Goal: Task Accomplishment & Management: Manage account settings

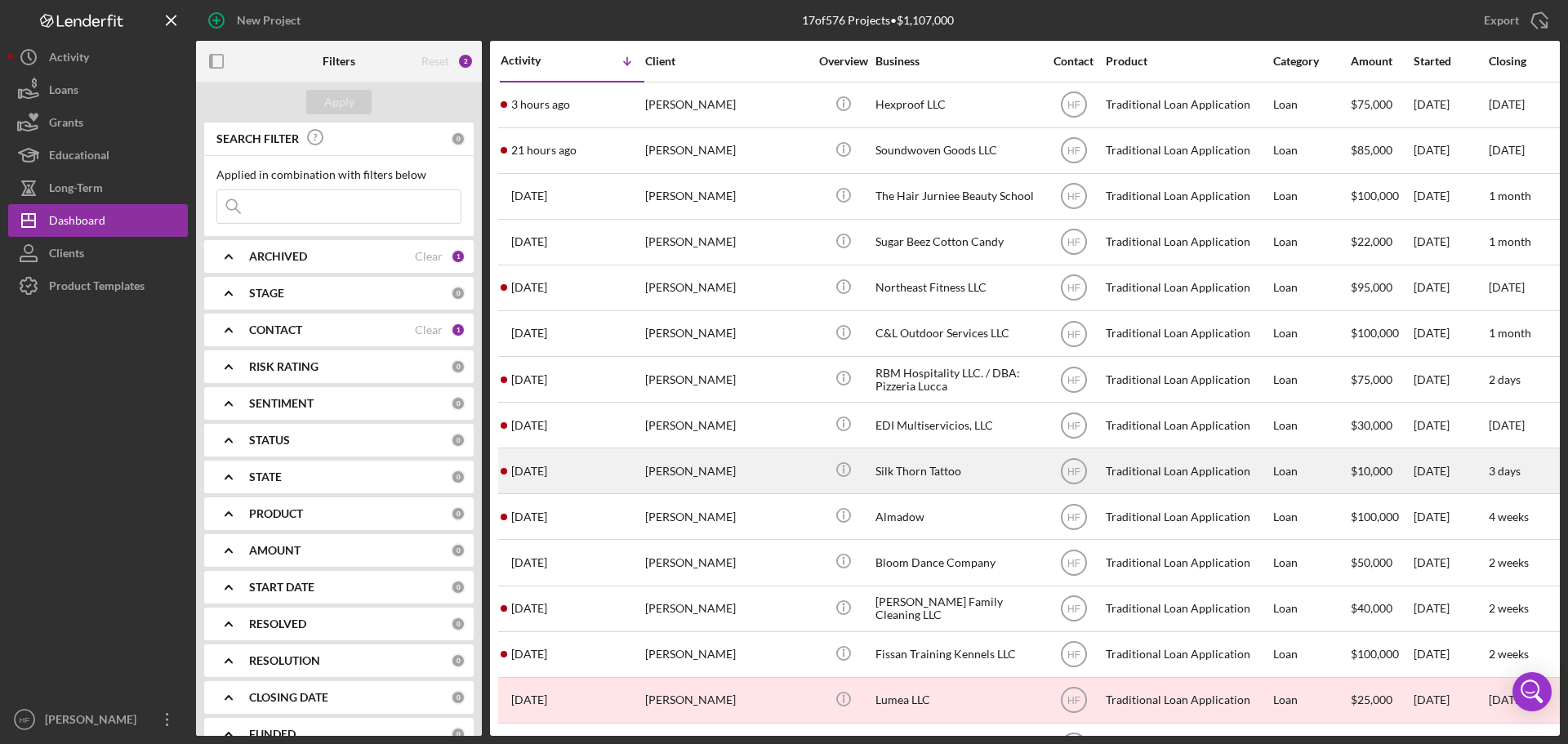
click at [802, 462] on div "[PERSON_NAME]" at bounding box center [726, 470] width 163 height 43
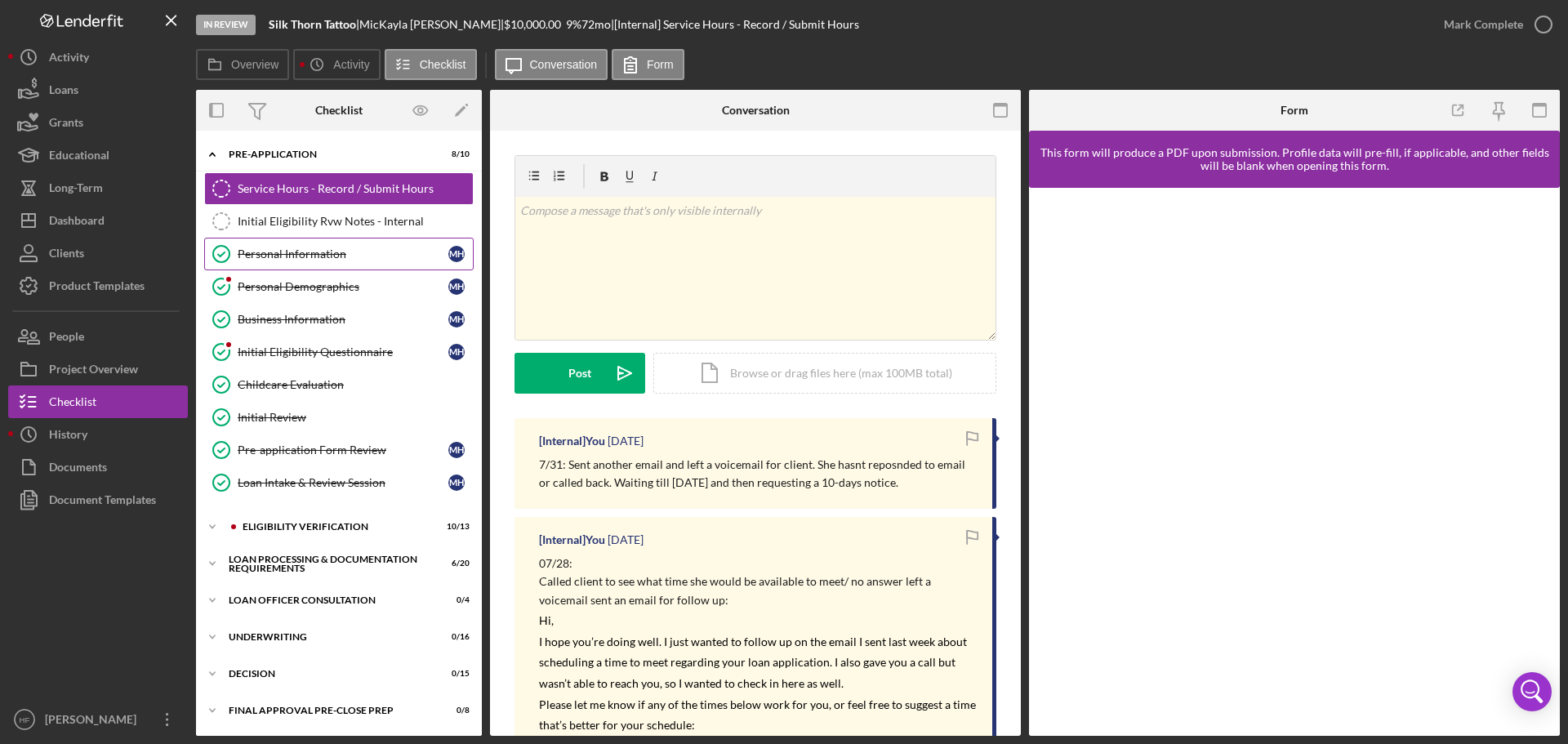
click at [304, 261] on link "Personal Information Personal Information M H" at bounding box center [339, 254] width 270 height 33
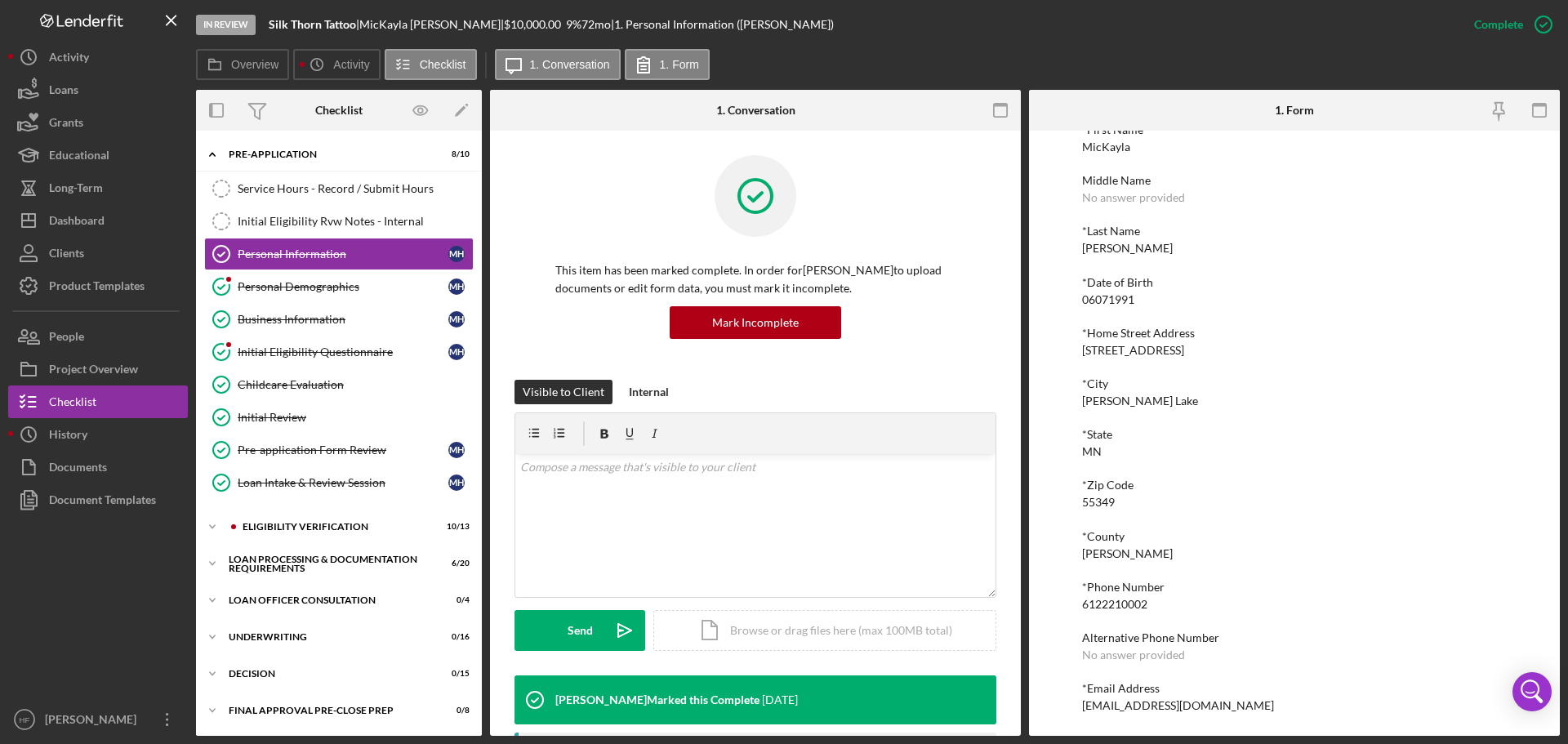
scroll to position [90, 0]
drag, startPoint x: 1083, startPoint y: 606, endPoint x: 1145, endPoint y: 606, distance: 62.0
click at [1145, 606] on div "6122210002" at bounding box center [1115, 604] width 65 height 13
copy div "6122210002"
click at [298, 180] on link "Service Hours - Record / Submit Hours Service Hours - Record / Submit Hours" at bounding box center [339, 189] width 270 height 33
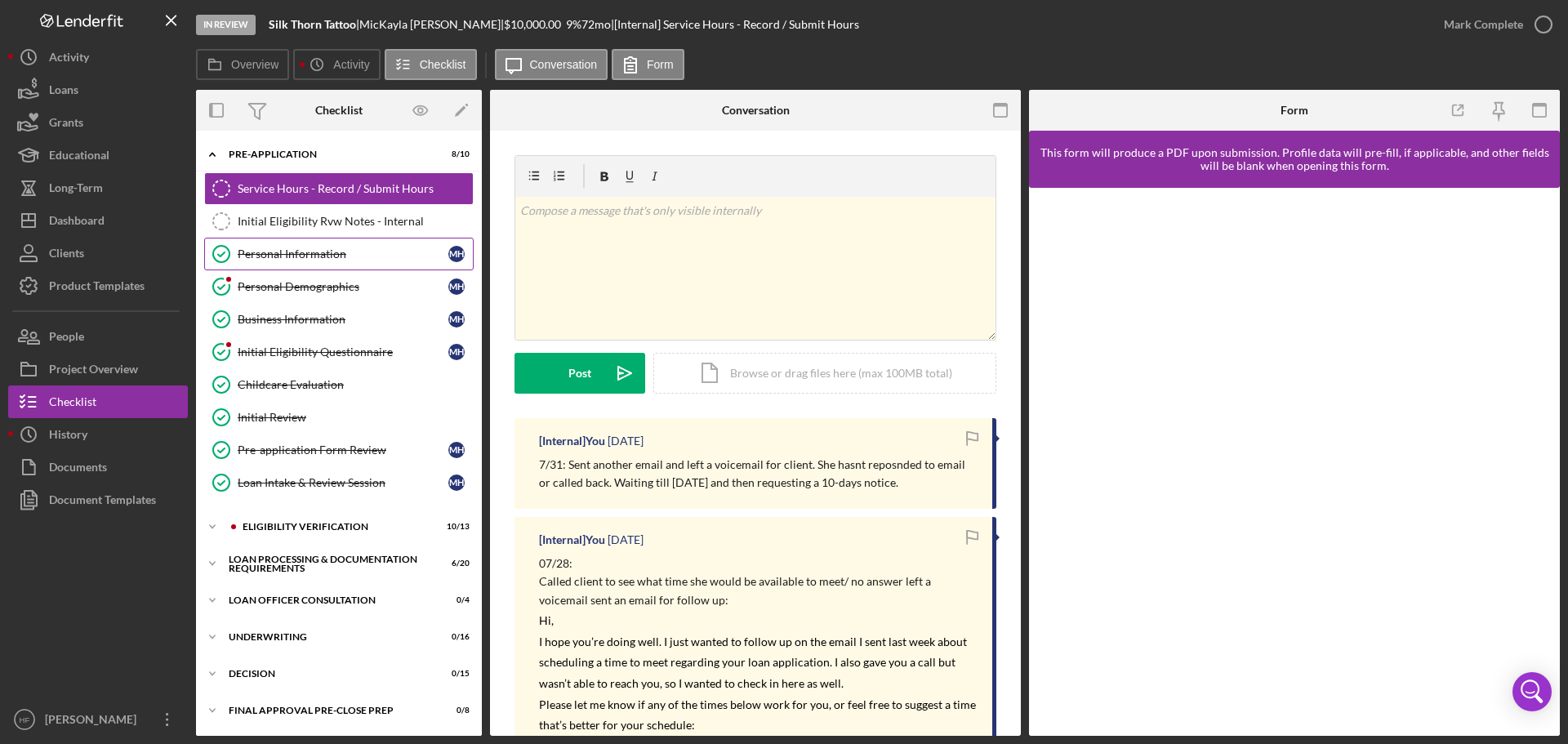
click at [384, 253] on div "Personal Information" at bounding box center [343, 254] width 211 height 13
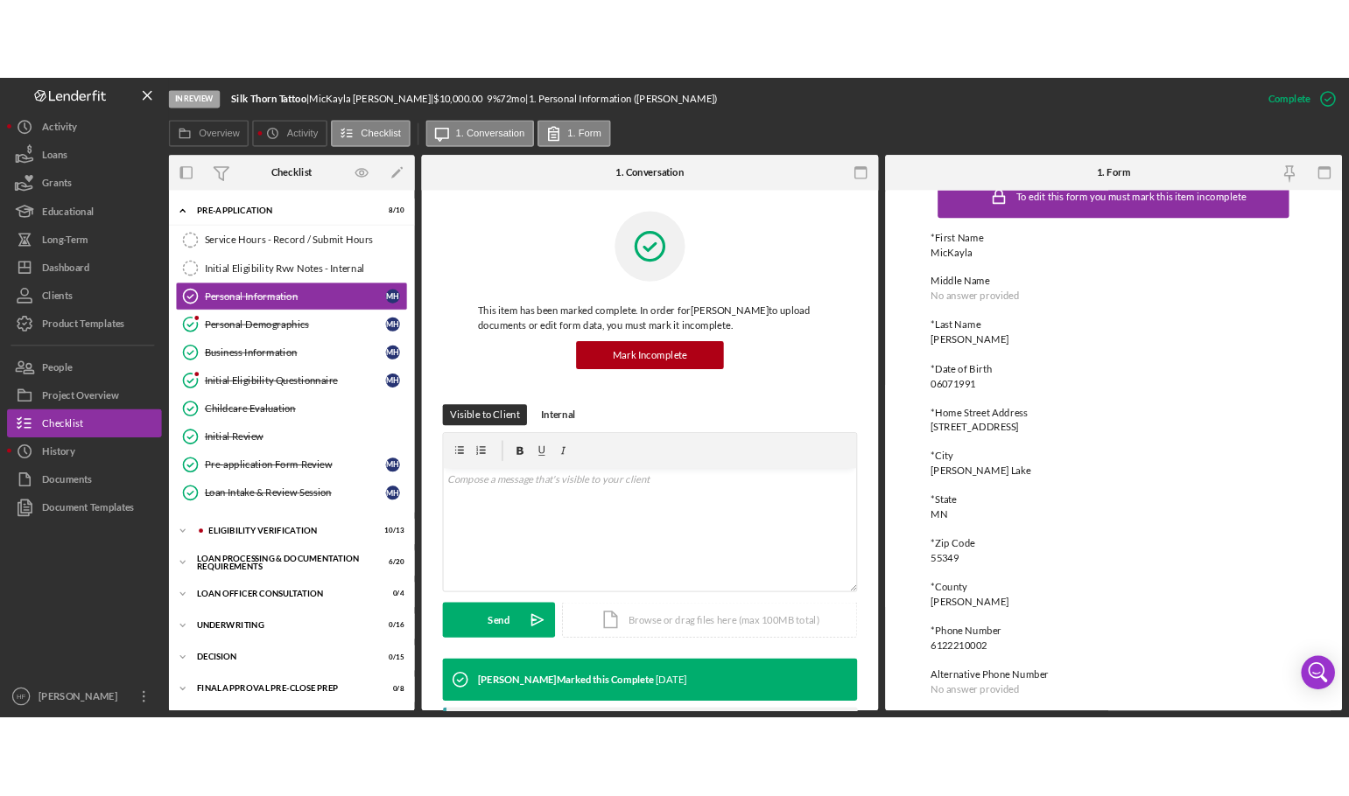
scroll to position [96, 0]
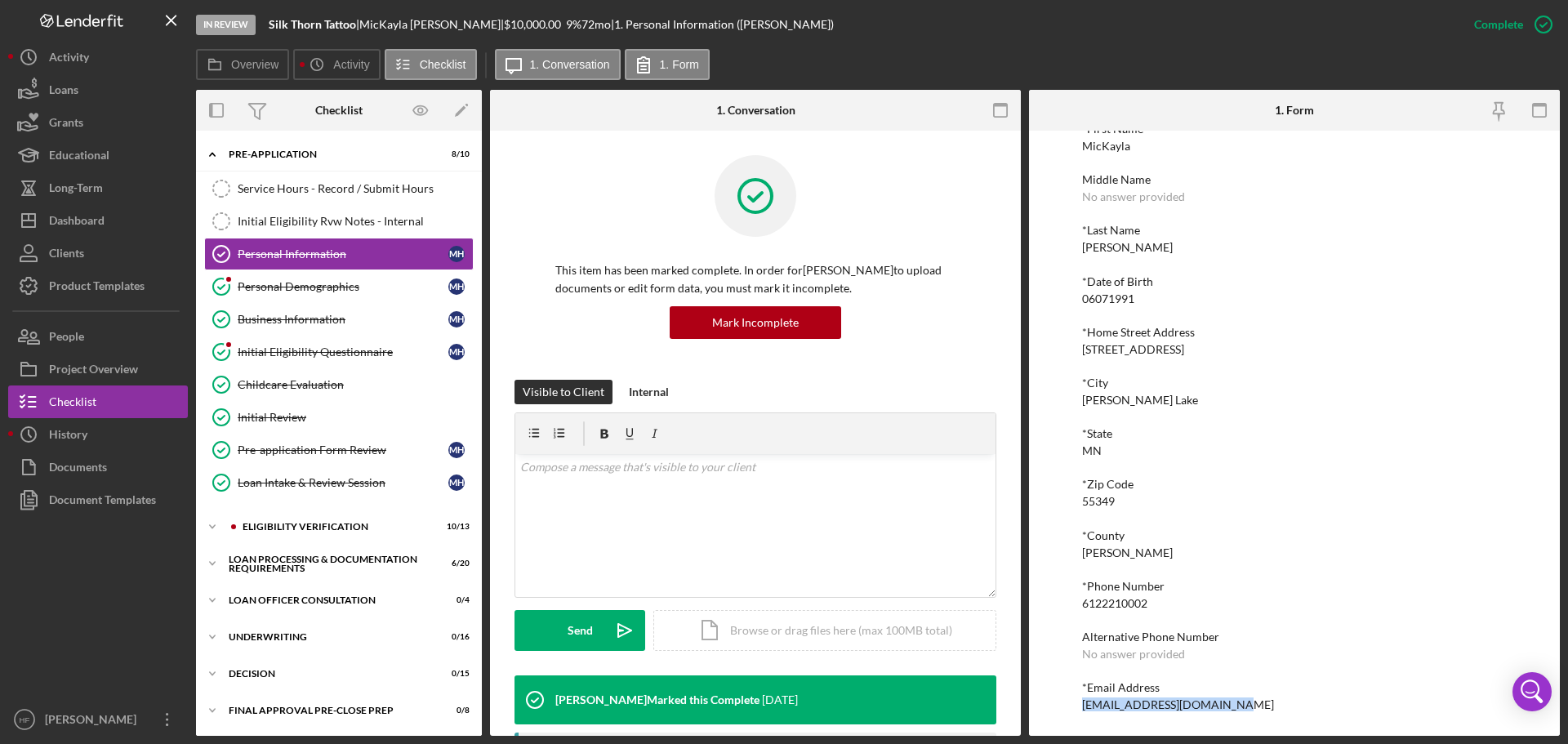
drag, startPoint x: 1081, startPoint y: 705, endPoint x: 1253, endPoint y: 703, distance: 172.0
click at [1253, 703] on div "To edit this form you must mark this item incomplete *First Name MicKayla Middl…" at bounding box center [1295, 433] width 531 height 606
copy div "[EMAIL_ADDRESS][DOMAIN_NAME]"
drag, startPoint x: 316, startPoint y: 190, endPoint x: 348, endPoint y: 212, distance: 38.8
click at [317, 190] on div "Service Hours - Record / Submit Hours" at bounding box center [356, 189] width 235 height 13
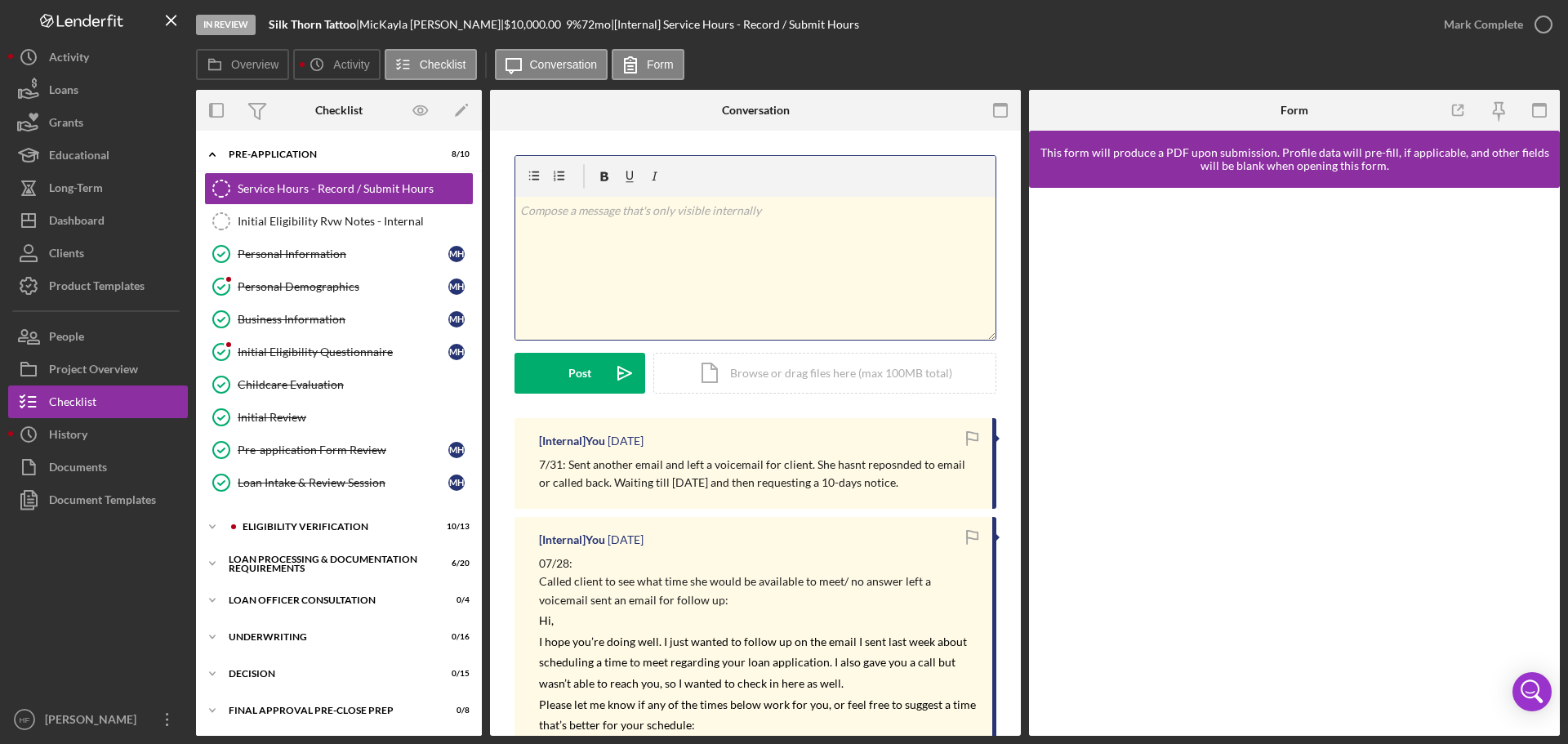
drag, startPoint x: 680, startPoint y: 226, endPoint x: 725, endPoint y: 134, distance: 102.4
click at [680, 225] on div "v Color teal Color pink Remove color Add row above Add row below Add column bef…" at bounding box center [755, 268] width 481 height 143
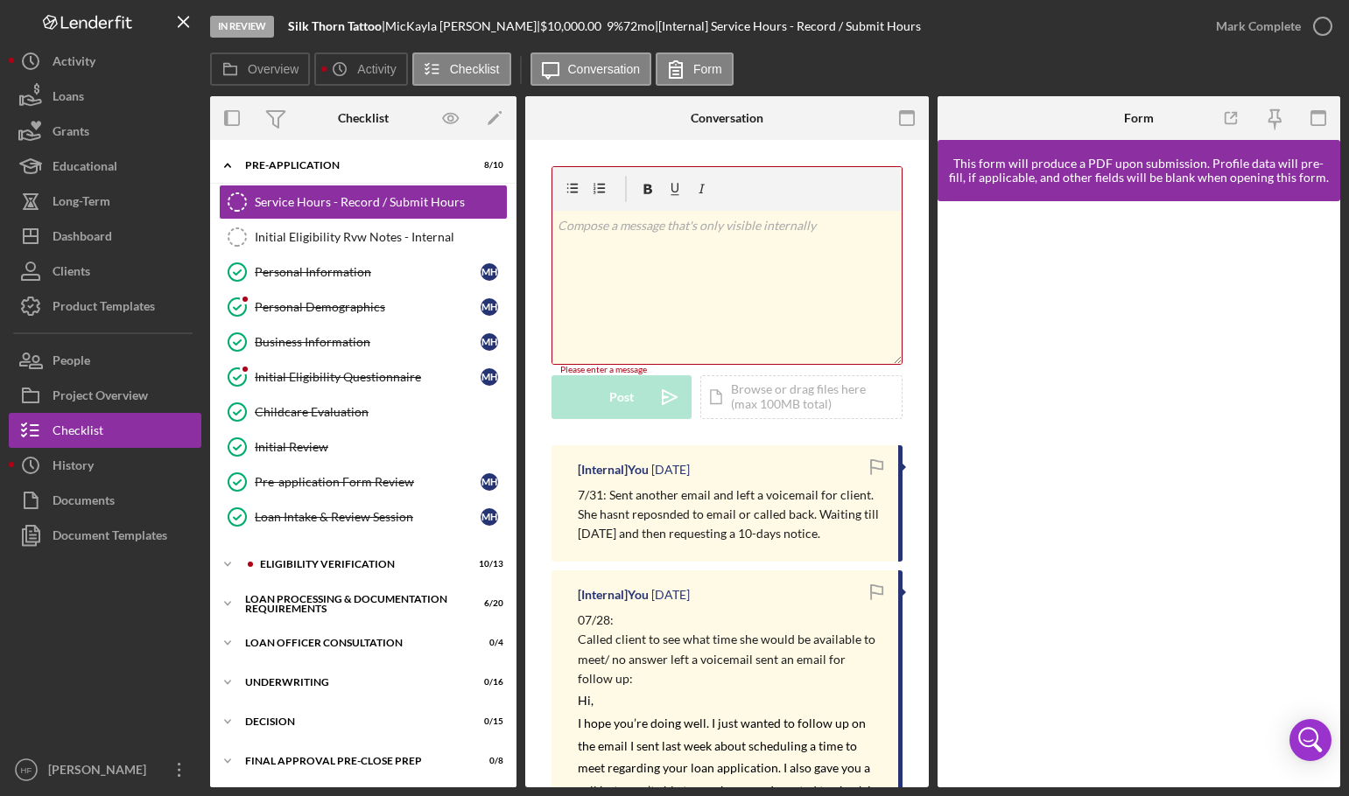
click at [695, 251] on div "v Color teal Color pink Remove color Add row above Add row below Add column bef…" at bounding box center [726, 287] width 349 height 153
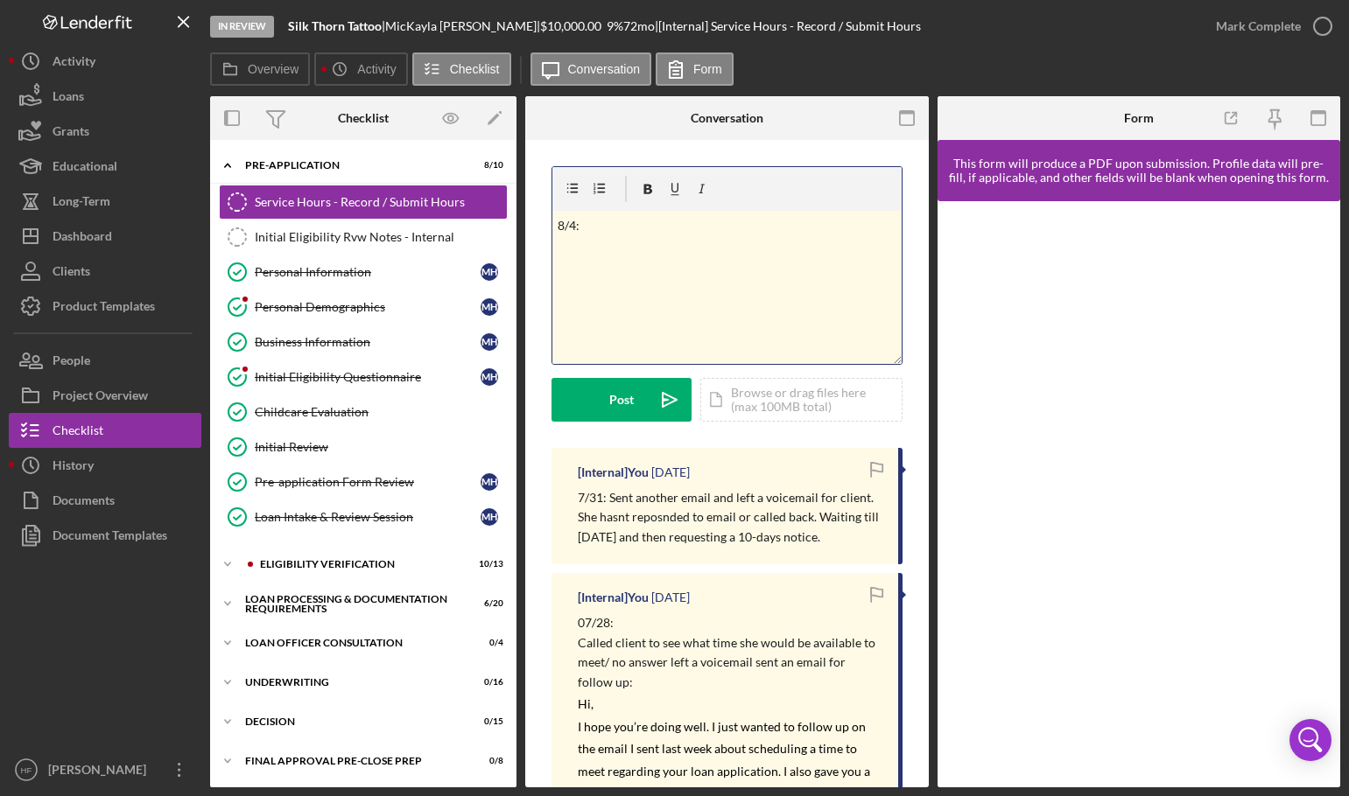
scroll to position [94, 0]
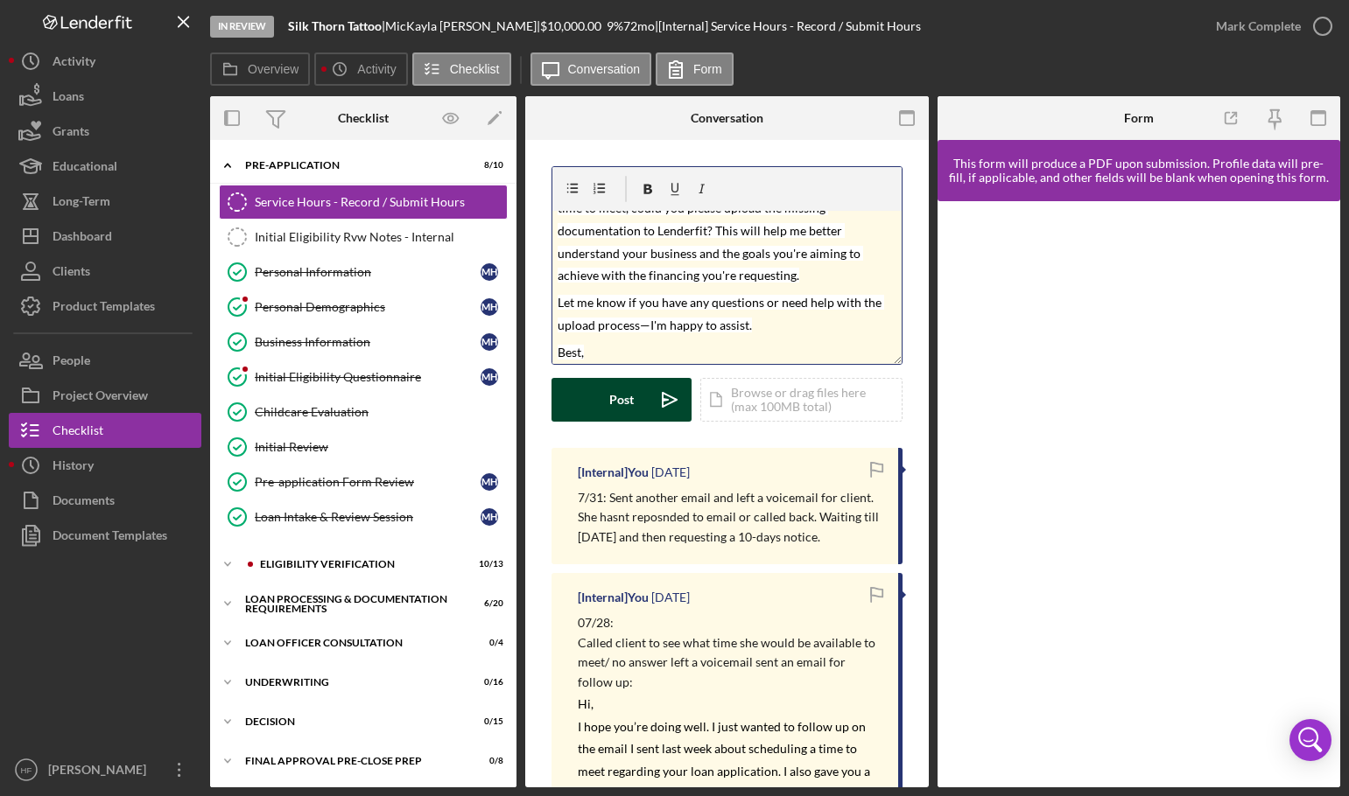
click at [622, 411] on div "Post" at bounding box center [621, 400] width 25 height 44
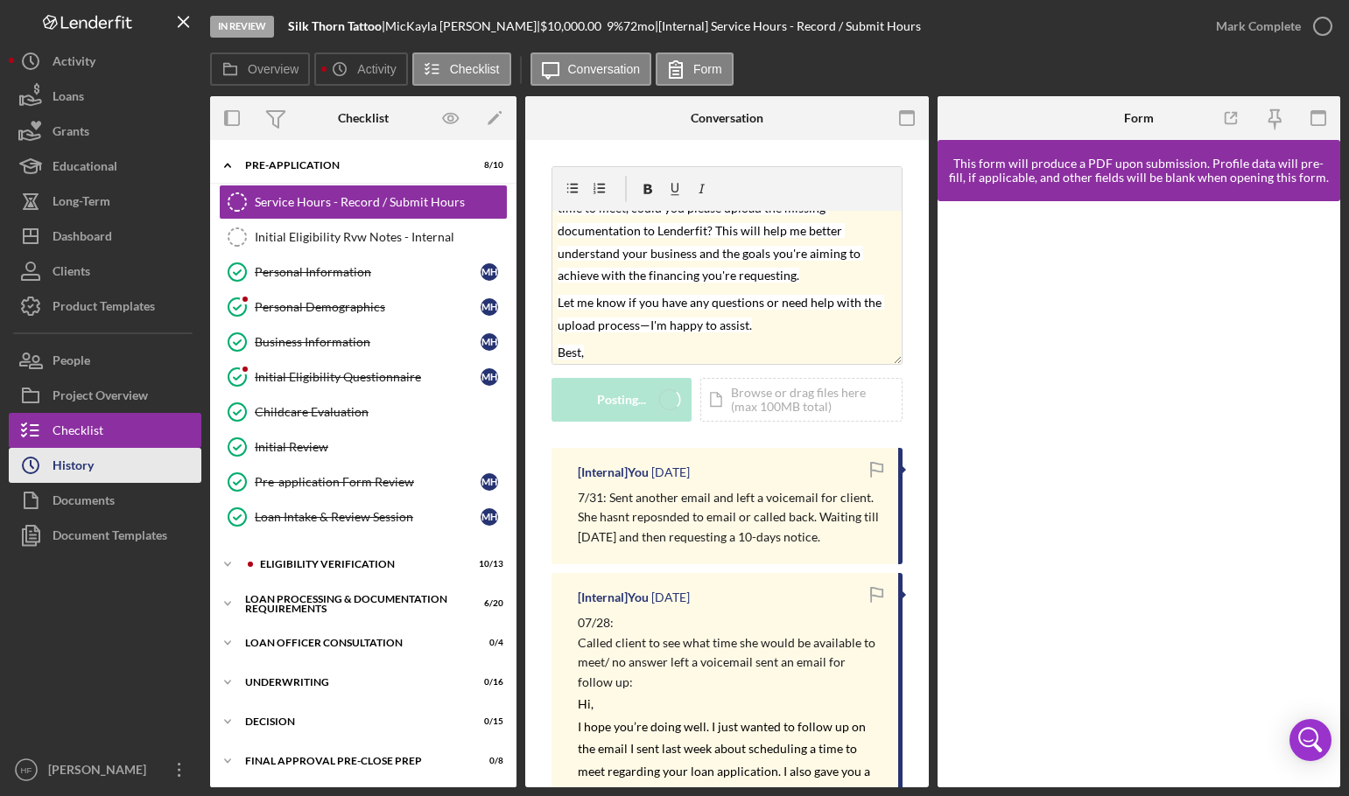
scroll to position [0, 0]
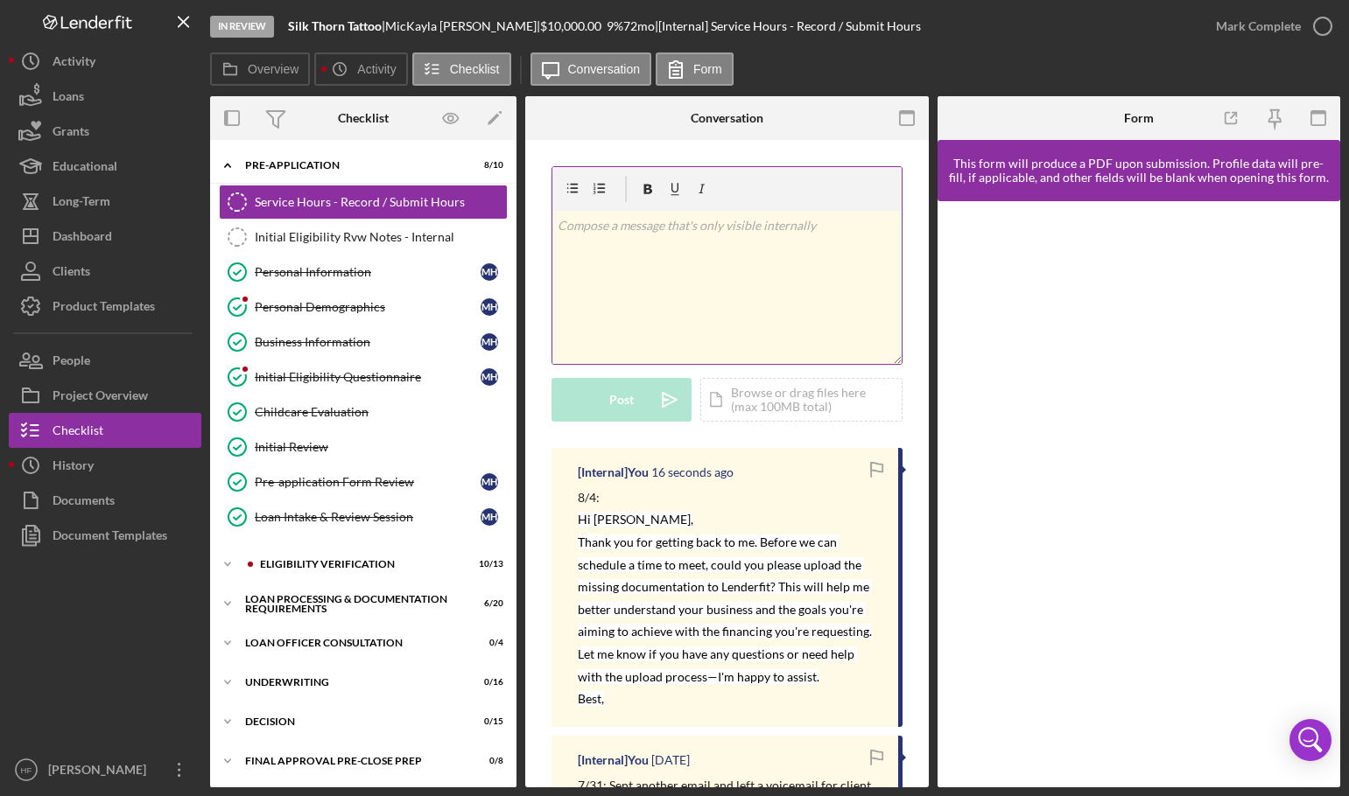
click at [672, 284] on div "v Color teal Color pink Remove color Add row above Add row below Add column bef…" at bounding box center [726, 287] width 349 height 153
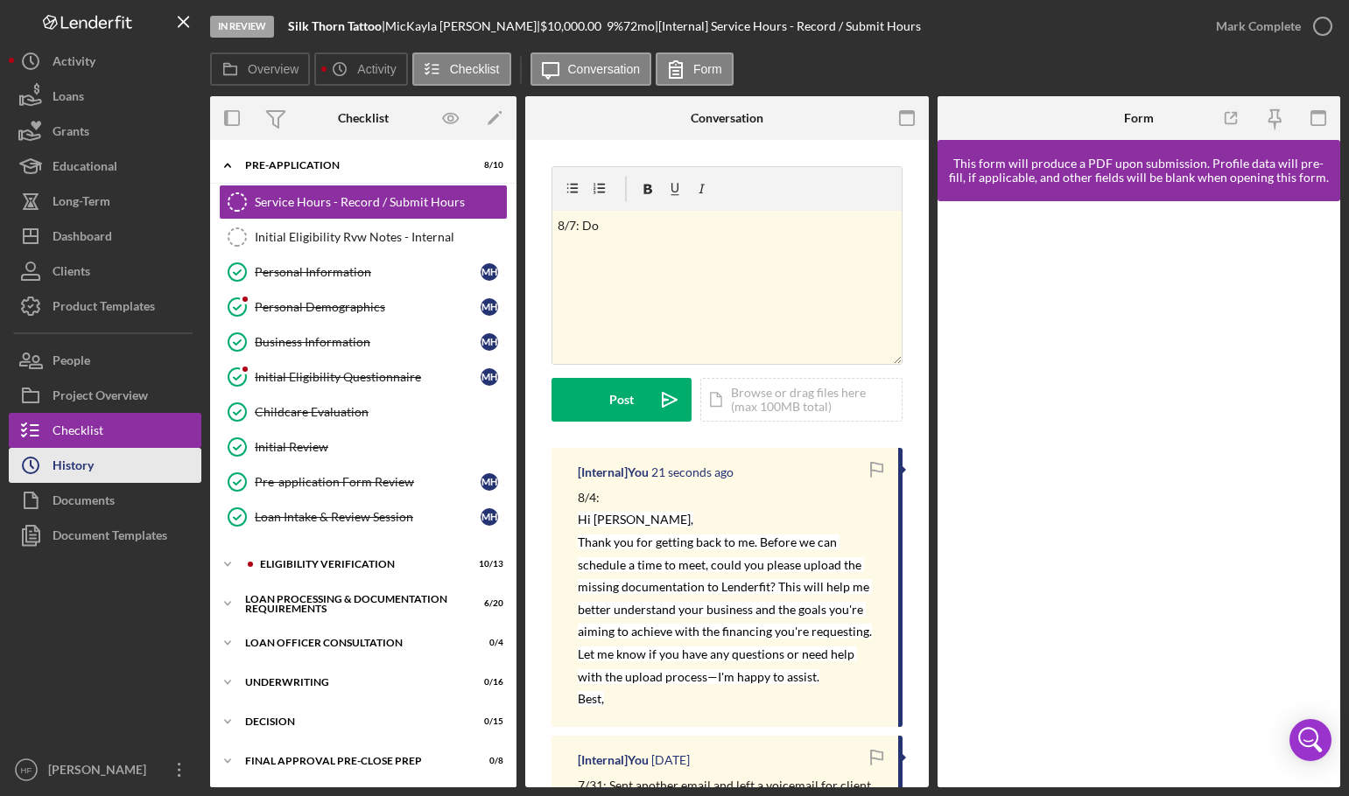
click at [115, 458] on button "Icon/History History" at bounding box center [105, 465] width 193 height 35
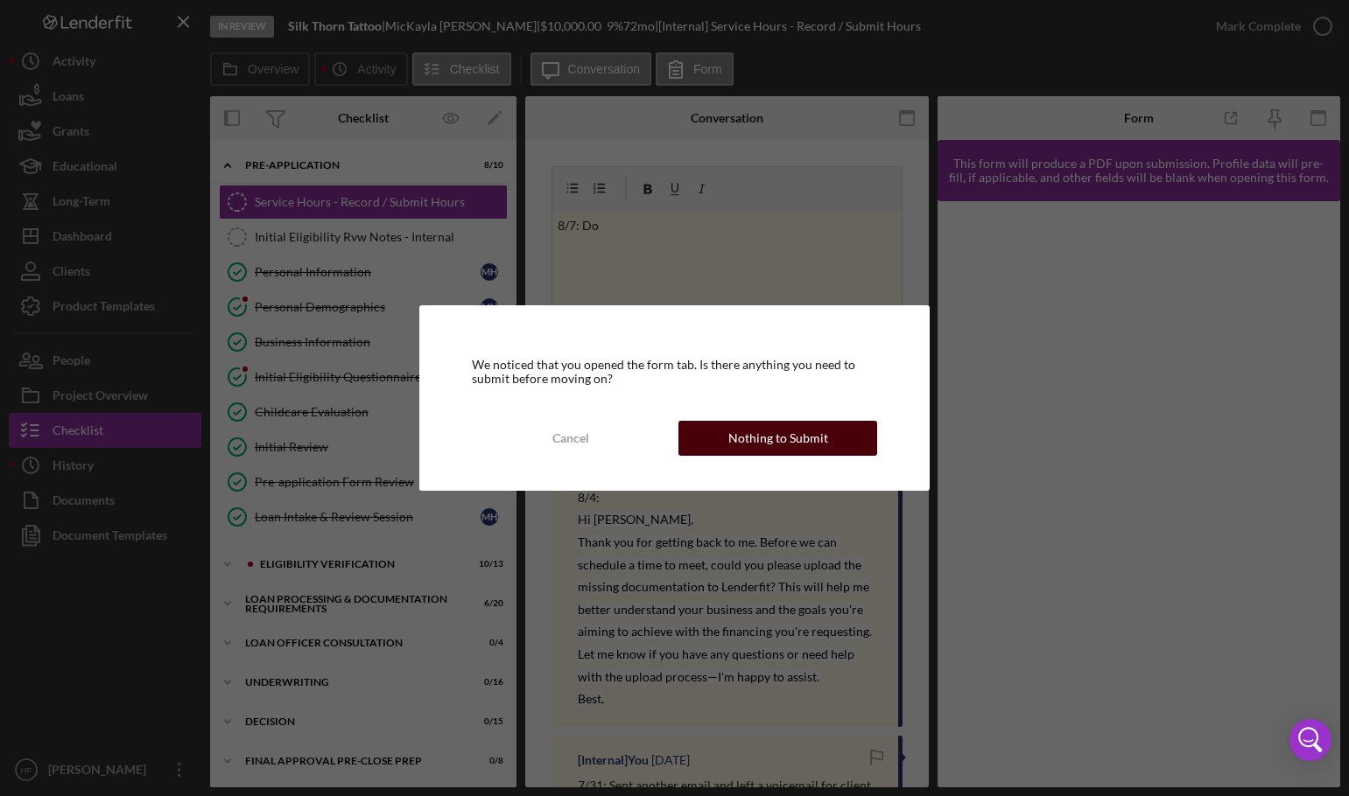
click at [739, 442] on div "Nothing to Submit" at bounding box center [778, 438] width 100 height 35
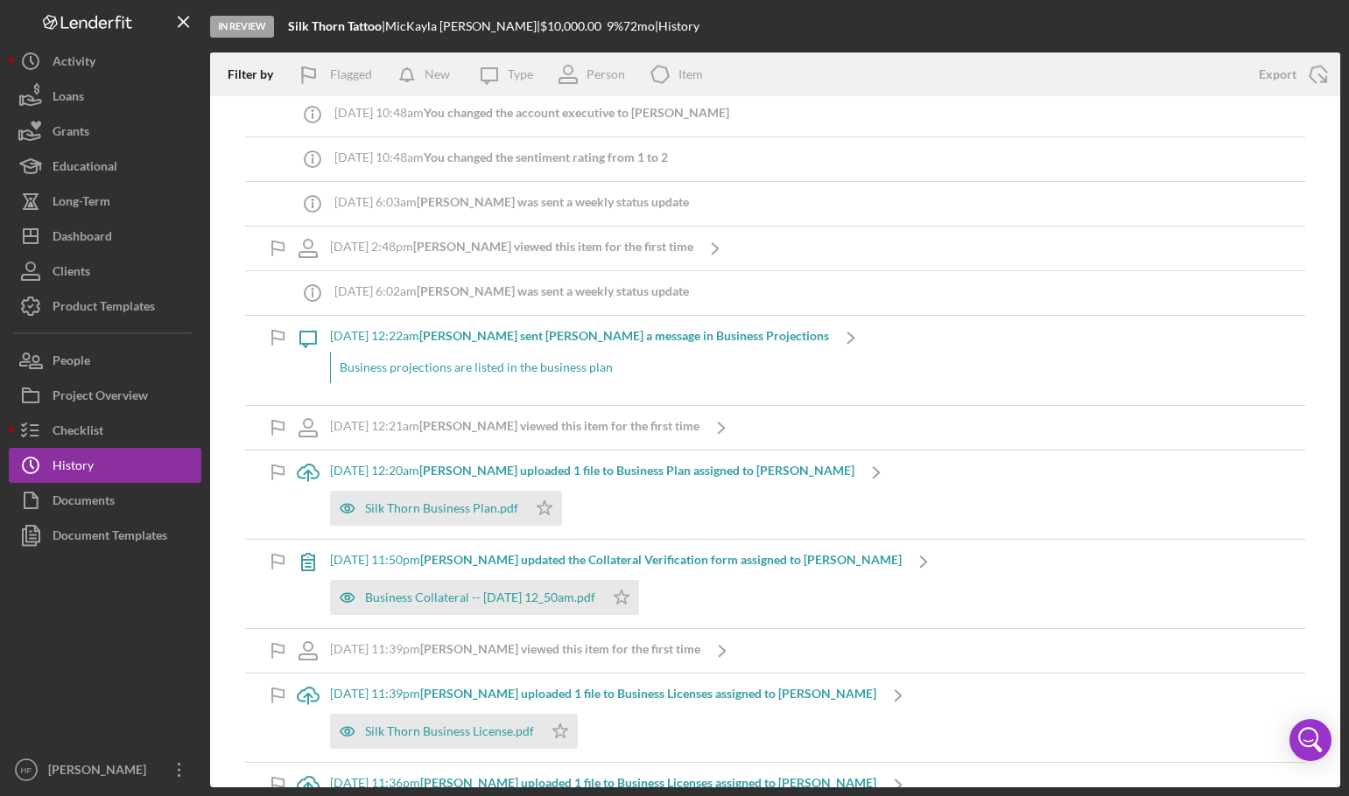
scroll to position [1926, 0]
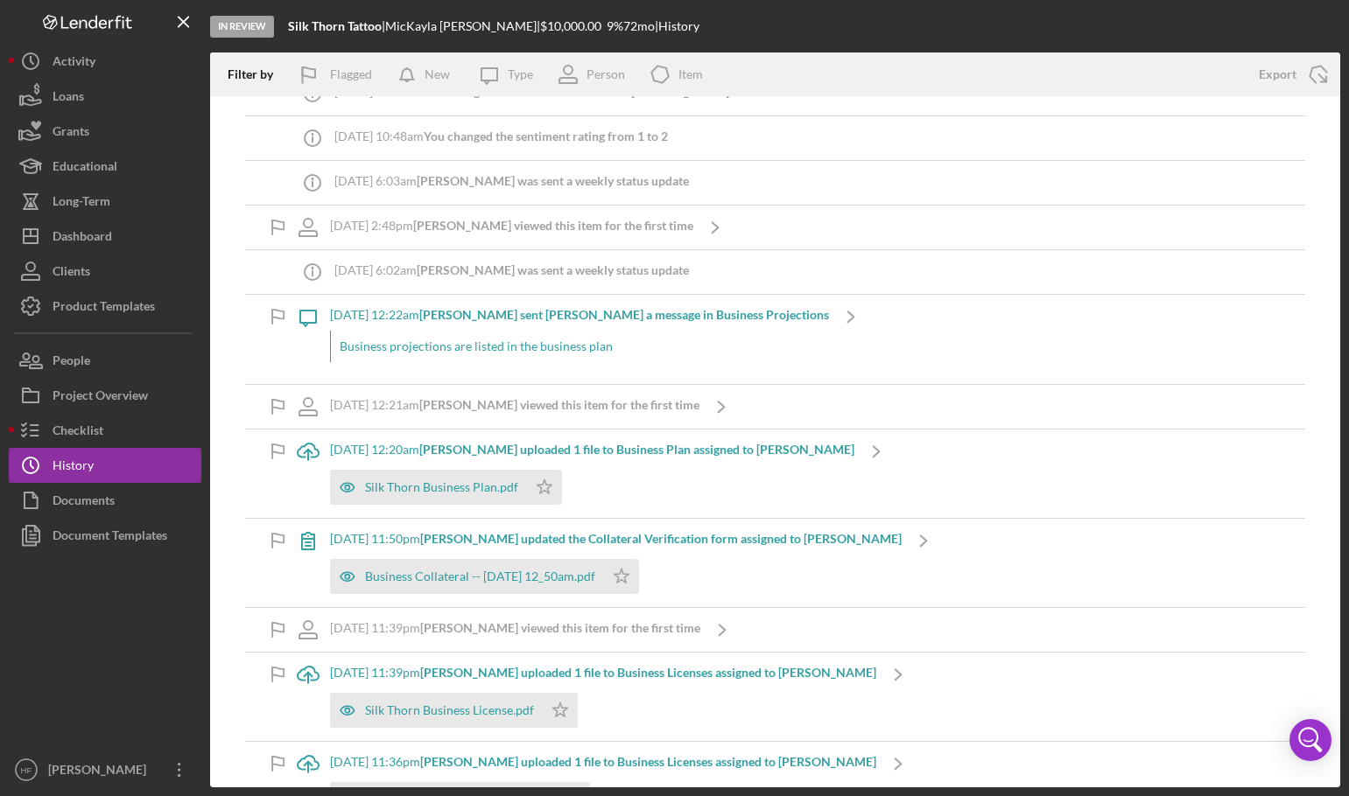
click at [771, 358] on div "Business projections are listed in the business plan" at bounding box center [579, 347] width 499 height 32
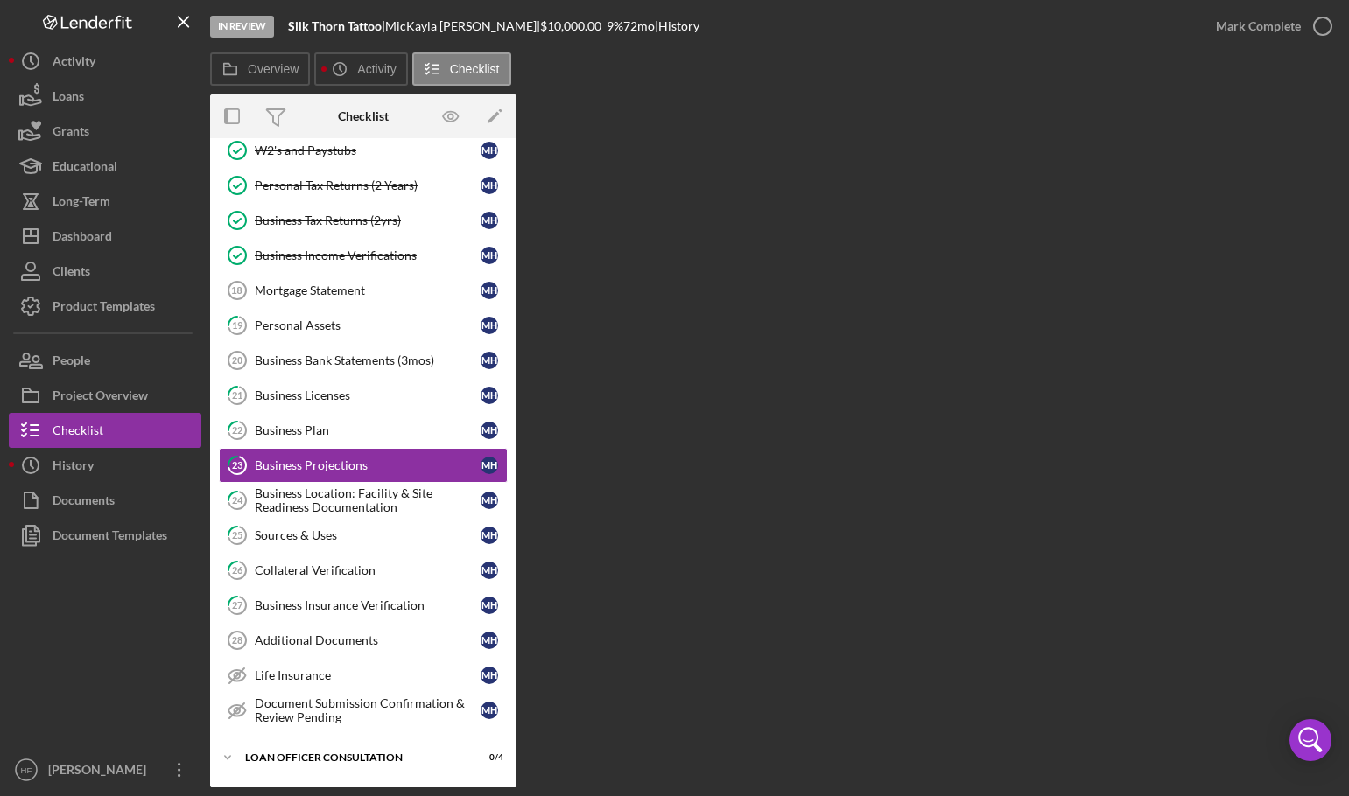
scroll to position [237, 0]
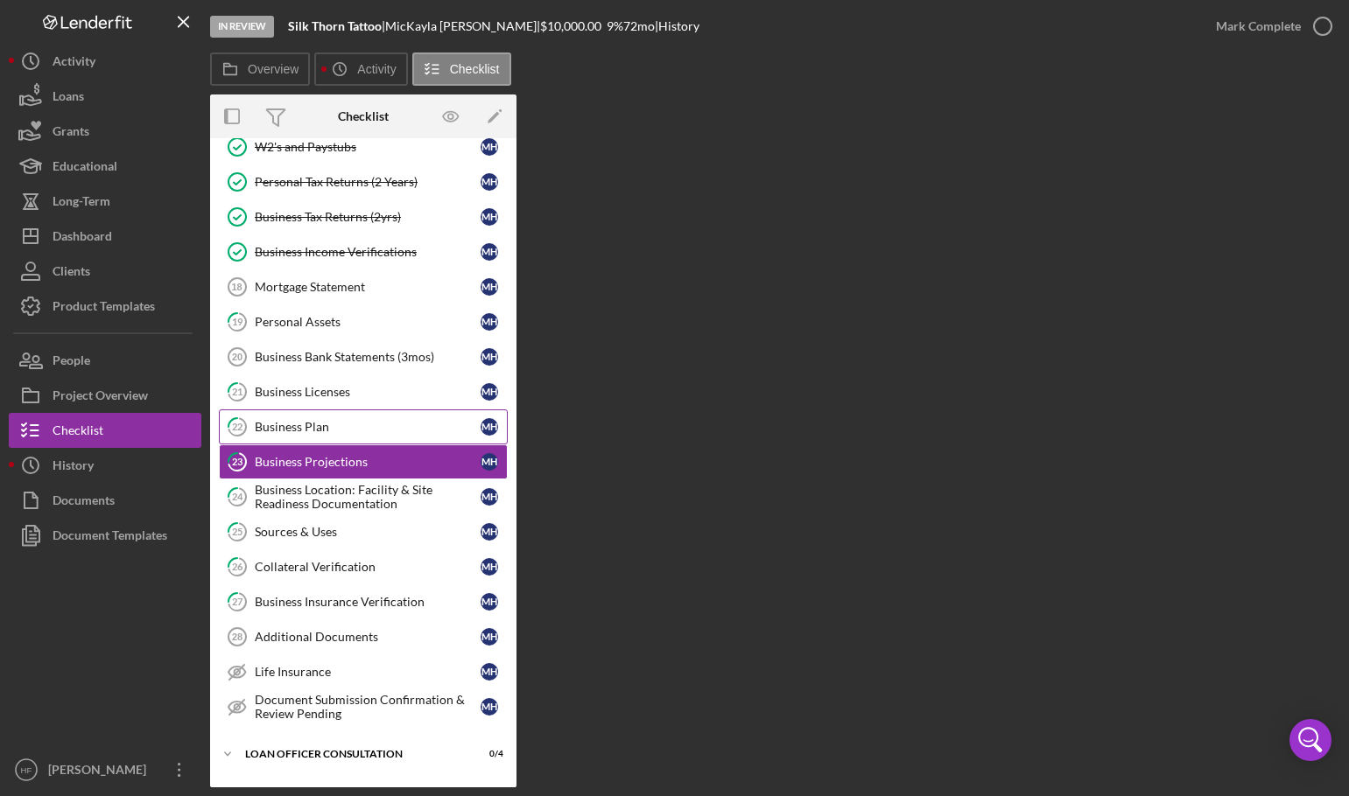
click at [319, 431] on div "Business Plan" at bounding box center [368, 427] width 226 height 14
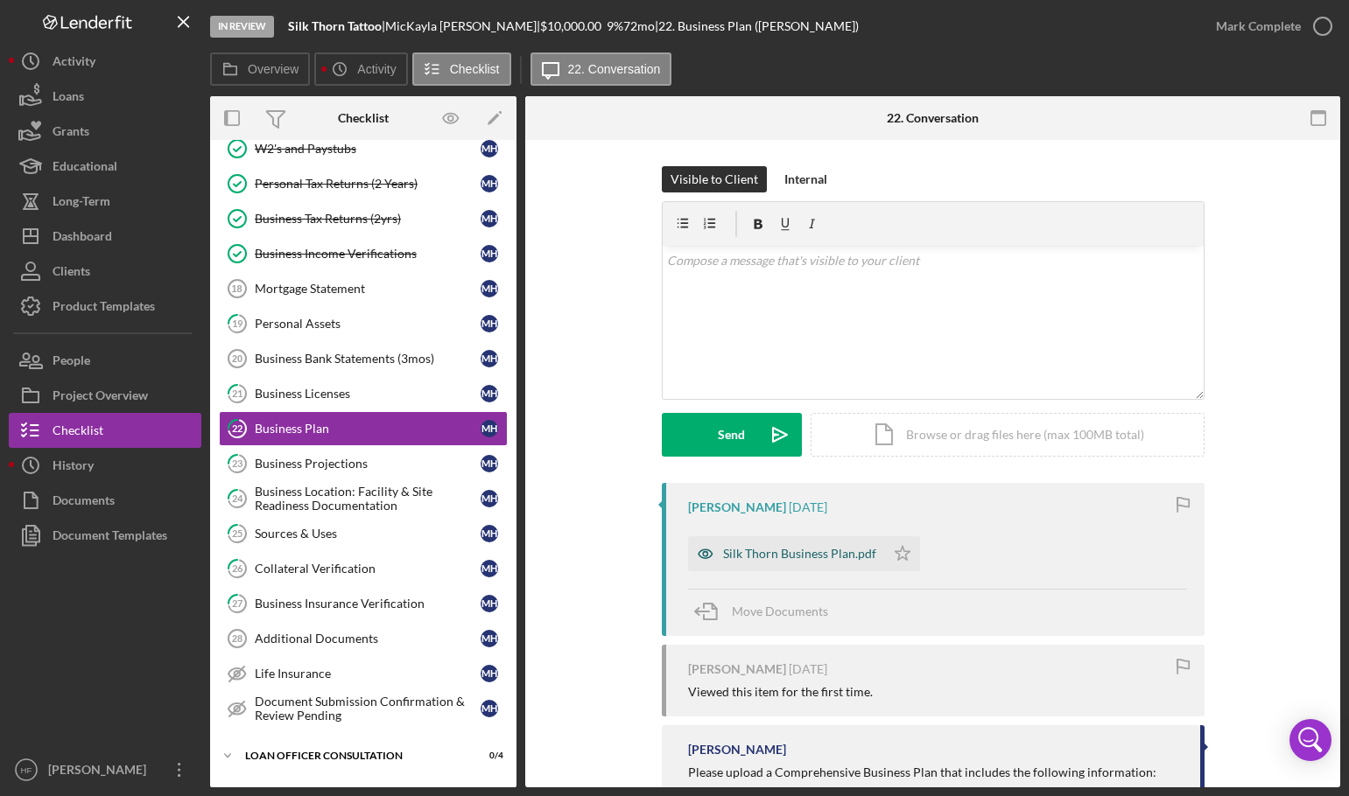
click at [788, 560] on div "Silk Thorn Business Plan.pdf" at bounding box center [799, 554] width 153 height 14
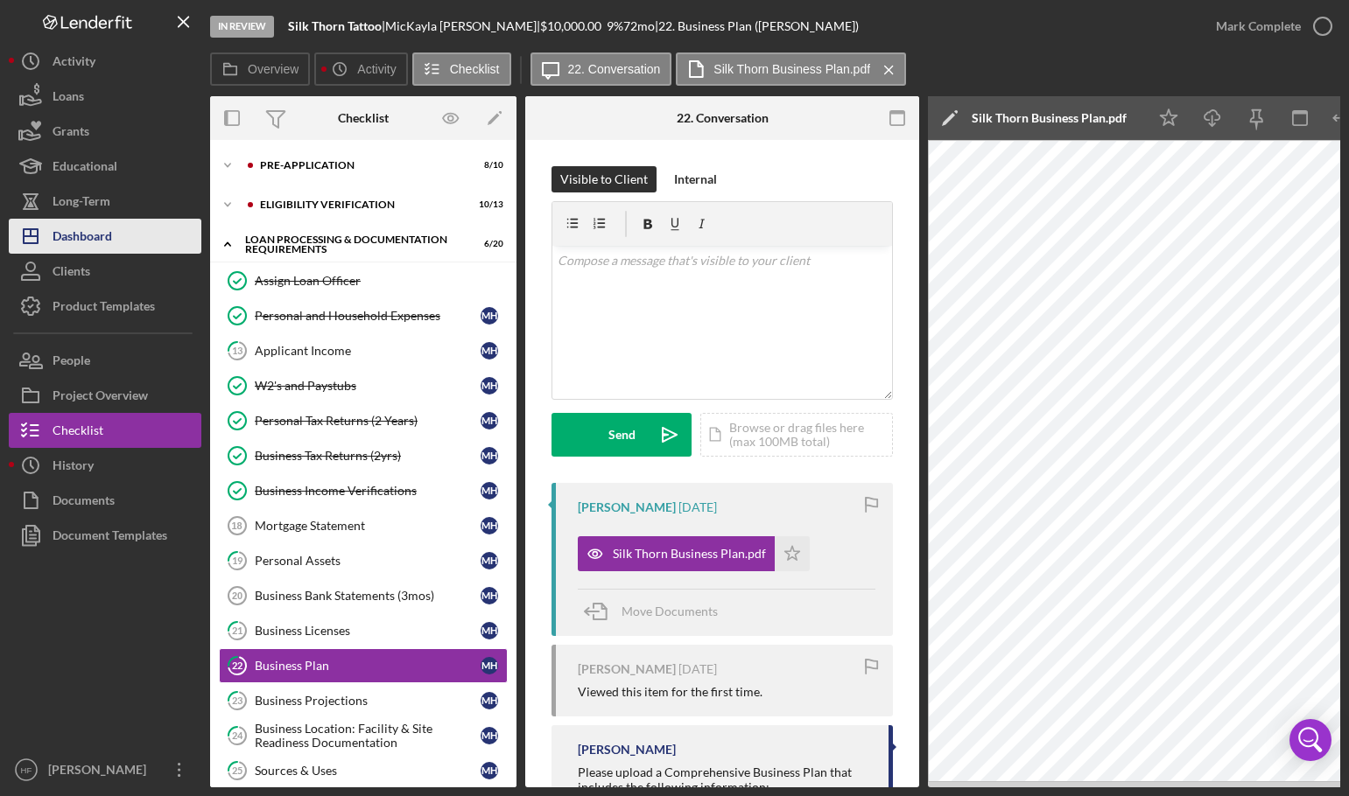
click at [113, 247] on button "Icon/Dashboard Dashboard" at bounding box center [105, 236] width 193 height 35
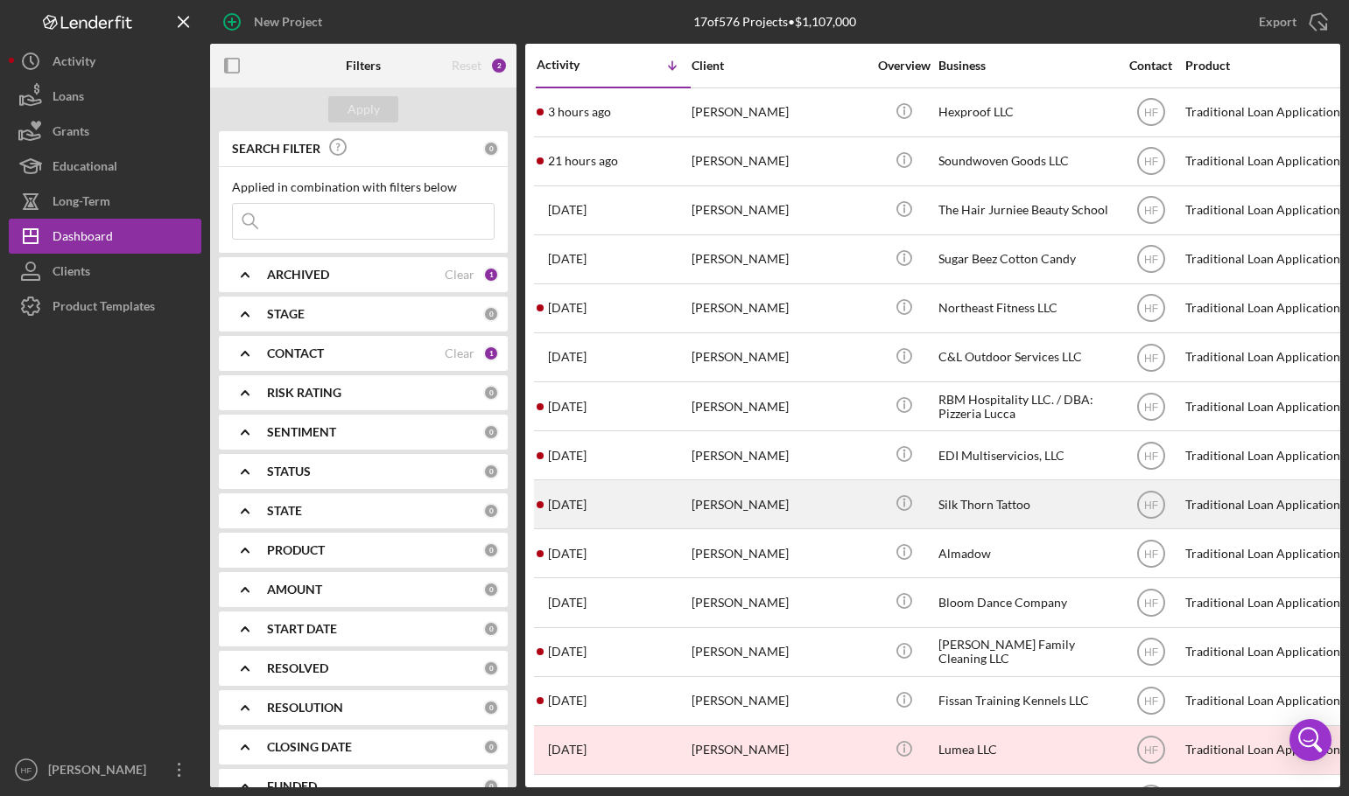
click at [793, 516] on div "[PERSON_NAME]" at bounding box center [778, 504] width 175 height 46
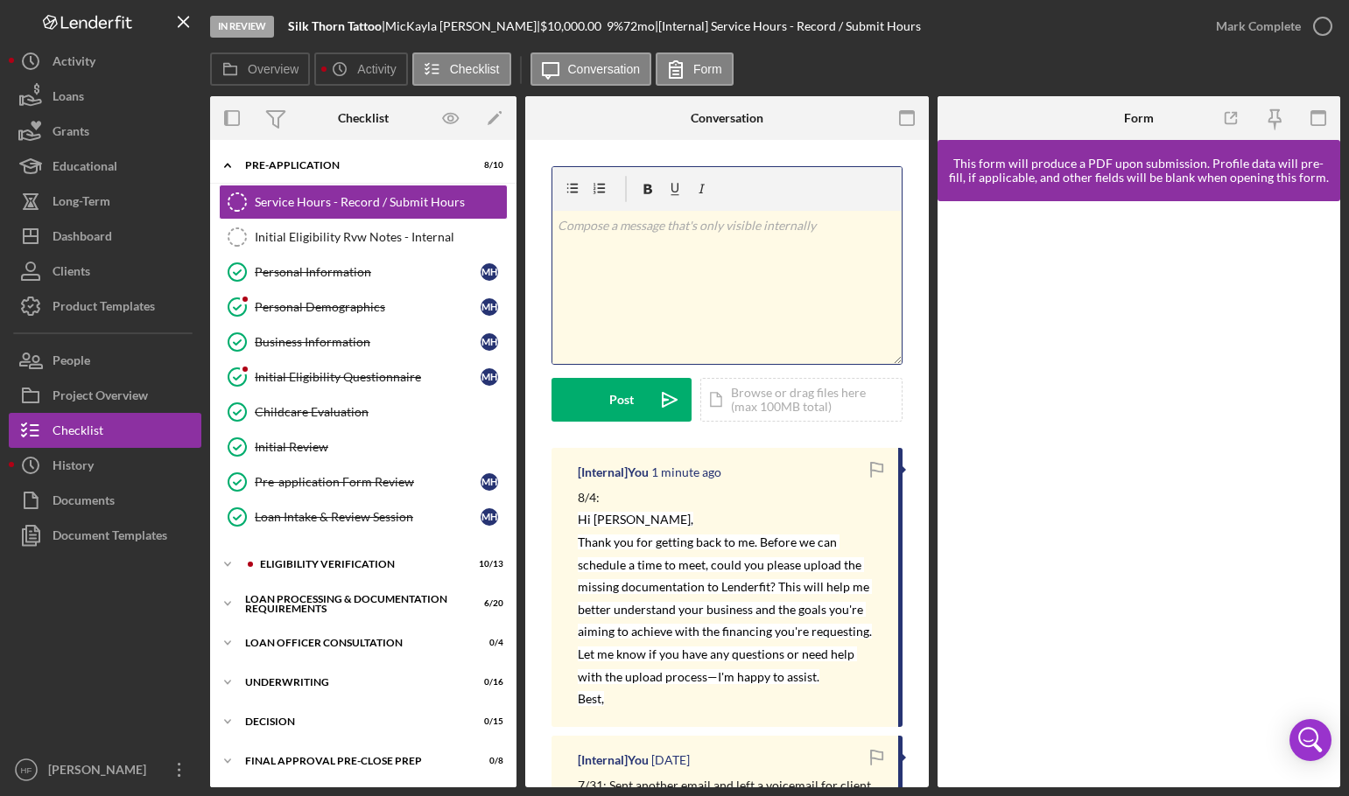
click at [659, 250] on div "v Color teal Color pink Remove color Add row above Add row below Add column bef…" at bounding box center [726, 287] width 349 height 153
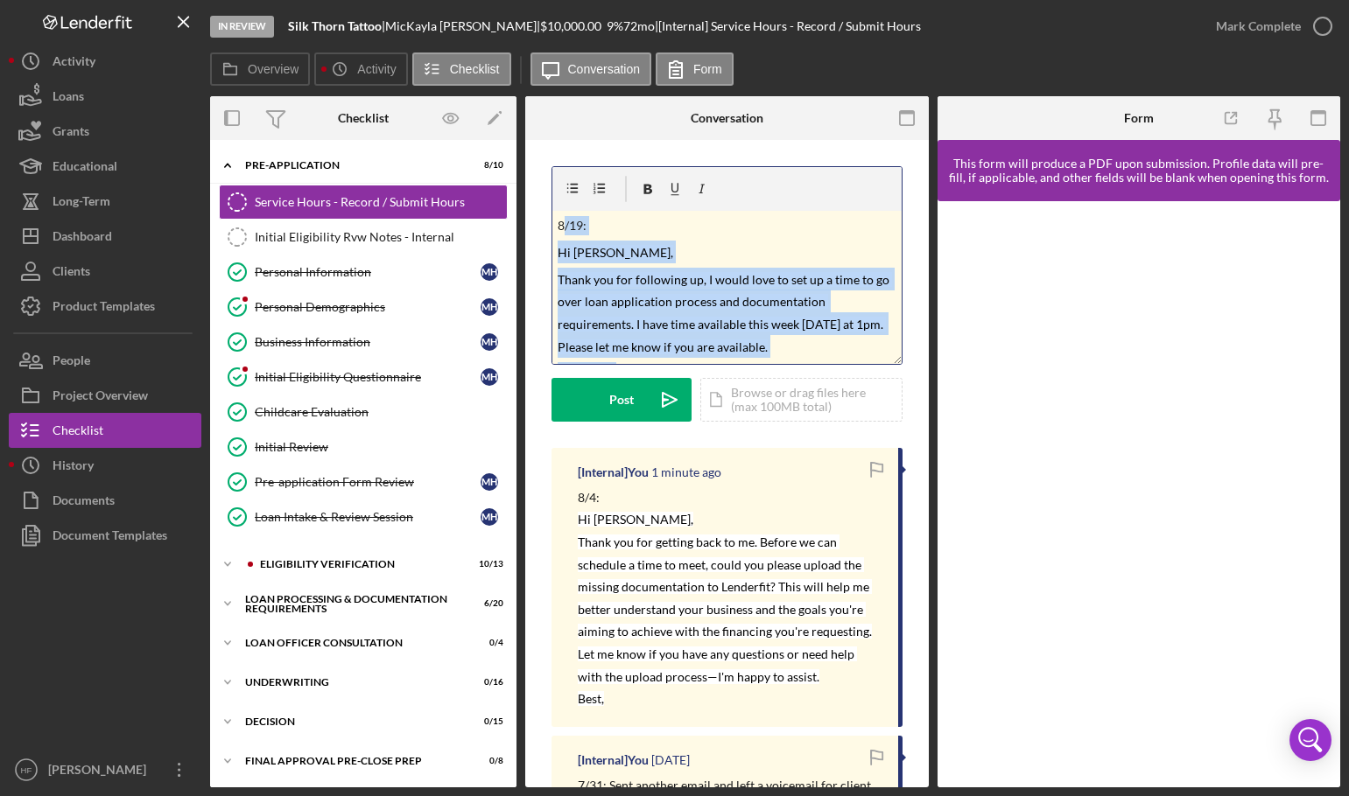
drag, startPoint x: 630, startPoint y: 355, endPoint x: 562, endPoint y: 213, distance: 158.2
click at [562, 213] on div "v Color teal Color pink Remove color Add row above Add row below Add column bef…" at bounding box center [726, 287] width 349 height 153
click at [698, 268] on p "Thank you for following up, I would love to set up a time to go over loan appli…" at bounding box center [727, 312] width 339 height 89
click at [786, 331] on mark "Thank you for following up, I would love to set up a time to go over loan appli…" at bounding box center [725, 313] width 334 height 82
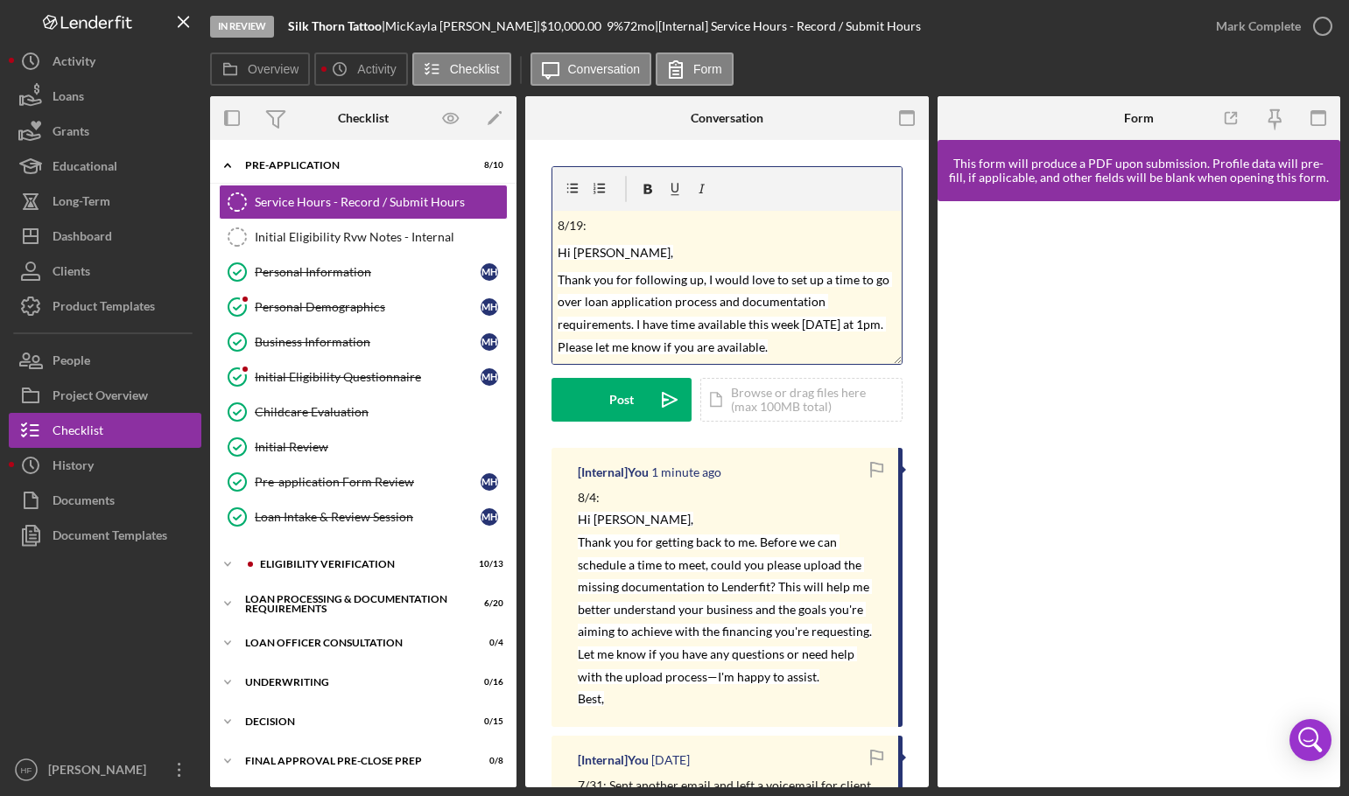
scroll to position [25, 0]
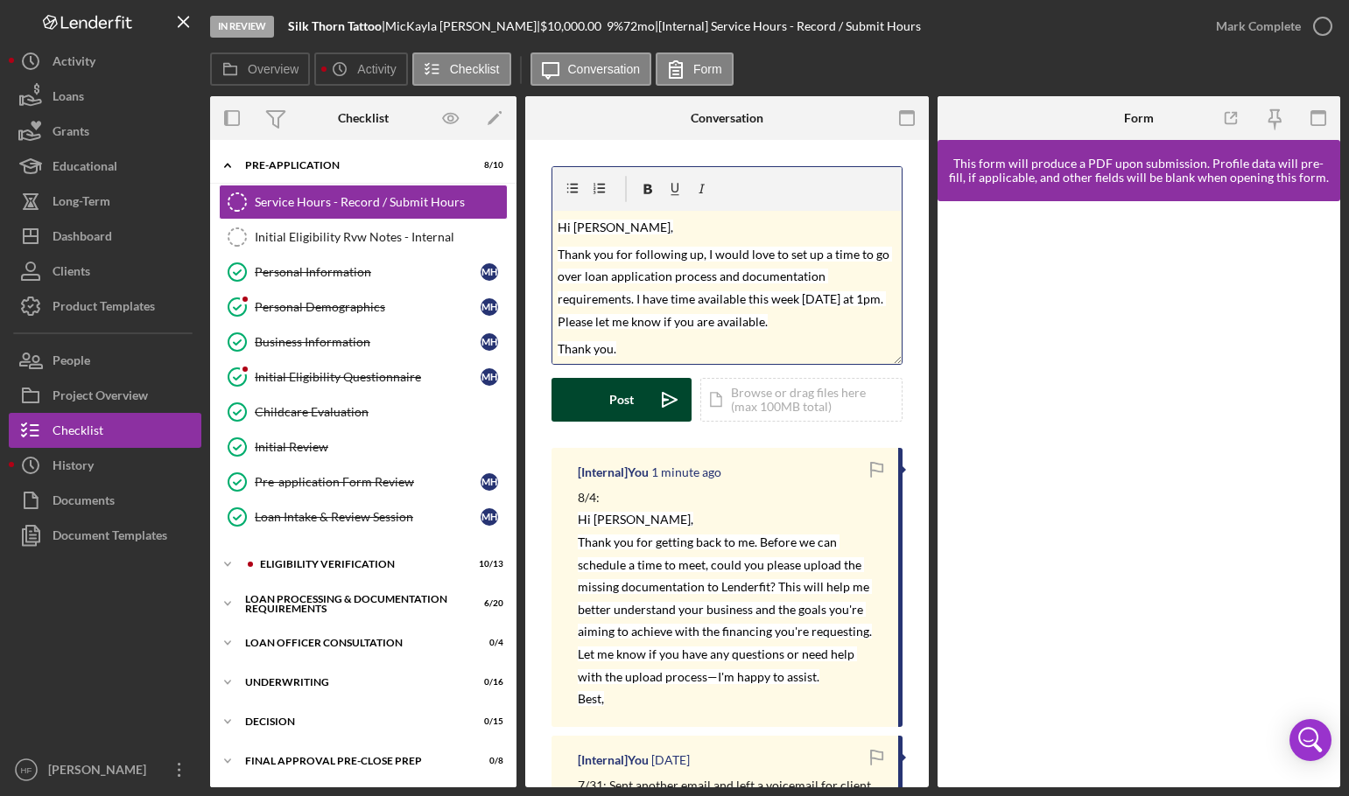
click at [616, 398] on div "Post" at bounding box center [621, 400] width 25 height 44
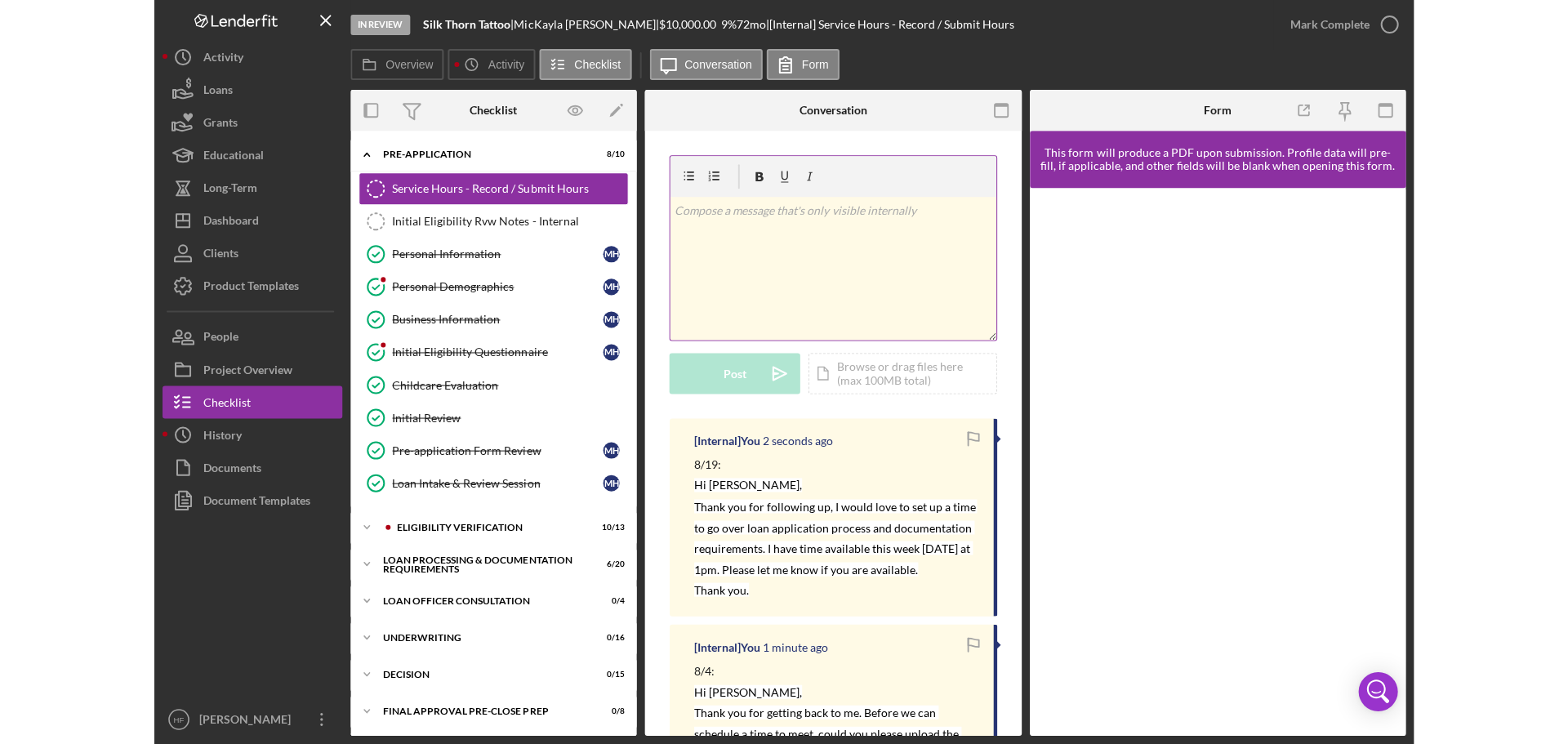
scroll to position [0, 0]
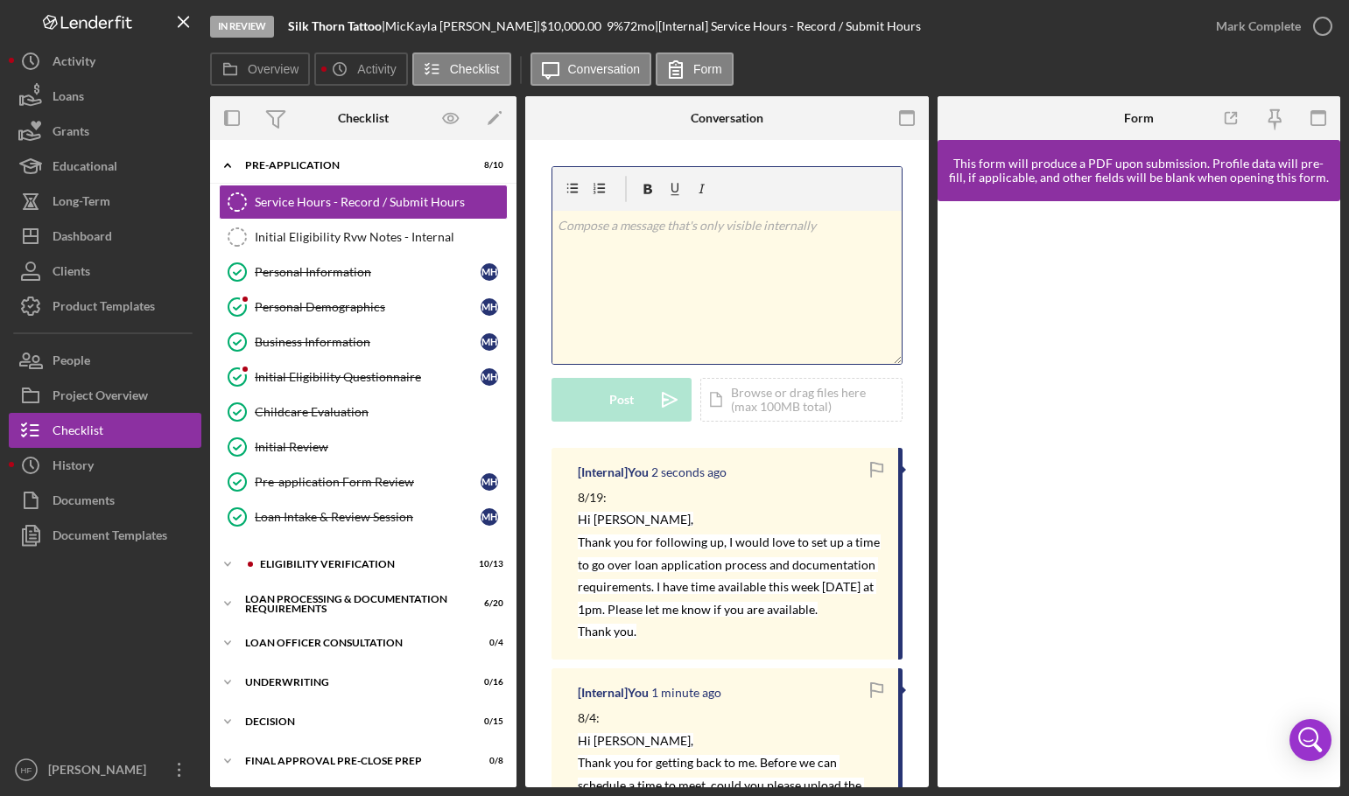
click at [614, 249] on div "v Color teal Color pink Remove color Add row above Add row below Add column bef…" at bounding box center [726, 287] width 349 height 153
click at [726, 304] on div "v Color teal Color pink Remove color Add row above Add row below Add column bef…" at bounding box center [726, 287] width 349 height 153
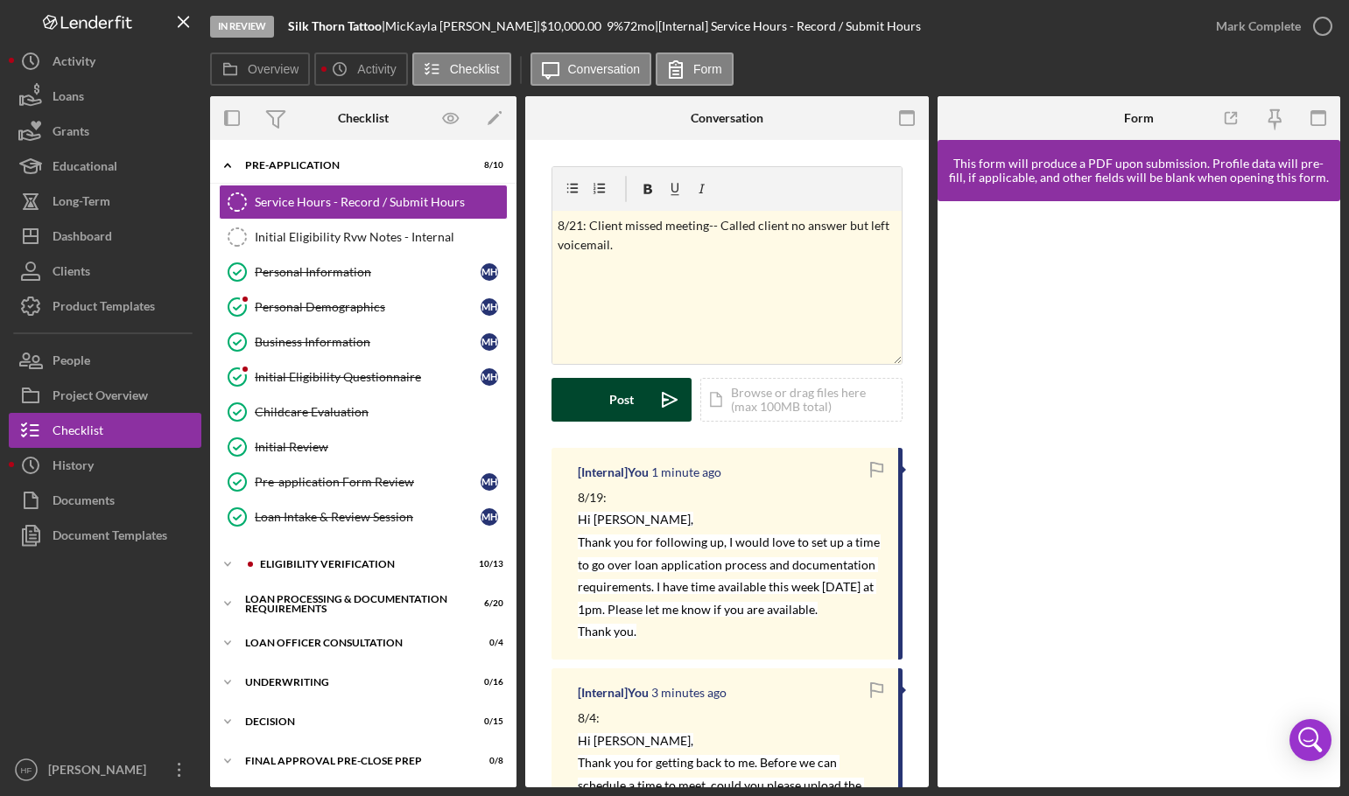
click at [631, 389] on div "Post" at bounding box center [621, 400] width 25 height 44
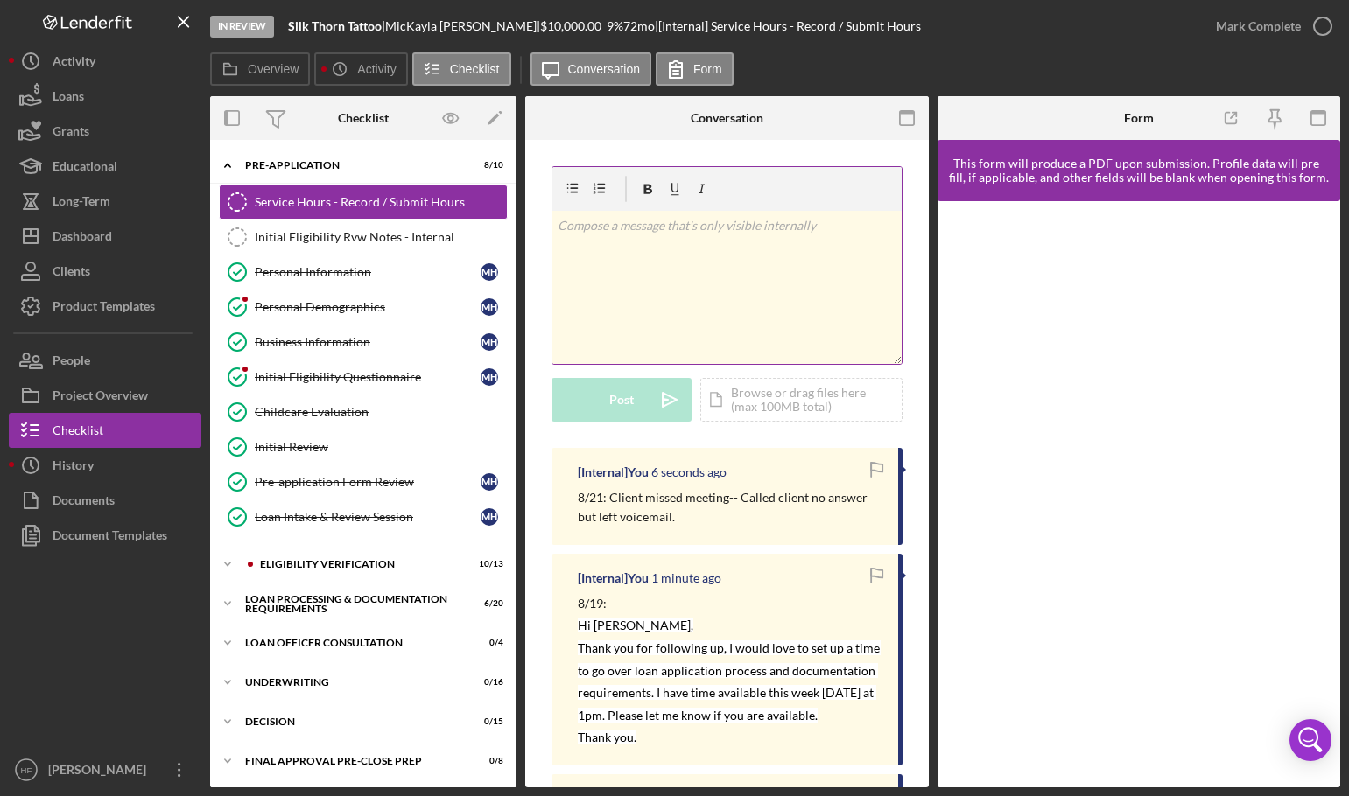
click at [699, 289] on div "v Color teal Color pink Remove color Add row above Add row below Add column bef…" at bounding box center [726, 287] width 349 height 153
click at [586, 264] on div "v Color teal Color pink Remove color Add row above Add row below Add column bef…" at bounding box center [726, 287] width 349 height 153
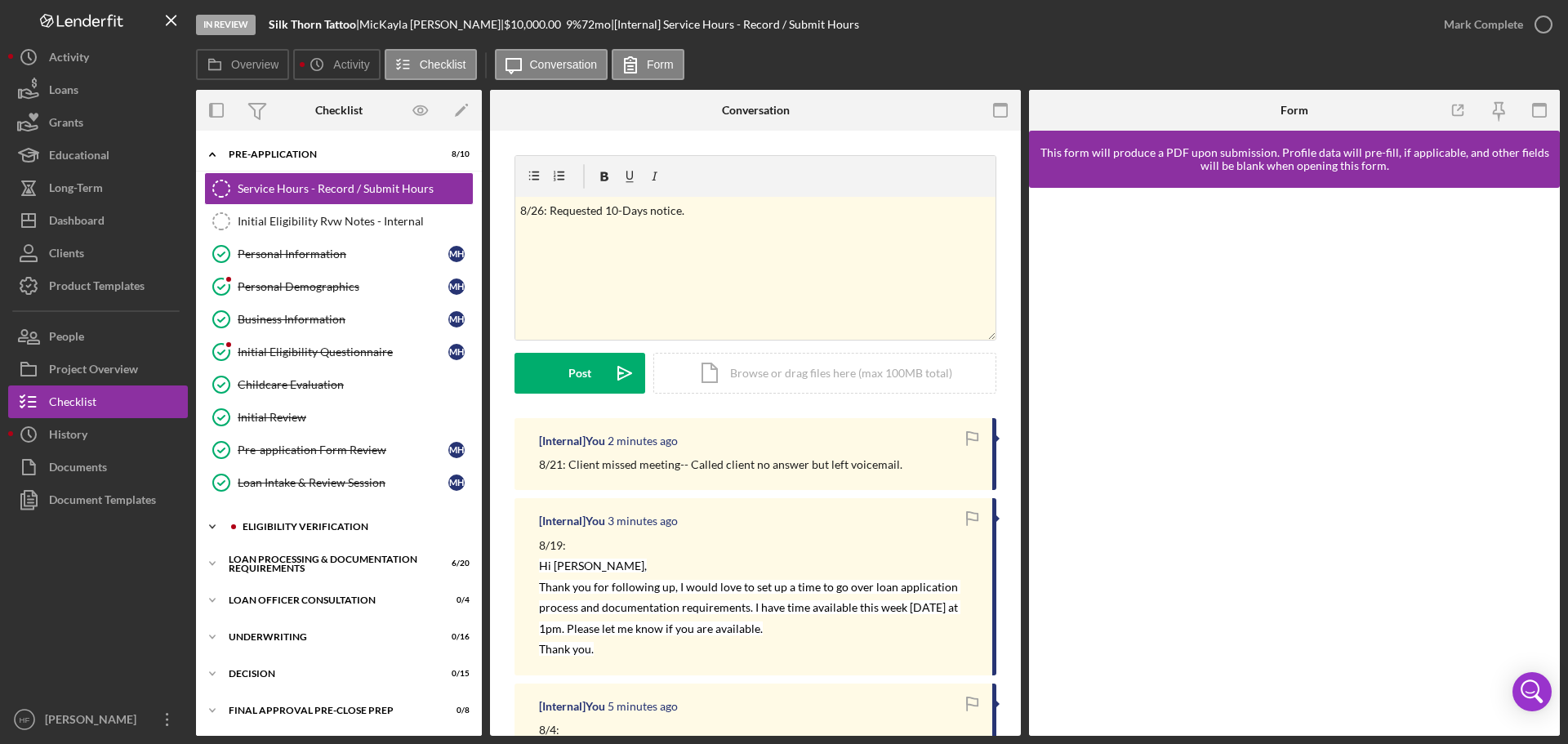
click at [217, 523] on icon "Icon/Expander" at bounding box center [212, 526] width 33 height 33
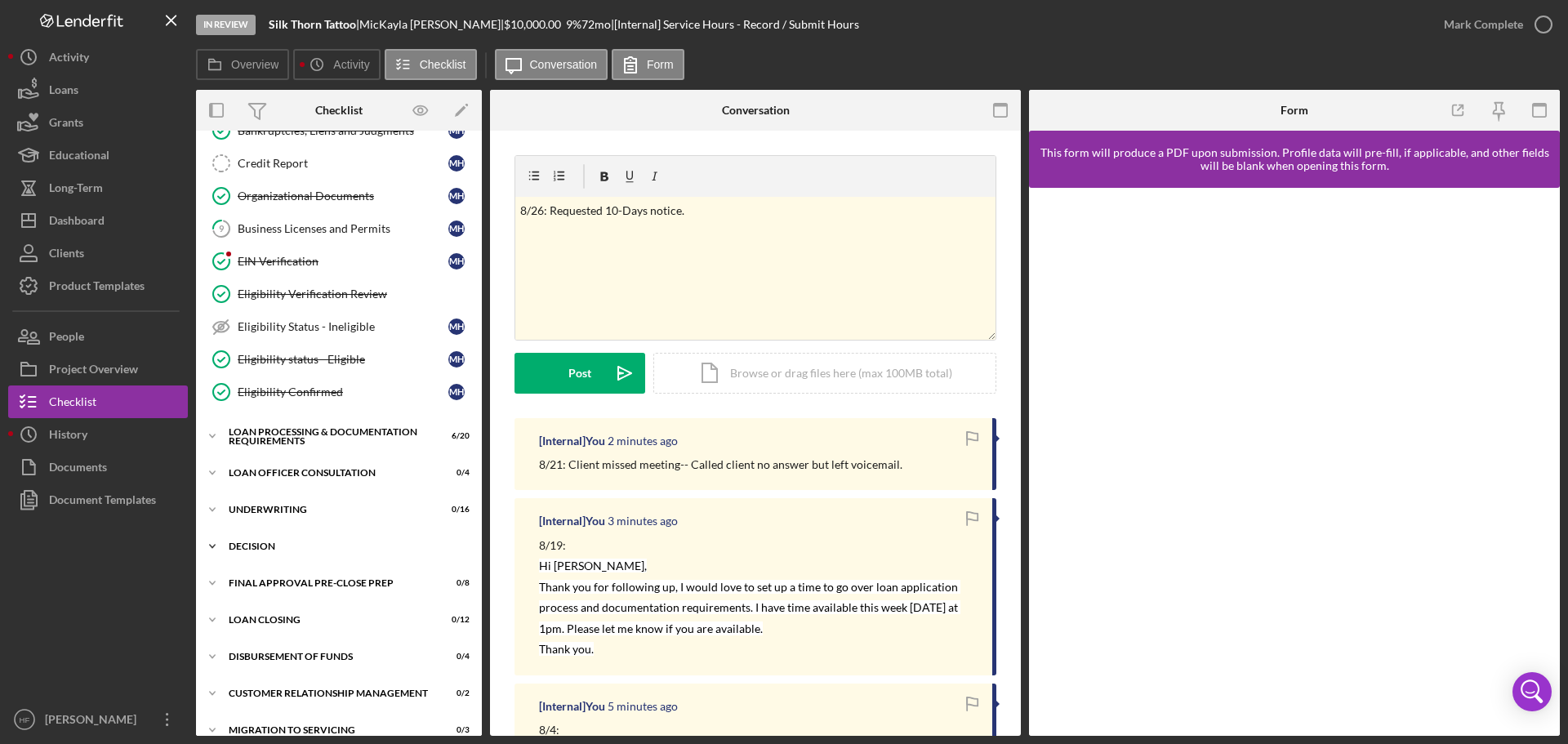
scroll to position [572, 0]
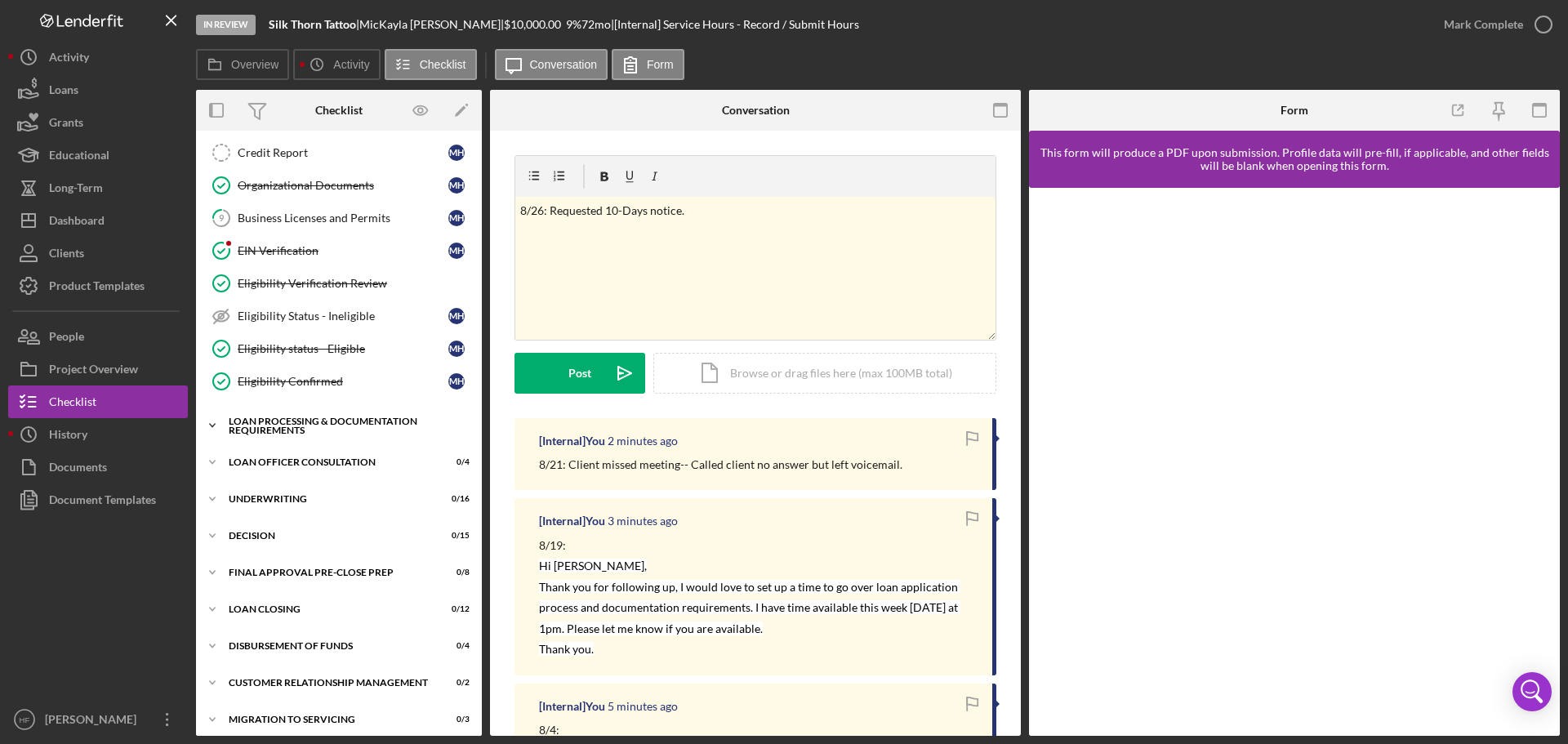
click at [206, 423] on icon "Icon/Expander" at bounding box center [212, 425] width 33 height 33
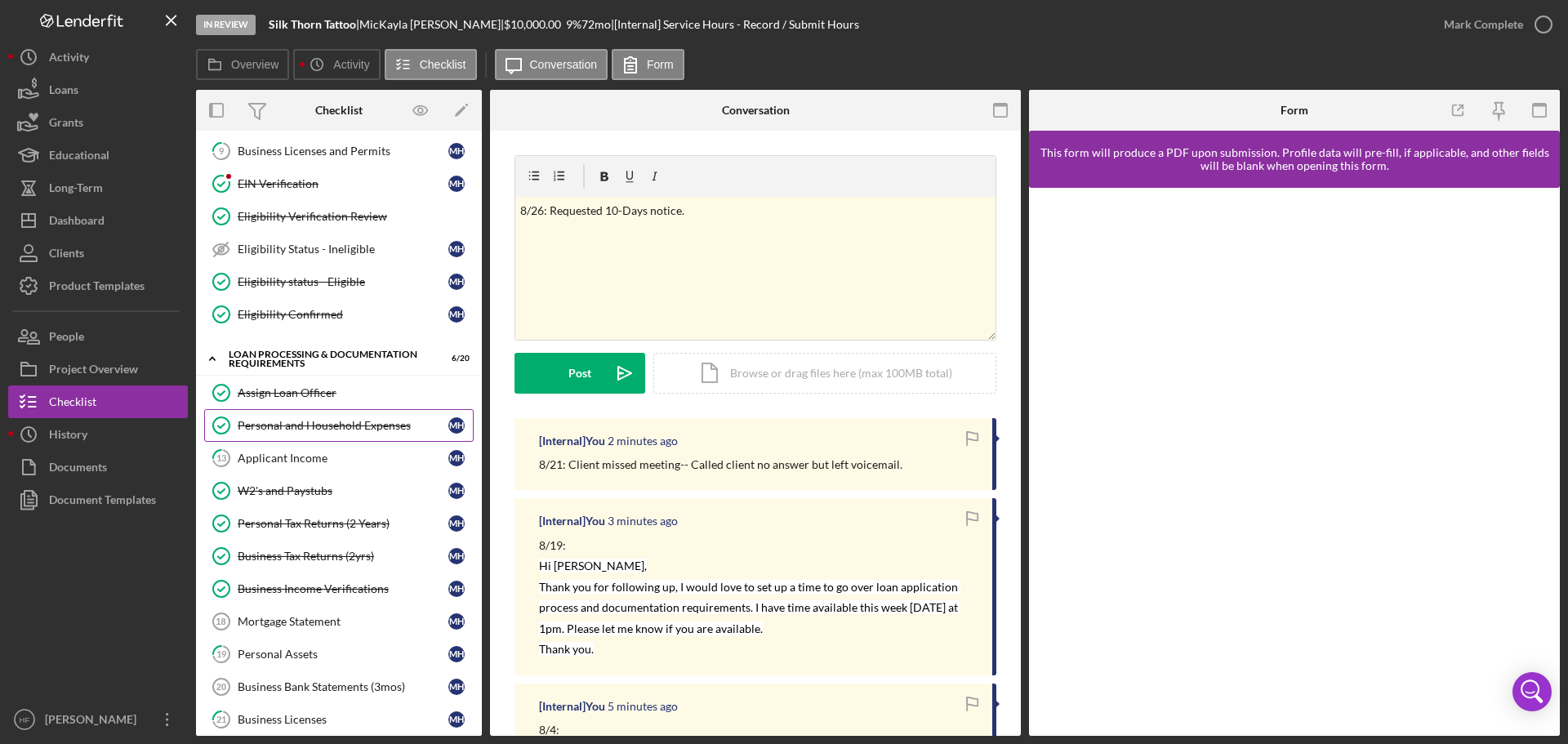
scroll to position [736, 0]
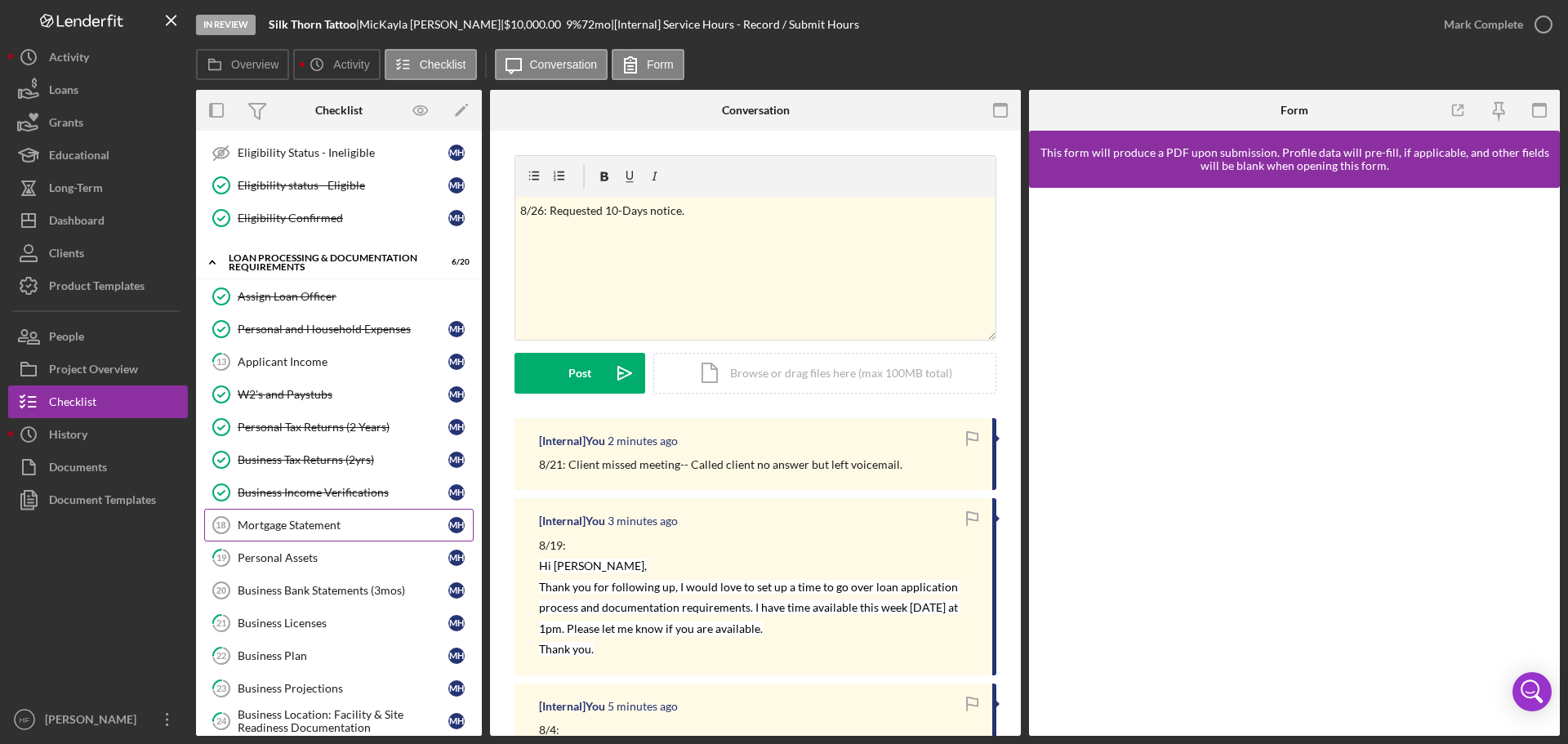
click at [317, 526] on div "Mortgage Statement" at bounding box center [343, 526] width 211 height 13
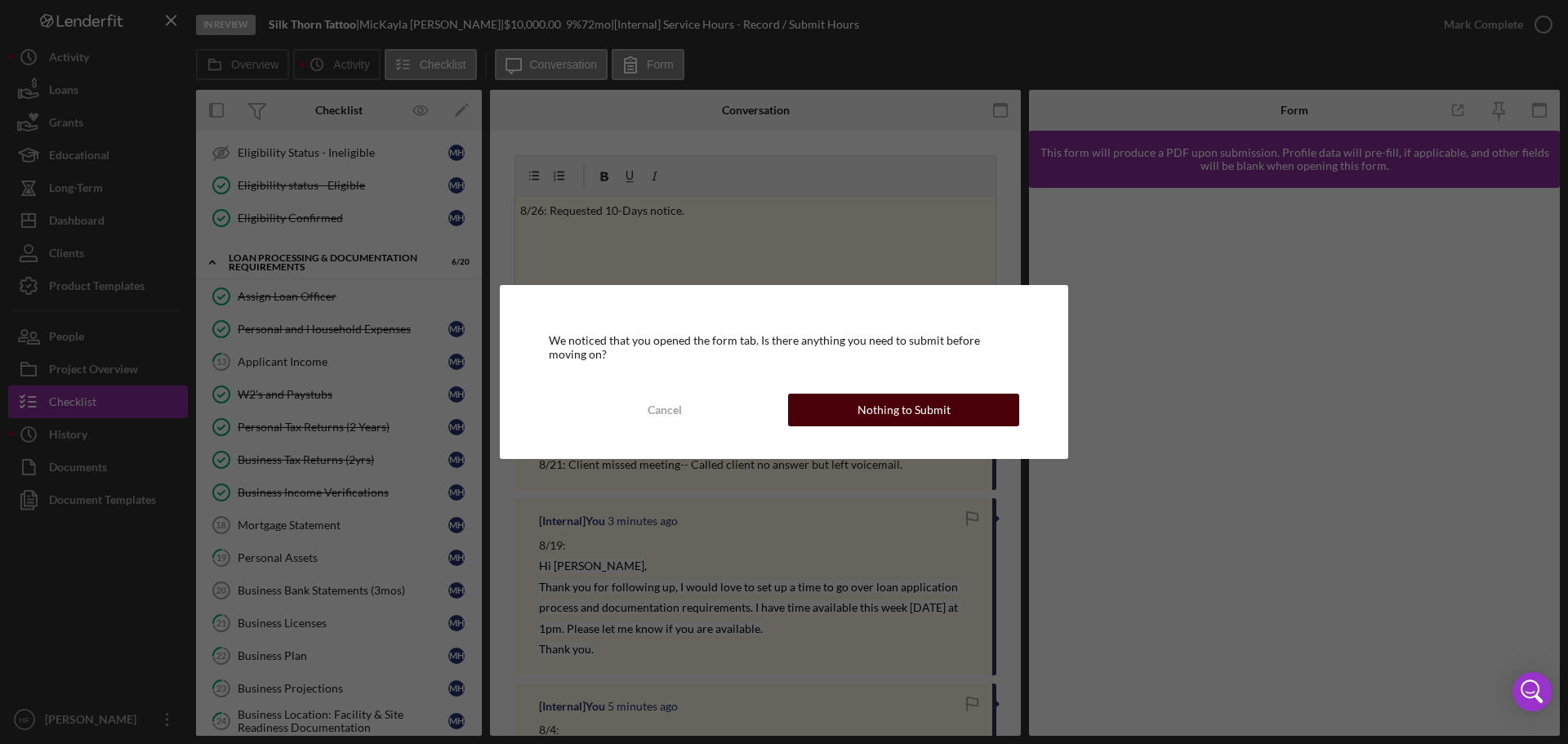
click at [876, 417] on div "Nothing to Submit" at bounding box center [904, 410] width 93 height 33
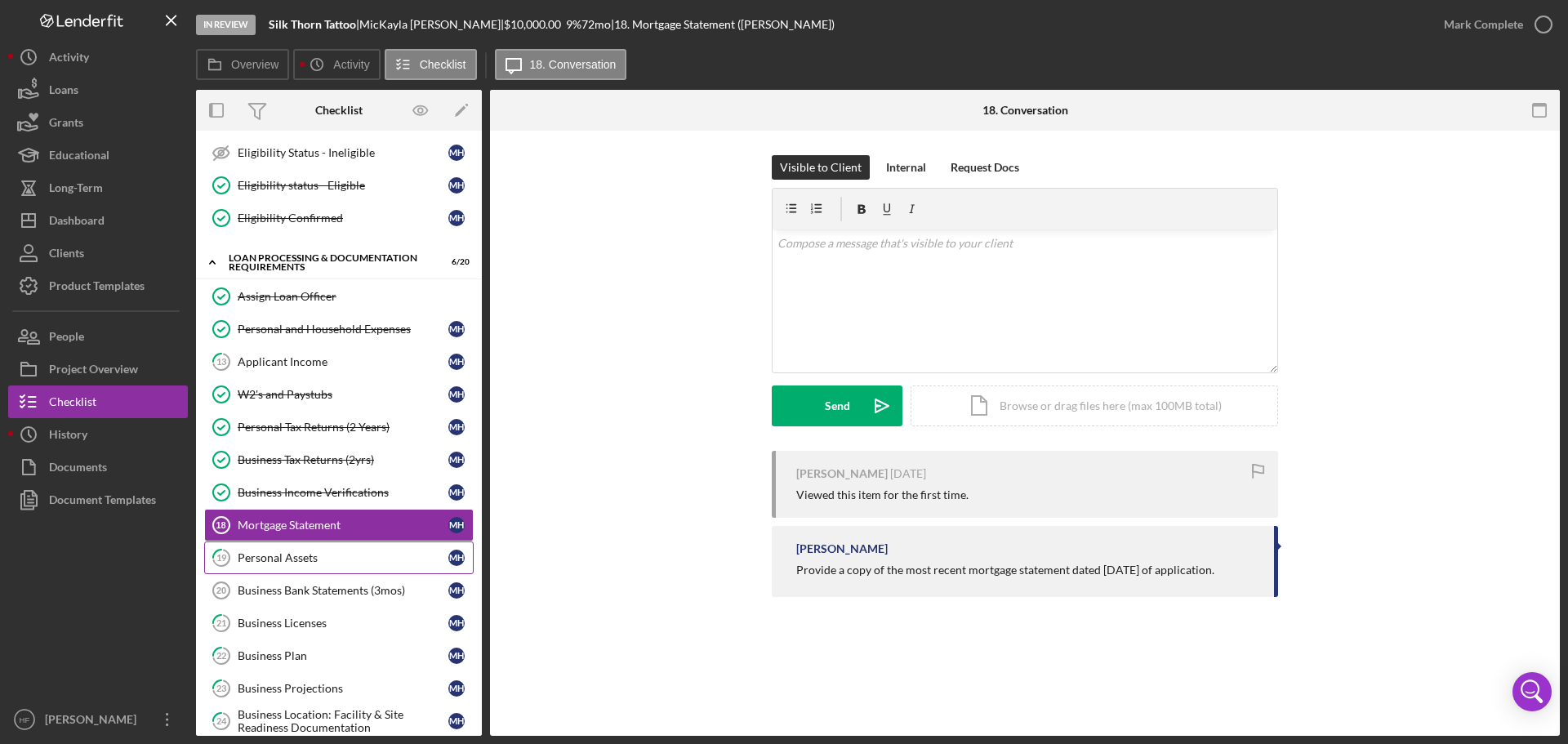
click at [274, 571] on link "19 Personal Assets M H" at bounding box center [339, 557] width 270 height 33
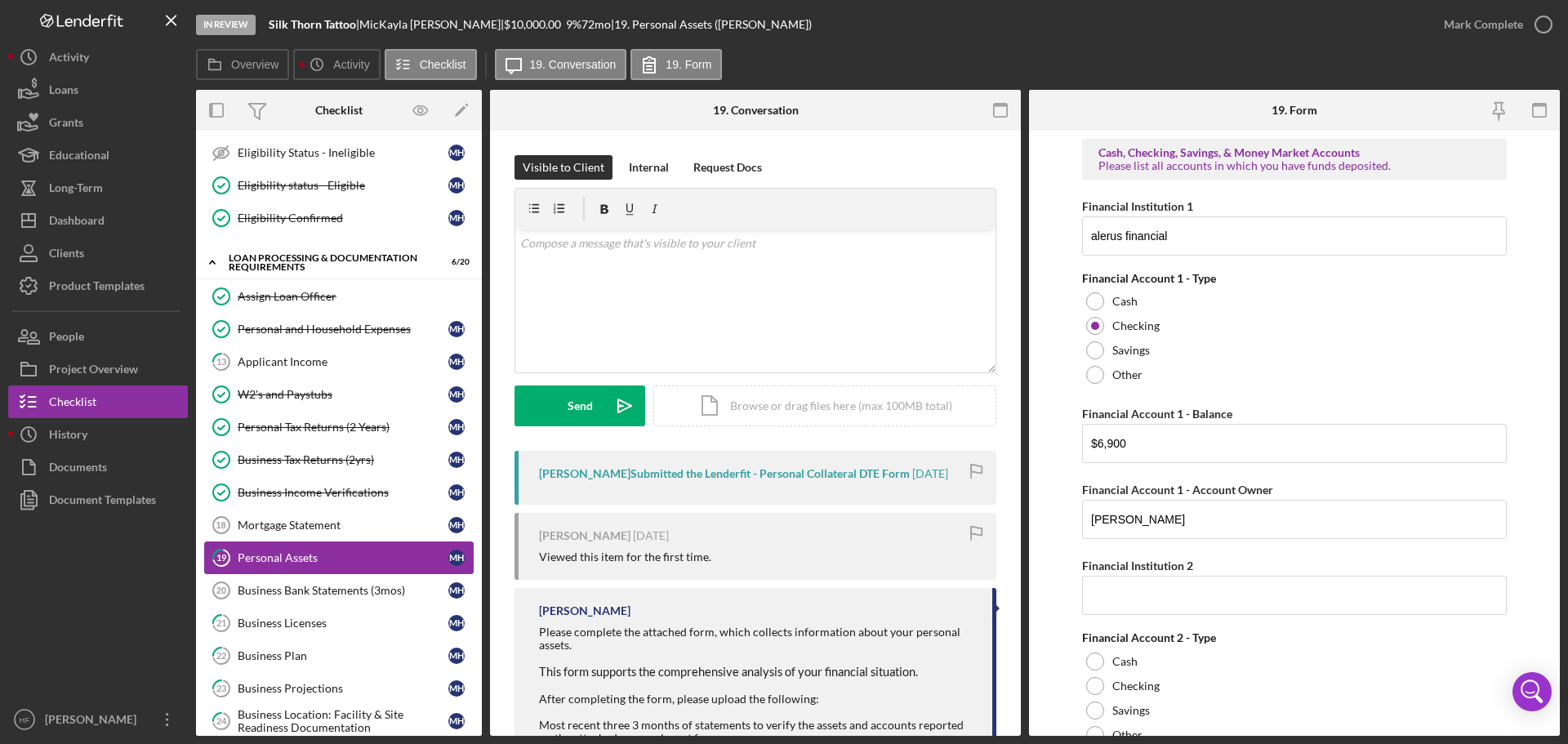
scroll to position [980, 0]
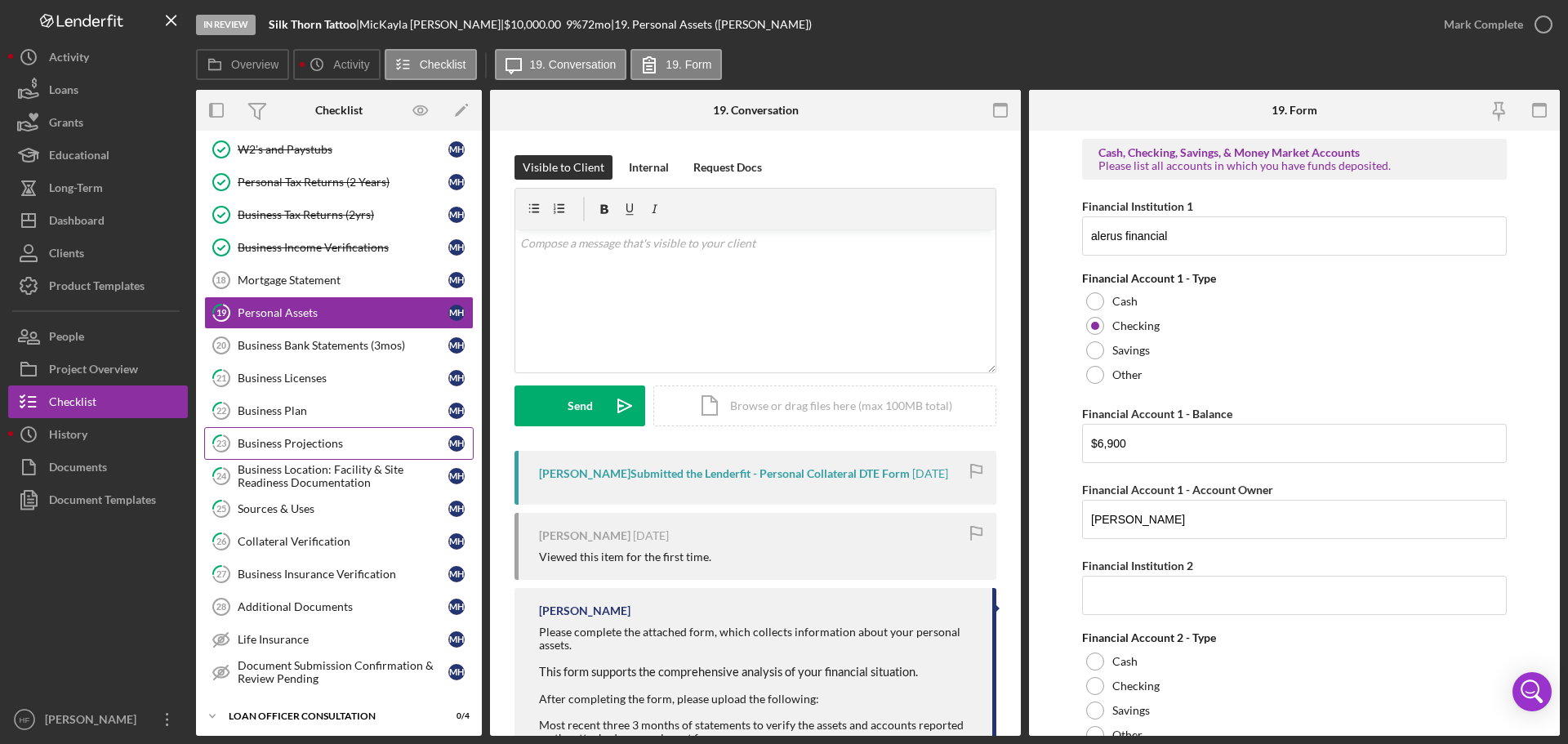
click at [318, 442] on div "Business Projections" at bounding box center [343, 443] width 211 height 13
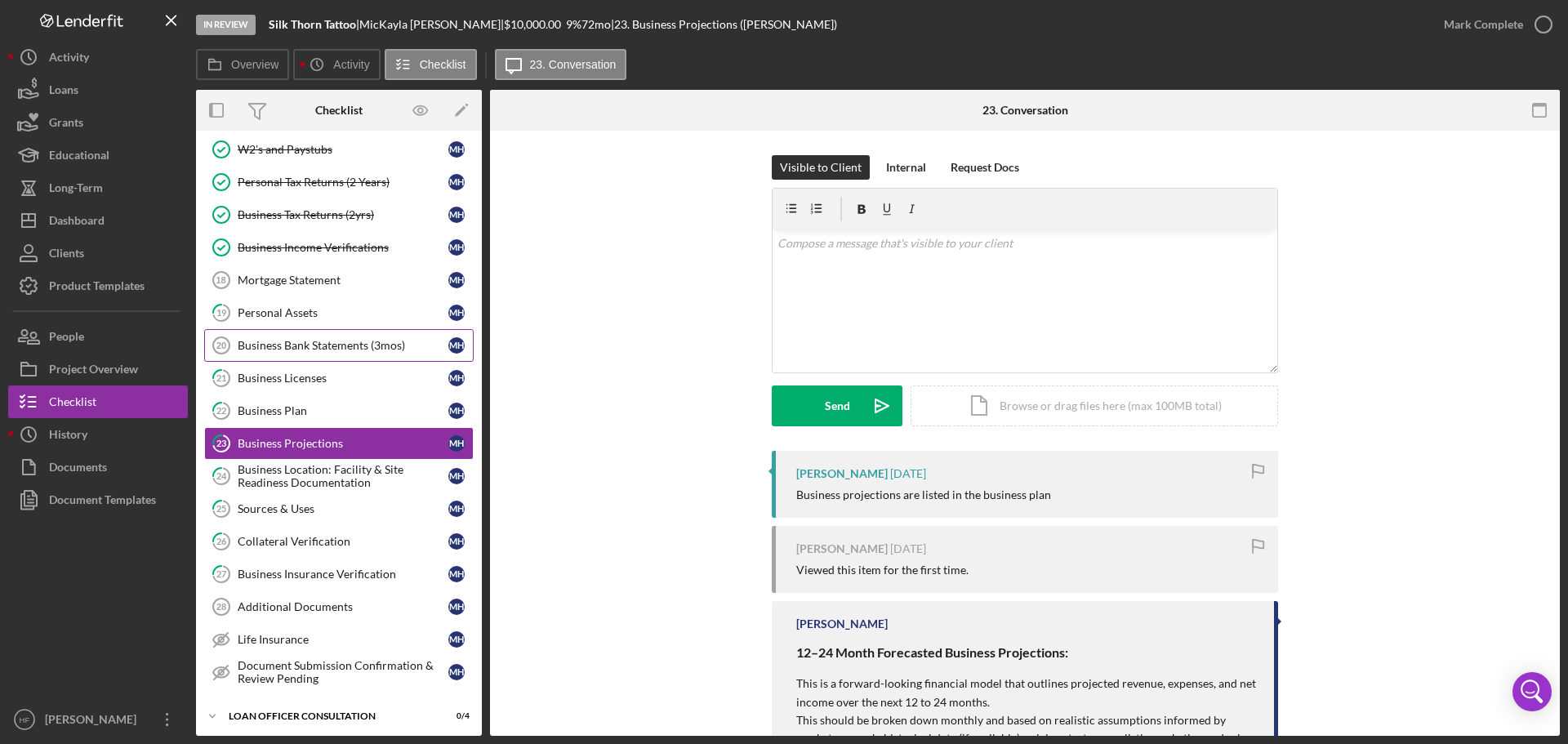
click at [335, 356] on link "Business Bank Statements (3mos) 20 Business Bank Statements (3mos) M H" at bounding box center [339, 345] width 270 height 33
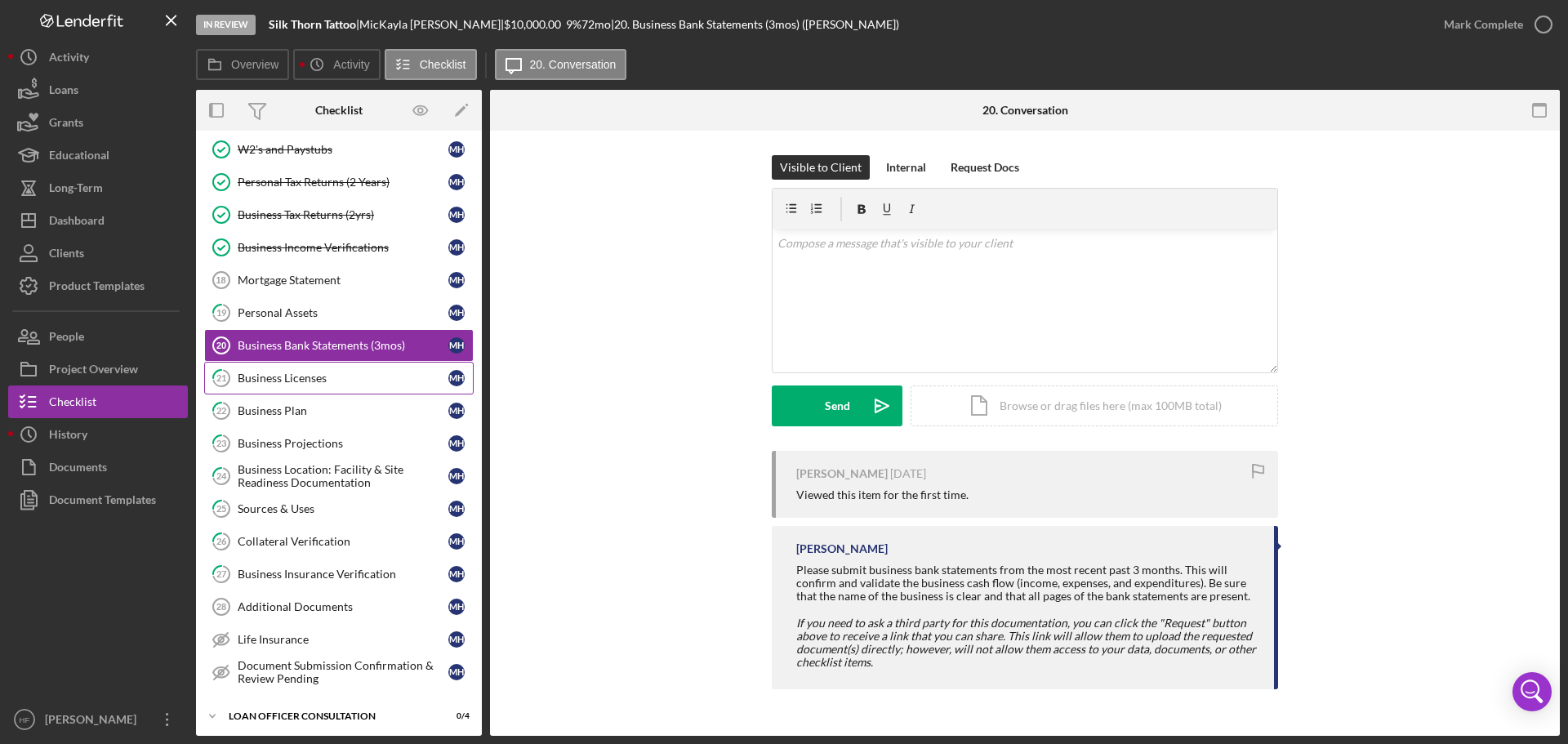
click at [357, 392] on link "21 Business Licenses M H" at bounding box center [339, 378] width 270 height 33
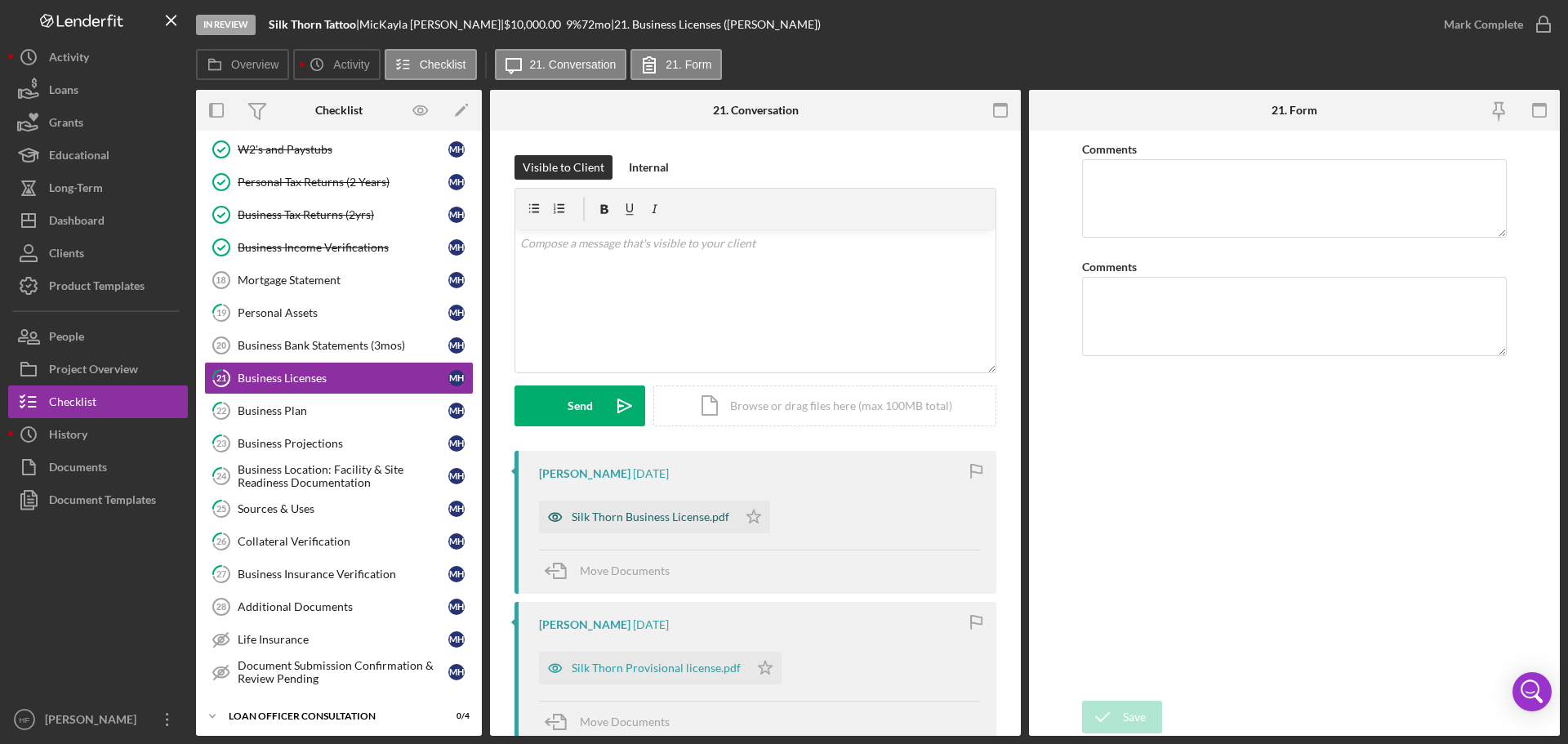
click at [665, 519] on div "Silk Thorn Business License.pdf" at bounding box center [651, 517] width 158 height 13
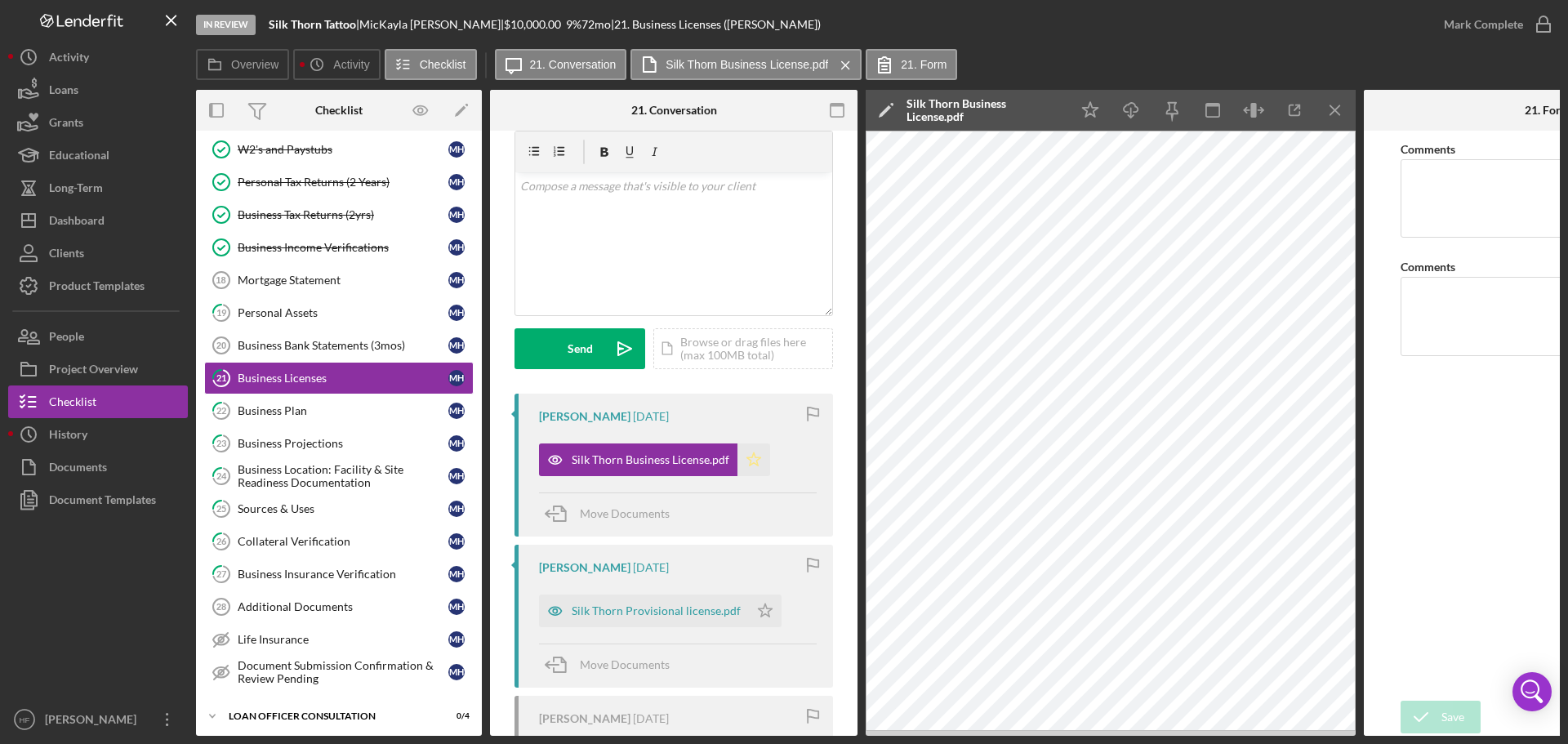
scroll to position [82, 0]
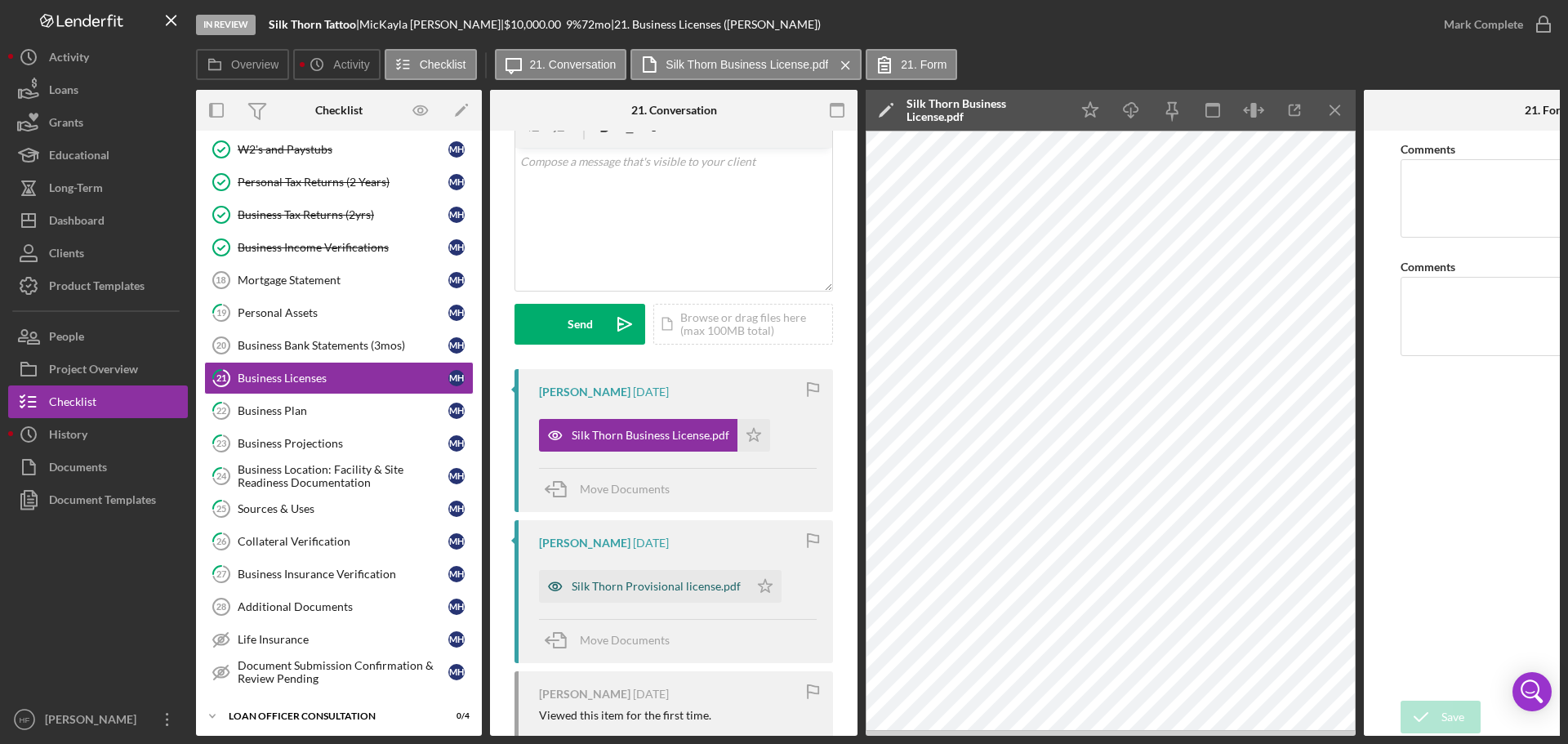
click at [639, 584] on div "Silk Thorn Provisional license.pdf" at bounding box center [656, 586] width 169 height 13
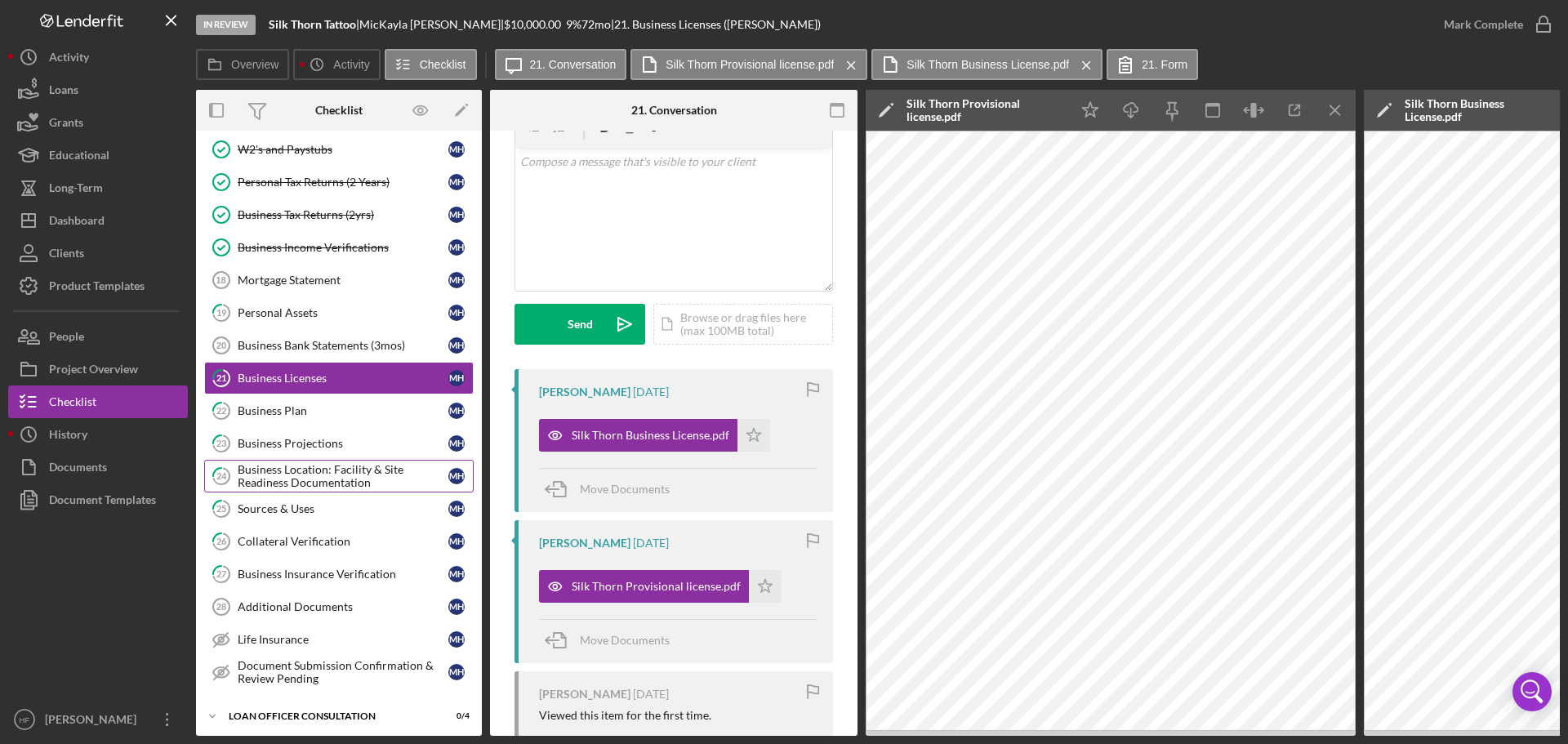
click at [399, 467] on div "Business Location: Facility & Site Readiness Documentation" at bounding box center [343, 476] width 211 height 26
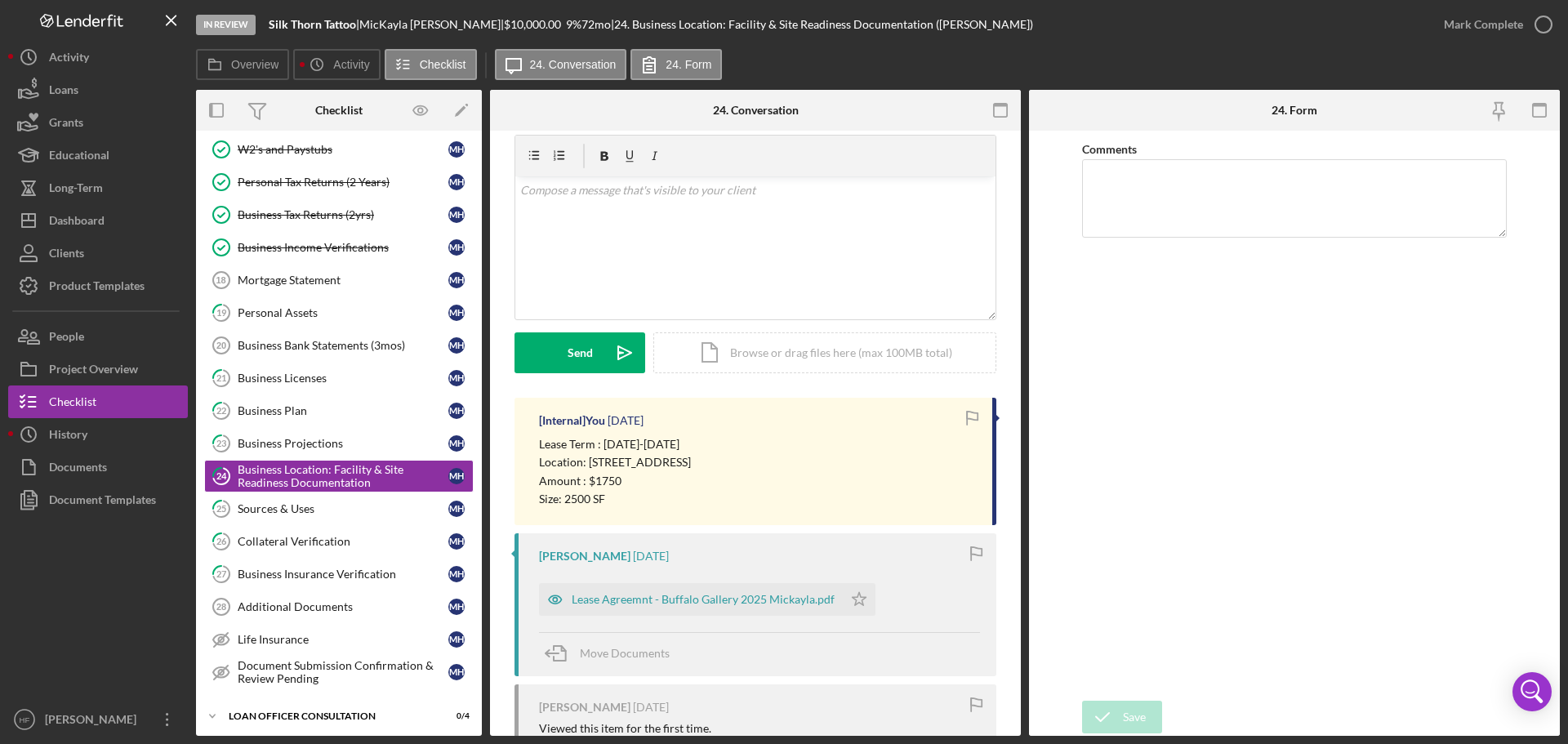
scroll to position [82, 0]
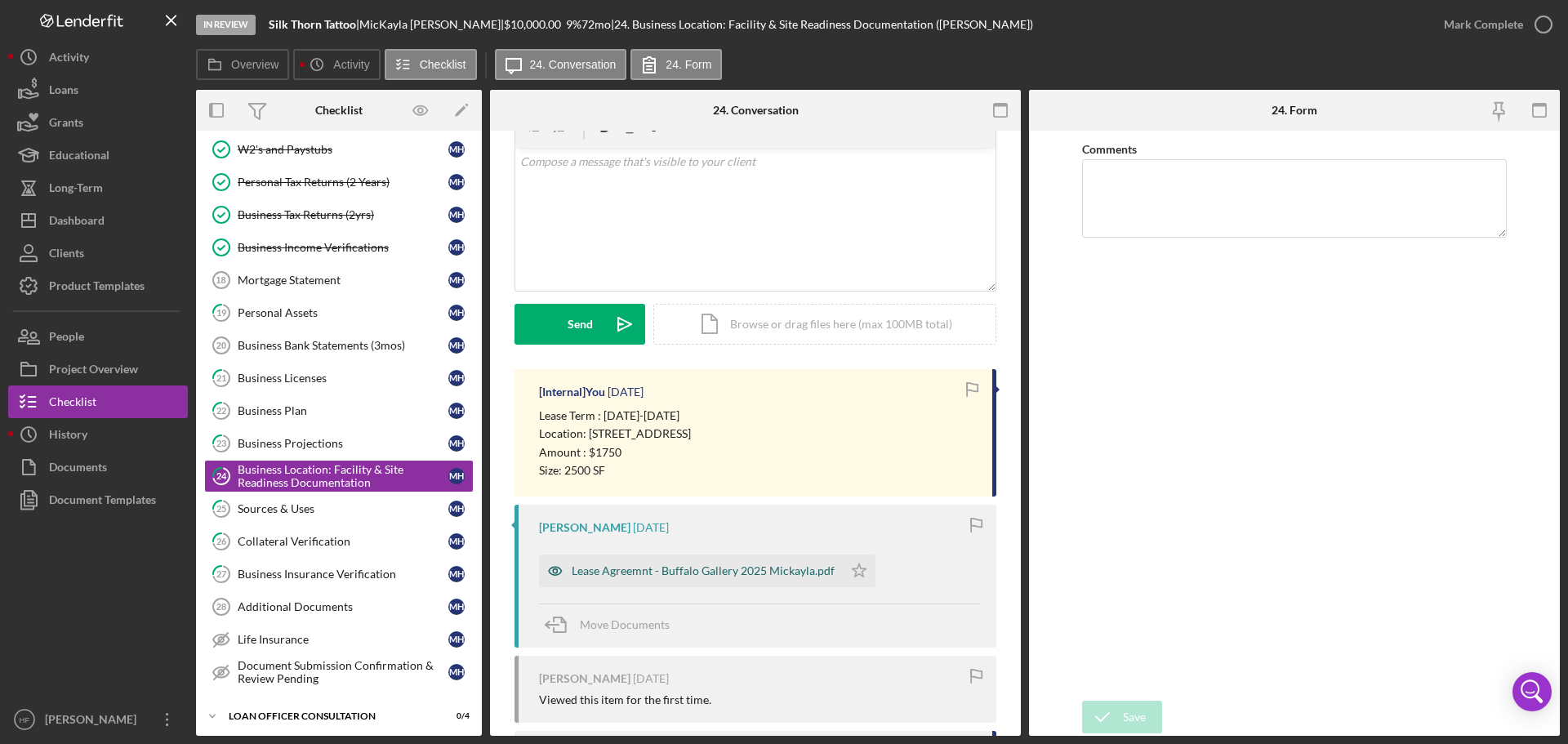
click at [747, 563] on div "Lease Agreemnt - Buffalo Gallery 2025 Mickayla.pdf" at bounding box center [692, 570] width 304 height 33
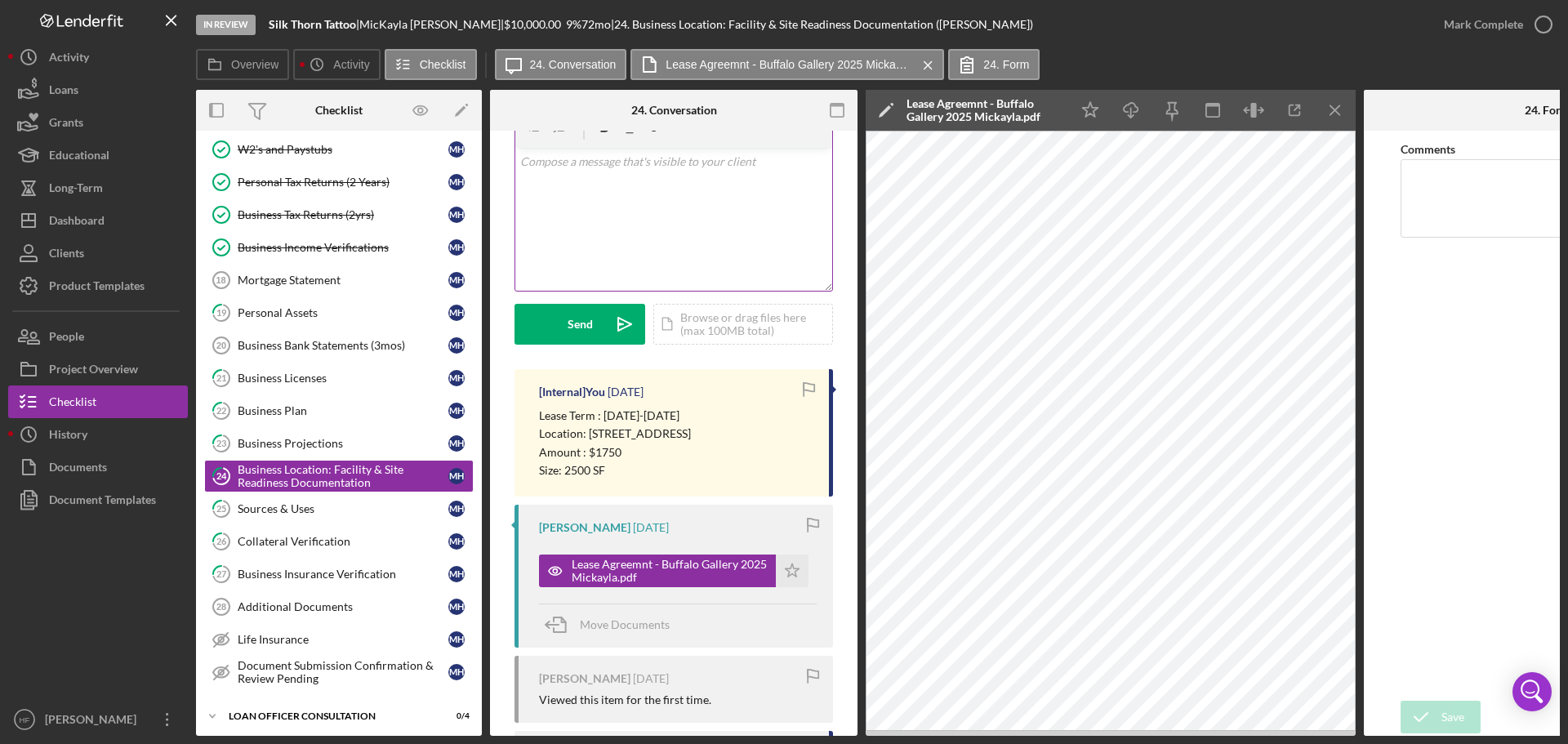
scroll to position [0, 0]
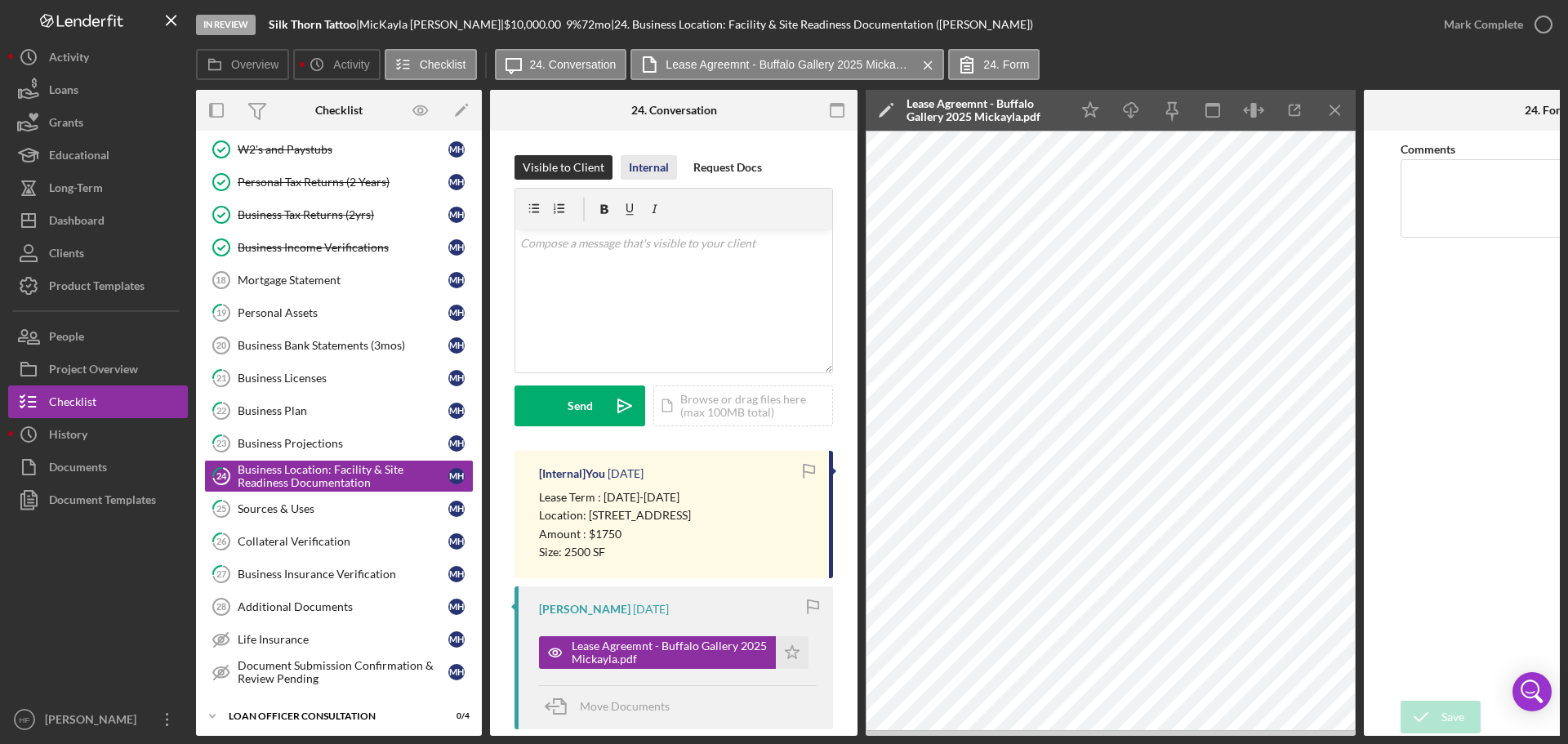
click at [658, 172] on div "Internal" at bounding box center [649, 167] width 40 height 24
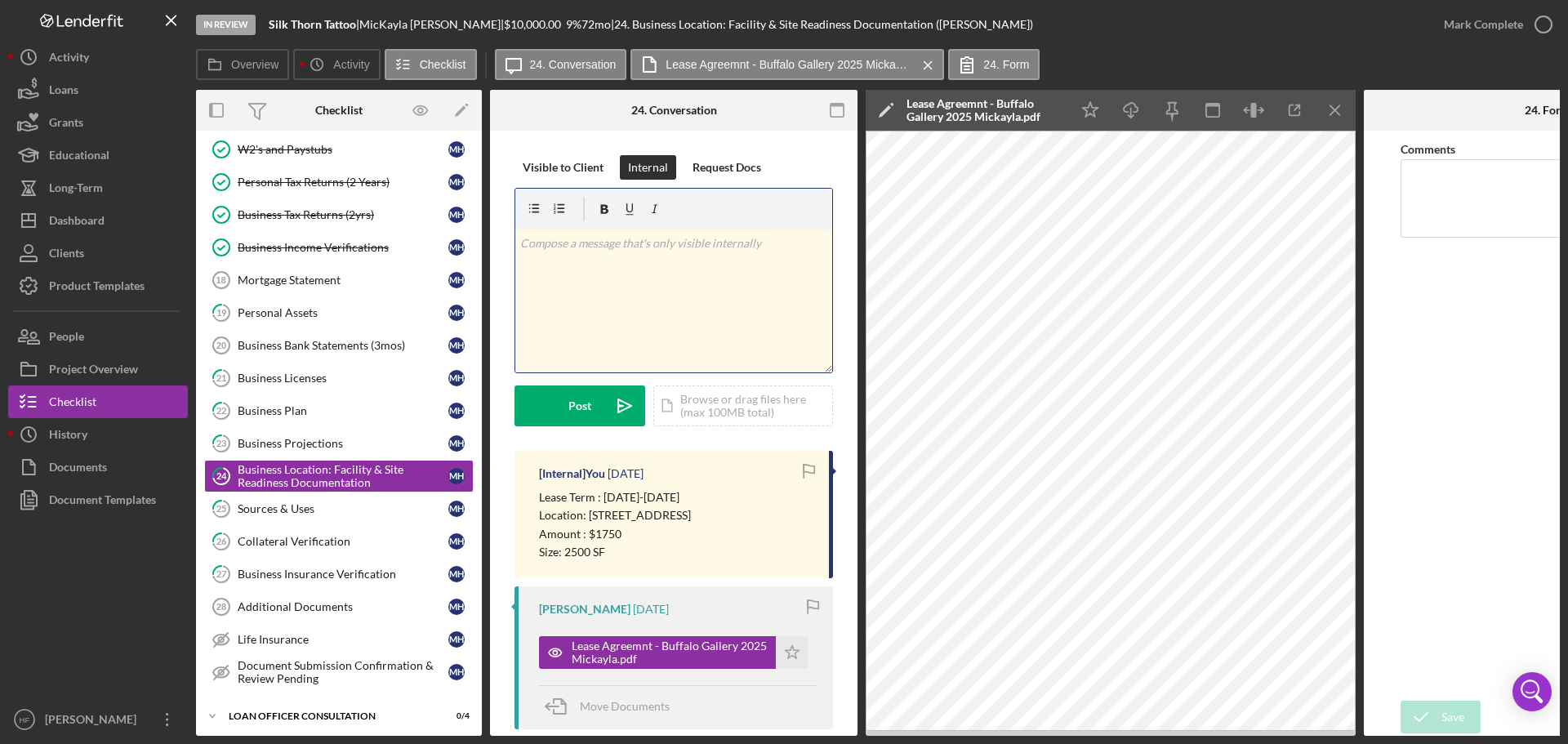
click at [658, 288] on div "v Color teal Color pink Remove color Add row above Add row below Add column bef…" at bounding box center [674, 301] width 317 height 143
click at [1519, 30] on div "Mark Complete" at bounding box center [1483, 24] width 79 height 33
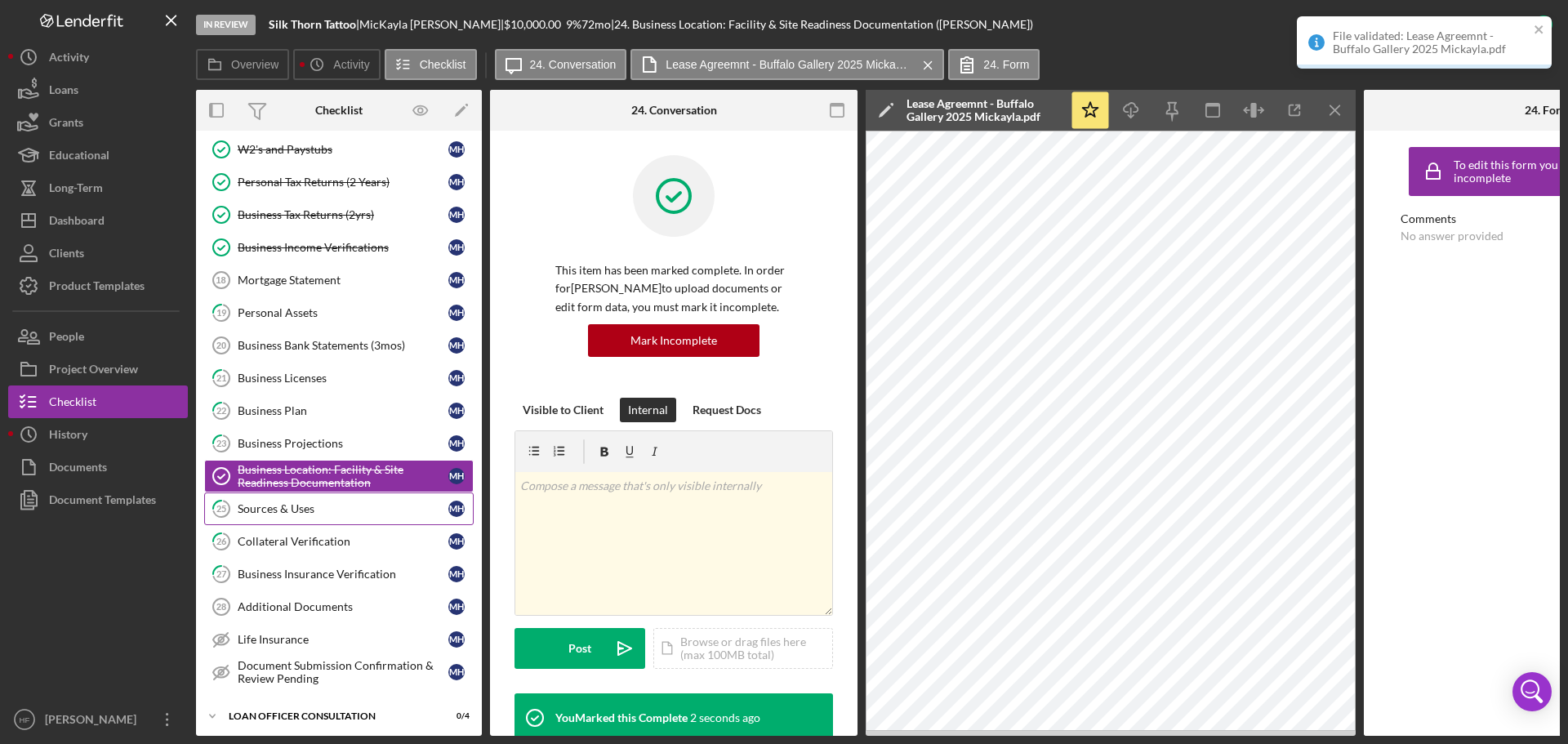
click at [308, 506] on div "Sources & Uses" at bounding box center [343, 509] width 211 height 13
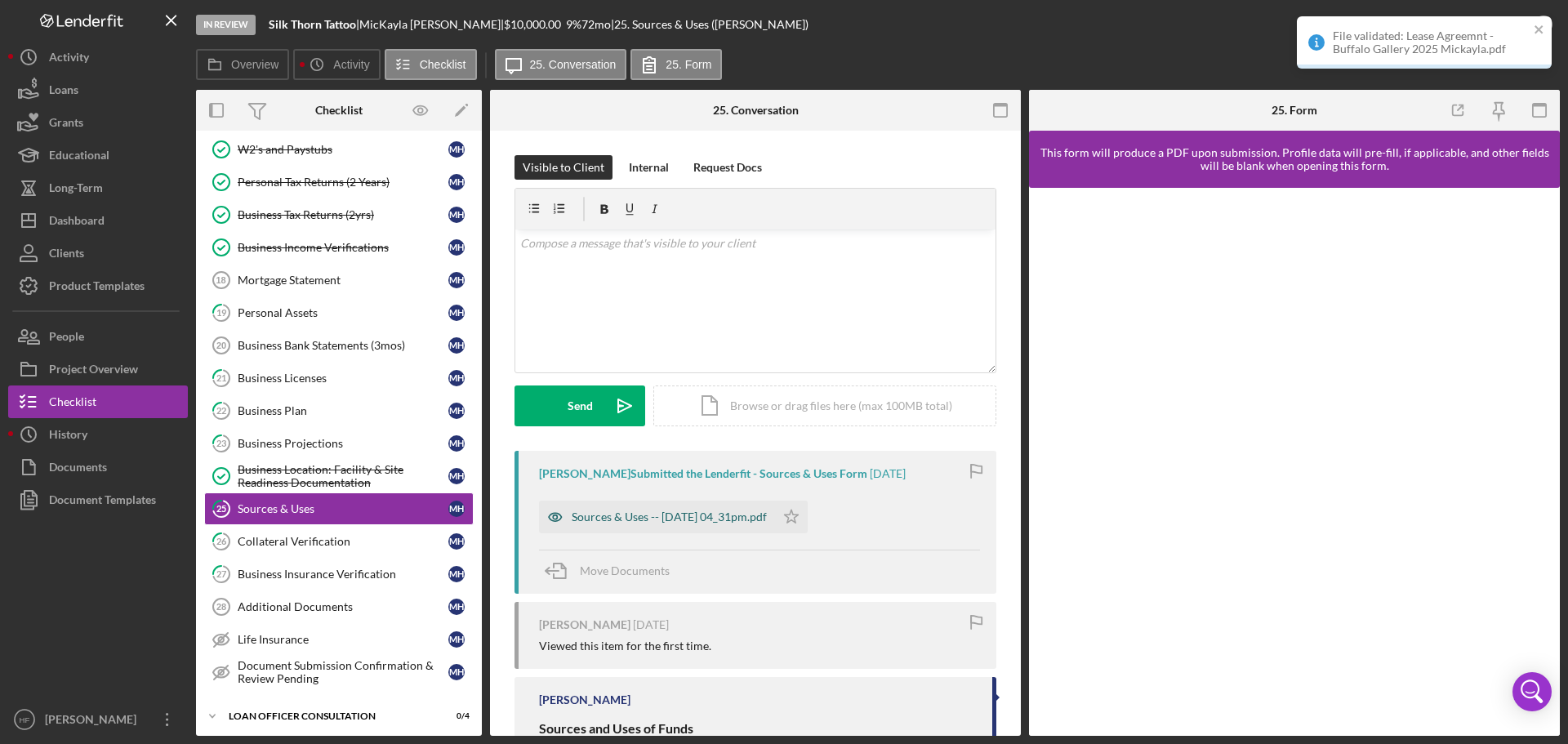
click at [687, 524] on div "Sources & Uses -- [DATE] 04_31pm.pdf" at bounding box center [669, 517] width 195 height 13
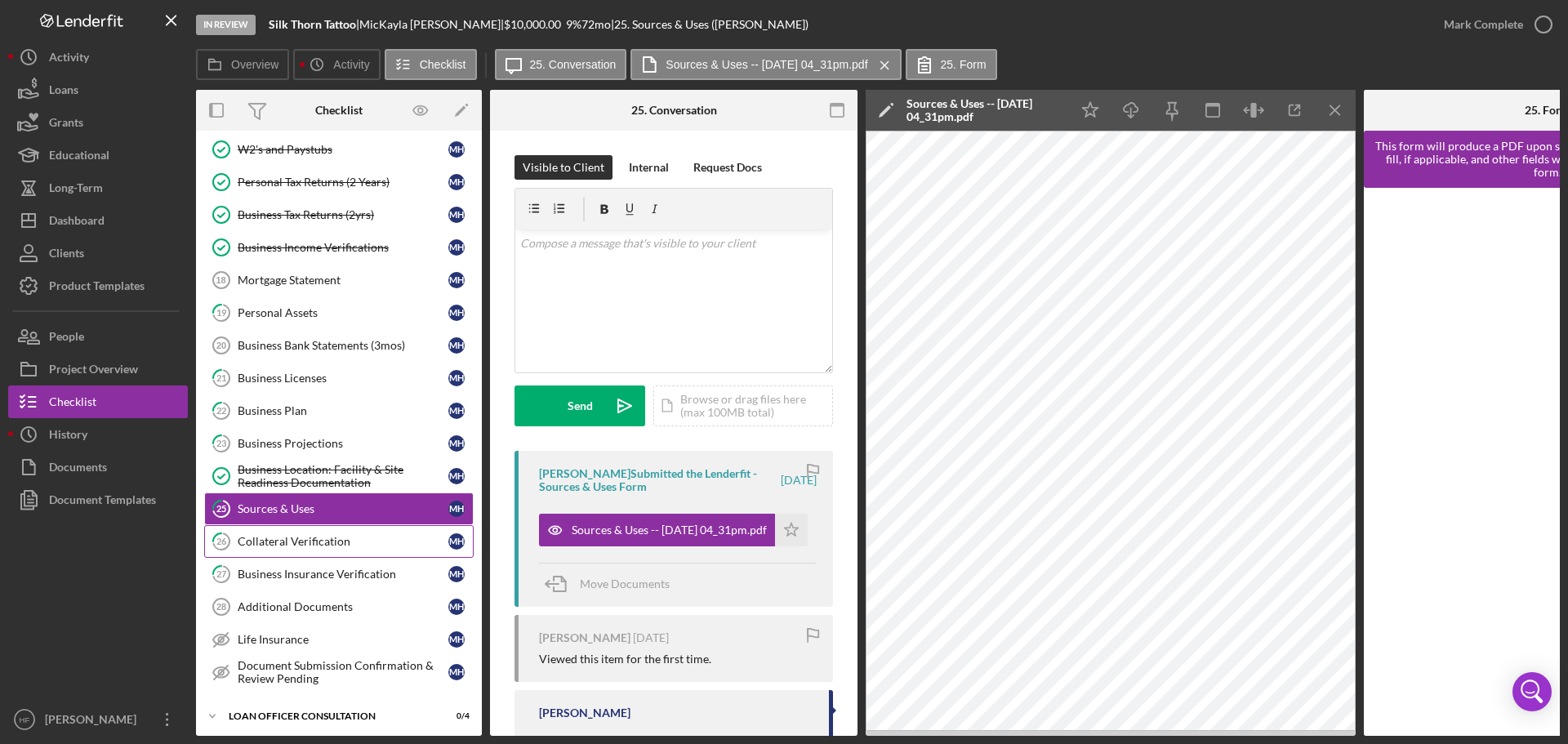
click at [346, 543] on div "Collateral Verification" at bounding box center [343, 541] width 211 height 13
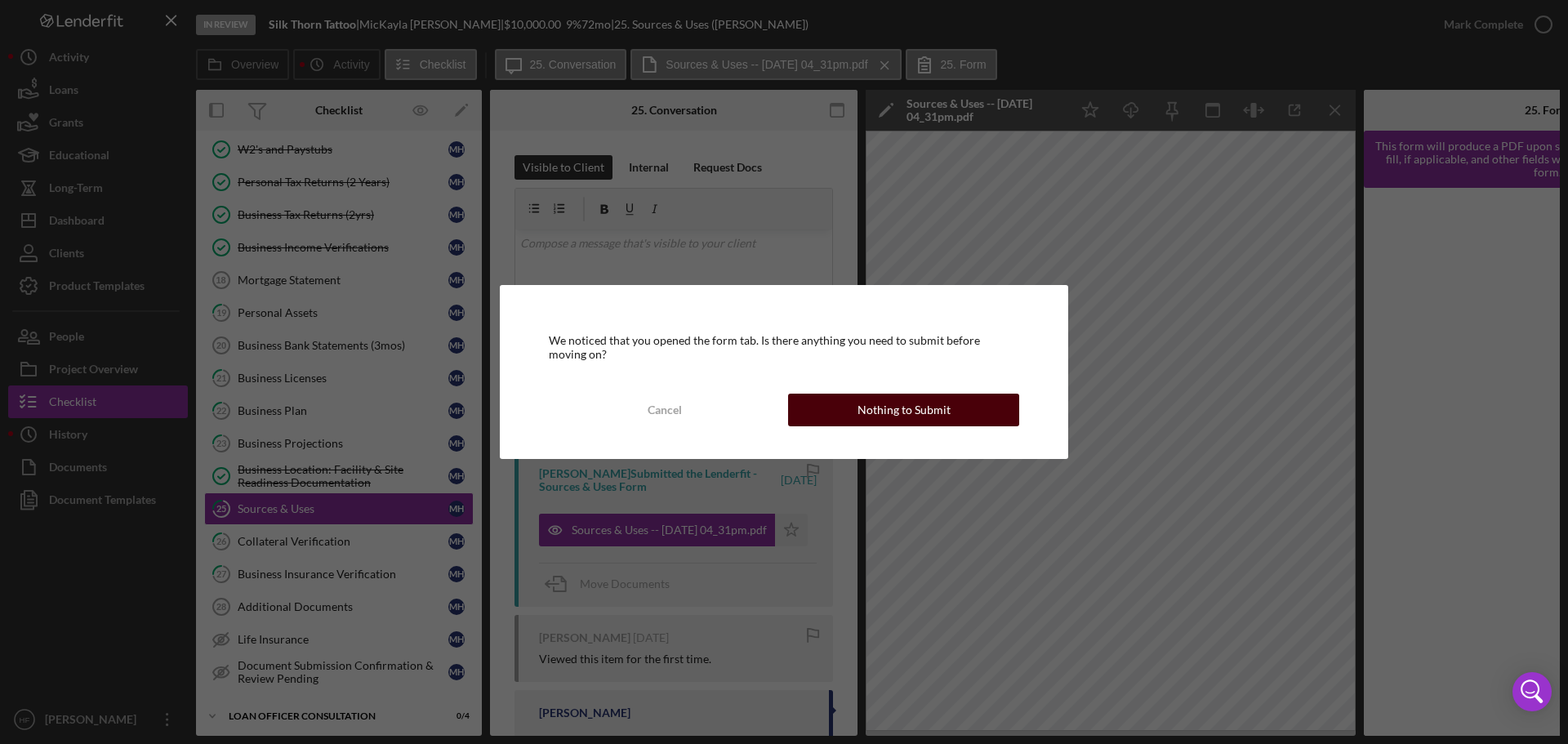
click at [966, 420] on button "Nothing to Submit" at bounding box center [904, 410] width 231 height 33
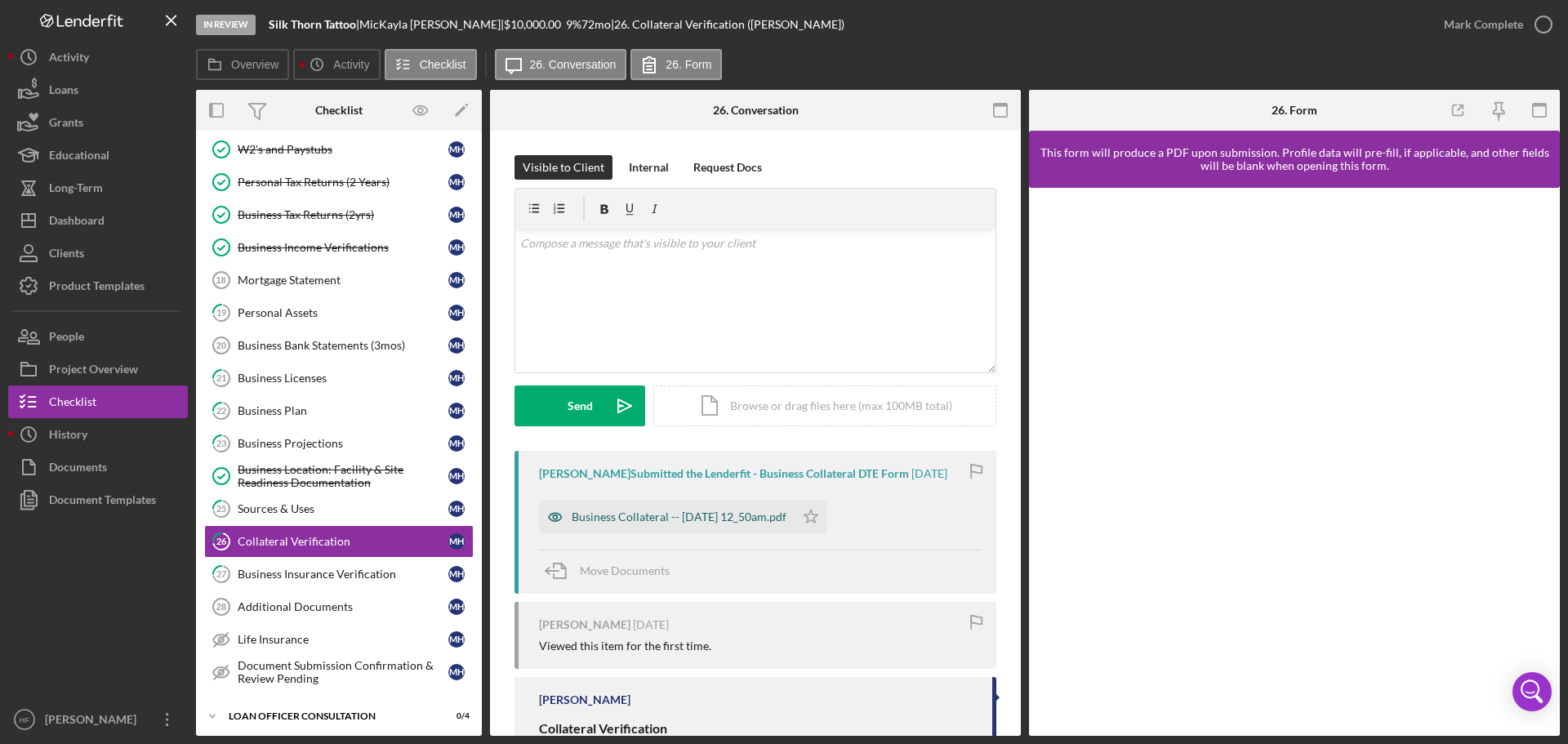
click at [720, 517] on div "Business Collateral -- [DATE] 12_50am.pdf" at bounding box center [679, 517] width 215 height 13
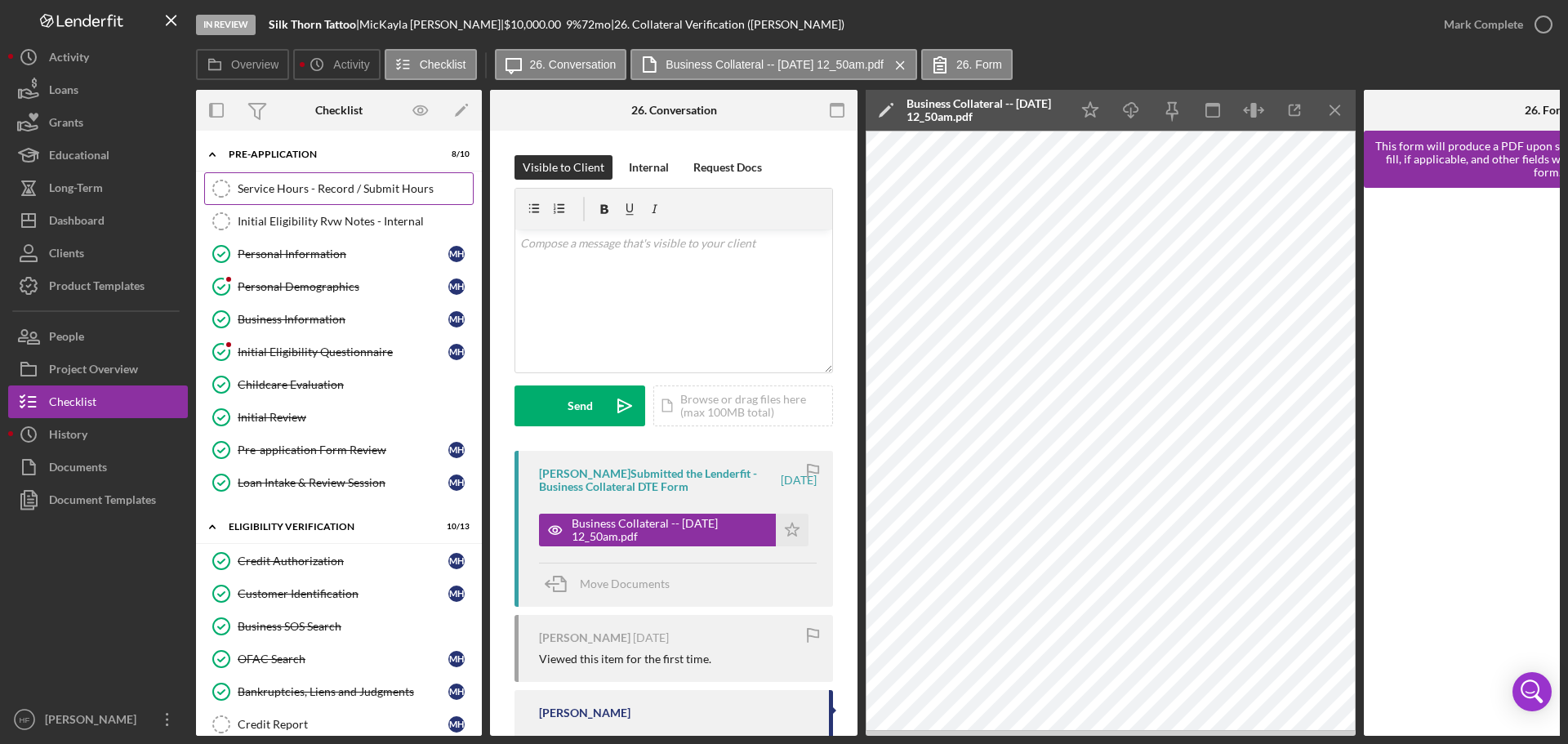
click at [324, 200] on link "Service Hours - Record / Submit Hours Service Hours - Record / Submit Hours" at bounding box center [339, 189] width 270 height 33
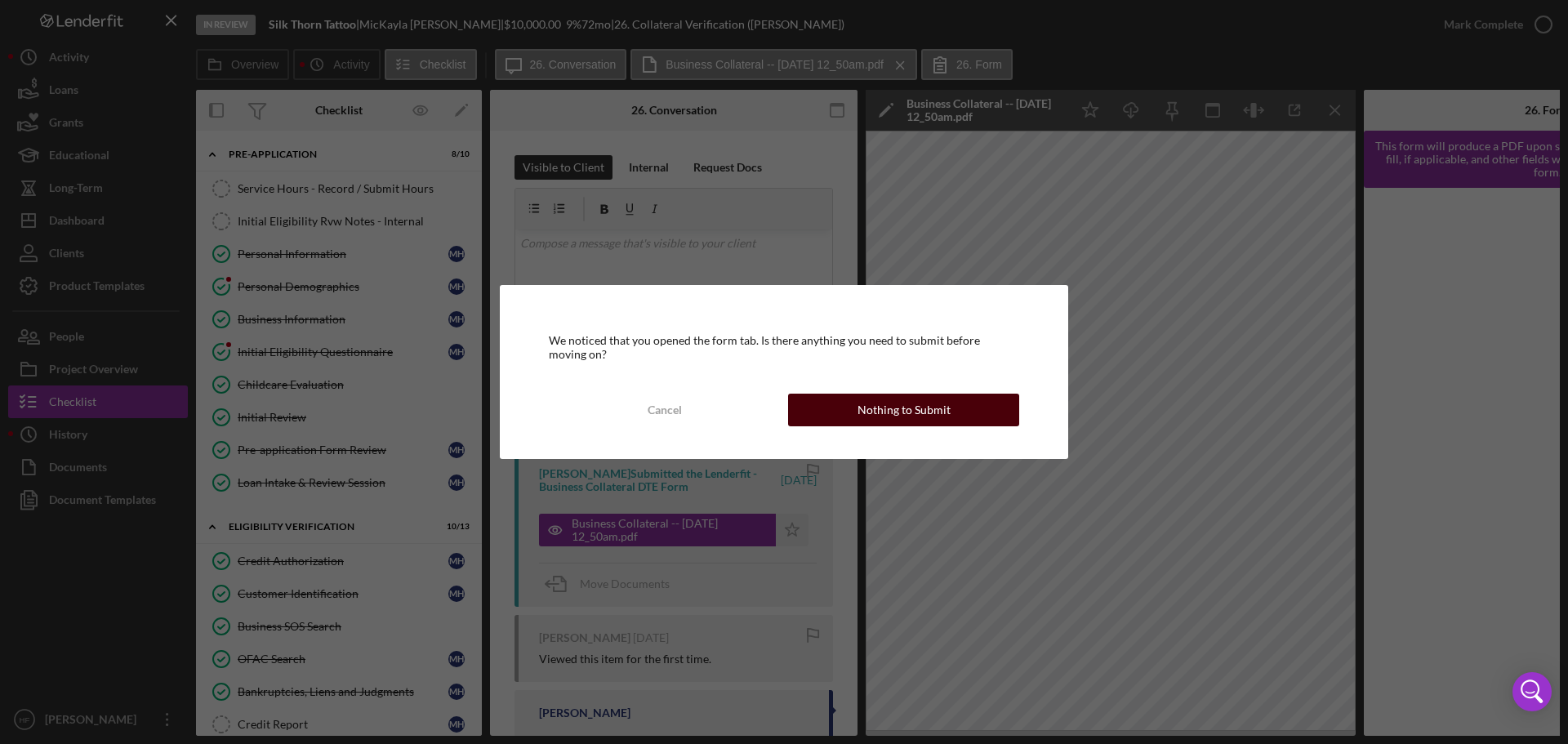
click at [861, 414] on div "Nothing to Submit" at bounding box center [904, 410] width 93 height 33
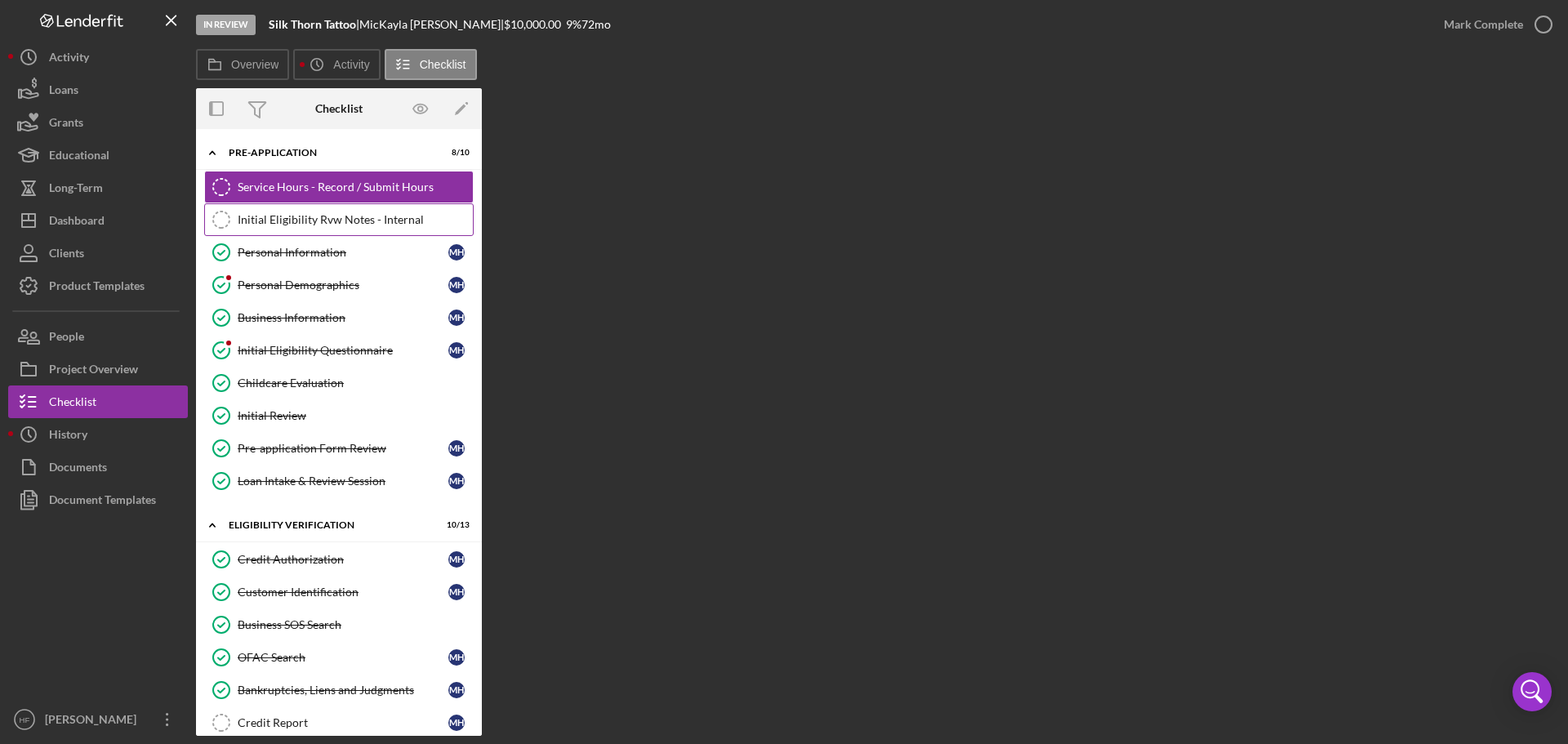
click at [315, 219] on div "Initial Eligibility Rvw Notes - Internal" at bounding box center [356, 219] width 235 height 13
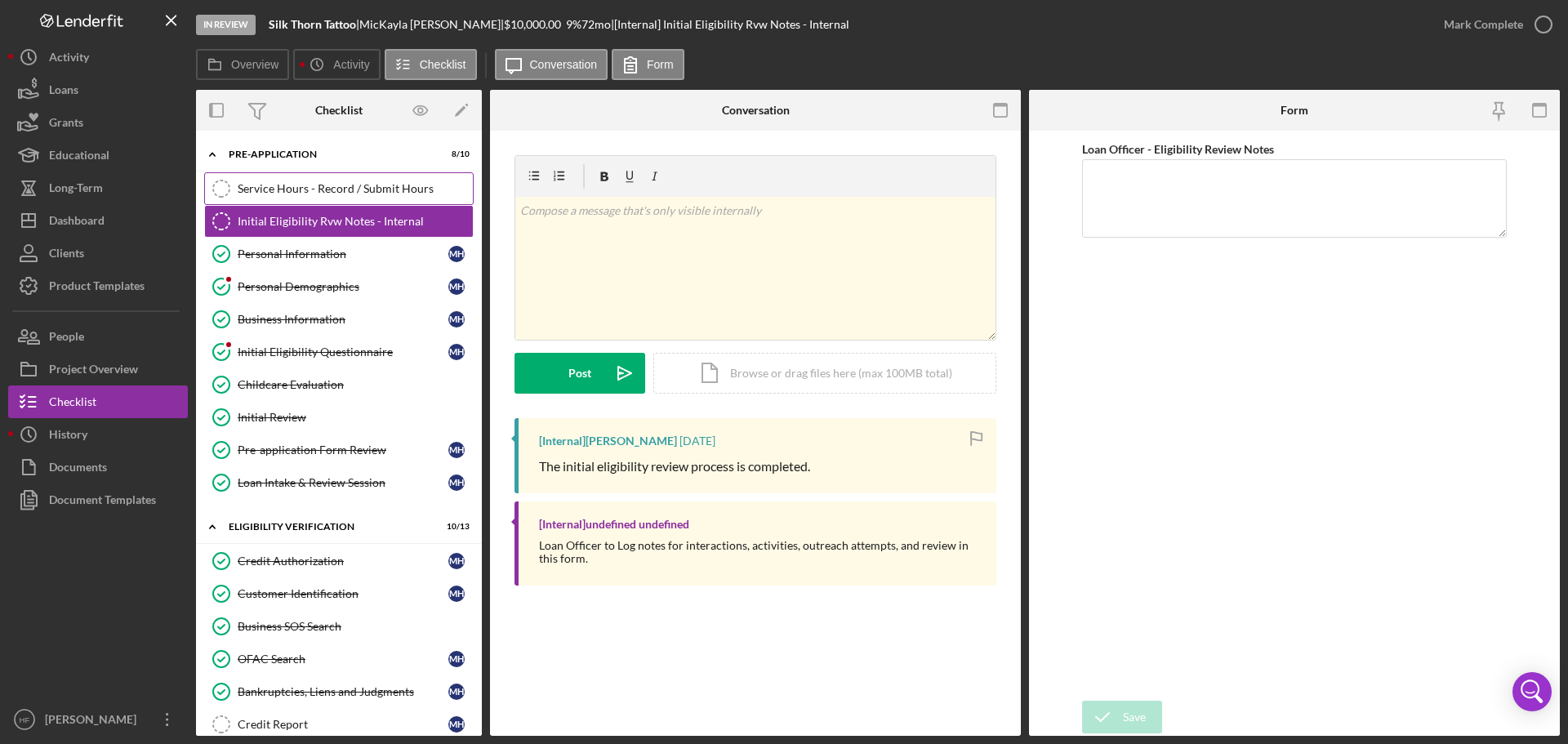
click at [322, 187] on div "Service Hours - Record / Submit Hours" at bounding box center [356, 189] width 235 height 13
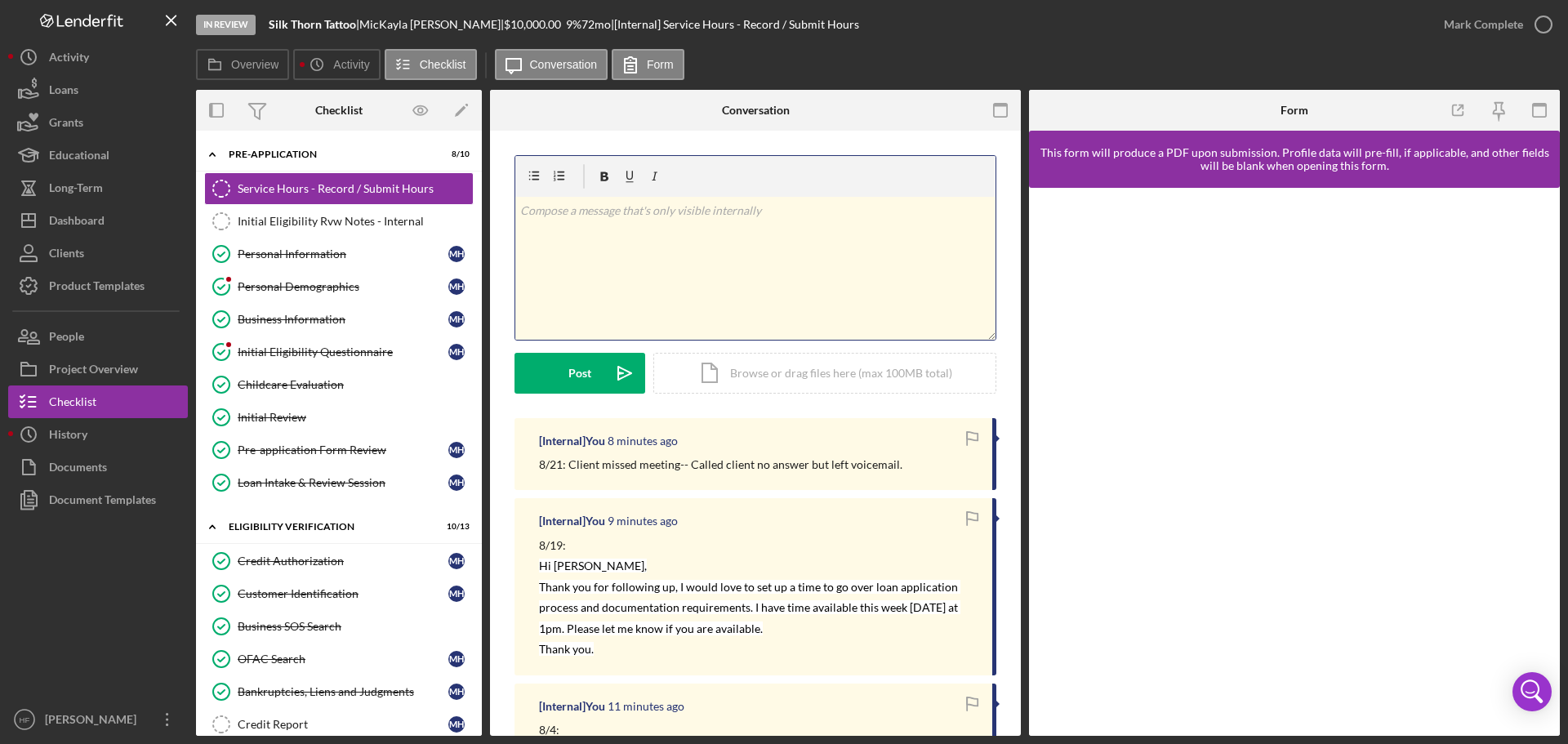
click at [774, 219] on div "v Color teal Color pink Remove color Add row above Add row below Add column bef…" at bounding box center [755, 268] width 481 height 143
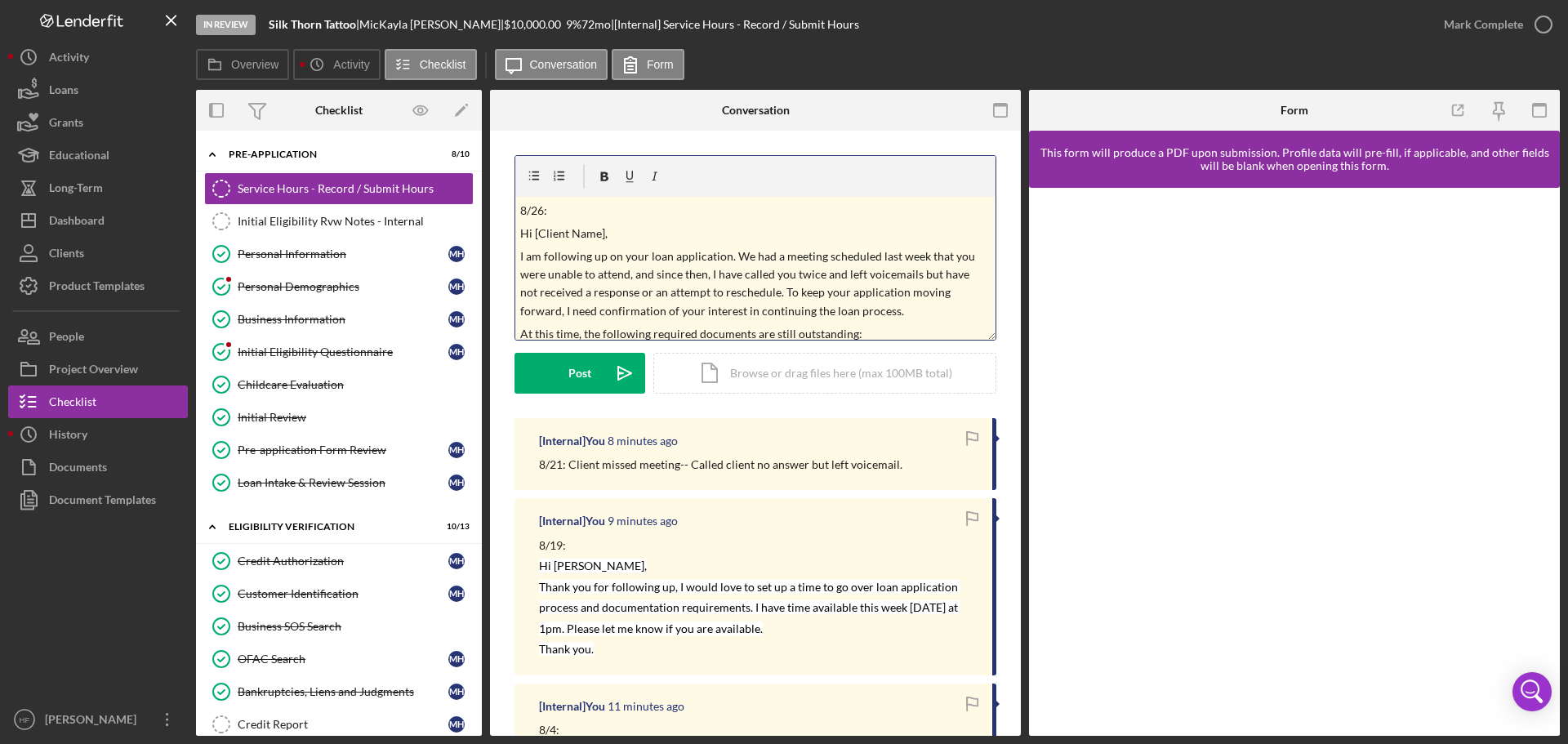
scroll to position [193, 0]
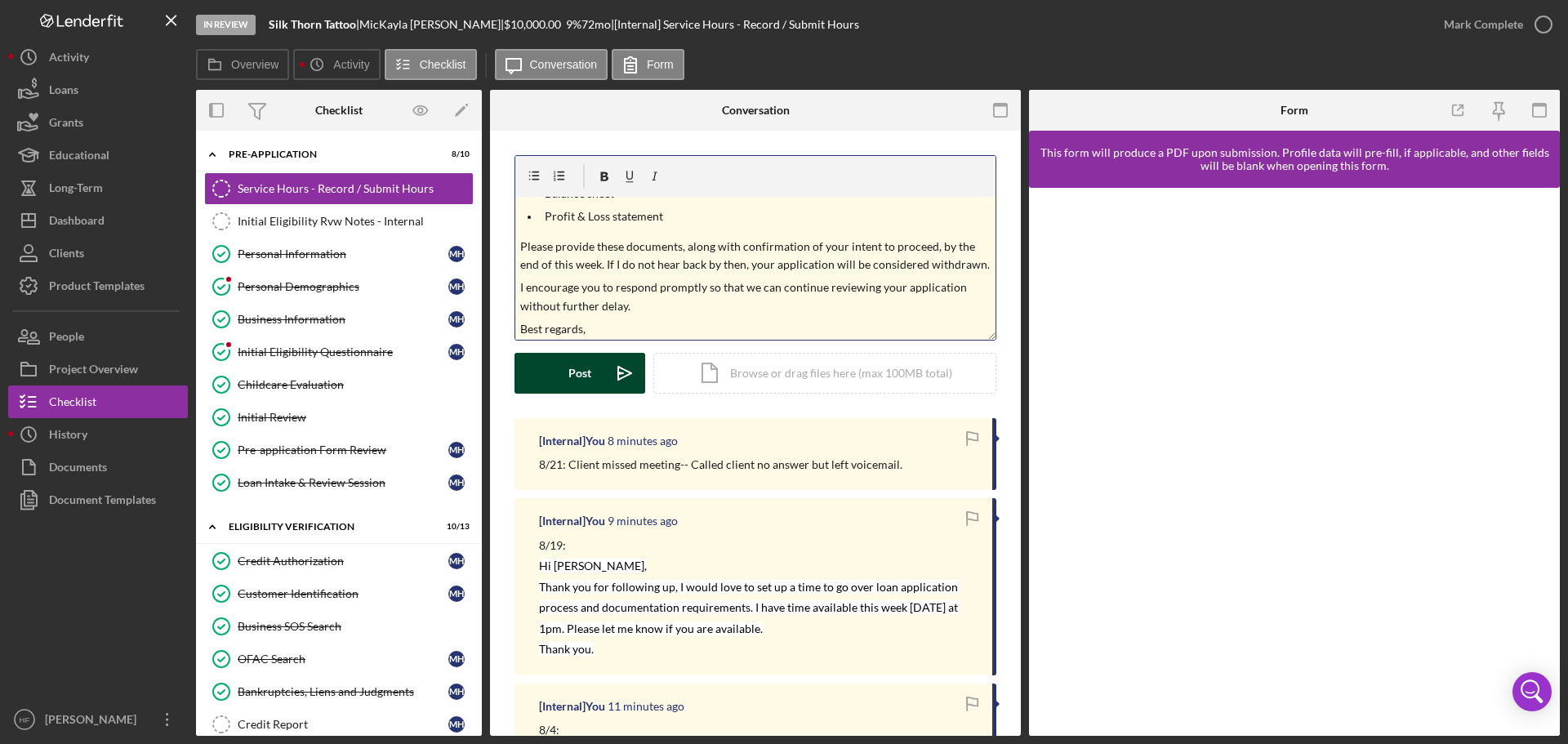
click at [594, 361] on button "Post Icon/icon-invite-send" at bounding box center [580, 373] width 131 height 41
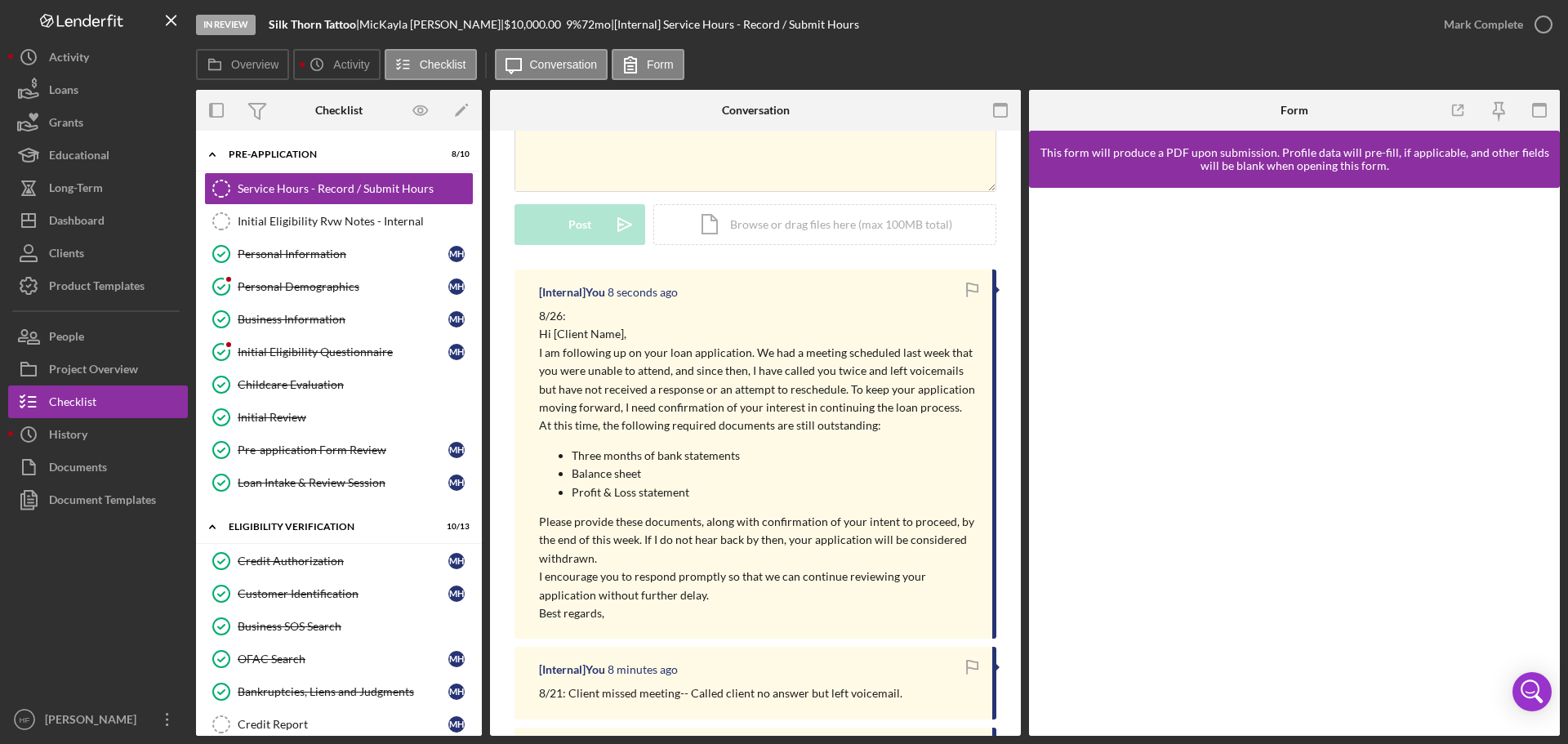
scroll to position [163, 0]
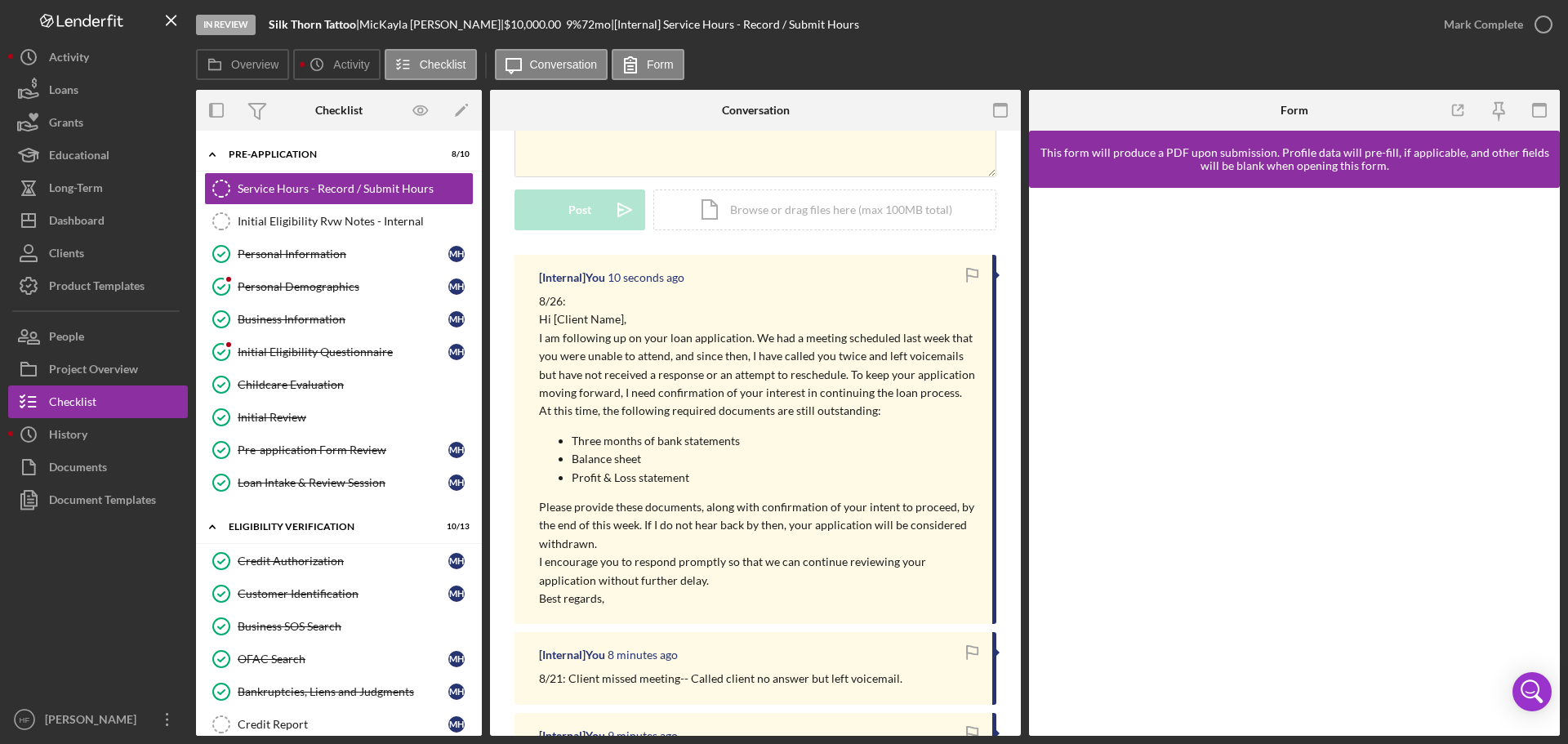
drag, startPoint x: 636, startPoint y: 485, endPoint x: 625, endPoint y: 556, distance: 71.8
click at [625, 556] on p "I encourage you to respond promptly so that we can continue reviewing your appl…" at bounding box center [758, 571] width 437 height 36
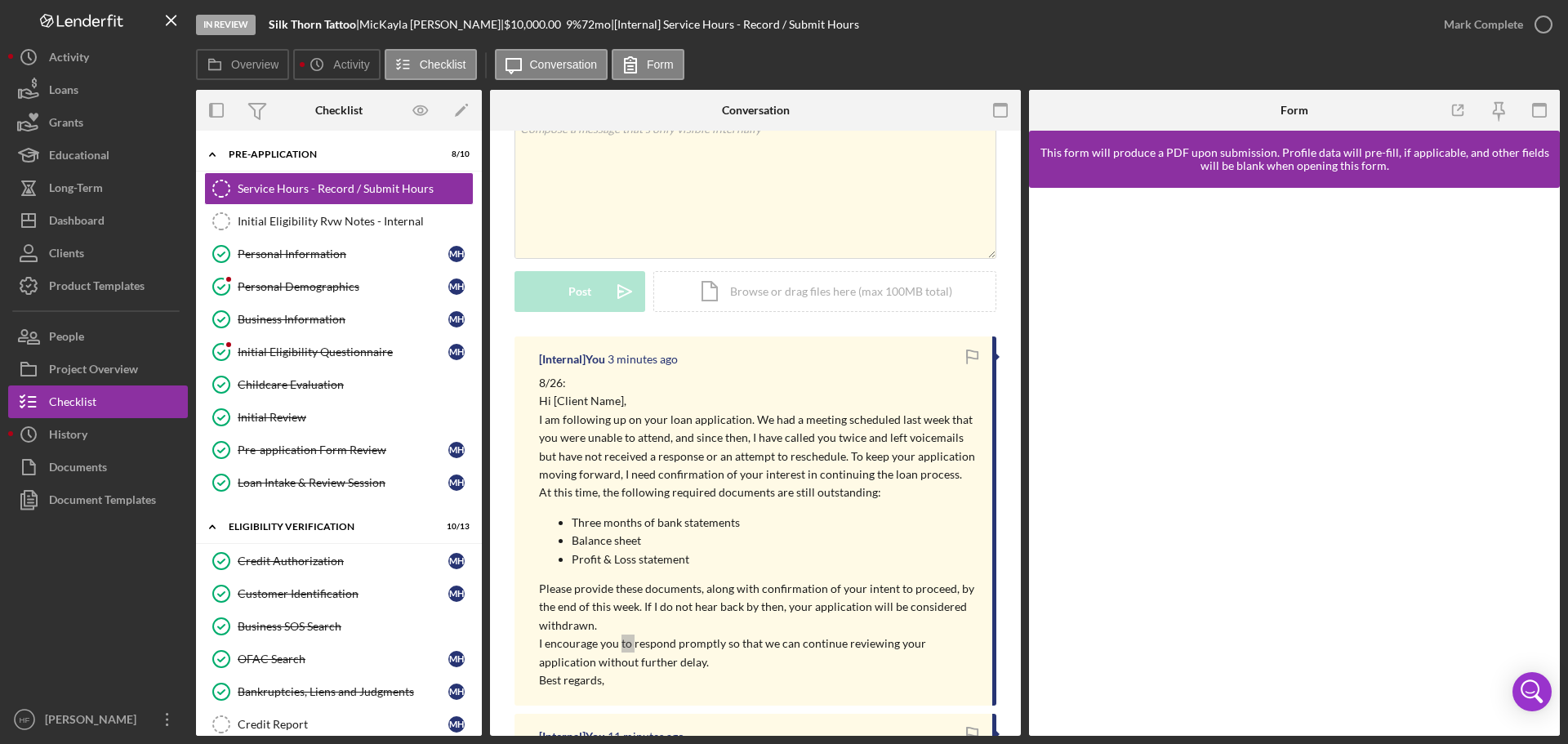
scroll to position [0, 0]
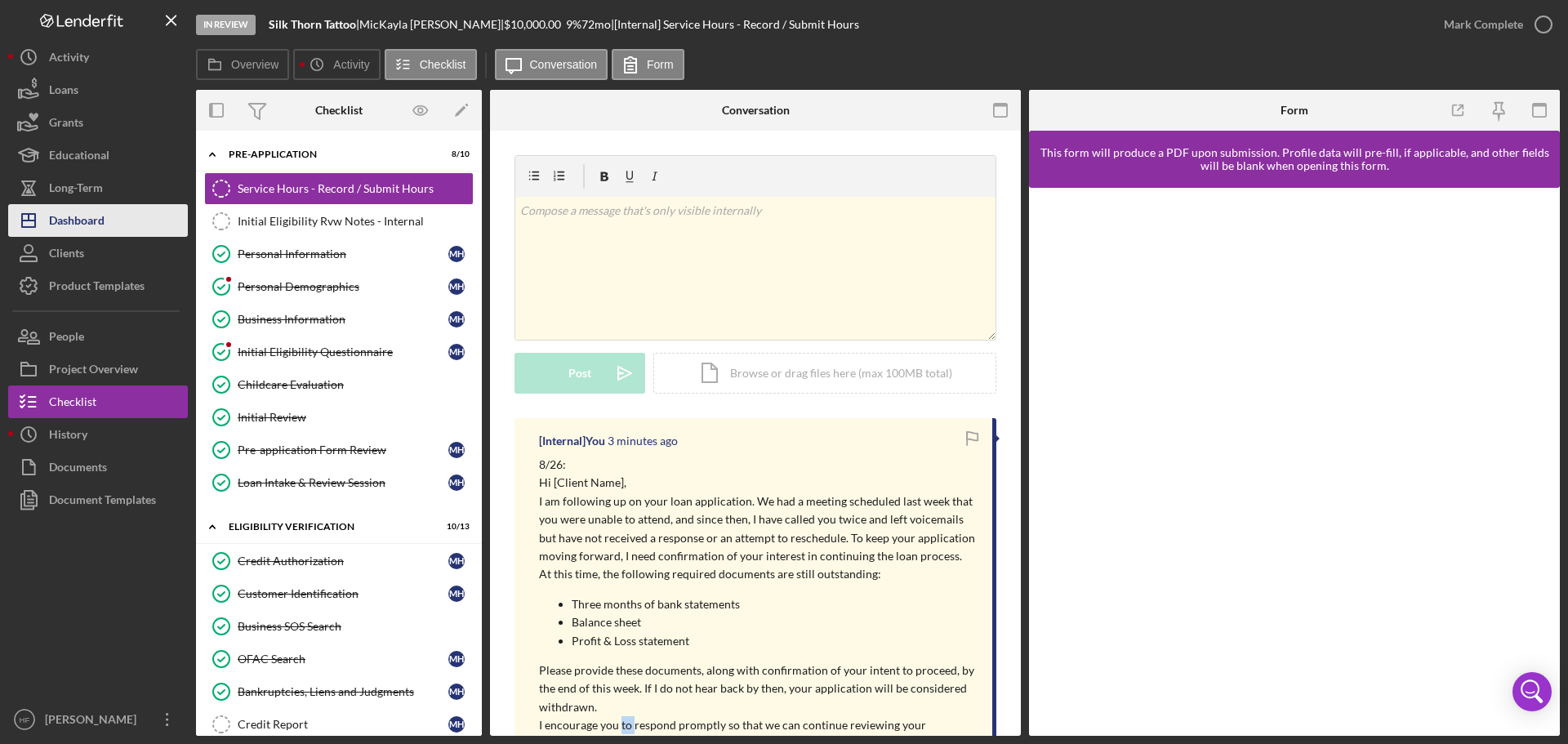
click at [113, 222] on button "Icon/Dashboard Dashboard" at bounding box center [98, 220] width 180 height 33
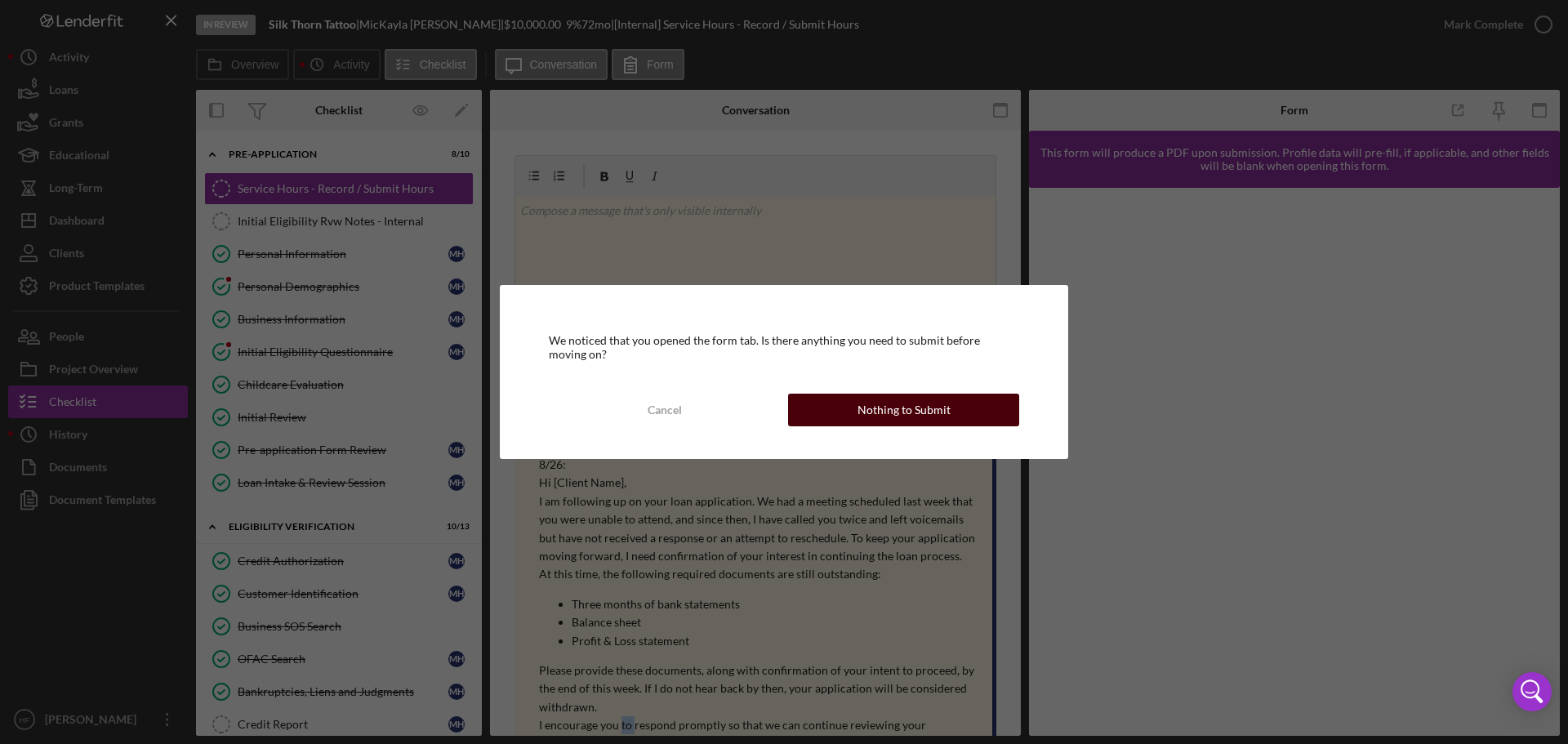
click at [841, 416] on button "Nothing to Submit" at bounding box center [904, 410] width 231 height 33
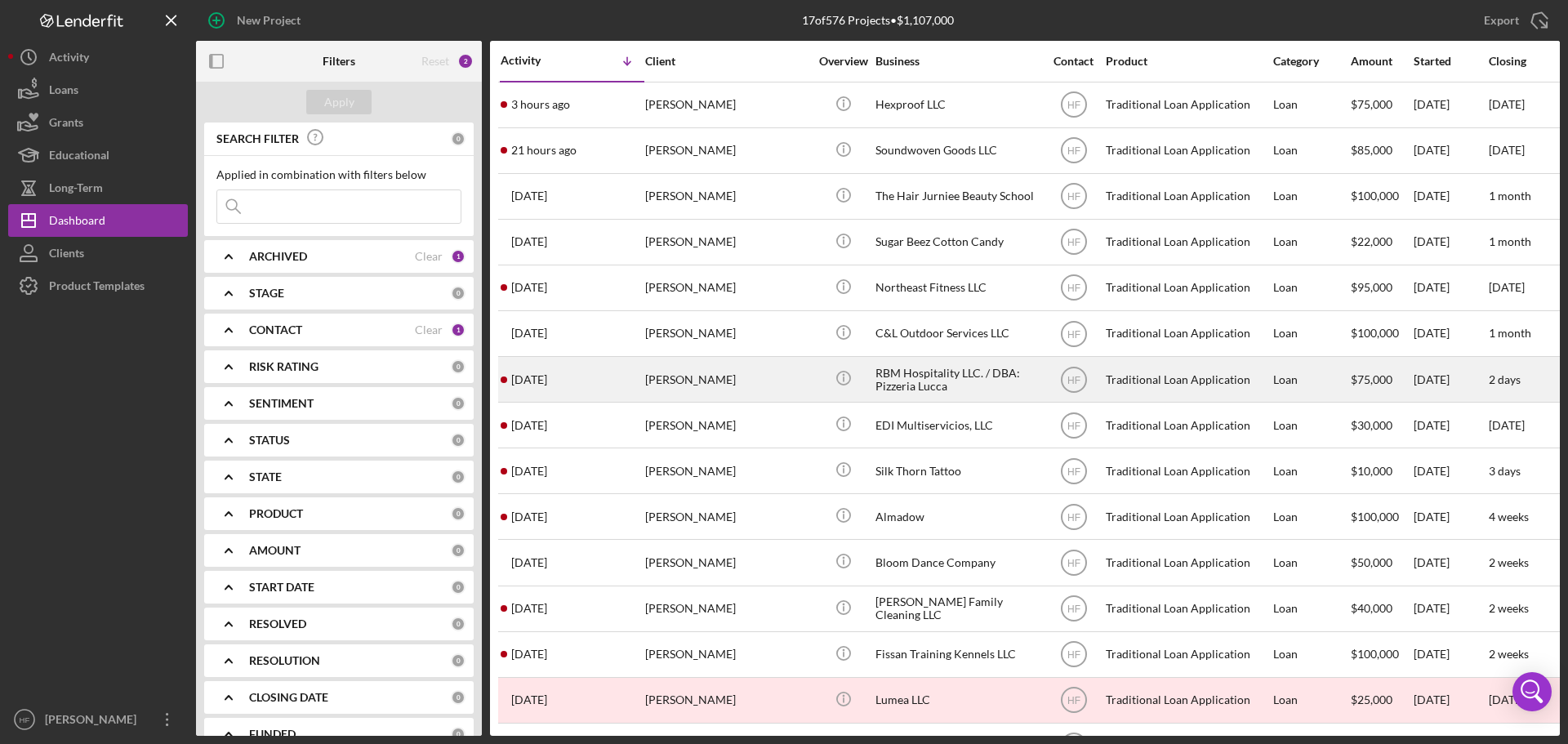
click at [749, 394] on div "[PERSON_NAME]" at bounding box center [726, 379] width 163 height 43
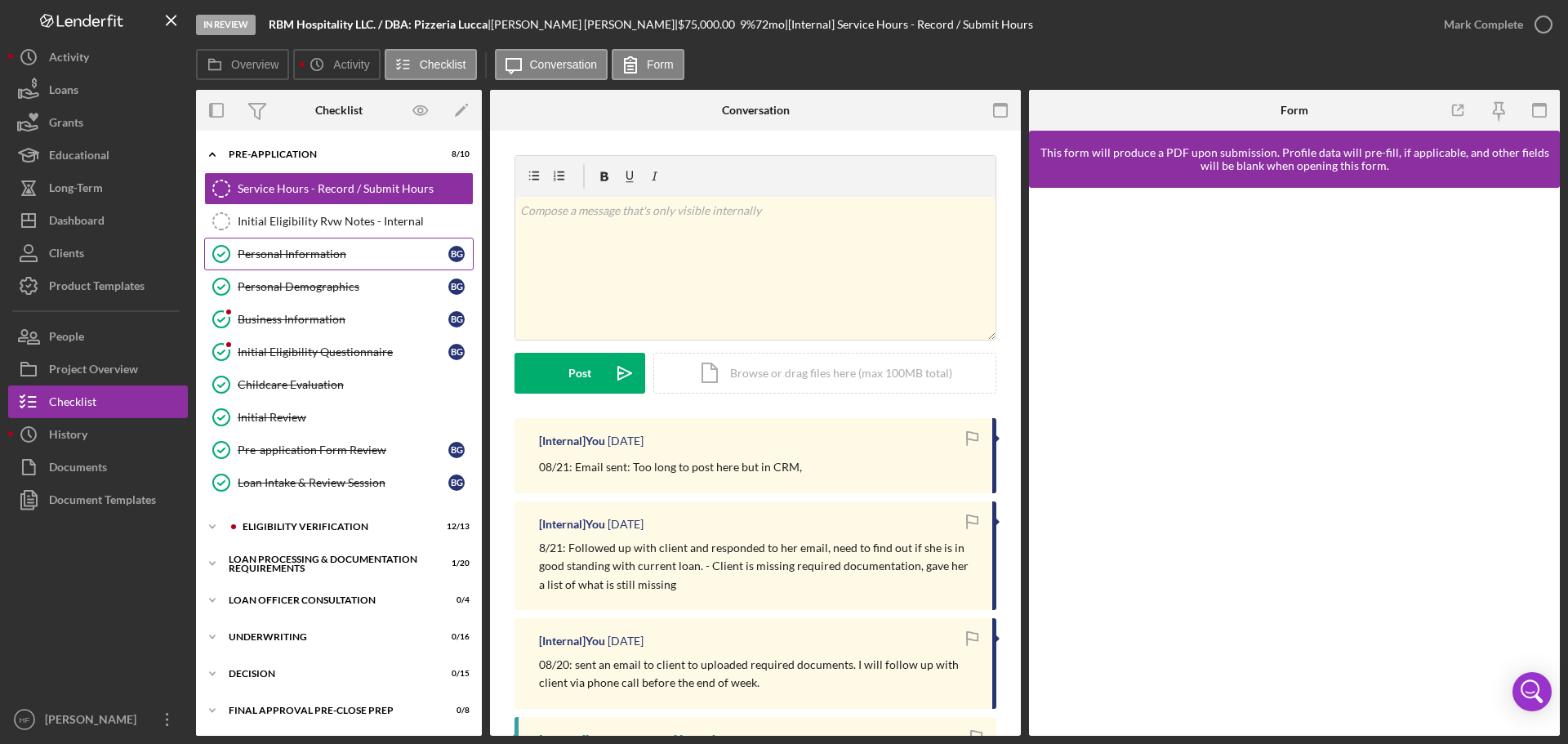
click at [291, 250] on div "Personal Information" at bounding box center [343, 254] width 211 height 13
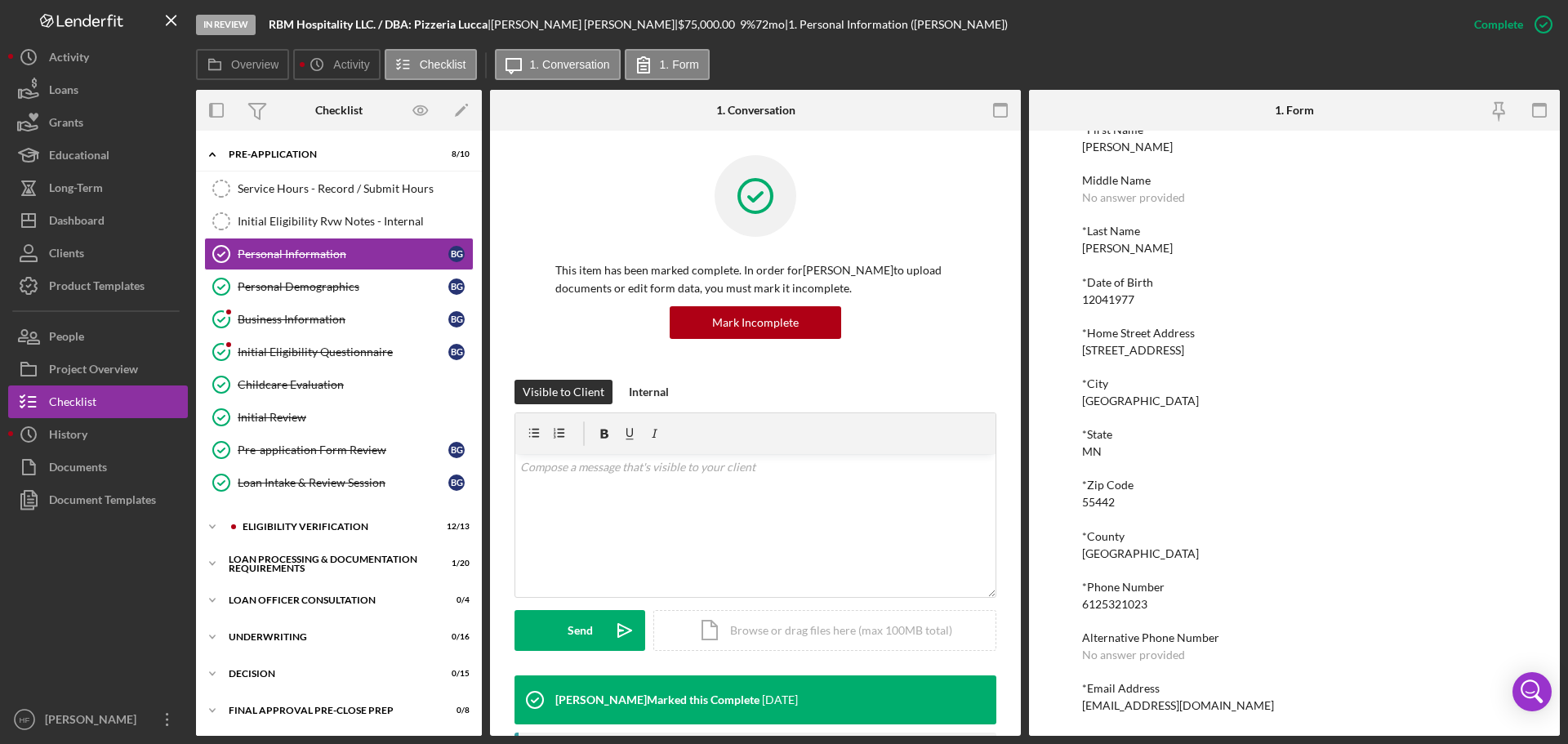
scroll to position [90, 0]
drag, startPoint x: 1156, startPoint y: 599, endPoint x: 1070, endPoint y: 606, distance: 86.3
click at [1070, 606] on div "To edit this form you must mark this item incomplete *First Name [PERSON_NAME] …" at bounding box center [1295, 433] width 531 height 606
copy div "6125321023"
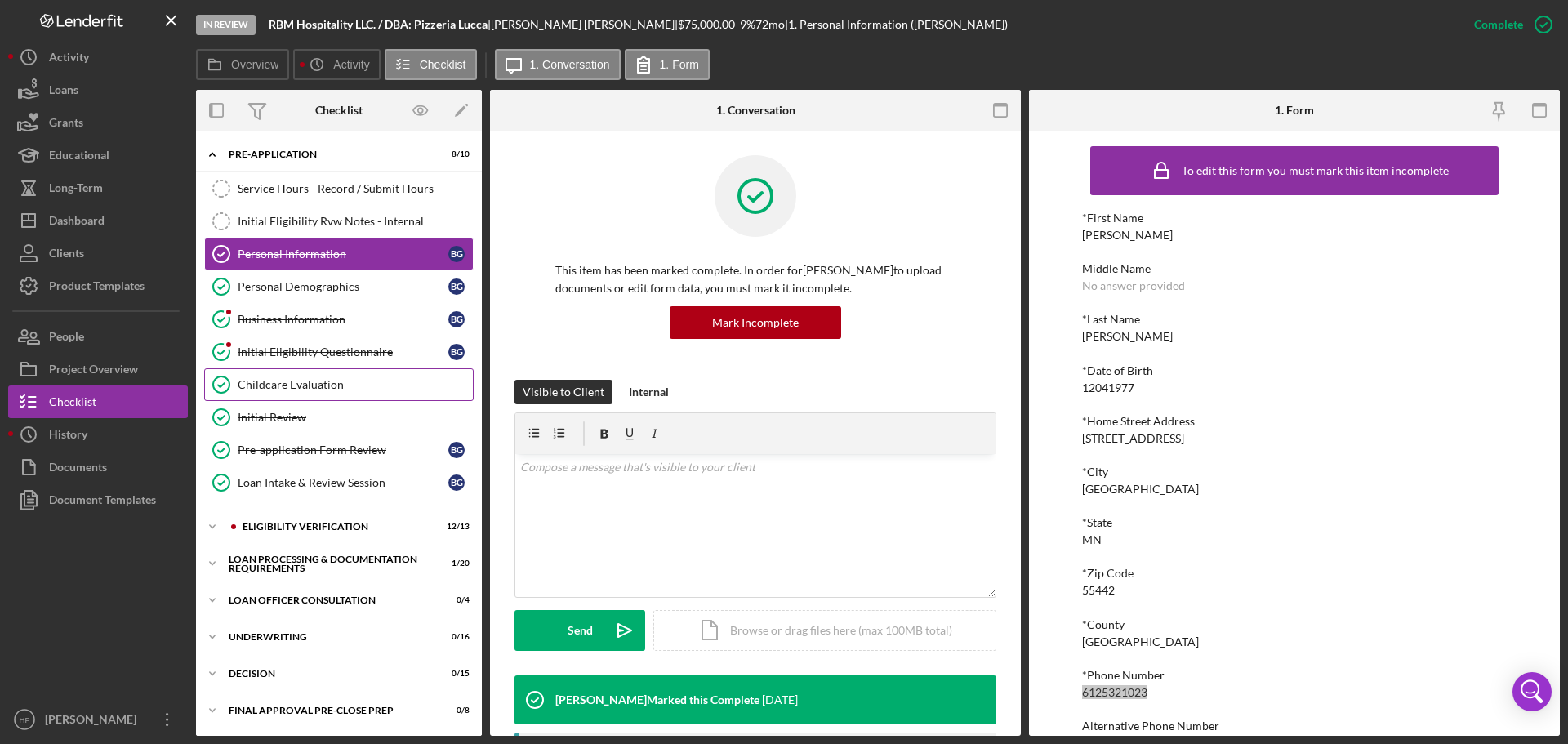
scroll to position [0, 0]
click at [354, 284] on div "Personal Demographics" at bounding box center [343, 287] width 211 height 13
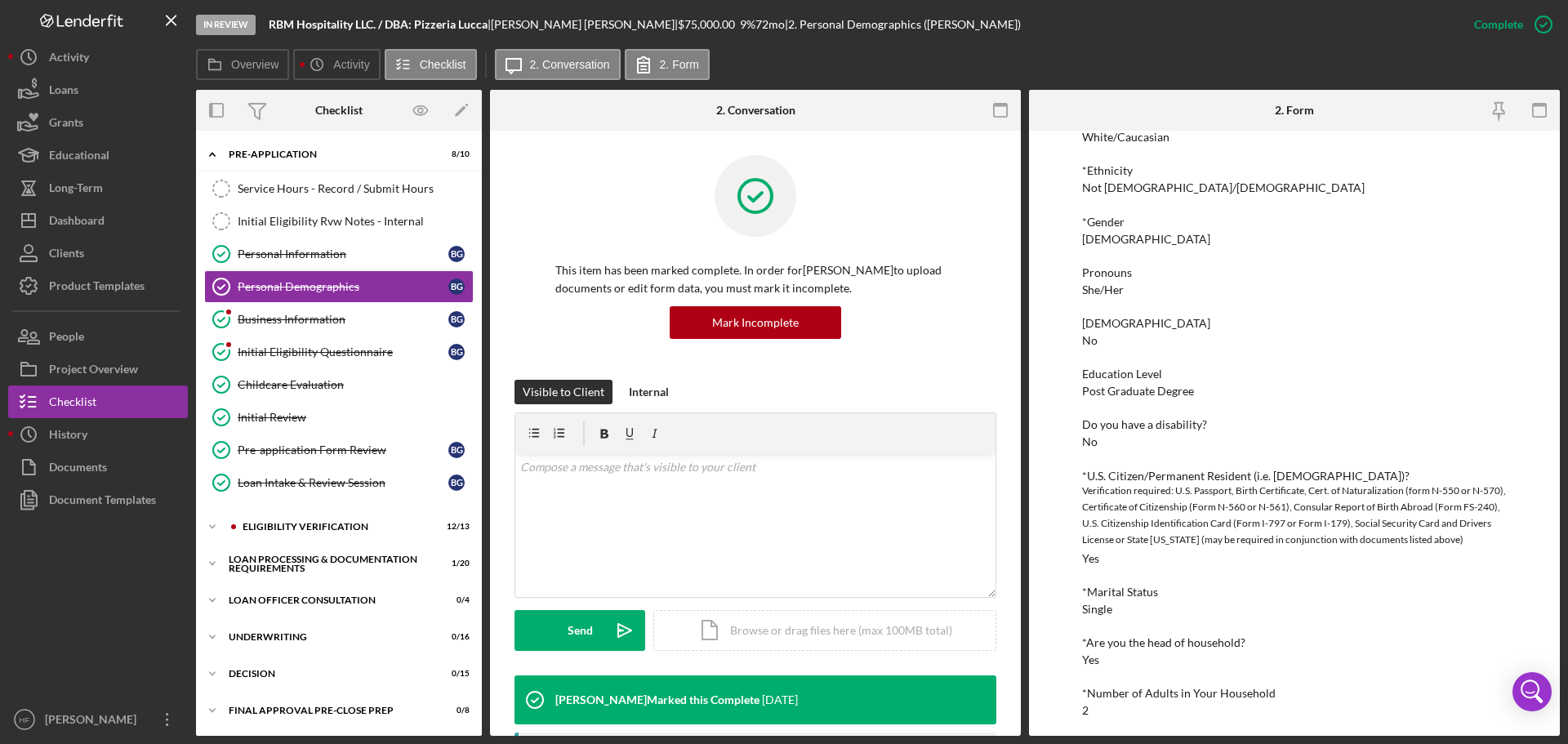
scroll to position [308, 0]
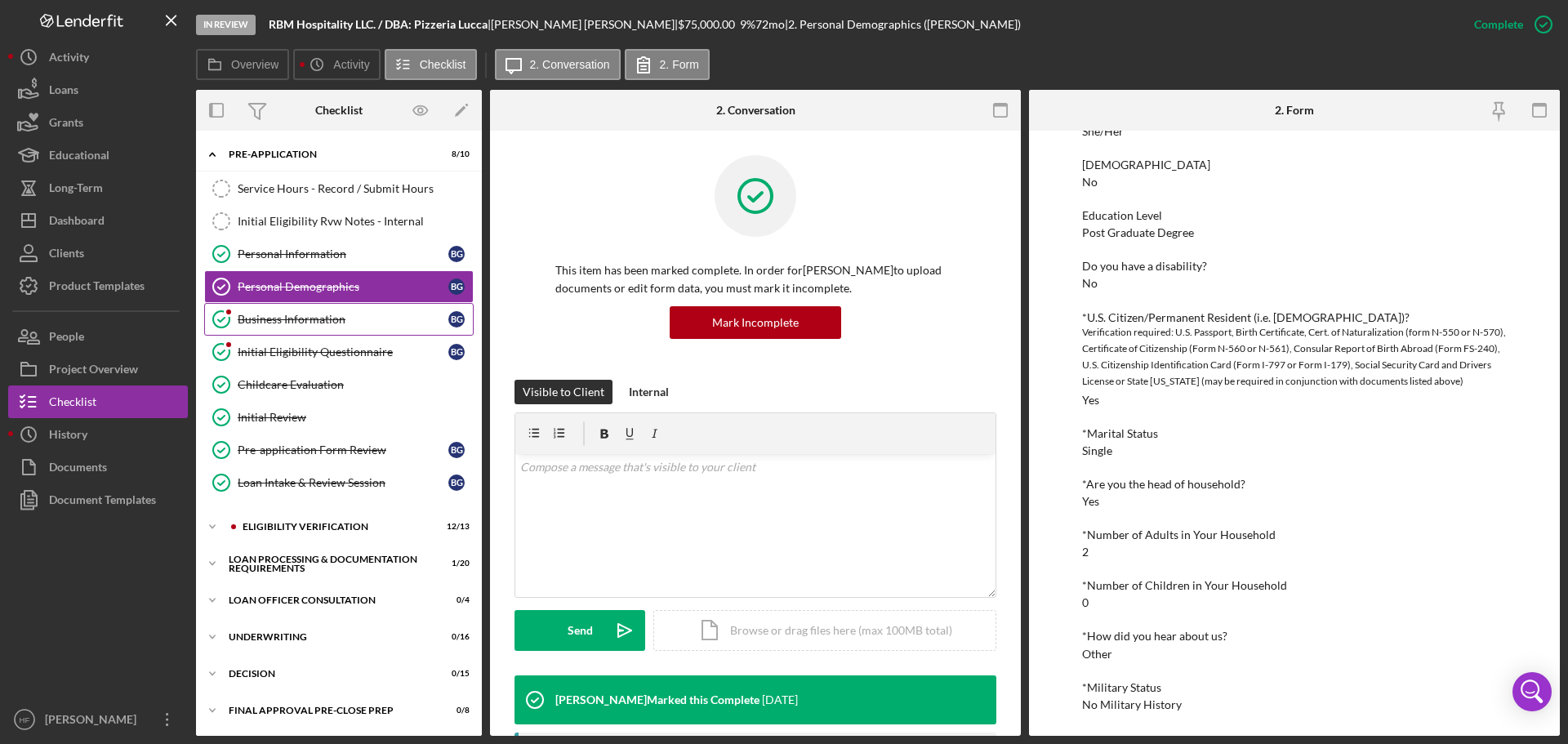
click at [272, 323] on div "Business Information" at bounding box center [343, 319] width 211 height 13
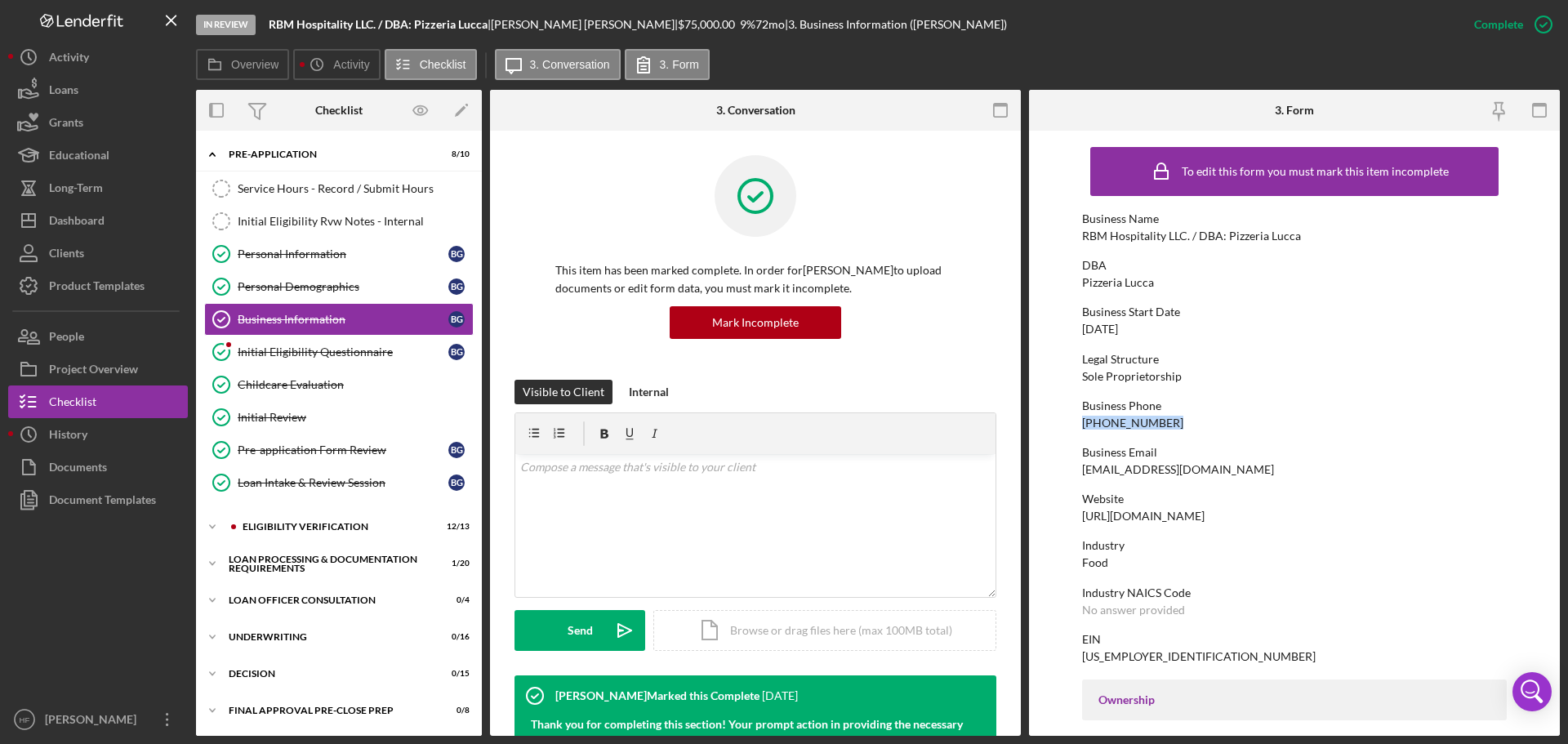
drag, startPoint x: 1168, startPoint y: 418, endPoint x: 1075, endPoint y: 427, distance: 93.4
click at [1075, 427] on form "To edit this form you must mark this item incomplete Business Name RBM Hospital…" at bounding box center [1295, 433] width 531 height 606
copy div "[PHONE_NUMBER]"
click at [312, 254] on div "Personal Information" at bounding box center [343, 254] width 211 height 13
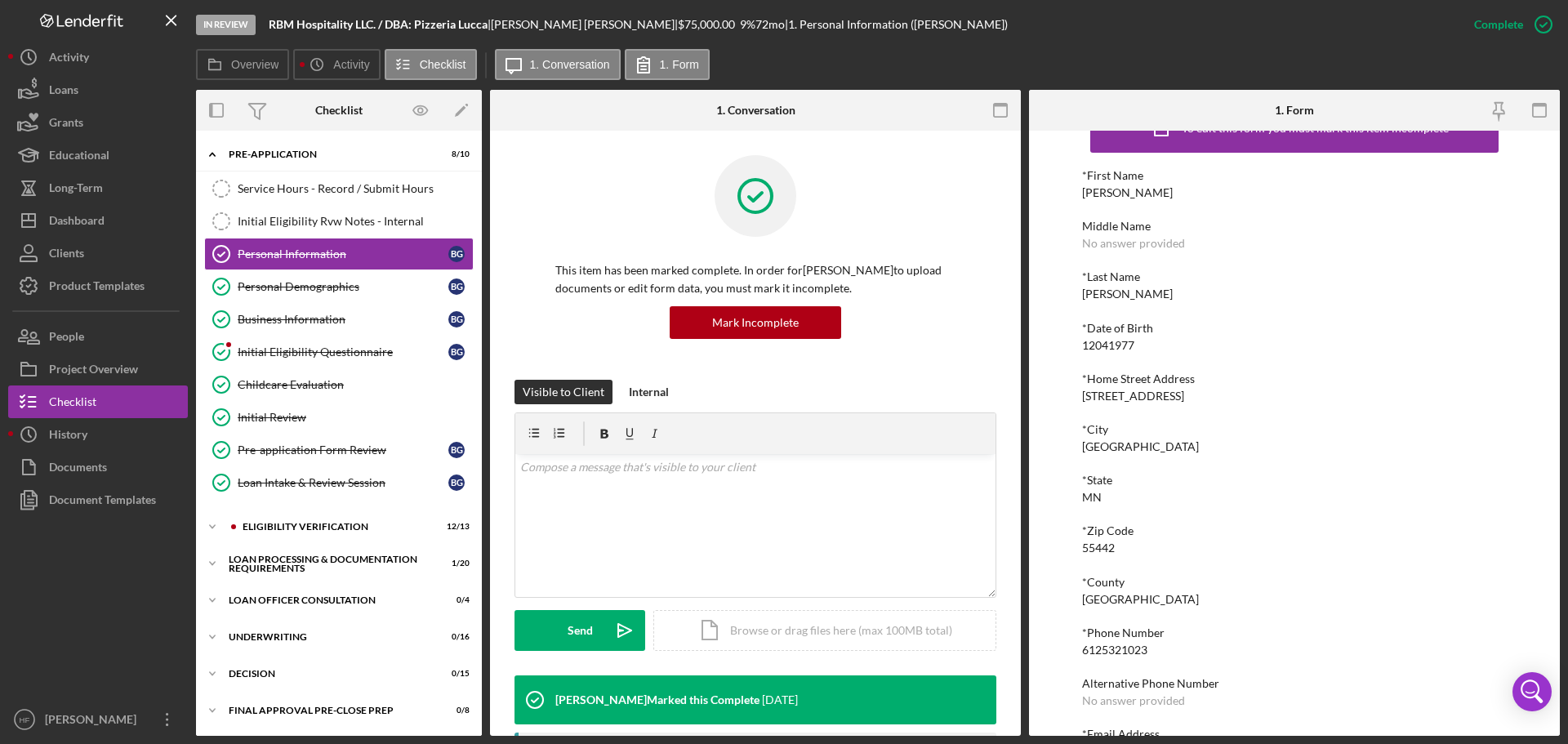
scroll to position [90, 0]
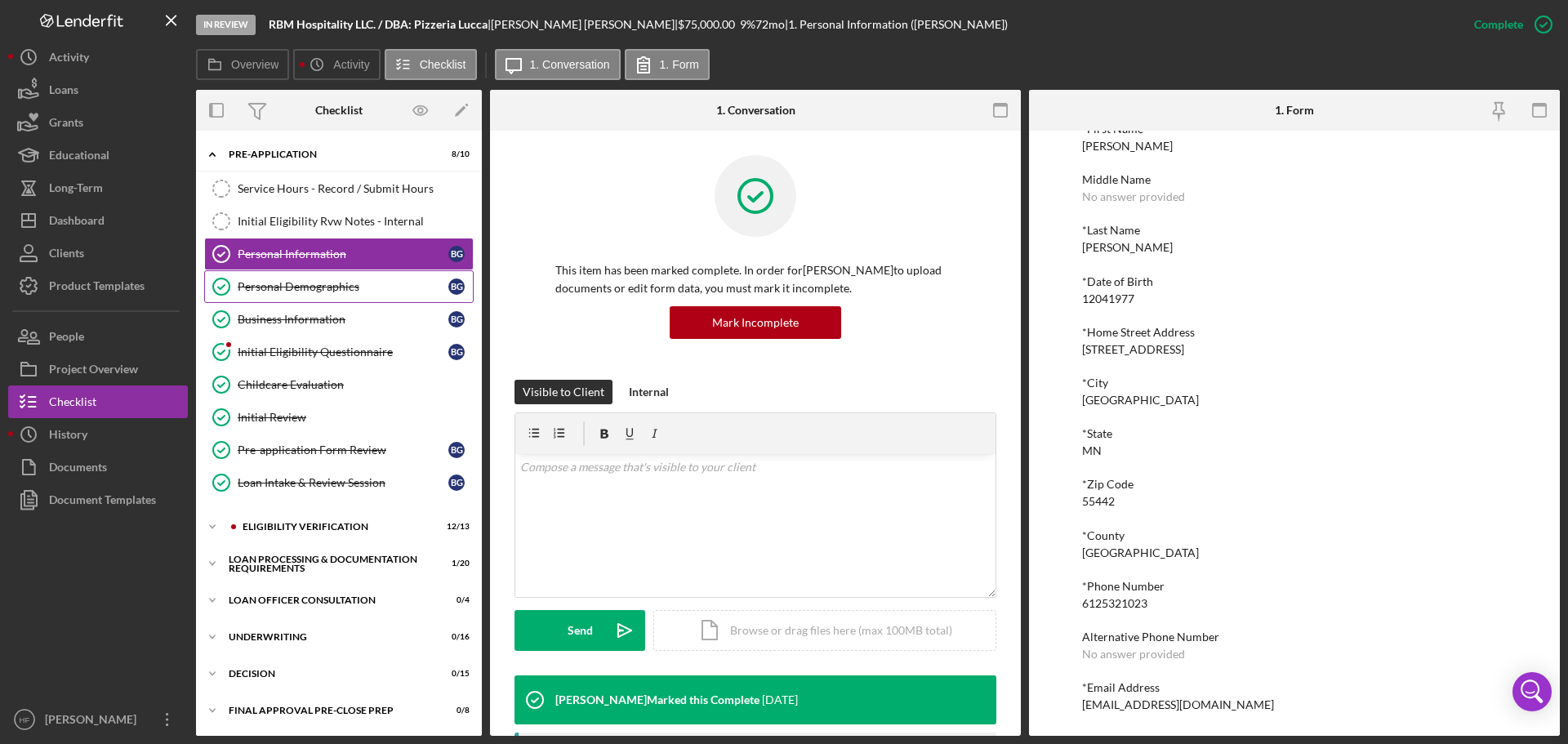
click at [370, 285] on div "Personal Demographics" at bounding box center [343, 287] width 211 height 13
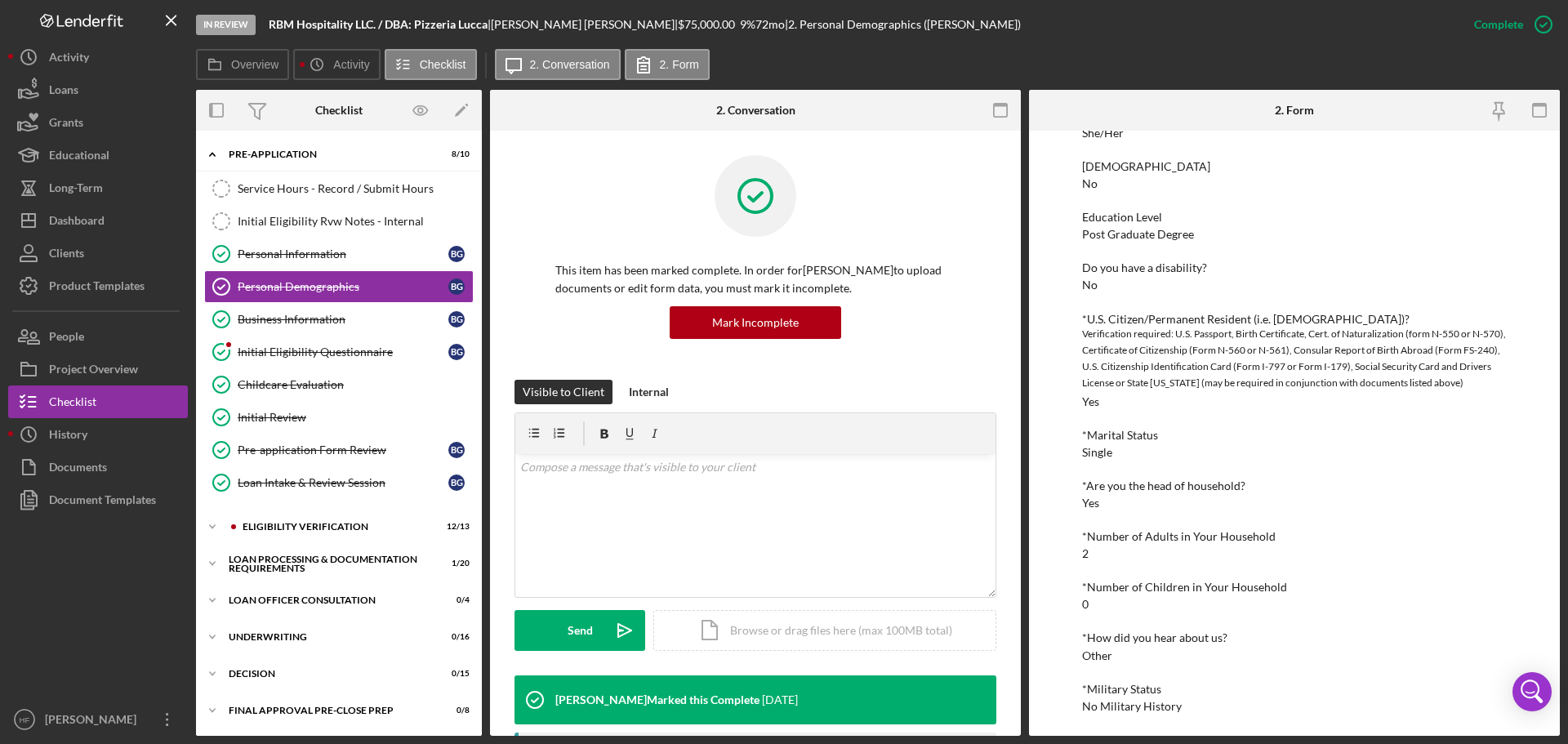
scroll to position [308, 0]
click at [385, 263] on link "Personal Information Personal Information B G" at bounding box center [339, 254] width 270 height 33
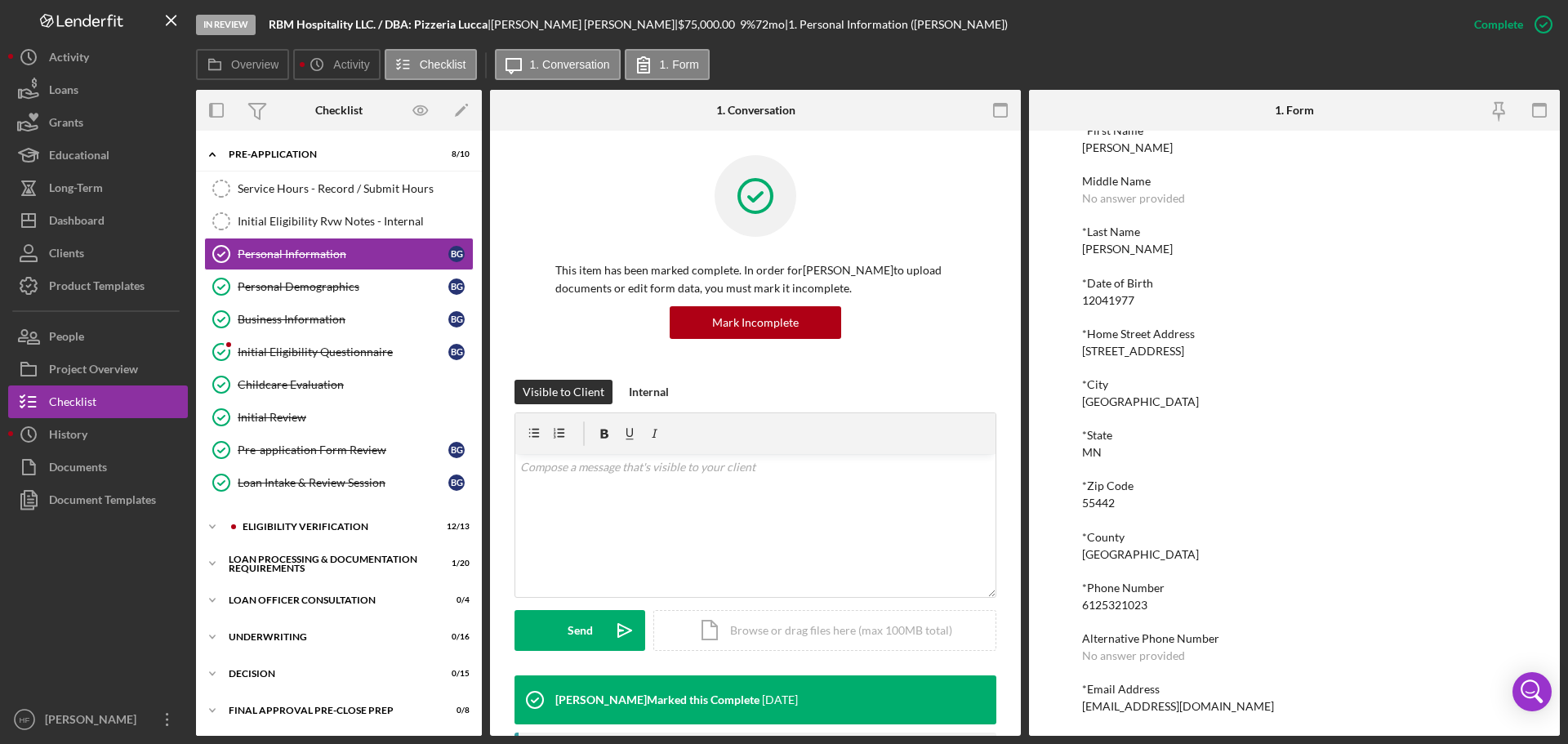
scroll to position [90, 0]
drag, startPoint x: 1217, startPoint y: 705, endPoint x: 1071, endPoint y: 710, distance: 146.1
click at [1071, 710] on div "To edit this form you must mark this item incomplete *First Name [PERSON_NAME] …" at bounding box center [1295, 433] width 531 height 606
copy div "[EMAIL_ADDRESS][DOMAIN_NAME]"
click at [208, 569] on icon "Icon/Expander" at bounding box center [212, 563] width 33 height 33
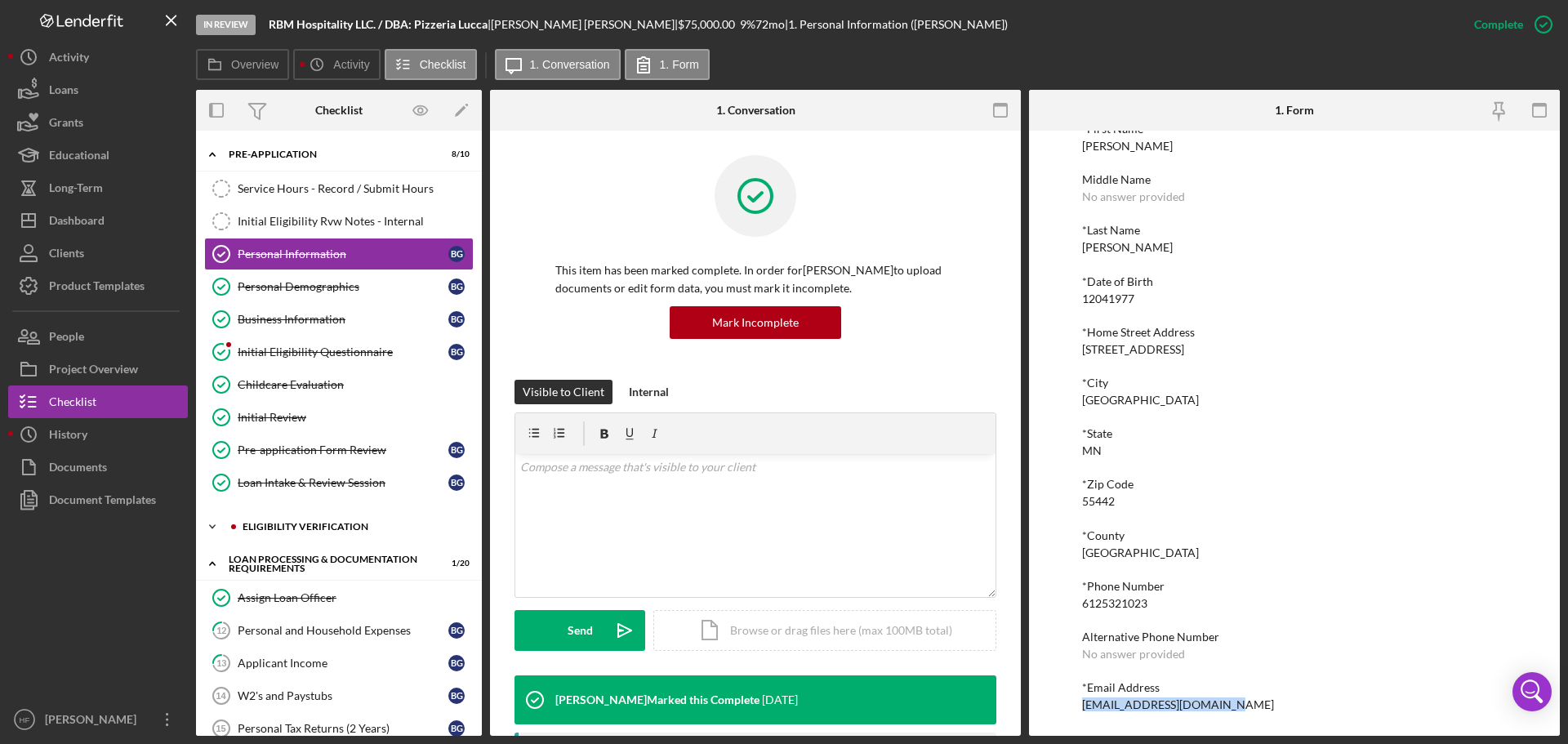
click at [214, 522] on icon "Icon/Expander" at bounding box center [212, 526] width 33 height 33
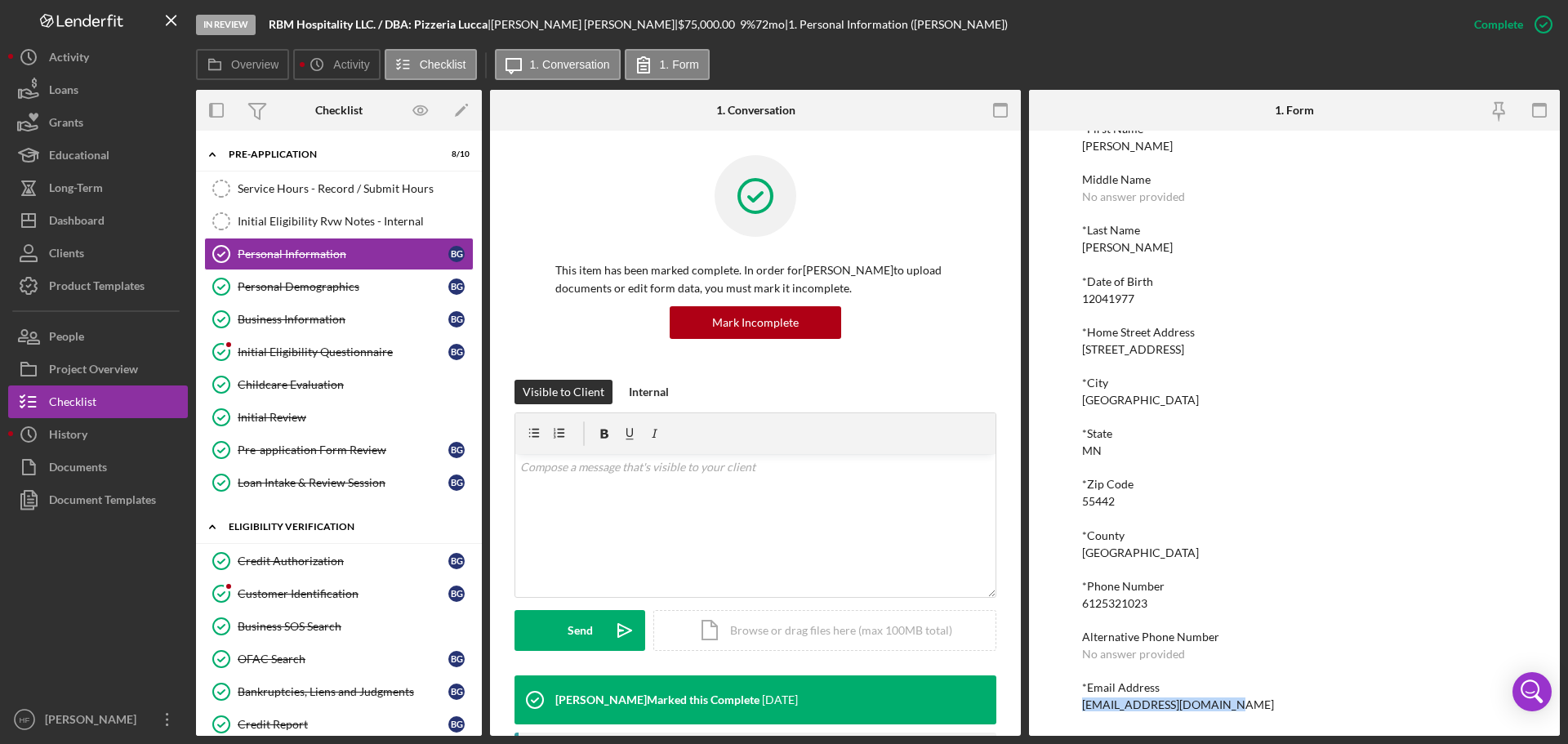
click at [214, 523] on icon "Icon/Expander" at bounding box center [212, 526] width 33 height 33
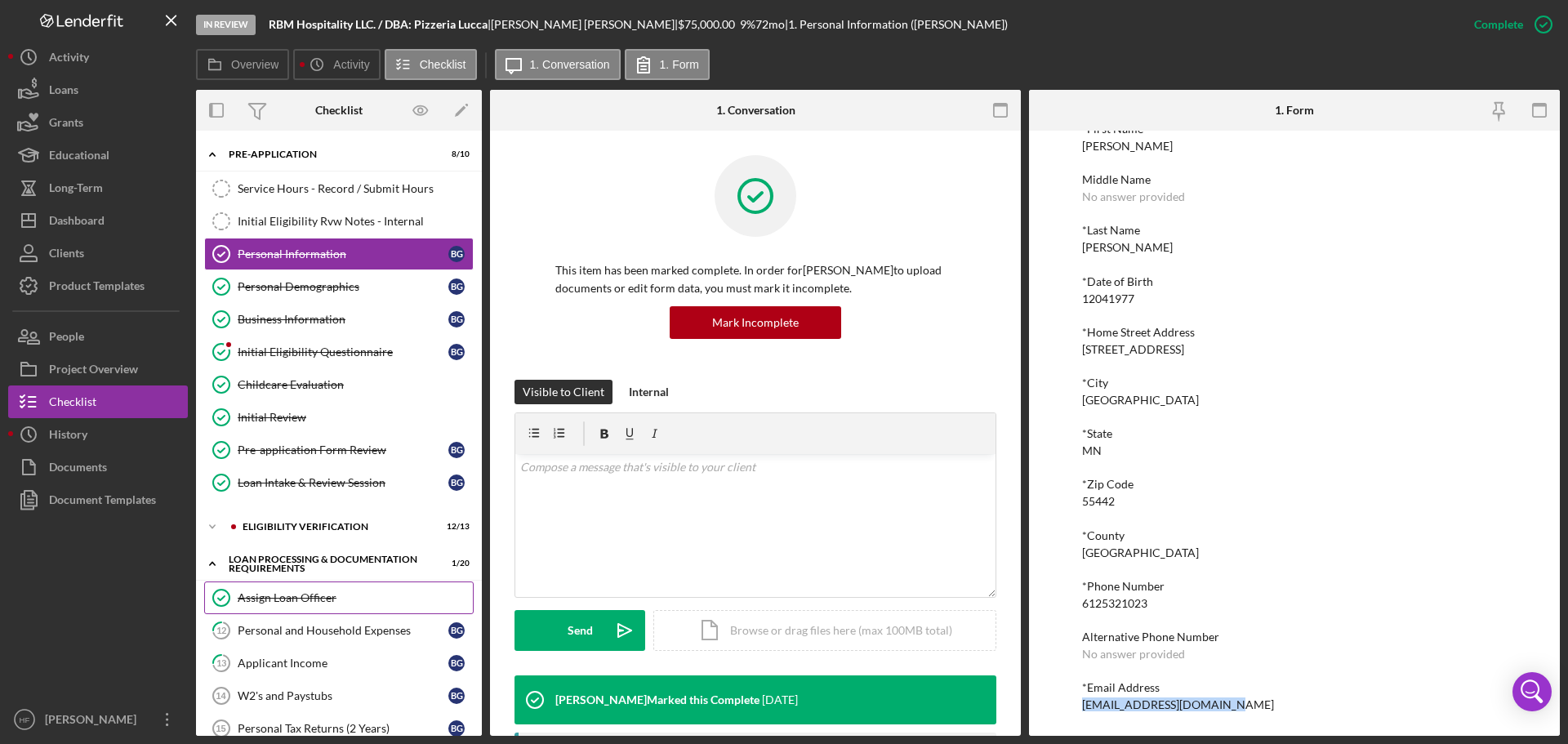
click at [252, 604] on div "Assign Loan Officer" at bounding box center [356, 598] width 235 height 13
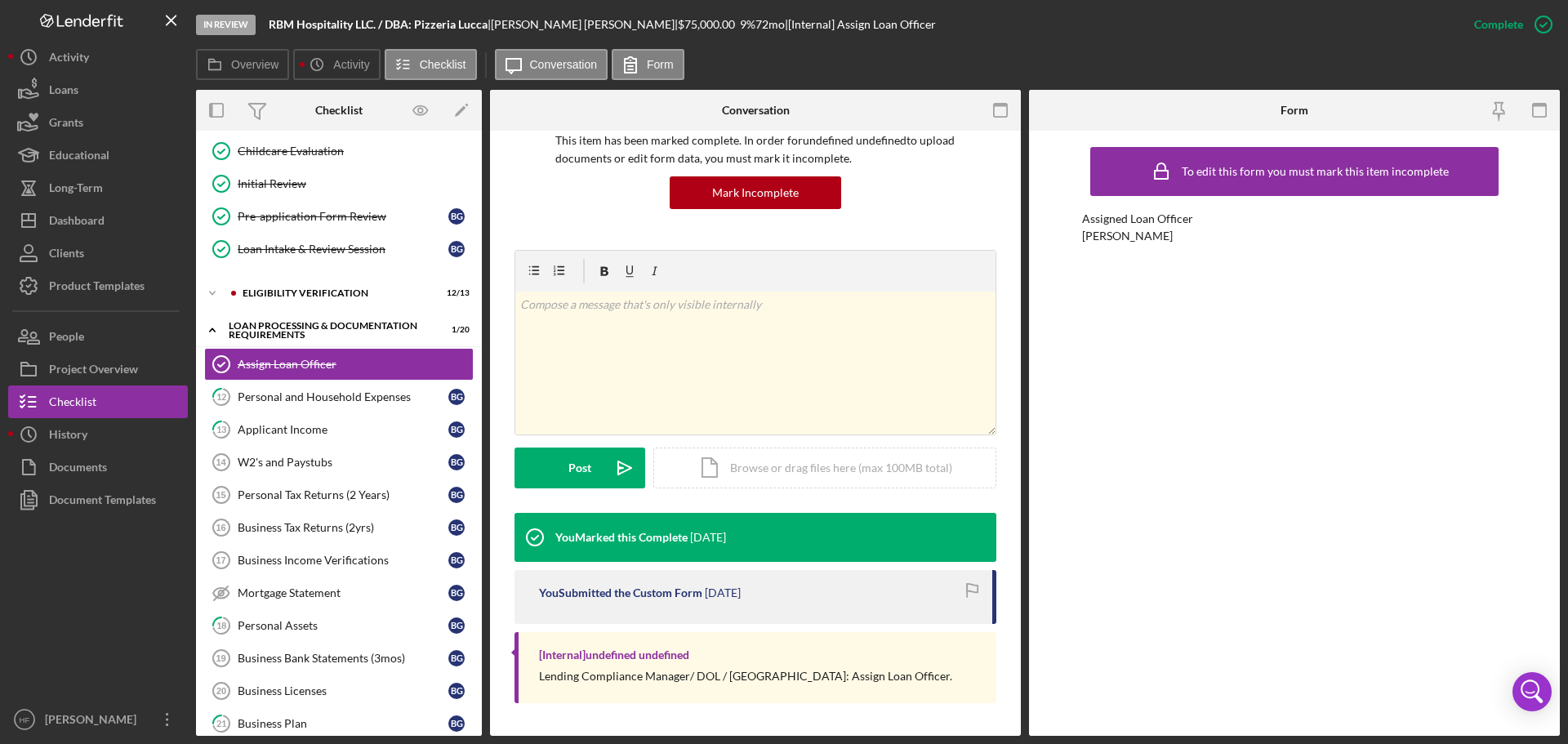
scroll to position [246, 0]
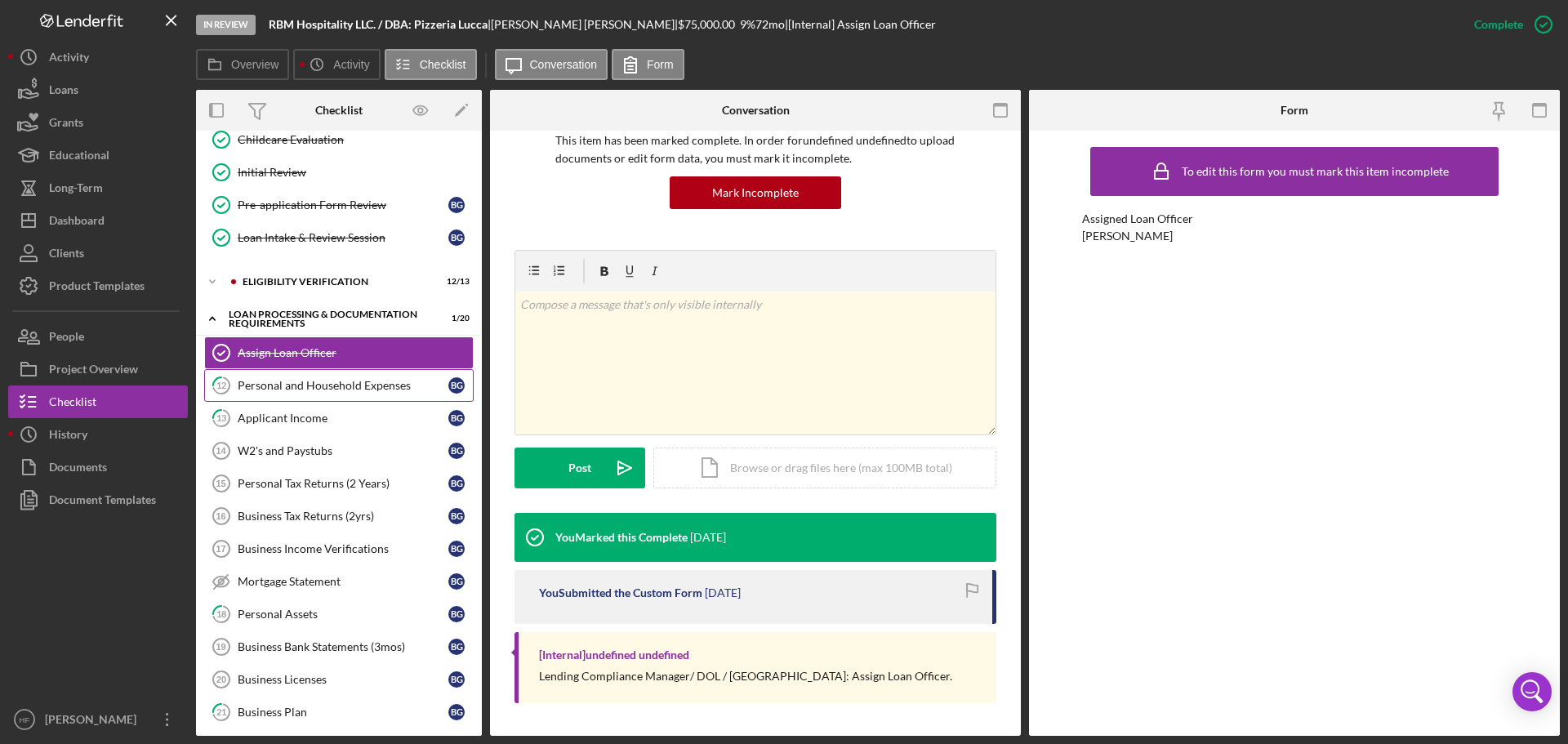
click at [350, 386] on div "Personal and Household Expenses" at bounding box center [343, 386] width 211 height 13
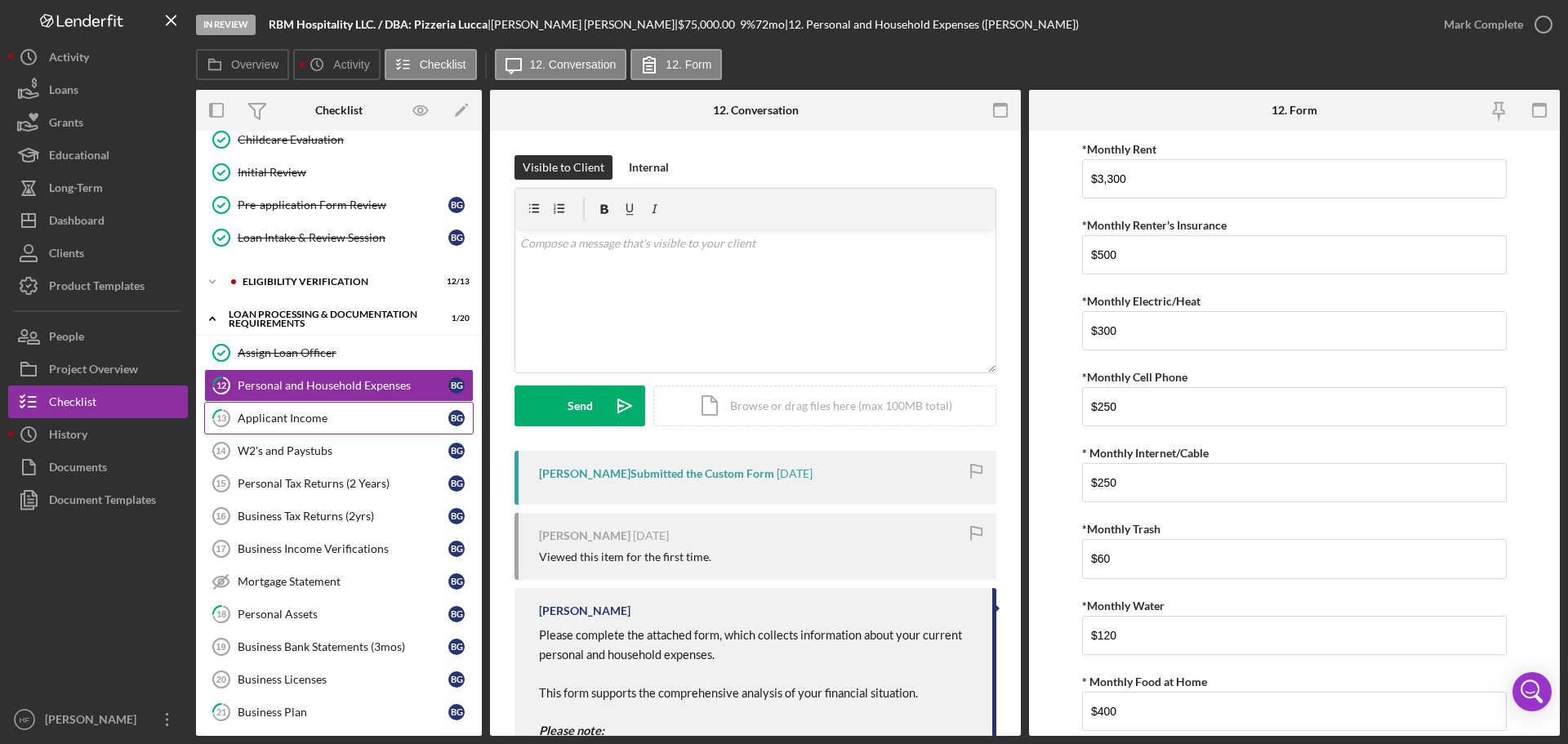
click at [330, 412] on div "Applicant Income" at bounding box center [343, 418] width 211 height 13
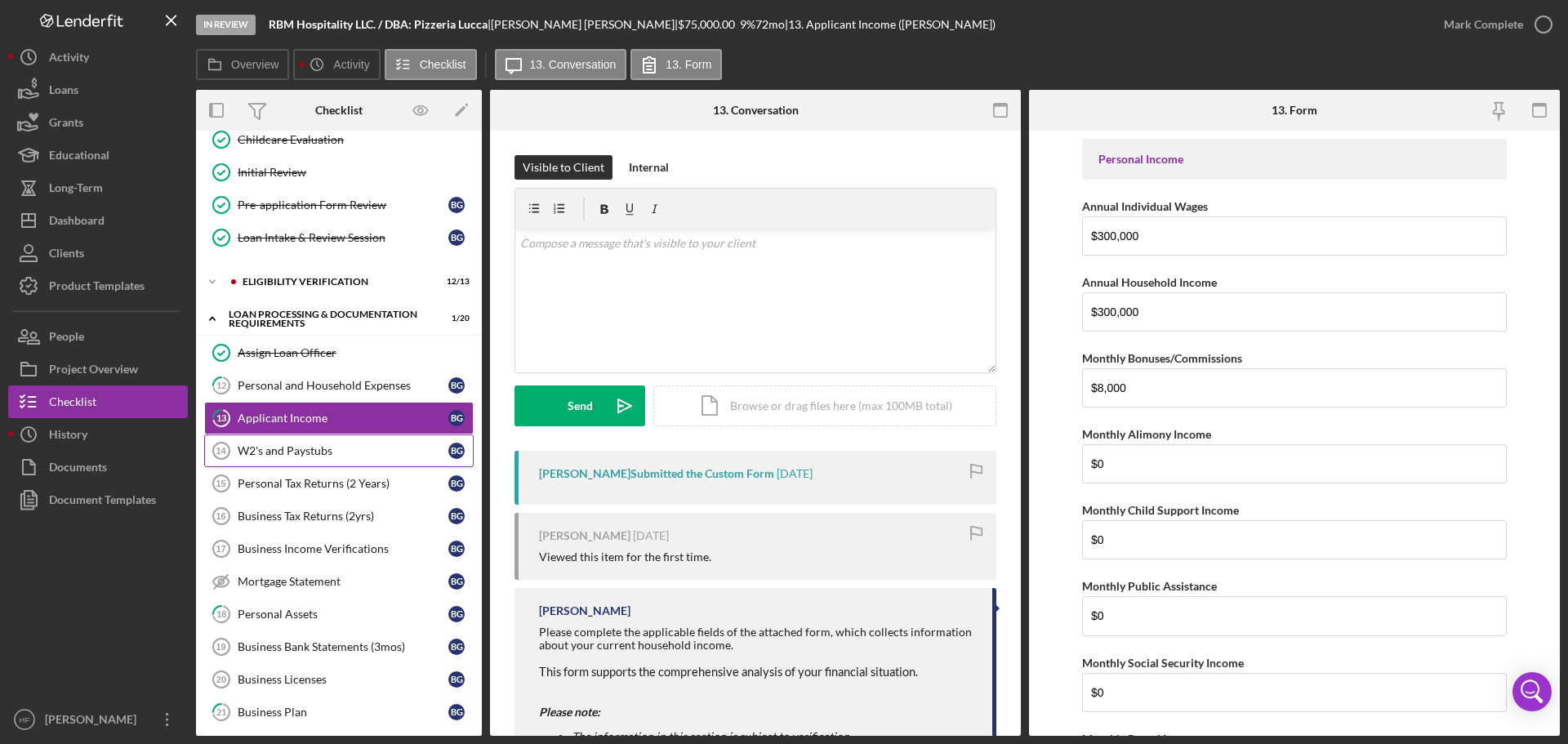
click at [330, 458] on link "W2's and Paystubs 14 W2's and Paystubs B G" at bounding box center [339, 451] width 270 height 33
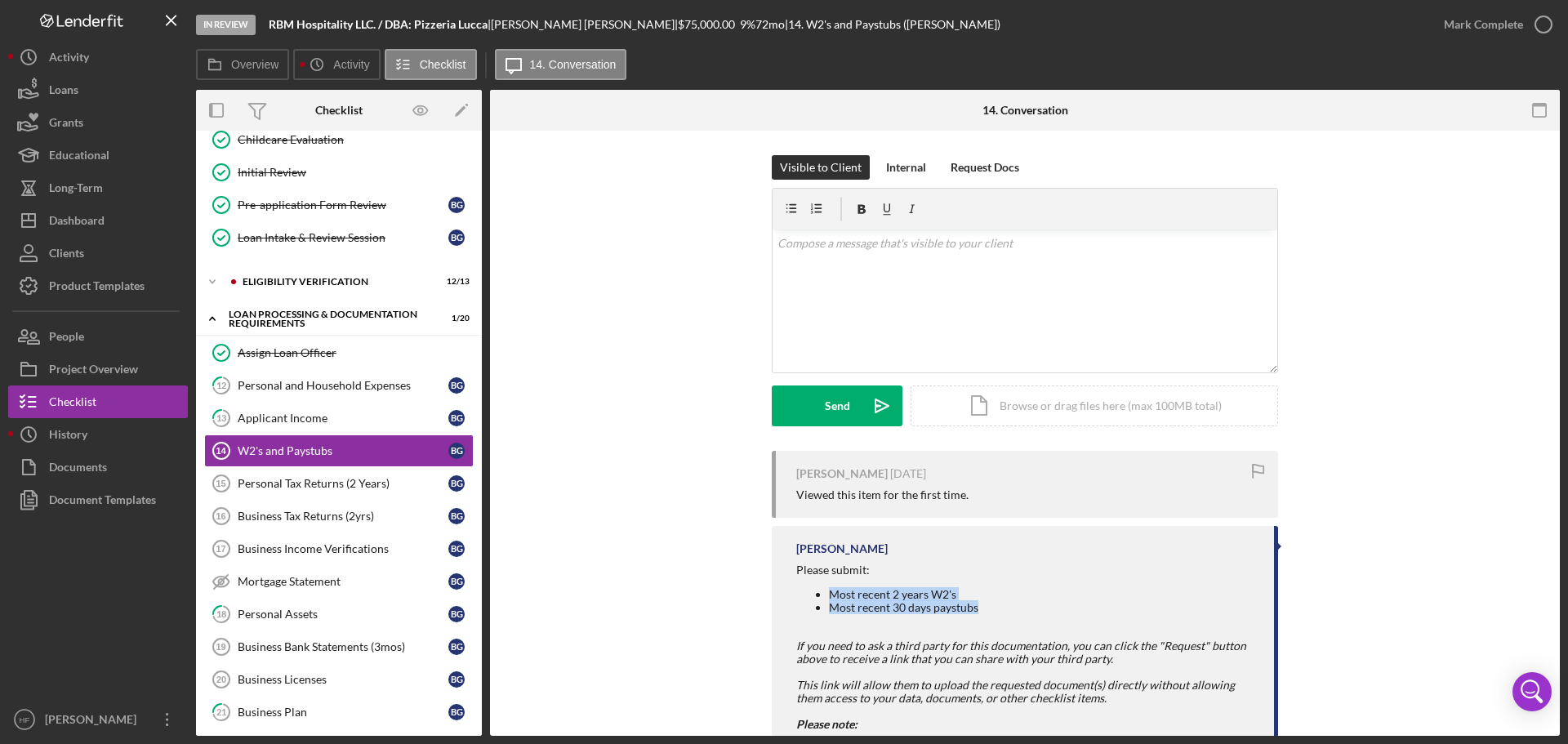
drag, startPoint x: 812, startPoint y: 589, endPoint x: 979, endPoint y: 603, distance: 167.6
click at [979, 603] on ul "Most recent 2 years W2's Most recent 30 days paystubs" at bounding box center [1027, 601] width 462 height 26
copy ul "Most recent 2 years W2's Most recent 30 days paystubs"
click at [368, 491] on link "Personal Tax Returns (2 Years) 15 Personal Tax Returns (2 Years) B G" at bounding box center [339, 484] width 270 height 33
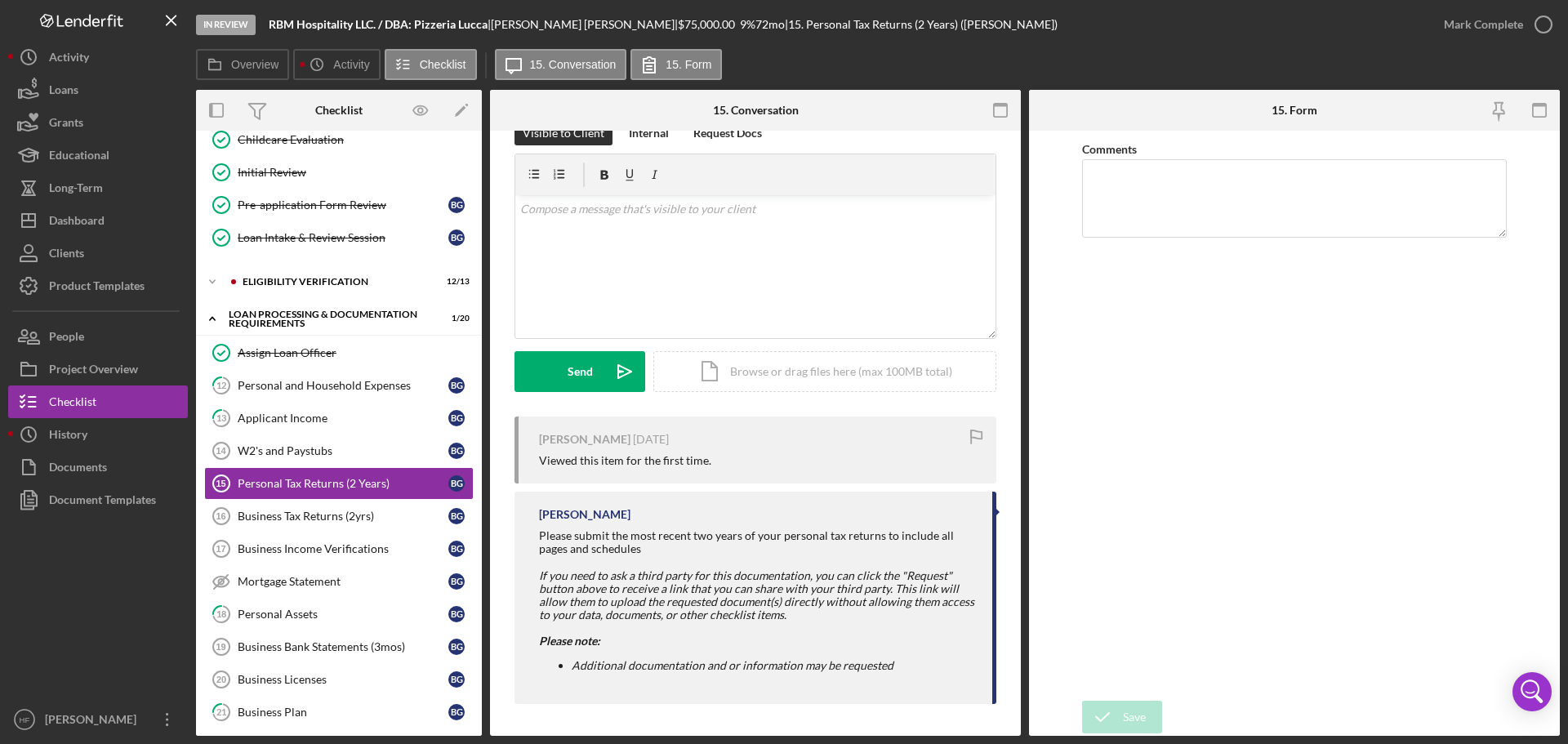
scroll to position [35, 0]
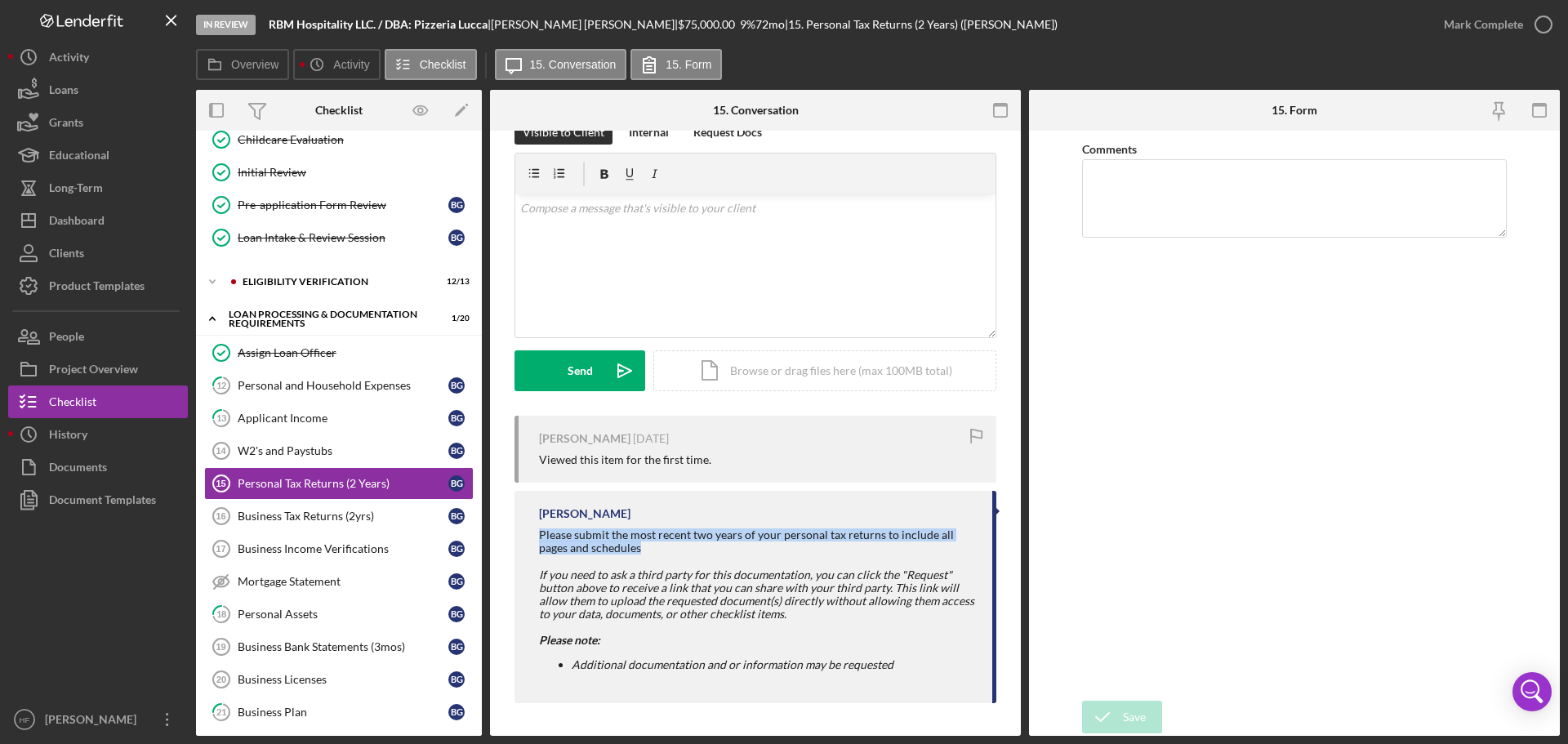
drag, startPoint x: 531, startPoint y: 527, endPoint x: 649, endPoint y: 554, distance: 121.0
click at [649, 554] on div "[PERSON_NAME] Please submit the most recent two years of your personal tax retu…" at bounding box center [755, 597] width 482 height 213
copy div "Please submit the most recent two years of your personal tax returns to include…"
click at [233, 508] on icon "Business Tax Returns (2yrs) 16" at bounding box center [221, 516] width 41 height 41
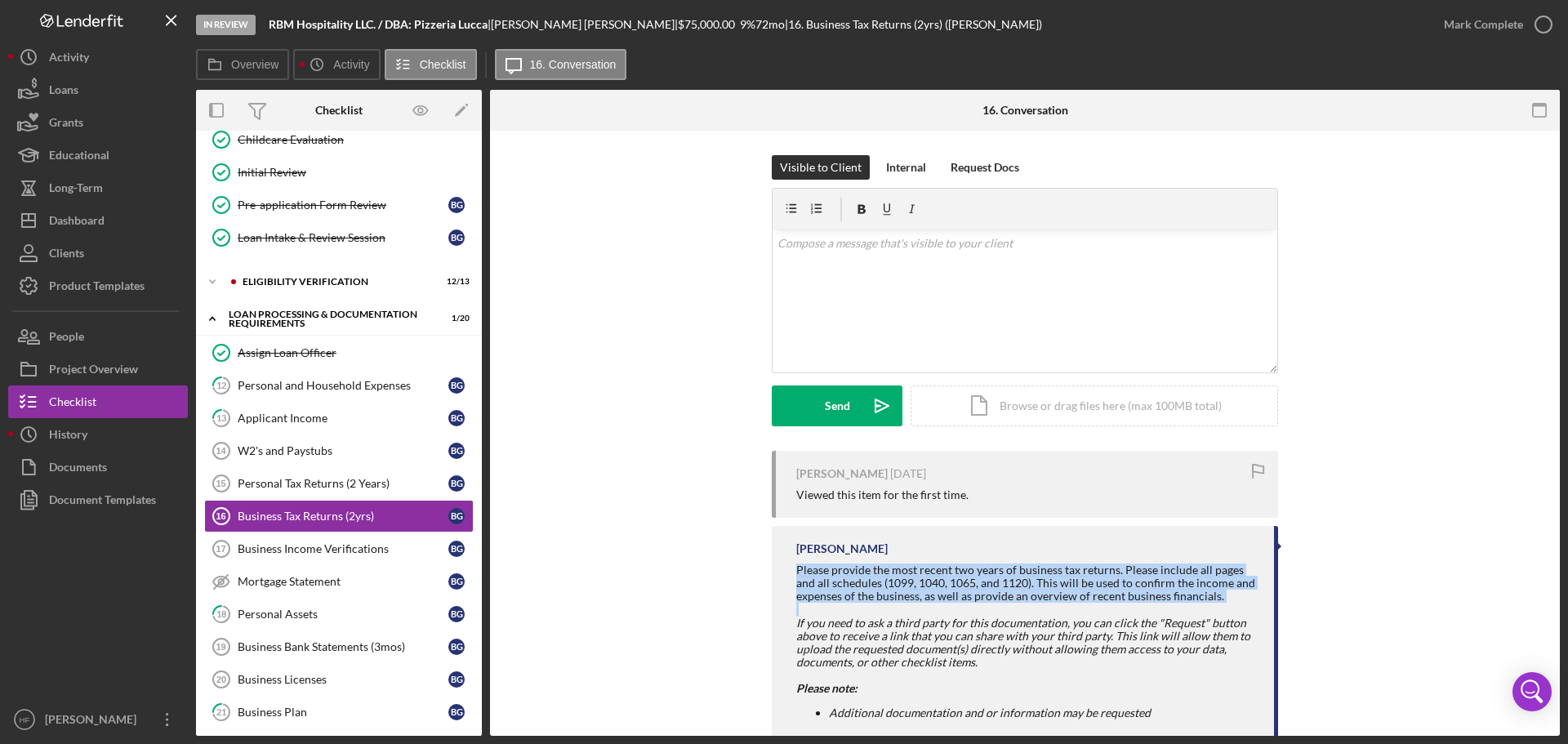
drag, startPoint x: 792, startPoint y: 567, endPoint x: 1229, endPoint y: 605, distance: 438.6
click at [1229, 605] on div "[PERSON_NAME] Please provide the most recent two years of business tax returns.…" at bounding box center [1025, 639] width 507 height 226
copy div "Please provide the most recent two years of business tax returns. Please includ…"
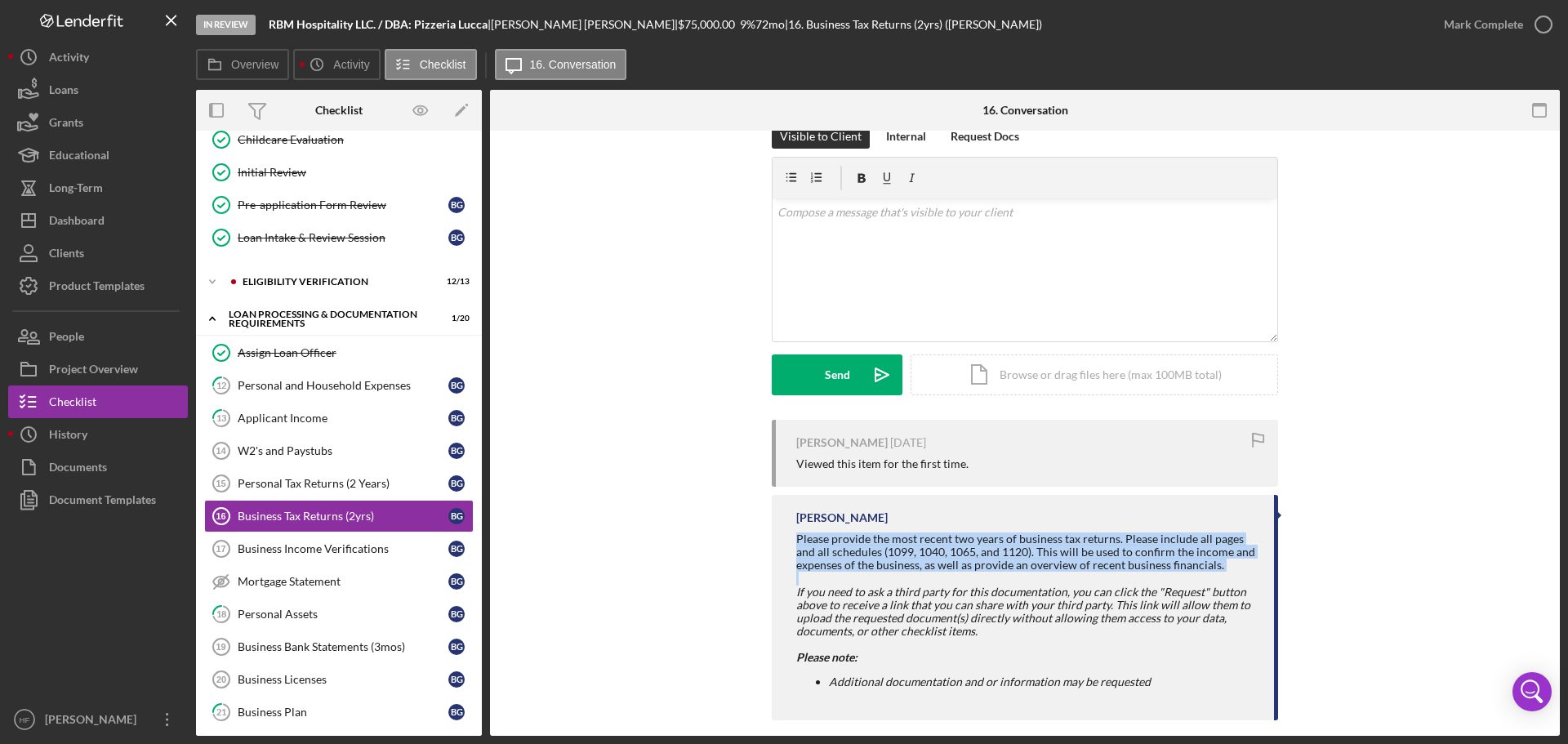
scroll to position [49, 0]
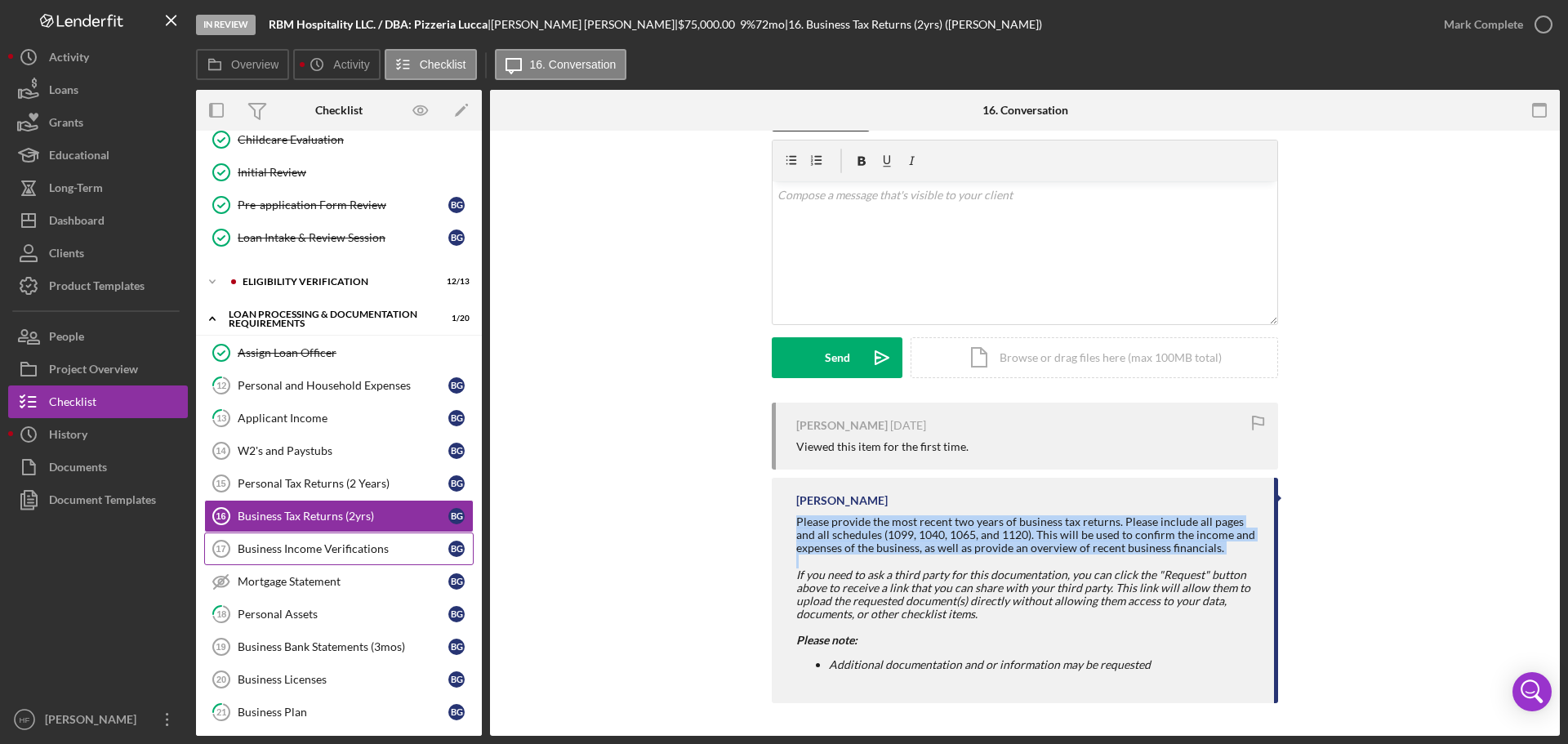
click at [389, 544] on div "Business Income Verifications" at bounding box center [343, 549] width 211 height 13
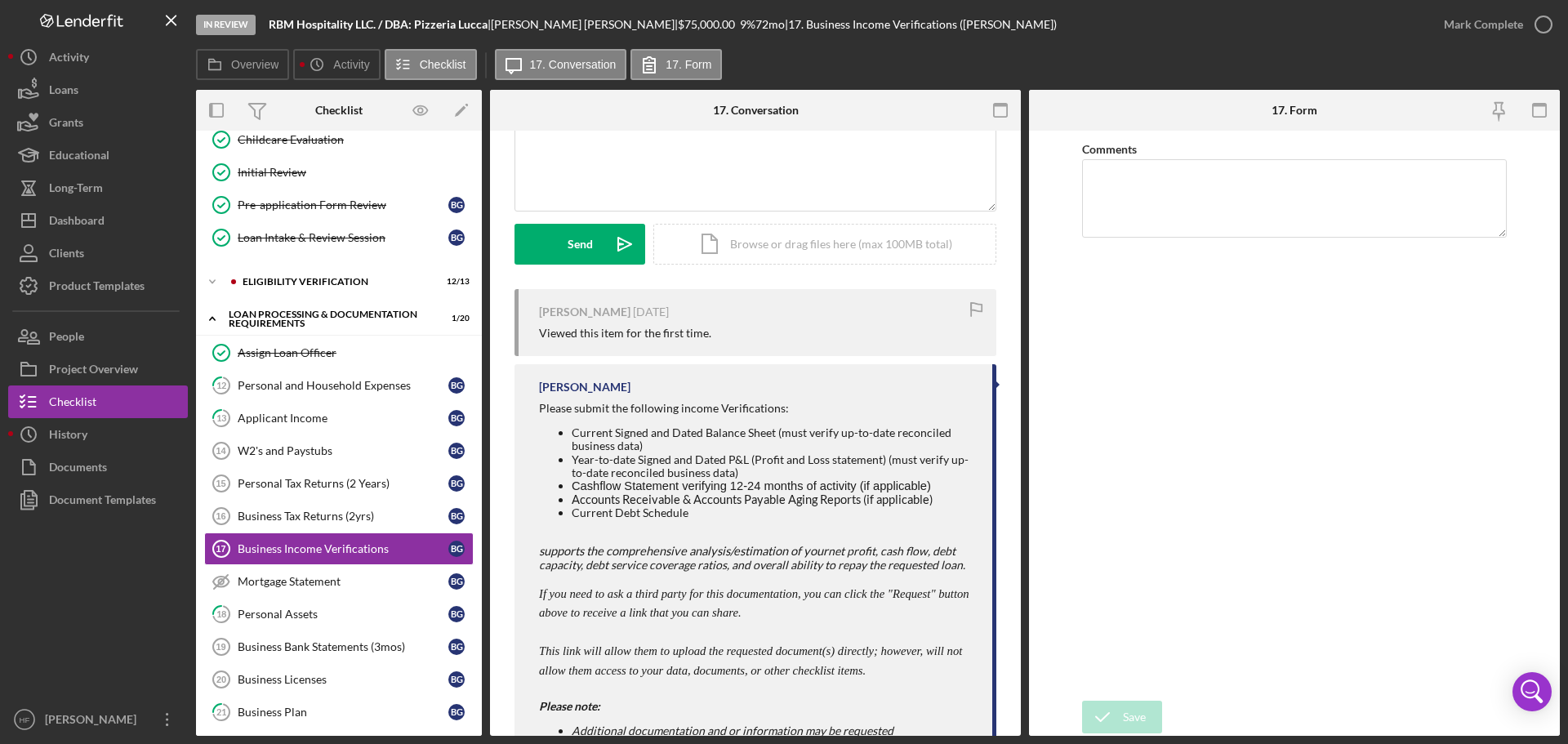
scroll to position [163, 0]
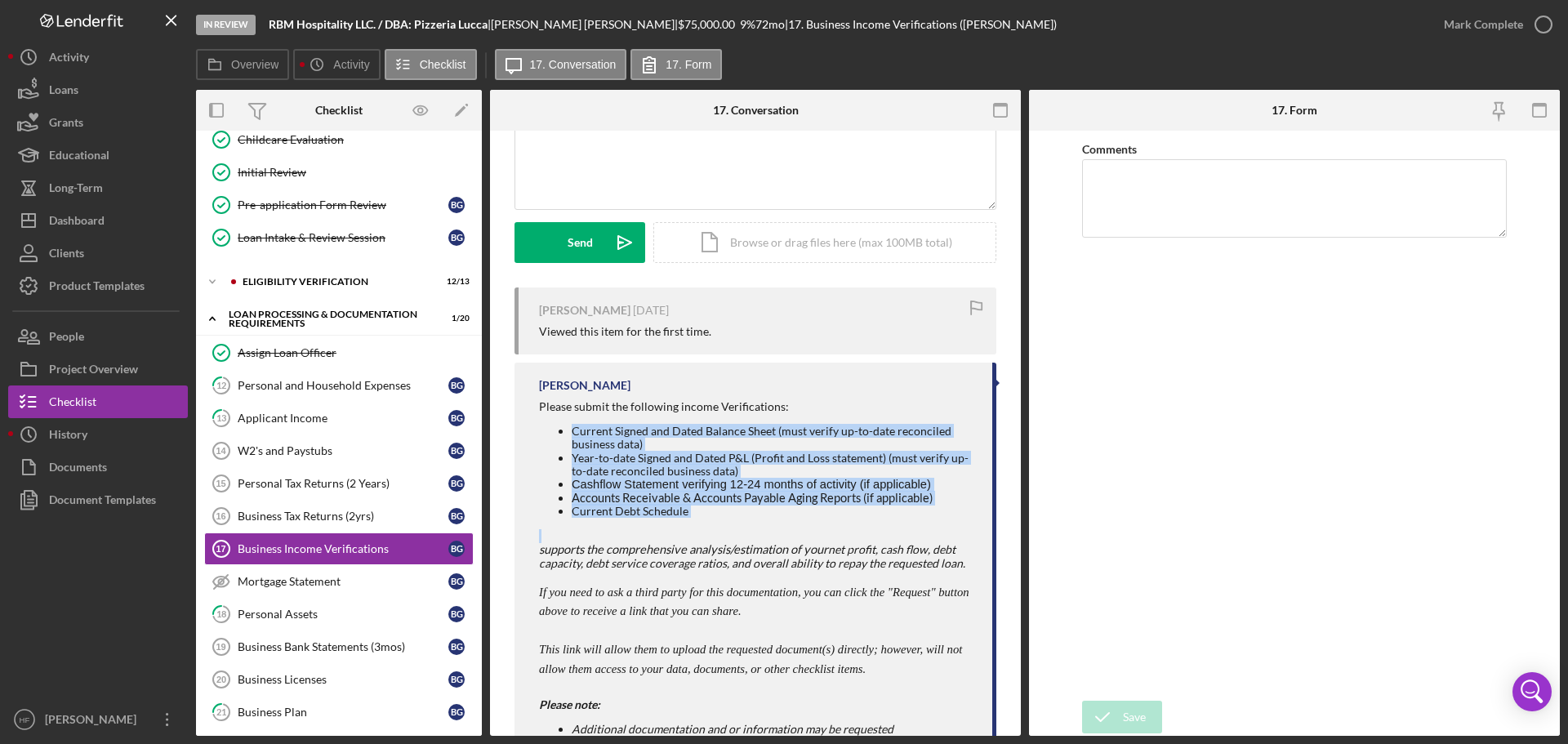
drag, startPoint x: 556, startPoint y: 429, endPoint x: 685, endPoint y: 521, distance: 158.4
click at [685, 521] on div "Please submit the following income Verifications: Current Signed and Dated Bala…" at bounding box center [758, 573] width 437 height 346
copy div "Current Signed and Dated Balance Sheet (must verify up-to-date reconciled busin…"
click at [288, 611] on div "Personal Assets" at bounding box center [343, 614] width 211 height 13
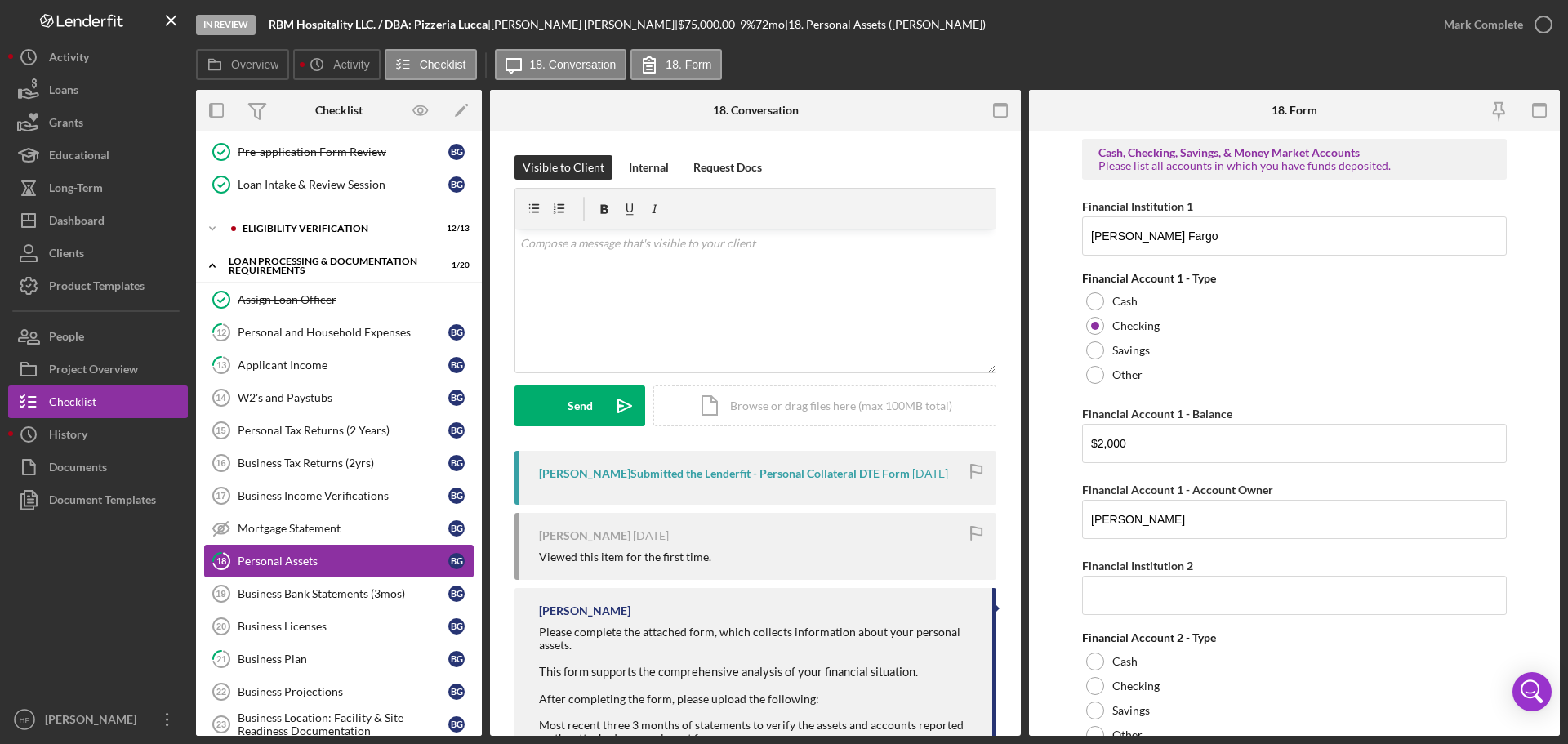
scroll to position [327, 0]
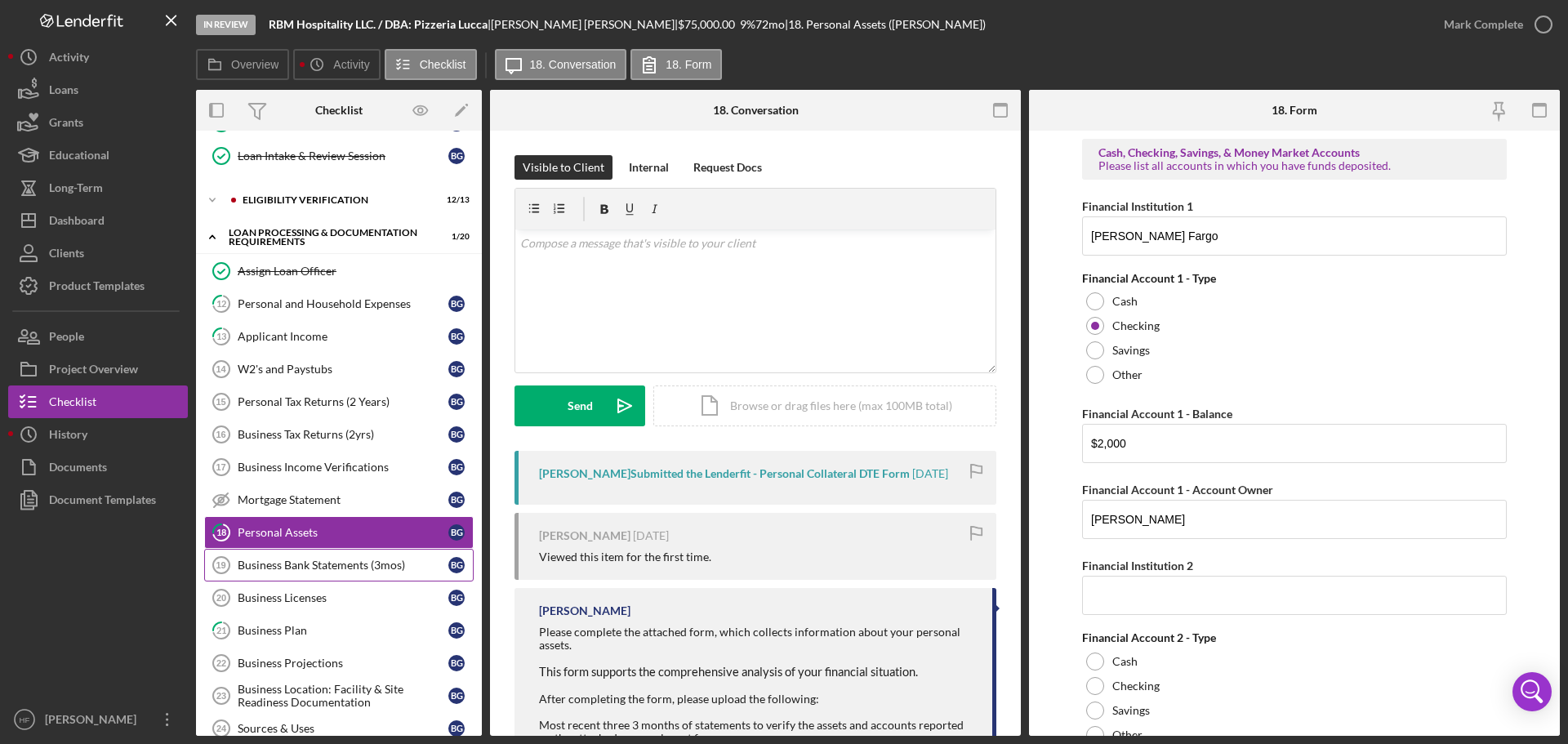
click at [333, 568] on div "Business Bank Statements (3mos)" at bounding box center [343, 566] width 211 height 13
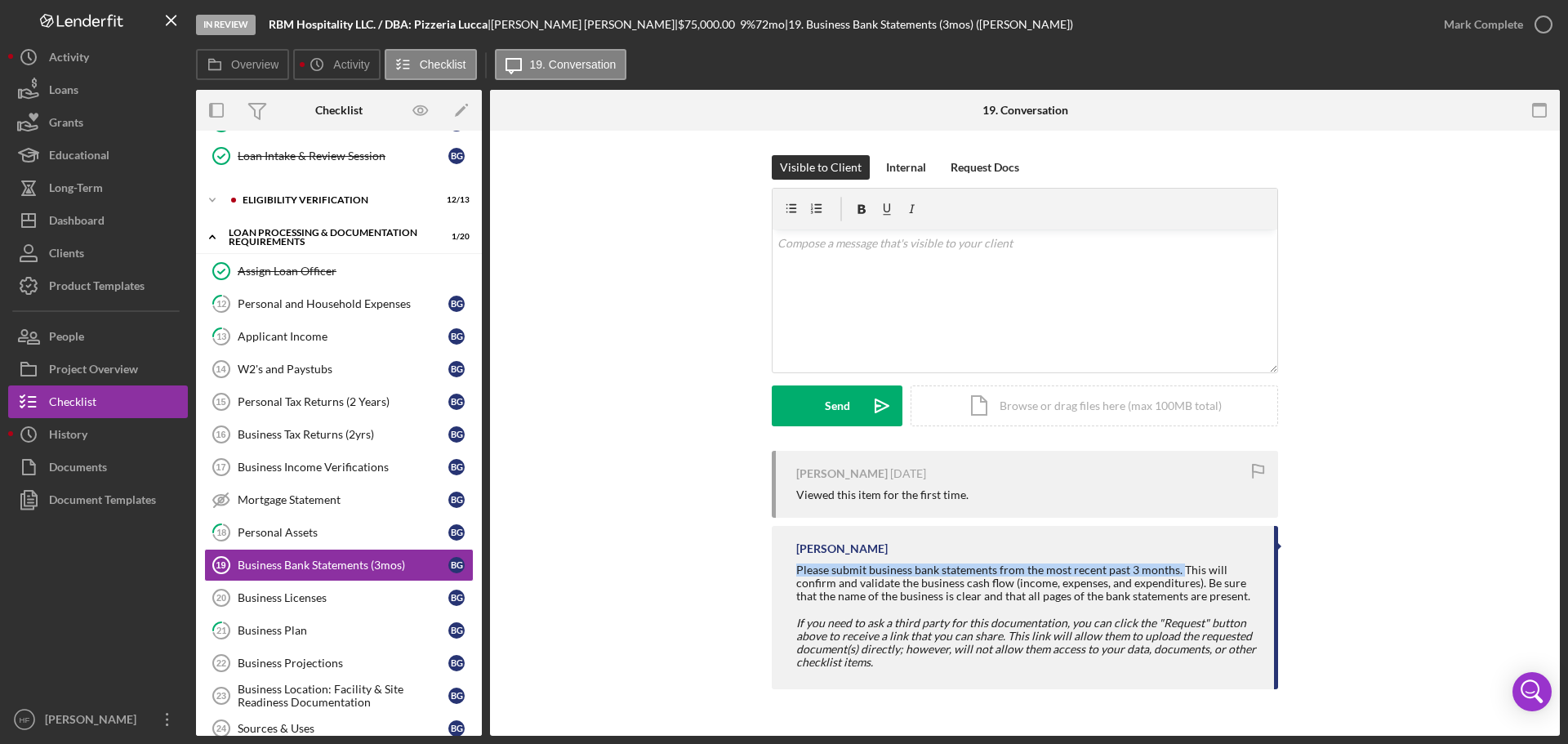
drag, startPoint x: 791, startPoint y: 569, endPoint x: 1181, endPoint y: 575, distance: 390.0
click at [1181, 575] on div "[PERSON_NAME] Please submit business bank statements from the most recent past …" at bounding box center [1025, 608] width 507 height 163
copy div "Please submit business bank statements from the most recent past 3 months."
click at [287, 598] on div "Business Licenses" at bounding box center [343, 598] width 211 height 13
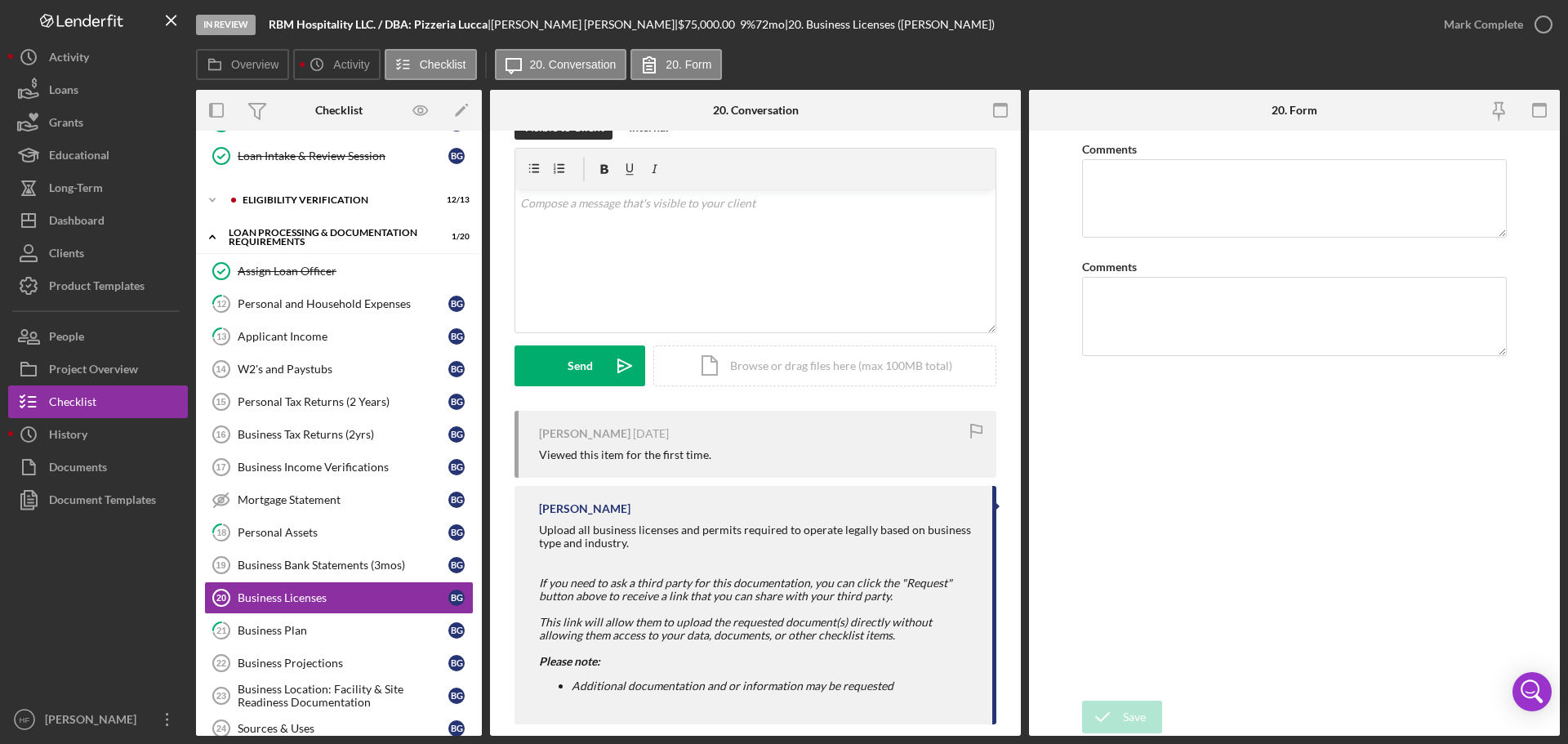
scroll to position [62, 0]
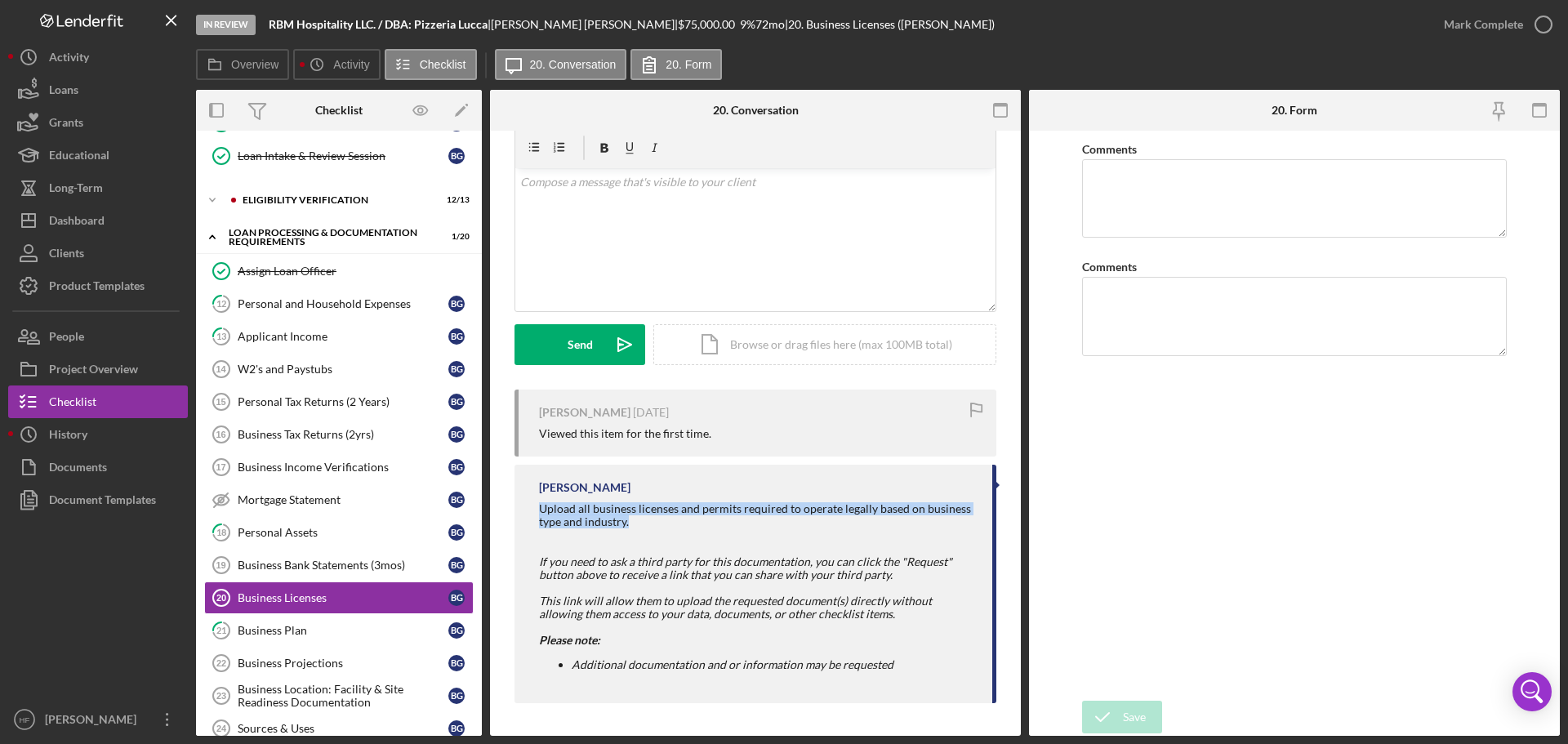
drag, startPoint x: 536, startPoint y: 510, endPoint x: 957, endPoint y: 521, distance: 421.1
click at [957, 521] on div "[PERSON_NAME] Upload all business licenses and permits required to operate lega…" at bounding box center [755, 584] width 482 height 239
click at [265, 626] on div "Business Plan" at bounding box center [343, 631] width 211 height 13
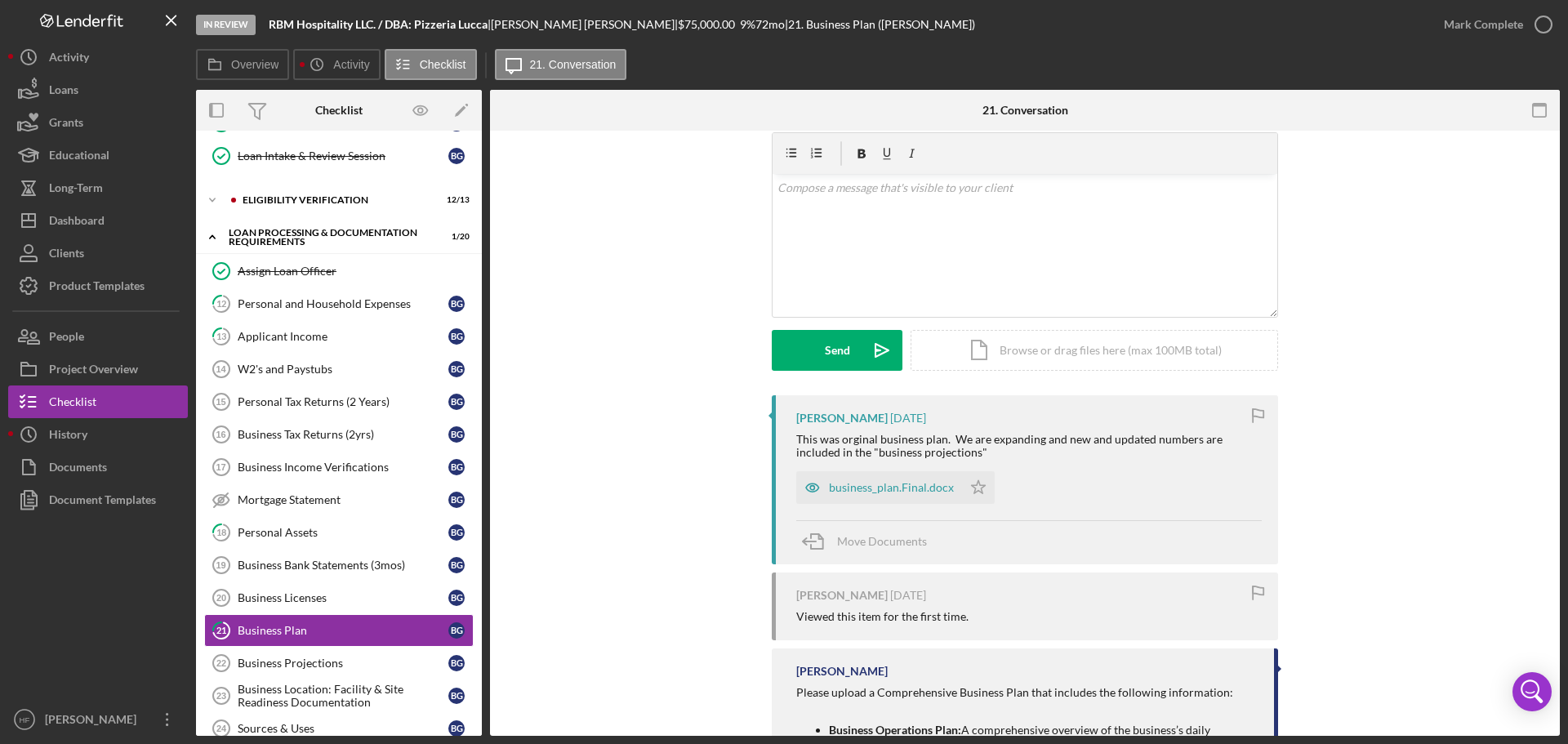
scroll to position [163, 0]
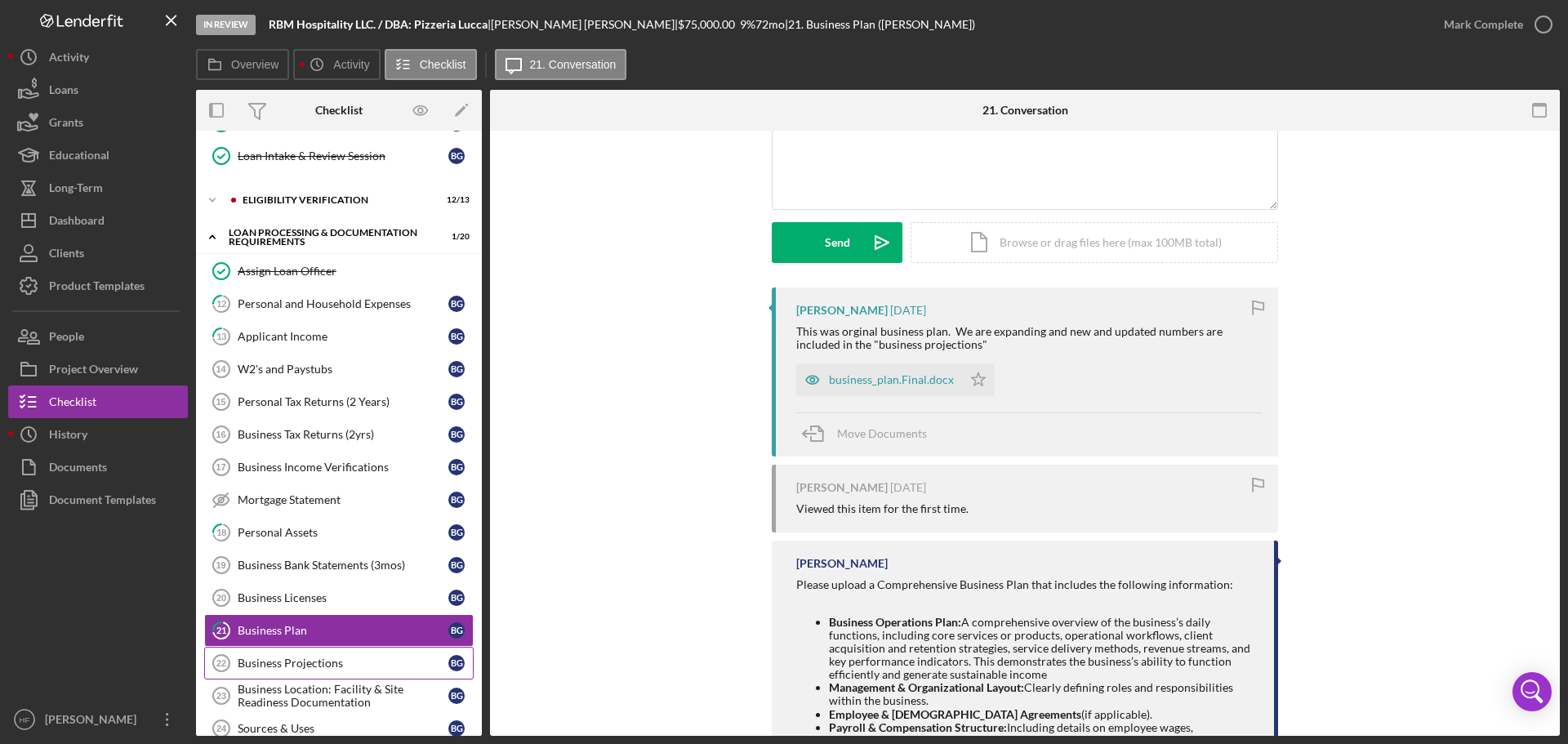
click at [323, 657] on div "Business Projections" at bounding box center [343, 664] width 211 height 13
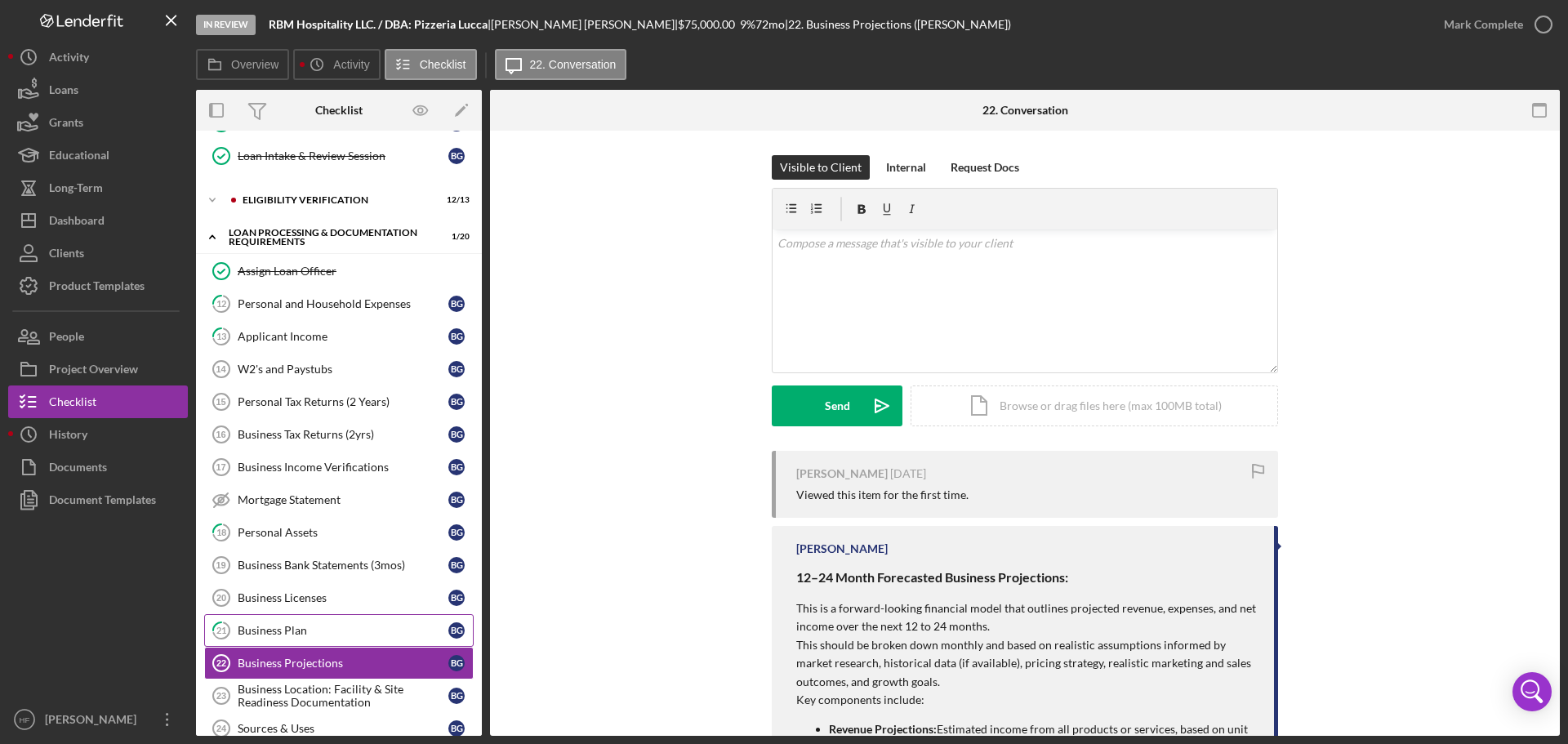
click at [330, 641] on link "21 Business [MEDICAL_DATA] G" at bounding box center [339, 630] width 270 height 33
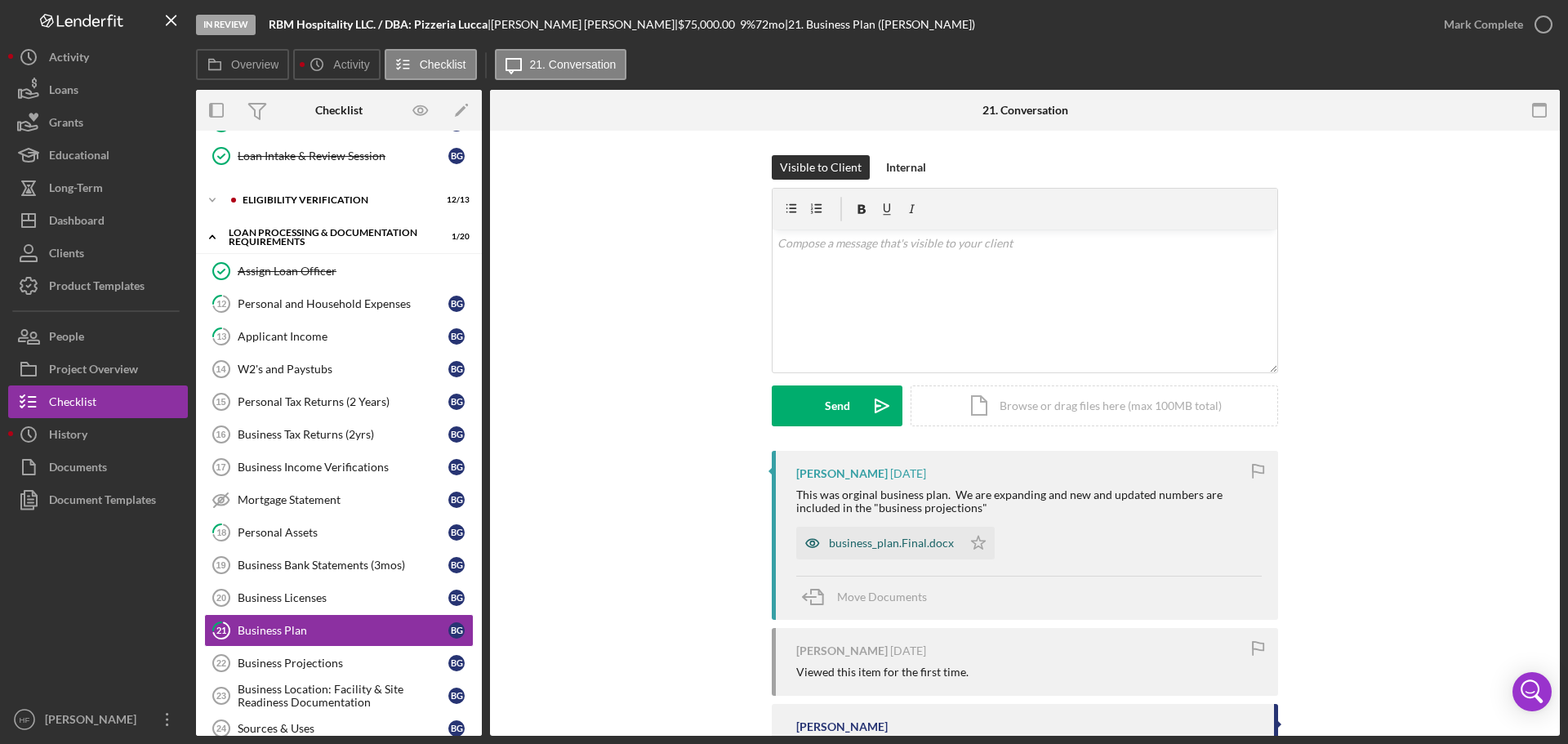
click at [864, 557] on div "business_plan.Final.docx" at bounding box center [879, 543] width 166 height 33
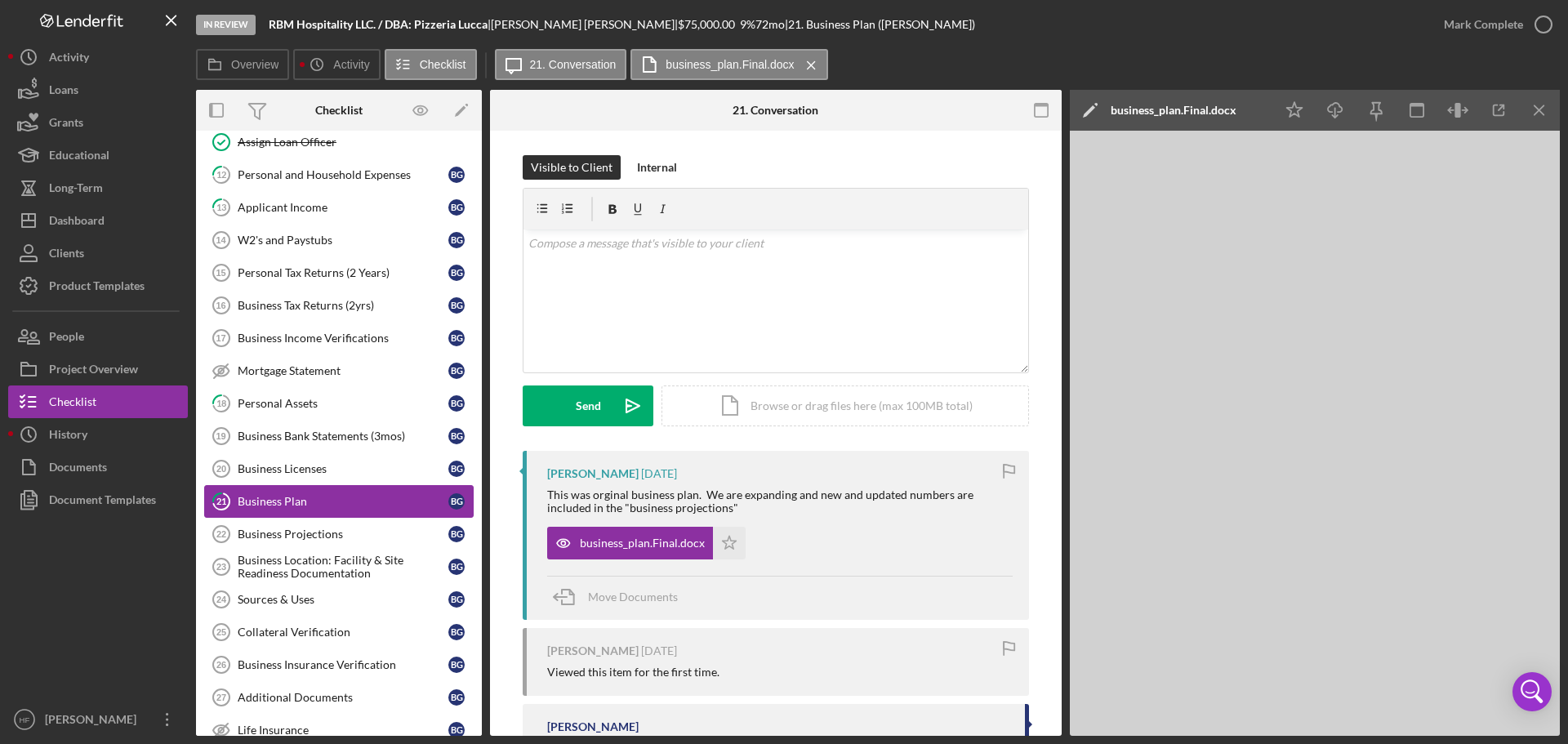
scroll to position [490, 0]
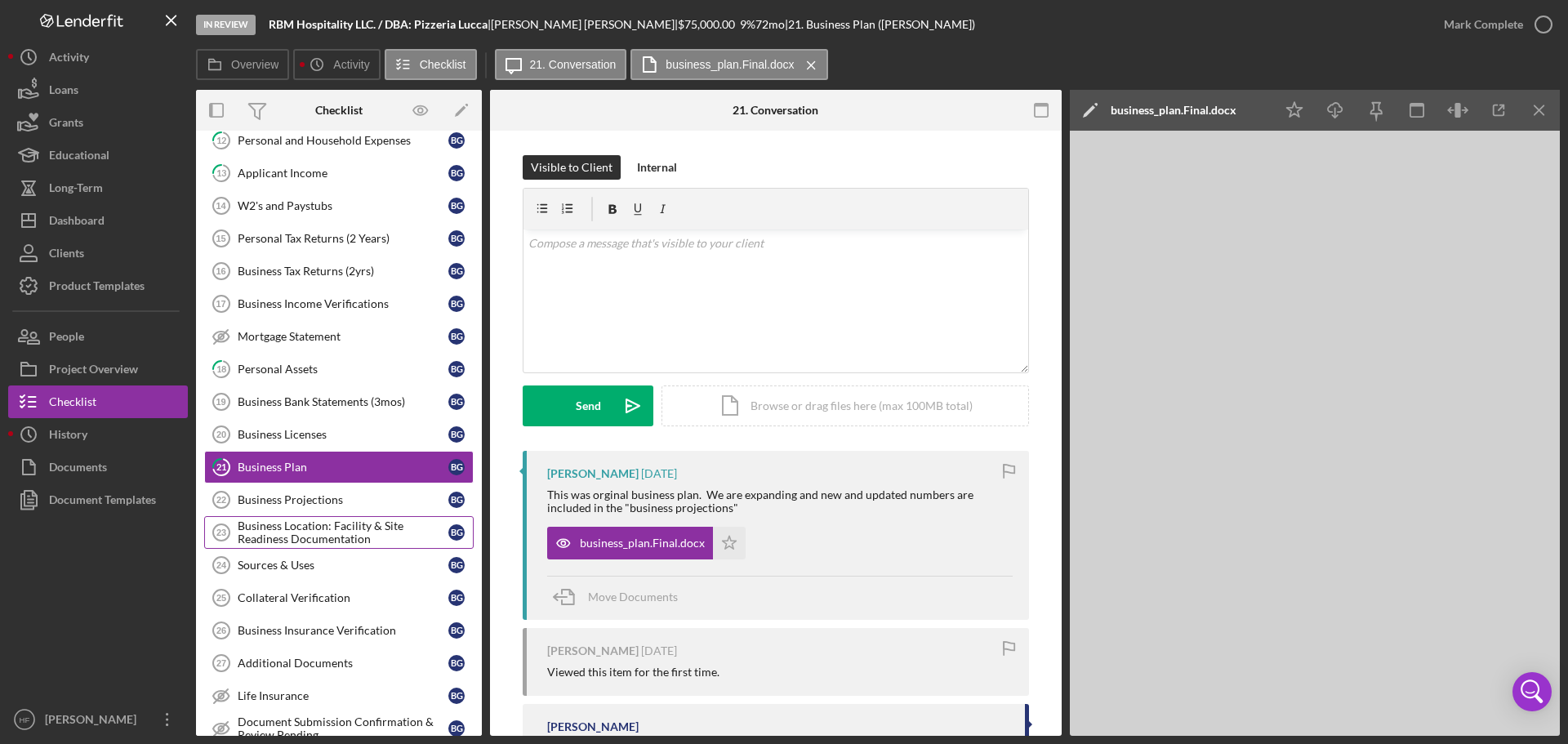
click at [355, 537] on div "Business Location: Facility & Site Readiness Documentation" at bounding box center [343, 533] width 211 height 26
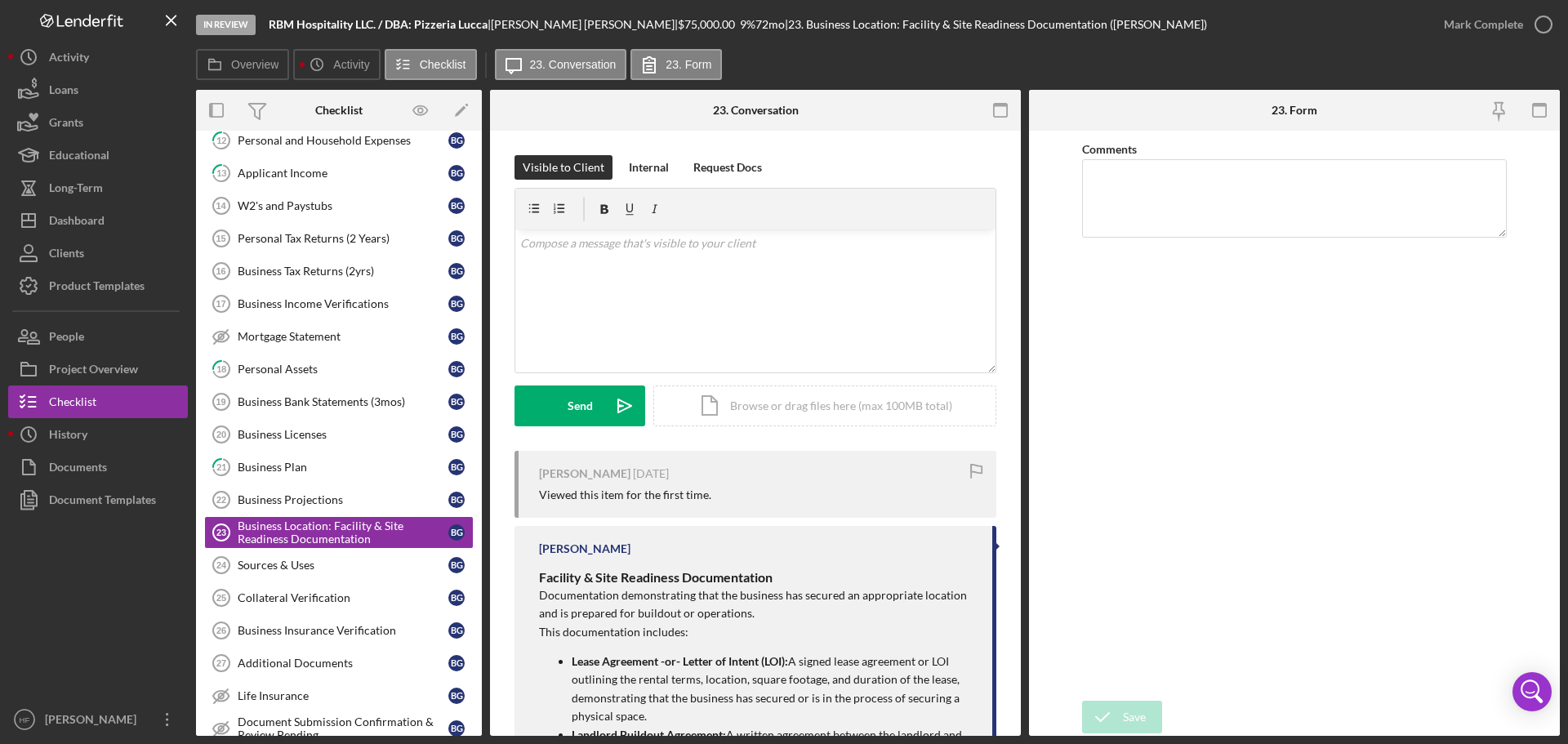
scroll to position [163, 0]
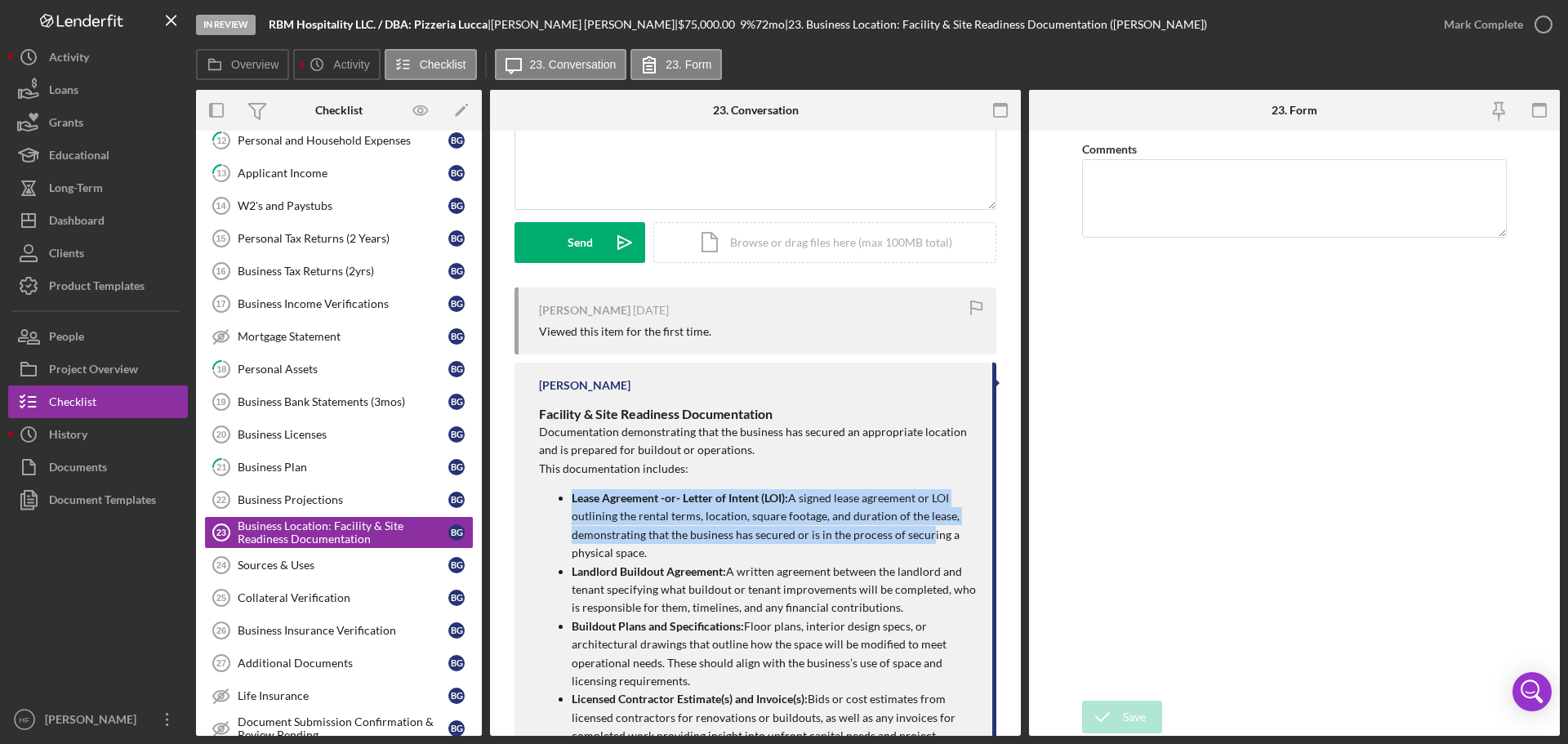
drag, startPoint x: 569, startPoint y: 498, endPoint x: 926, endPoint y: 543, distance: 359.8
click at [926, 543] on ul "Lease Agreement -or- Letter of Intent (LOI): A signed lease agreement or LOI ou…" at bounding box center [758, 681] width 437 height 384
click at [118, 211] on button "Icon/Dashboard Dashboard" at bounding box center [98, 220] width 180 height 33
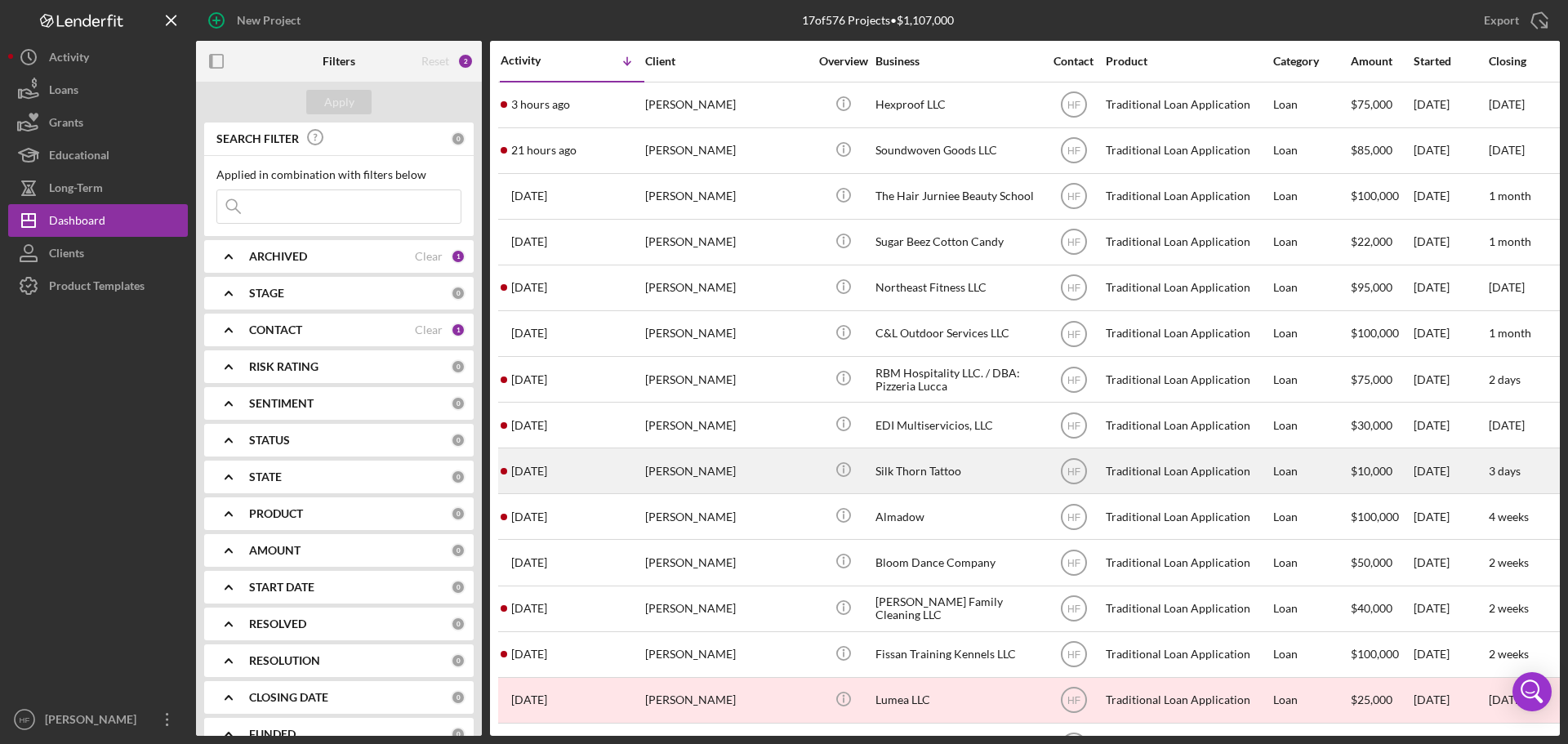
click at [805, 475] on div "[PERSON_NAME]" at bounding box center [726, 470] width 163 height 43
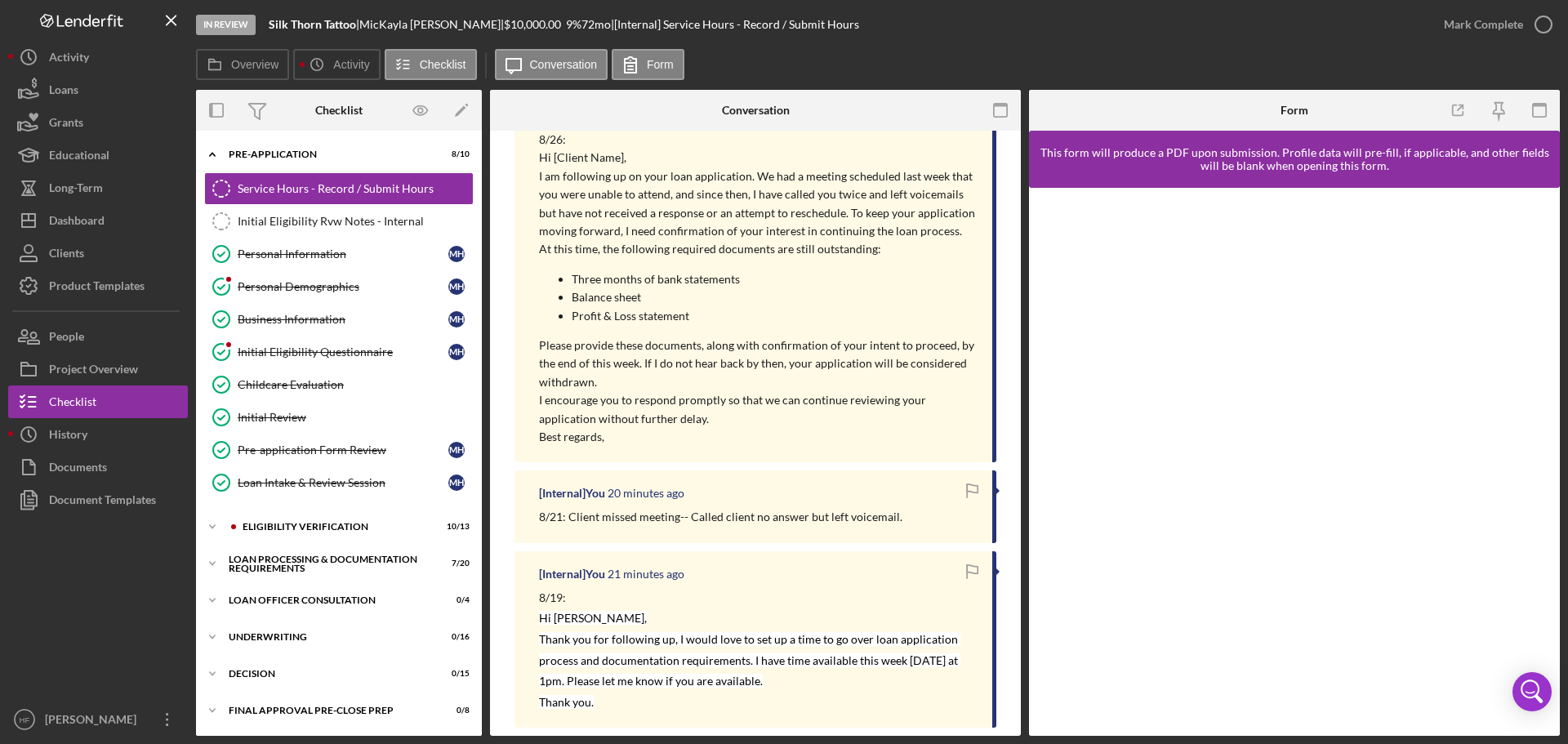
scroll to position [327, 0]
click at [77, 212] on div "Dashboard" at bounding box center [77, 222] width 56 height 36
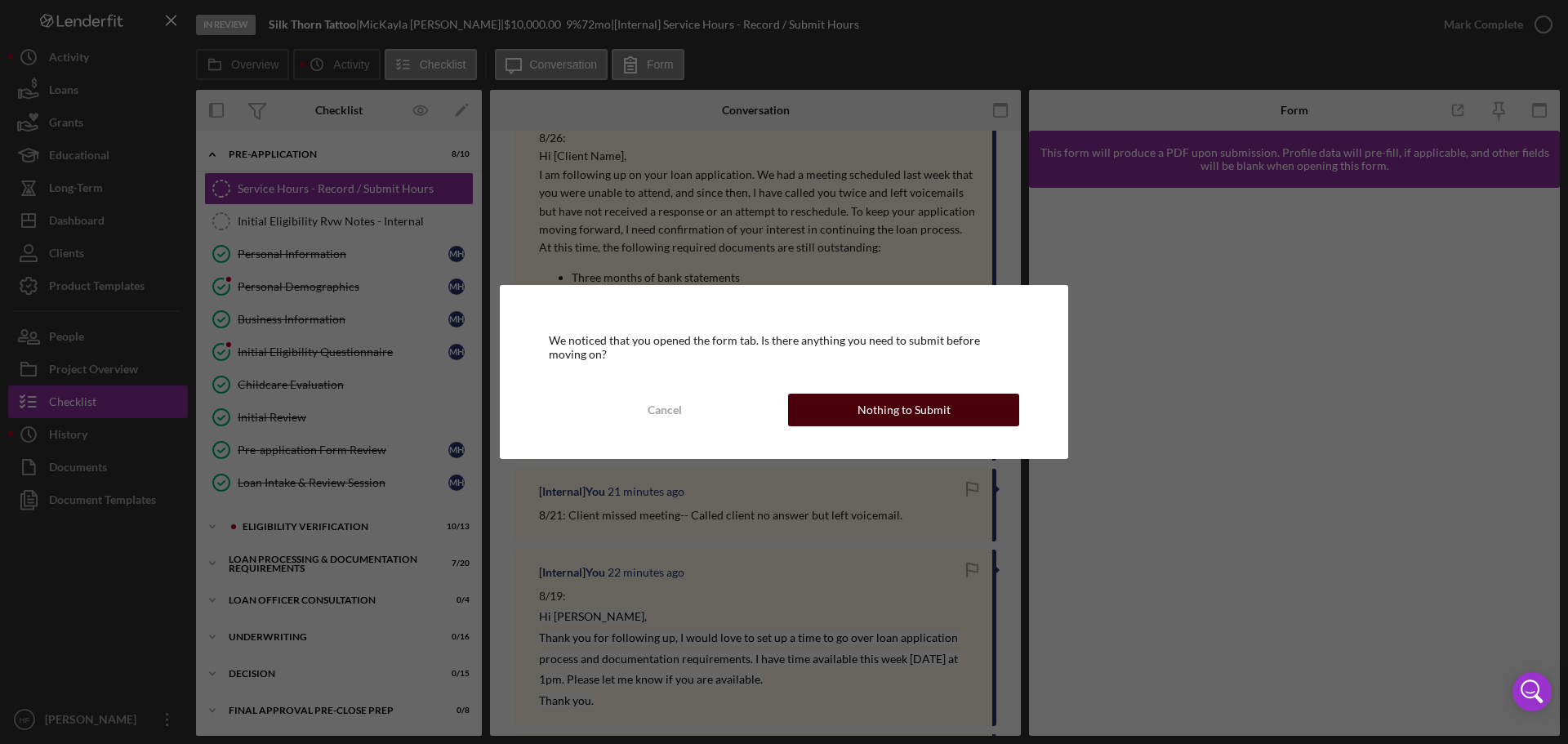
click at [838, 416] on button "Nothing to Submit" at bounding box center [904, 410] width 231 height 33
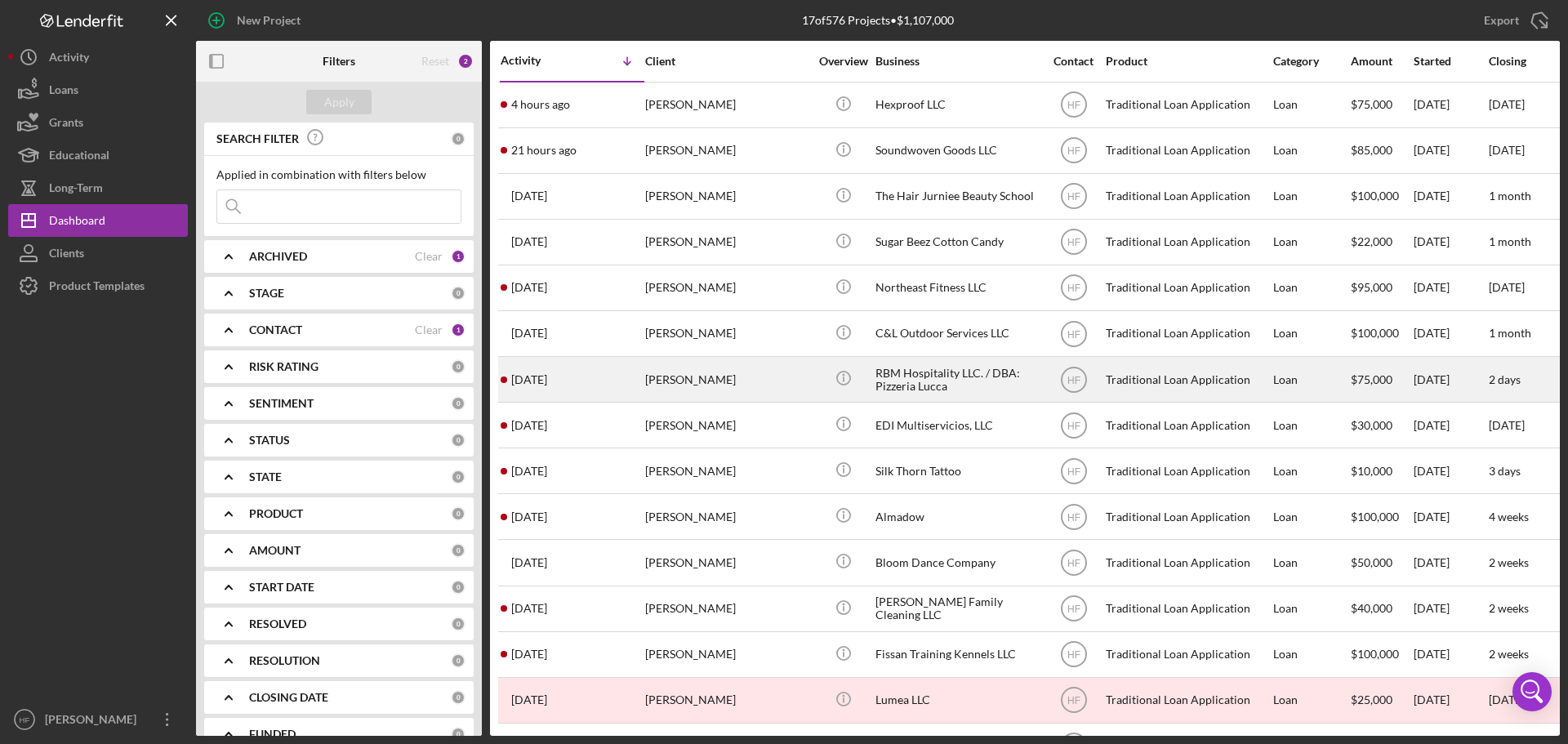
click at [734, 380] on div "[PERSON_NAME]" at bounding box center [726, 379] width 163 height 43
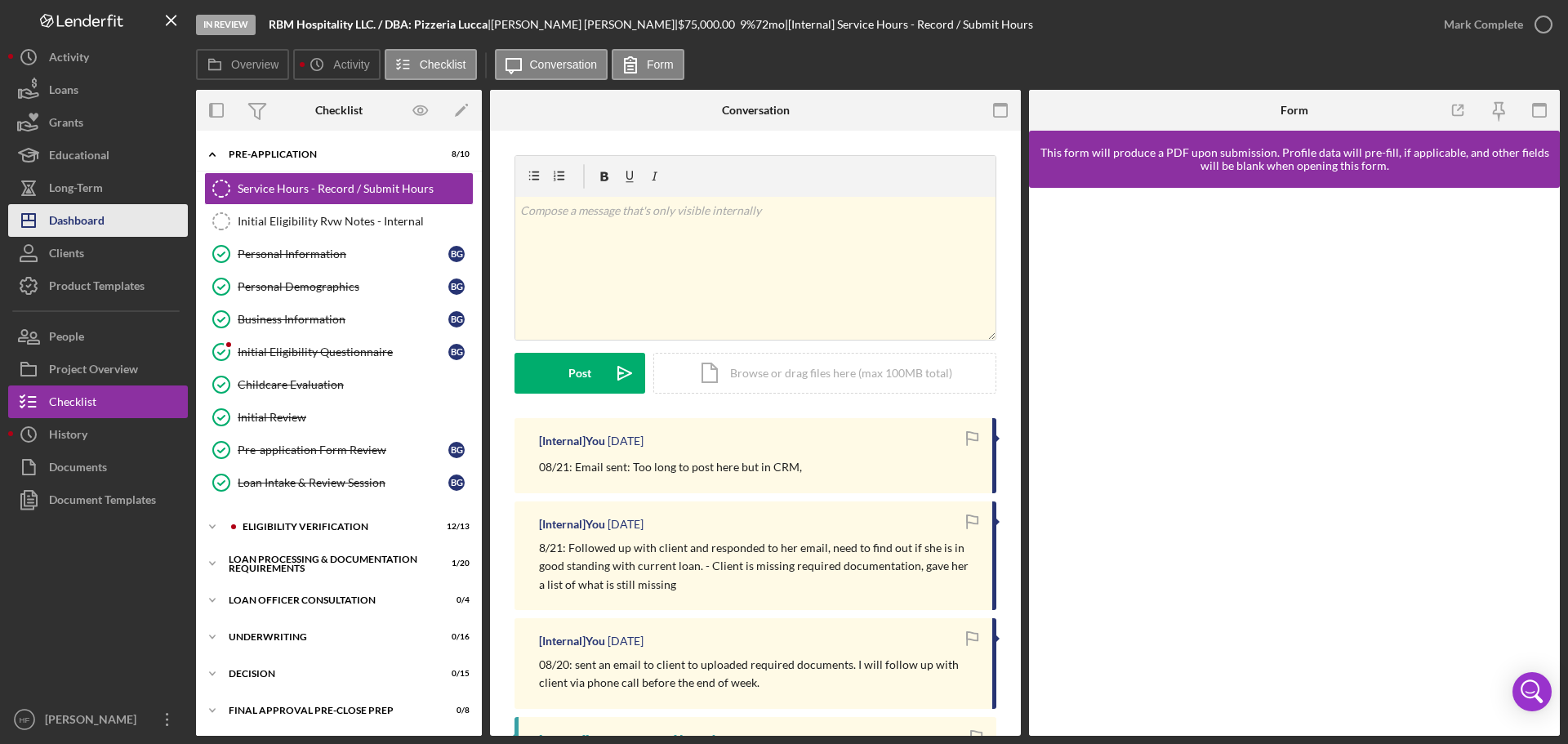
click at [97, 232] on div "Dashboard" at bounding box center [77, 222] width 56 height 36
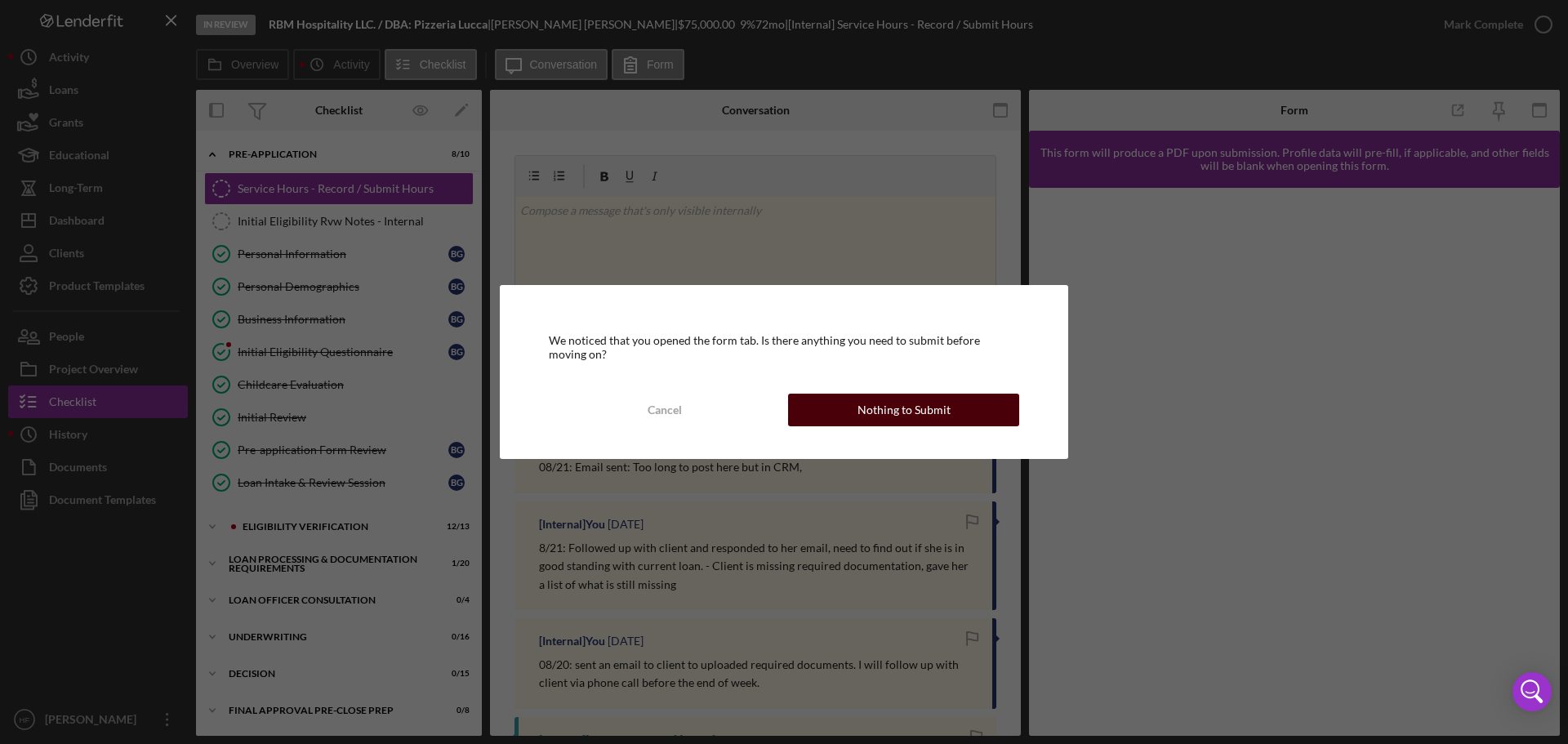
click at [907, 415] on div "Nothing to Submit" at bounding box center [904, 410] width 93 height 33
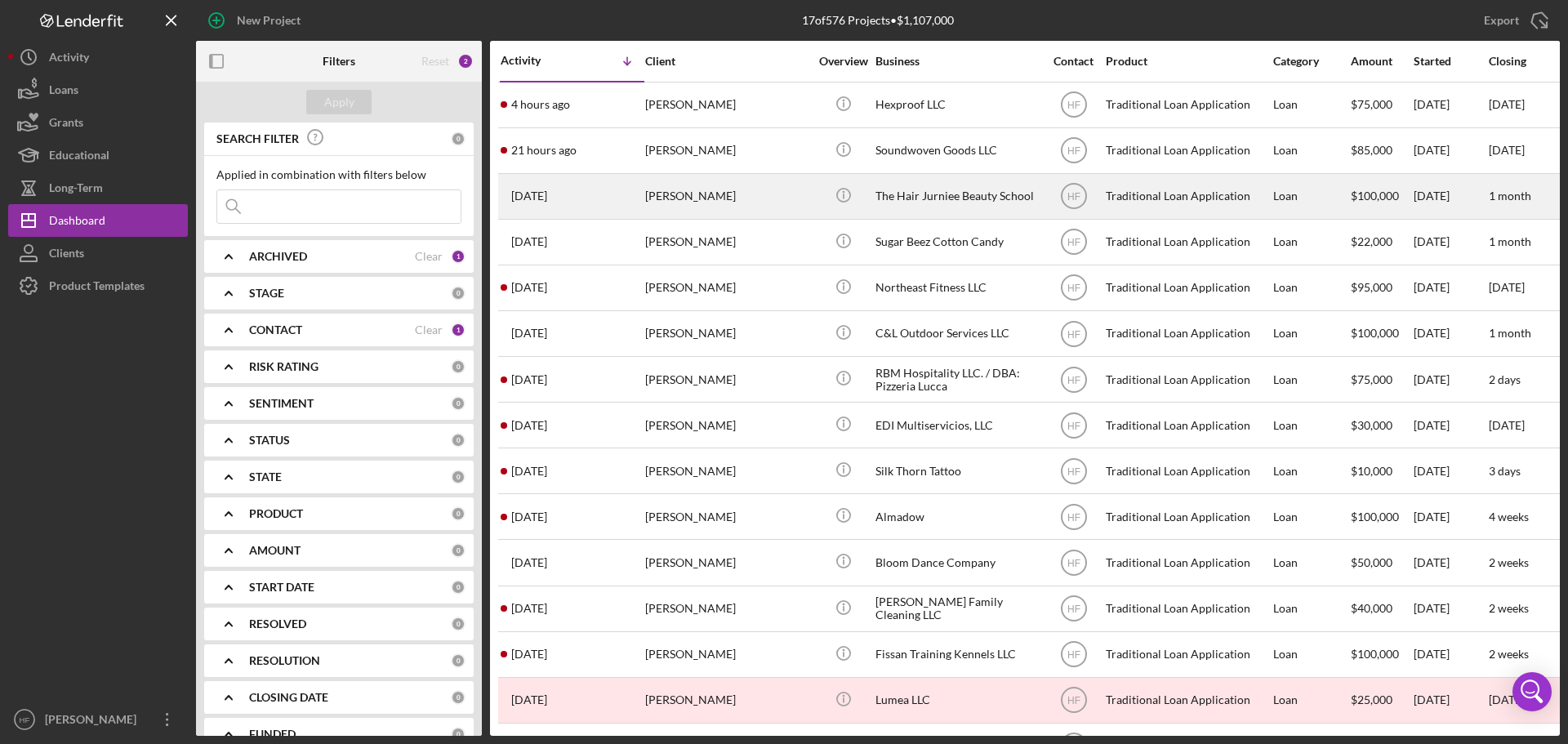
click at [742, 197] on div "[PERSON_NAME]" at bounding box center [726, 196] width 163 height 43
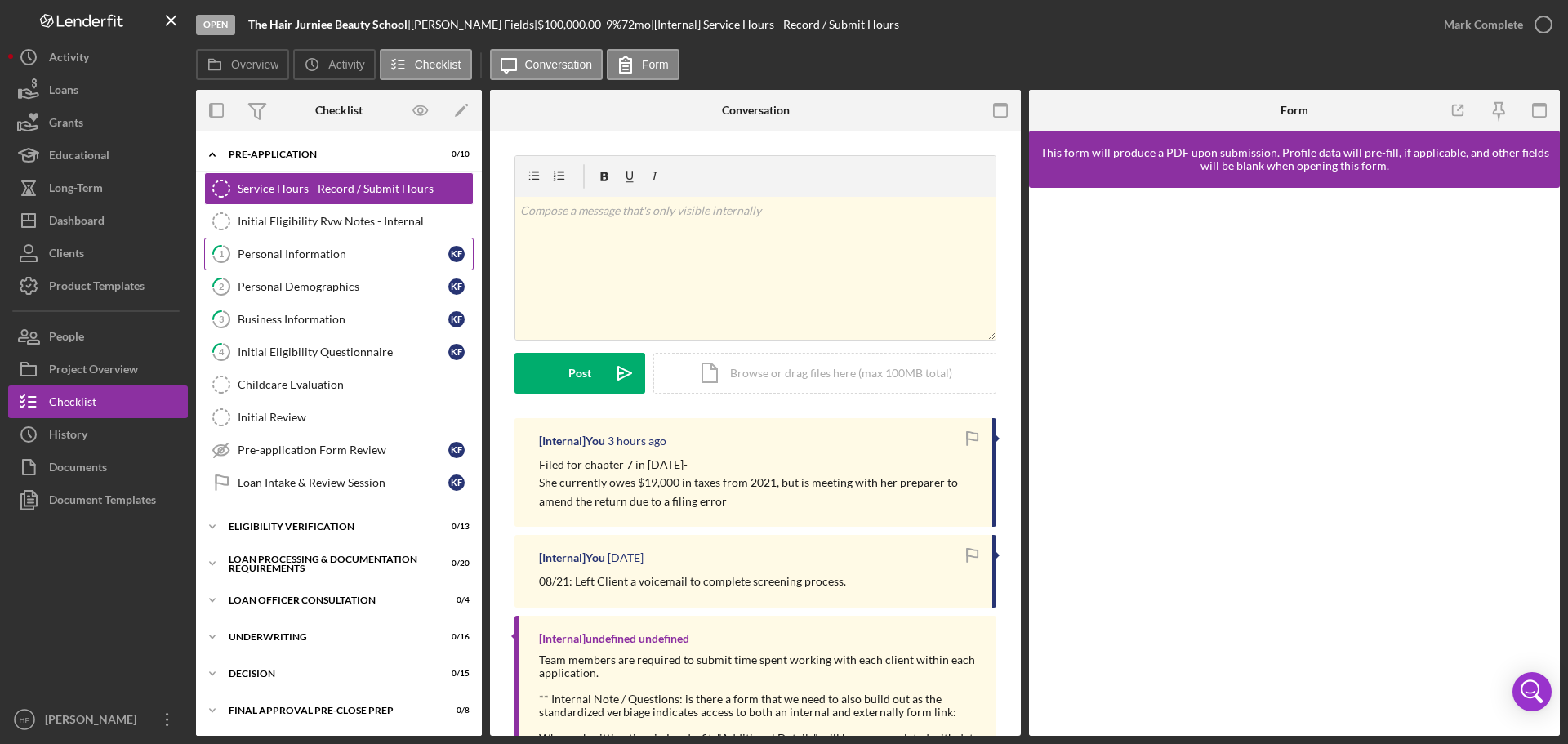
click at [297, 242] on link "1 Personal Information K F" at bounding box center [339, 254] width 270 height 33
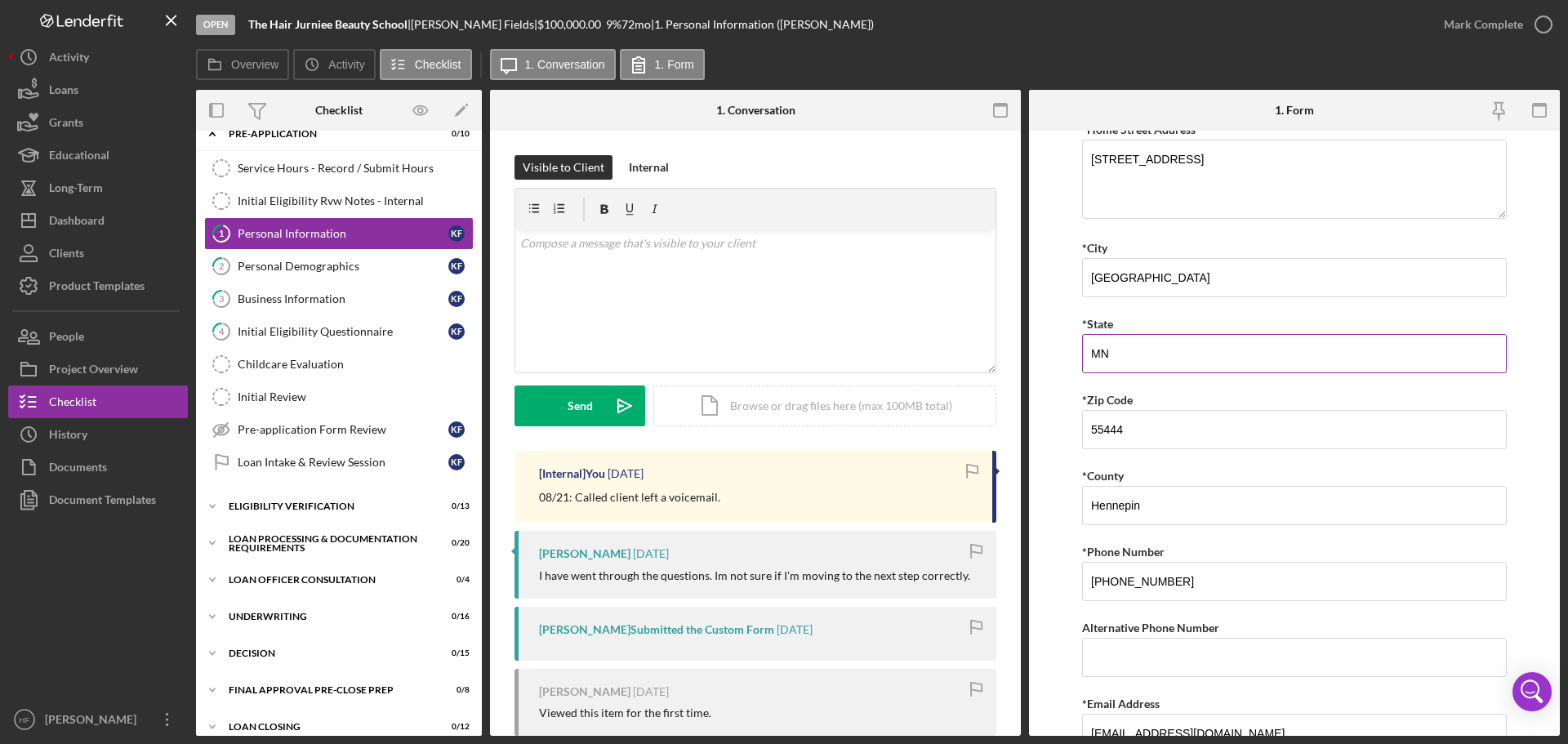
scroll to position [327, 0]
drag, startPoint x: 1195, startPoint y: 577, endPoint x: 1048, endPoint y: 580, distance: 147.0
click at [1048, 580] on form "*First Name [PERSON_NAME] Middle Name *Last Name Fields *Date of Birth [DEMOGRA…" at bounding box center [1295, 433] width 531 height 606
drag, startPoint x: 651, startPoint y: 171, endPoint x: 657, endPoint y: 185, distance: 15.2
click at [651, 171] on div "Internal" at bounding box center [649, 167] width 40 height 24
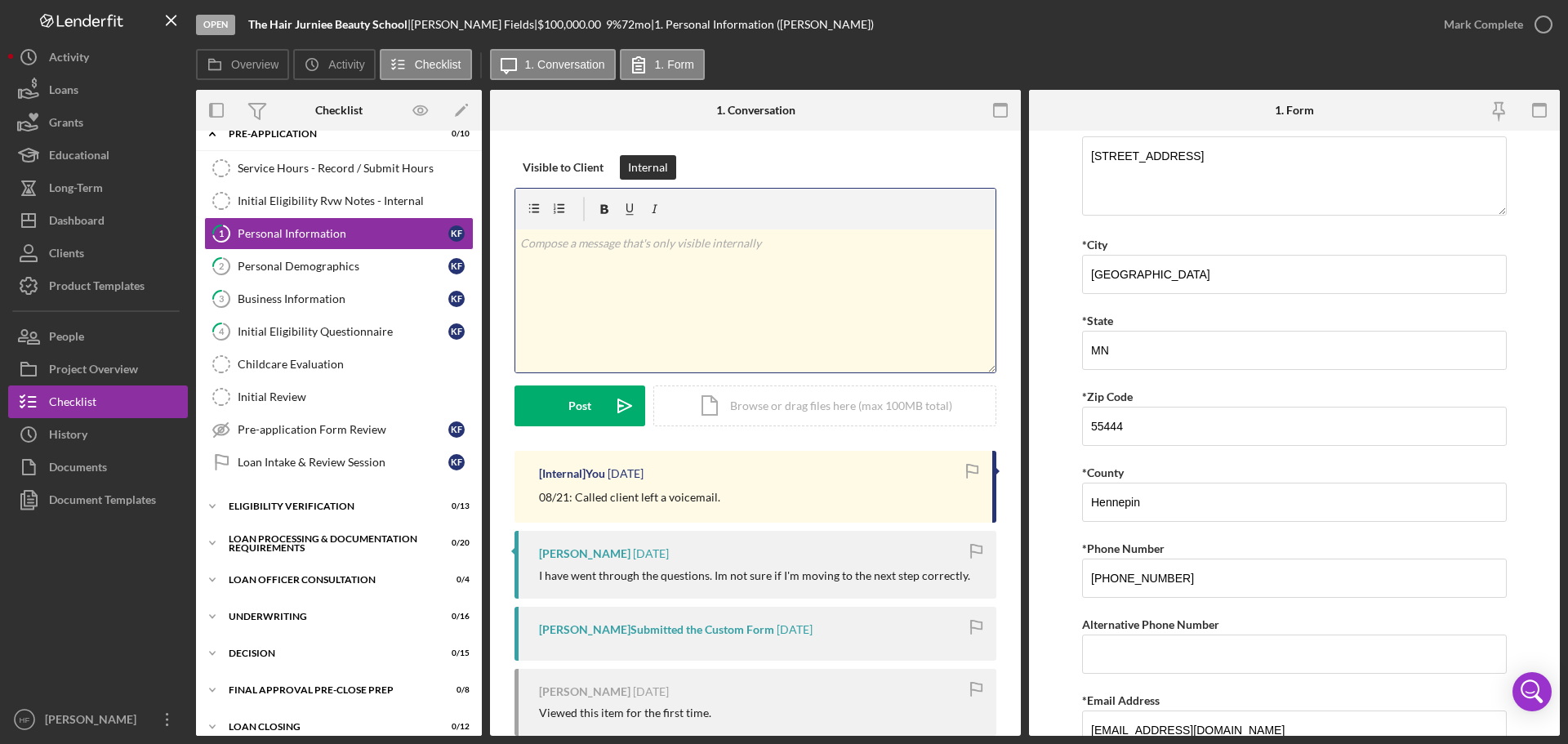
click at [693, 285] on div "v Color teal Color pink Remove color Add row above Add row below Add column bef…" at bounding box center [755, 301] width 481 height 143
click at [686, 234] on p "8/26:" at bounding box center [756, 243] width 471 height 18
click at [572, 402] on div "Post" at bounding box center [580, 406] width 23 height 41
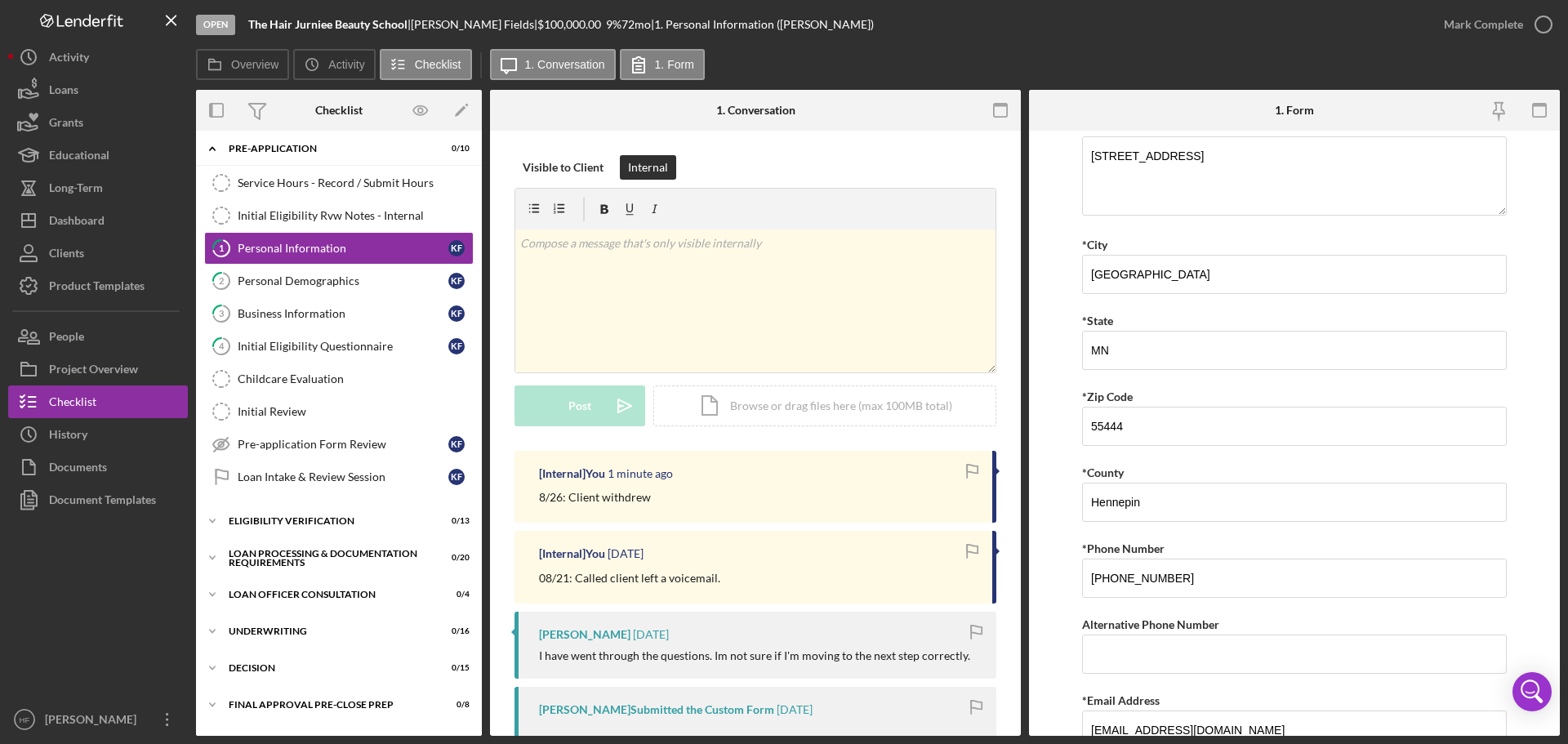
scroll to position [0, 0]
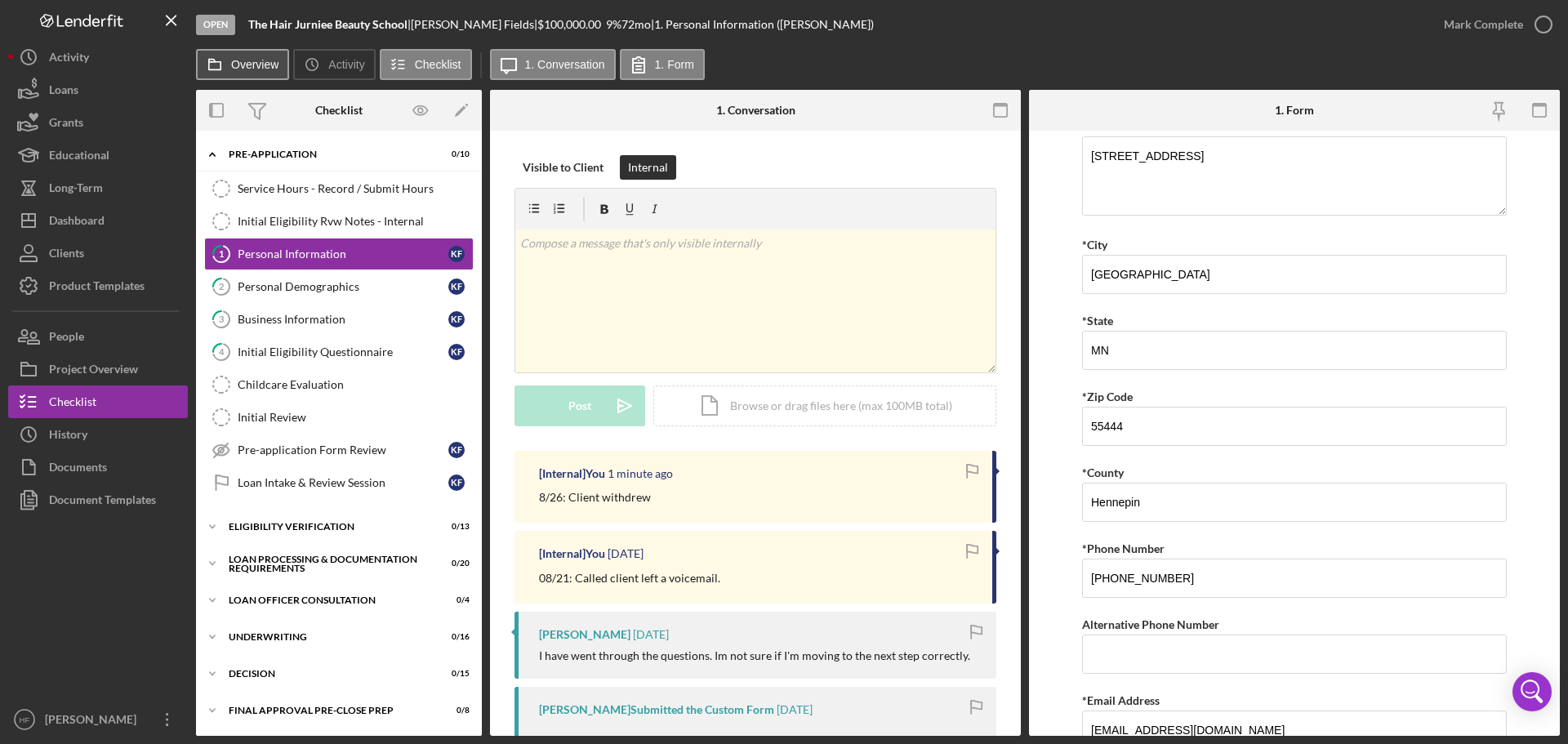
click at [235, 65] on label "Overview" at bounding box center [255, 64] width 48 height 13
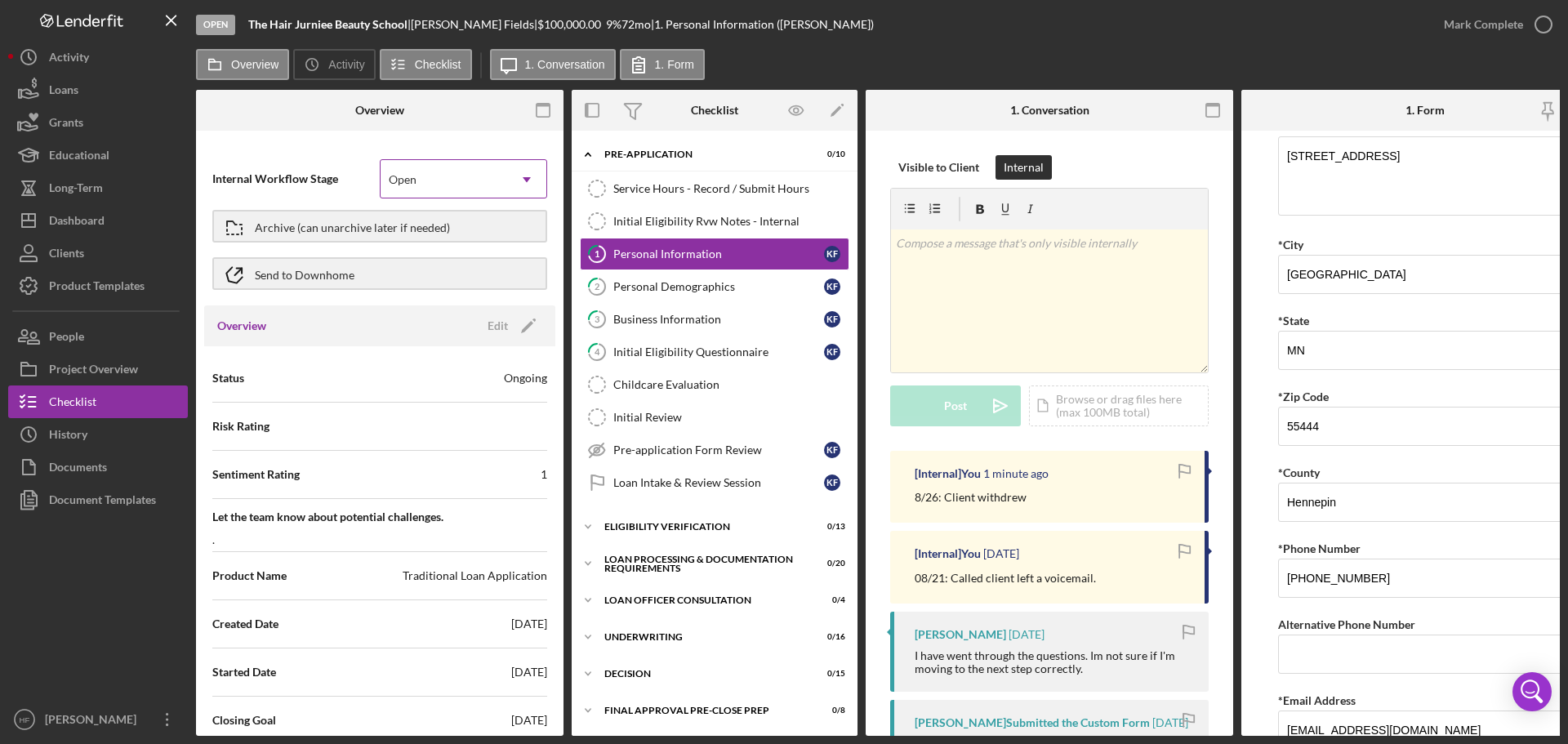
click at [473, 187] on div "Open" at bounding box center [444, 179] width 127 height 37
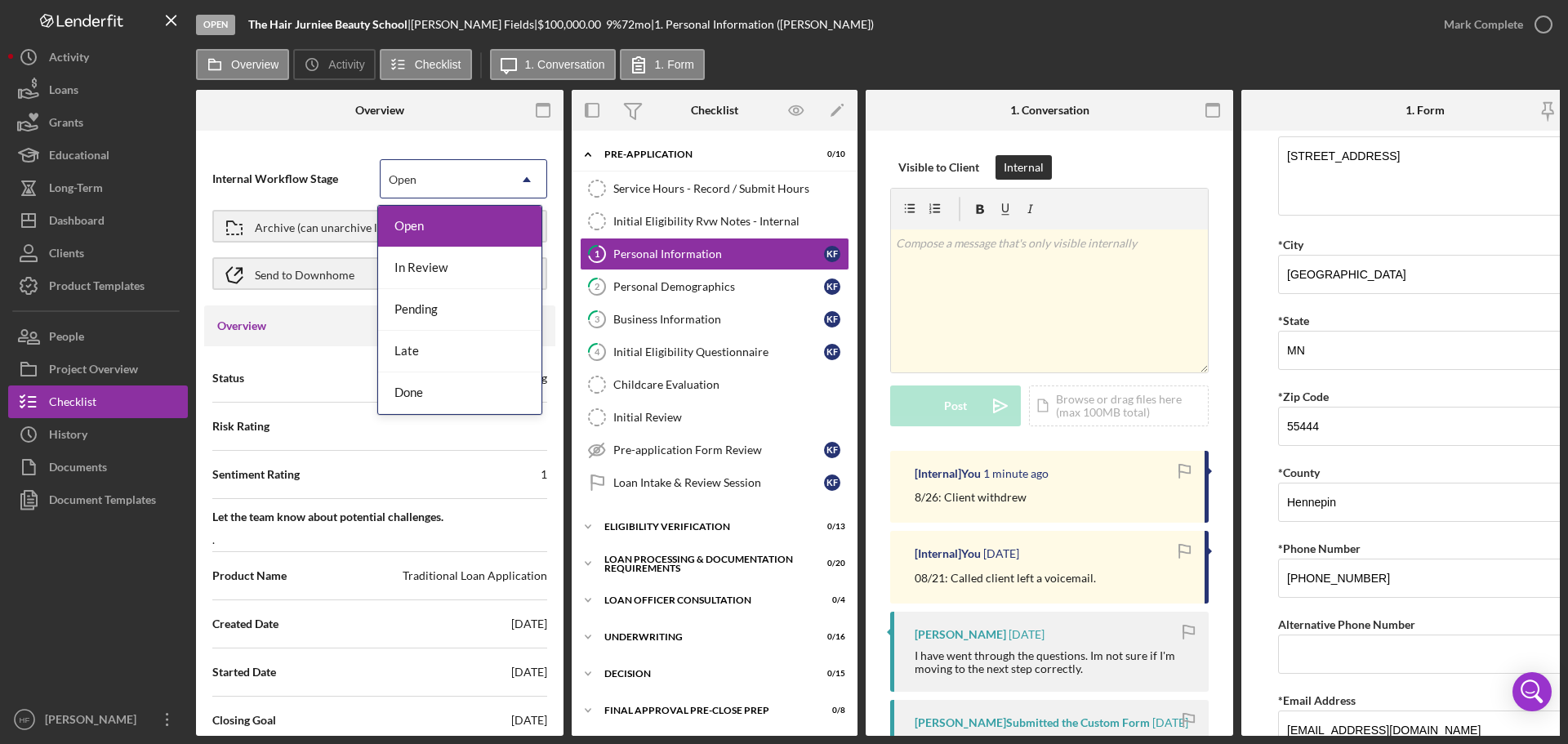
click at [473, 187] on div "Open" at bounding box center [444, 179] width 127 height 37
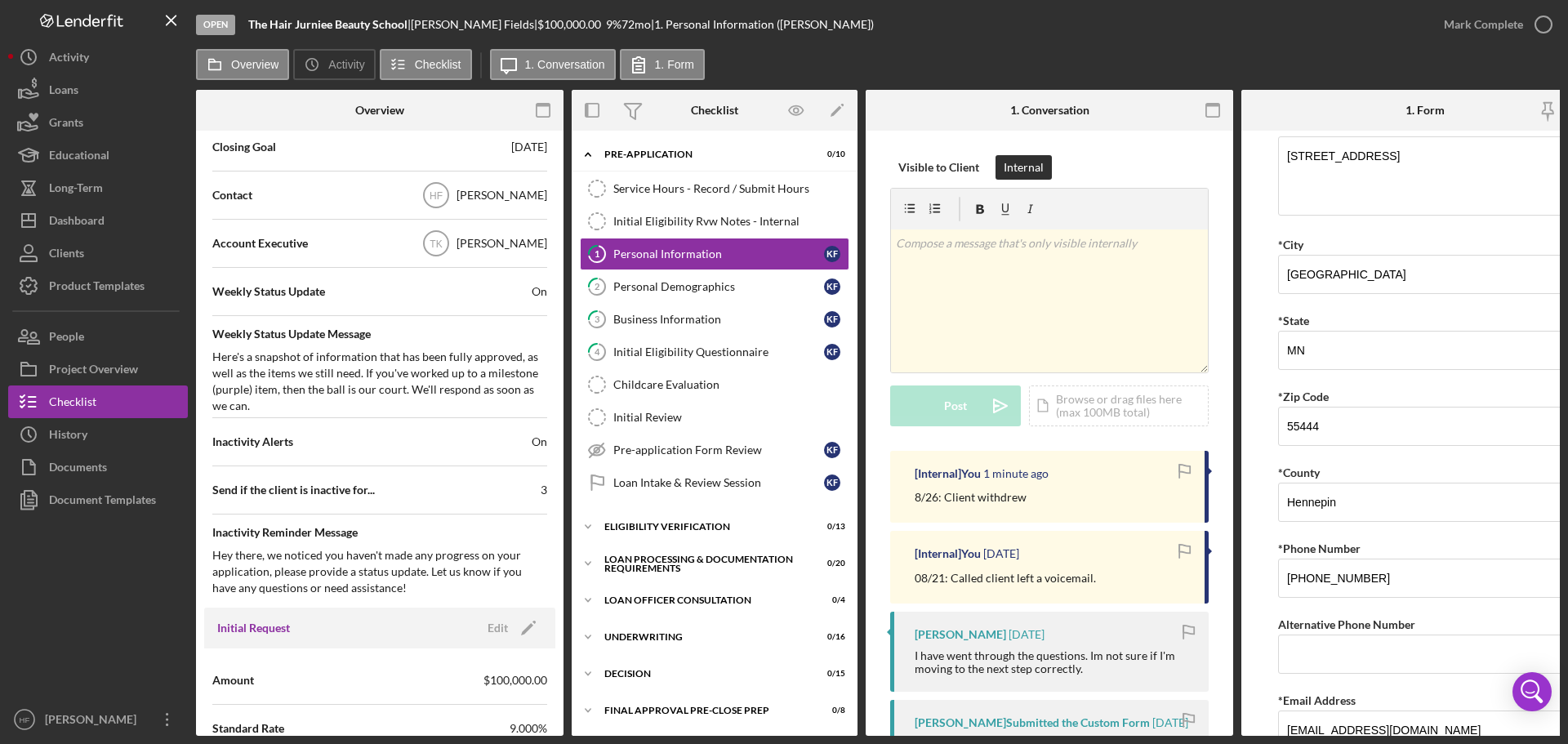
scroll to position [817, 0]
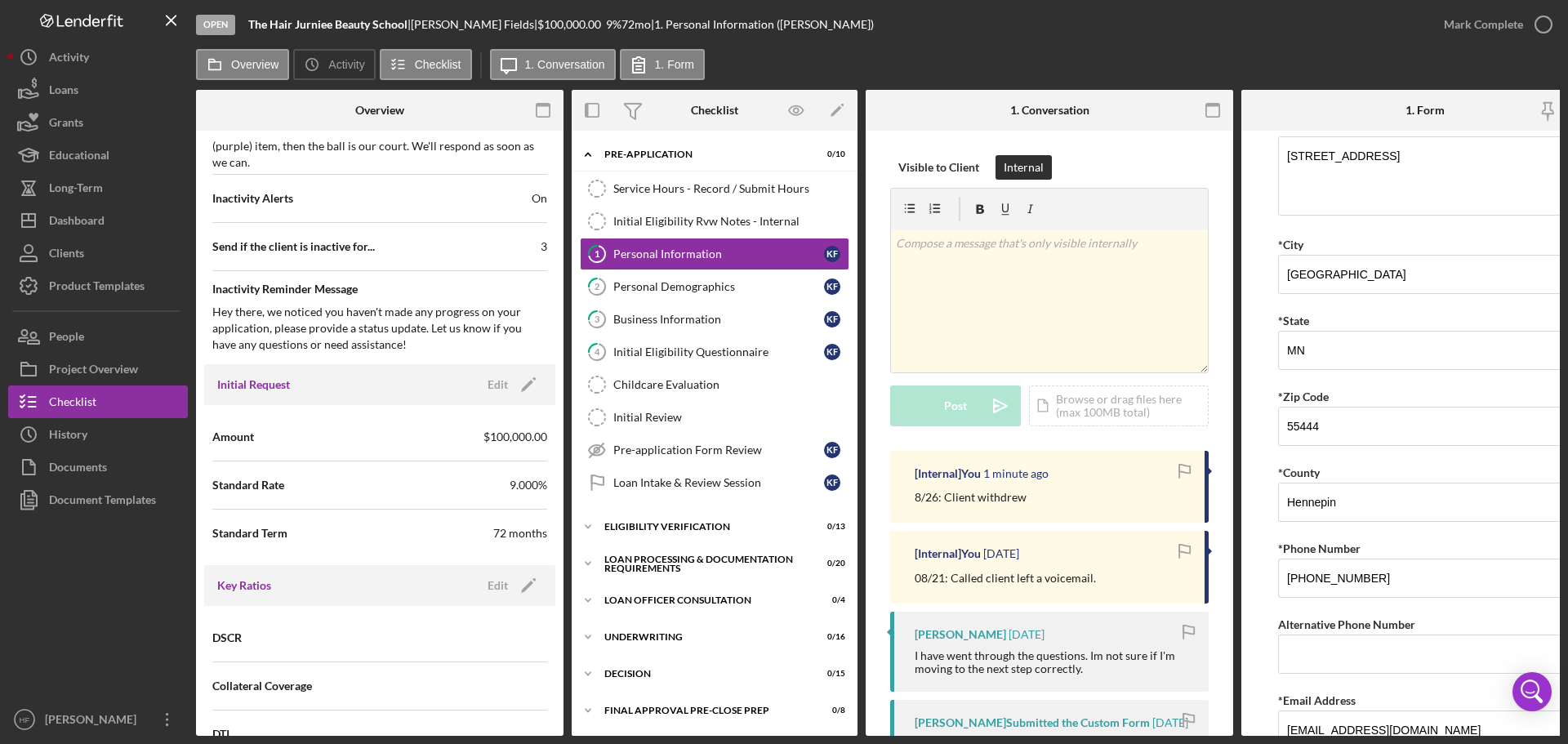
click at [366, 239] on span "Send if the client is inactive for..." at bounding box center [294, 247] width 162 height 17
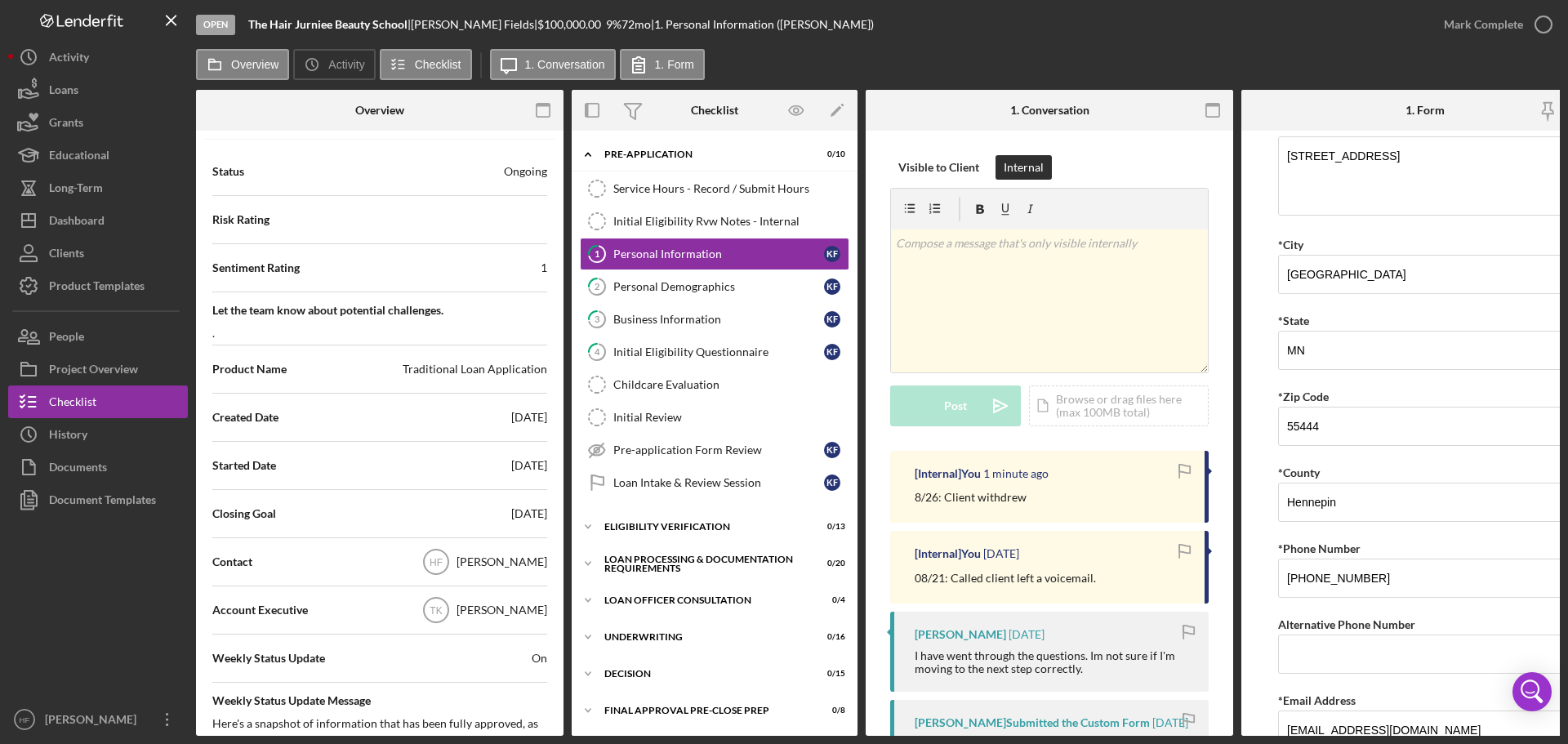
scroll to position [163, 0]
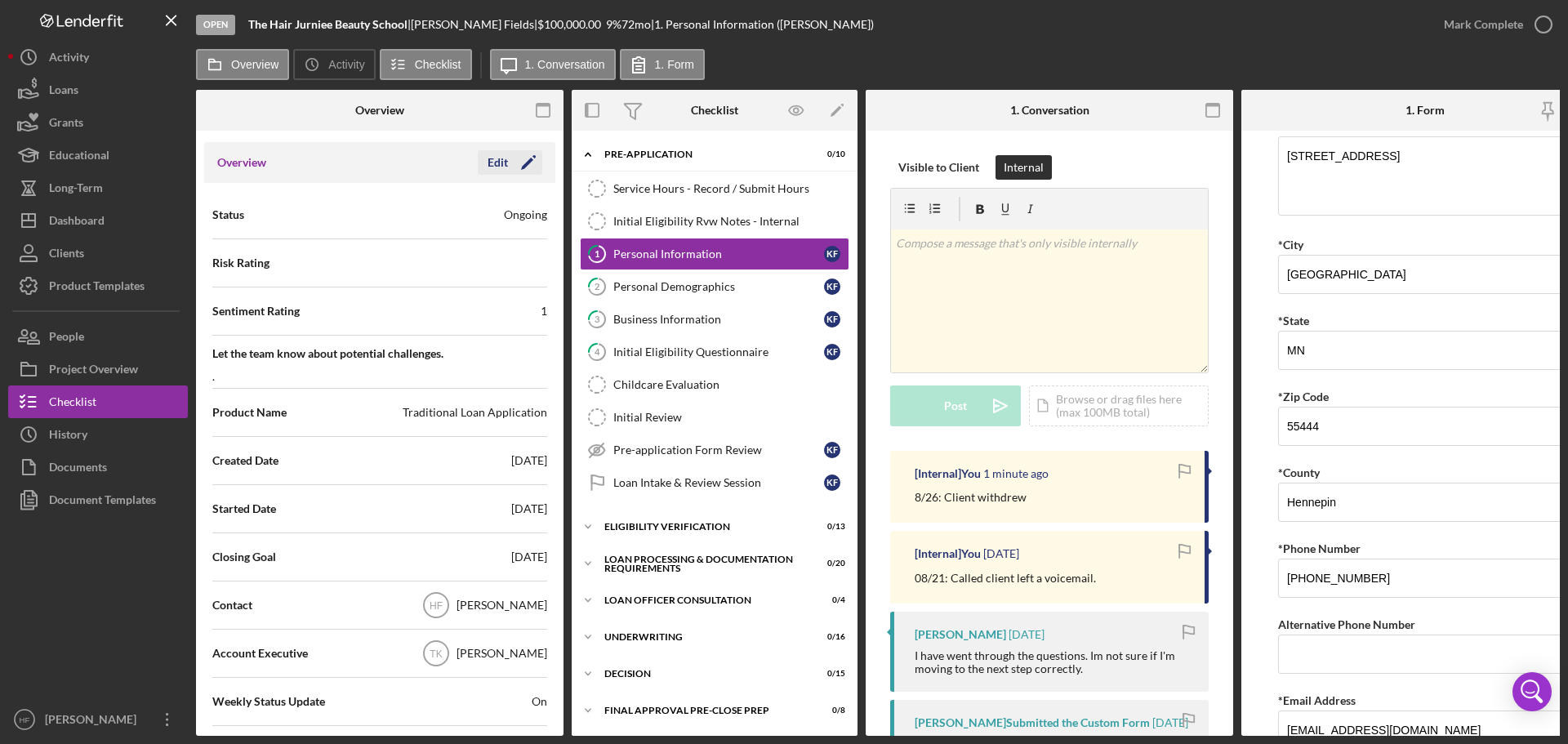
click at [499, 157] on div "Edit" at bounding box center [498, 162] width 21 height 24
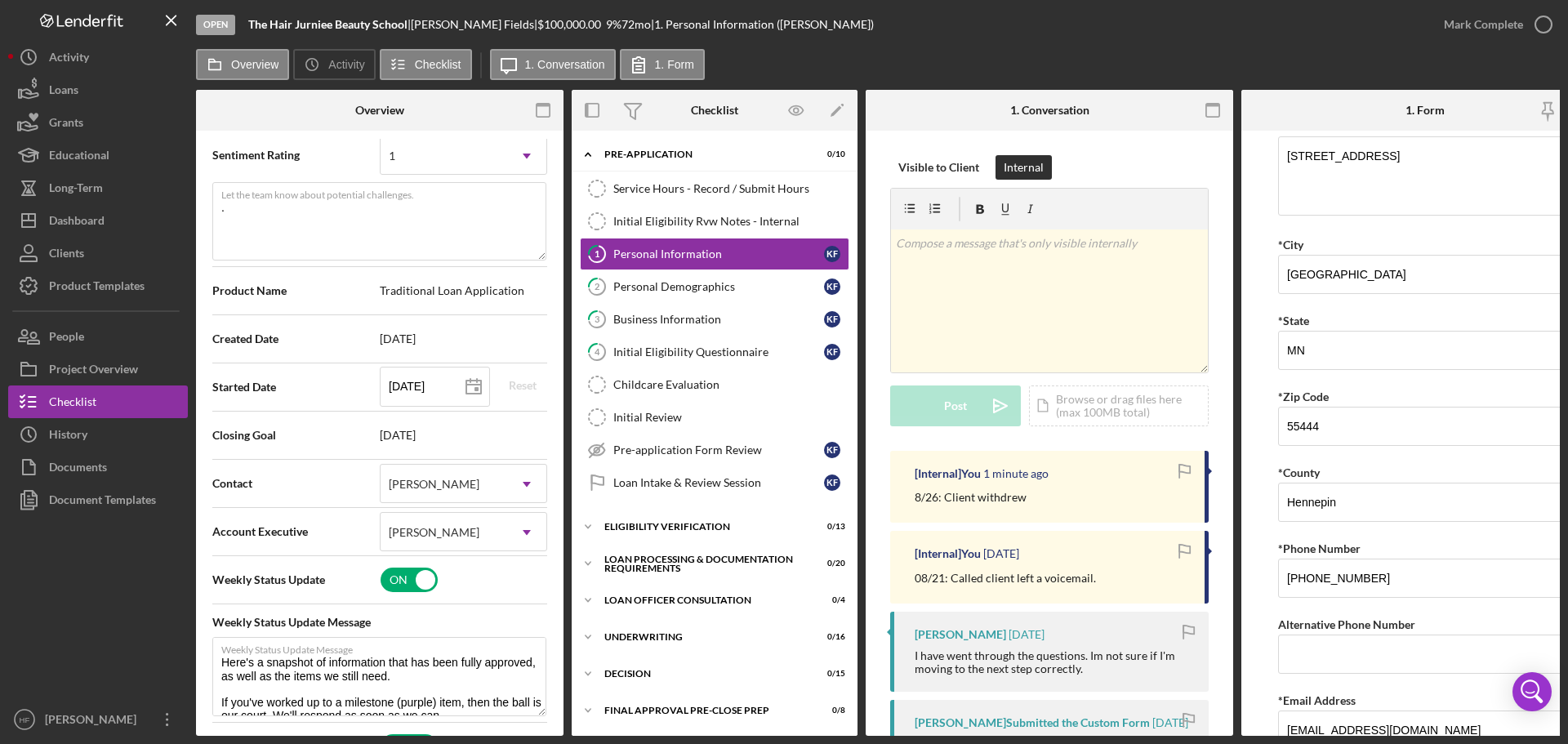
scroll to position [653, 0]
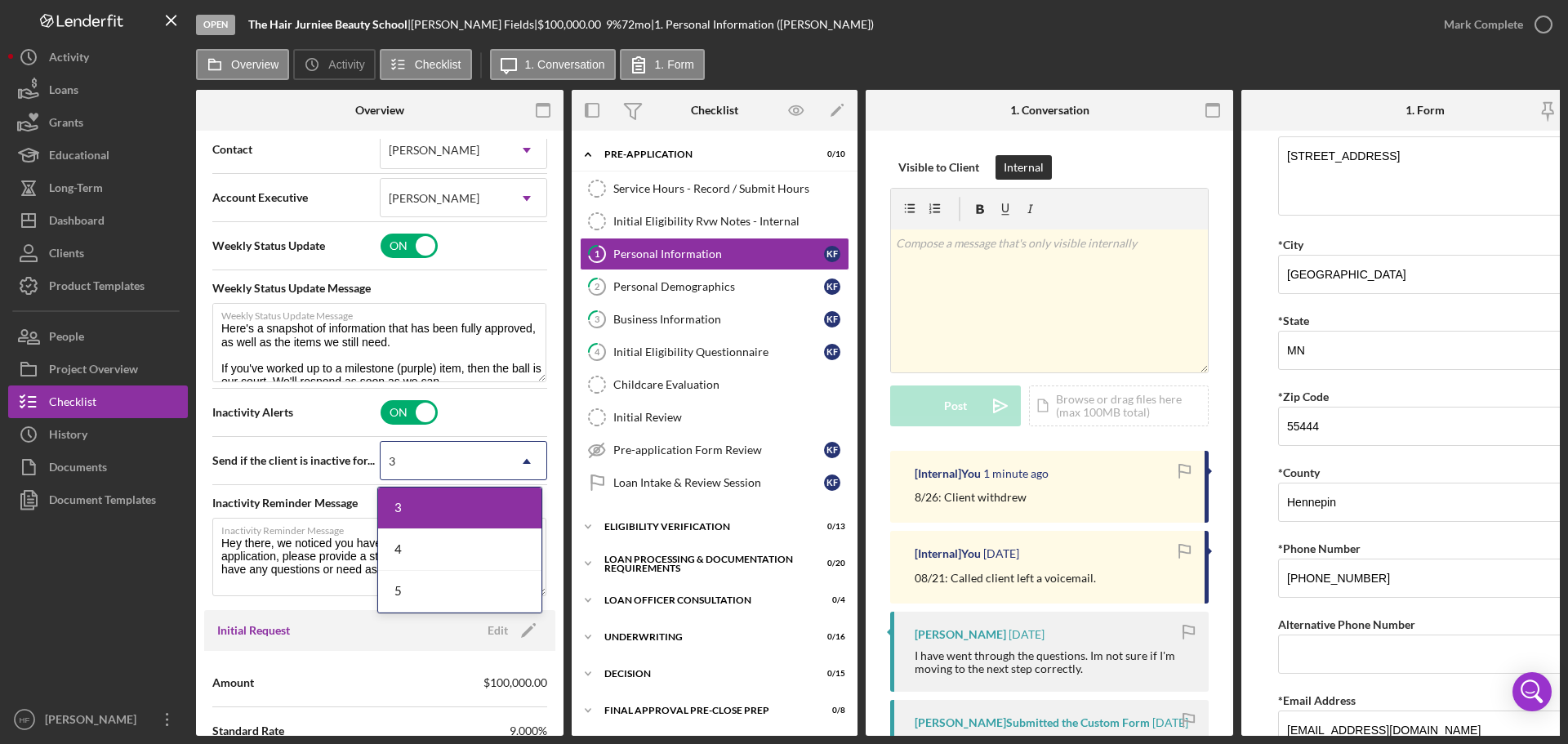
click at [525, 465] on icon "Icon/Dropdown Arrow" at bounding box center [527, 462] width 39 height 39
click at [501, 611] on div "5" at bounding box center [459, 592] width 163 height 42
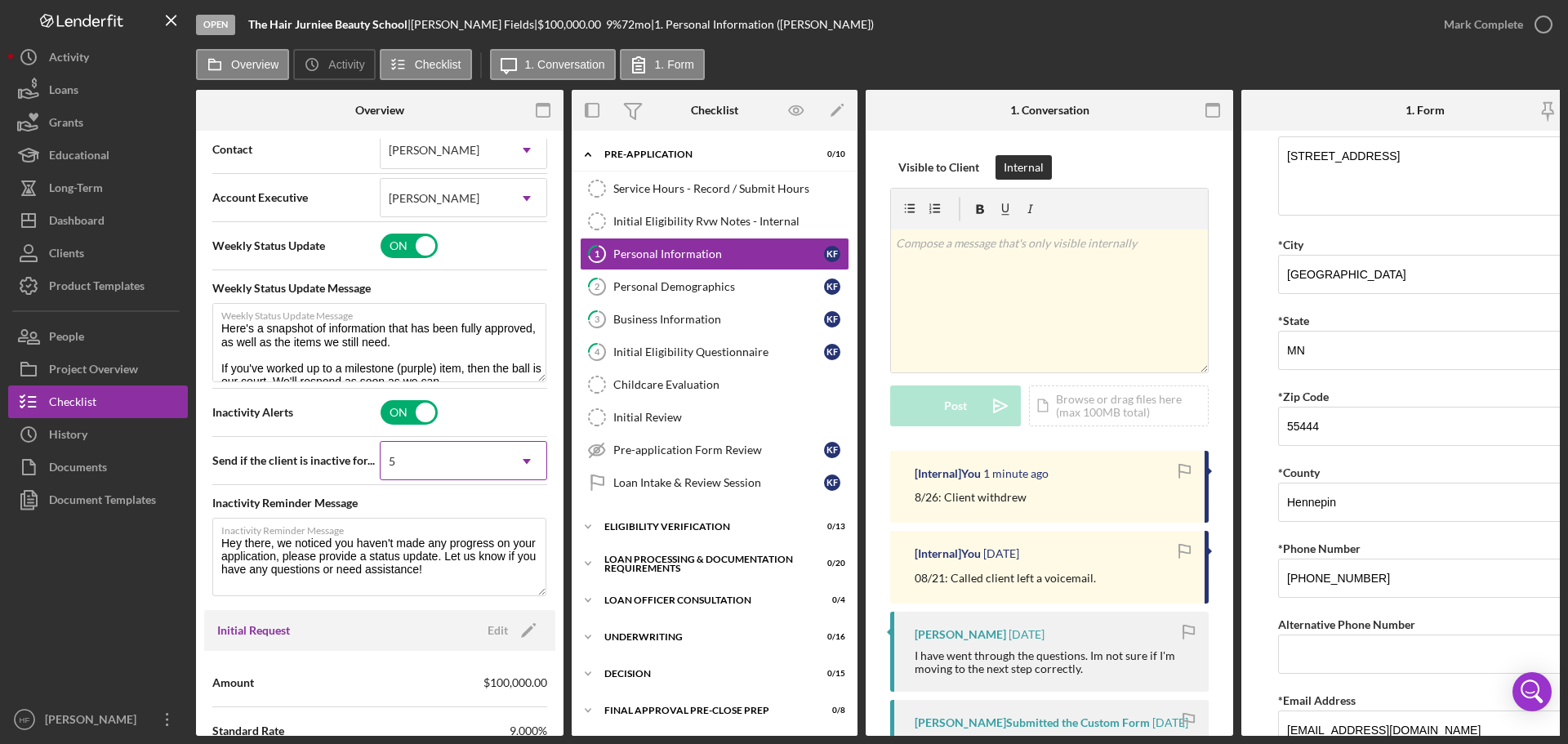
click at [505, 442] on div "5 Icon/Dropdown Arrow" at bounding box center [463, 461] width 167 height 39
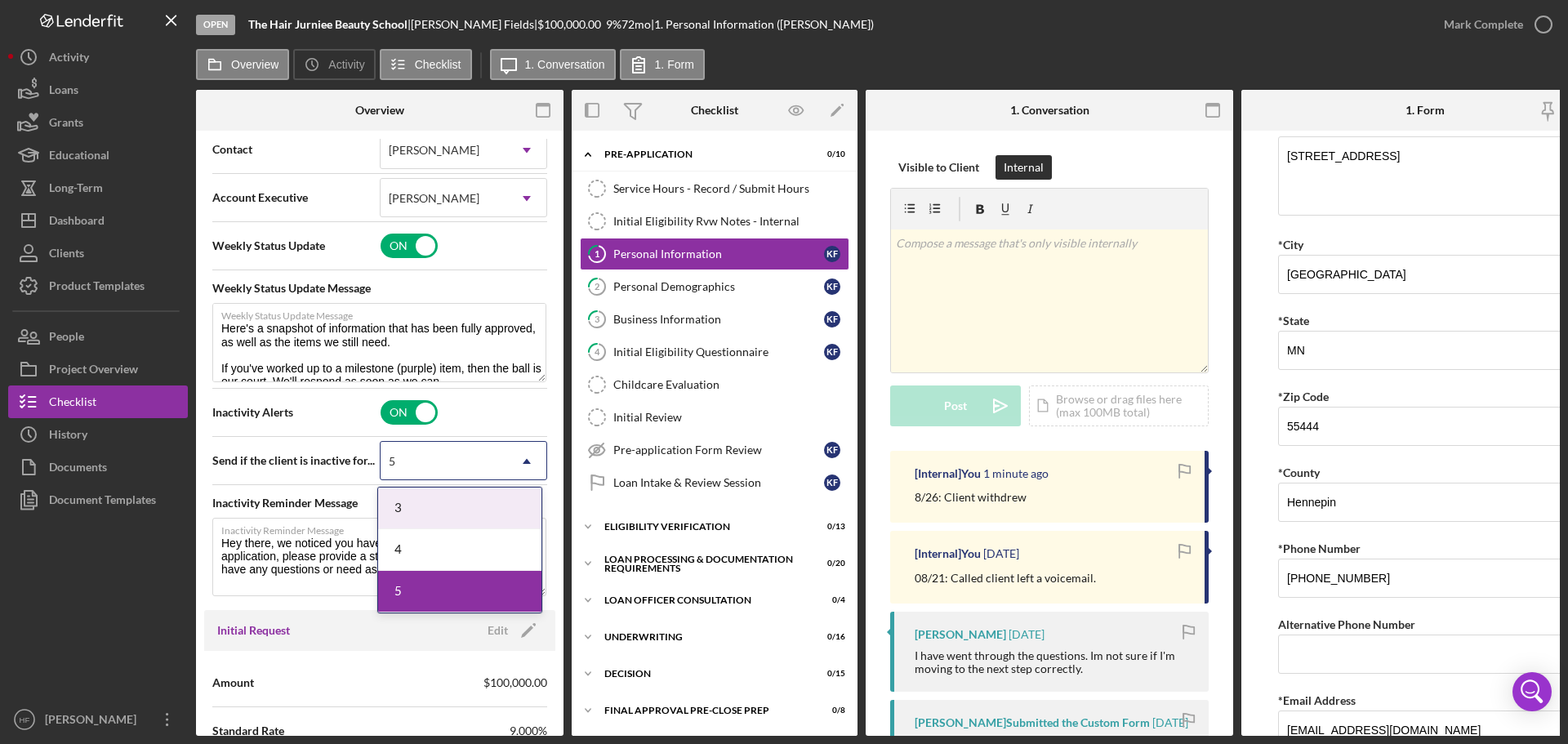
click at [484, 495] on div "3" at bounding box center [459, 509] width 163 height 42
type textarea "Here's a snapshot of information that has been fully approved, as well as the i…"
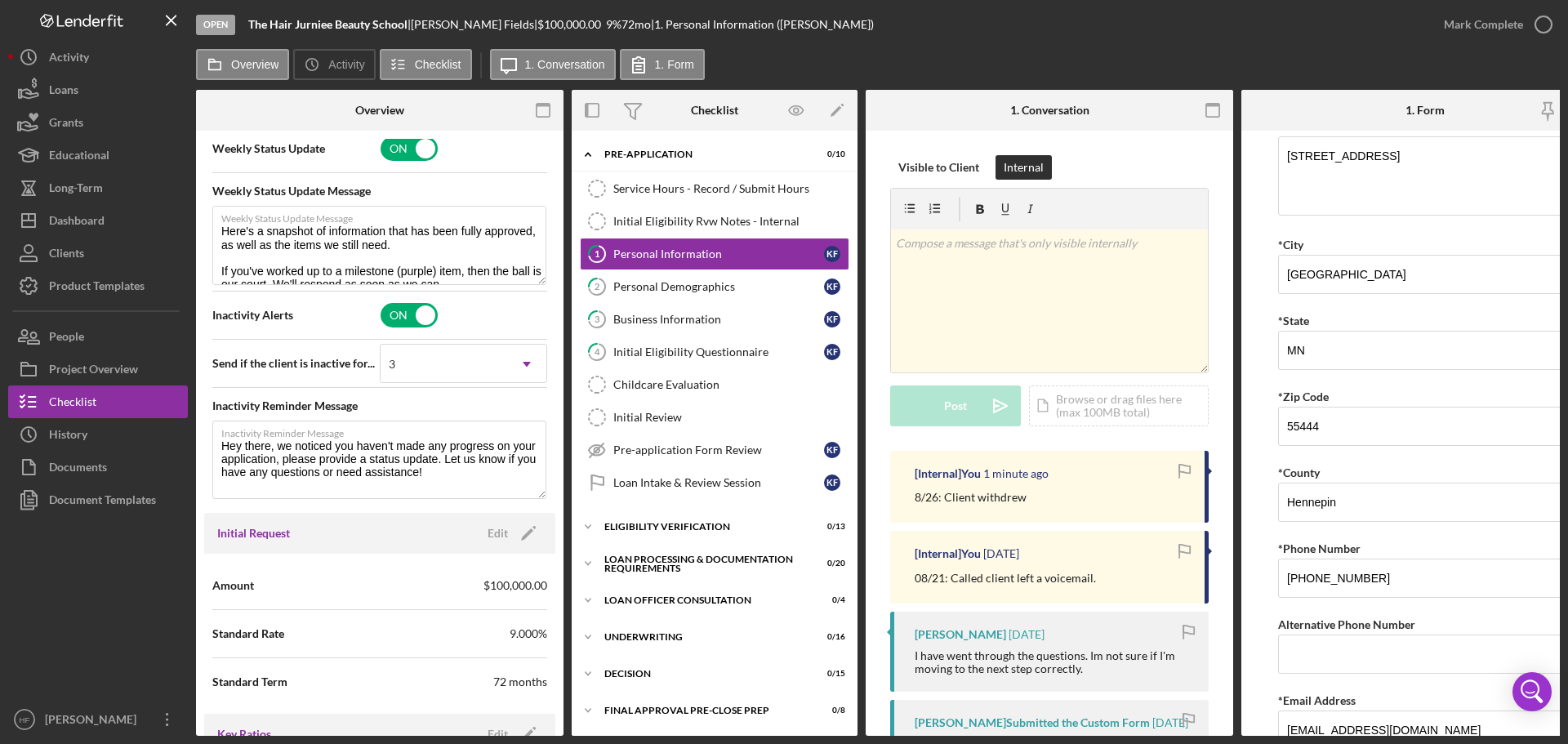
scroll to position [899, 0]
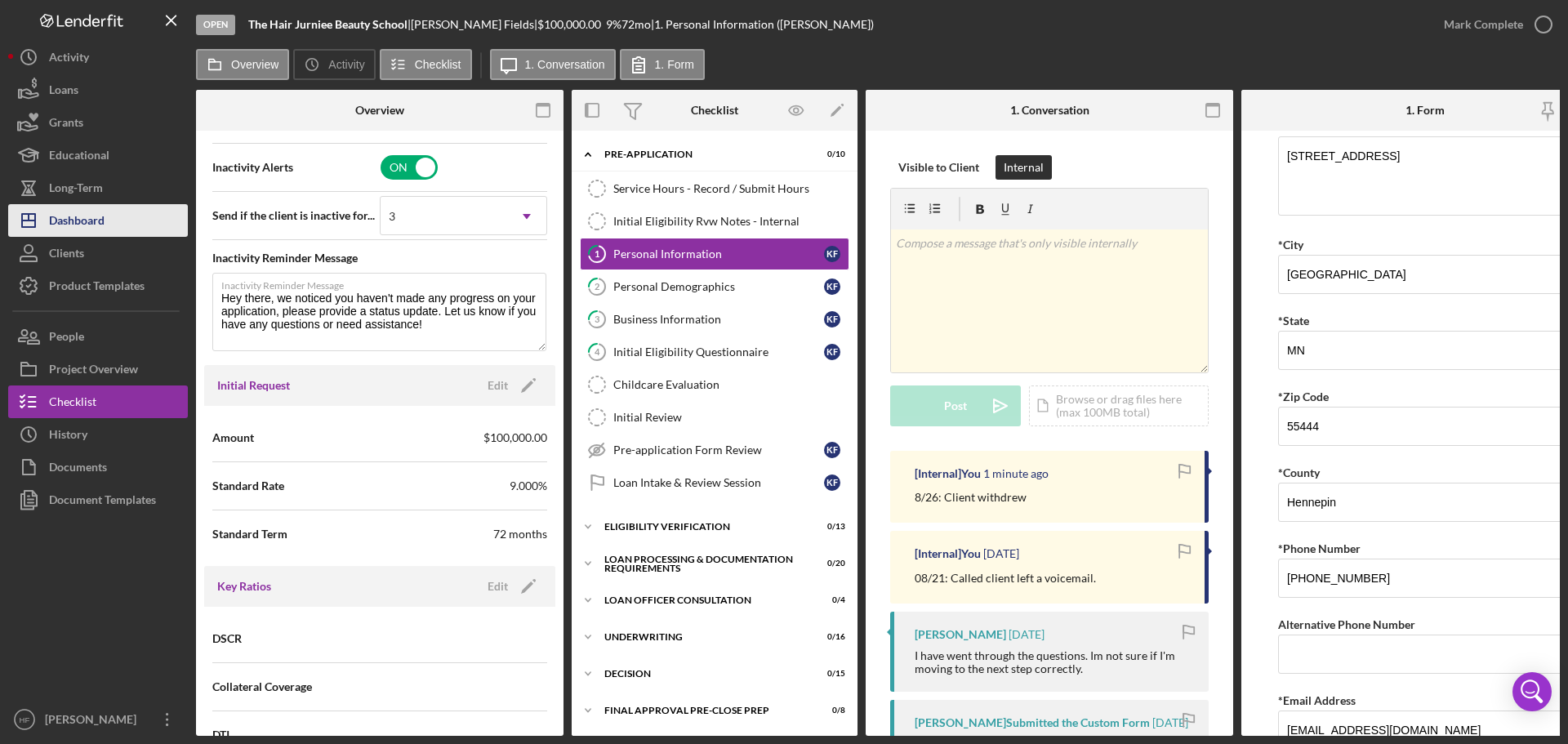
click at [89, 213] on div "Dashboard" at bounding box center [77, 222] width 56 height 36
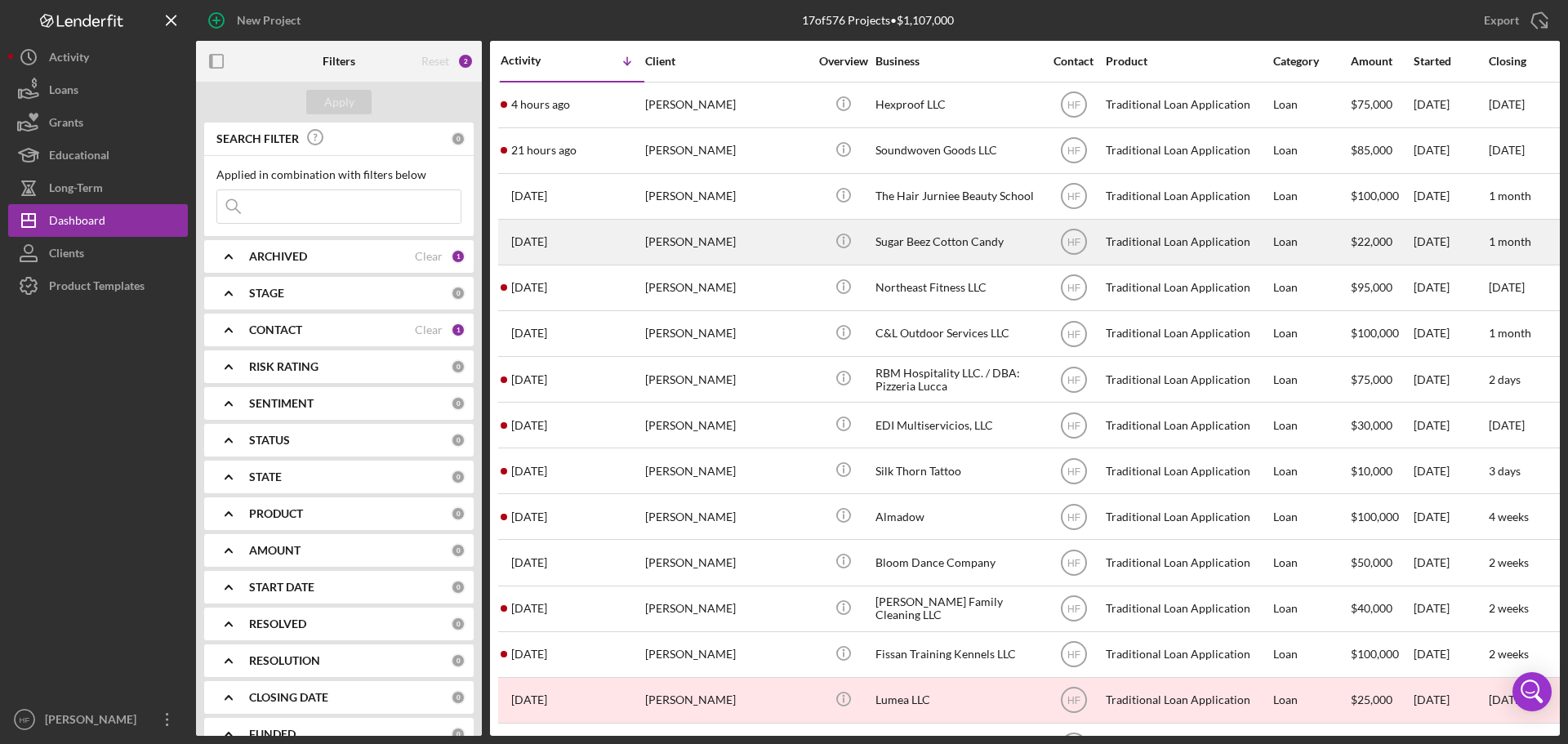
click at [667, 239] on div "[PERSON_NAME]" at bounding box center [726, 242] width 163 height 43
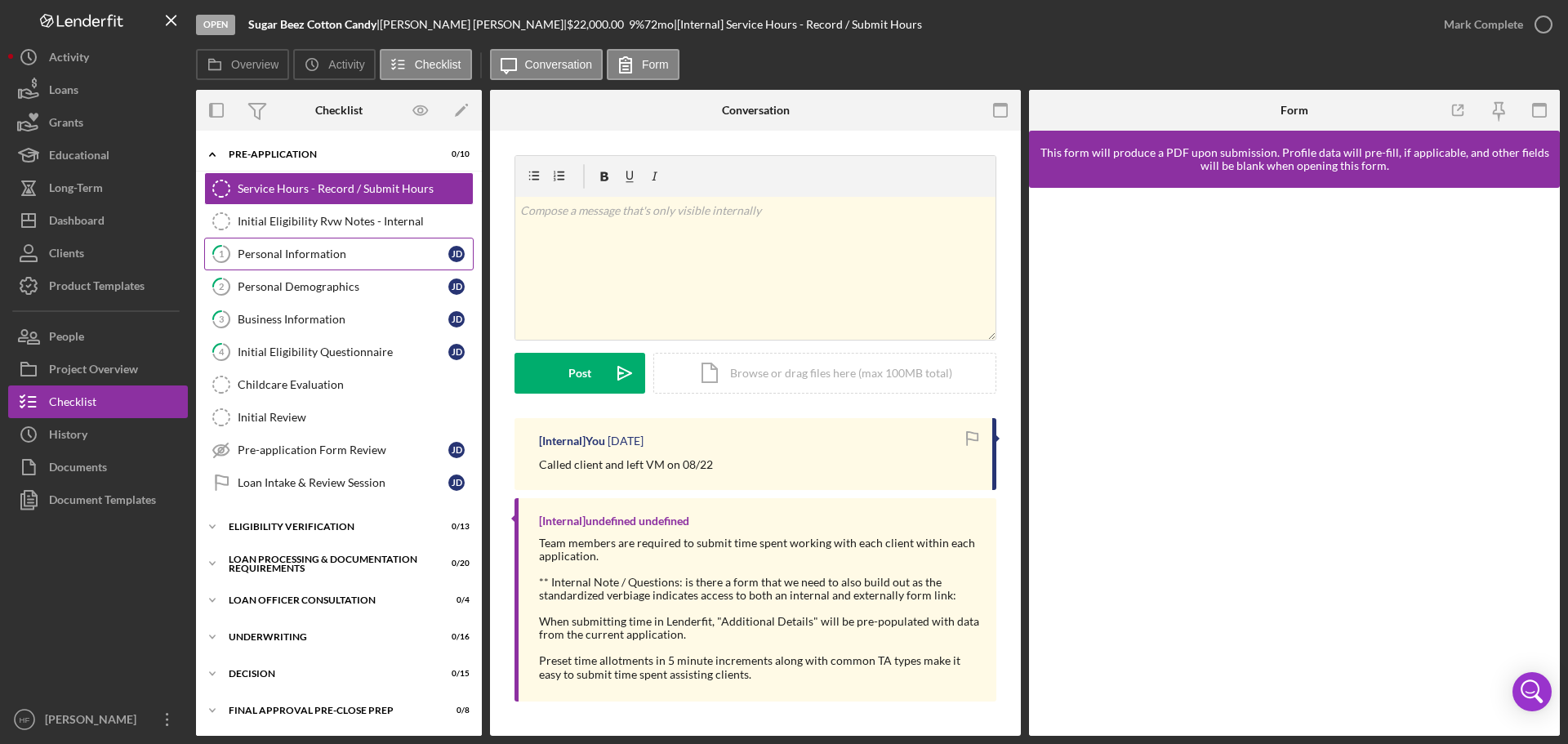
click at [353, 240] on link "1 Personal Information [PERSON_NAME]" at bounding box center [339, 254] width 270 height 33
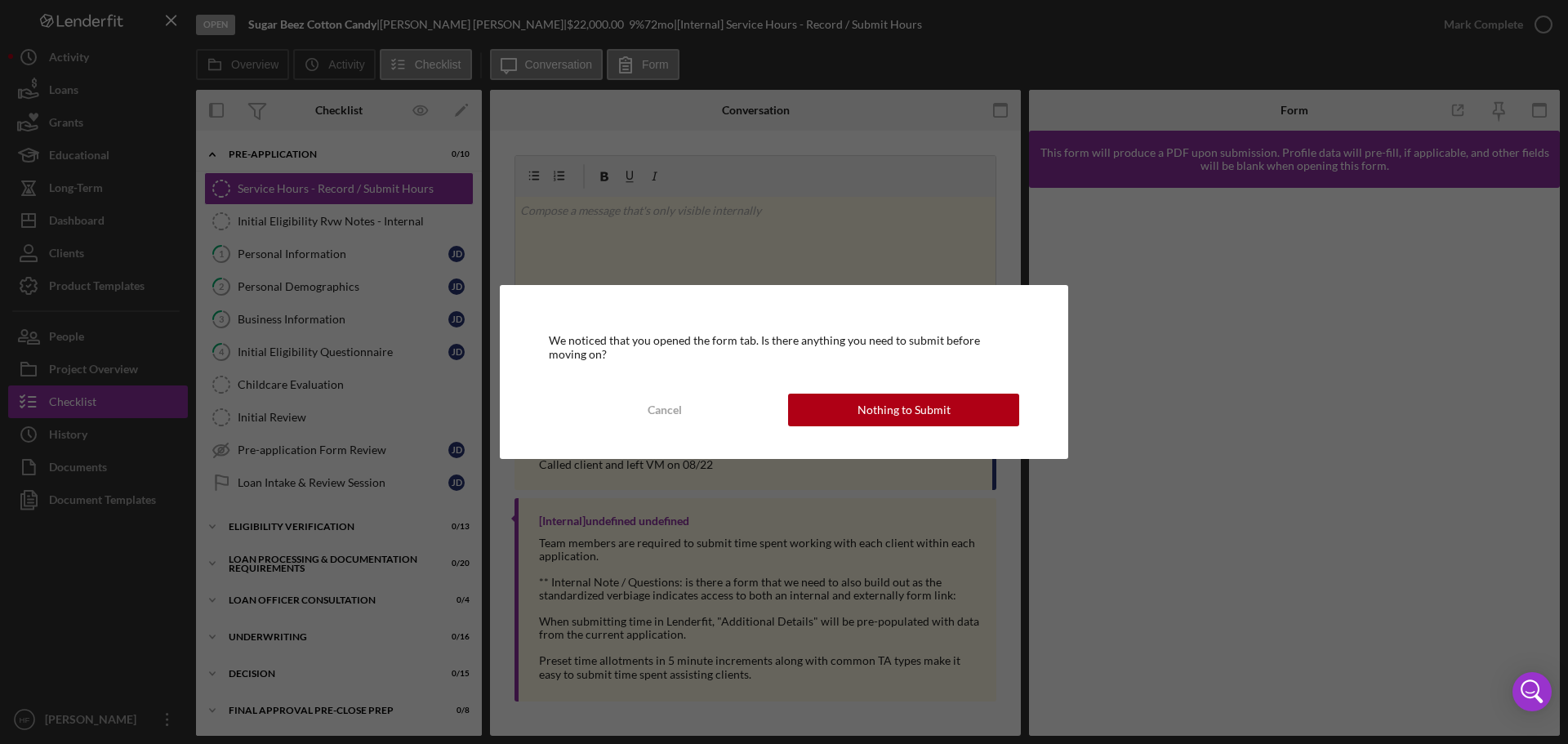
click at [907, 409] on div "Nothing to Submit" at bounding box center [904, 410] width 93 height 33
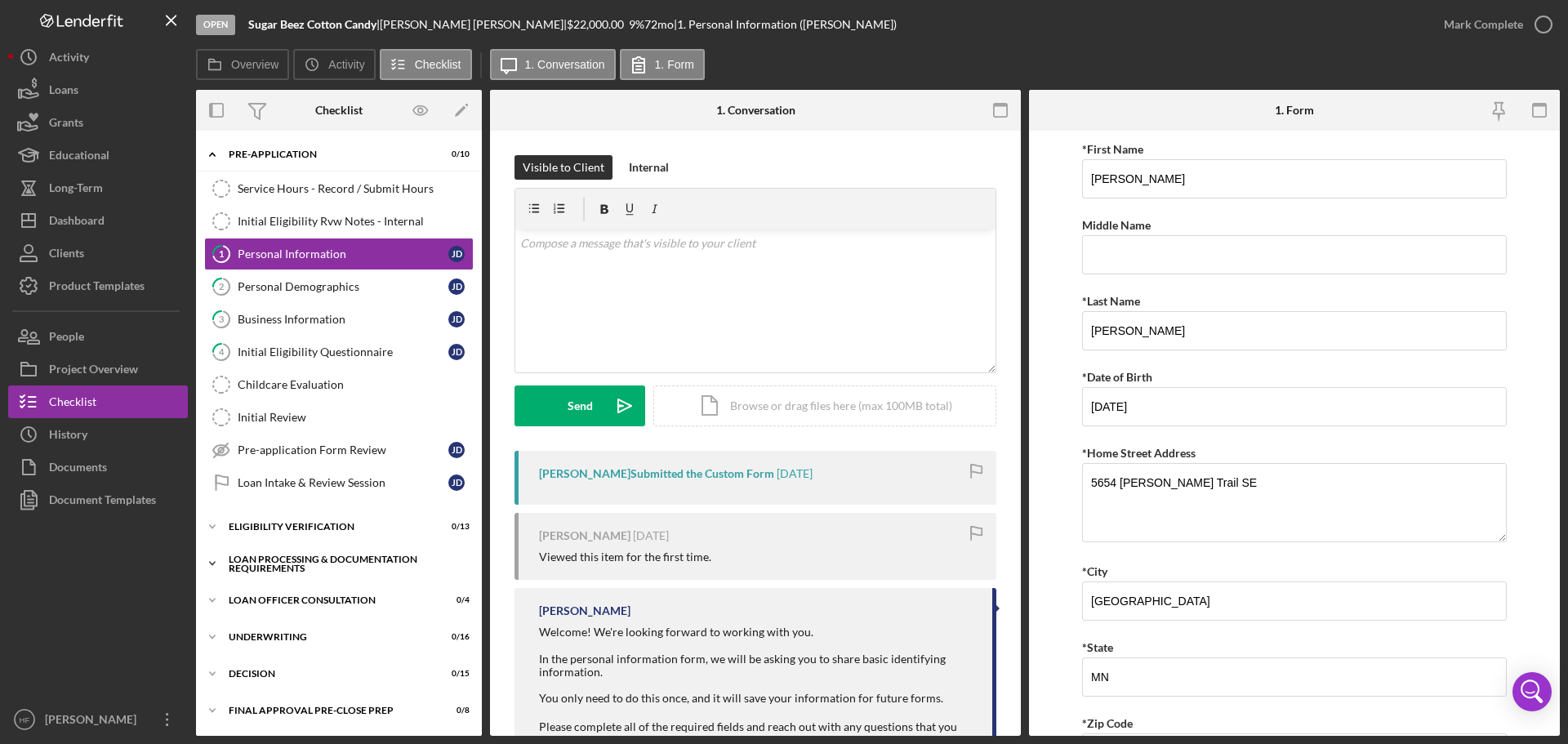
click at [219, 563] on icon "Icon/Expander" at bounding box center [212, 563] width 33 height 33
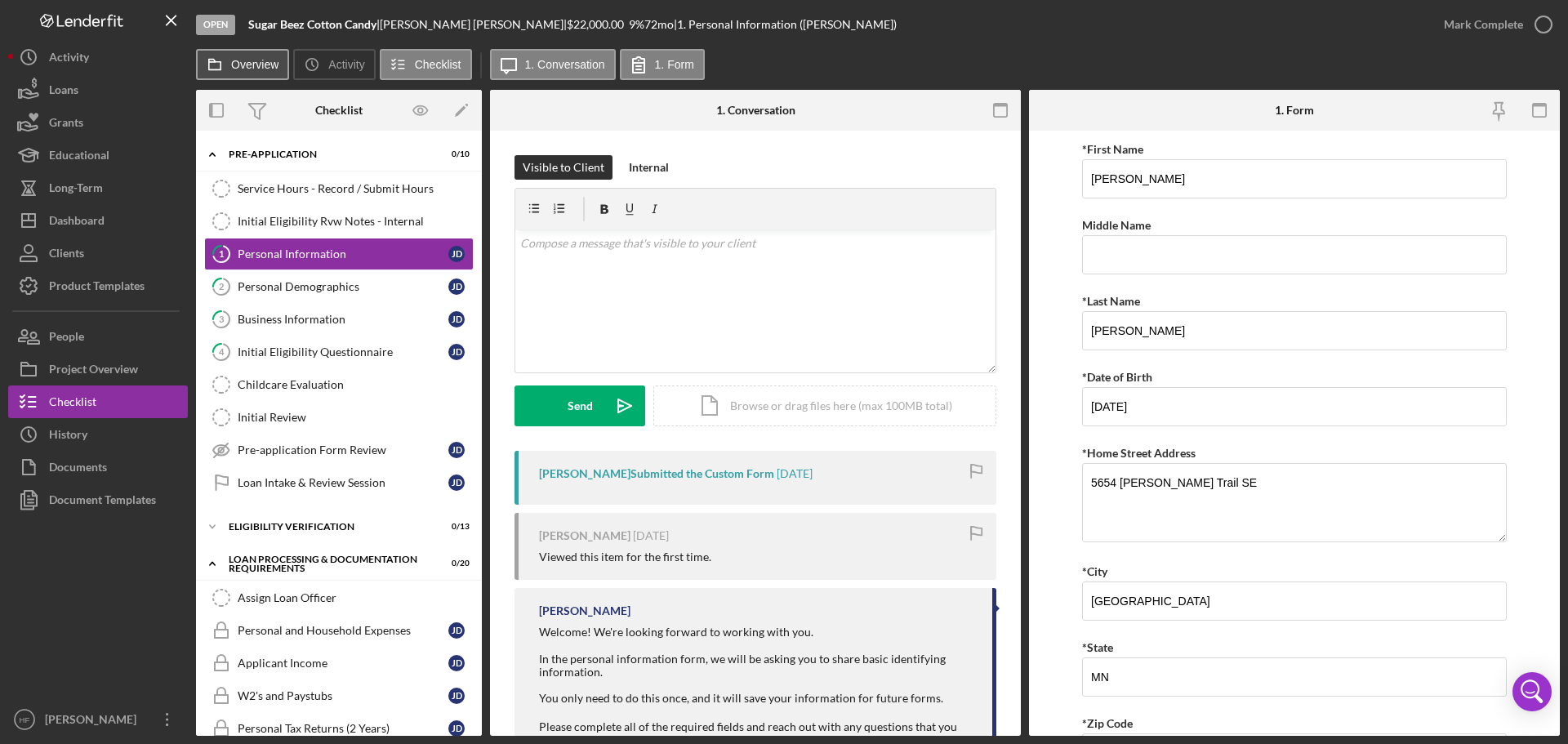
click at [260, 63] on label "Overview" at bounding box center [255, 64] width 48 height 13
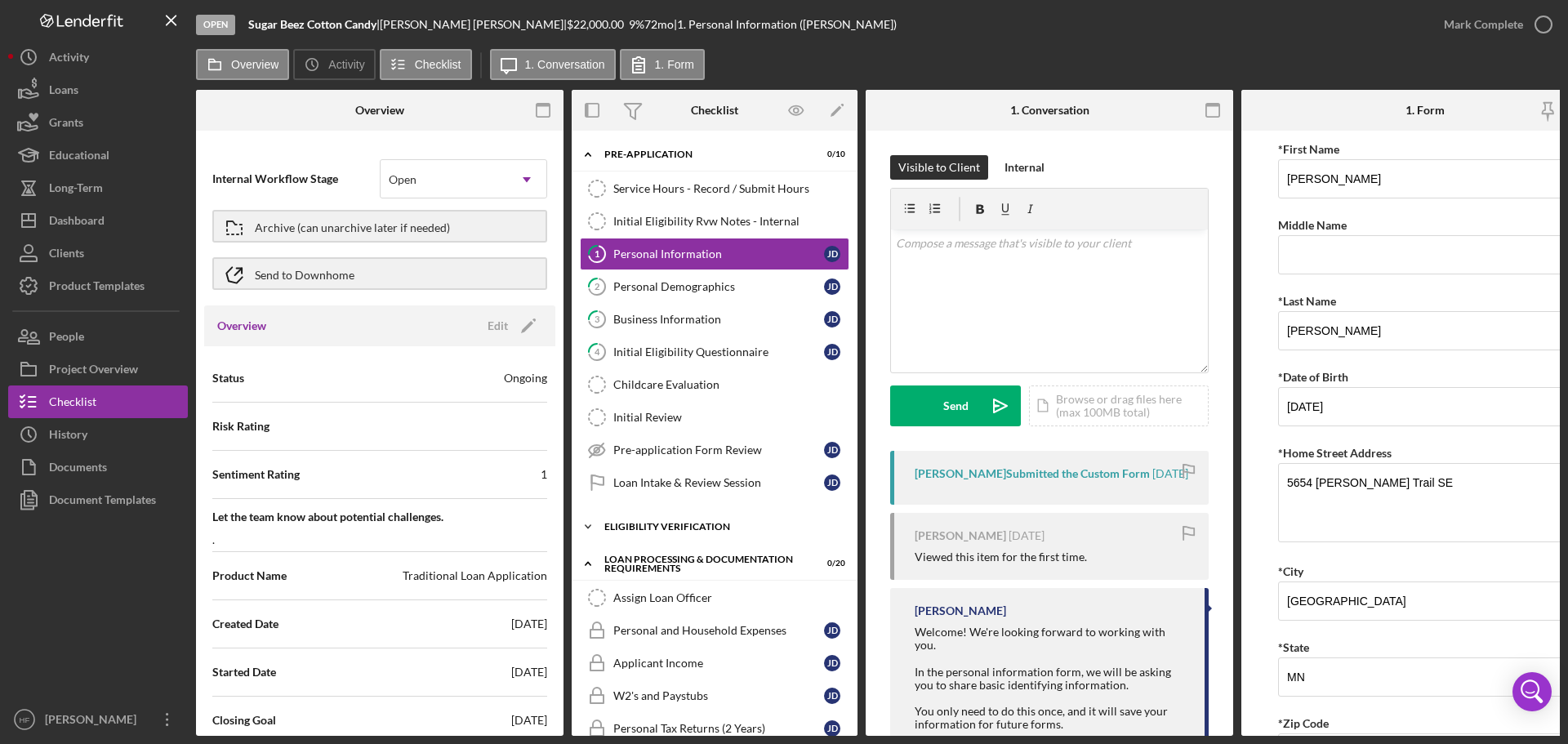
click at [644, 527] on div "Eligibility Verification" at bounding box center [721, 526] width 232 height 10
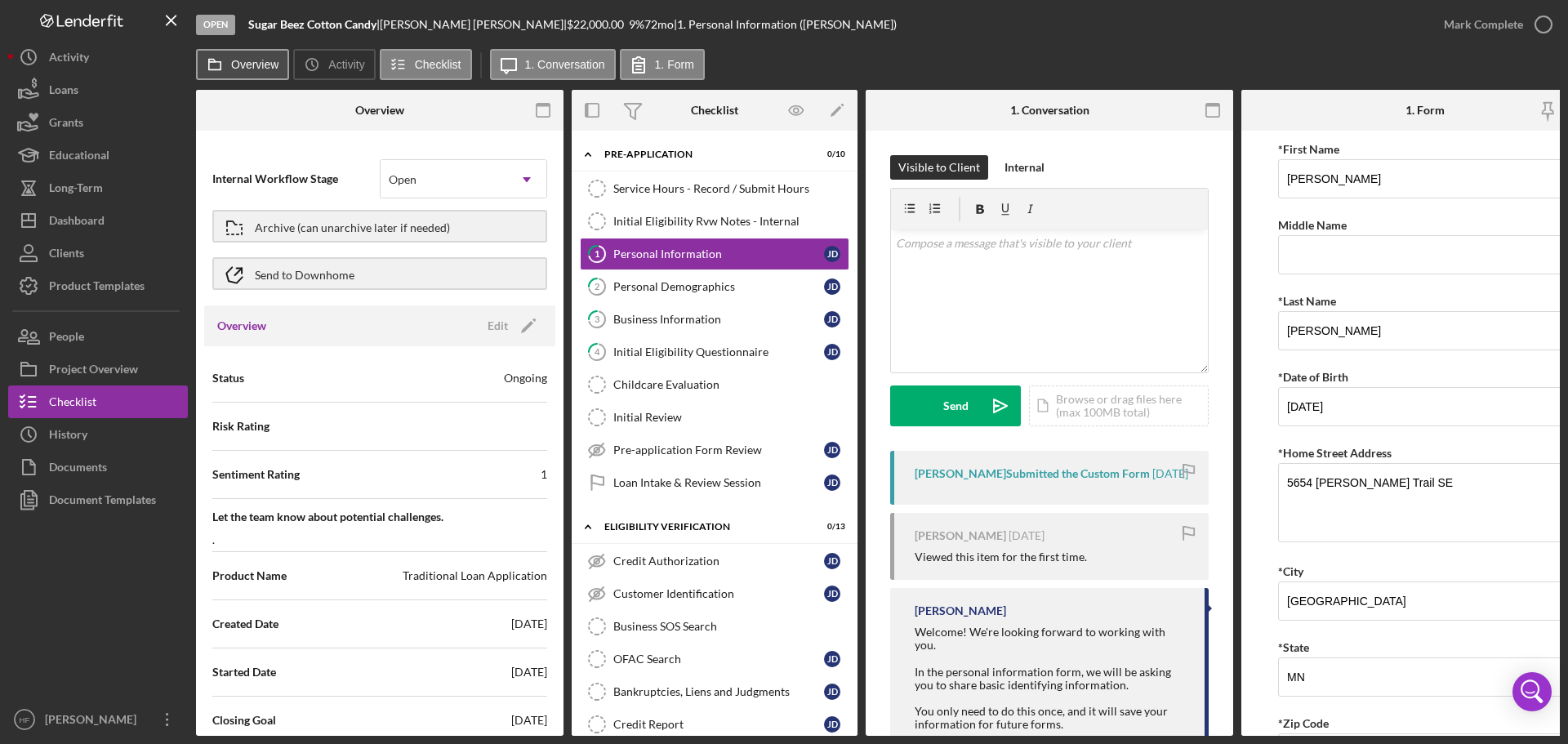
click at [216, 70] on icon at bounding box center [215, 64] width 33 height 33
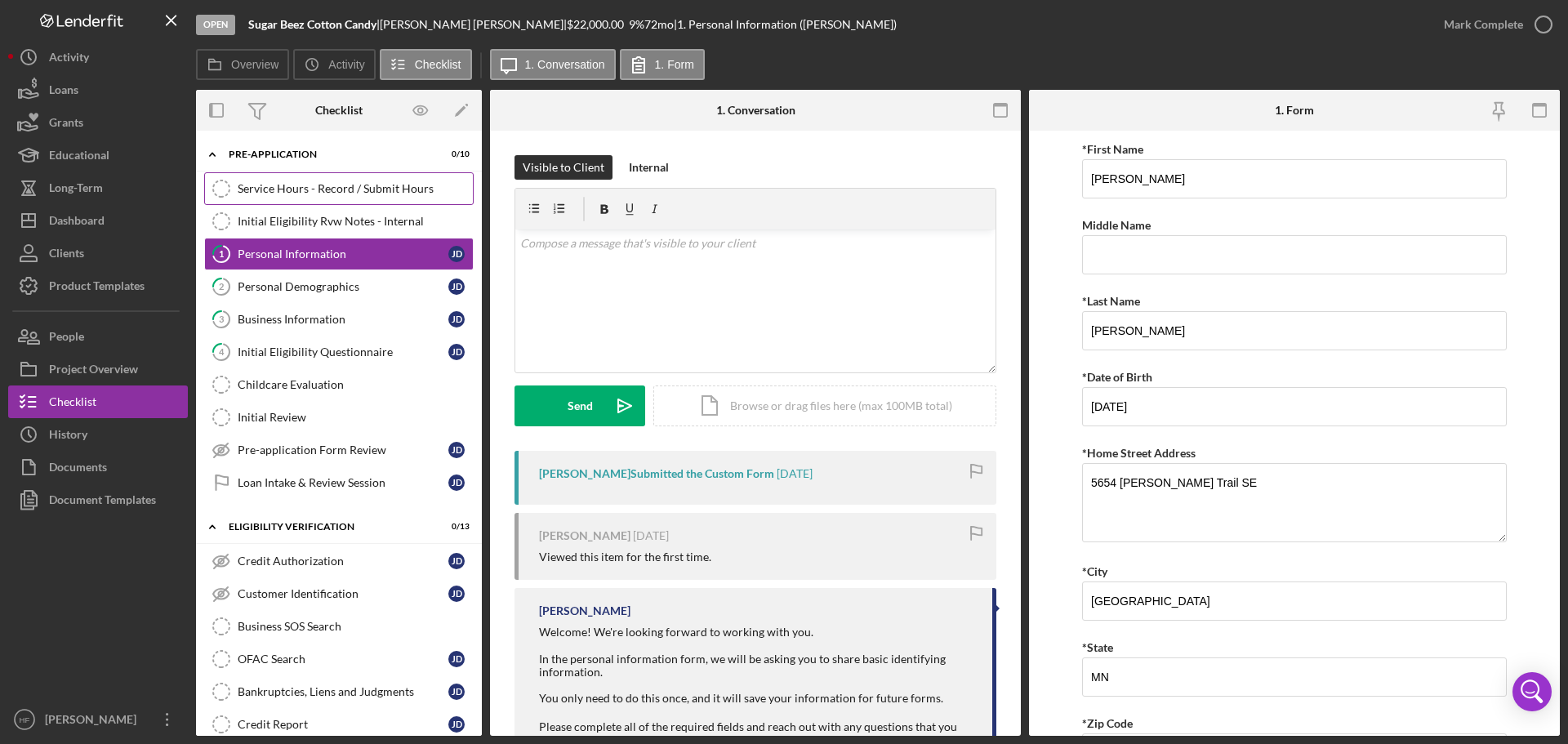
click at [351, 202] on link "Service Hours - Record / Submit Hours Service Hours - Record / Submit Hours" at bounding box center [339, 189] width 270 height 33
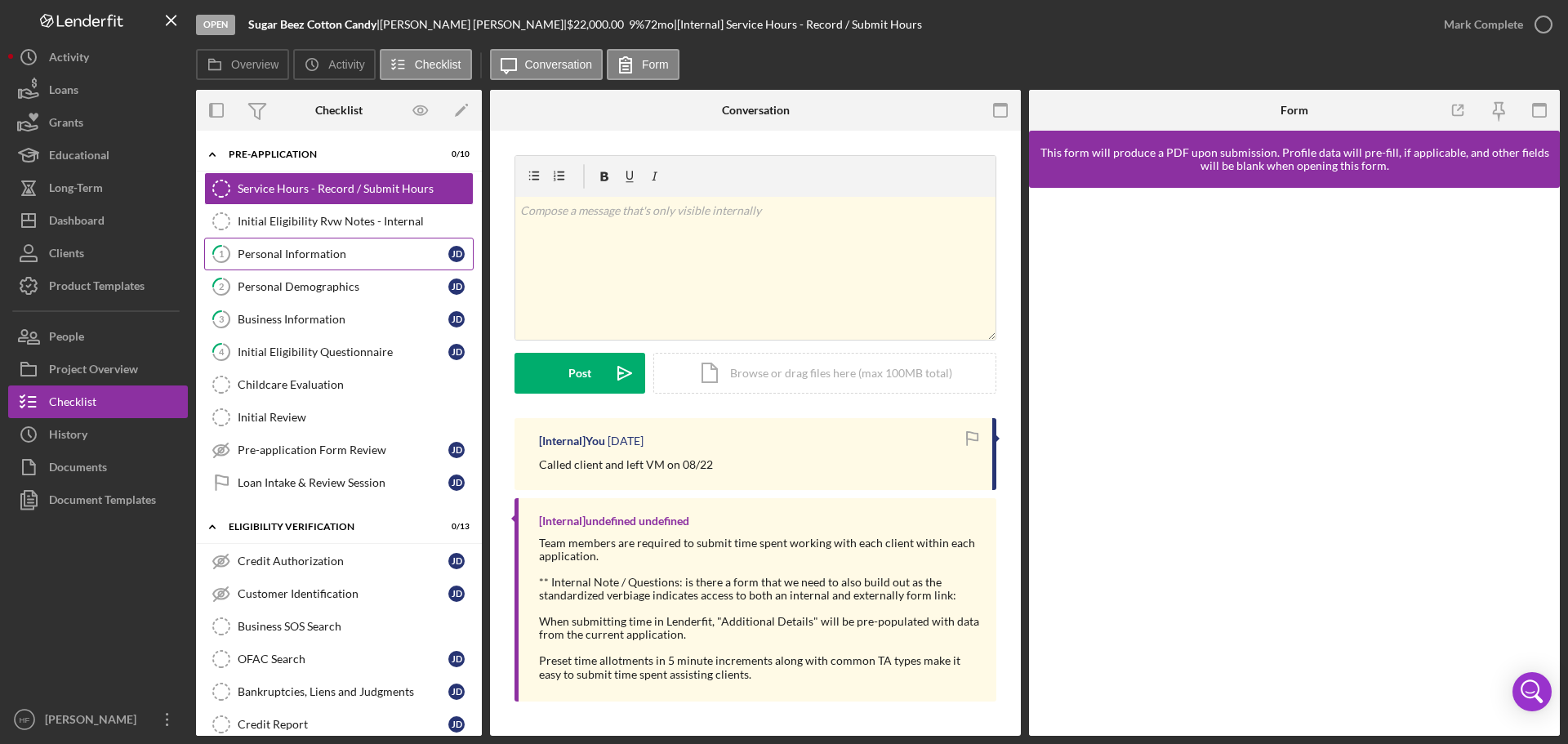
click at [343, 261] on link "1 Personal Information [PERSON_NAME]" at bounding box center [339, 254] width 270 height 33
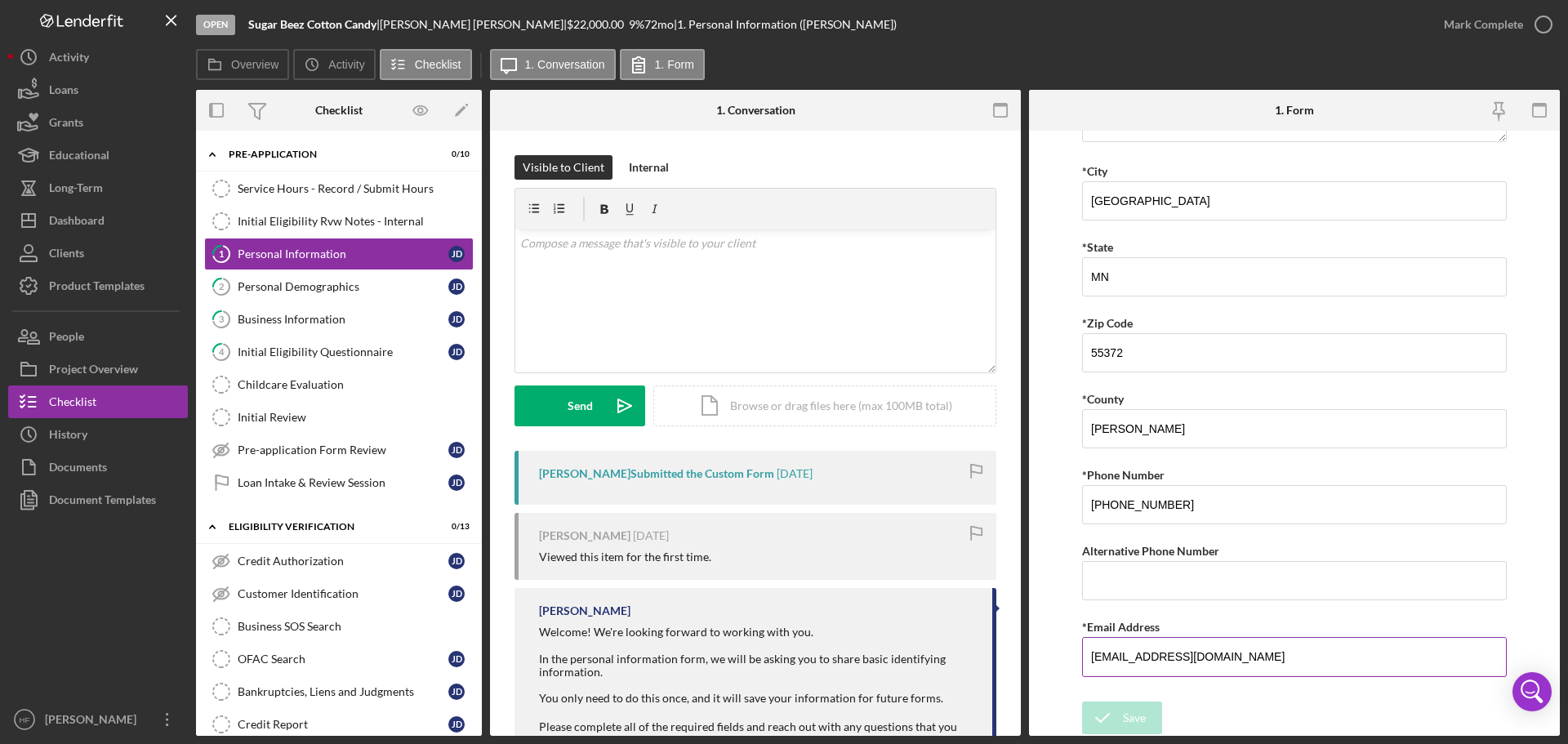
scroll to position [401, 0]
drag, startPoint x: 1180, startPoint y: 509, endPoint x: 1077, endPoint y: 510, distance: 103.0
click at [1077, 510] on form "*First Name [PERSON_NAME] Middle Name *Last Name [PERSON_NAME] *Date of Birth […" at bounding box center [1295, 433] width 531 height 606
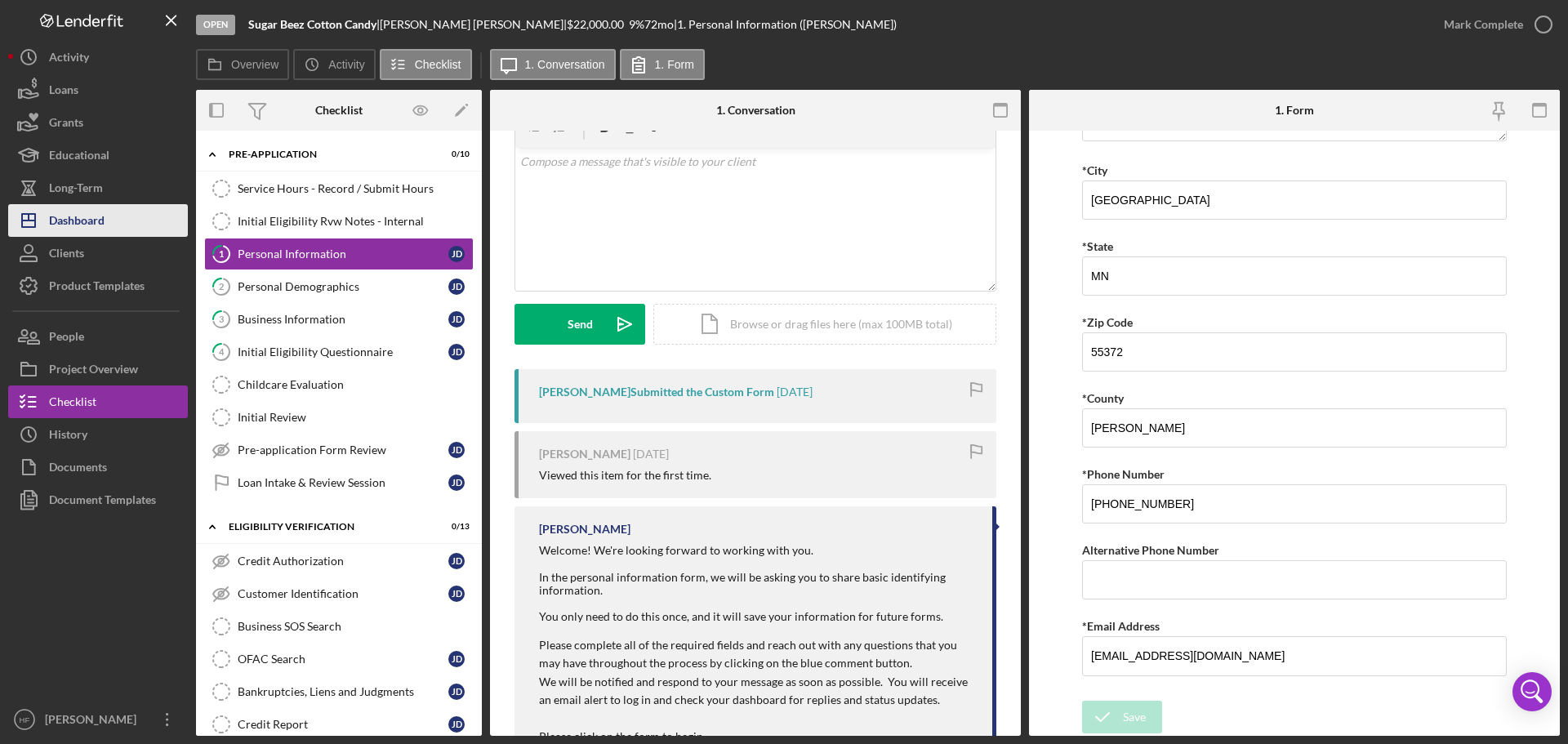
click at [124, 219] on button "Icon/Dashboard Dashboard" at bounding box center [98, 220] width 180 height 33
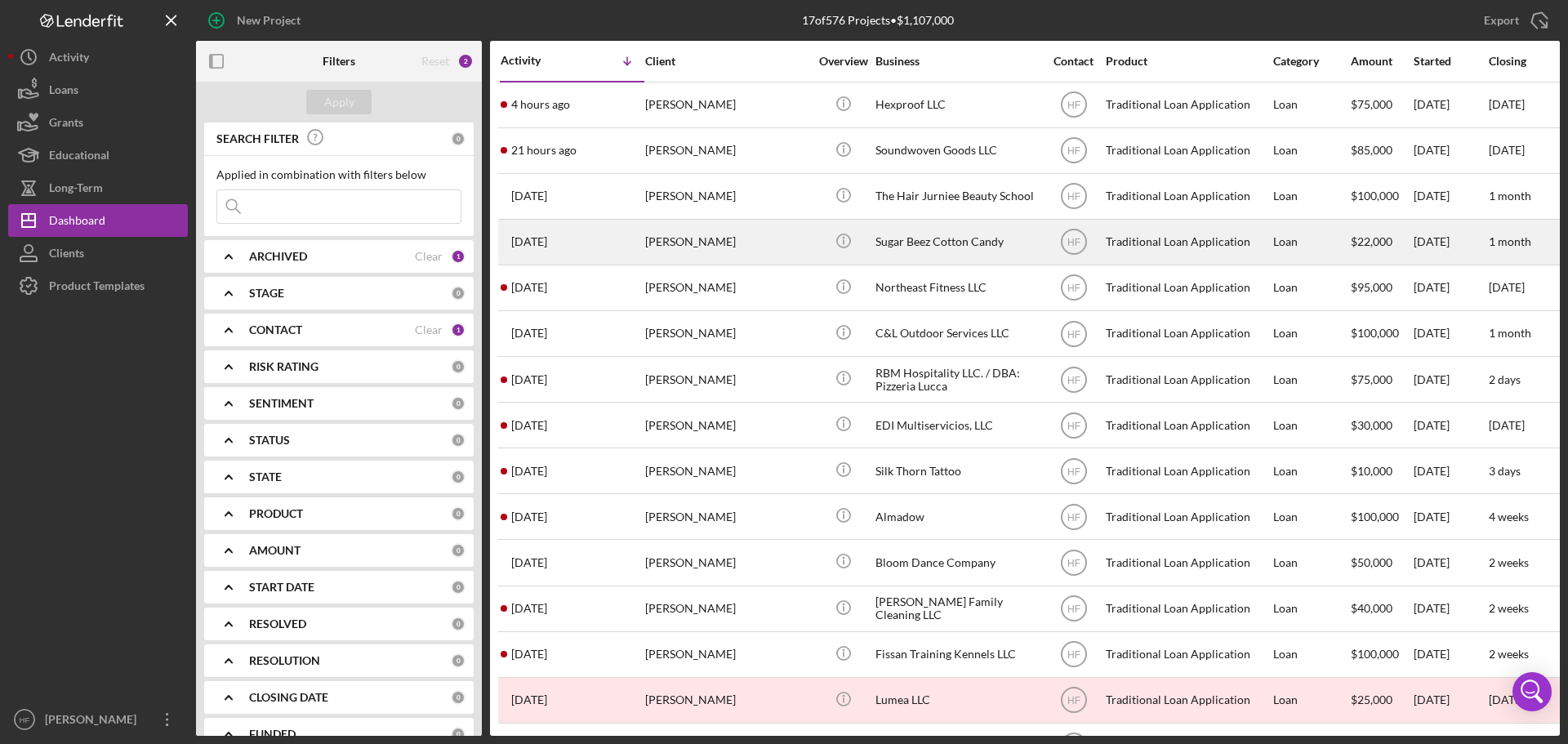
click at [714, 244] on div "[PERSON_NAME]" at bounding box center [726, 242] width 163 height 43
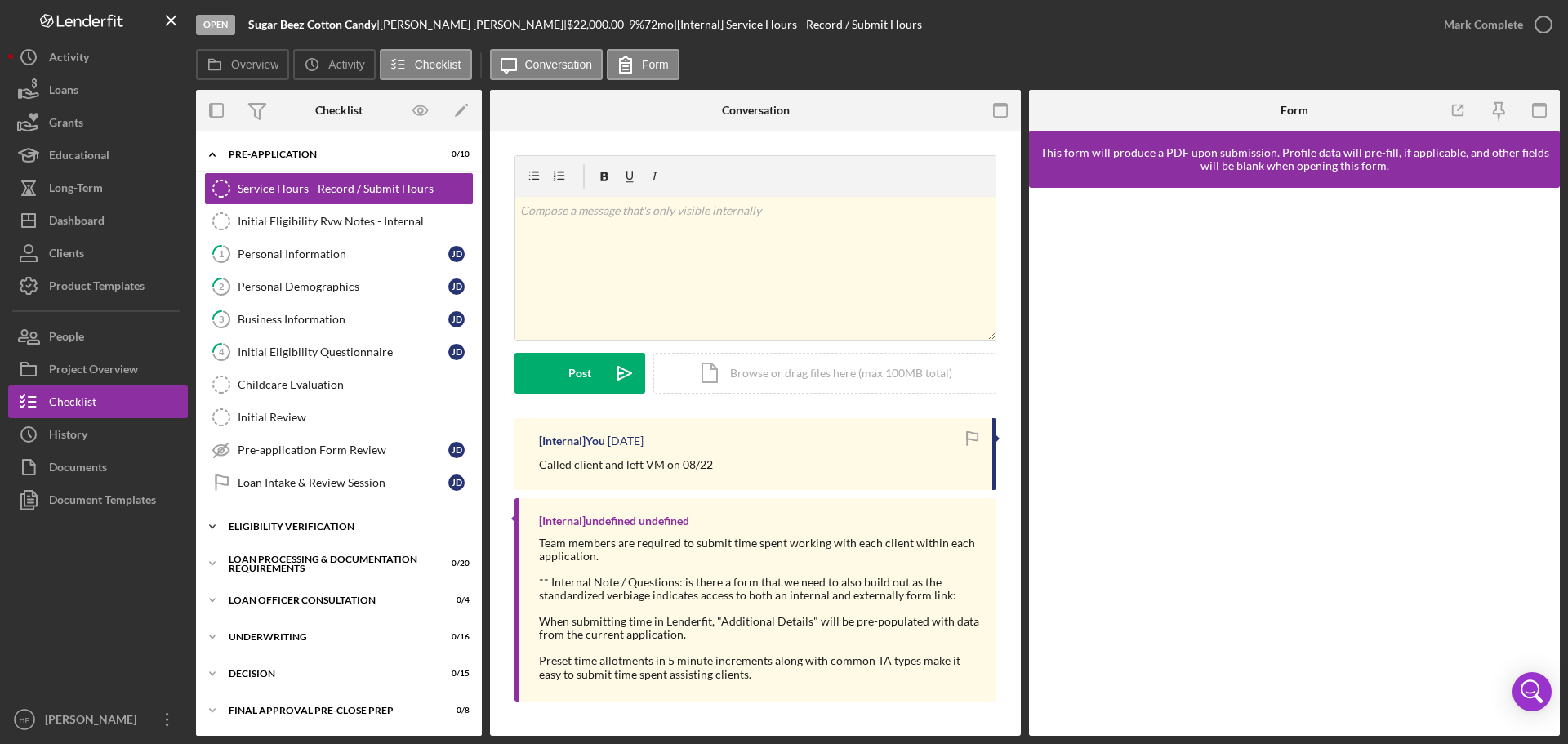
click at [233, 525] on div "Eligibility Verification" at bounding box center [344, 526] width 232 height 10
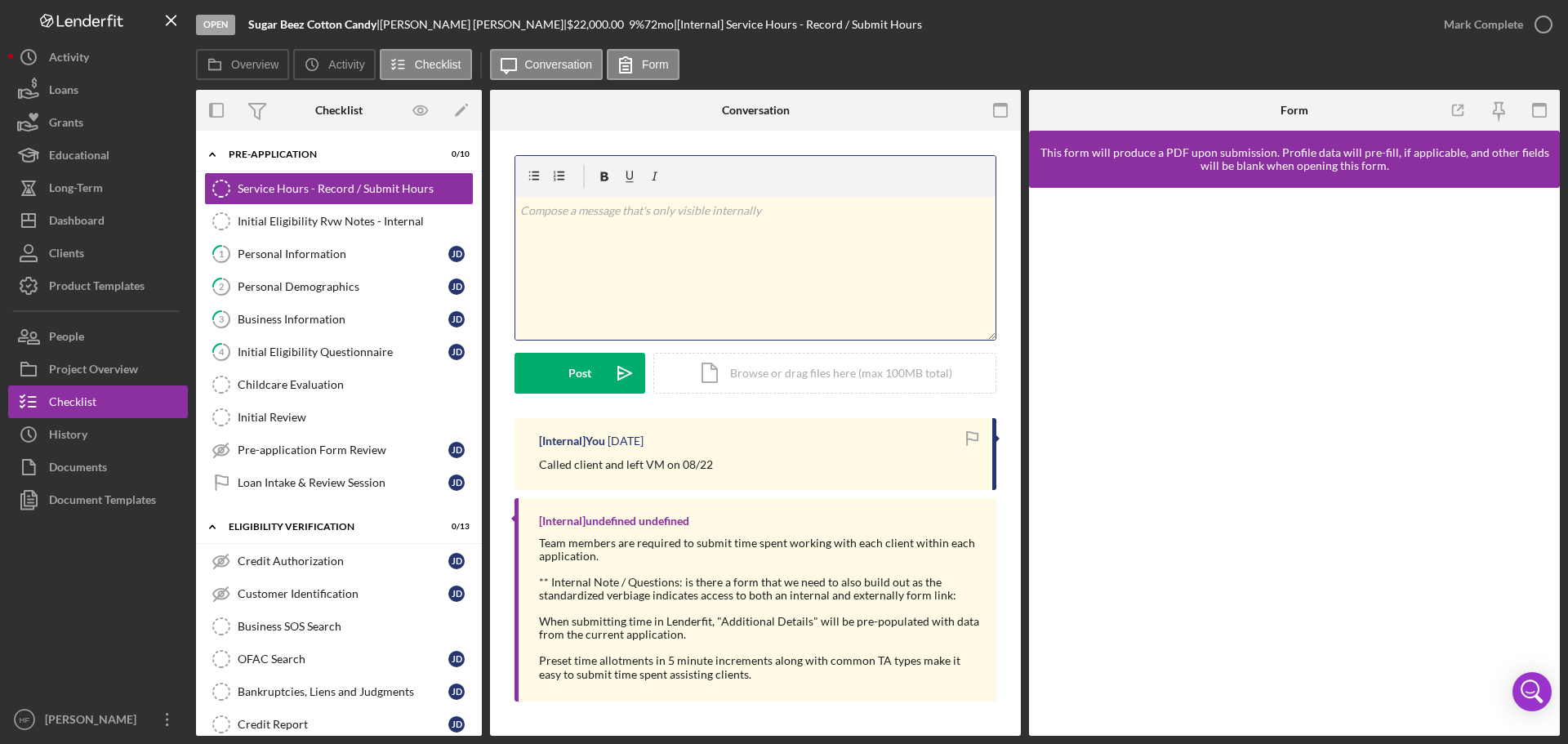
click at [756, 260] on div "v Color teal Color pink Remove color Add row above Add row below Add column bef…" at bounding box center [755, 268] width 481 height 143
click at [573, 371] on div "Post" at bounding box center [580, 373] width 23 height 41
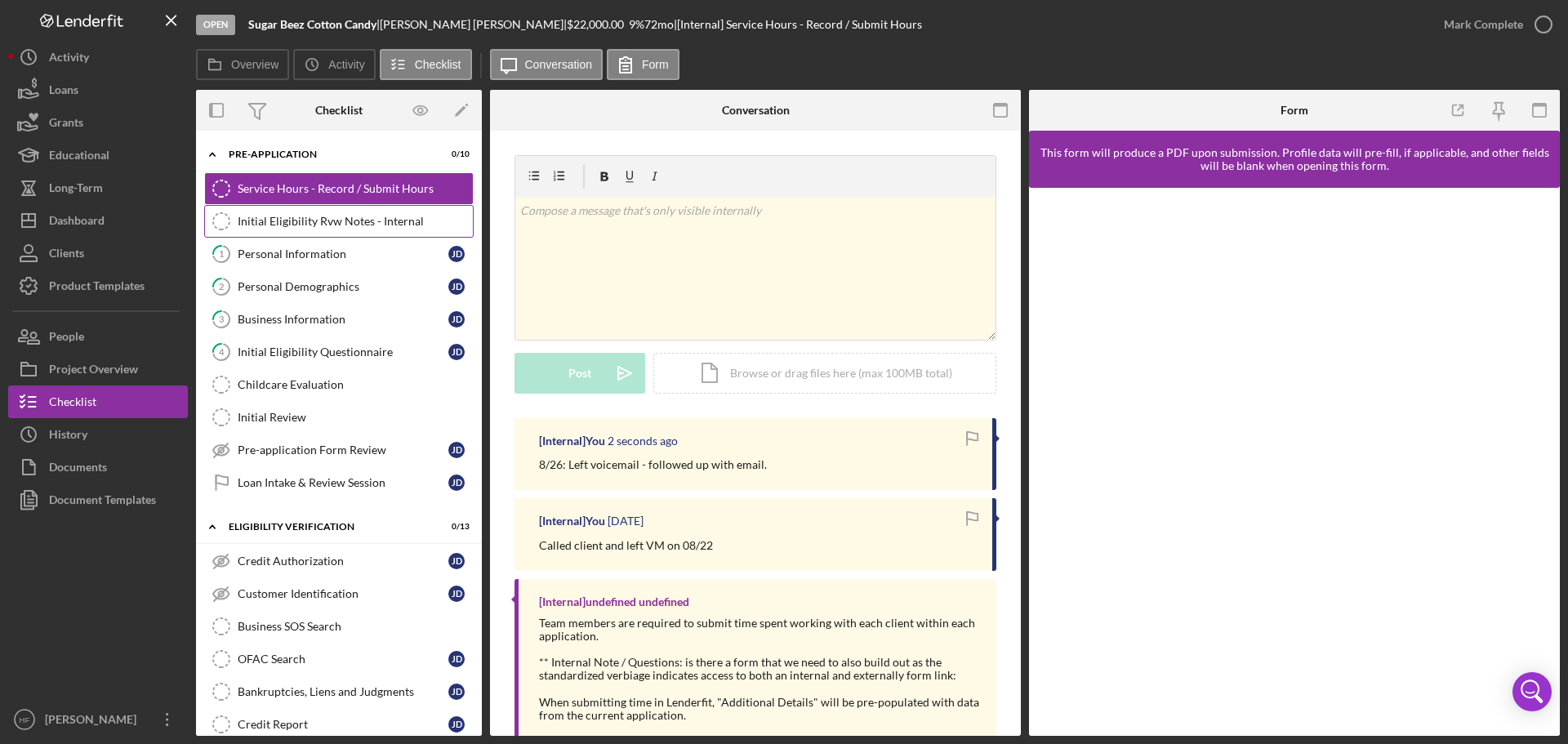
click at [273, 215] on div "Initial Eligibility Rvw Notes - Internal" at bounding box center [356, 221] width 235 height 13
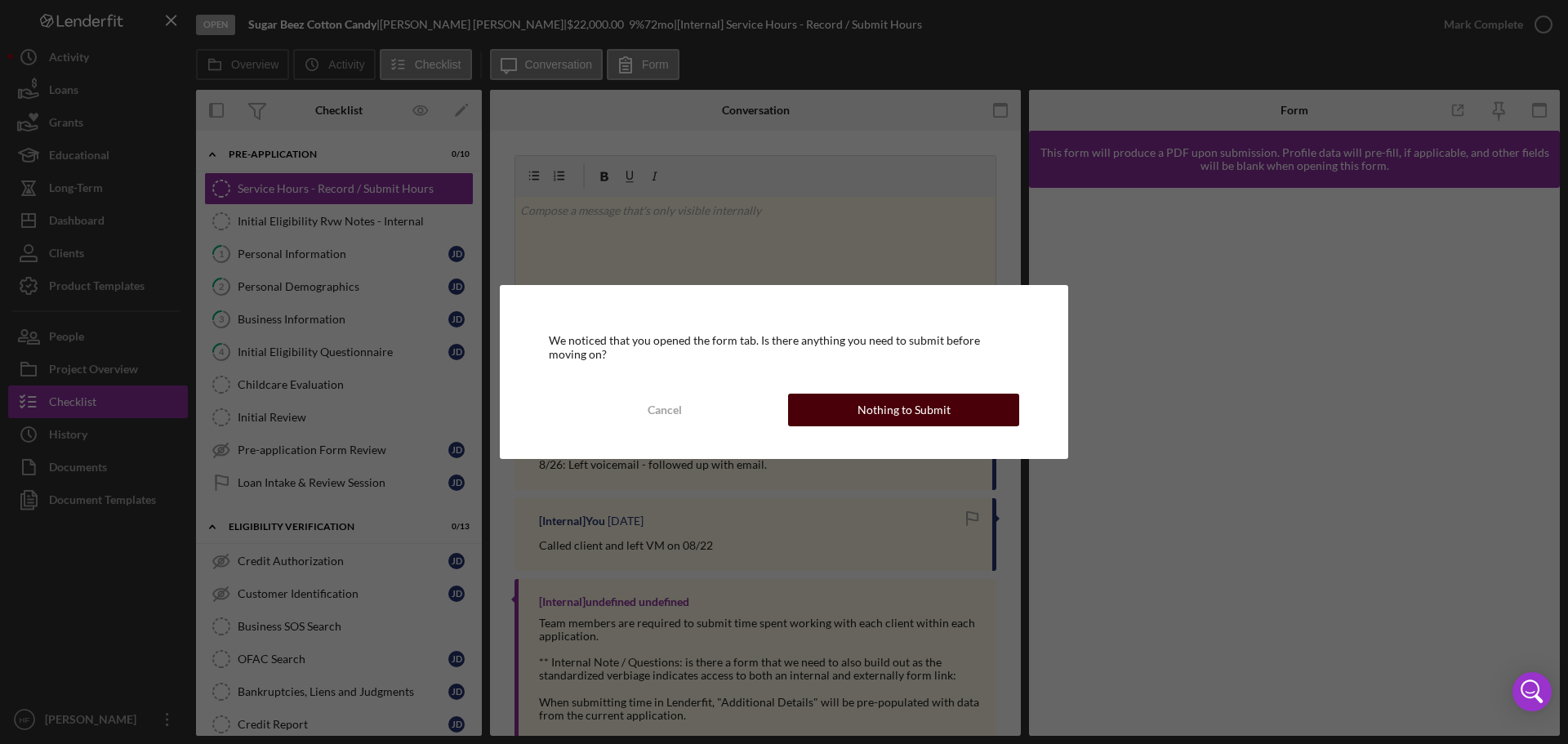
click at [938, 419] on div "Nothing to Submit" at bounding box center [904, 410] width 93 height 33
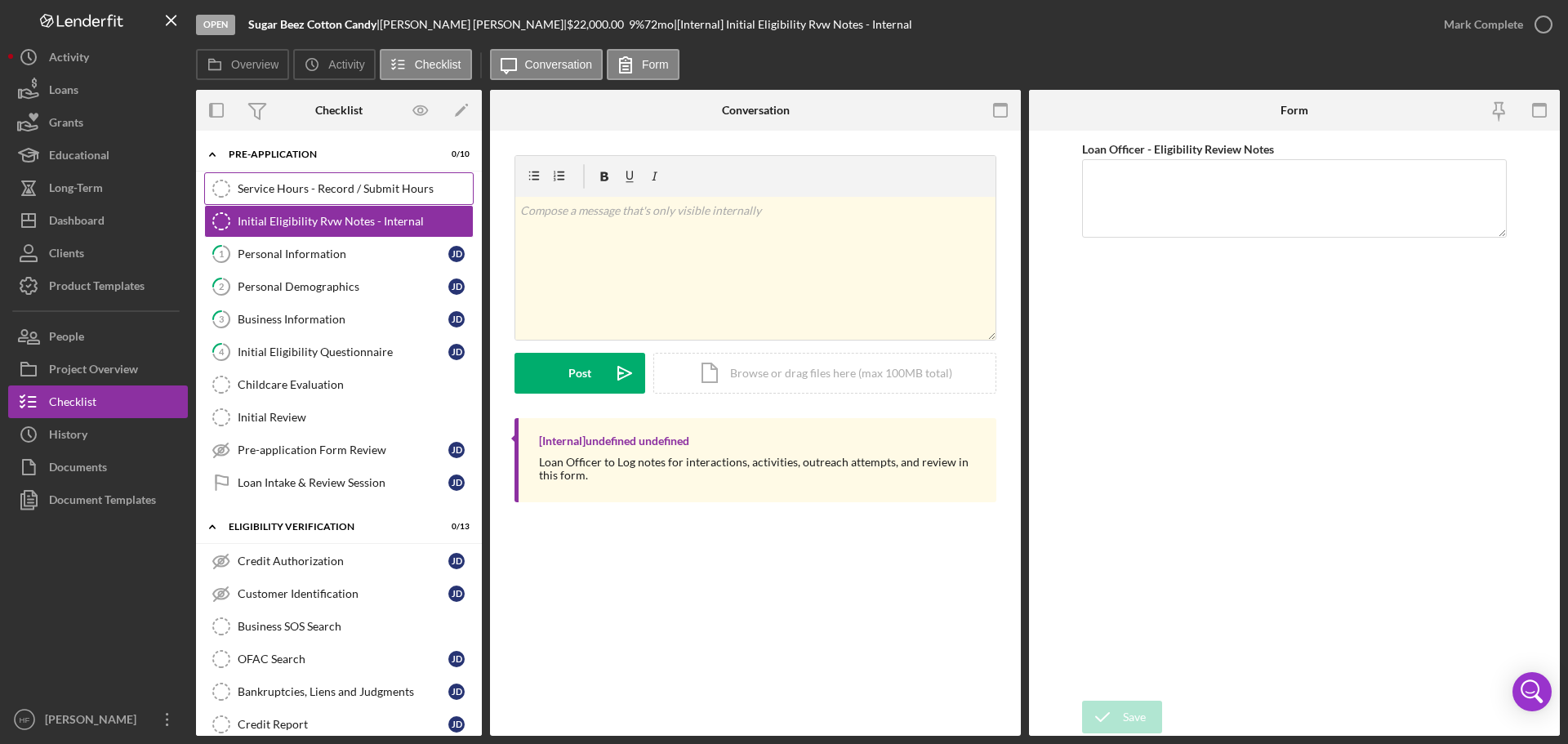
click at [410, 187] on div "Service Hours - Record / Submit Hours" at bounding box center [356, 189] width 235 height 13
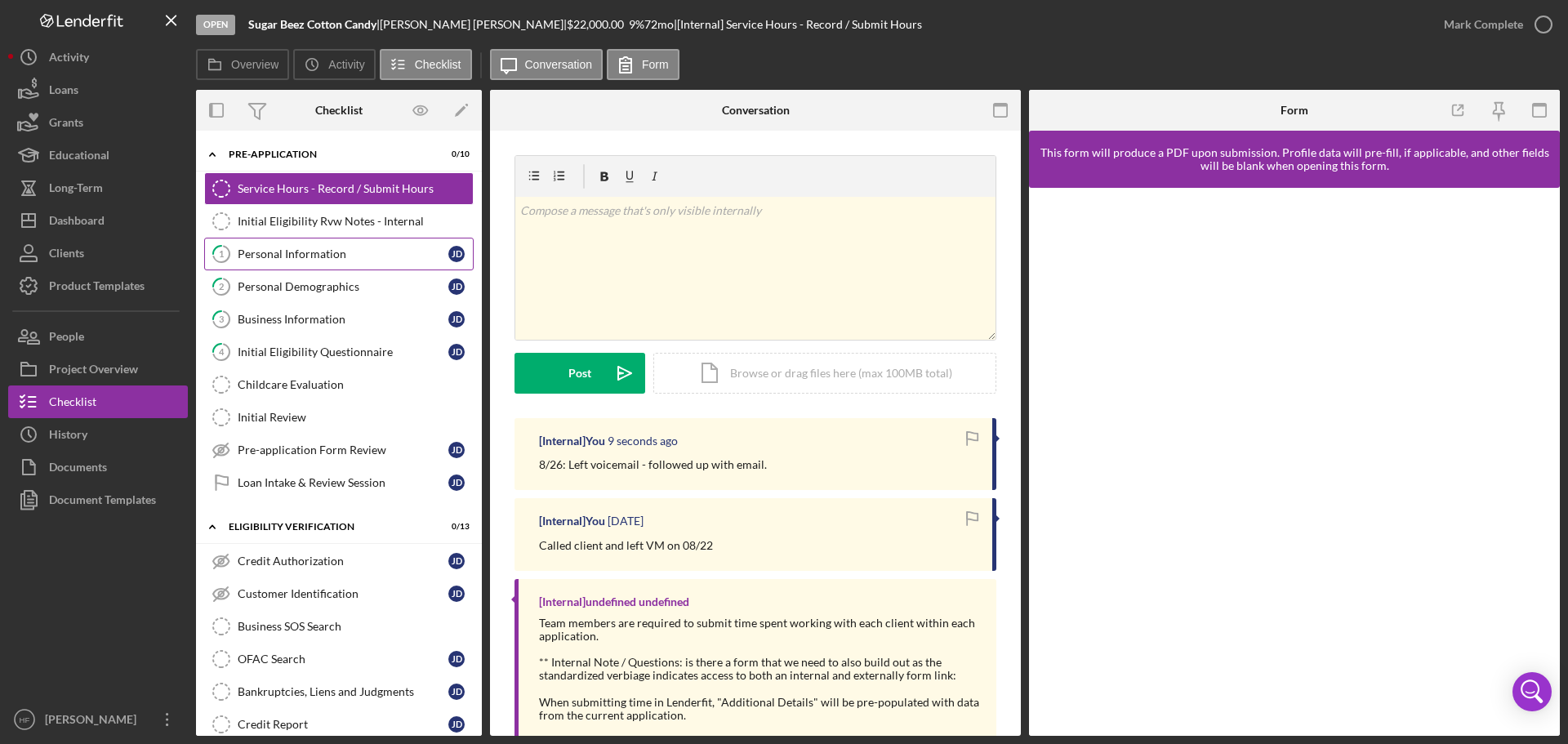
click at [372, 254] on div "Personal Information" at bounding box center [343, 254] width 211 height 13
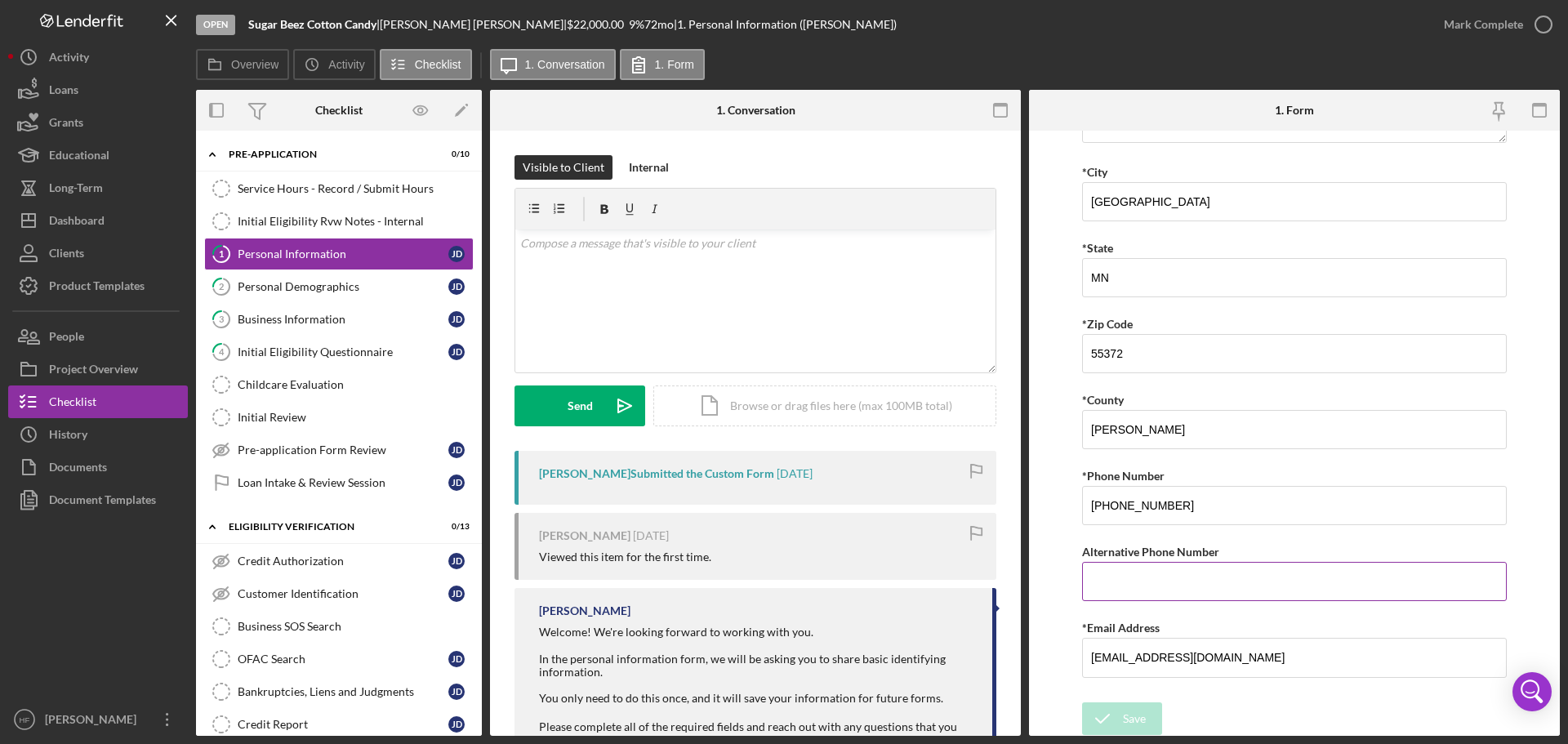
scroll to position [401, 0]
drag, startPoint x: 1225, startPoint y: 658, endPoint x: 1043, endPoint y: 657, distance: 182.0
click at [1043, 657] on form "*First Name [PERSON_NAME] Middle Name *Last Name [PERSON_NAME] *Date of Birth […" at bounding box center [1295, 433] width 531 height 606
click at [278, 178] on link "Service Hours - Record / Submit Hours Service Hours - Record / Submit Hours" at bounding box center [339, 189] width 270 height 33
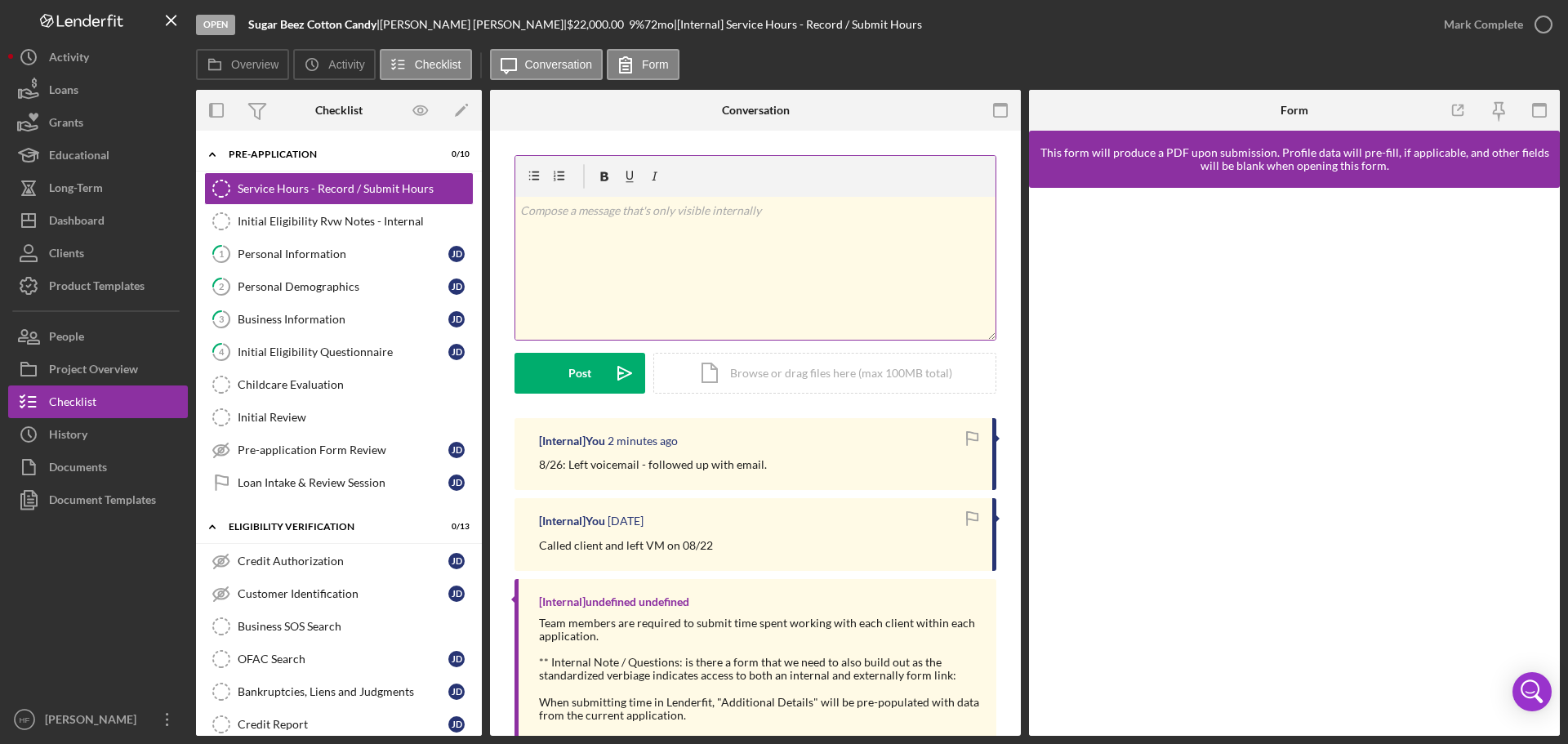
click at [864, 268] on div "v Color teal Color pink Remove color Add row above Add row below Add column bef…" at bounding box center [755, 268] width 481 height 143
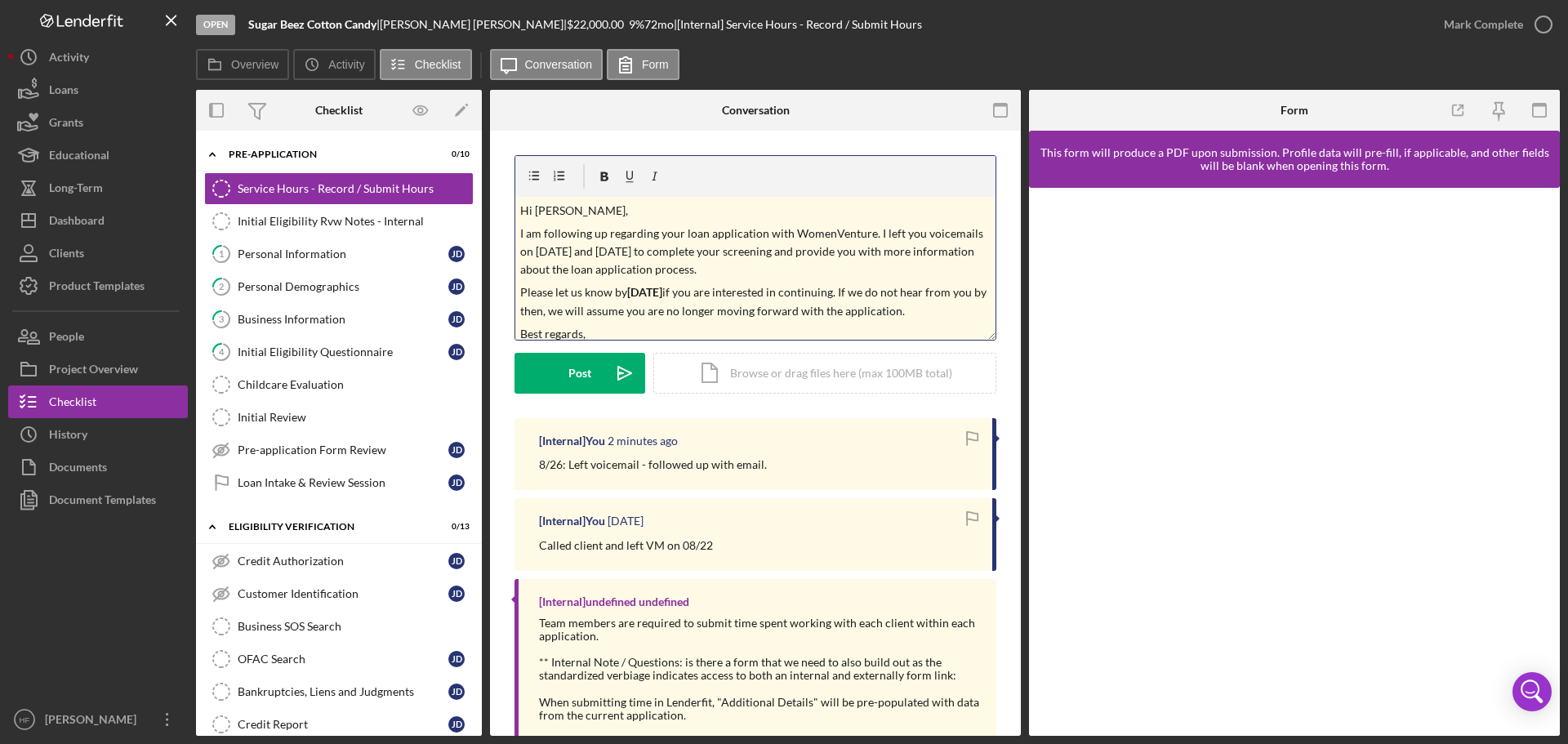
scroll to position [8, 0]
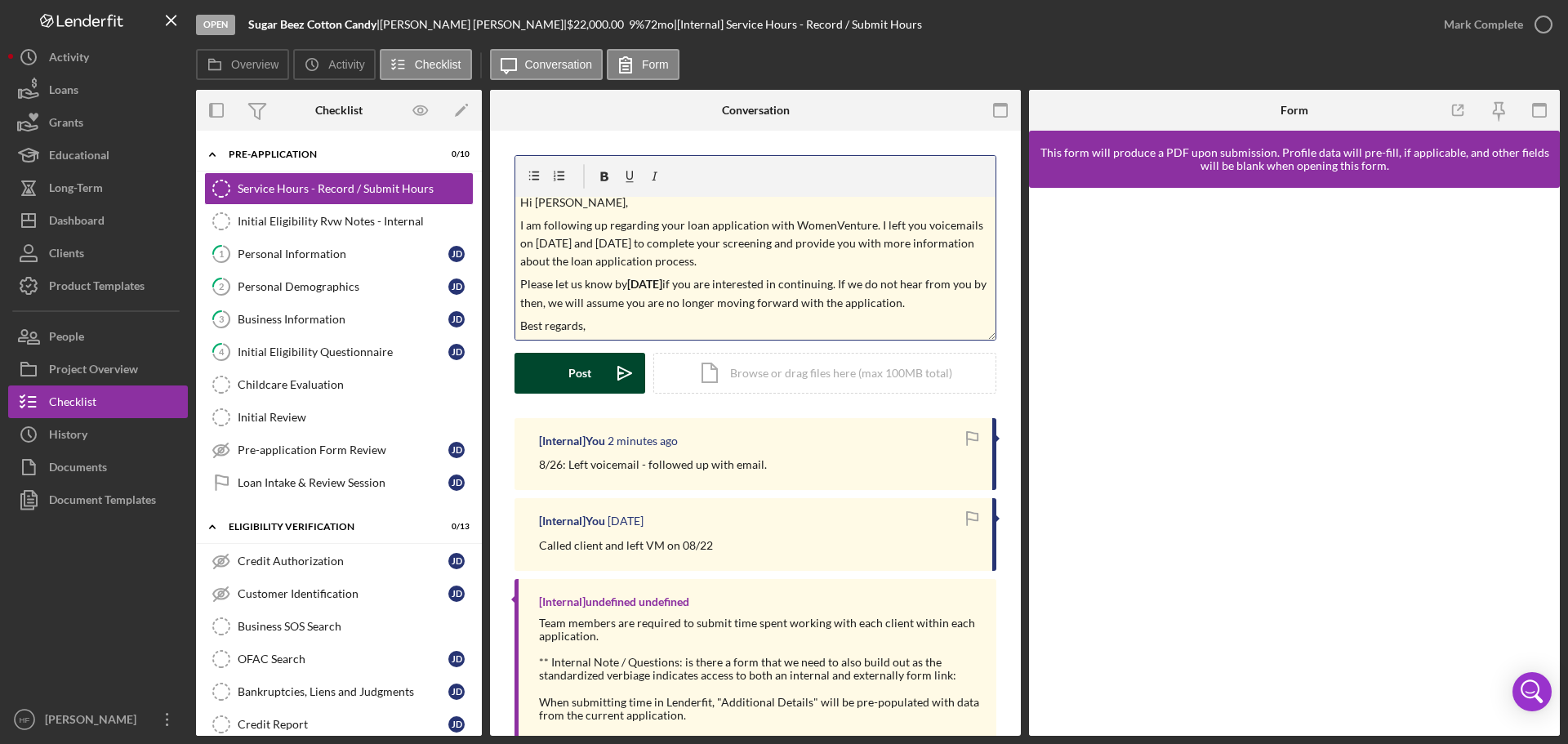
click at [580, 386] on div "Post" at bounding box center [580, 373] width 23 height 41
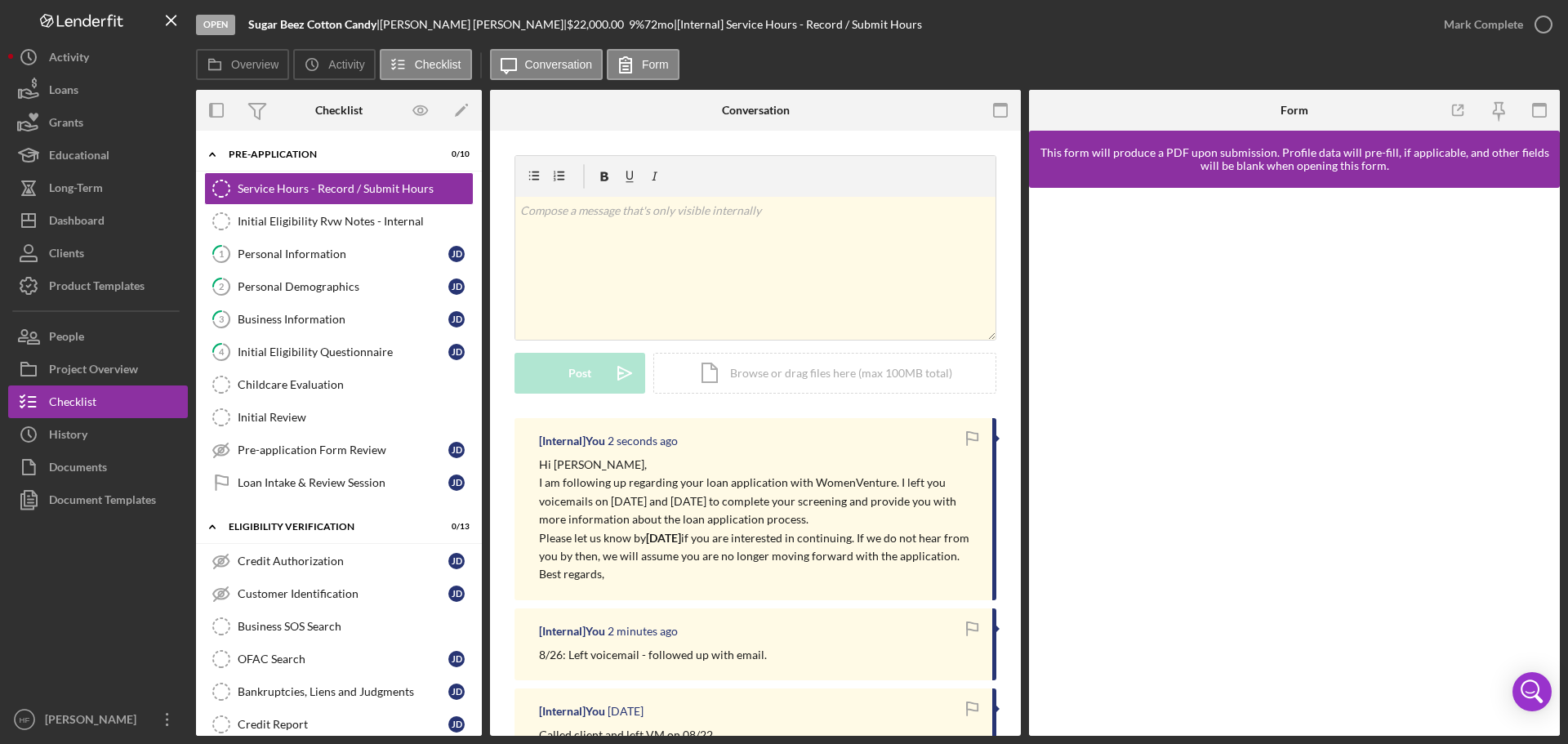
scroll to position [0, 0]
click at [99, 211] on div "Dashboard" at bounding box center [77, 222] width 56 height 36
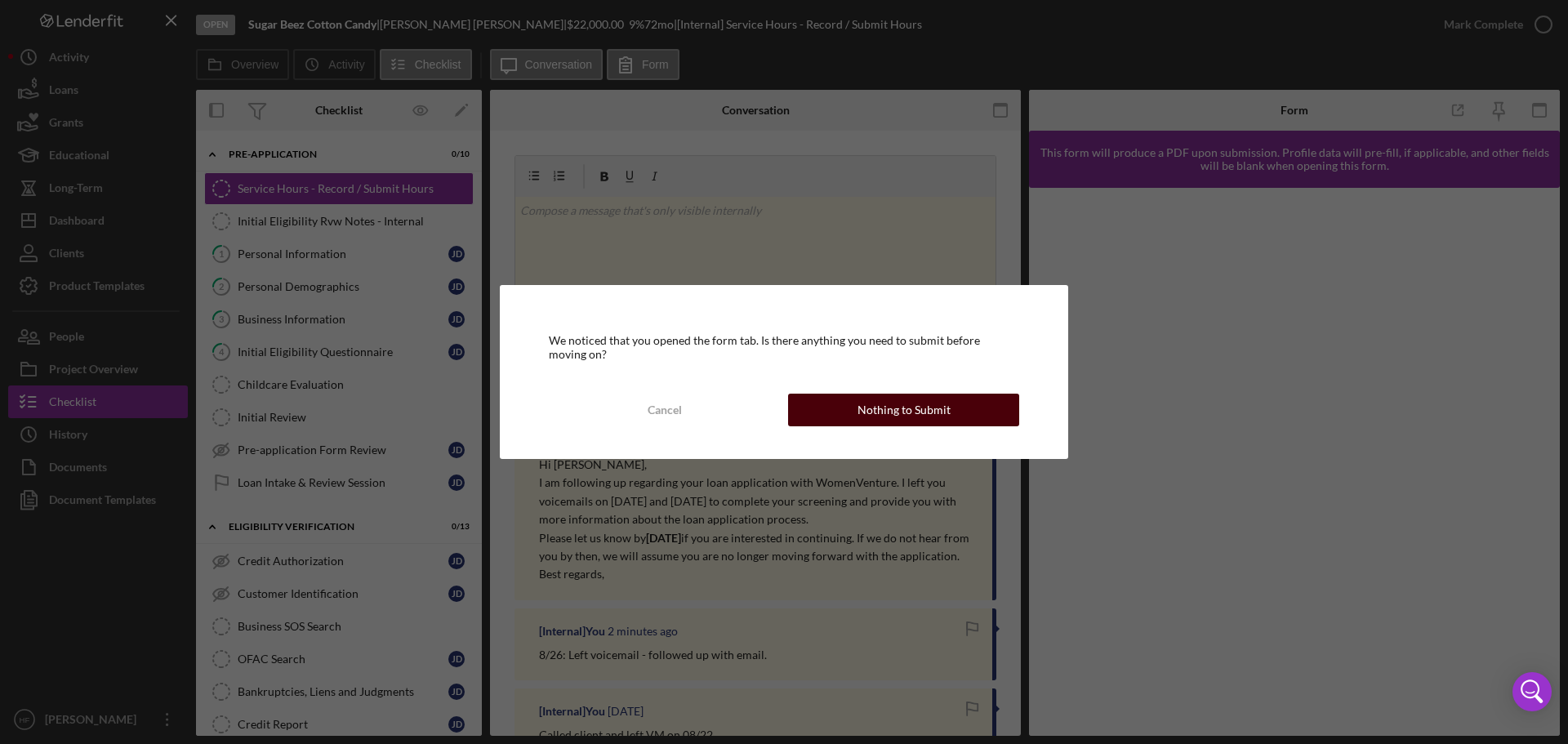
click at [881, 421] on div "Nothing to Submit" at bounding box center [904, 410] width 93 height 33
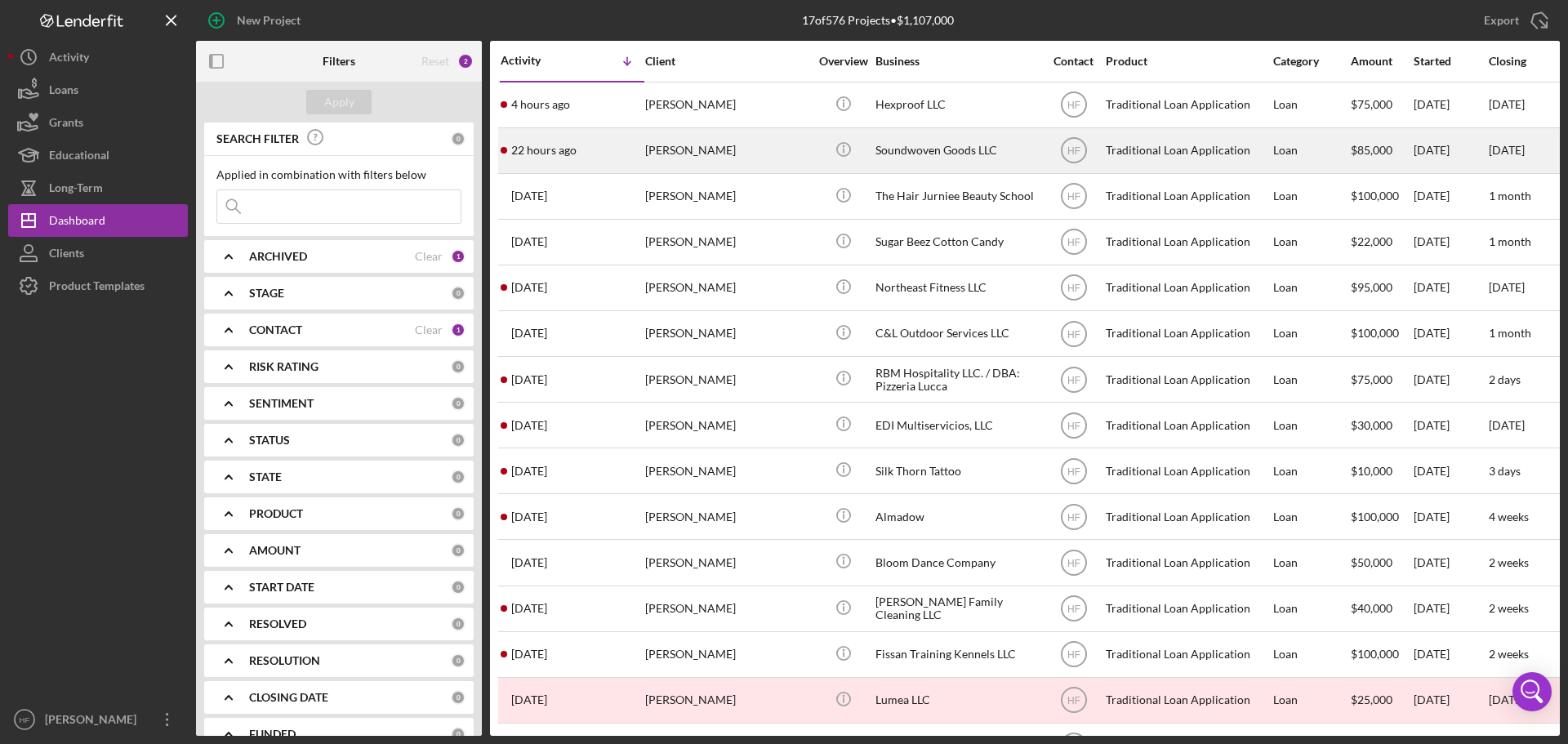
click at [808, 168] on td "[PERSON_NAME]" at bounding box center [728, 150] width 167 height 46
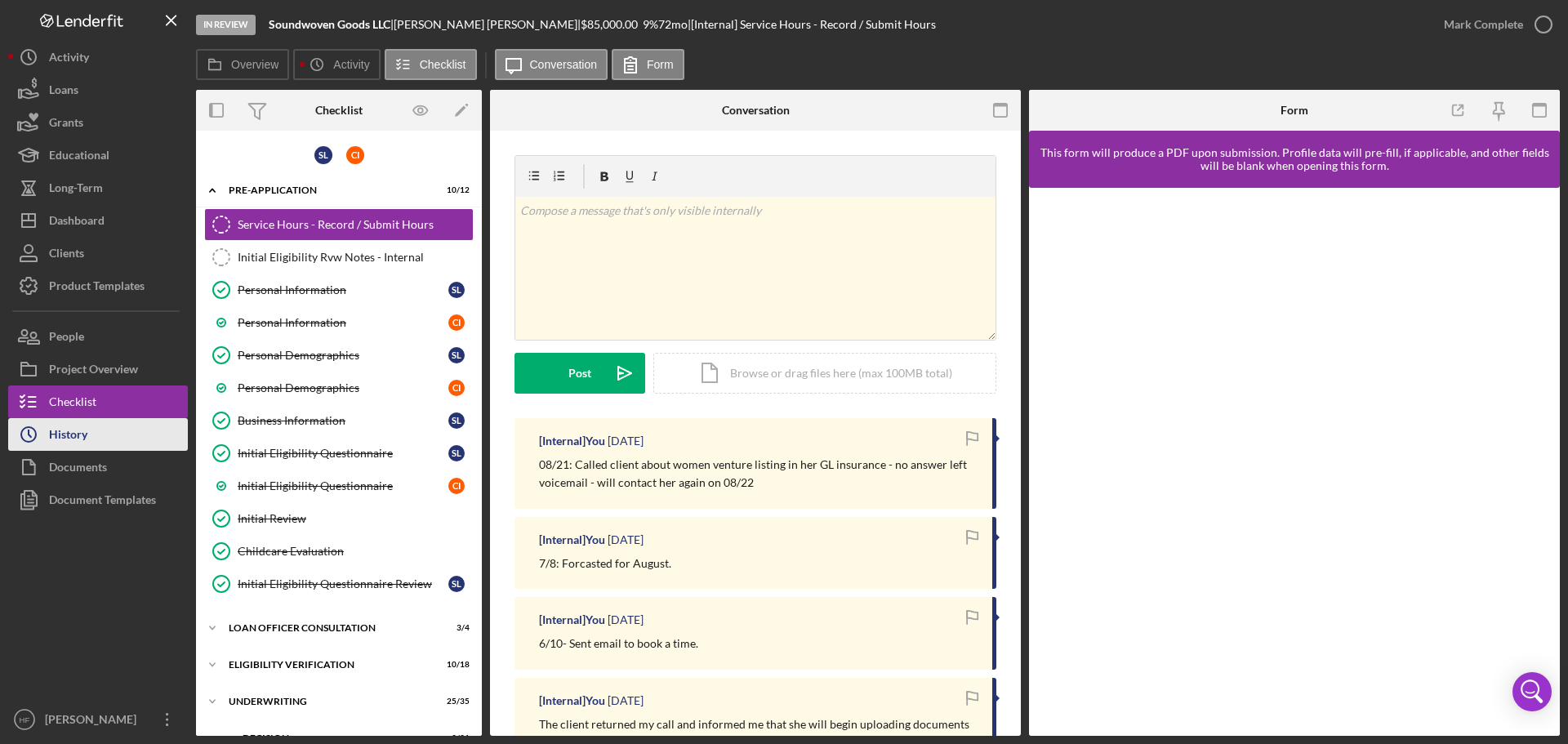
click at [87, 423] on div "History" at bounding box center [68, 436] width 38 height 36
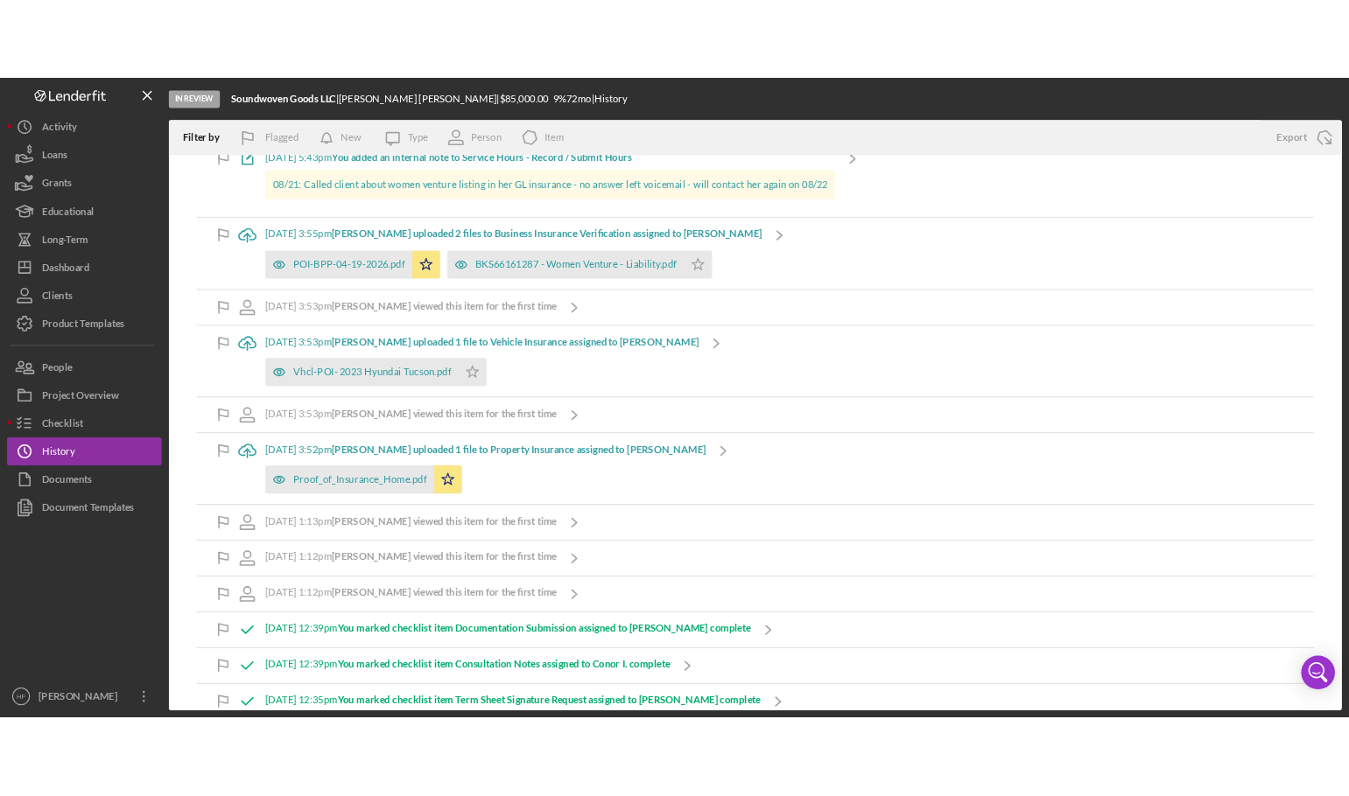
scroll to position [613, 0]
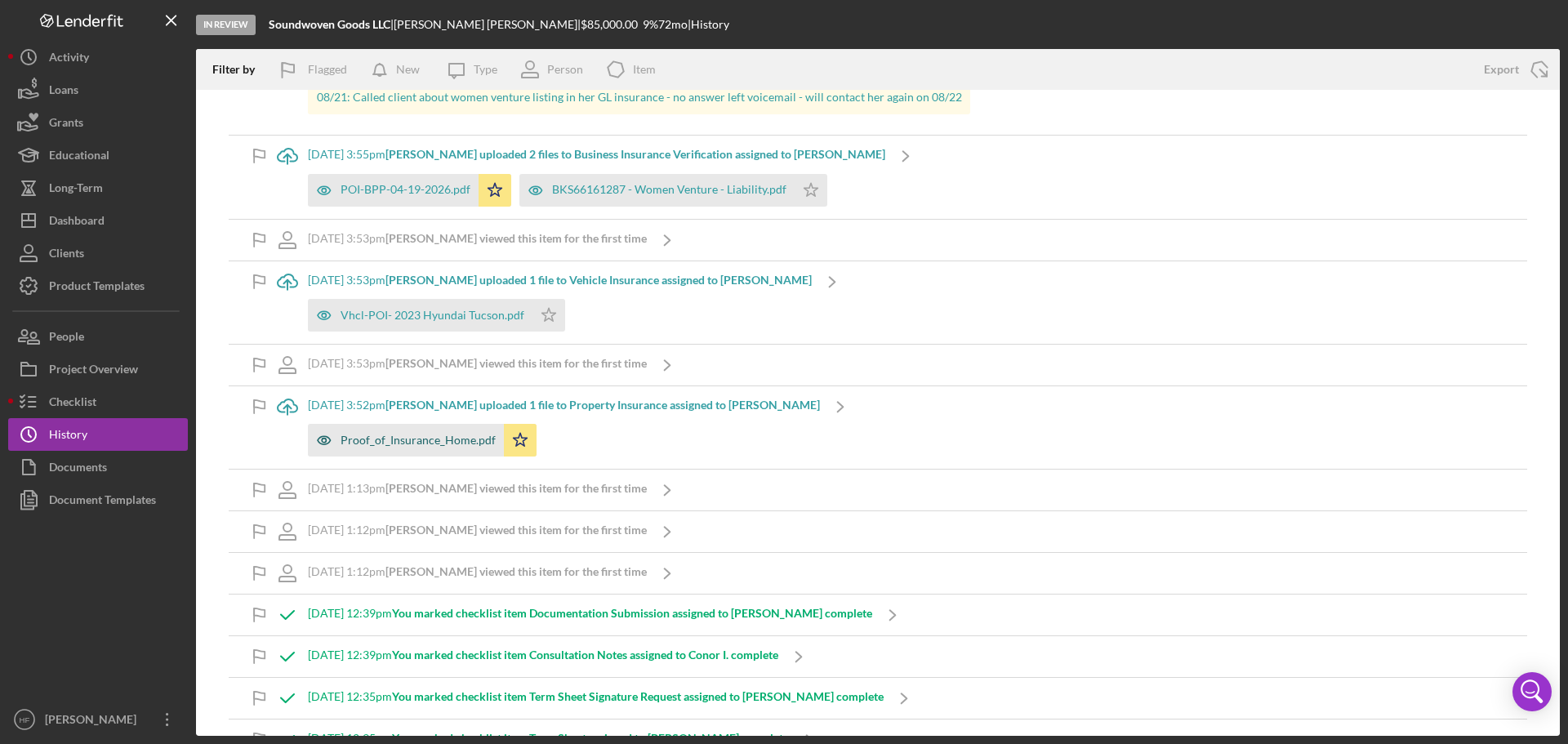
click at [401, 434] on div "Proof_of_Insurance_Home.pdf" at bounding box center [418, 441] width 155 height 13
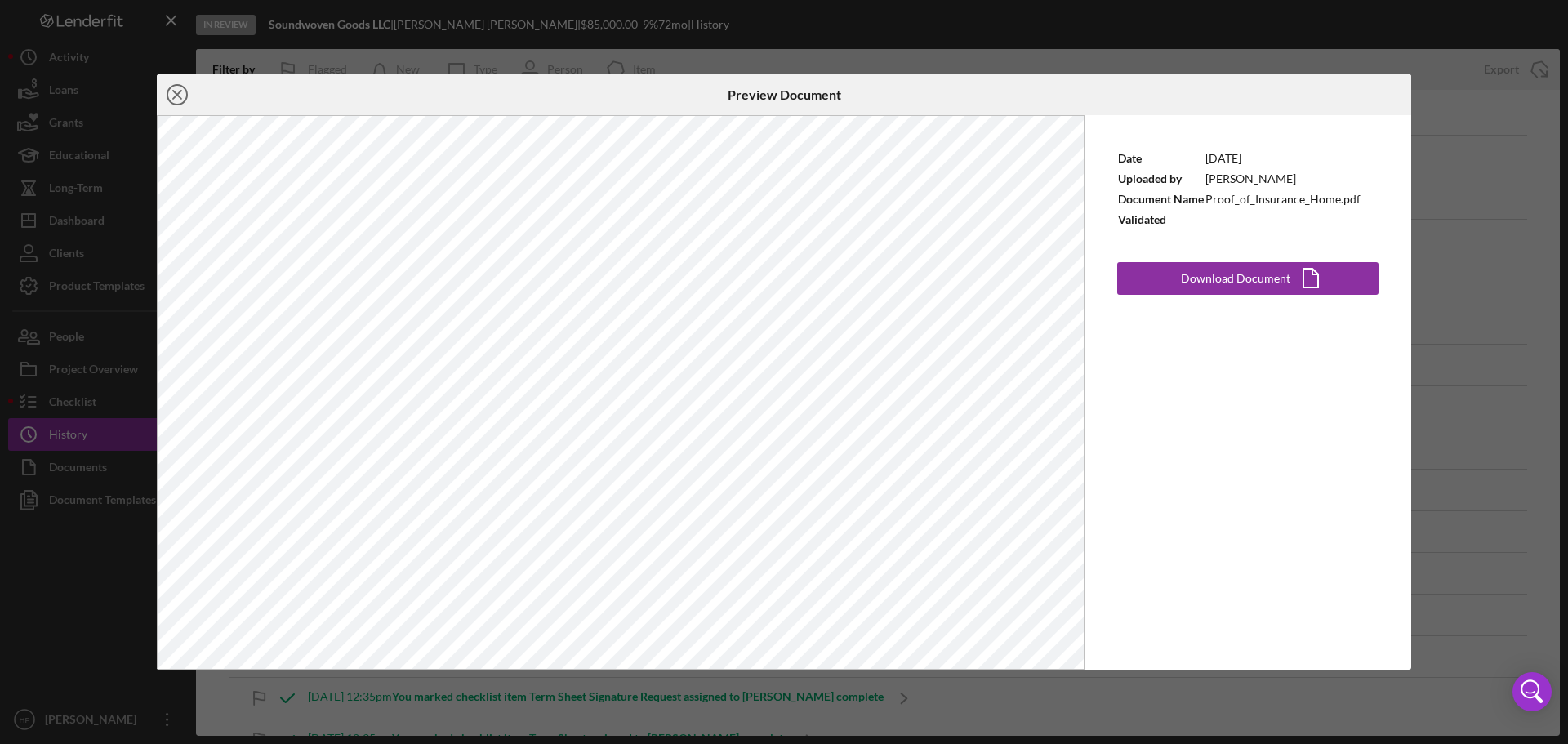
click at [172, 87] on circle at bounding box center [176, 94] width 20 height 20
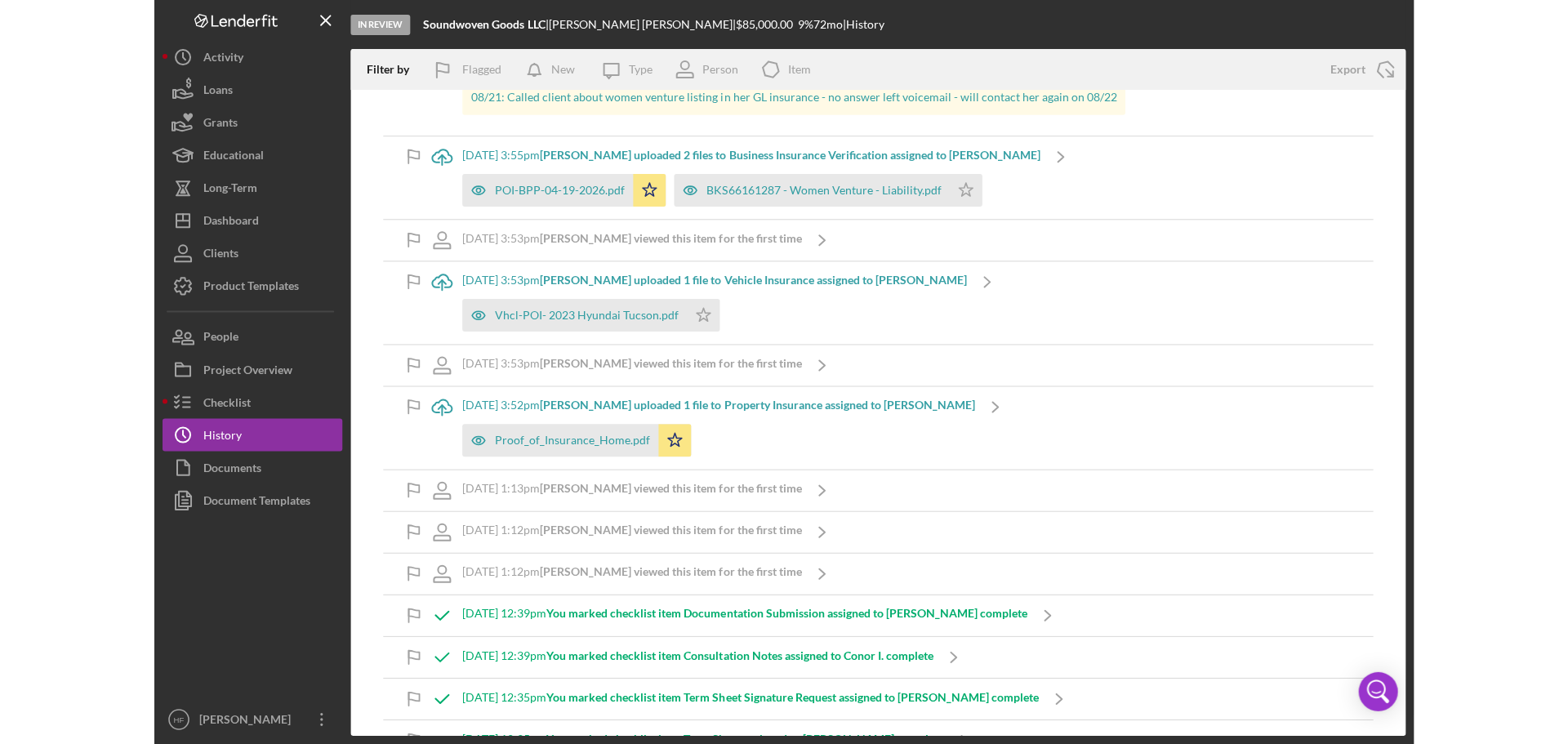
scroll to position [572, 0]
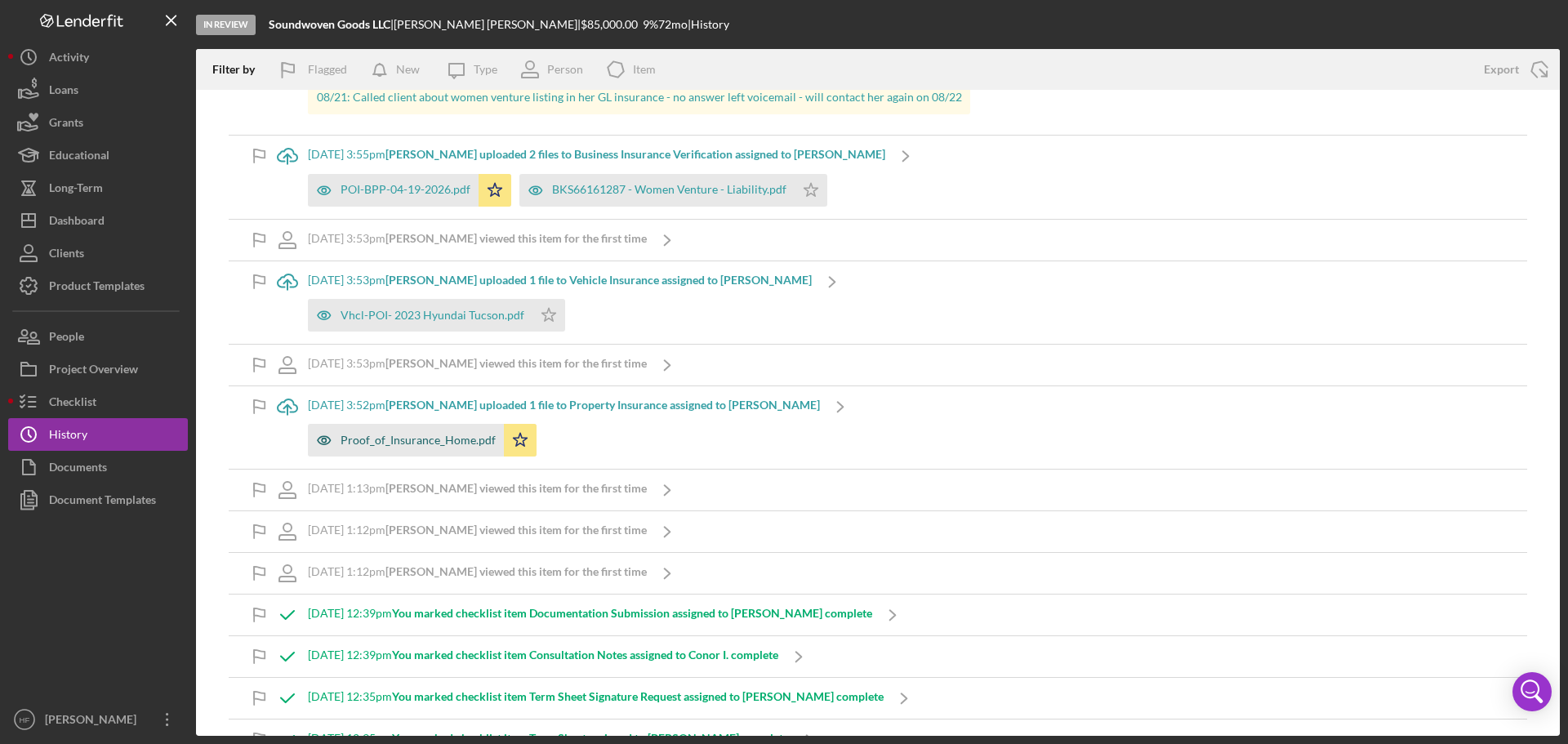
click at [394, 442] on div "Proof_of_Insurance_Home.pdf" at bounding box center [418, 441] width 155 height 13
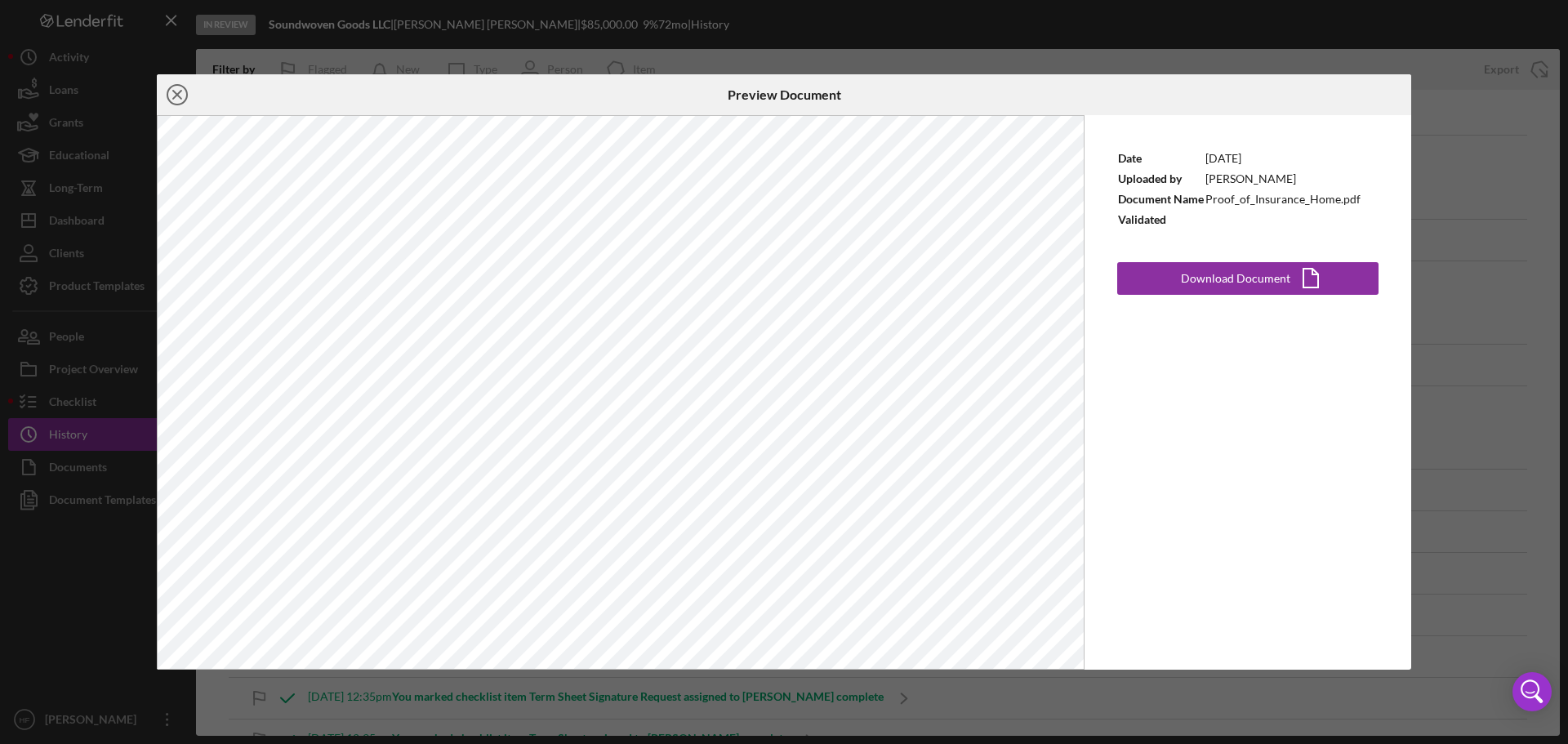
click at [174, 92] on line at bounding box center [177, 94] width 8 height 8
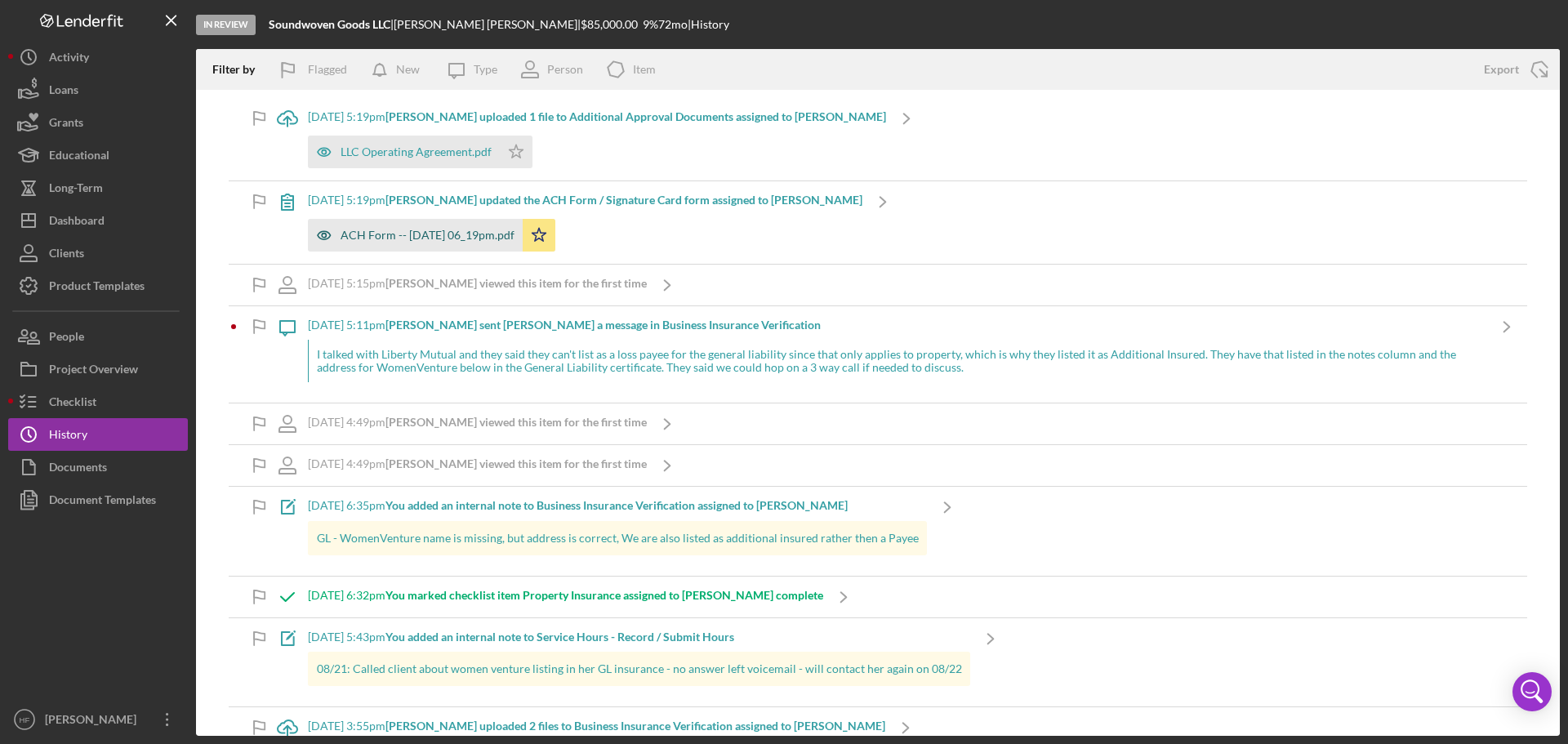
click at [444, 235] on div "ACH Form -- [DATE] 06_19pm.pdf" at bounding box center [427, 235] width 174 height 13
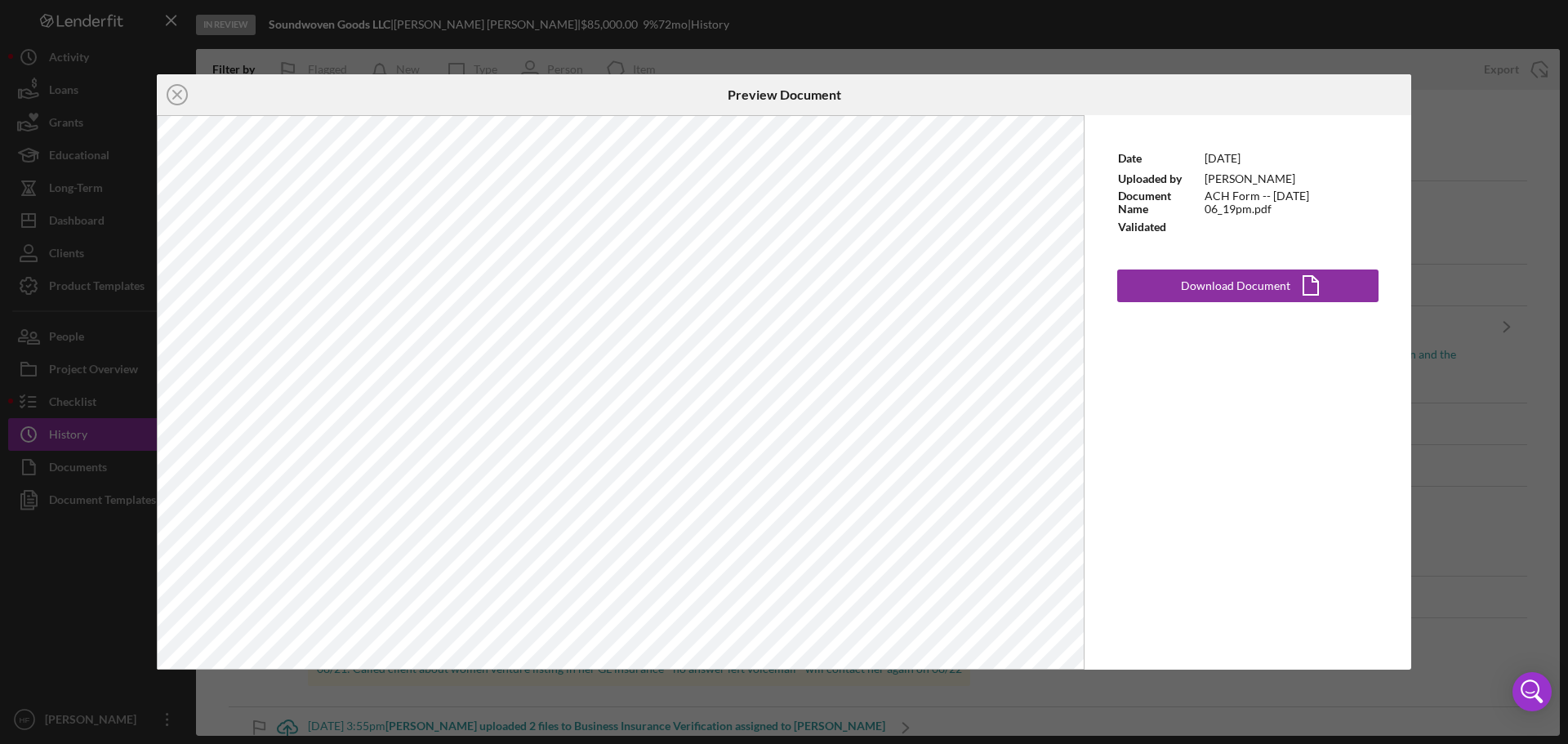
click at [1003, 58] on div "Icon/Close Preview Document Date [DATE] Uploaded by [PERSON_NAME] Document Name…" at bounding box center [784, 372] width 1568 height 744
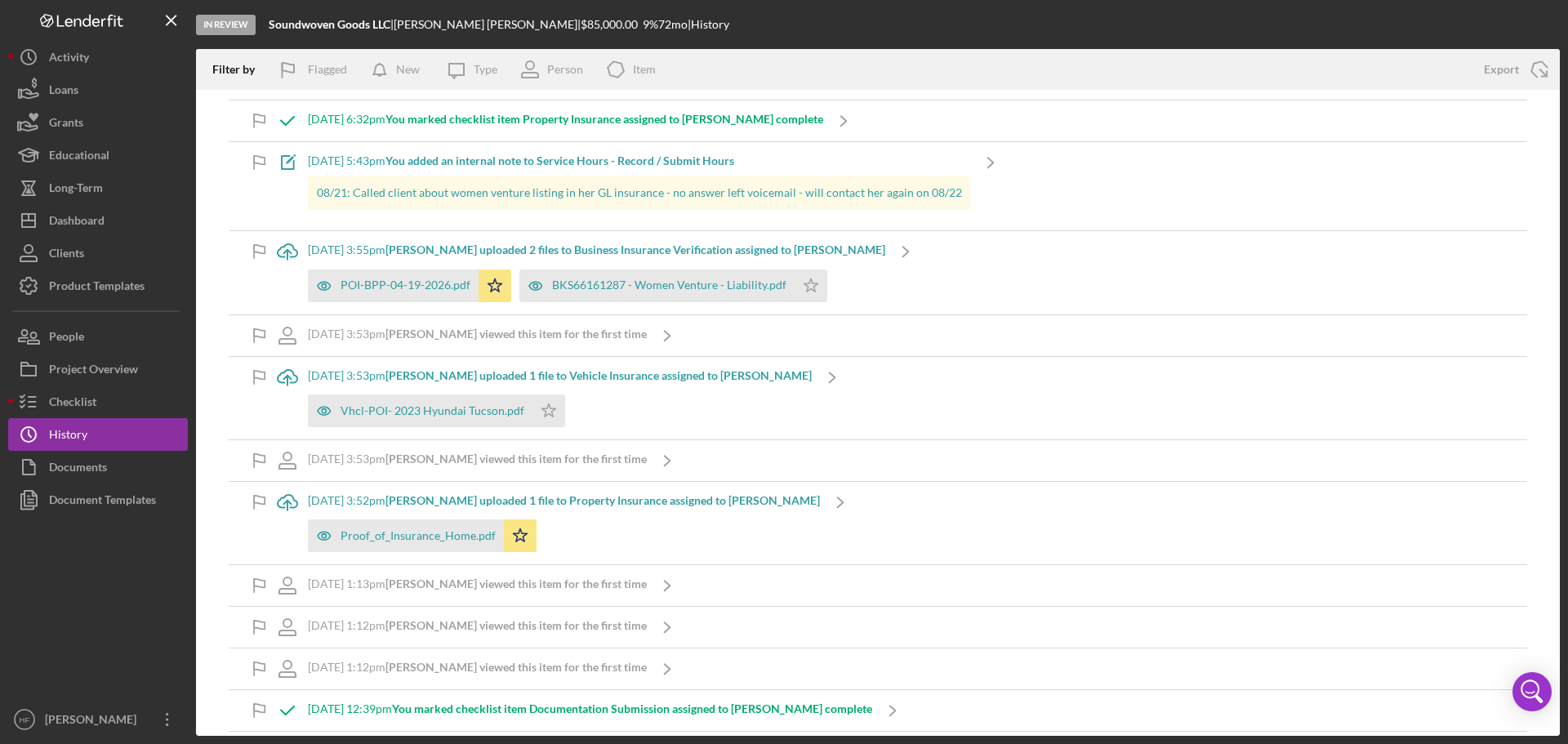
scroll to position [490, 0]
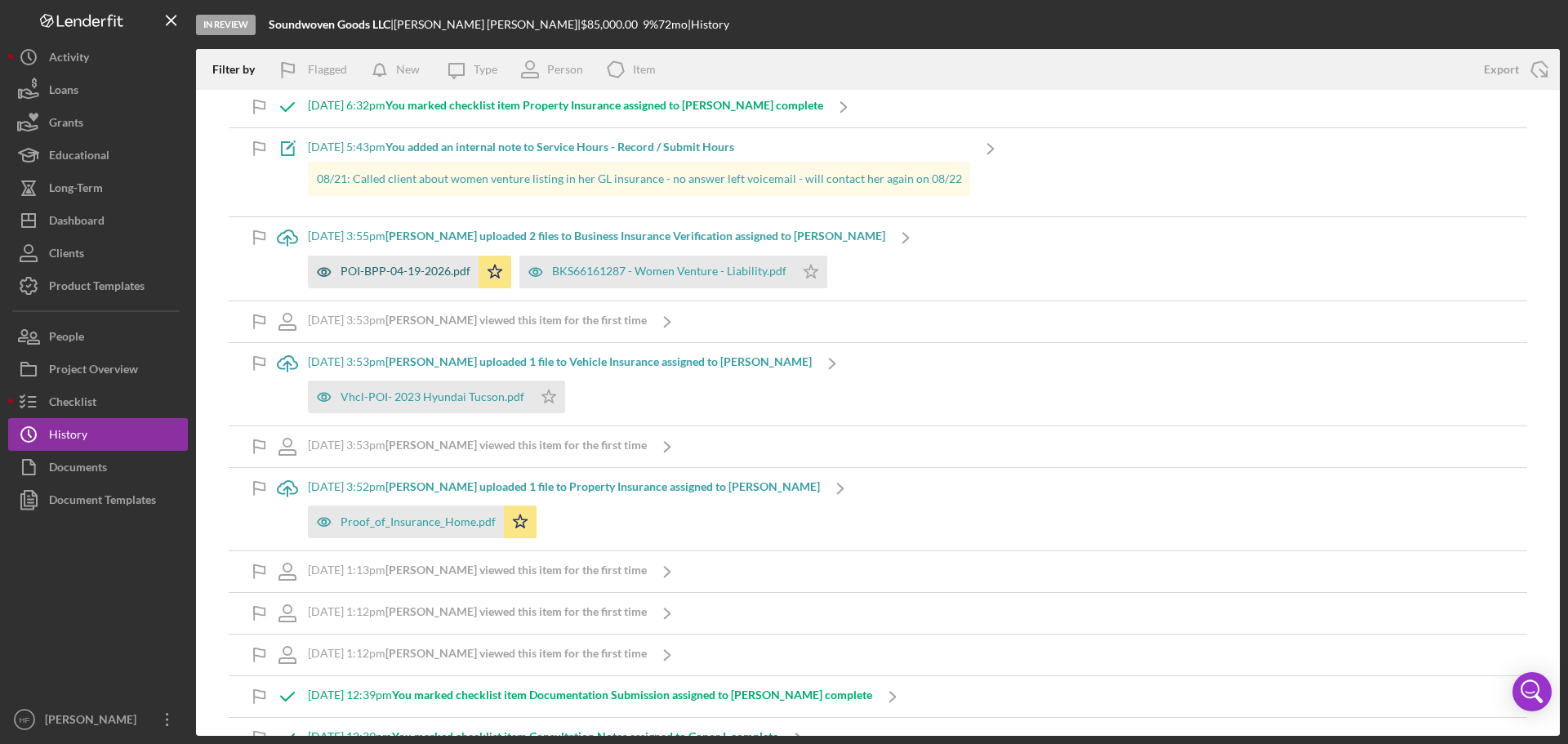
click at [392, 277] on div "POI-BPP-04-19-2026.pdf" at bounding box center [405, 272] width 130 height 13
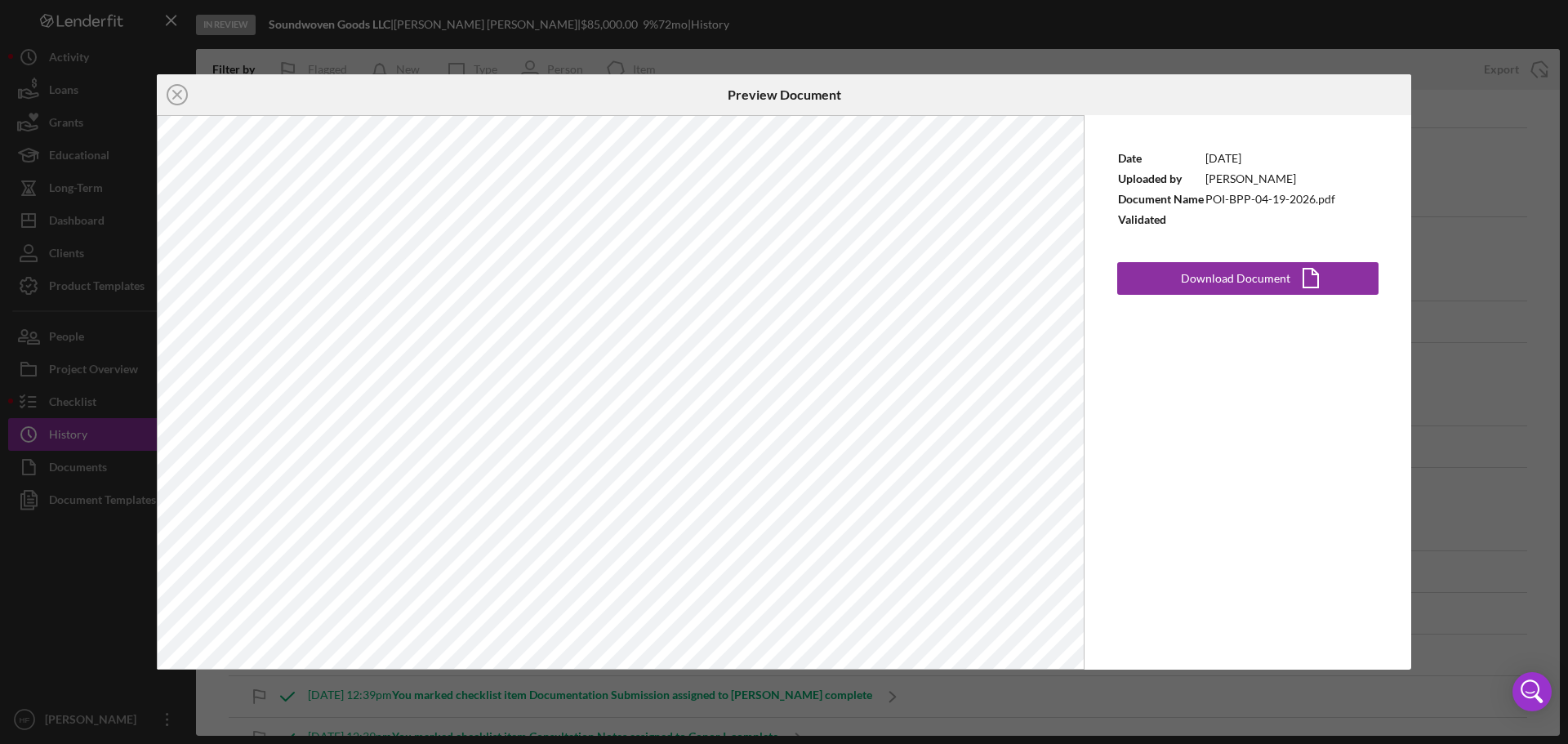
click at [1457, 182] on div "Icon/Close Preview Document Date [DATE] Uploaded by [PERSON_NAME] Document Name…" at bounding box center [784, 372] width 1568 height 744
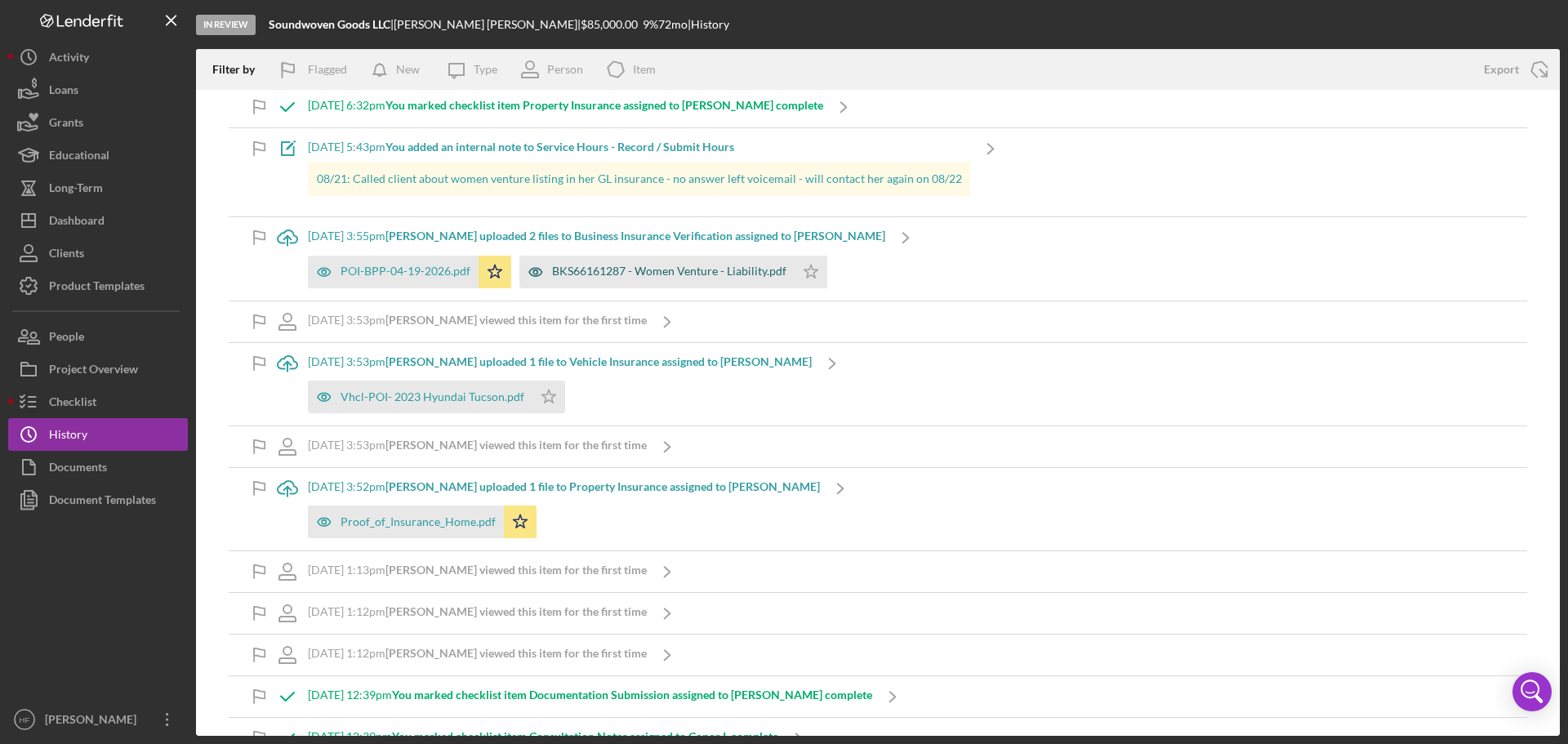
click at [710, 271] on div "BKS66161287 - Women Venture - Liability.pdf" at bounding box center [669, 272] width 234 height 13
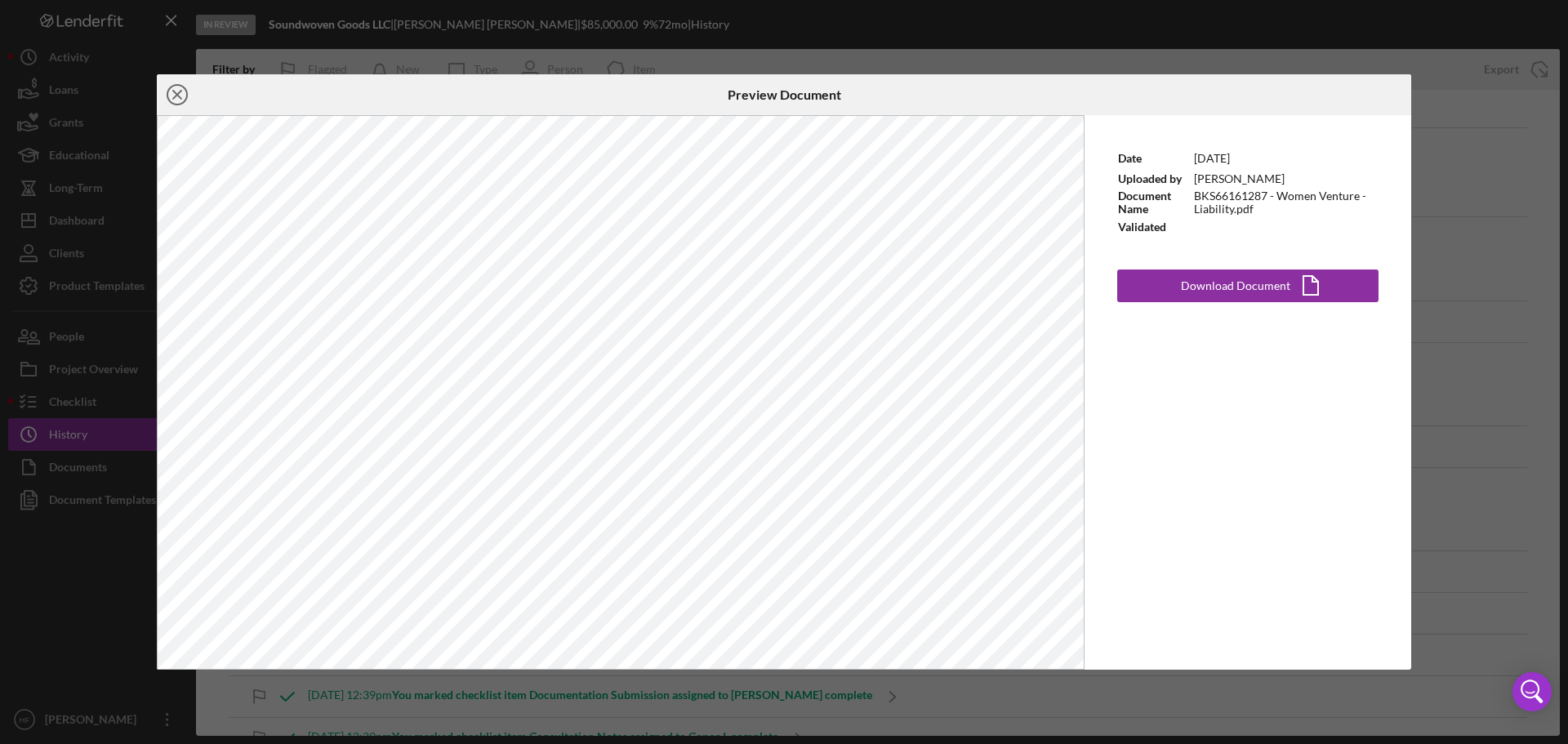
click at [167, 90] on icon "Icon/Close" at bounding box center [177, 95] width 41 height 41
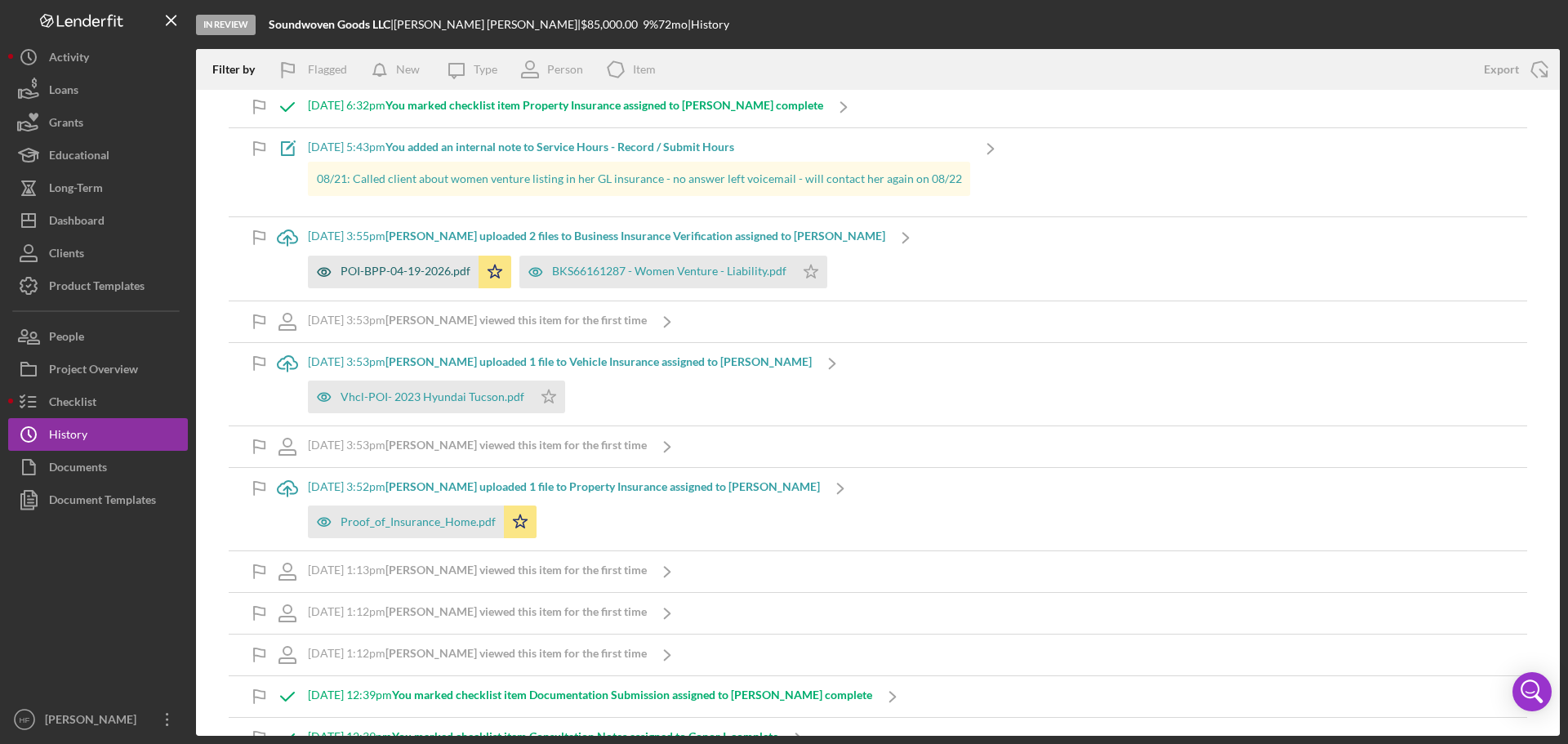
click at [447, 271] on div "POI-BPP-04-19-2026.pdf" at bounding box center [405, 272] width 130 height 13
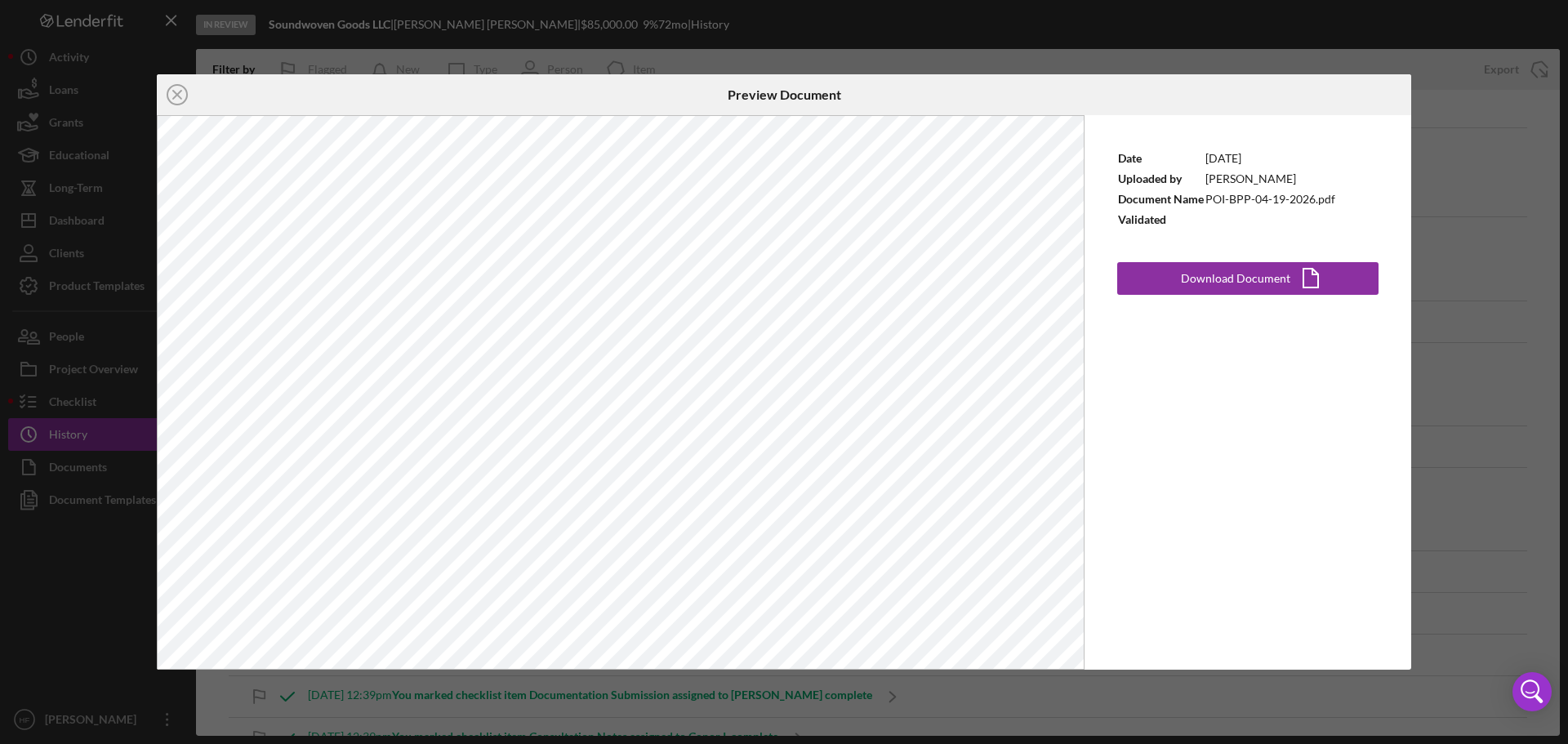
click at [1501, 181] on div "Icon/Close Preview Document Date [DATE] Uploaded by [PERSON_NAME] Document Name…" at bounding box center [784, 372] width 1568 height 744
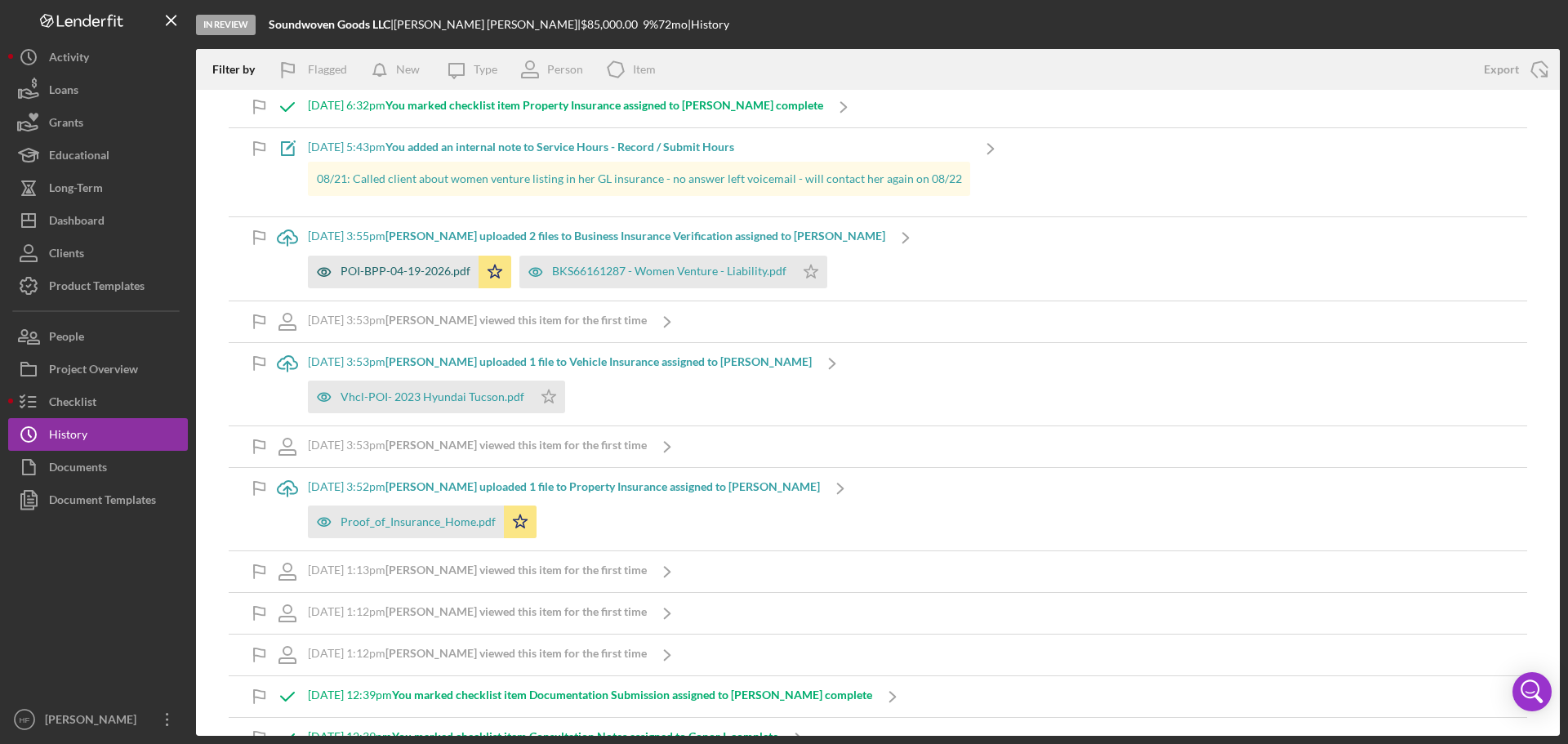
click at [384, 270] on div "POI-BPP-04-19-2026.pdf" at bounding box center [405, 272] width 130 height 13
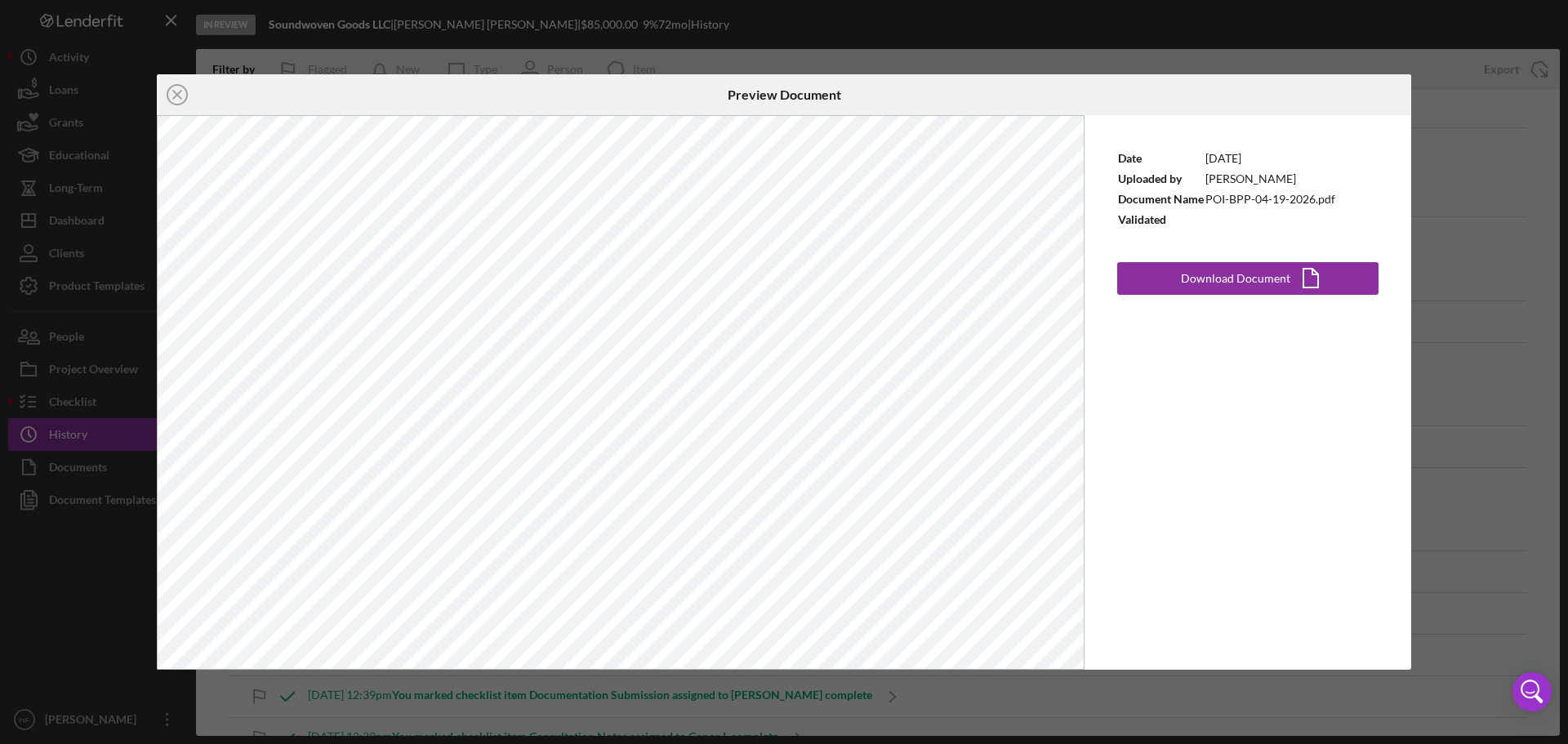
click at [1461, 251] on div "Icon/Close Preview Document Date [DATE] Uploaded by [PERSON_NAME] Document Name…" at bounding box center [784, 372] width 1568 height 744
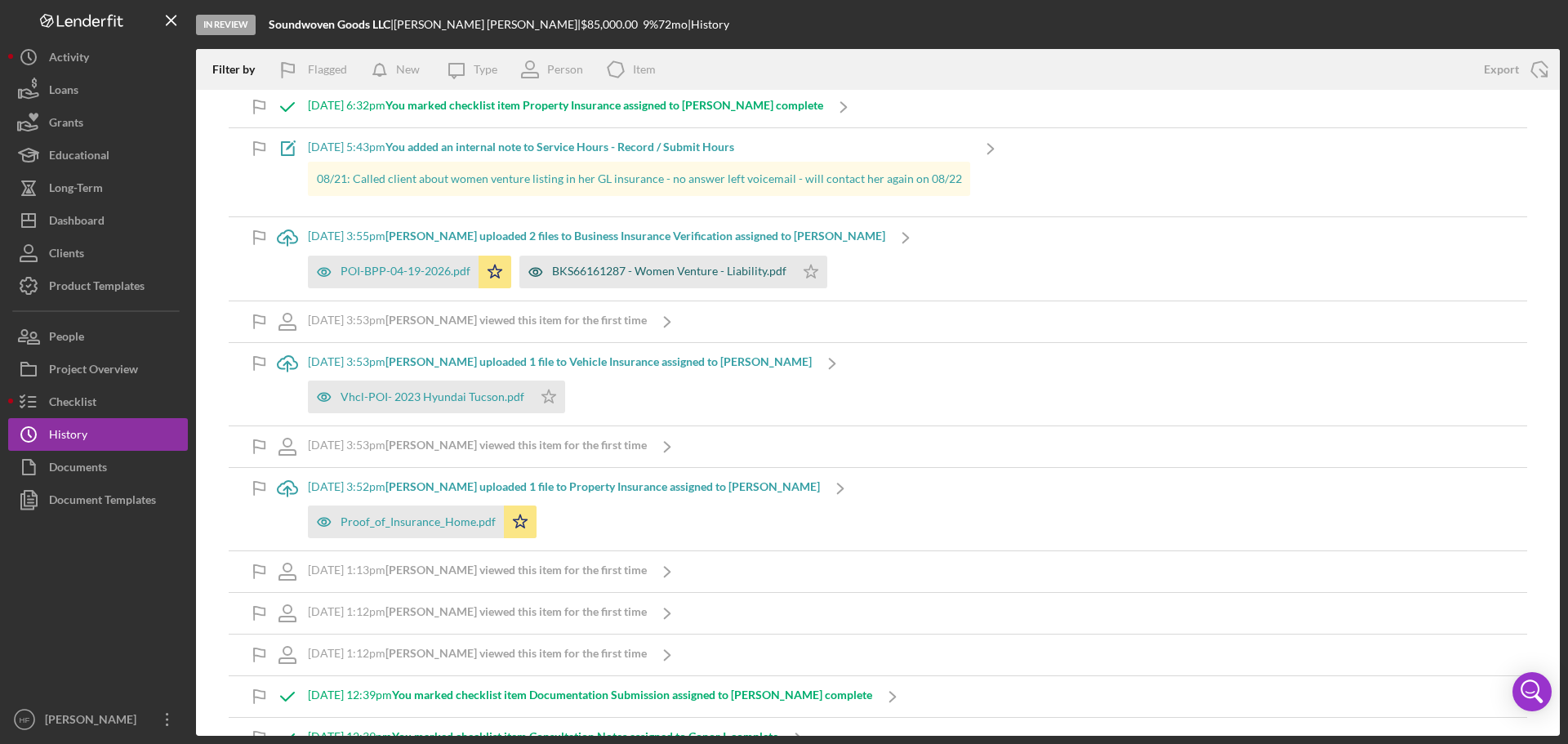
click at [681, 273] on div "BKS66161287 - Women Venture - Liability.pdf" at bounding box center [669, 272] width 234 height 13
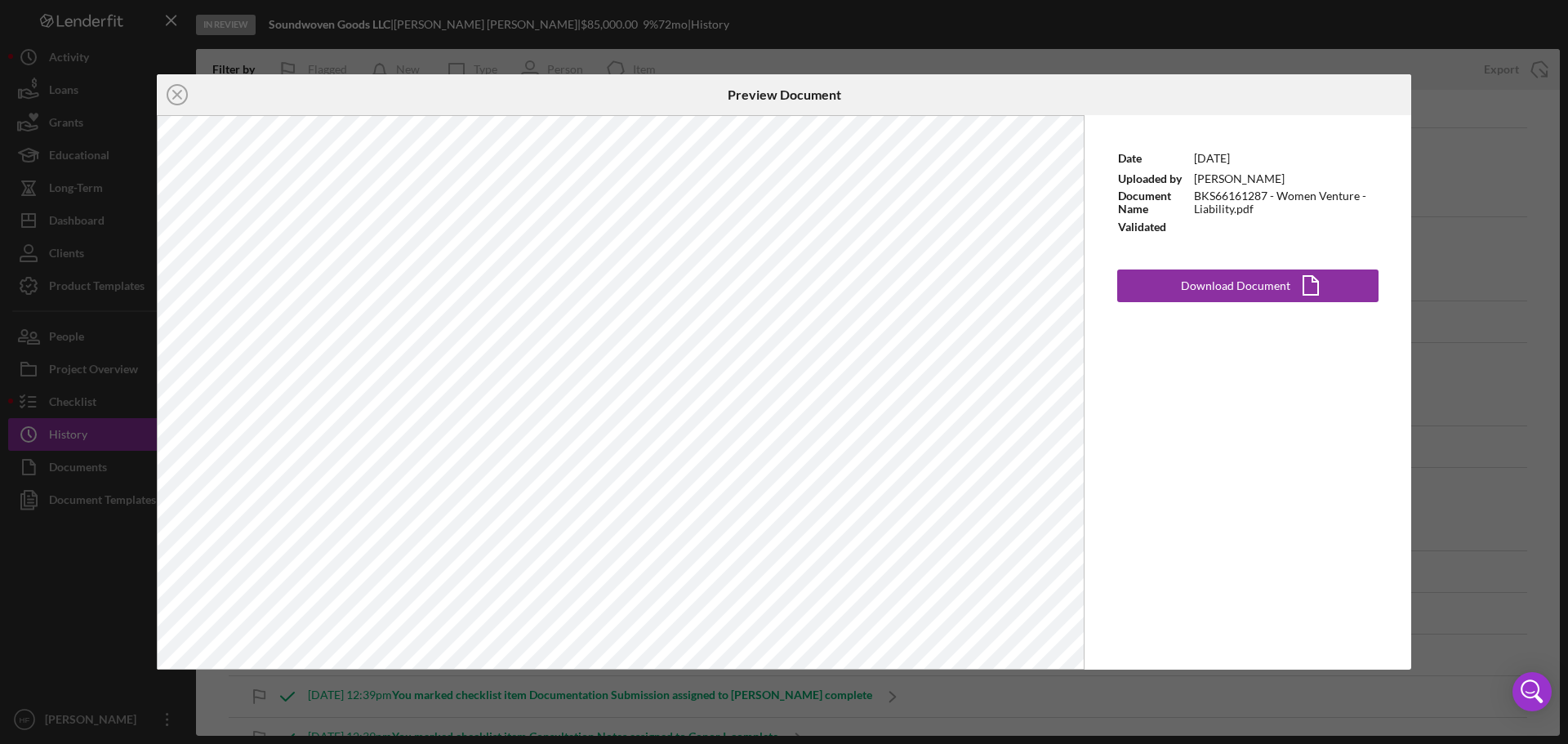
click at [1484, 176] on div "Icon/Close Preview Document Date [DATE] Uploaded by [PERSON_NAME] Document Name…" at bounding box center [784, 372] width 1568 height 744
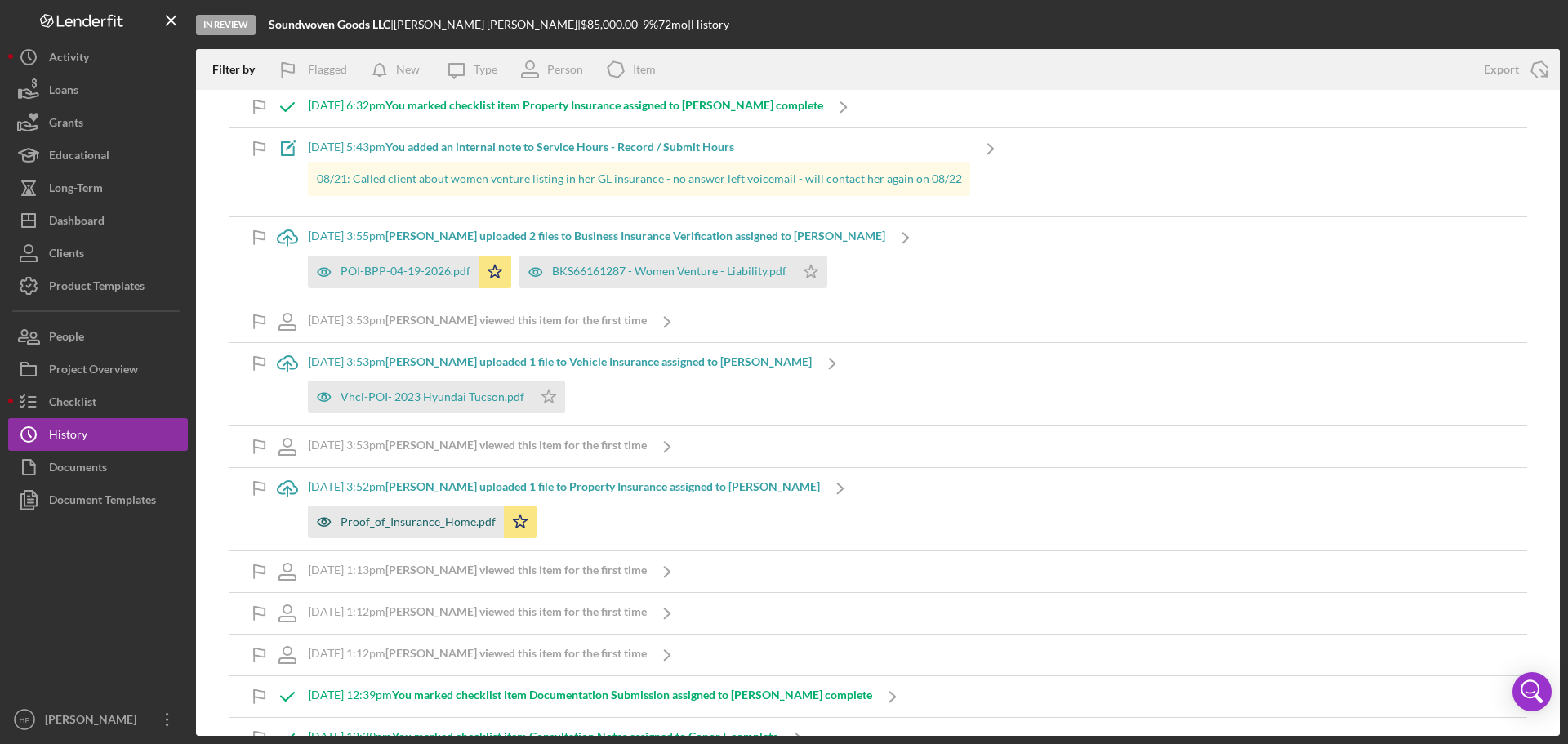
click at [414, 524] on div "Proof_of_Insurance_Home.pdf" at bounding box center [418, 522] width 155 height 13
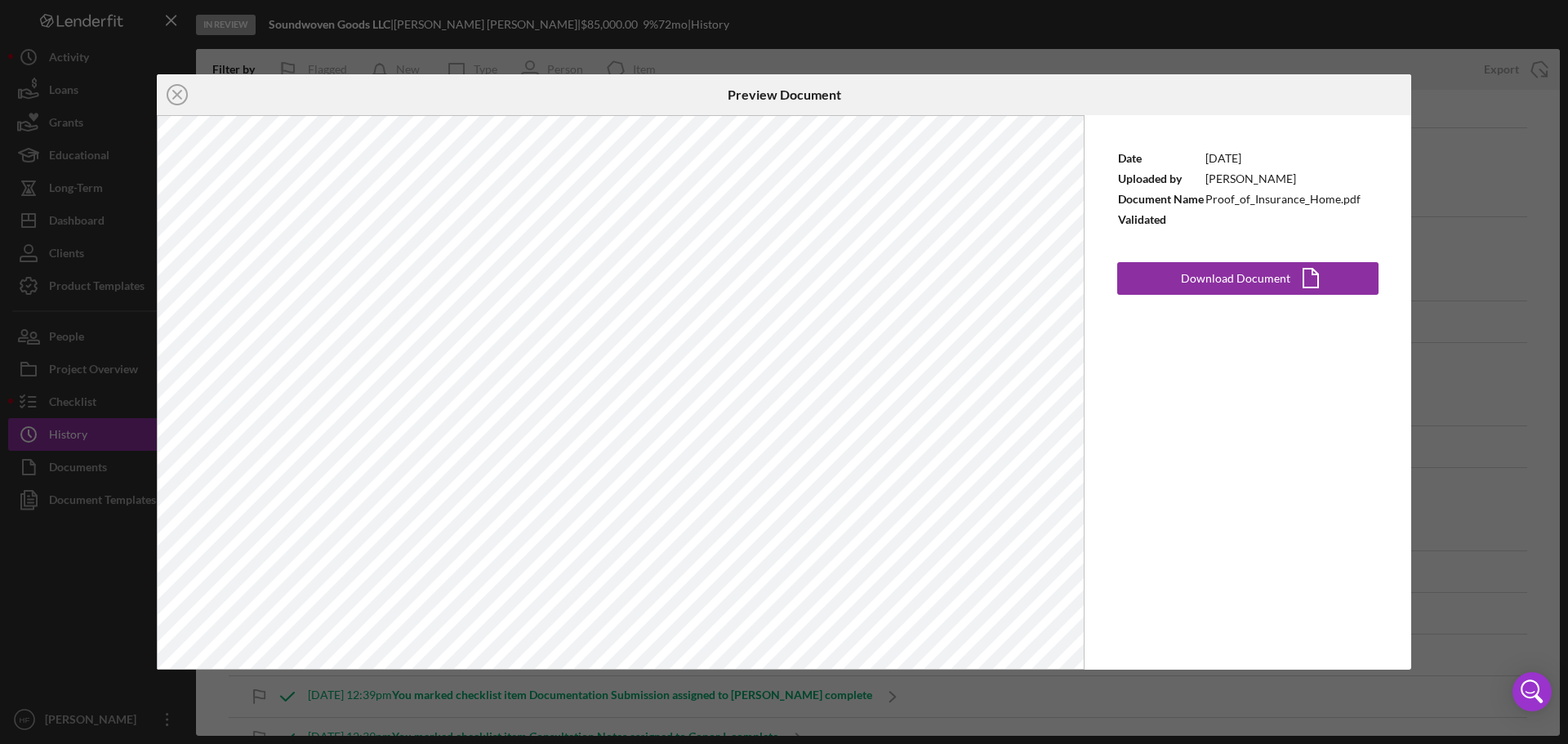
click at [1473, 143] on div "Icon/Close Preview Document Date [DATE] Uploaded by [PERSON_NAME] Document Name…" at bounding box center [784, 372] width 1568 height 744
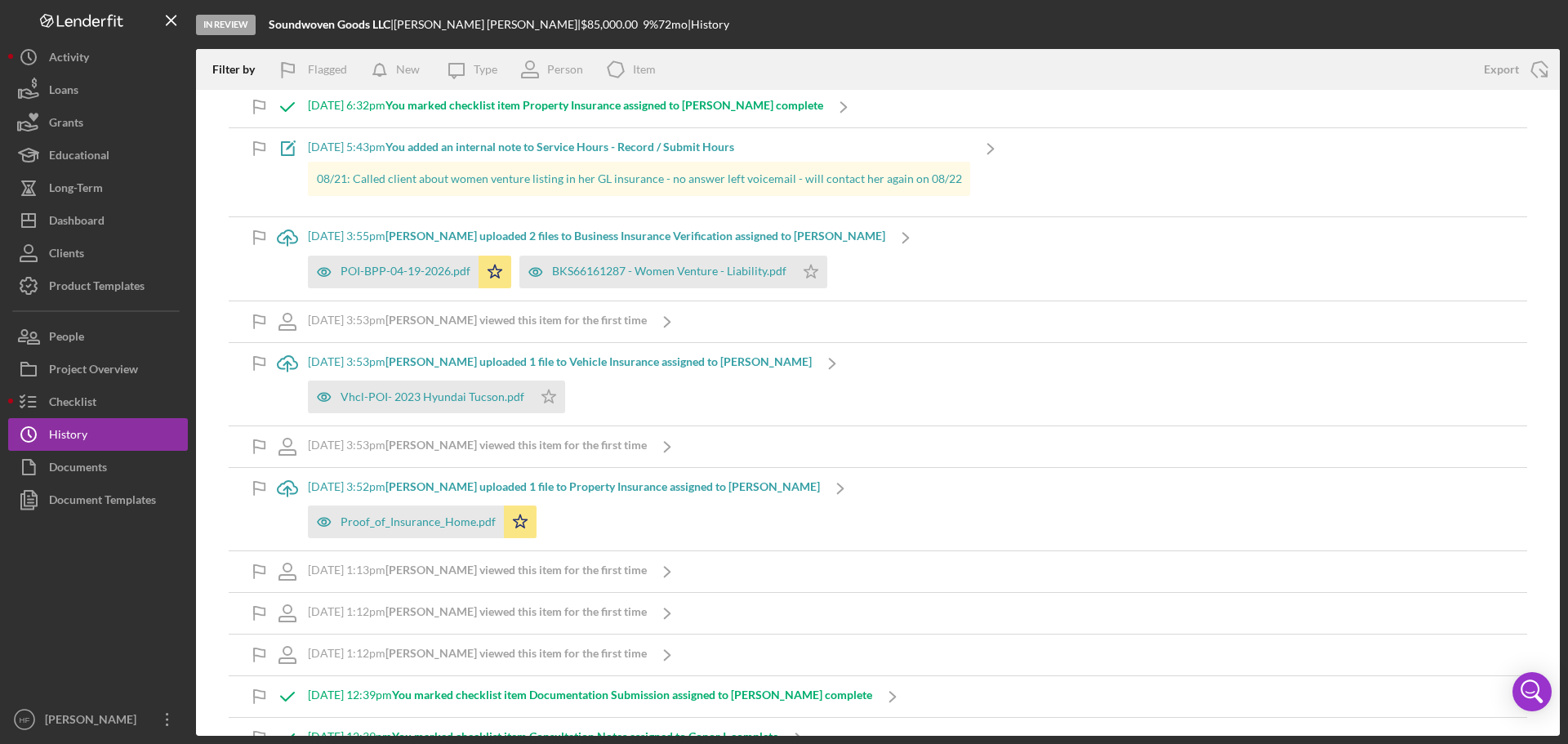
click at [488, 491] on b "[PERSON_NAME] uploaded 1 file to Property Insurance assigned to [PERSON_NAME]" at bounding box center [603, 486] width 435 height 14
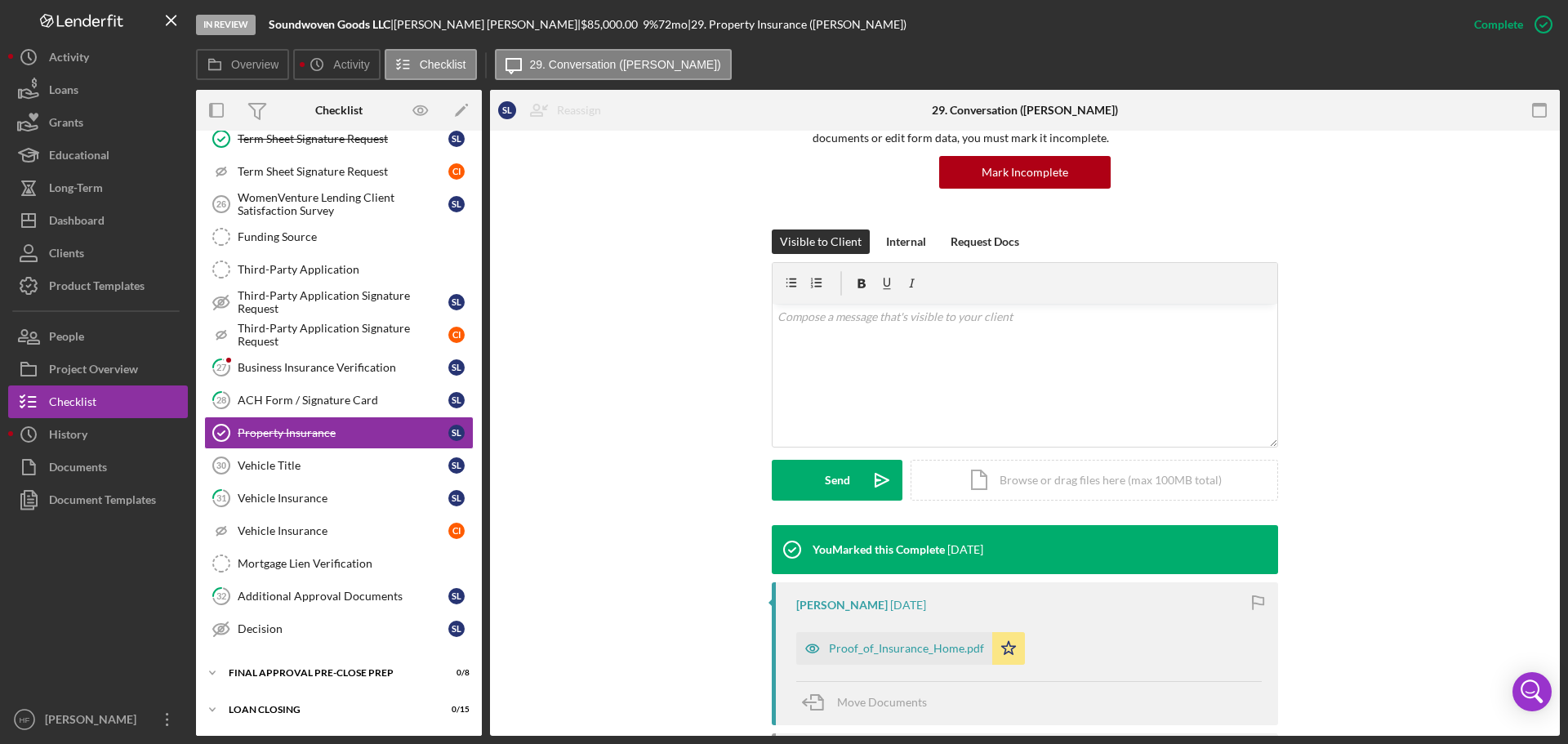
scroll to position [395, 0]
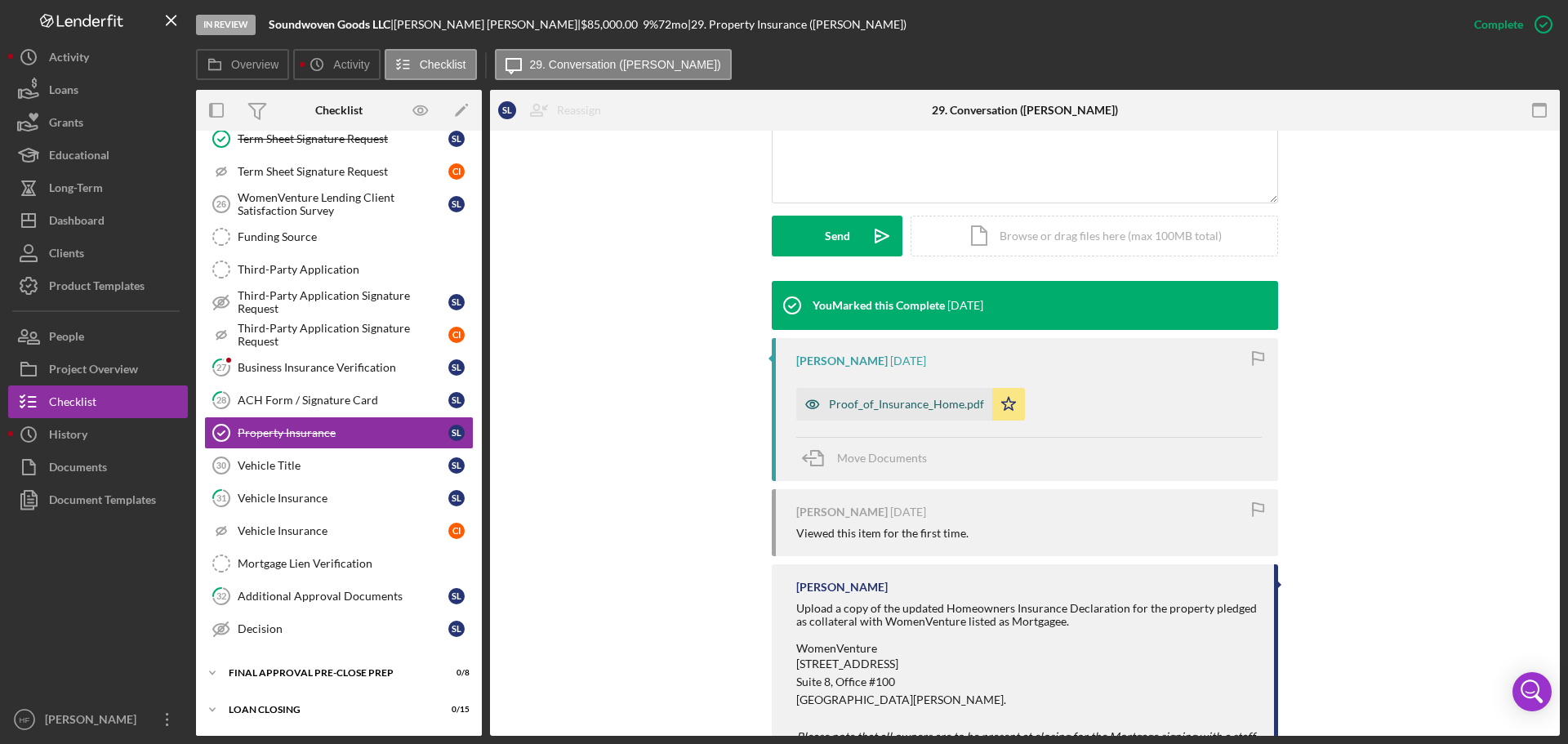
click at [876, 405] on div "Proof_of_Insurance_Home.pdf" at bounding box center [906, 404] width 155 height 13
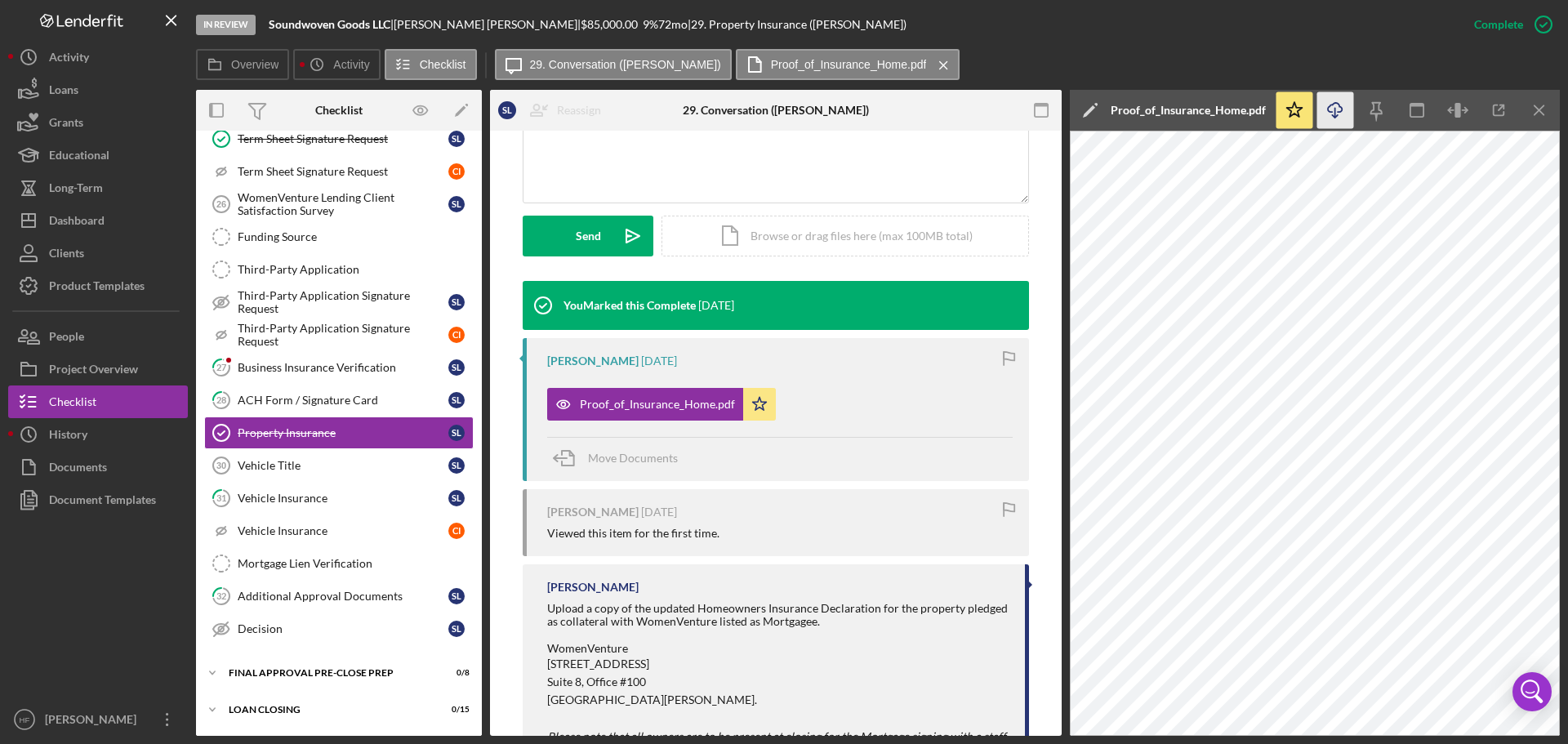
click at [1345, 114] on icon "Icon/Download" at bounding box center [1336, 110] width 36 height 36
drag, startPoint x: 91, startPoint y: 423, endPoint x: 134, endPoint y: 429, distance: 43.4
click at [91, 423] on button "Icon/History History" at bounding box center [98, 434] width 180 height 33
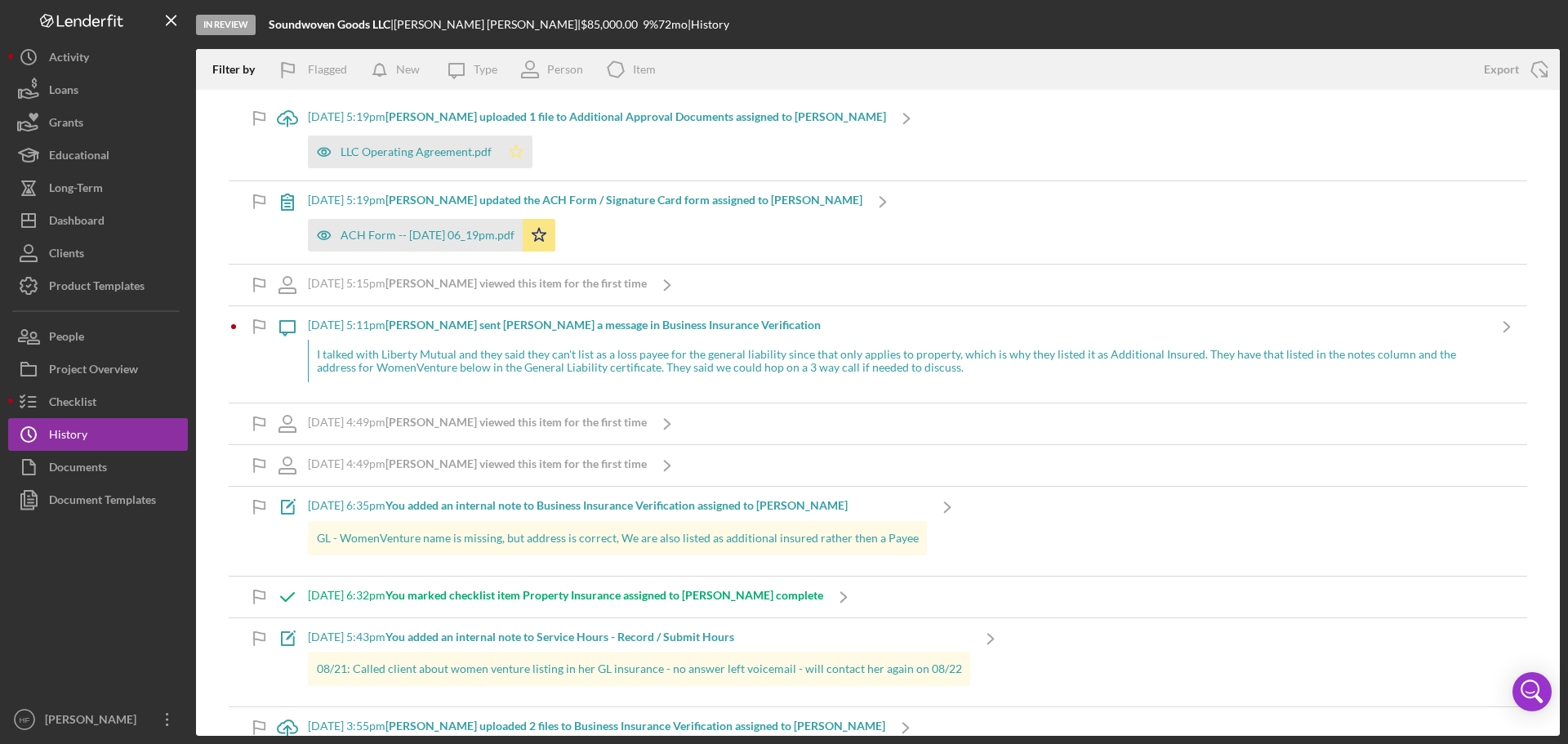
click at [508, 154] on icon "Icon/Star" at bounding box center [516, 151] width 33 height 33
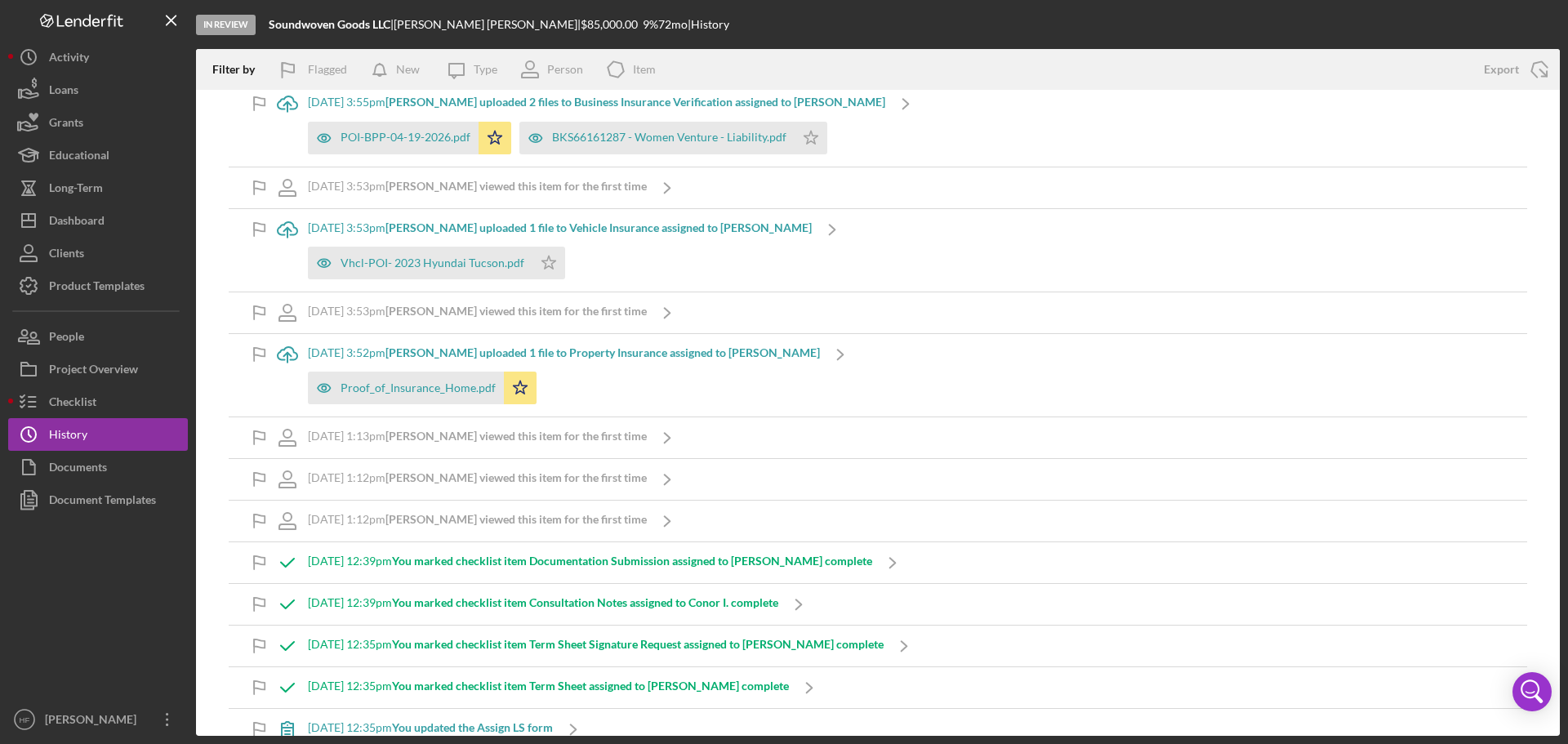
scroll to position [653, 0]
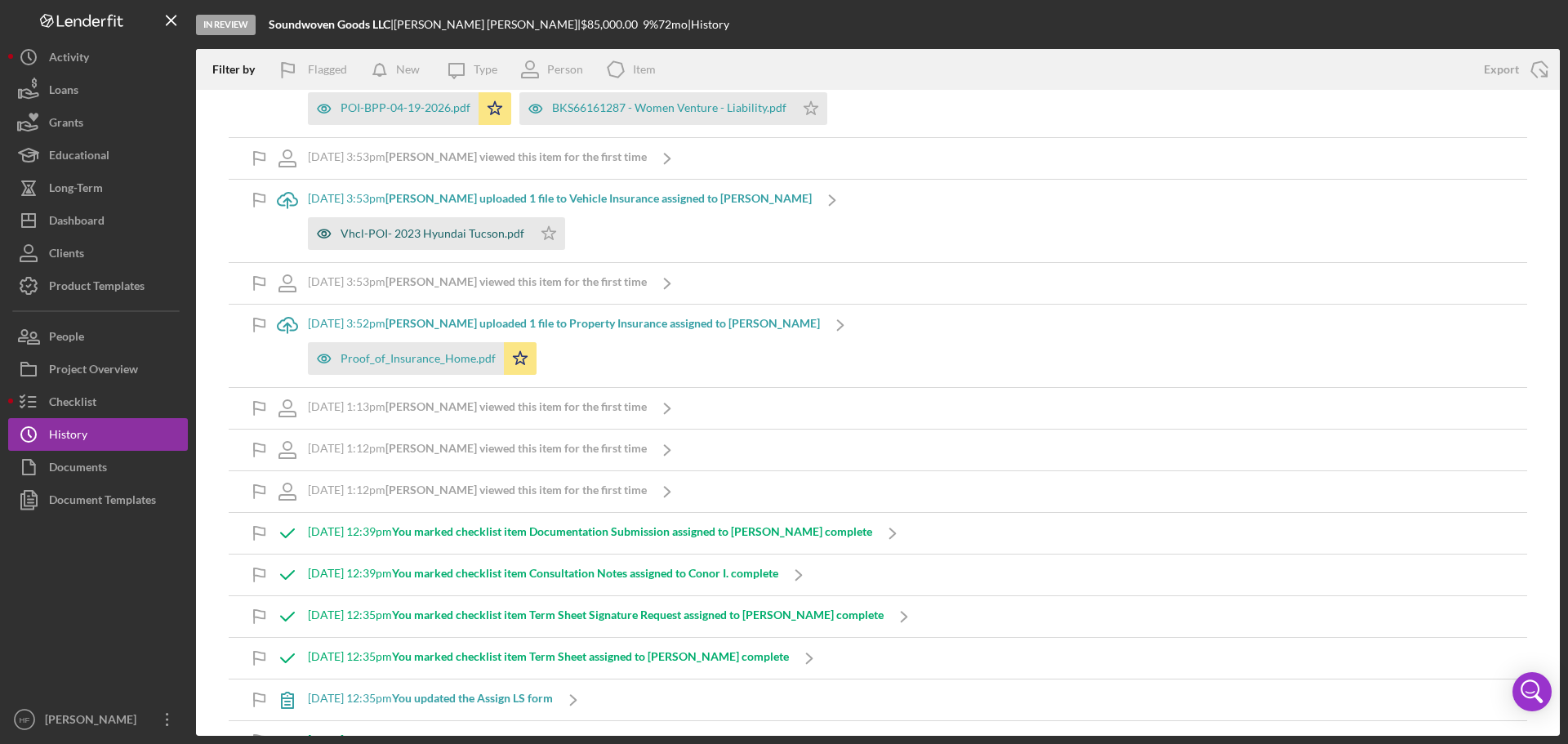
click at [438, 235] on div "Vhcl-POI- 2023 Hyundai Tucson.pdf" at bounding box center [432, 233] width 184 height 13
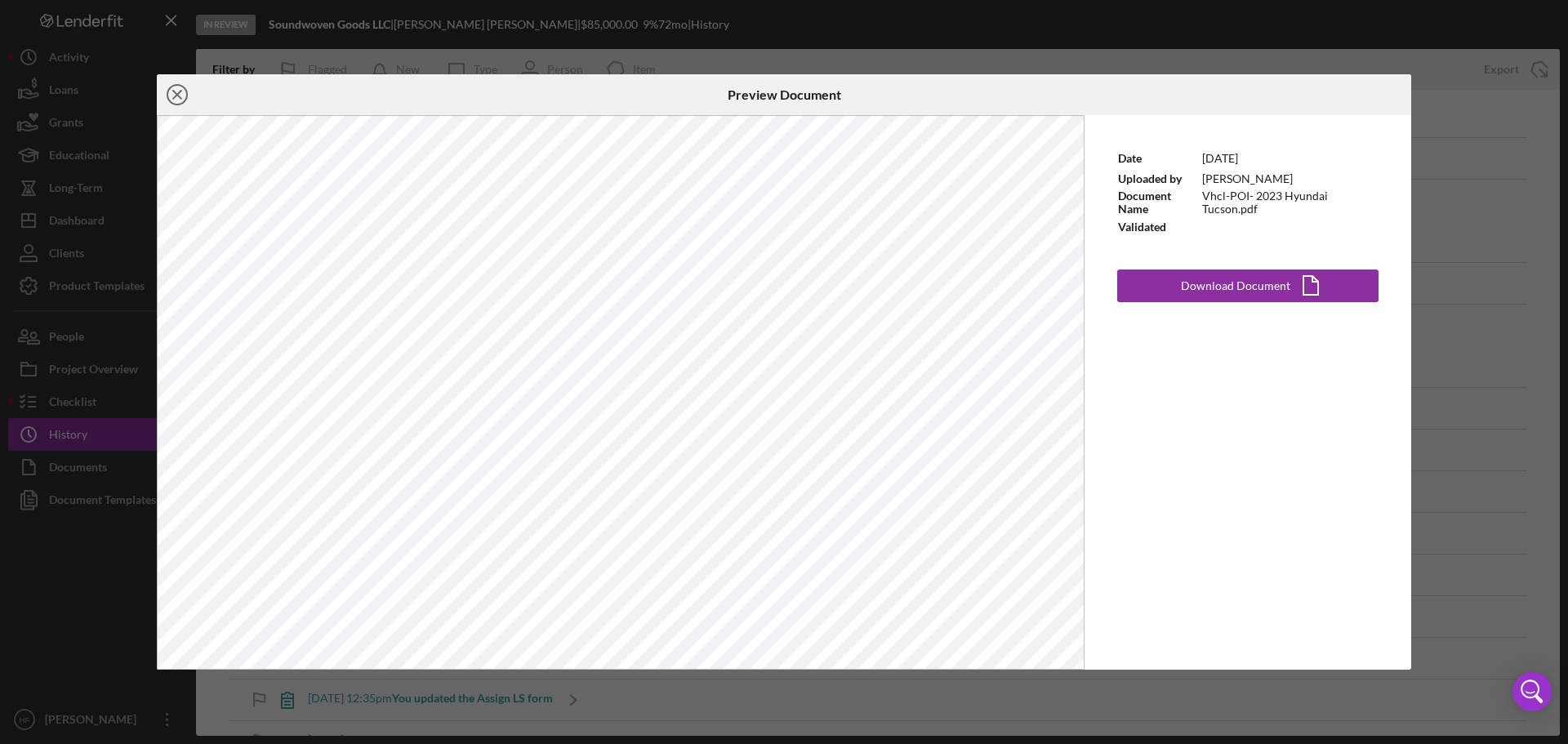
click at [175, 93] on line at bounding box center [177, 94] width 8 height 8
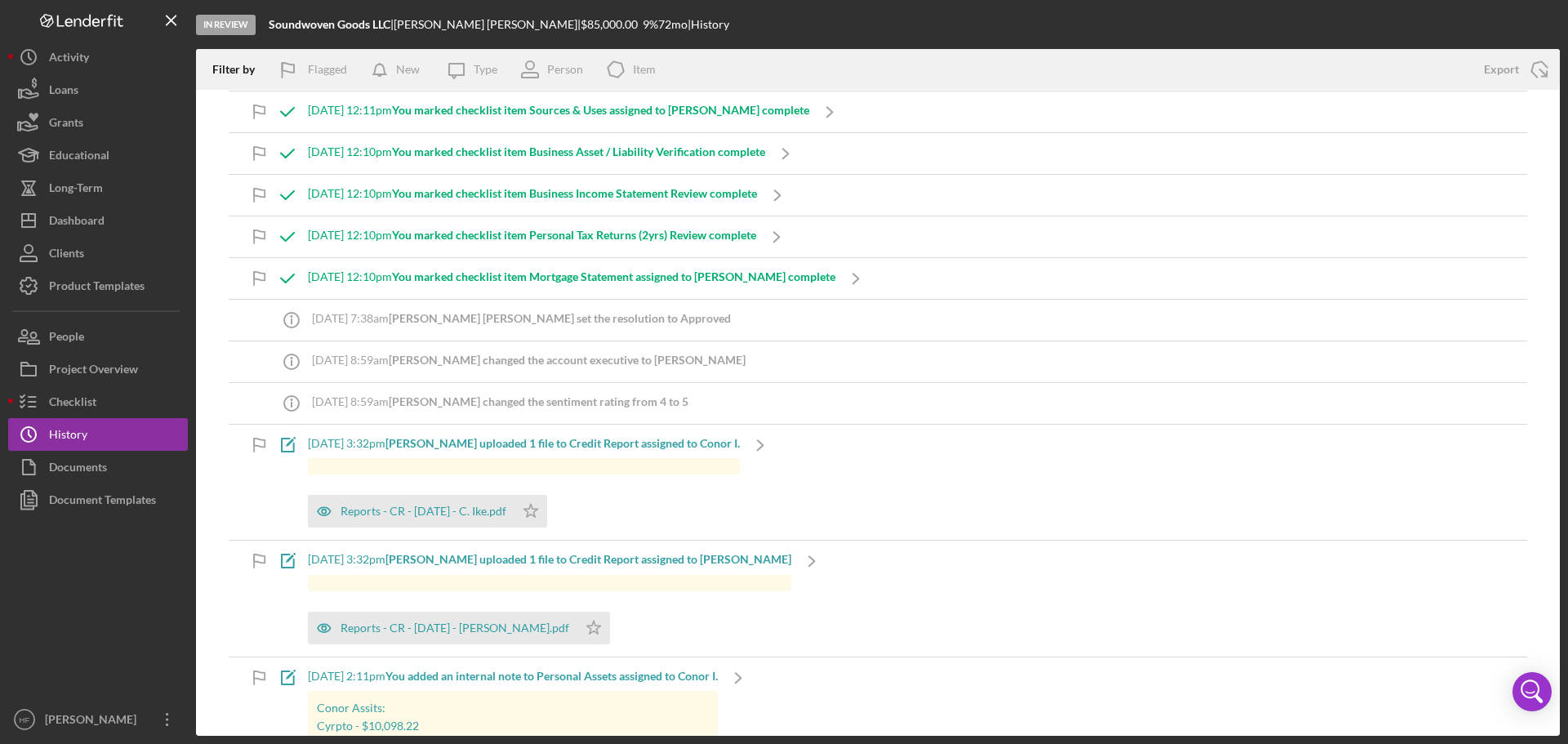
scroll to position [1389, 0]
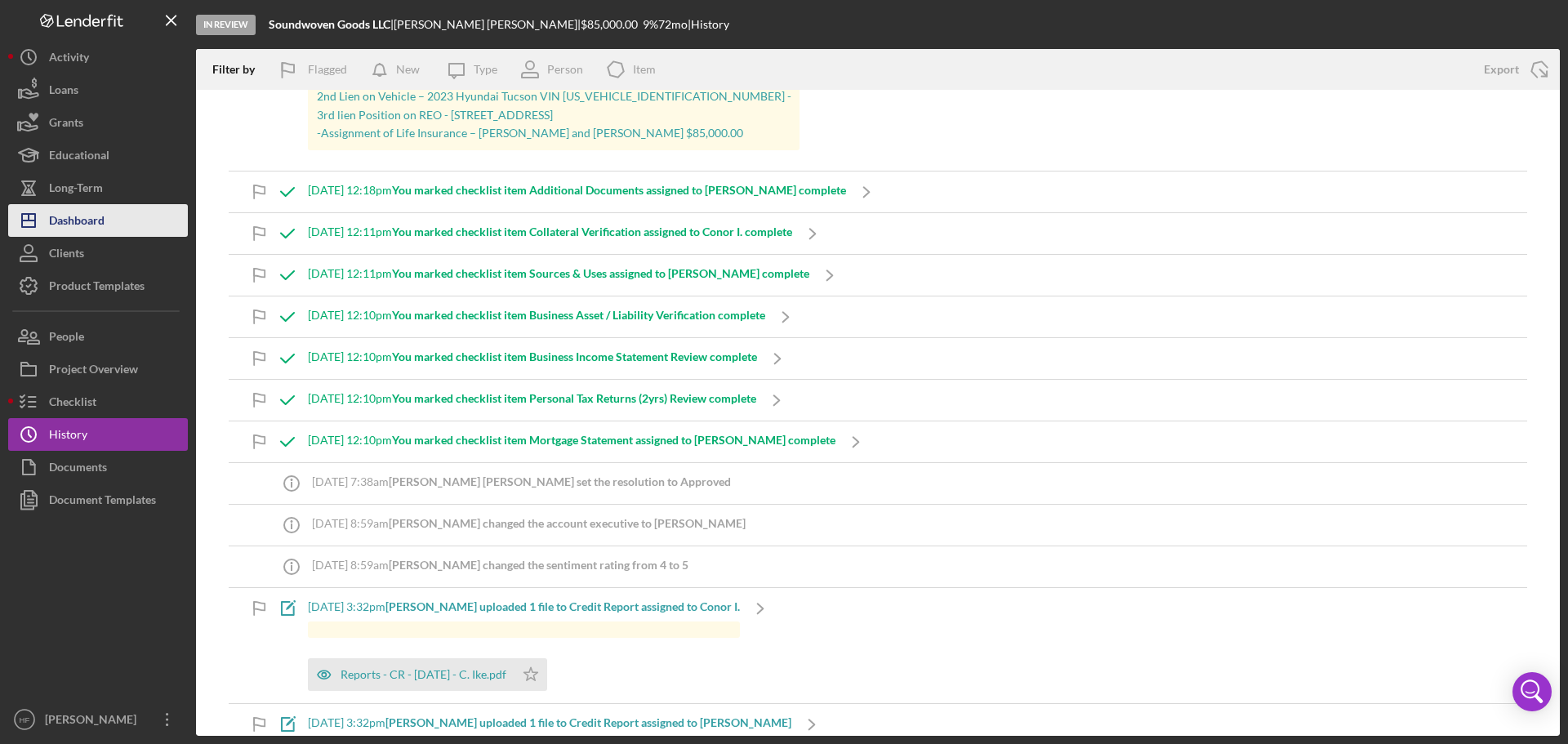
click at [77, 224] on div "Dashboard" at bounding box center [77, 222] width 56 height 36
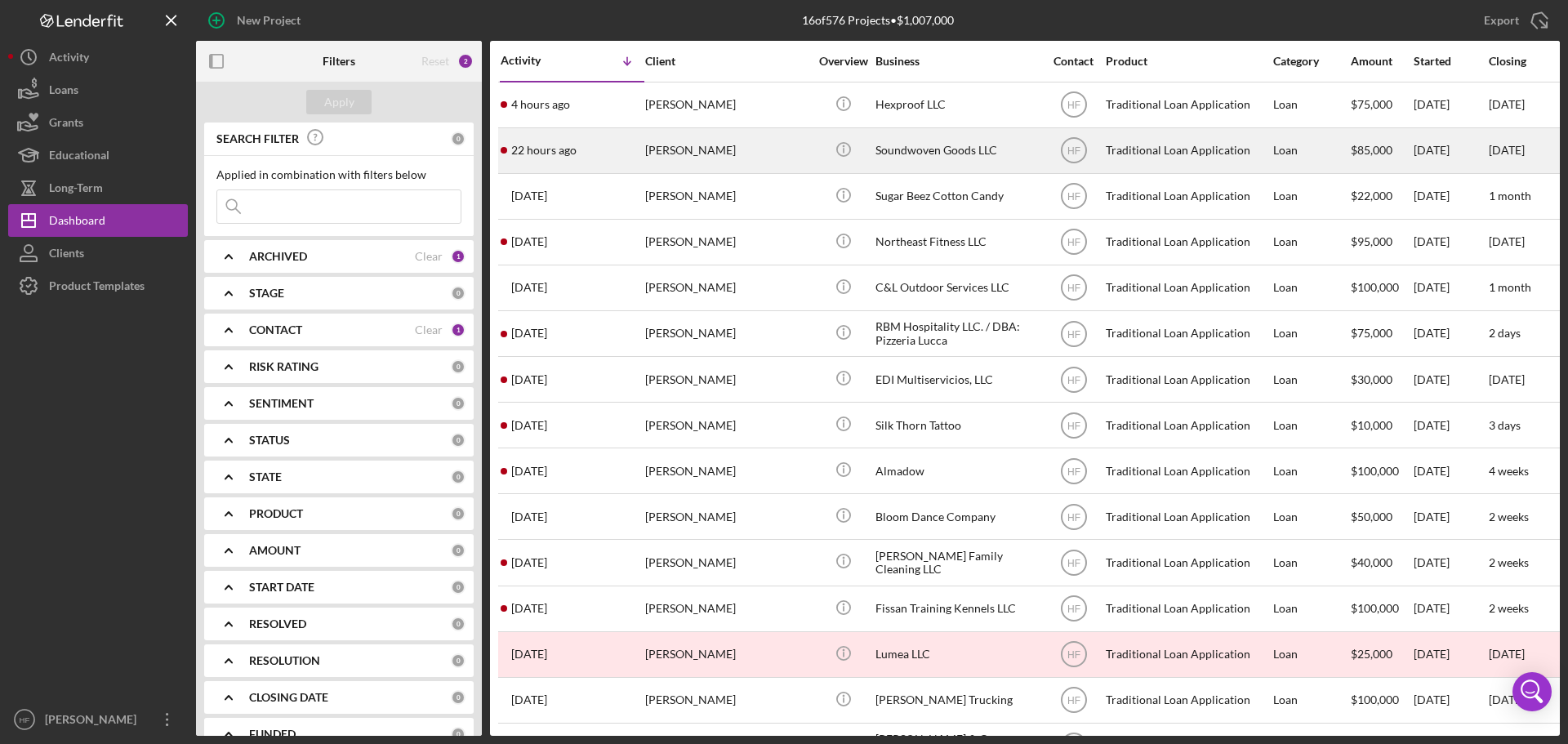
click at [758, 152] on div "[PERSON_NAME]" at bounding box center [726, 150] width 163 height 43
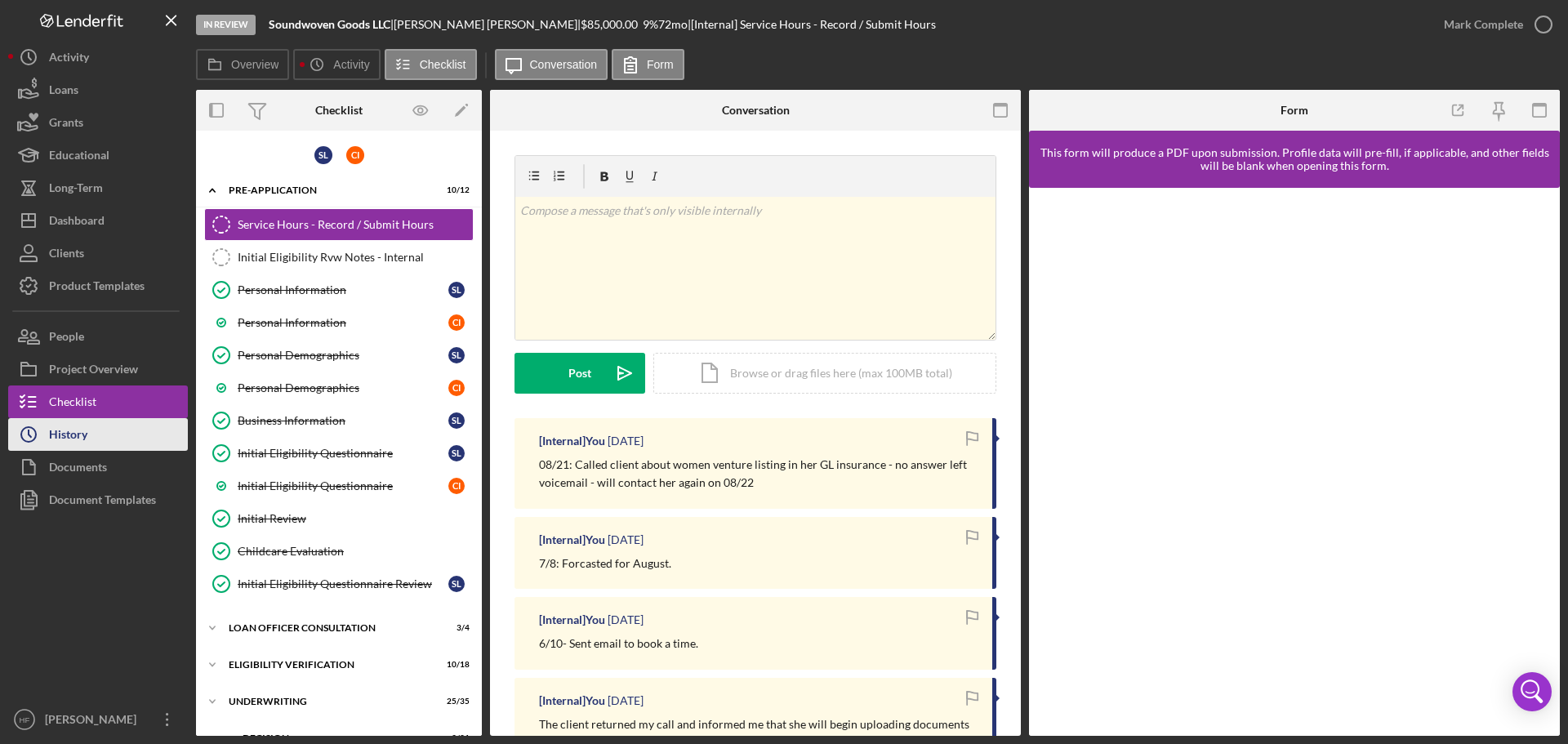
click at [119, 441] on button "Icon/History History" at bounding box center [98, 434] width 180 height 33
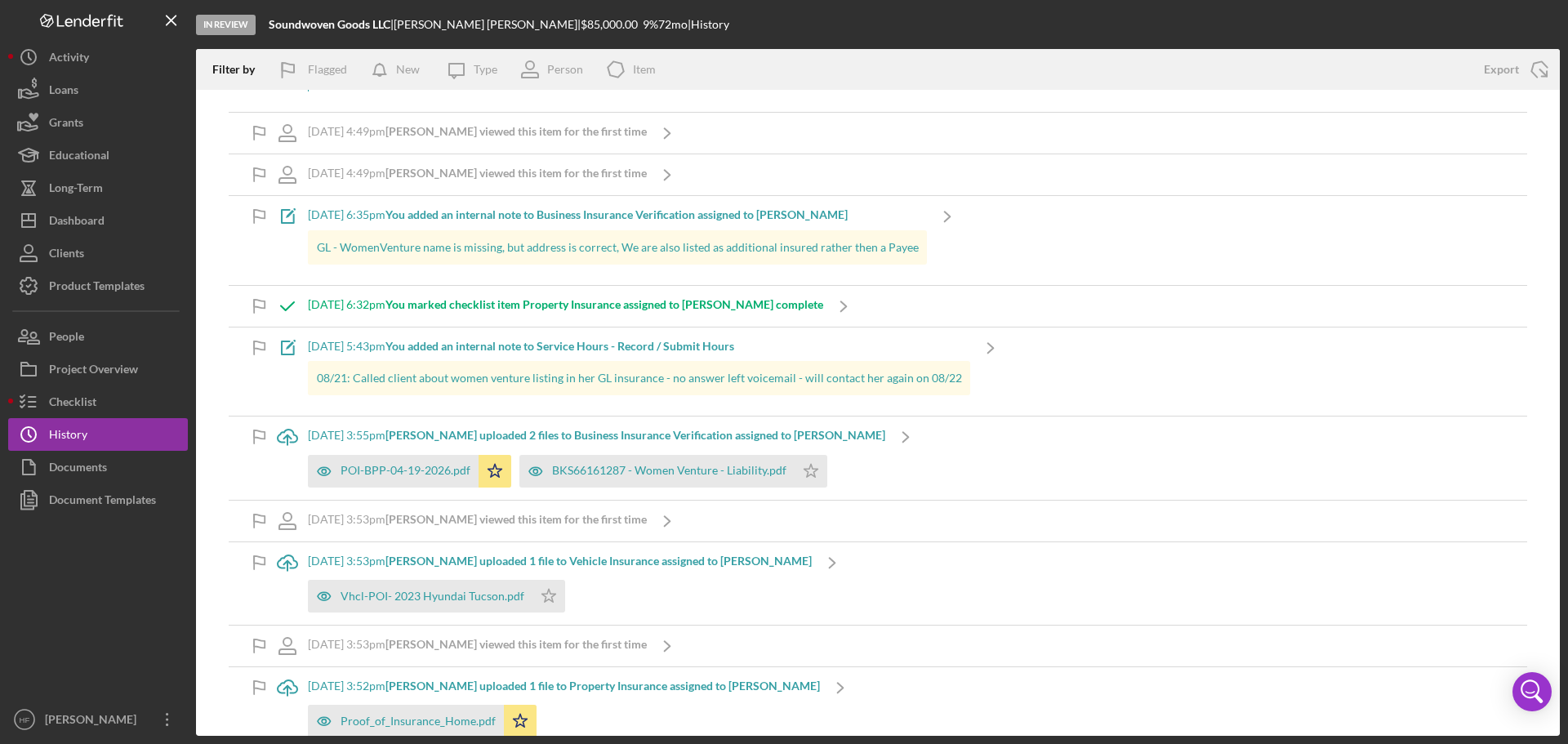
scroll to position [327, 0]
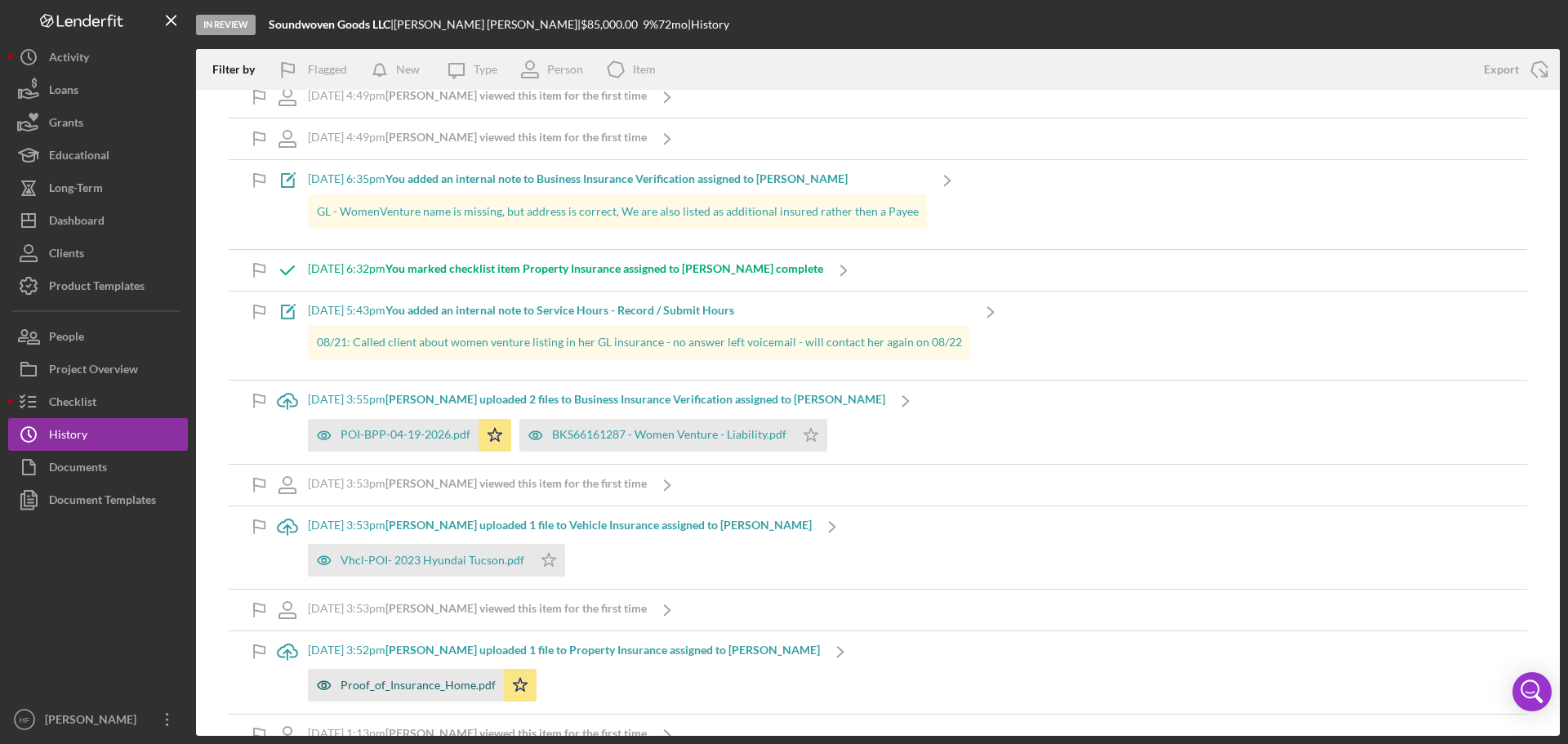
click at [422, 686] on div "Proof_of_Insurance_Home.pdf" at bounding box center [418, 685] width 155 height 13
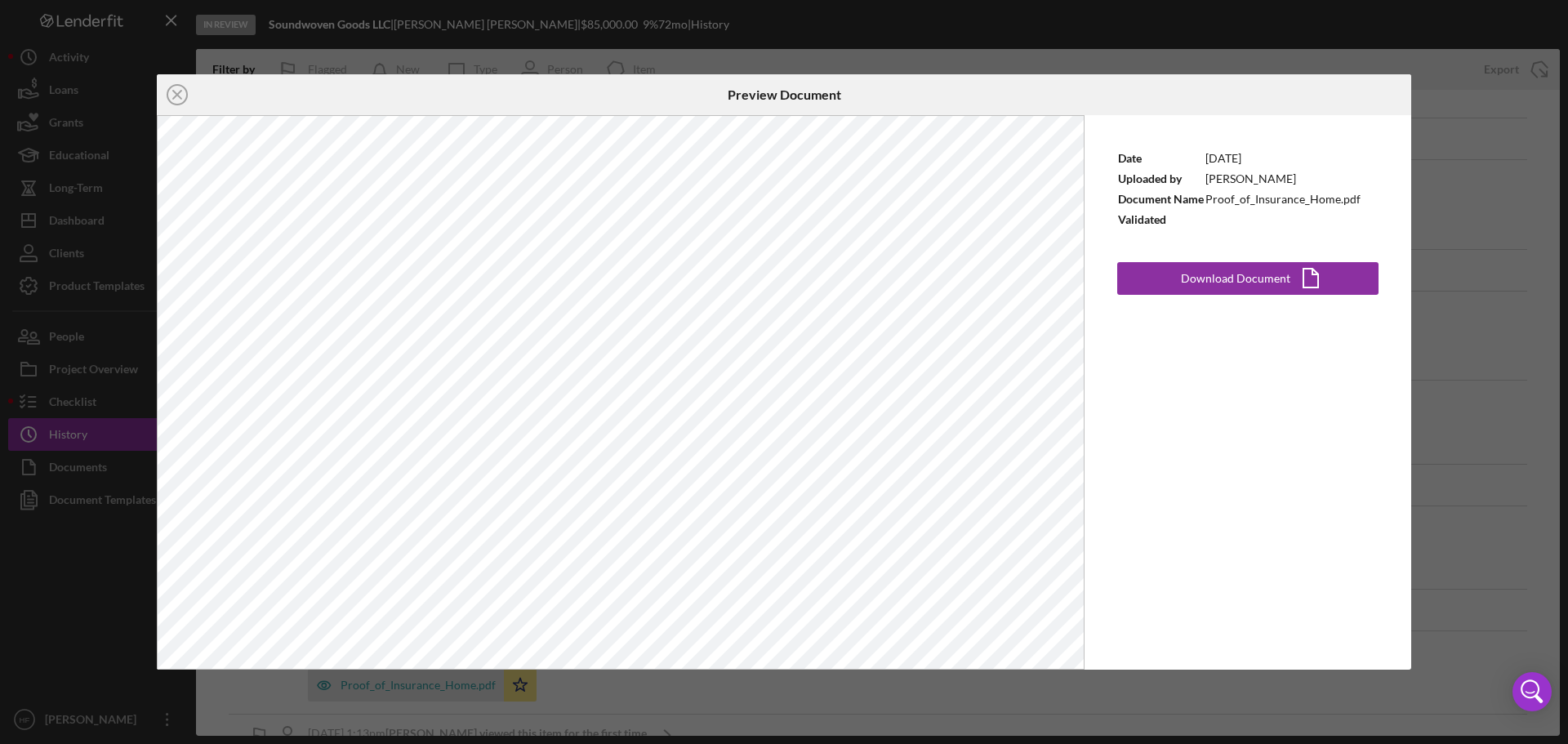
drag, startPoint x: 1452, startPoint y: 153, endPoint x: 1461, endPoint y: 159, distance: 10.8
click at [1452, 153] on div "Icon/Close Preview Document Date [DATE] Uploaded by [PERSON_NAME] Document Name…" at bounding box center [784, 372] width 1568 height 744
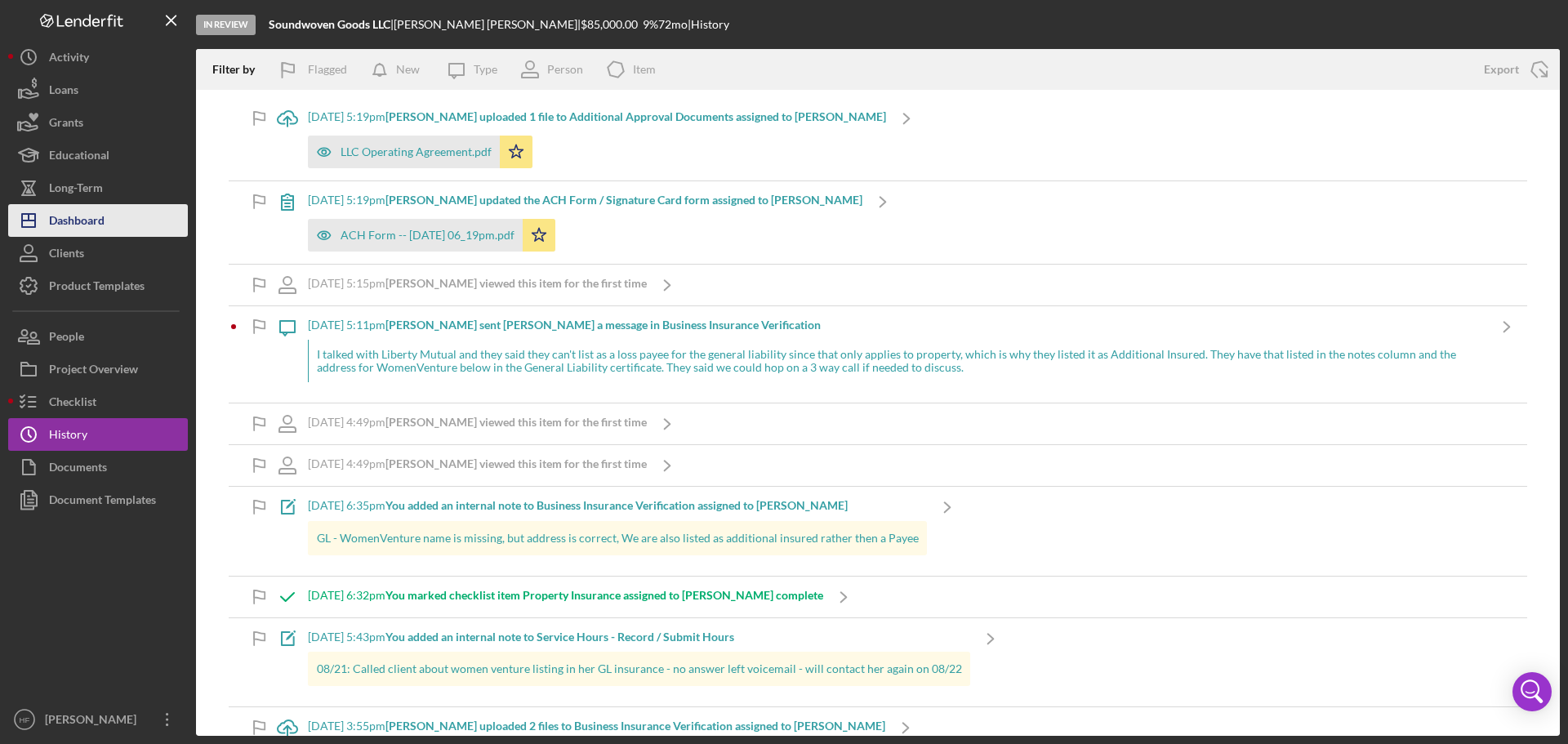
click at [133, 232] on button "Icon/Dashboard Dashboard" at bounding box center [98, 220] width 180 height 33
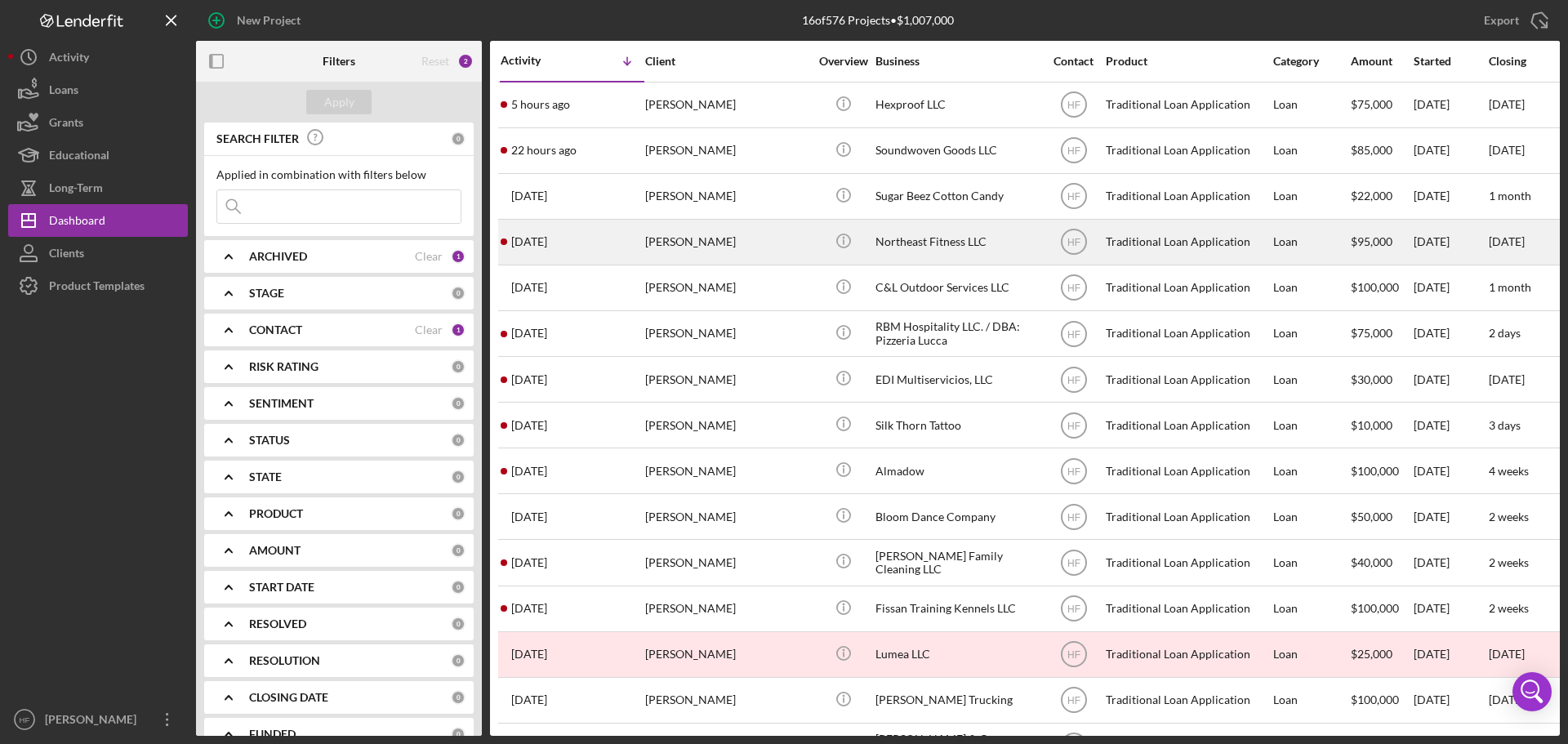
click at [795, 241] on div "[PERSON_NAME]" at bounding box center [726, 242] width 163 height 43
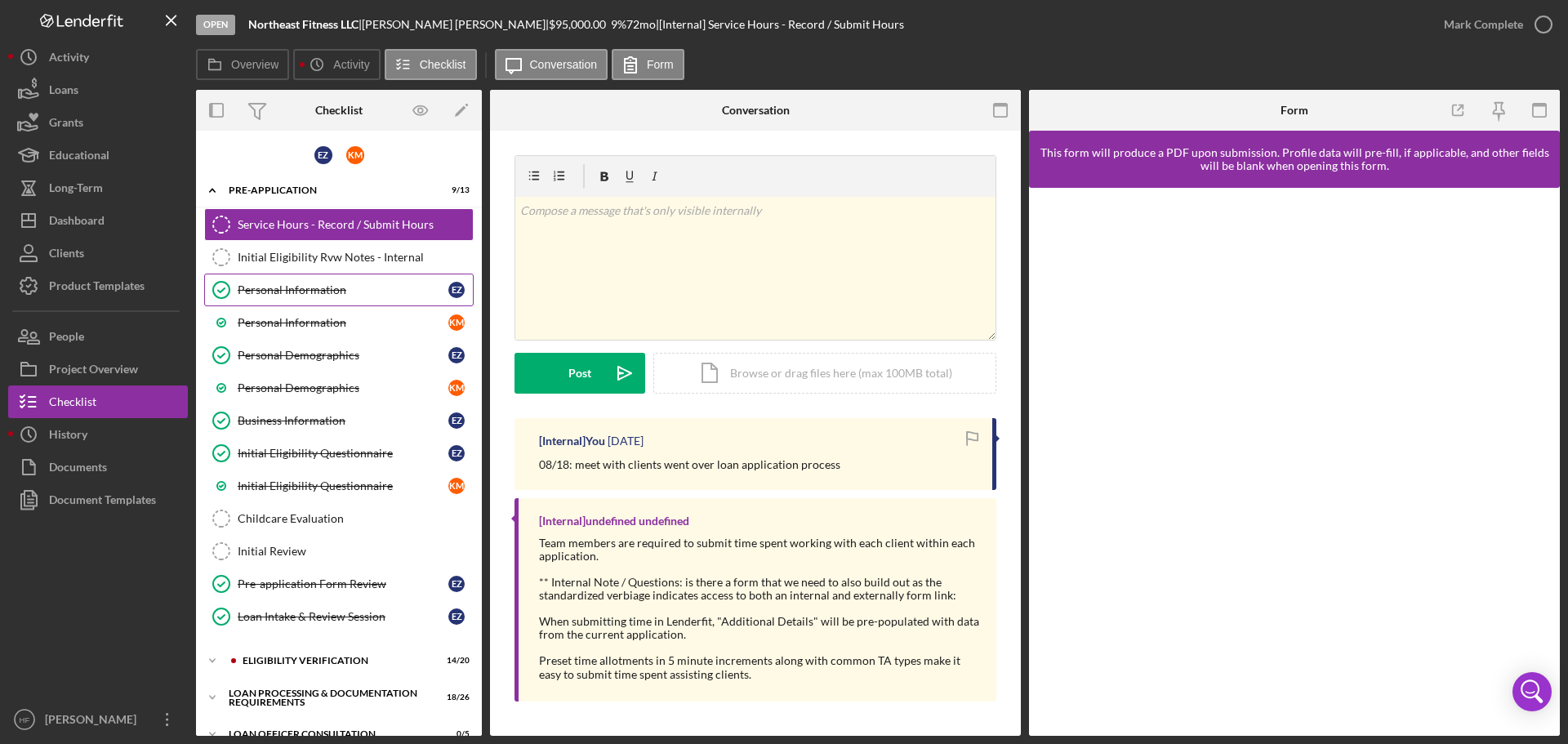
click at [331, 285] on div "Personal Information" at bounding box center [343, 290] width 211 height 13
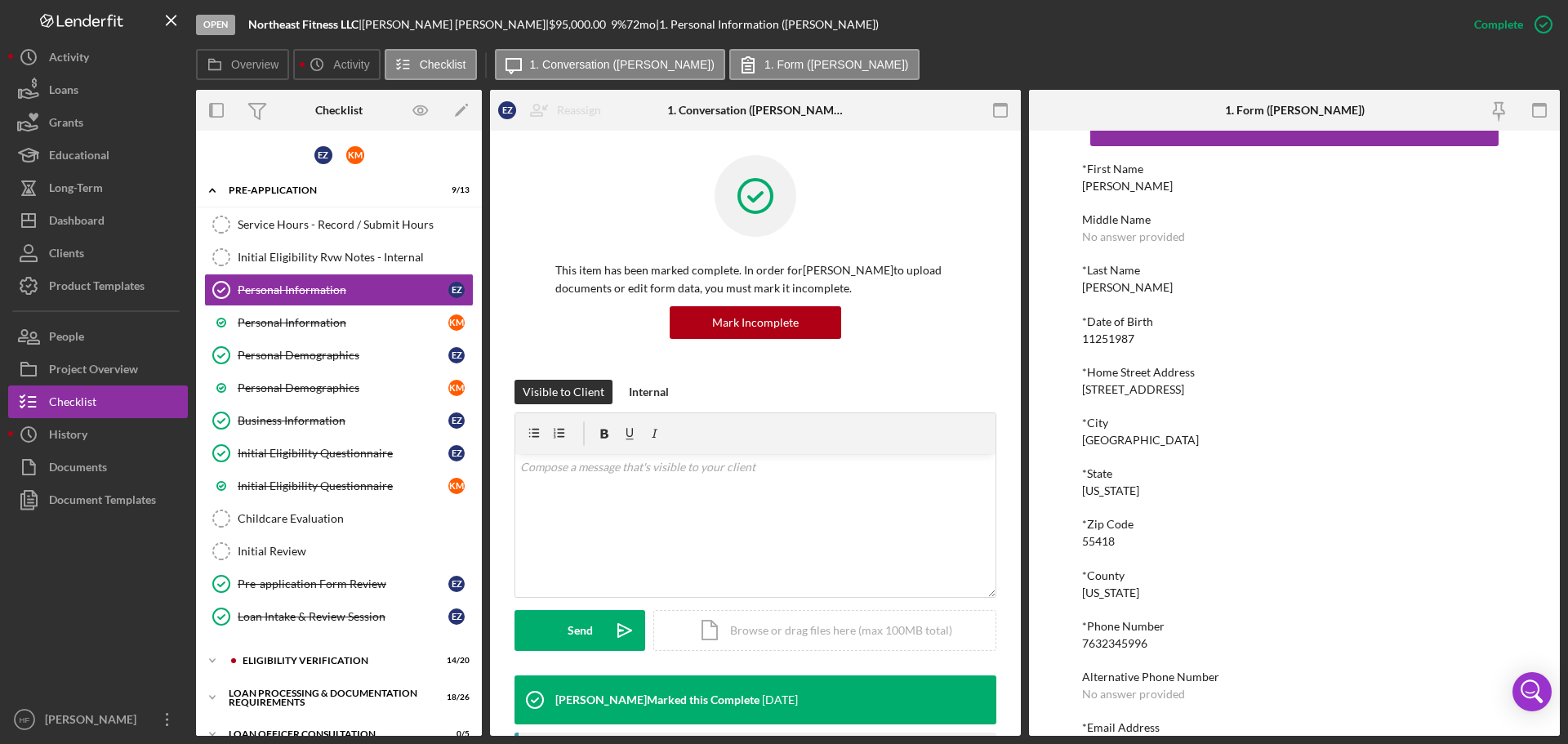
scroll to position [90, 0]
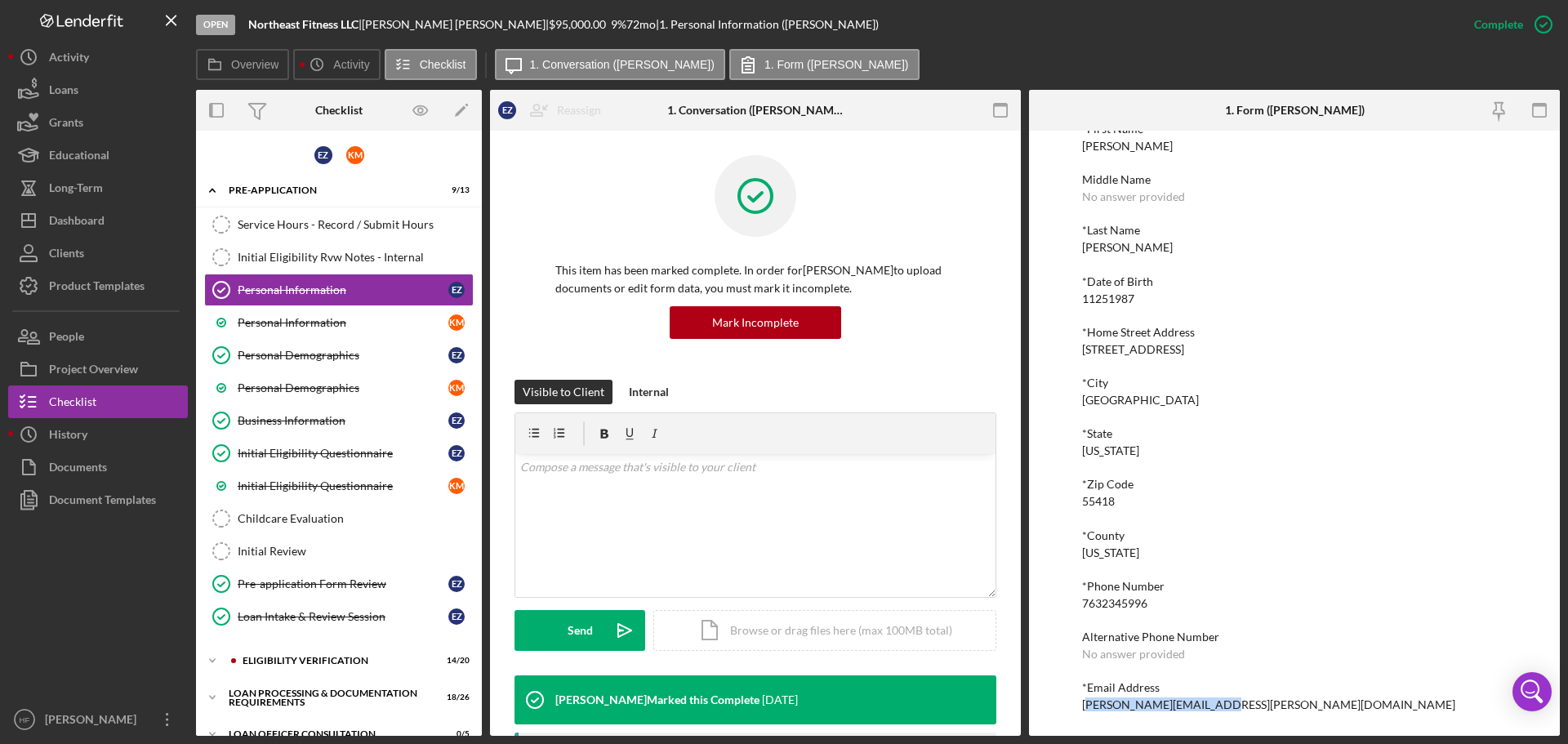
drag, startPoint x: 1084, startPoint y: 706, endPoint x: 1207, endPoint y: 702, distance: 123.1
click at [1207, 702] on div "*Email Address [EMAIL_ADDRESS][PERSON_NAME][DOMAIN_NAME]" at bounding box center [1295, 696] width 425 height 30
click at [1217, 704] on div "*Email Address [EMAIL_ADDRESS][PERSON_NAME][DOMAIN_NAME]" at bounding box center [1295, 696] width 425 height 30
drag, startPoint x: 1211, startPoint y: 706, endPoint x: 1081, endPoint y: 710, distance: 130.1
click at [1081, 710] on div "To edit this form you must mark this item incomplete *First Name [PERSON_NAME] …" at bounding box center [1295, 433] width 531 height 606
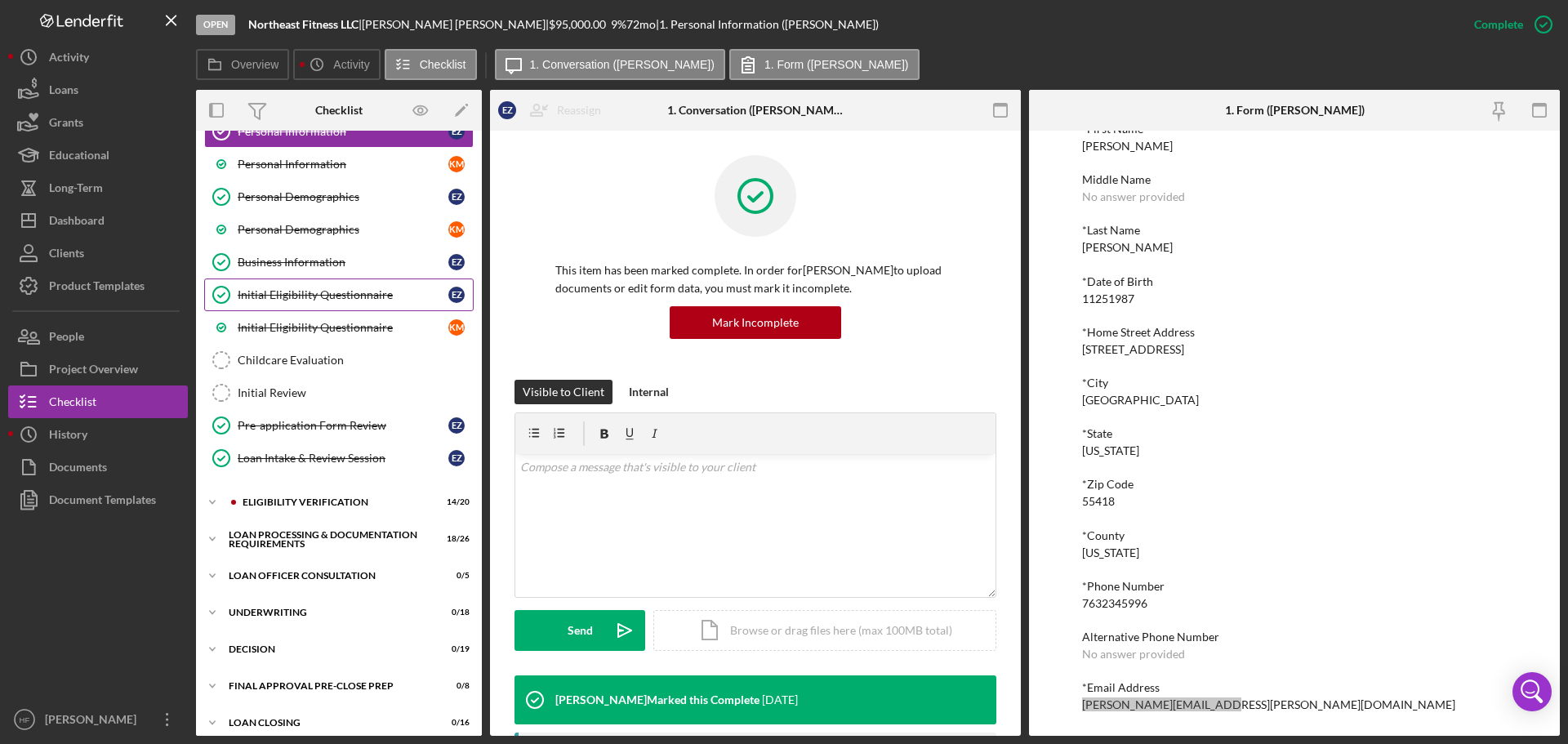
scroll to position [317, 0]
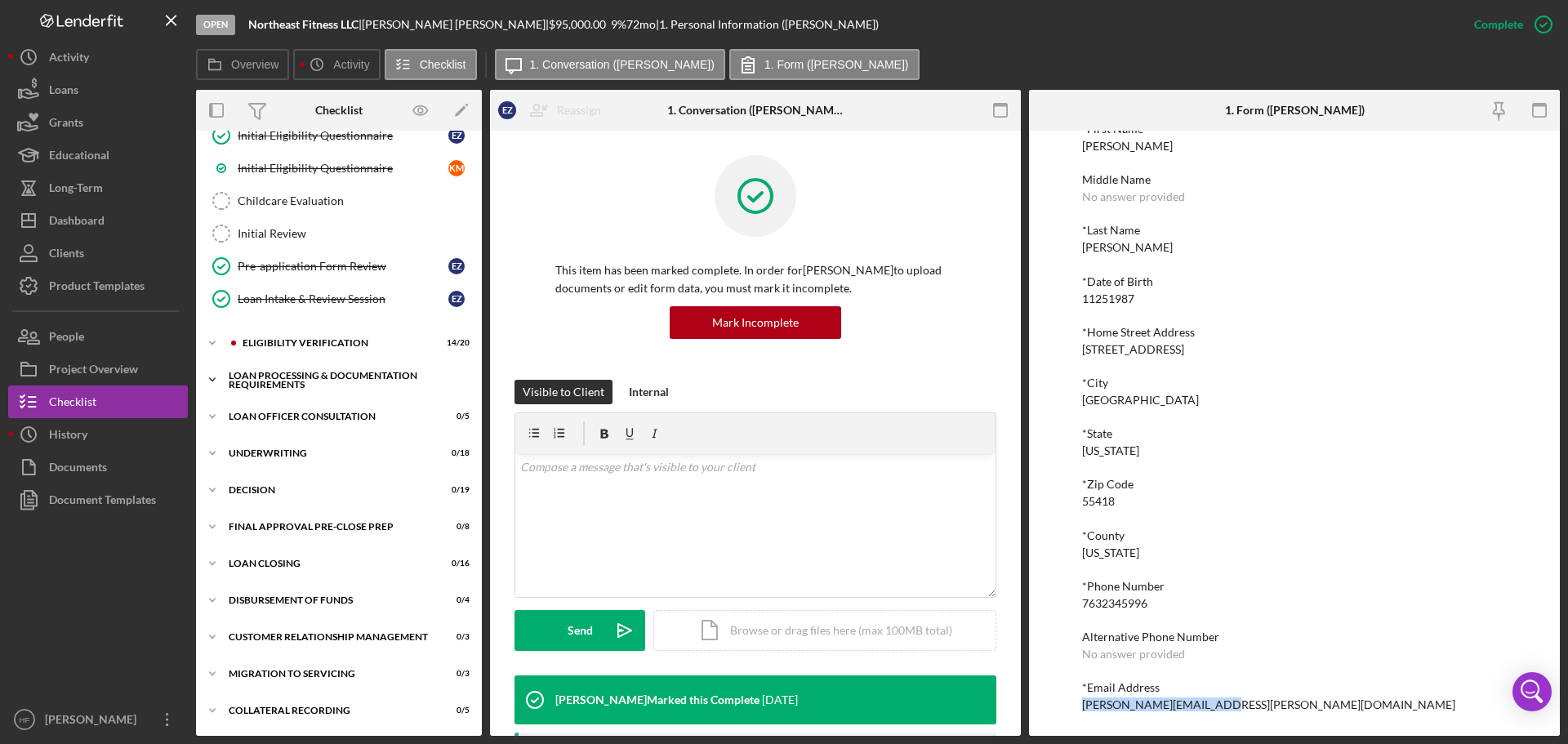
click at [209, 383] on icon "Icon/Expander" at bounding box center [212, 379] width 33 height 33
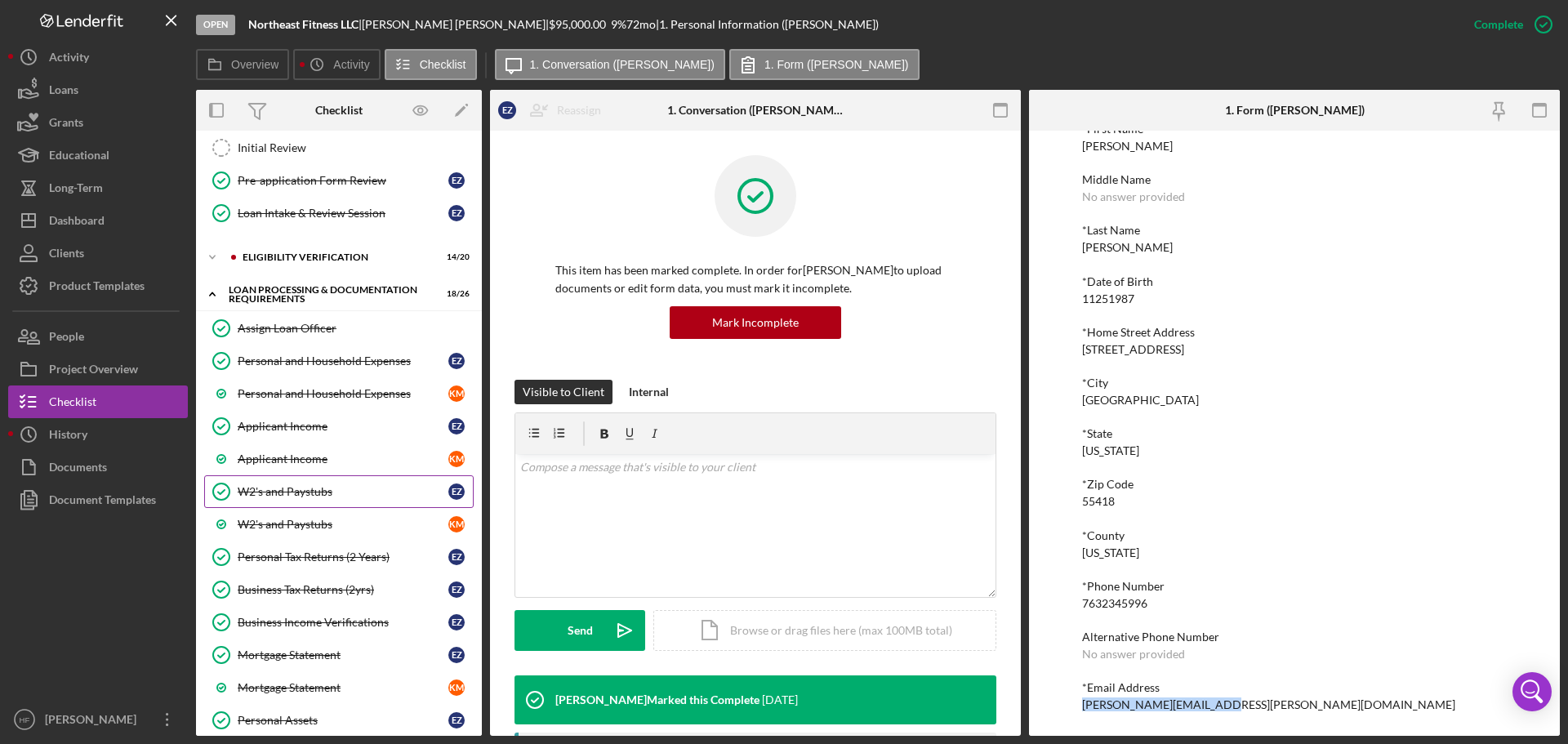
scroll to position [726, 0]
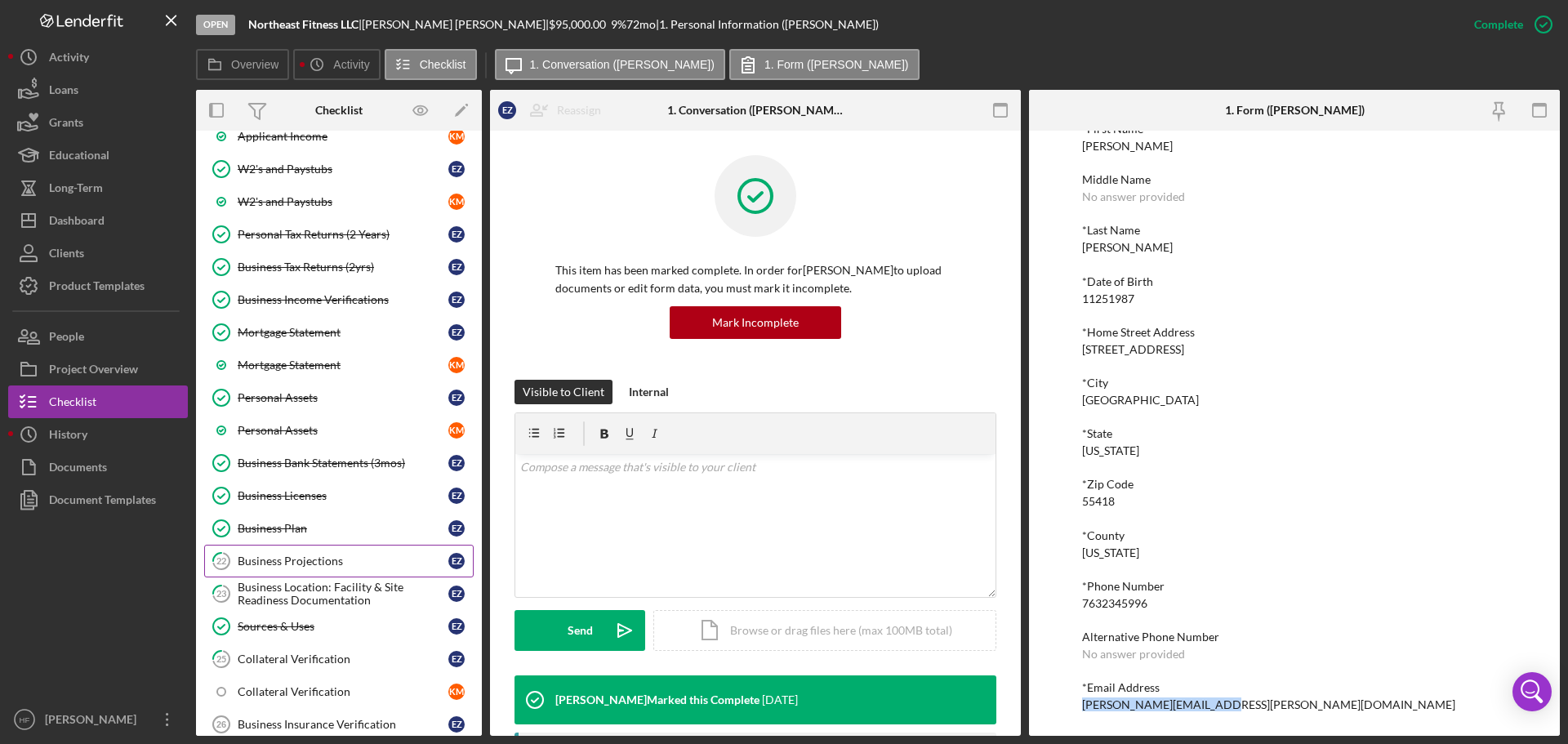
click at [295, 556] on div "Business Projections" at bounding box center [343, 561] width 211 height 13
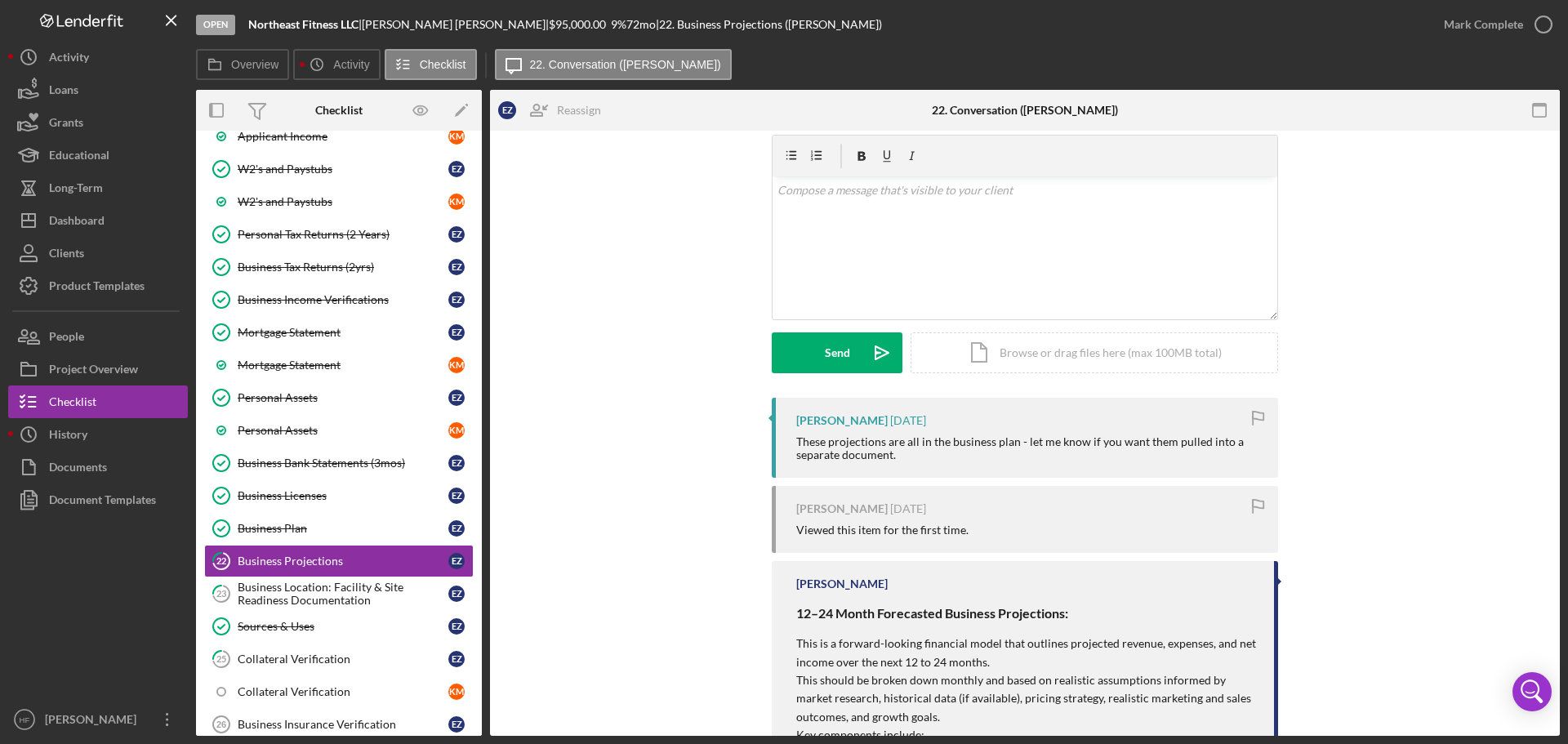
scroll to position [163, 0]
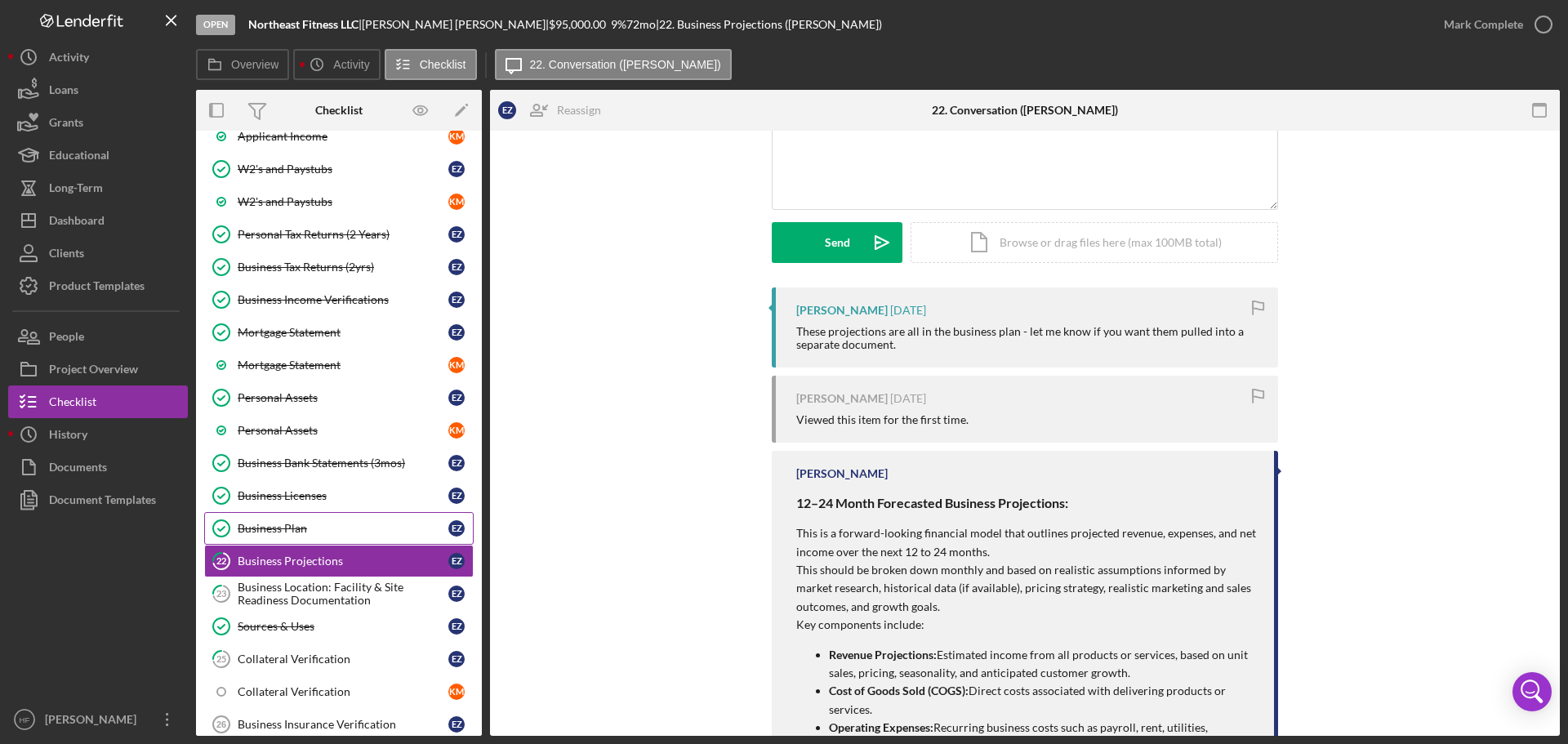
click at [364, 526] on div "Business Plan" at bounding box center [343, 528] width 211 height 13
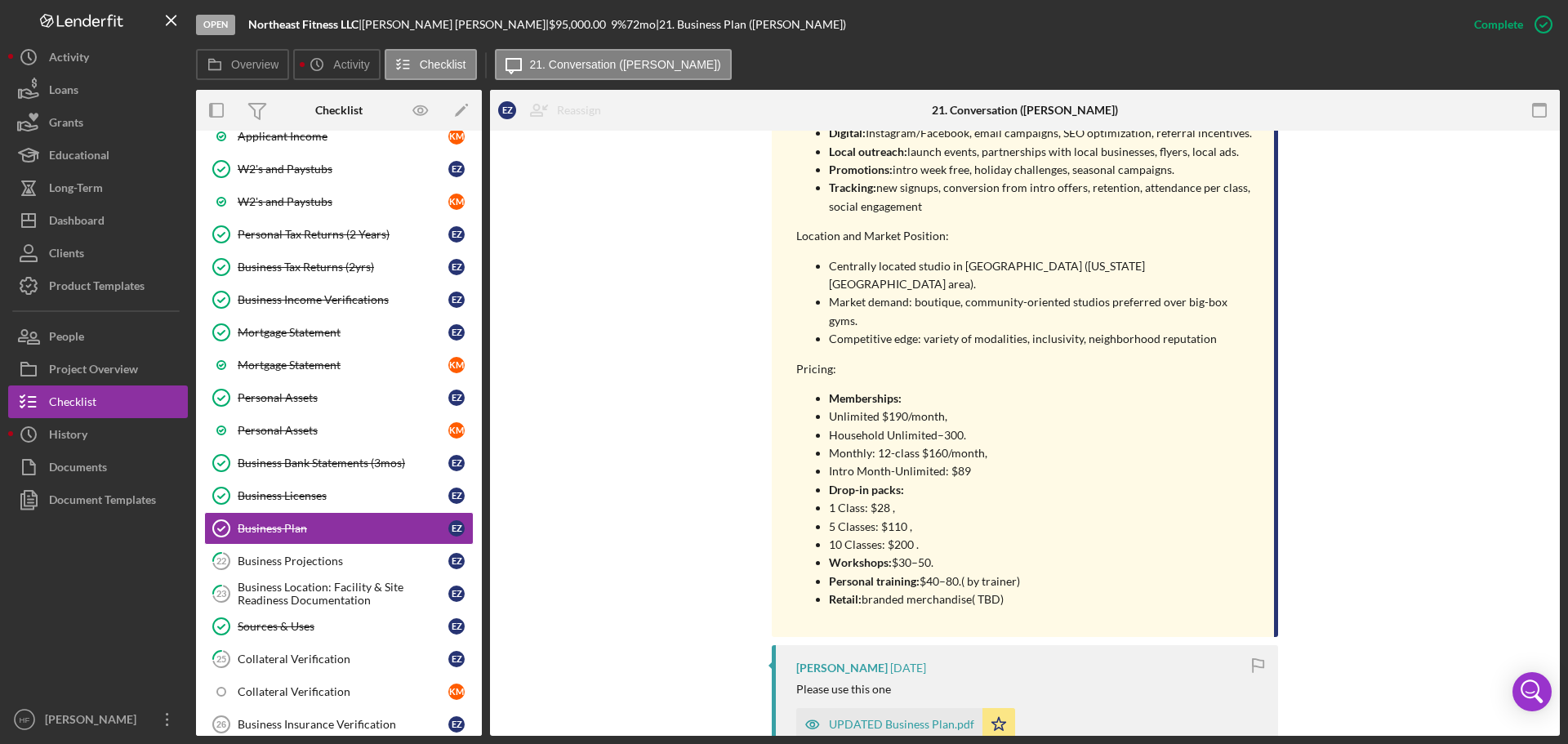
scroll to position [2369, 0]
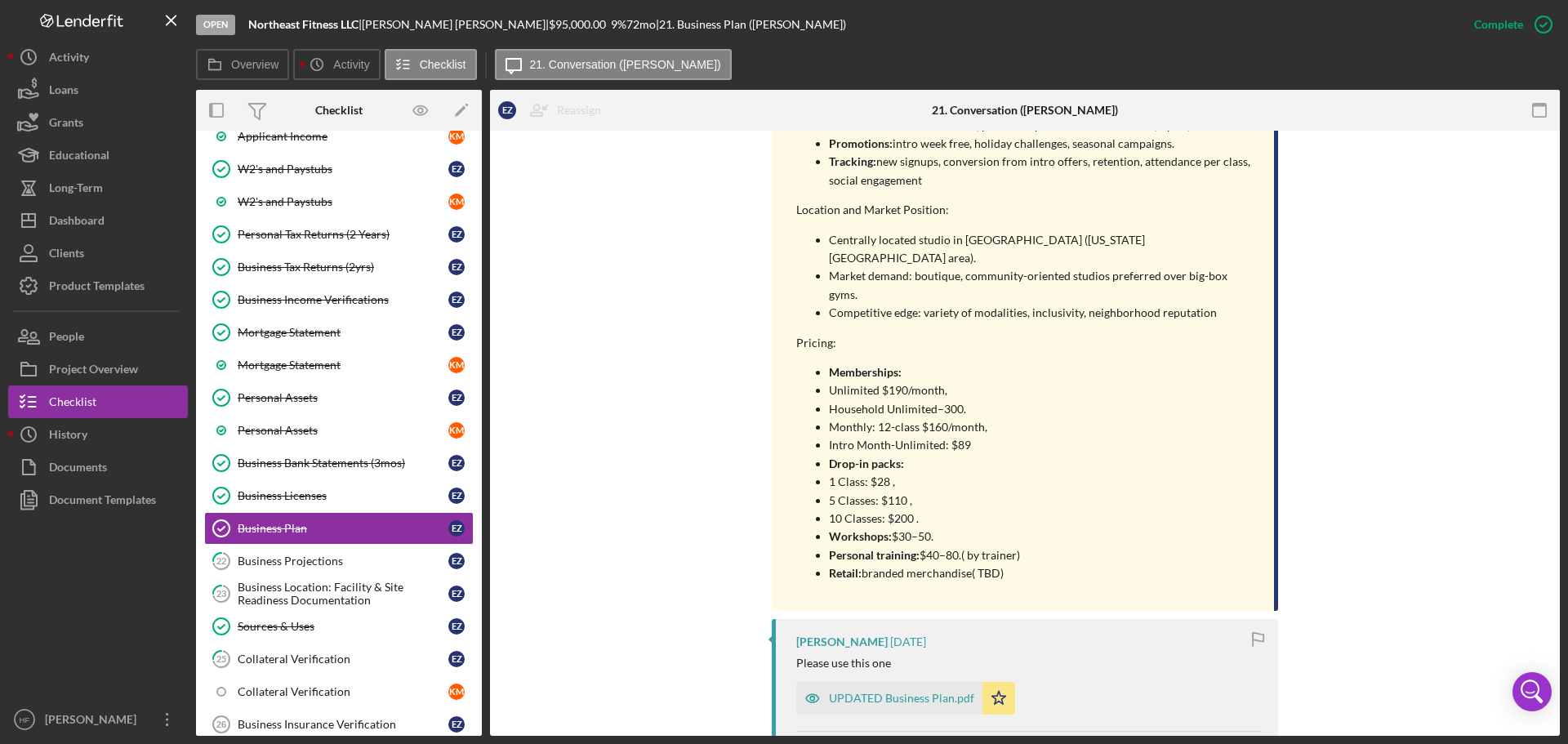
drag, startPoint x: 794, startPoint y: 299, endPoint x: 1025, endPoint y: 534, distance: 329.5
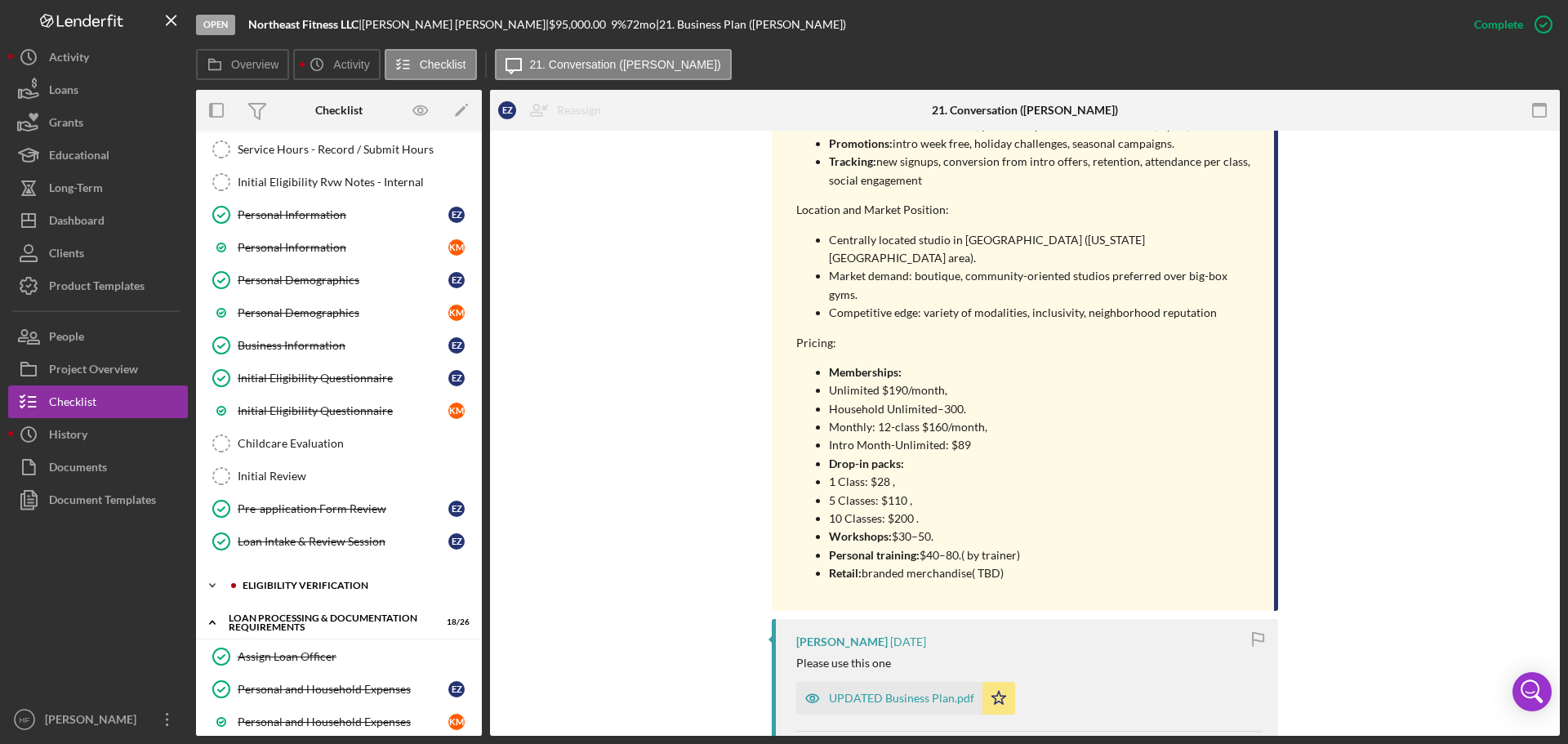
scroll to position [0, 0]
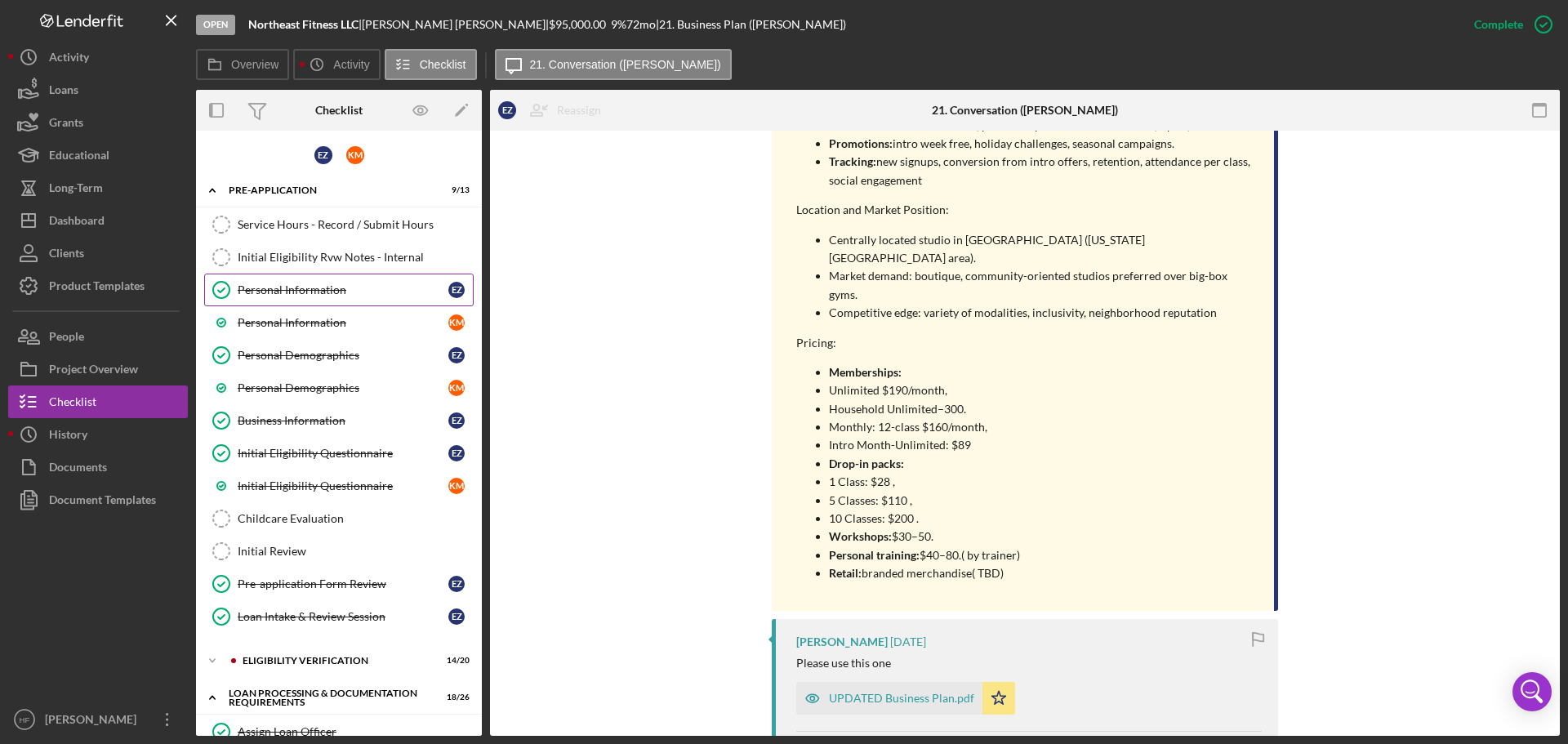
drag, startPoint x: 300, startPoint y: 284, endPoint x: 329, endPoint y: 301, distance: 33.6
click at [300, 284] on div "Personal Information" at bounding box center [343, 290] width 211 height 13
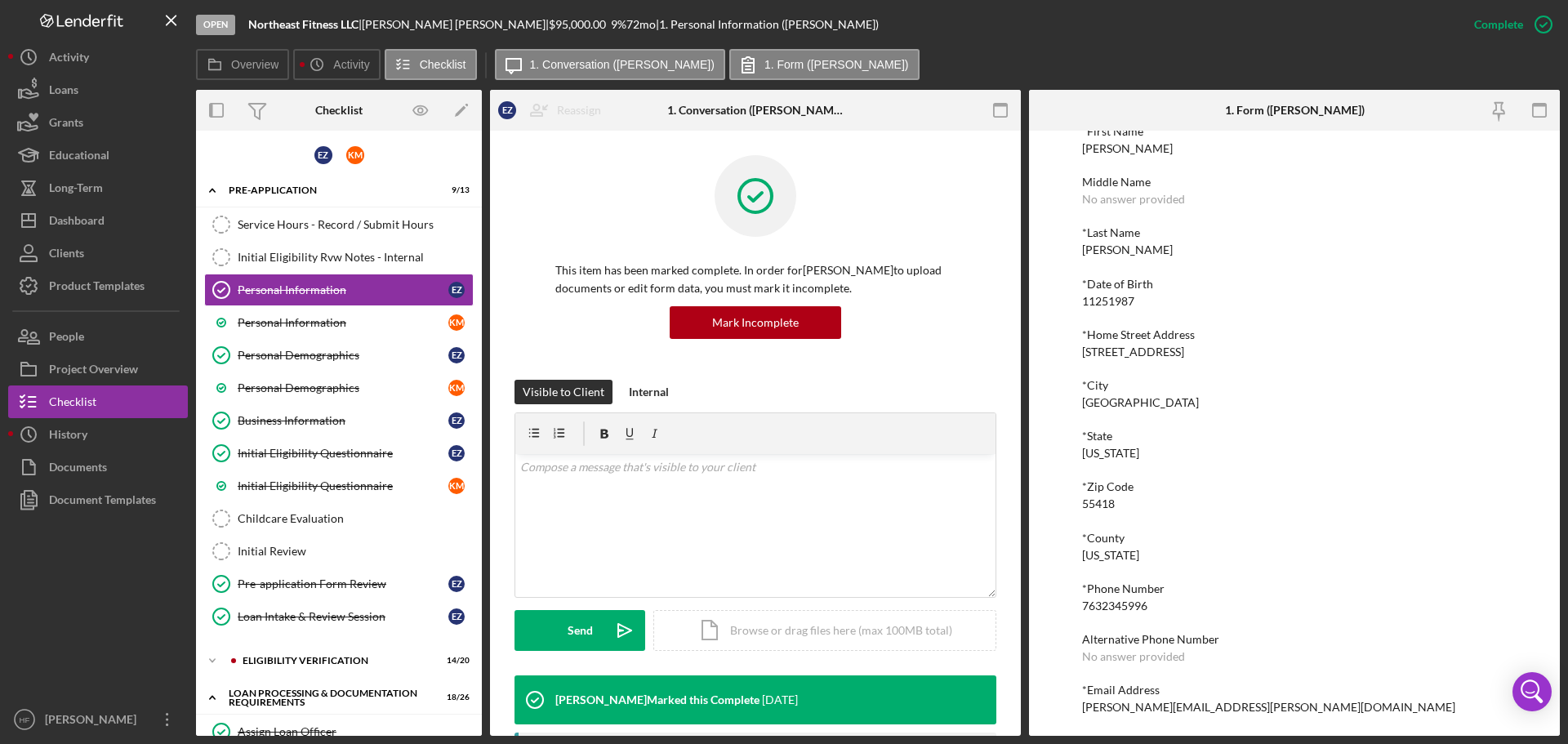
scroll to position [90, 0]
click at [306, 330] on link "Personal Information K M" at bounding box center [339, 322] width 270 height 33
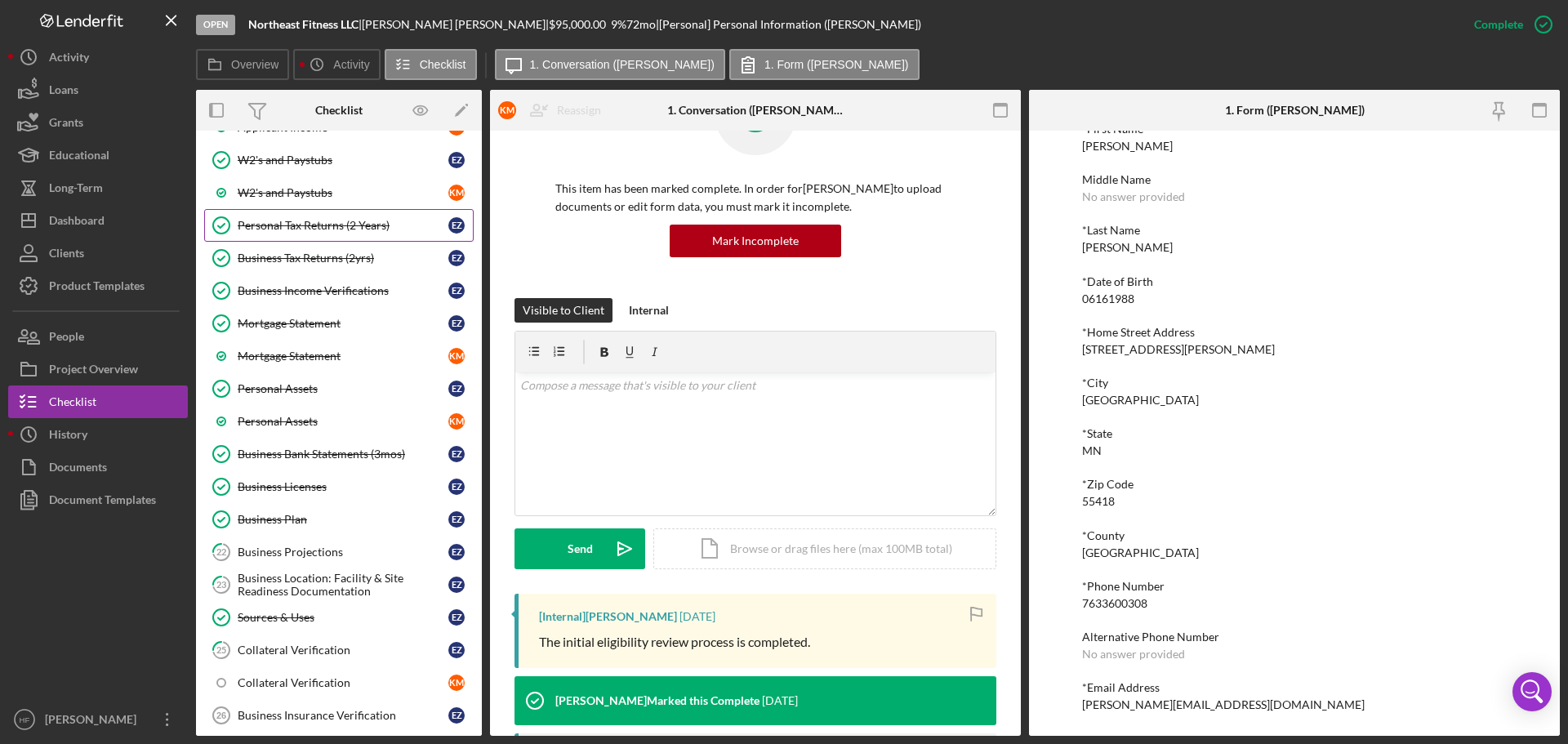
scroll to position [817, 0]
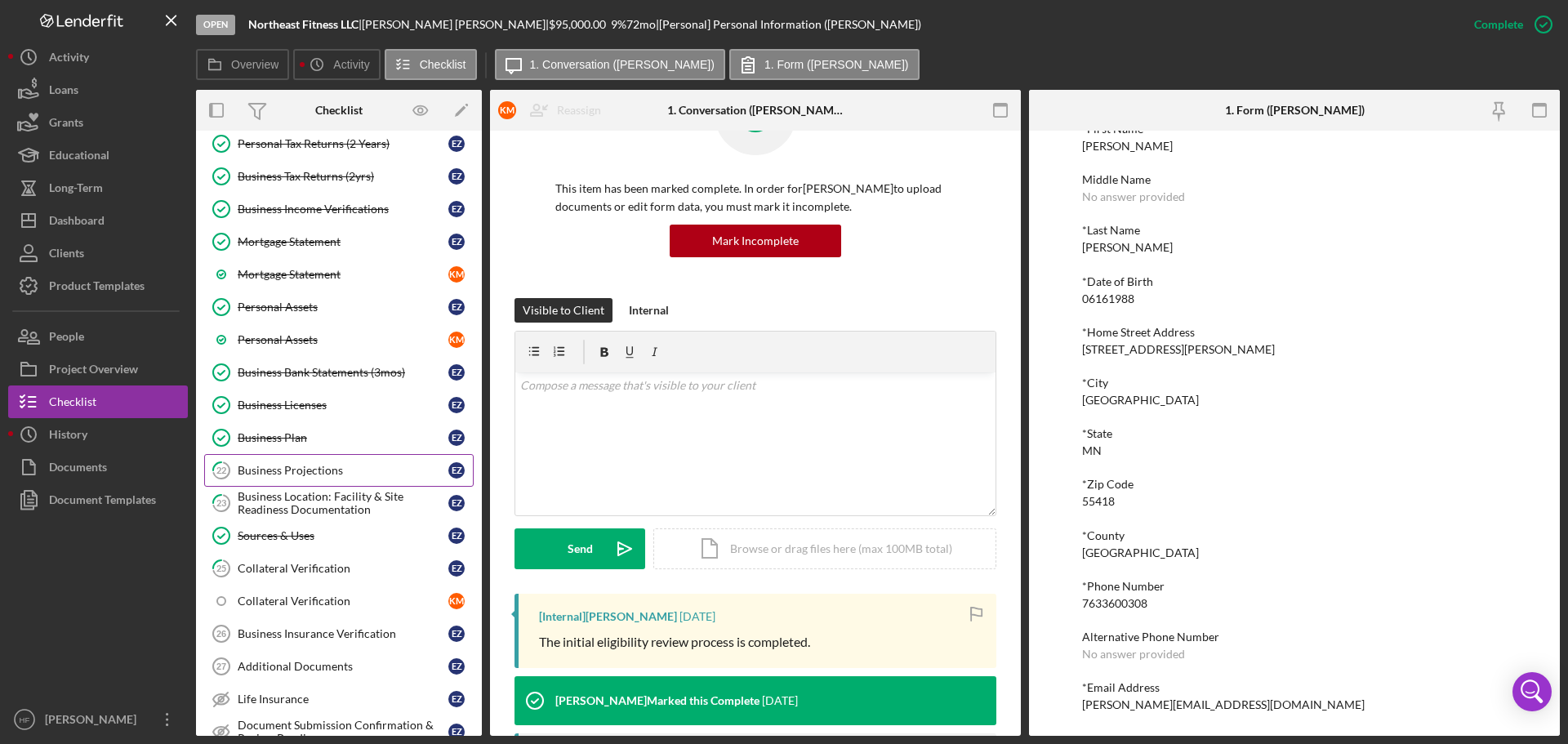
click at [309, 467] on div "Business Projections" at bounding box center [343, 470] width 211 height 13
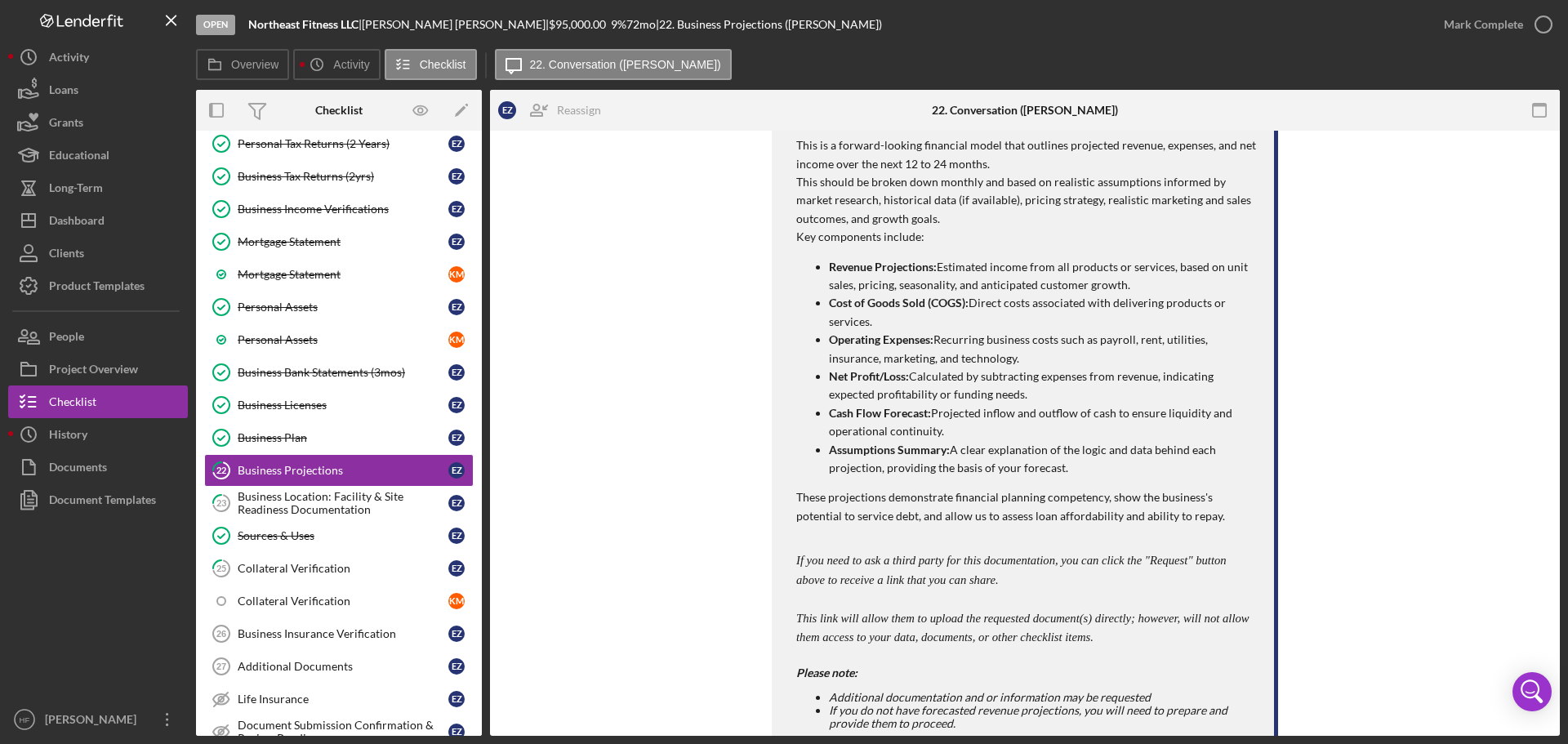
scroll to position [690, 0]
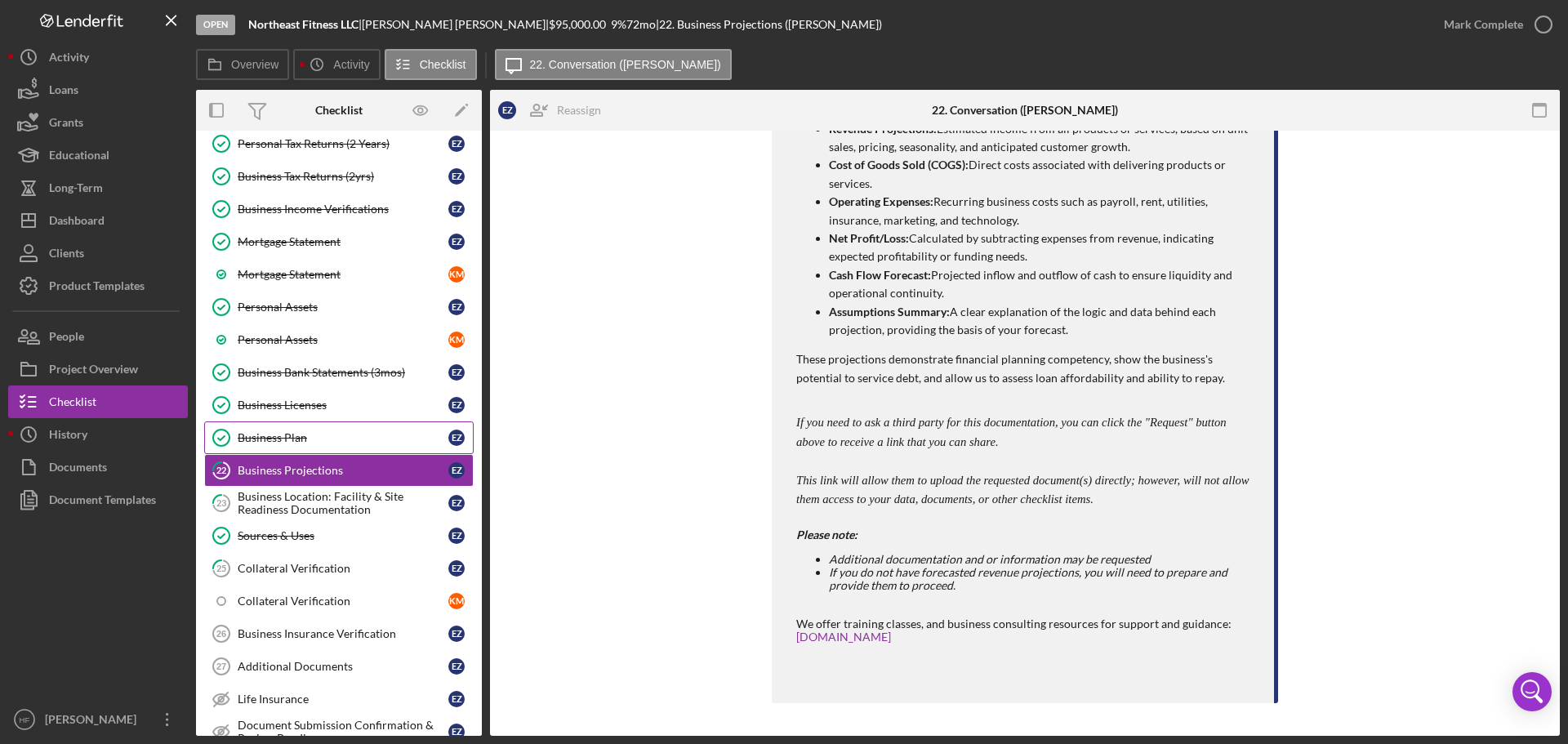
click at [329, 432] on div "Business Plan" at bounding box center [343, 438] width 211 height 13
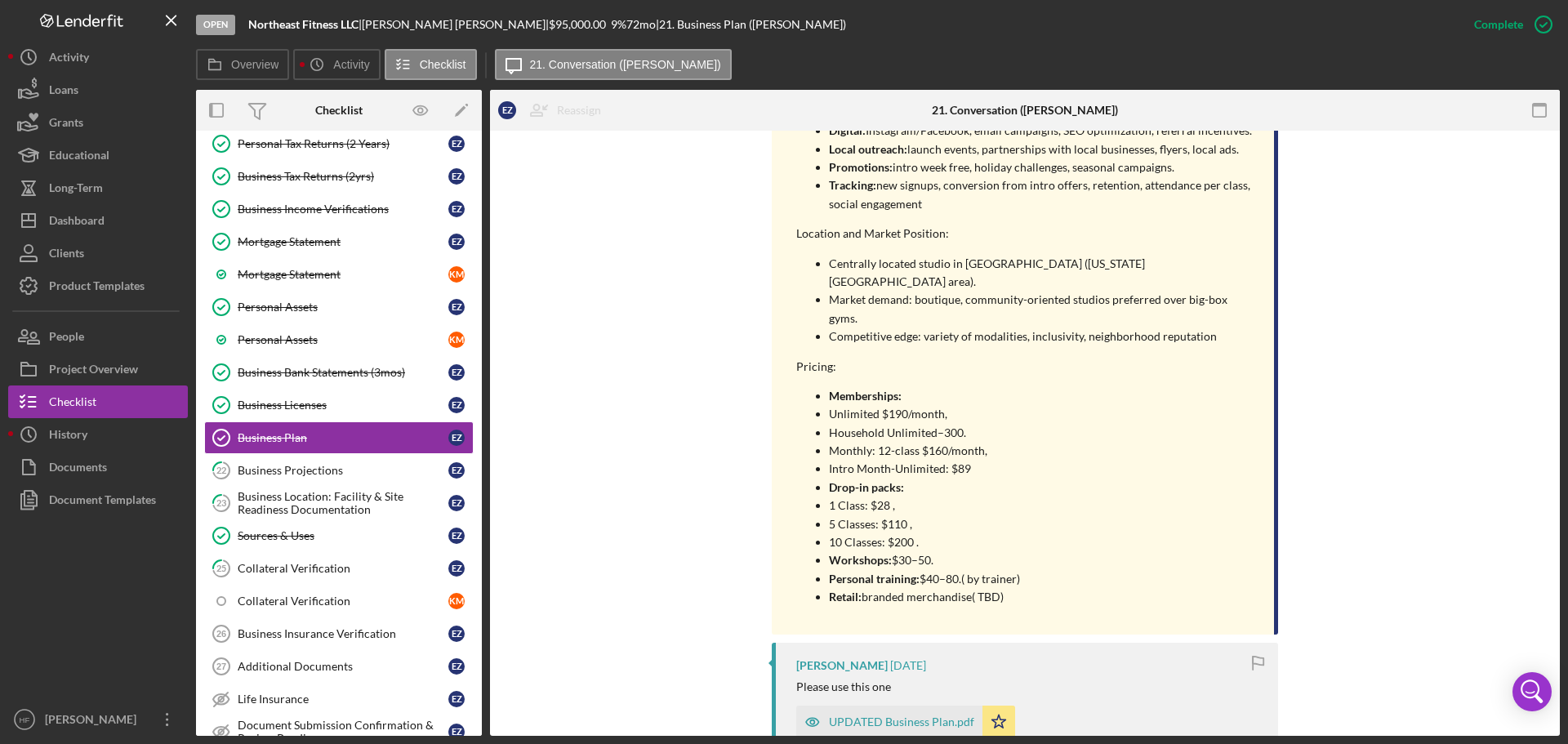
scroll to position [2533, 0]
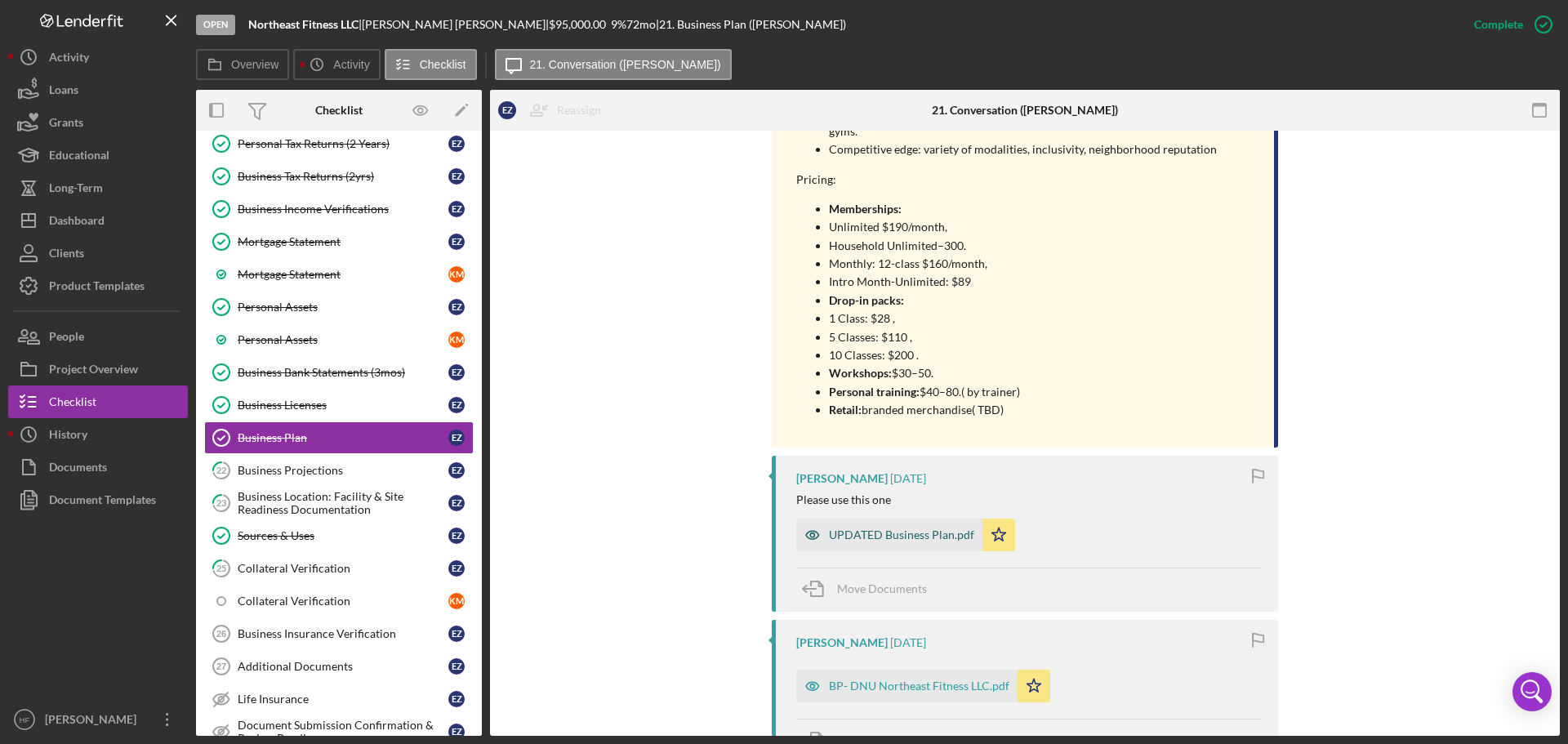
click at [861, 528] on div "UPDATED Business Plan.pdf" at bounding box center [902, 535] width 146 height 13
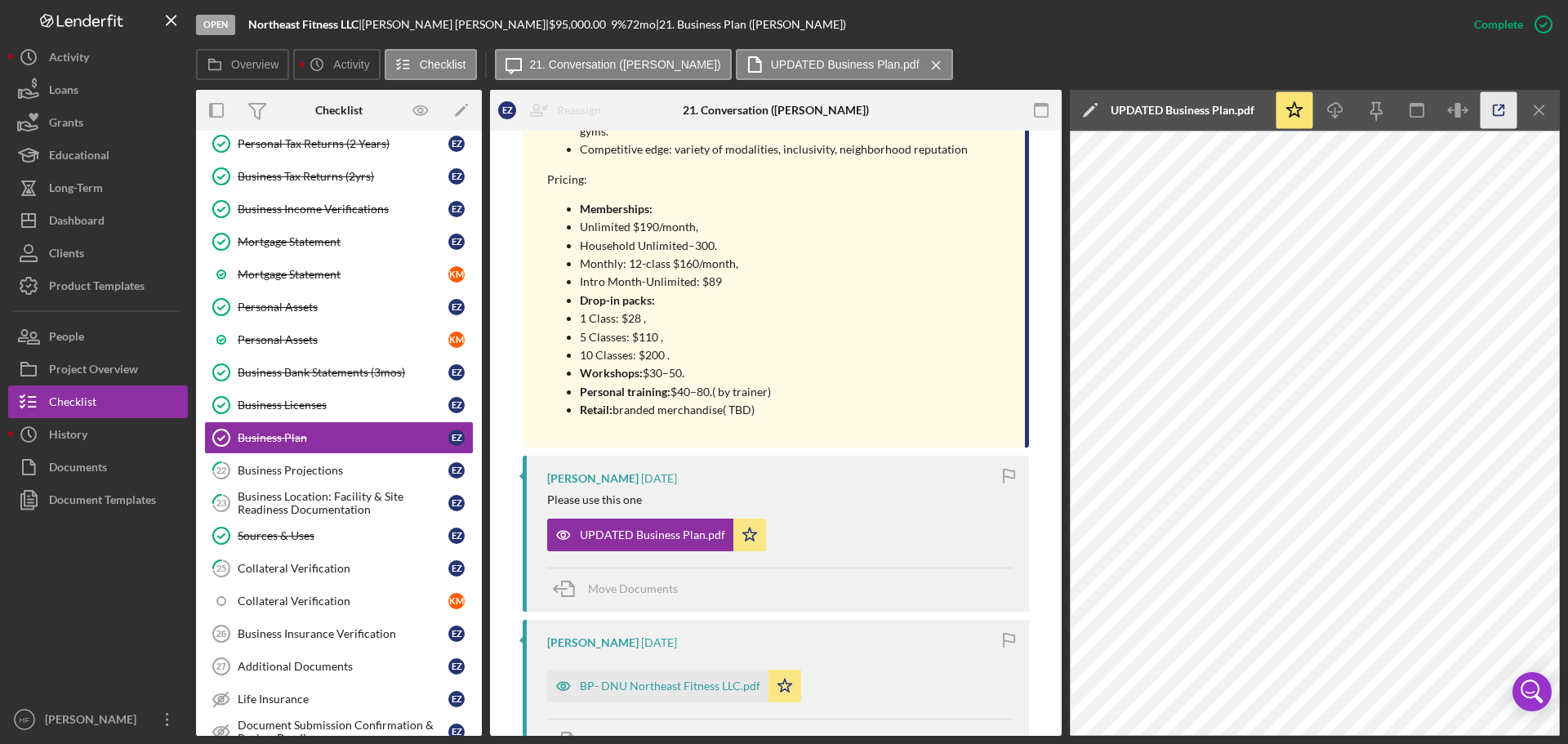
click at [1486, 117] on icon "button" at bounding box center [1499, 110] width 36 height 36
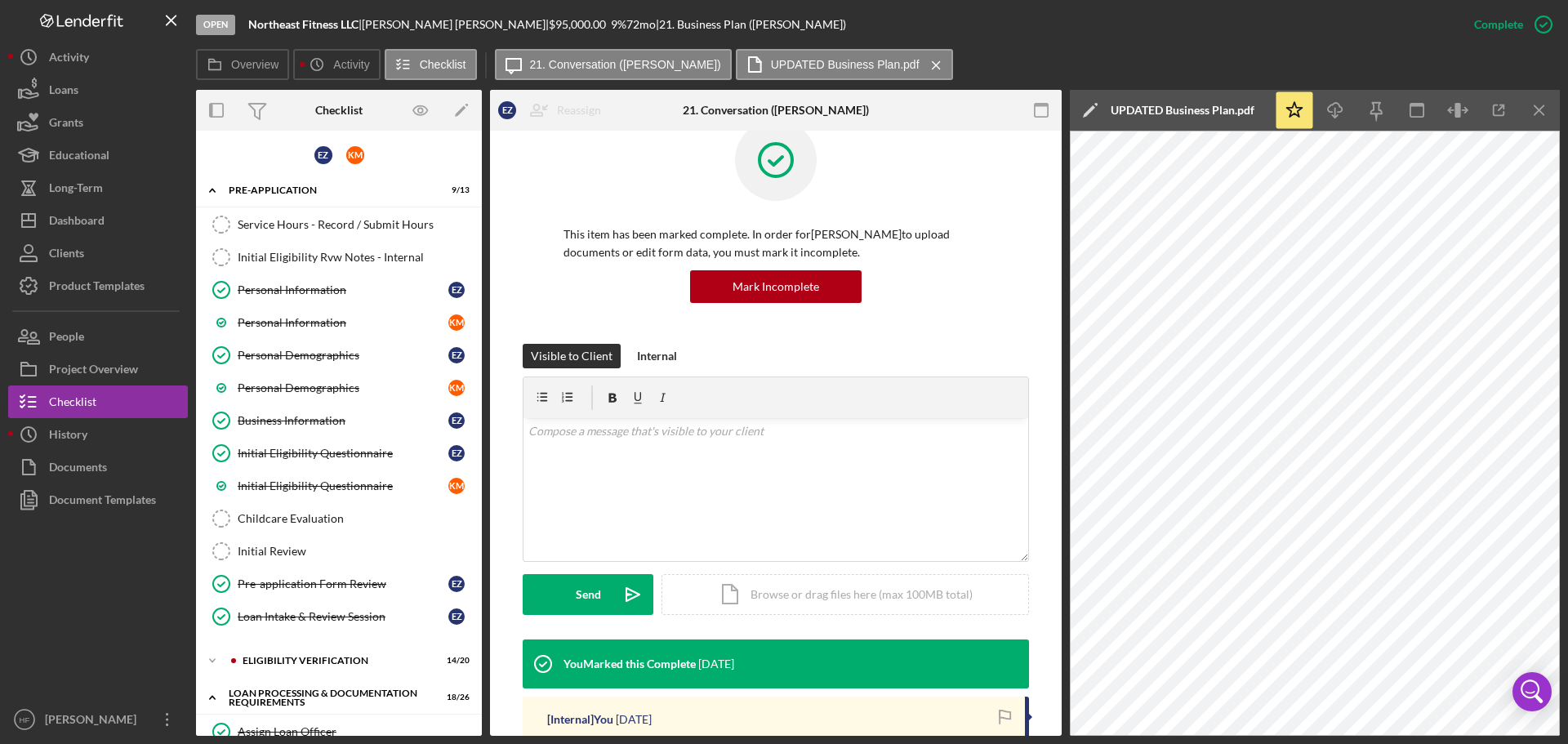
scroll to position [0, 0]
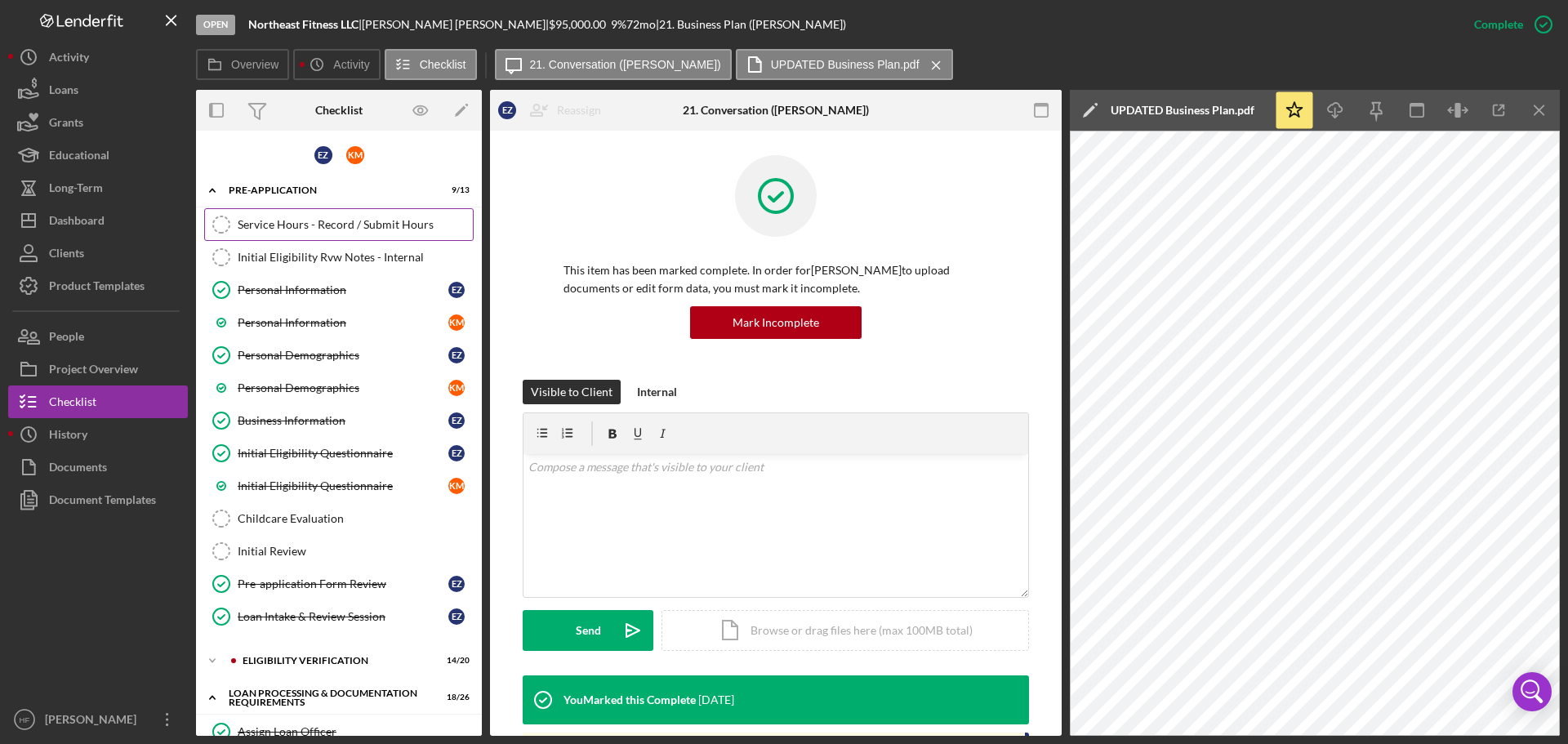
click at [267, 218] on div "Service Hours - Record / Submit Hours" at bounding box center [356, 225] width 235 height 13
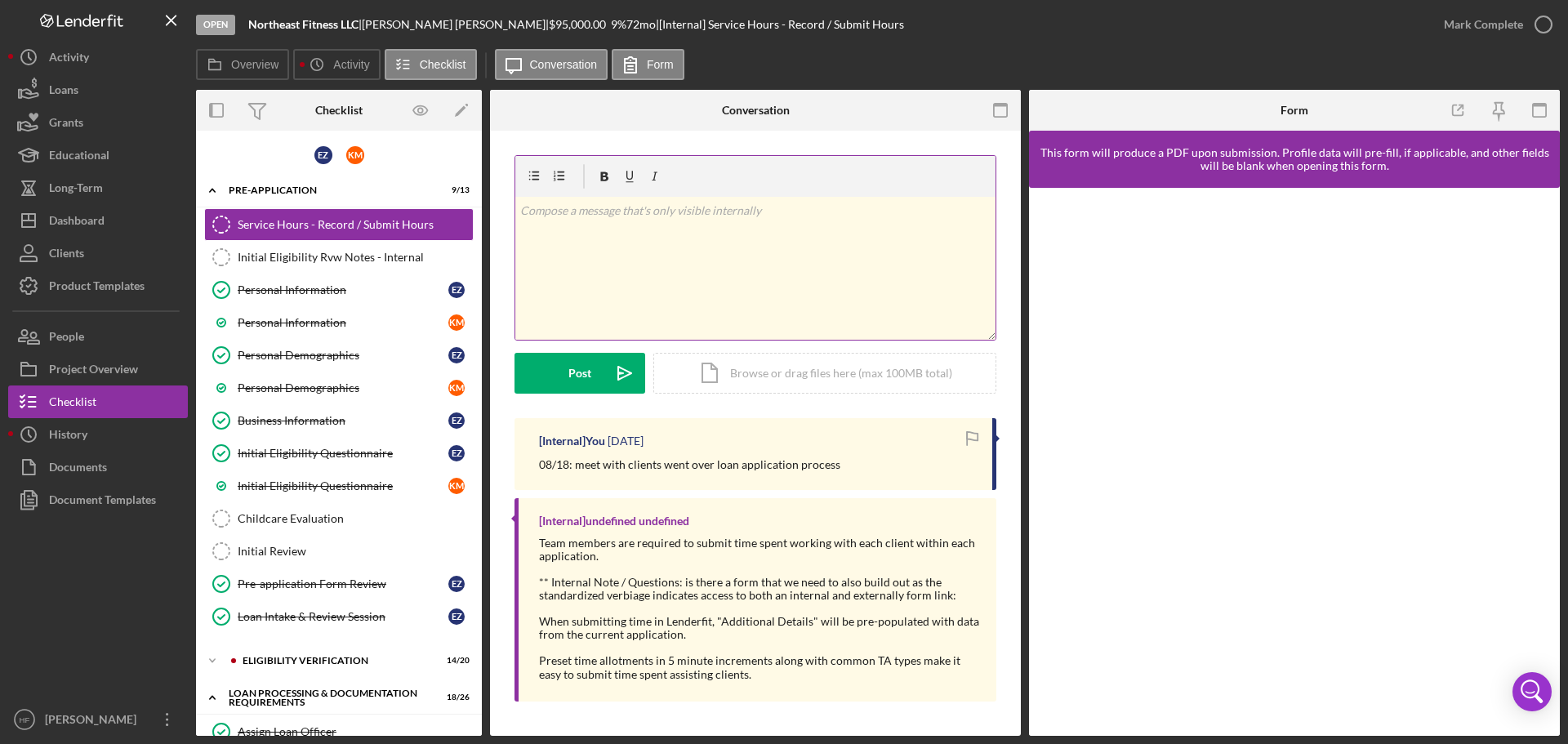
click at [660, 277] on div "v Color teal Color pink Remove color Add row above Add row below Add column bef…" at bounding box center [755, 268] width 481 height 143
click at [324, 331] on link "Personal Information K M" at bounding box center [339, 322] width 270 height 33
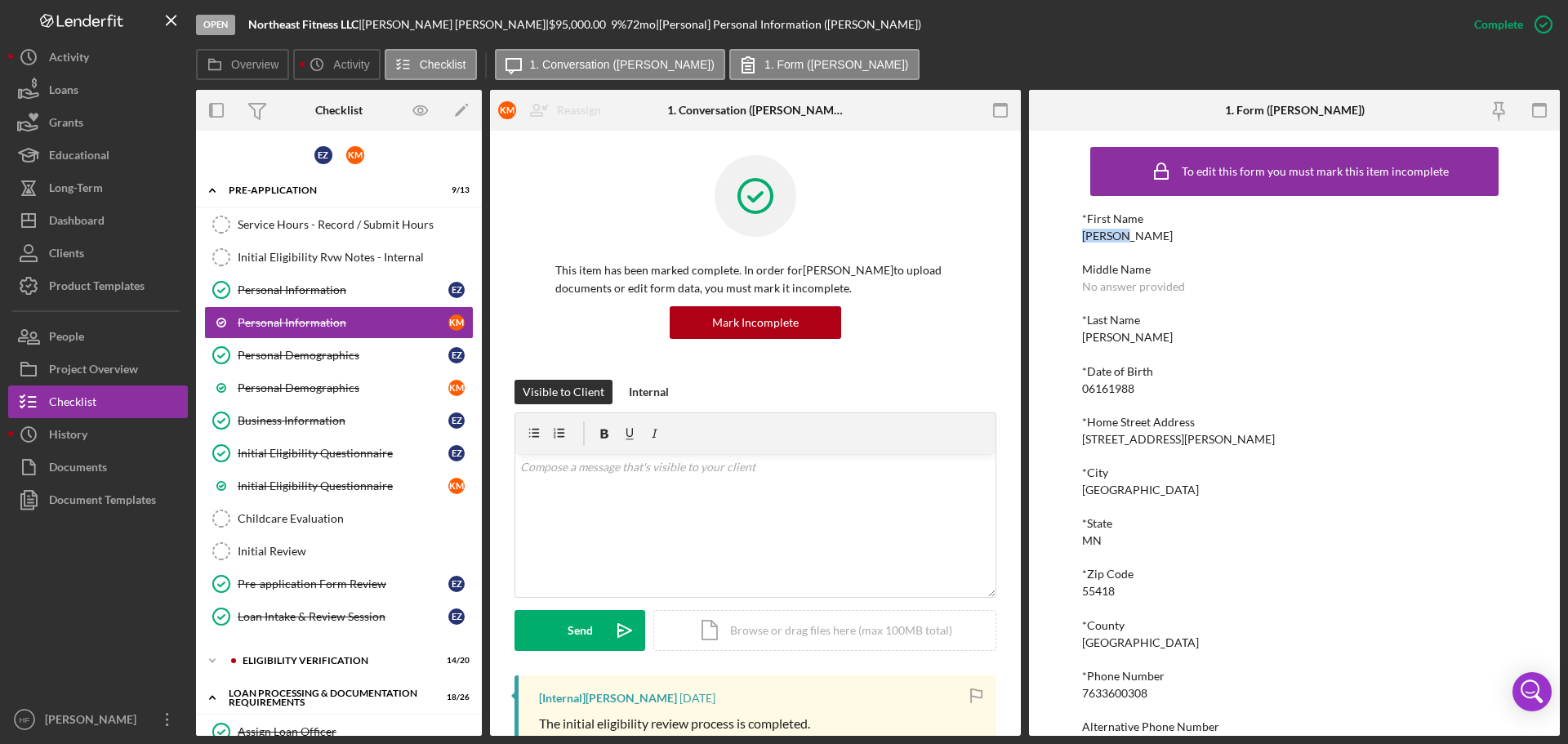
drag, startPoint x: 1083, startPoint y: 237, endPoint x: 1119, endPoint y: 233, distance: 36.2
click at [1120, 233] on div "To edit this form you must mark this item incomplete *First Name [PERSON_NAME] …" at bounding box center [1295, 433] width 531 height 606
click at [371, 226] on div "Service Hours - Record / Submit Hours" at bounding box center [356, 225] width 235 height 13
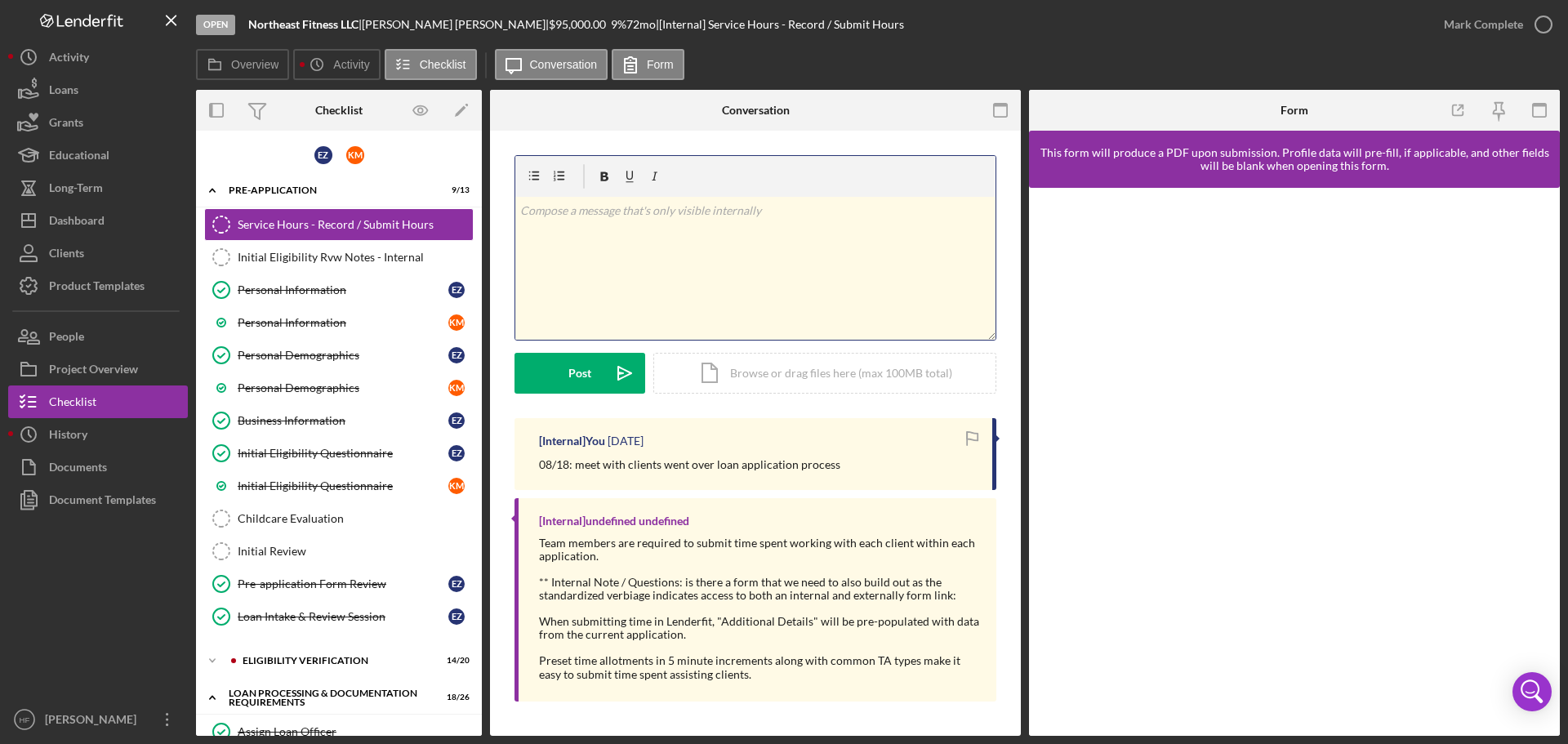
click at [752, 276] on div "v Color teal Color pink Remove color Add row above Add row below Add column bef…" at bounding box center [755, 268] width 481 height 143
click at [570, 214] on p "8/26: followed up with [PERSON_NAME]" at bounding box center [756, 210] width 471 height 18
click at [729, 218] on p "8/26: followed up with [PERSON_NAME]" at bounding box center [756, 210] width 471 height 18
drag, startPoint x: 679, startPoint y: 209, endPoint x: 611, endPoint y: 205, distance: 68.1
click at [611, 205] on p "8/26: followed up with [PERSON_NAME]" at bounding box center [756, 210] width 471 height 18
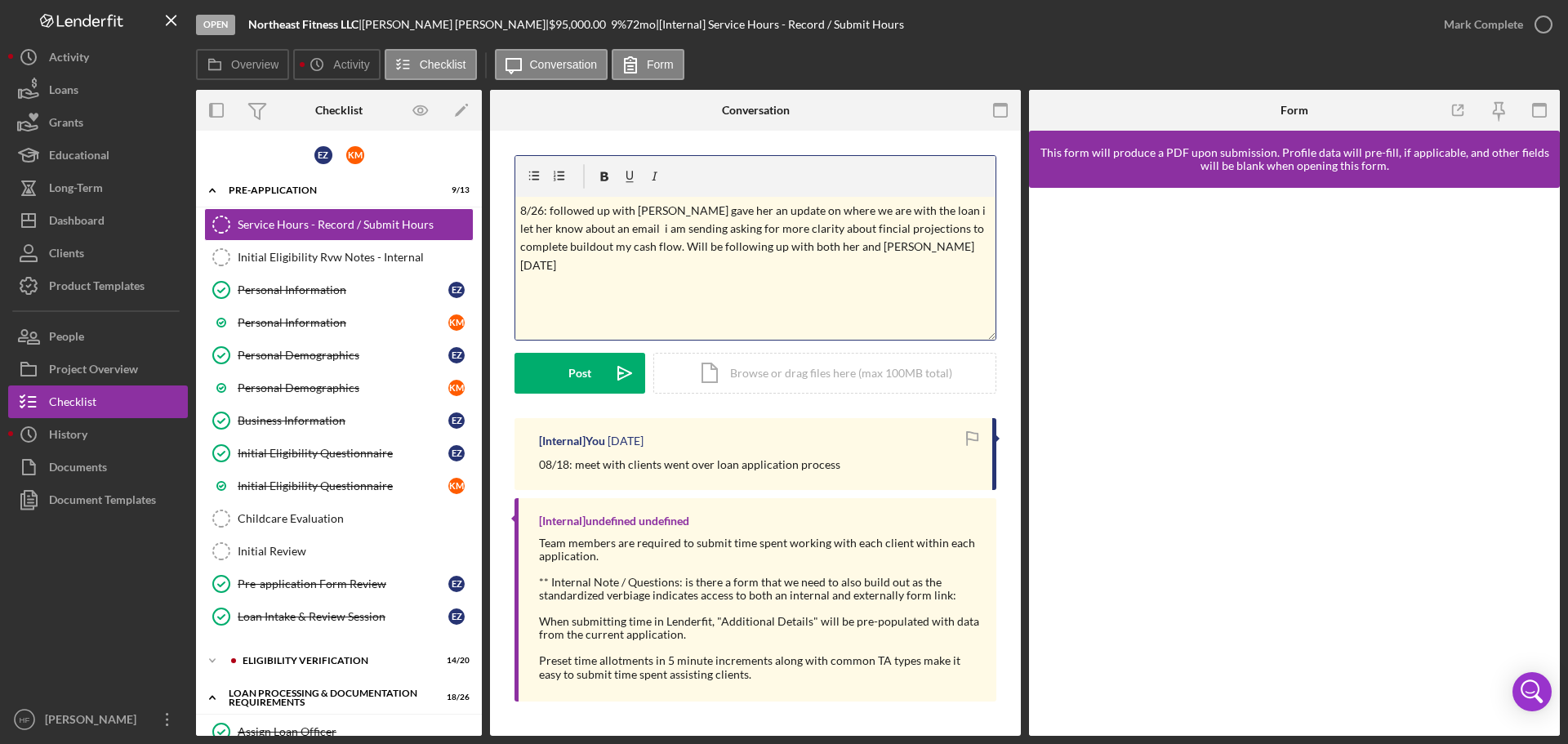
drag, startPoint x: 852, startPoint y: 231, endPoint x: 827, endPoint y: 252, distance: 32.6
click at [827, 244] on p "8/26: followed up with [PERSON_NAME] gave her an update on where we are with th…" at bounding box center [756, 238] width 471 height 74
click at [864, 230] on p "8/26: followed up with [PERSON_NAME] gave her an update on where we are with th…" at bounding box center [756, 238] width 471 height 74
click at [550, 376] on button "Post Icon/icon-invite-send" at bounding box center [580, 373] width 131 height 41
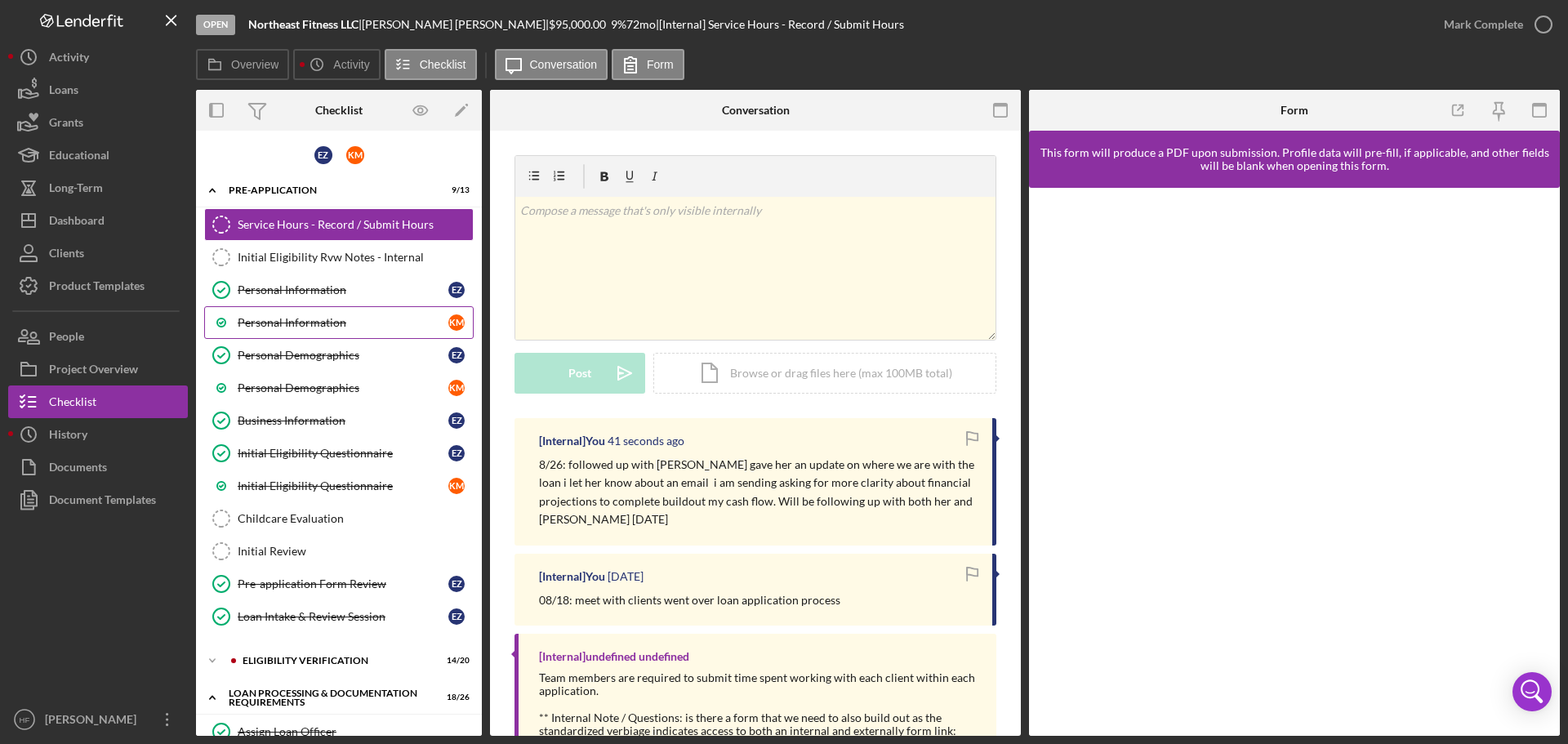
click at [283, 325] on div "Personal Information" at bounding box center [343, 323] width 211 height 13
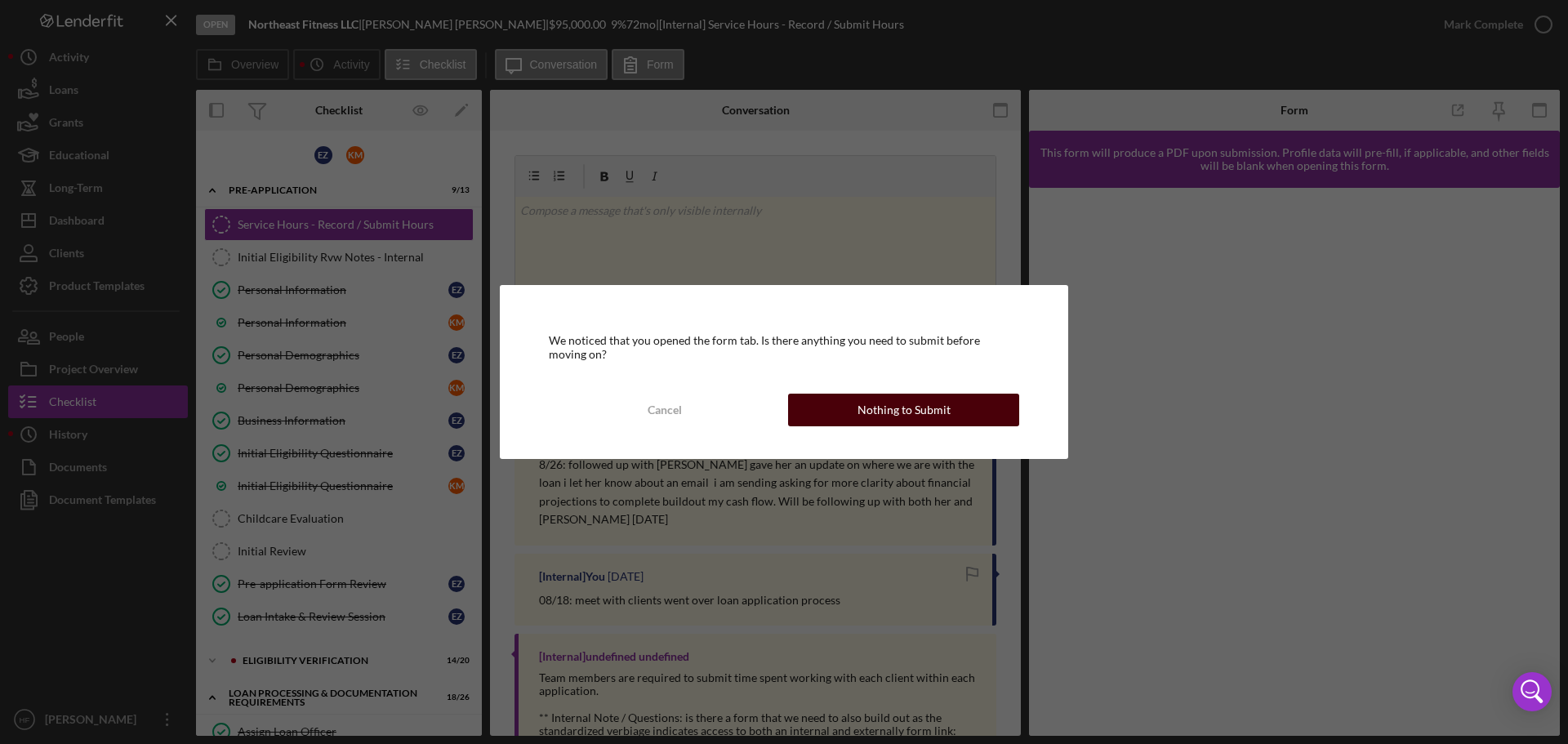
click at [907, 402] on div "Nothing to Submit" at bounding box center [904, 410] width 93 height 33
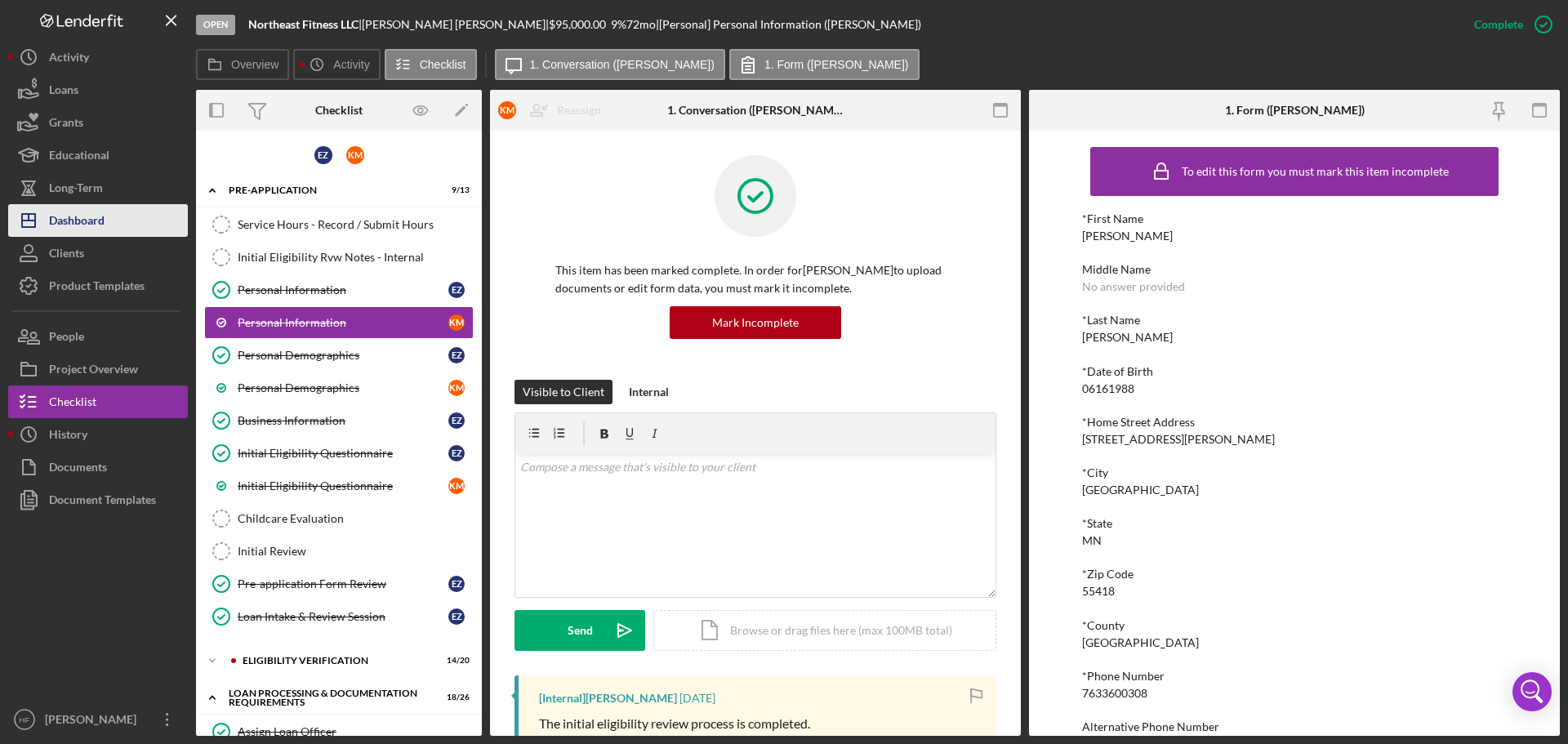
click at [91, 235] on div "Dashboard" at bounding box center [77, 222] width 56 height 36
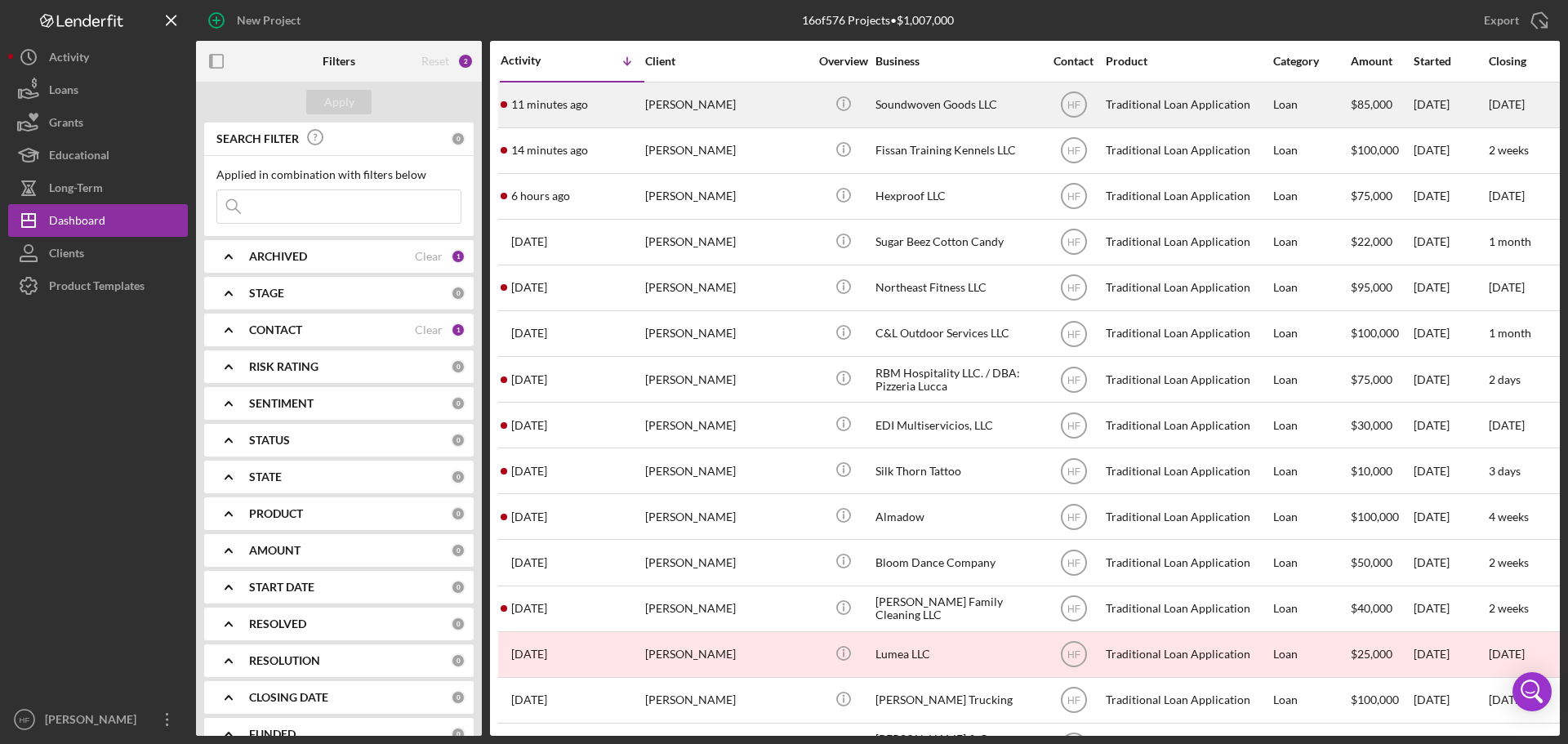
click at [638, 119] on div "11 minutes ago [PERSON_NAME]" at bounding box center [572, 105] width 143 height 43
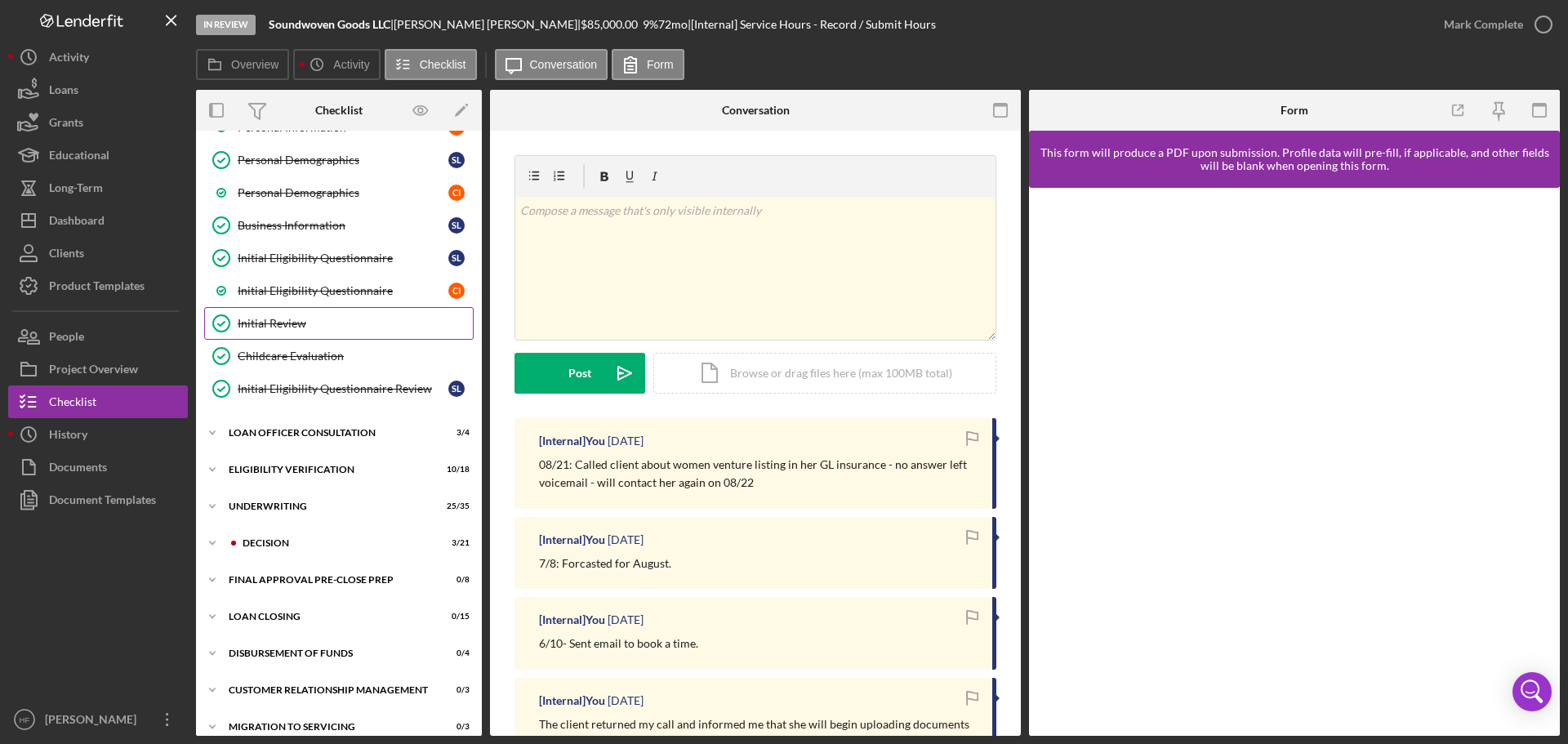
scroll to position [212, 0]
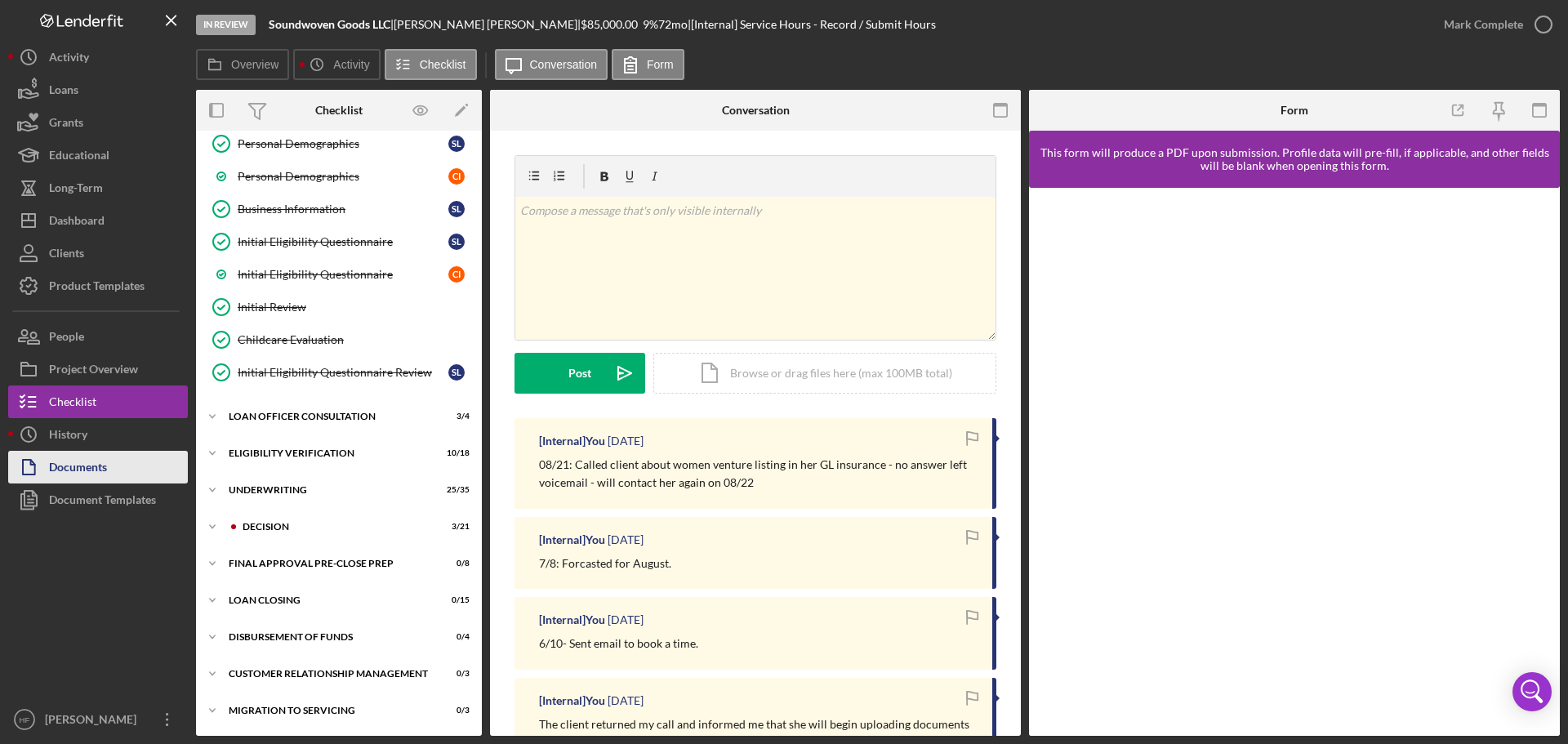
click at [147, 462] on button "Documents" at bounding box center [98, 467] width 180 height 33
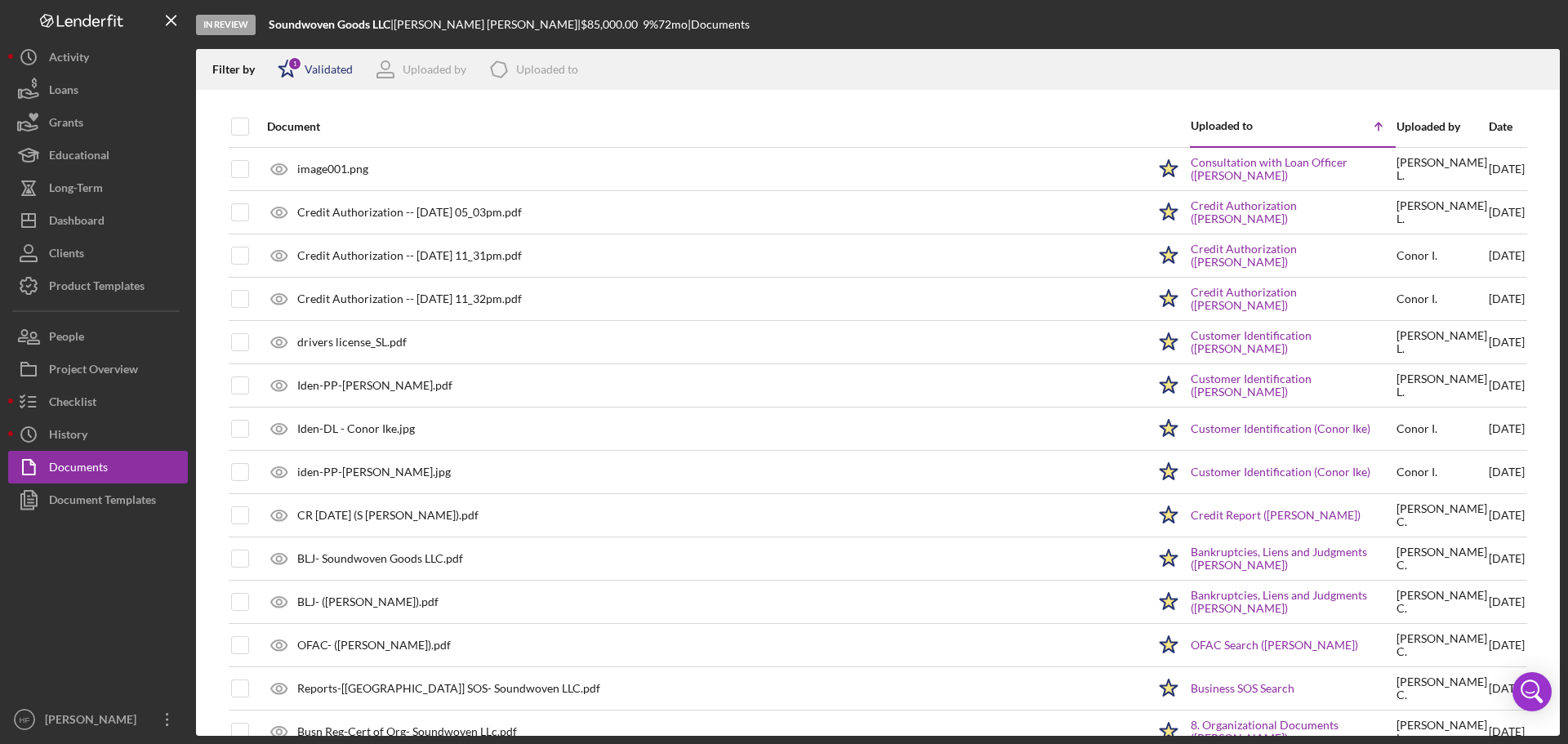
click at [278, 67] on icon "Icon/Star" at bounding box center [287, 70] width 41 height 41
click at [283, 134] on input "checkbox" at bounding box center [287, 130] width 17 height 17
checkbox input "false"
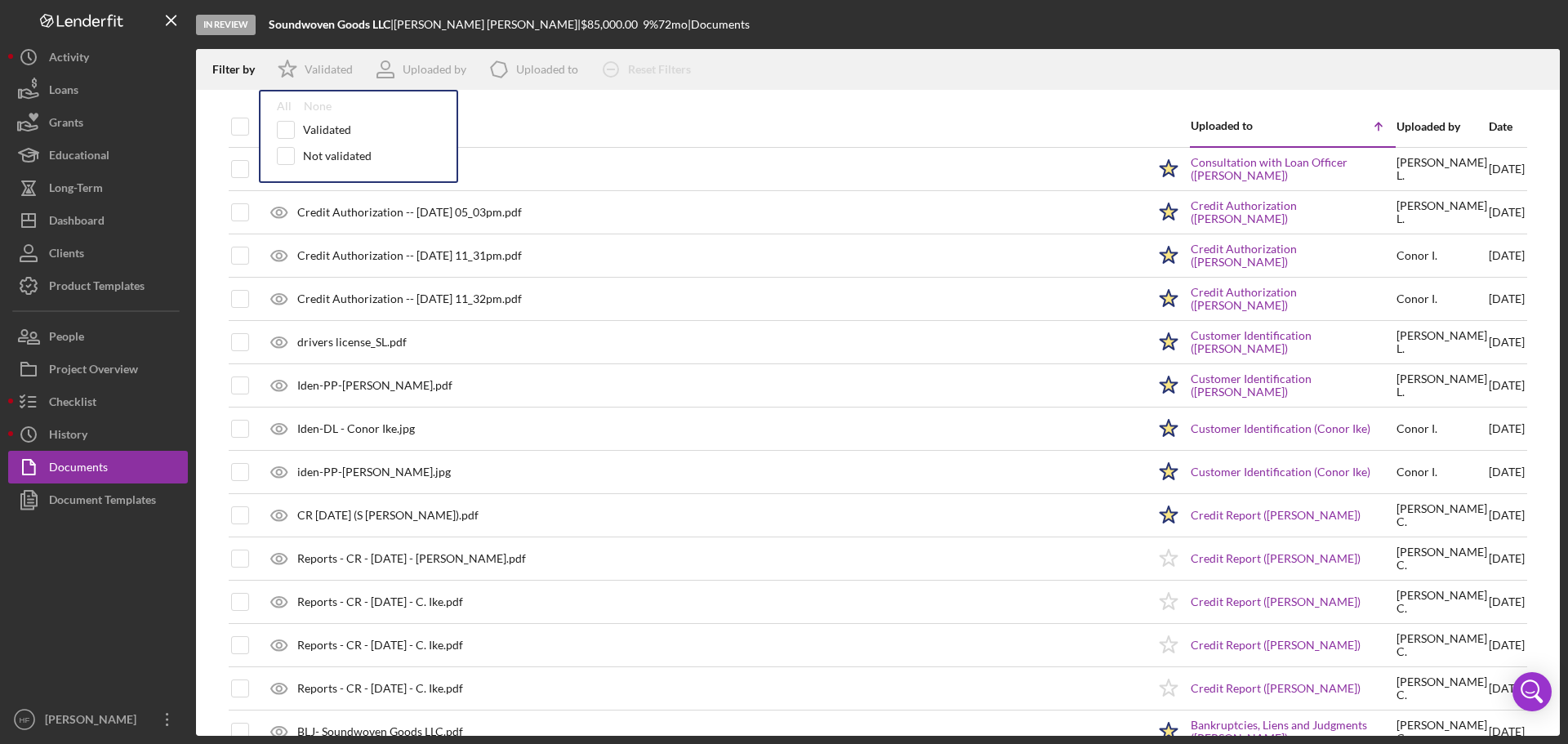
click at [1505, 129] on div "Date" at bounding box center [1507, 127] width 36 height 13
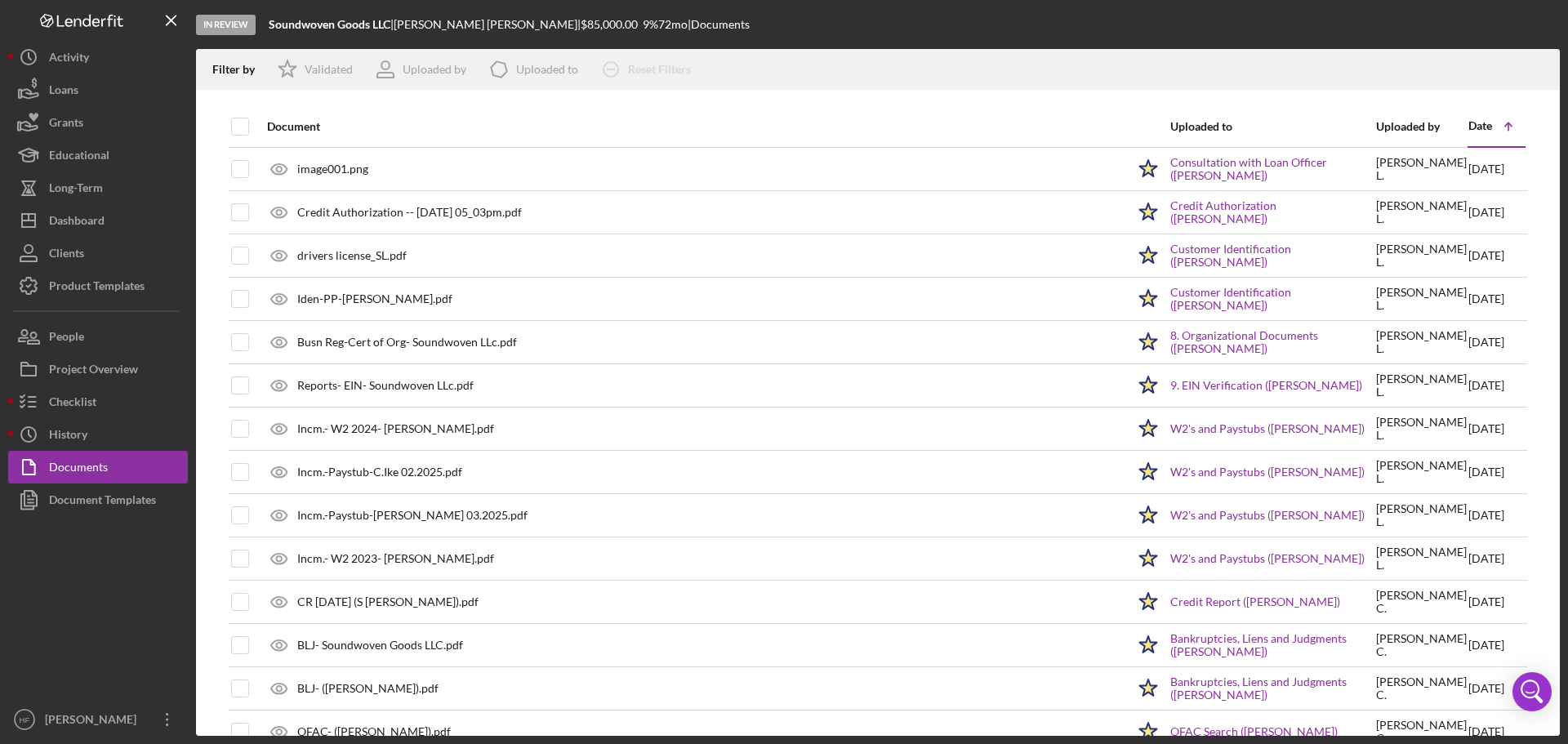
click at [1493, 130] on icon "Icon/Table Sort Arrow" at bounding box center [1508, 126] width 33 height 33
click at [1498, 128] on icon "Icon/Table Sort Arrow" at bounding box center [1508, 126] width 33 height 33
click at [1476, 127] on div "Date" at bounding box center [1480, 126] width 23 height 13
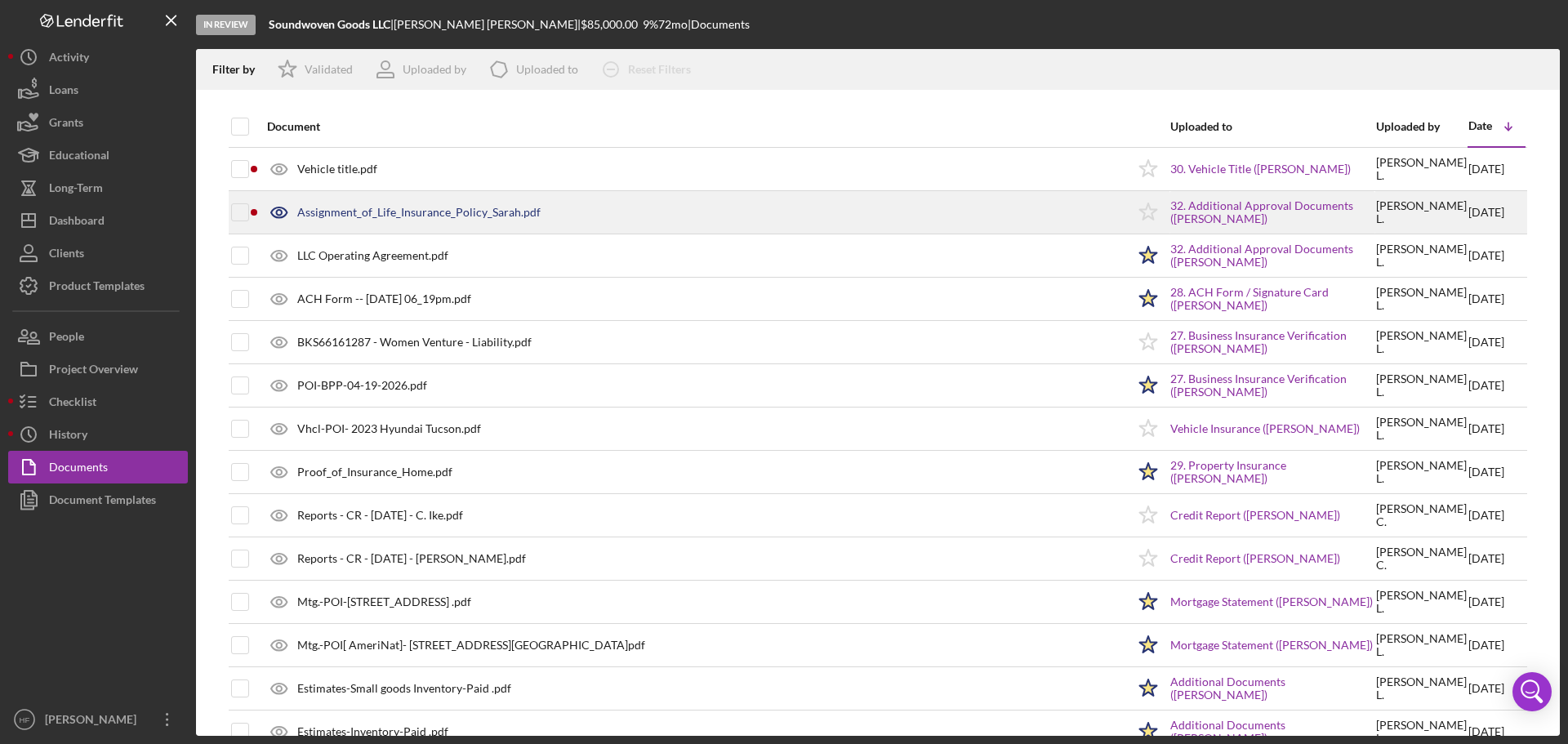
click at [338, 215] on div "Assignment_of_Life_Insurance_Policy_Sarah.pdf" at bounding box center [419, 213] width 244 height 13
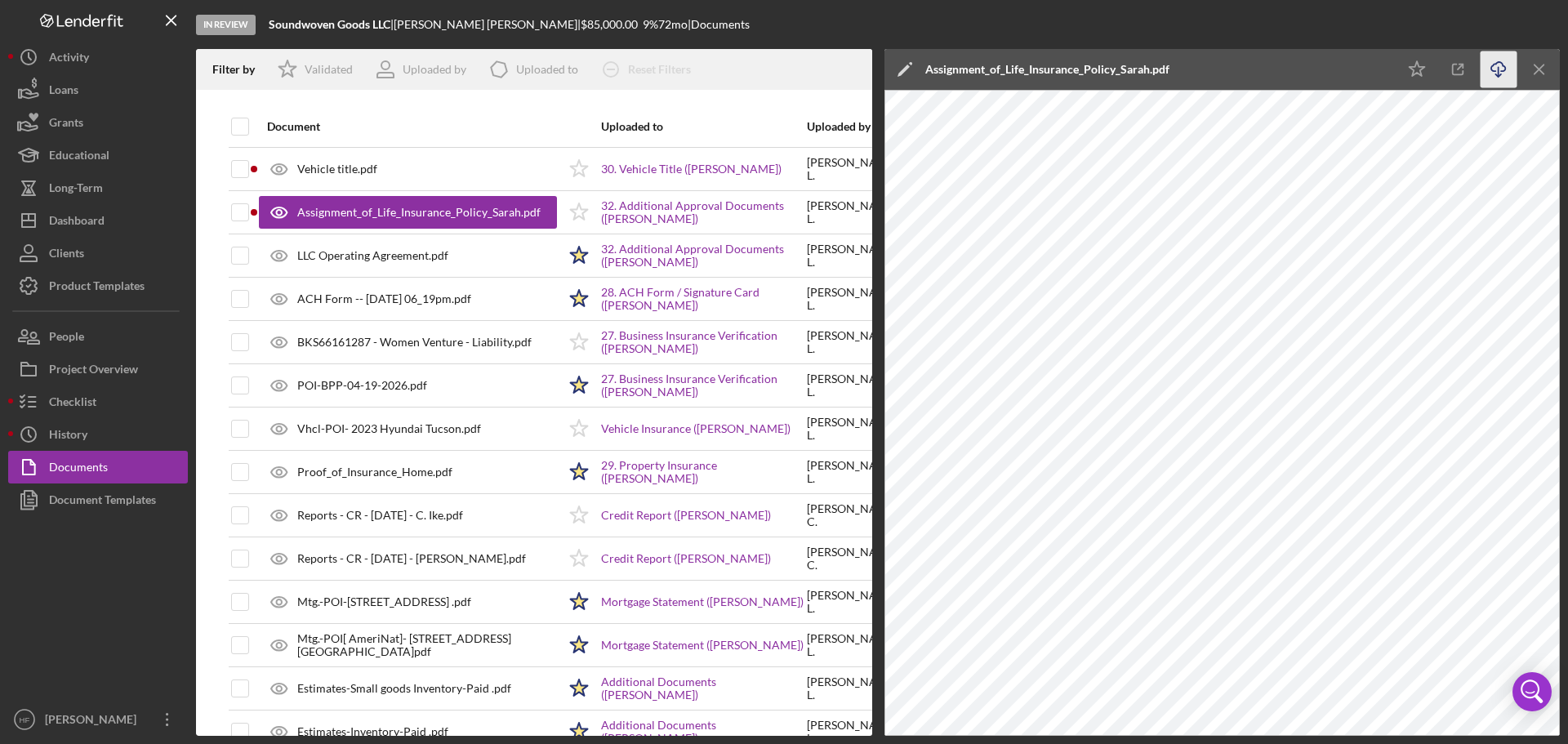
click at [1498, 65] on icon "Icon/Download" at bounding box center [1499, 69] width 36 height 36
click at [912, 68] on icon "Icon/Edit" at bounding box center [905, 70] width 41 height 41
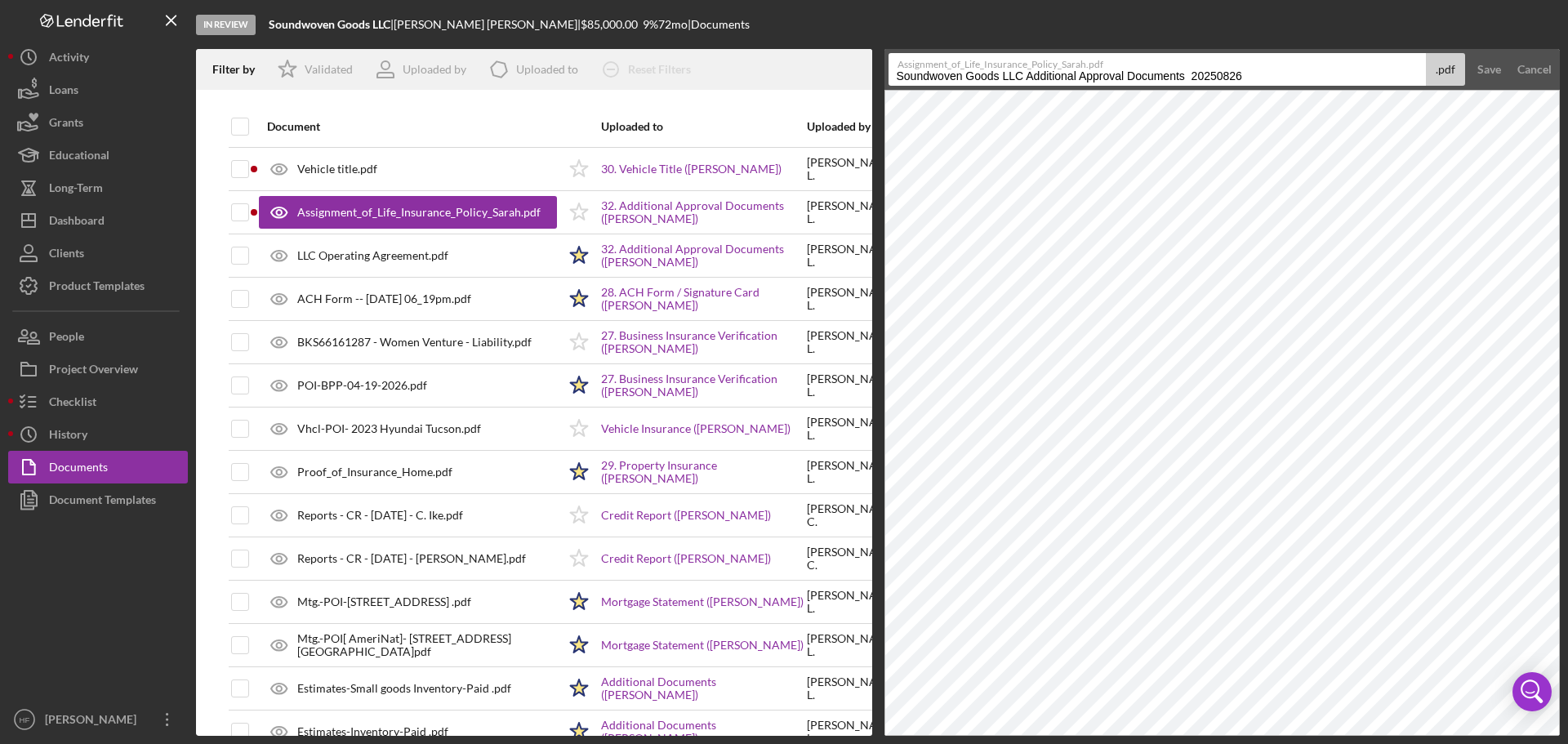
drag, startPoint x: 1247, startPoint y: 73, endPoint x: 842, endPoint y: 68, distance: 405.0
click at [842, 68] on div "Filter by Icon/Star Validated Uploaded by Icon/Product Uploaded to Icon/Clear A…" at bounding box center [878, 393] width 1365 height 687
paste input "Life Ins.POI-Life- [PERSON_NAME]- Signed"
click at [936, 76] on input "Life Ins.POI-Life- [PERSON_NAME]- Signed" at bounding box center [1157, 69] width 539 height 33
type input "Life Ins.-POI-Life- [PERSON_NAME]- Signed"
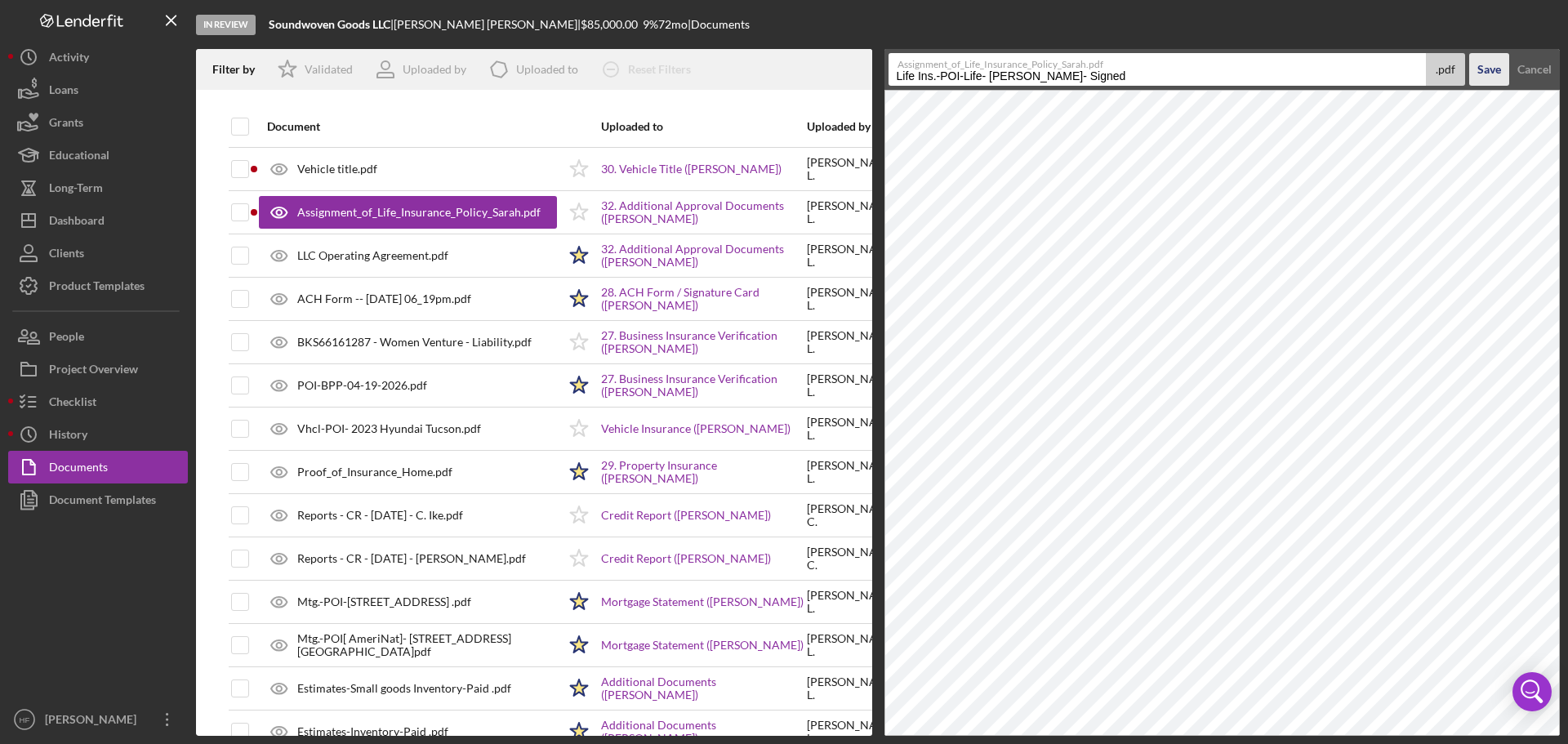
click at [1496, 77] on div "Save" at bounding box center [1489, 69] width 23 height 33
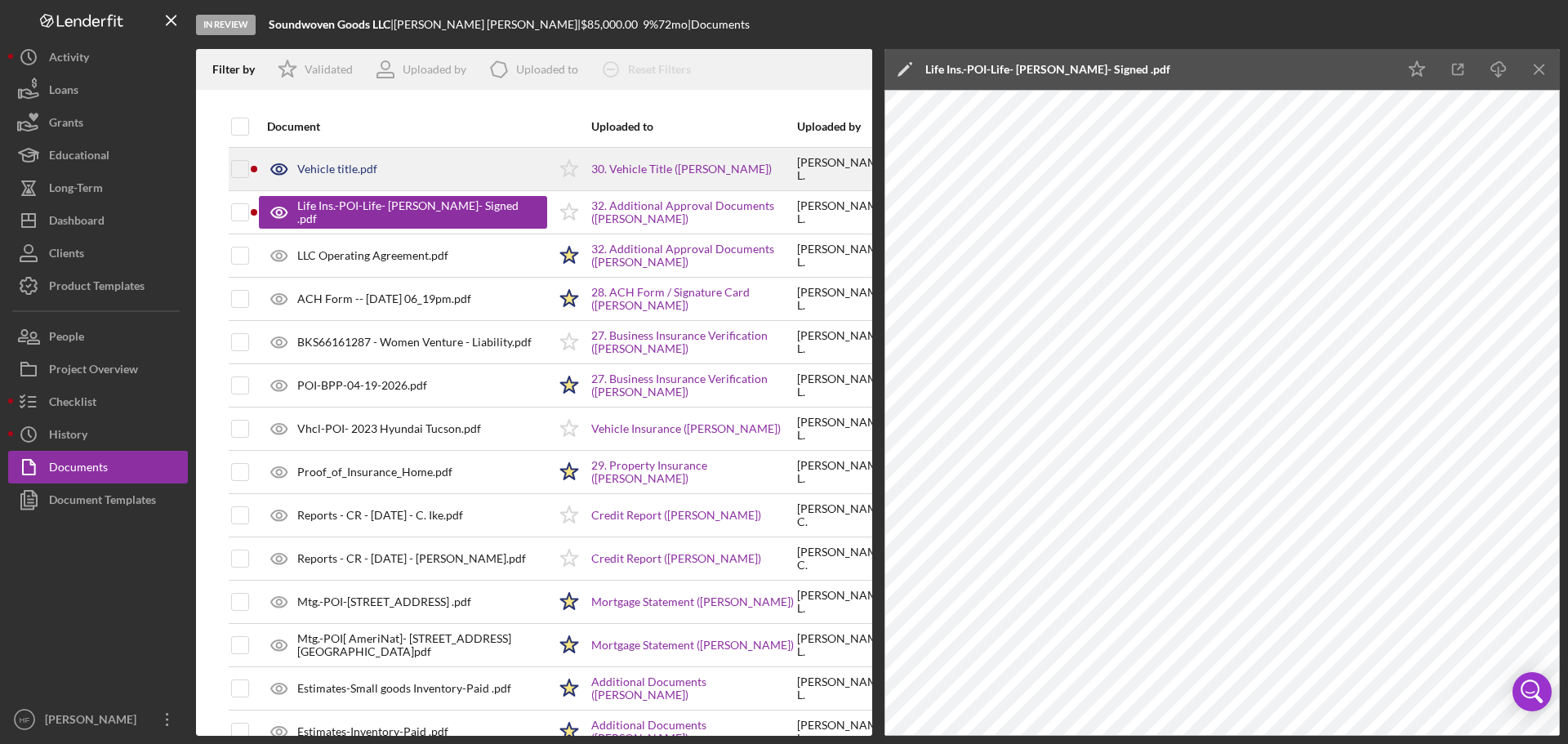
click at [326, 161] on div "Vehicle title.pdf" at bounding box center [402, 169] width 288 height 41
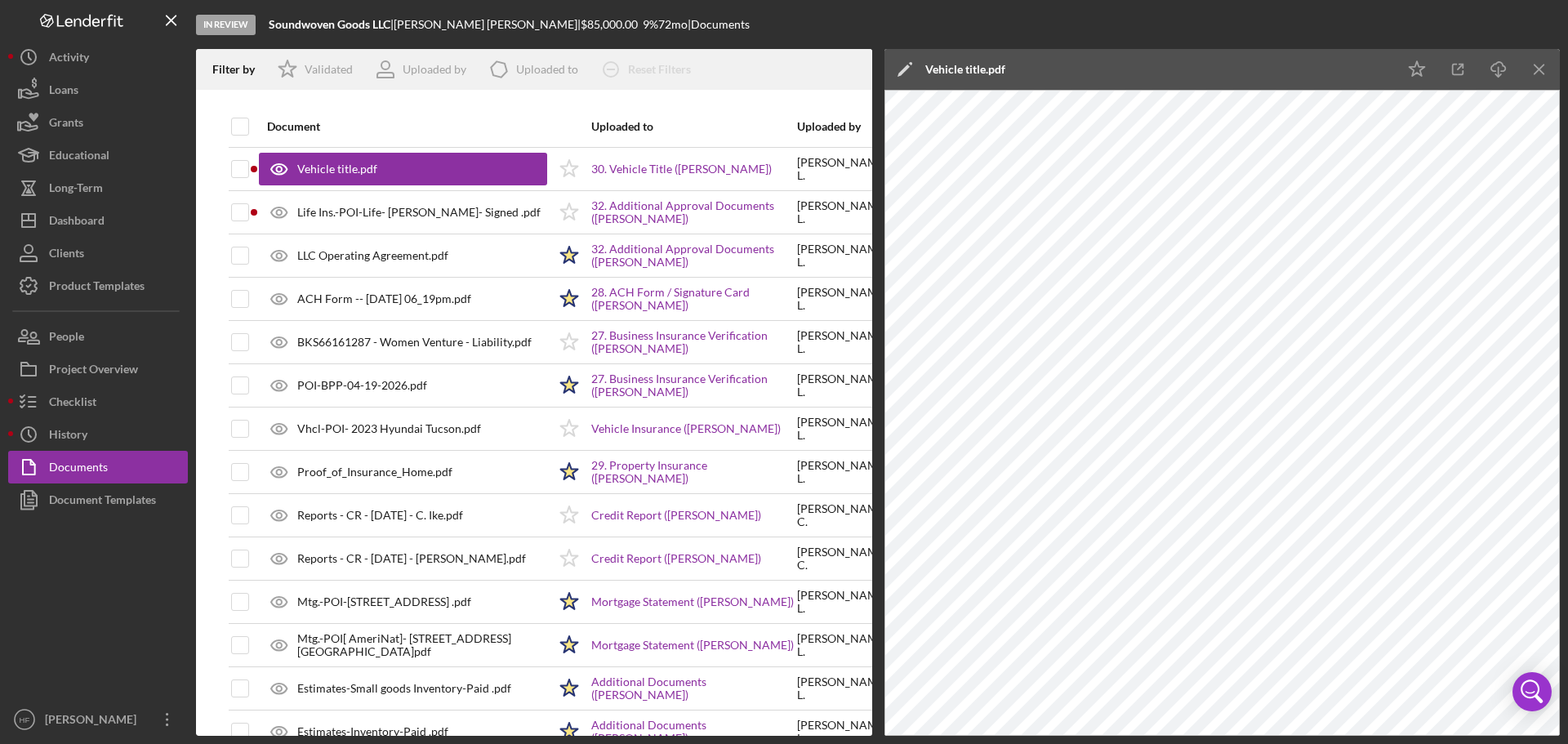
click at [908, 69] on icon "Icon/Edit" at bounding box center [905, 70] width 41 height 41
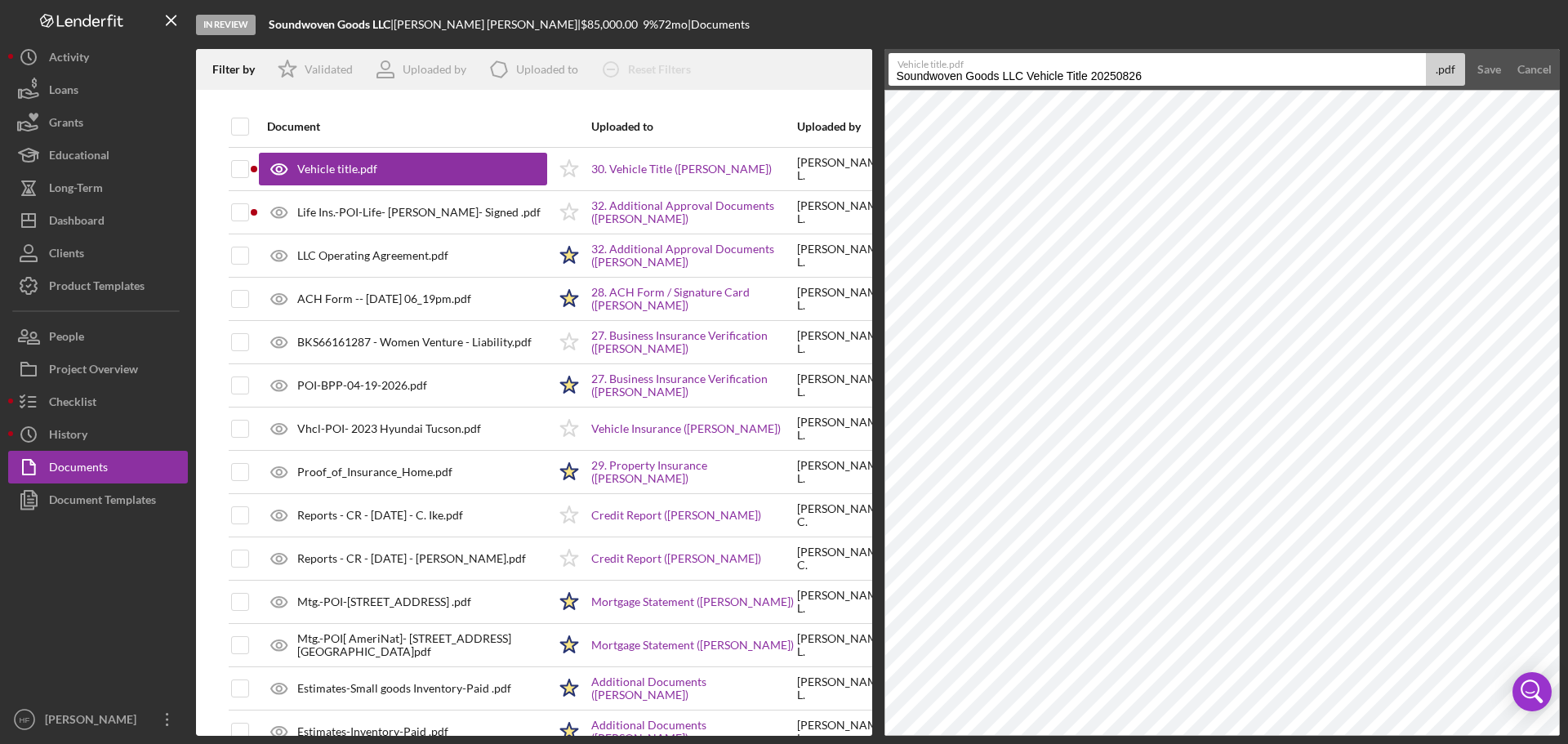
drag, startPoint x: 1170, startPoint y: 78, endPoint x: 858, endPoint y: 69, distance: 312.1
click at [858, 69] on div "Filter by Icon/Star Validated Uploaded by Icon/Product Uploaded to Icon/Clear A…" at bounding box center [878, 393] width 1365 height 687
type input "Vhvl-Title- 2023 Hyundai Tucson"
click at [1480, 64] on div "Save" at bounding box center [1489, 69] width 23 height 33
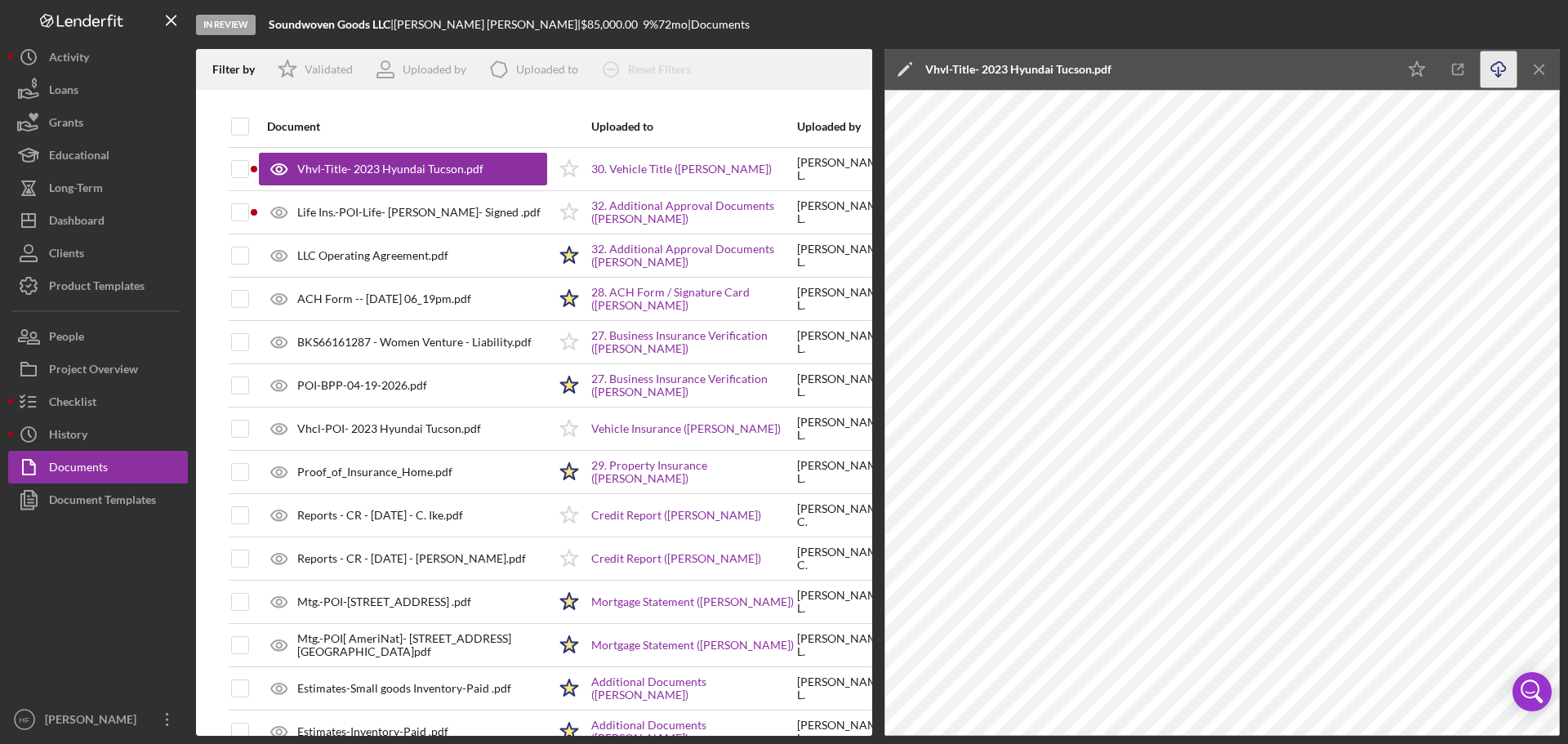
click at [1492, 71] on icon "button" at bounding box center [1498, 67] width 14 height 9
click at [61, 220] on div "Dashboard" at bounding box center [77, 222] width 56 height 36
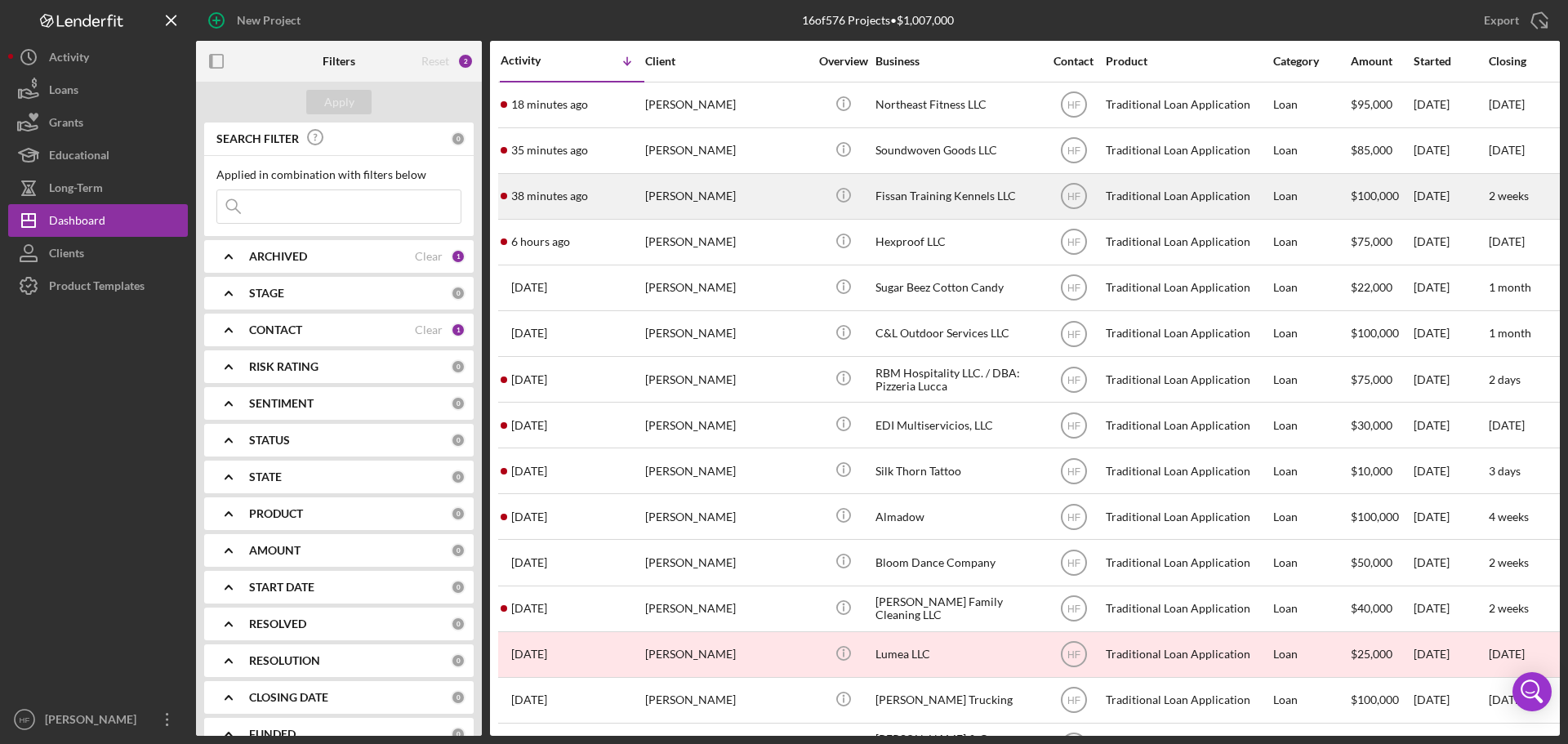
click at [609, 191] on div "38 minutes ago [PERSON_NAME]" at bounding box center [572, 196] width 143 height 43
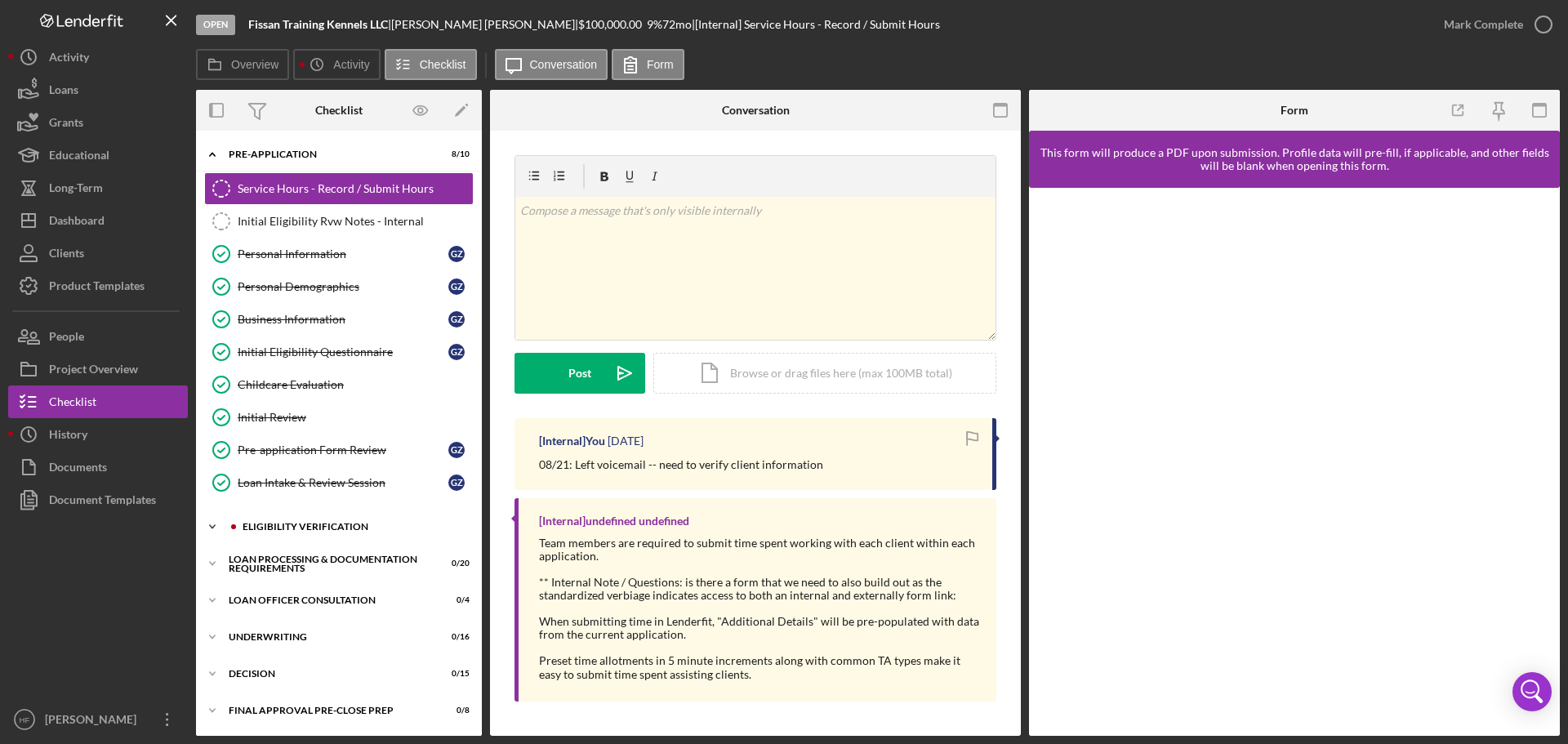
click at [210, 156] on polyline at bounding box center [212, 155] width 5 height 4
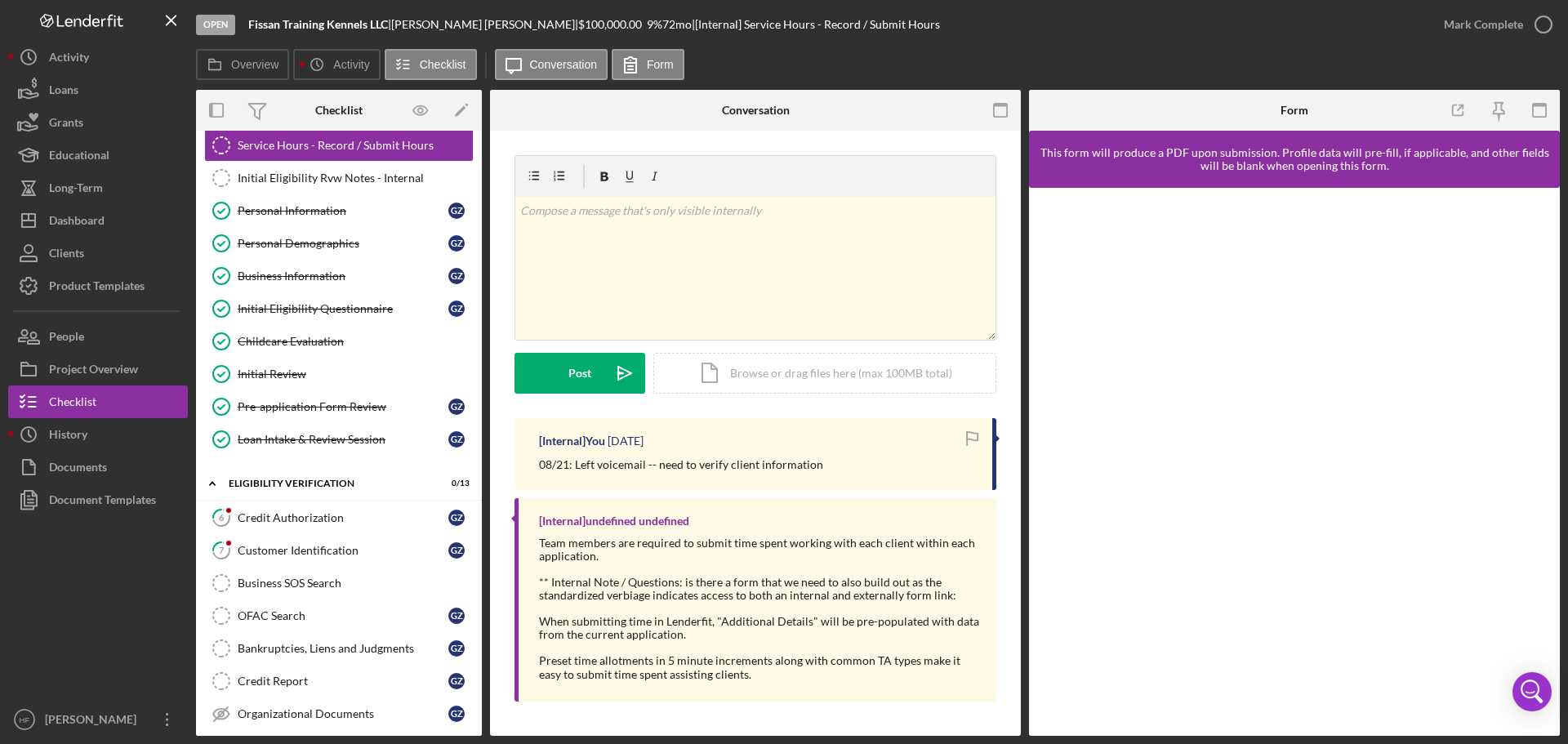
scroll to position [82, 0]
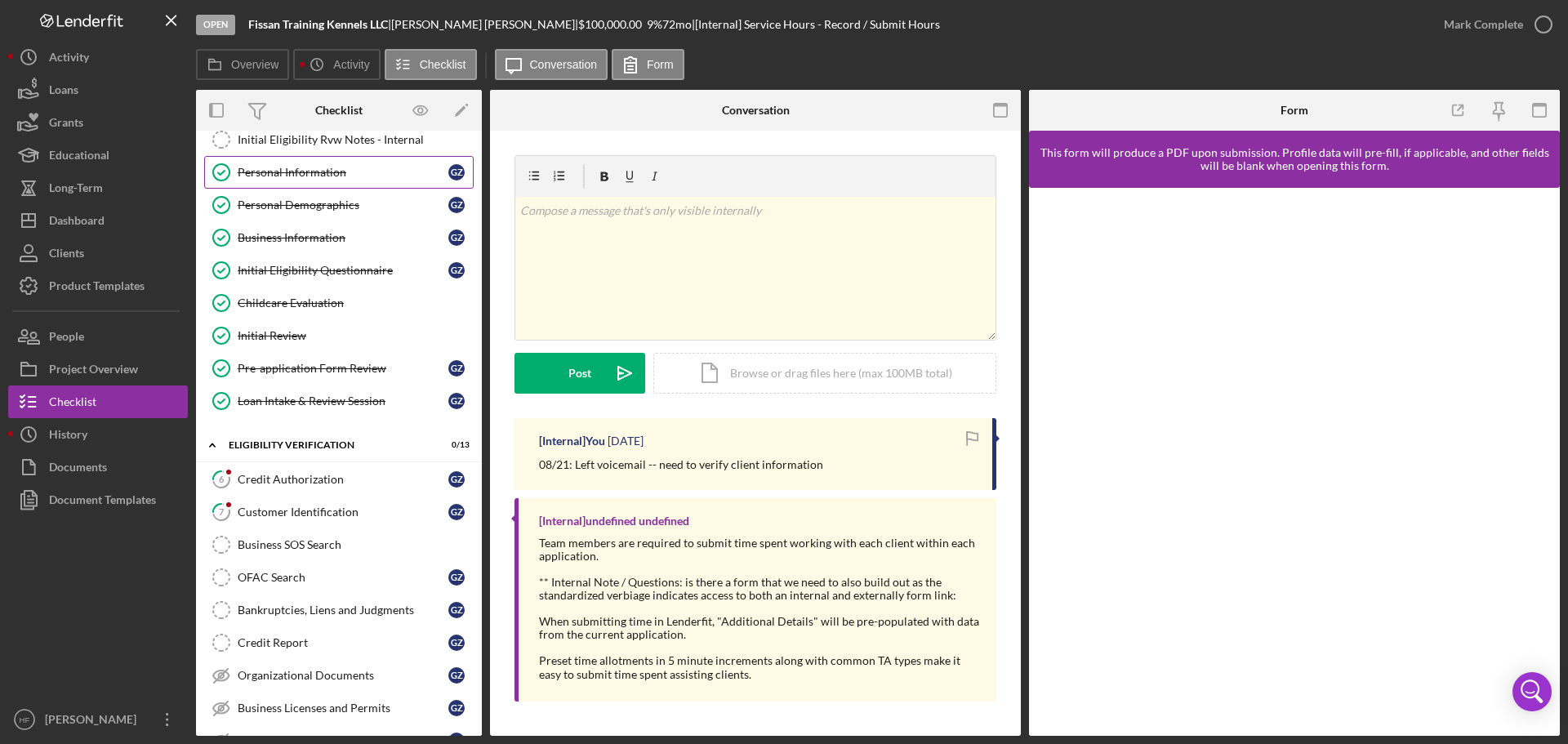
click at [309, 180] on link "Personal Information Personal Information G Z" at bounding box center [339, 172] width 270 height 33
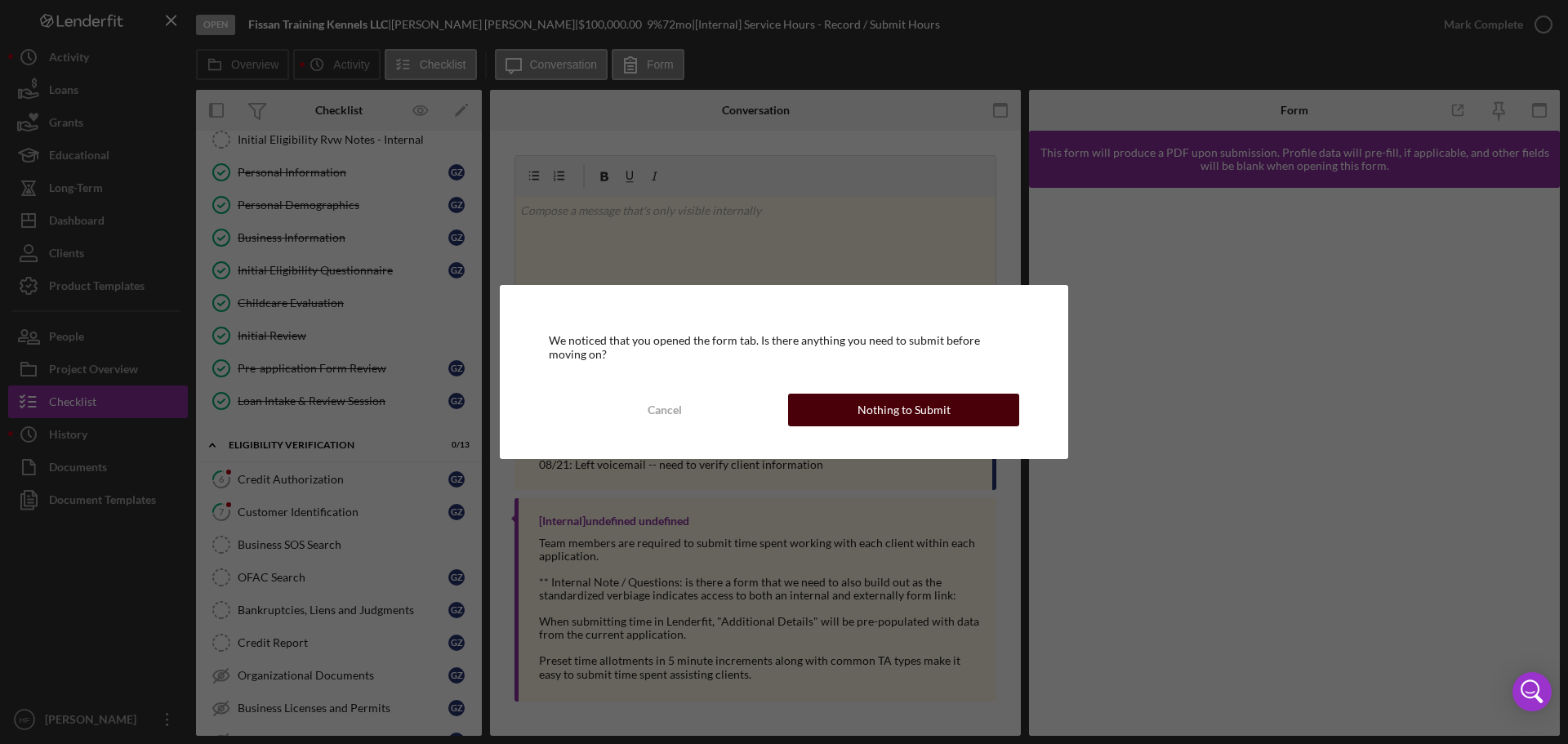
click at [905, 414] on div "Nothing to Submit" at bounding box center [904, 410] width 93 height 33
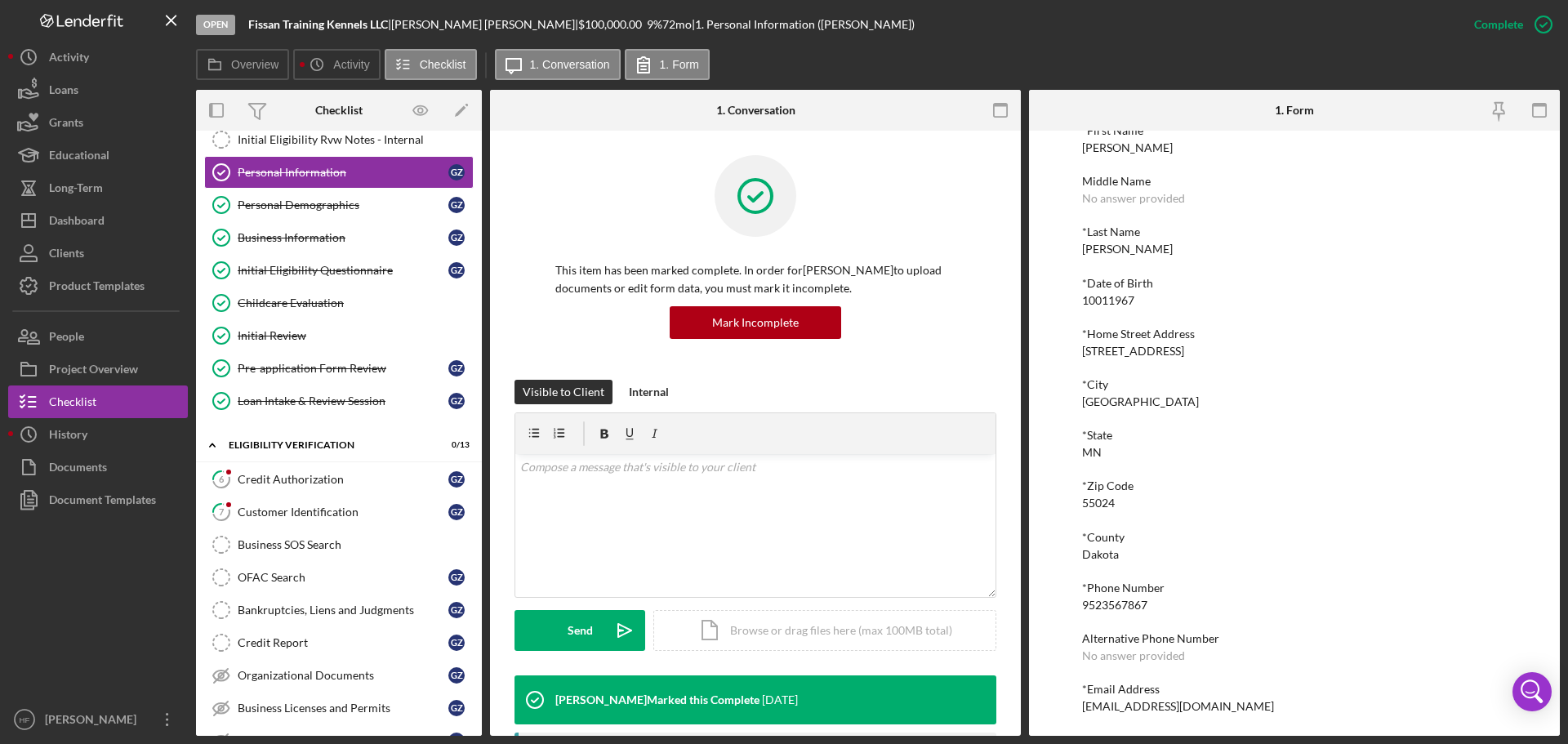
scroll to position [90, 0]
drag, startPoint x: 1193, startPoint y: 709, endPoint x: 1071, endPoint y: 715, distance: 122.1
click at [1071, 715] on div "To edit this form you must mark this item incomplete *First Name [PERSON_NAME] …" at bounding box center [1295, 433] width 531 height 606
click at [86, 216] on div "Dashboard" at bounding box center [77, 222] width 56 height 36
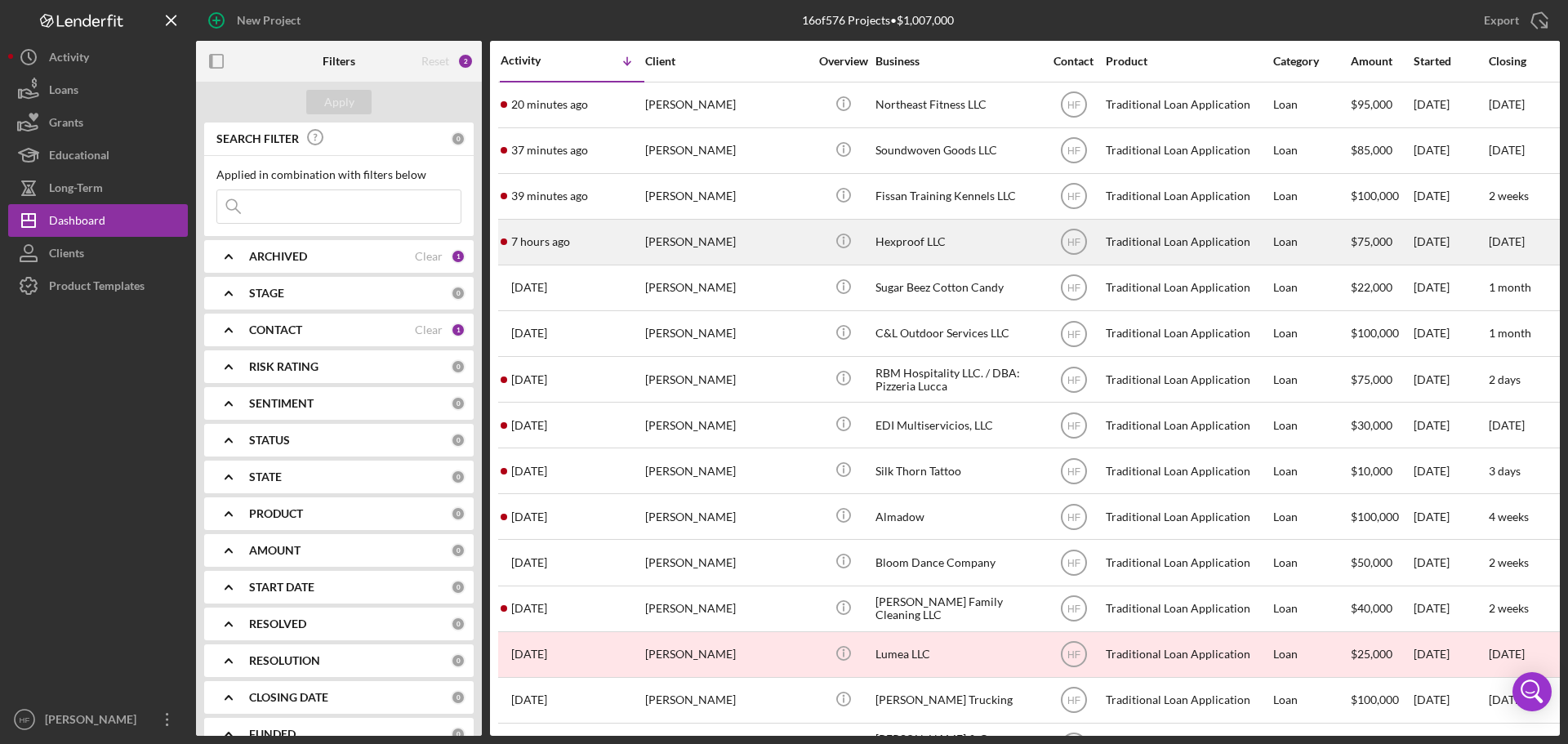
click at [594, 248] on div "7 hours ago [PERSON_NAME]" at bounding box center [572, 242] width 143 height 43
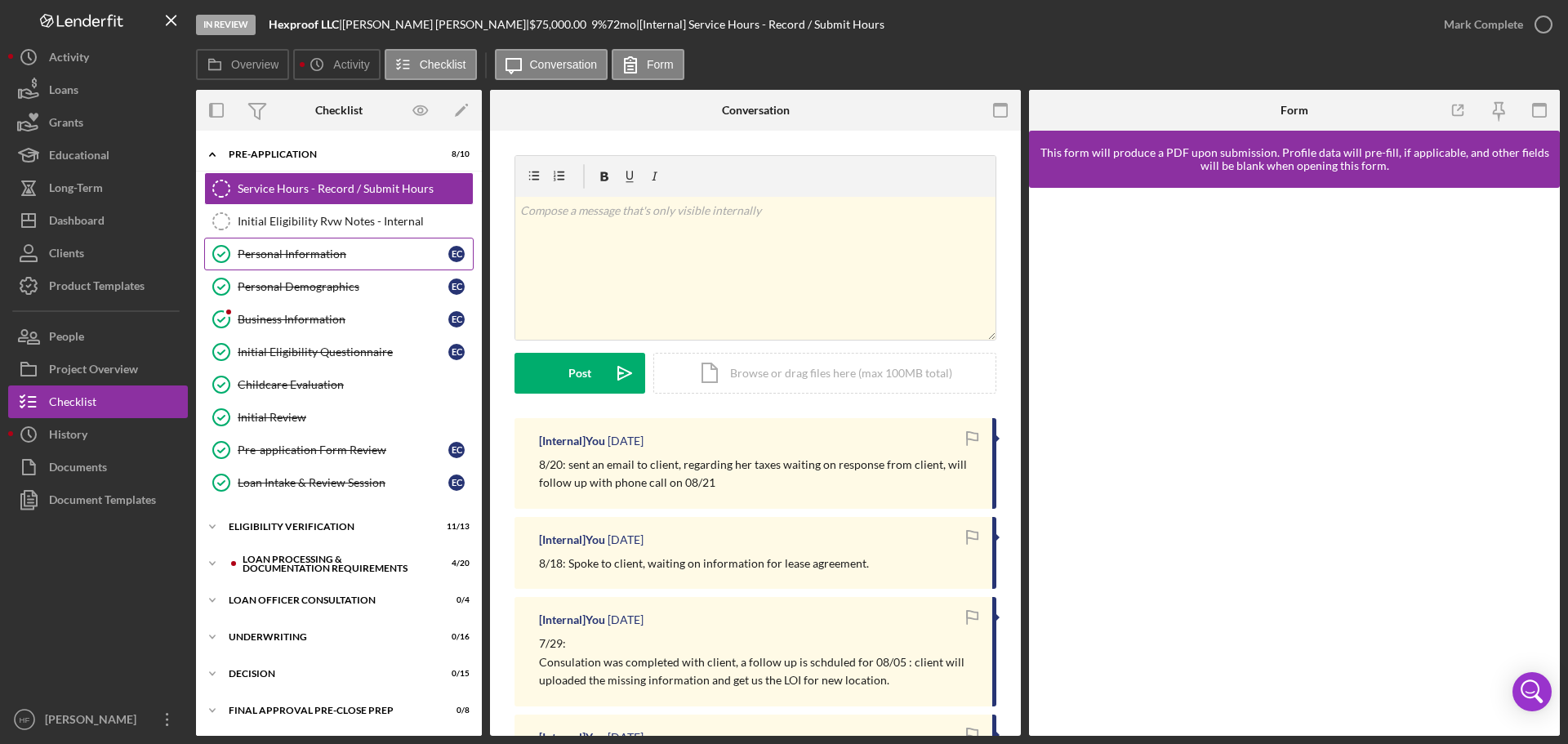
click at [335, 260] on div "Personal Information" at bounding box center [343, 254] width 211 height 13
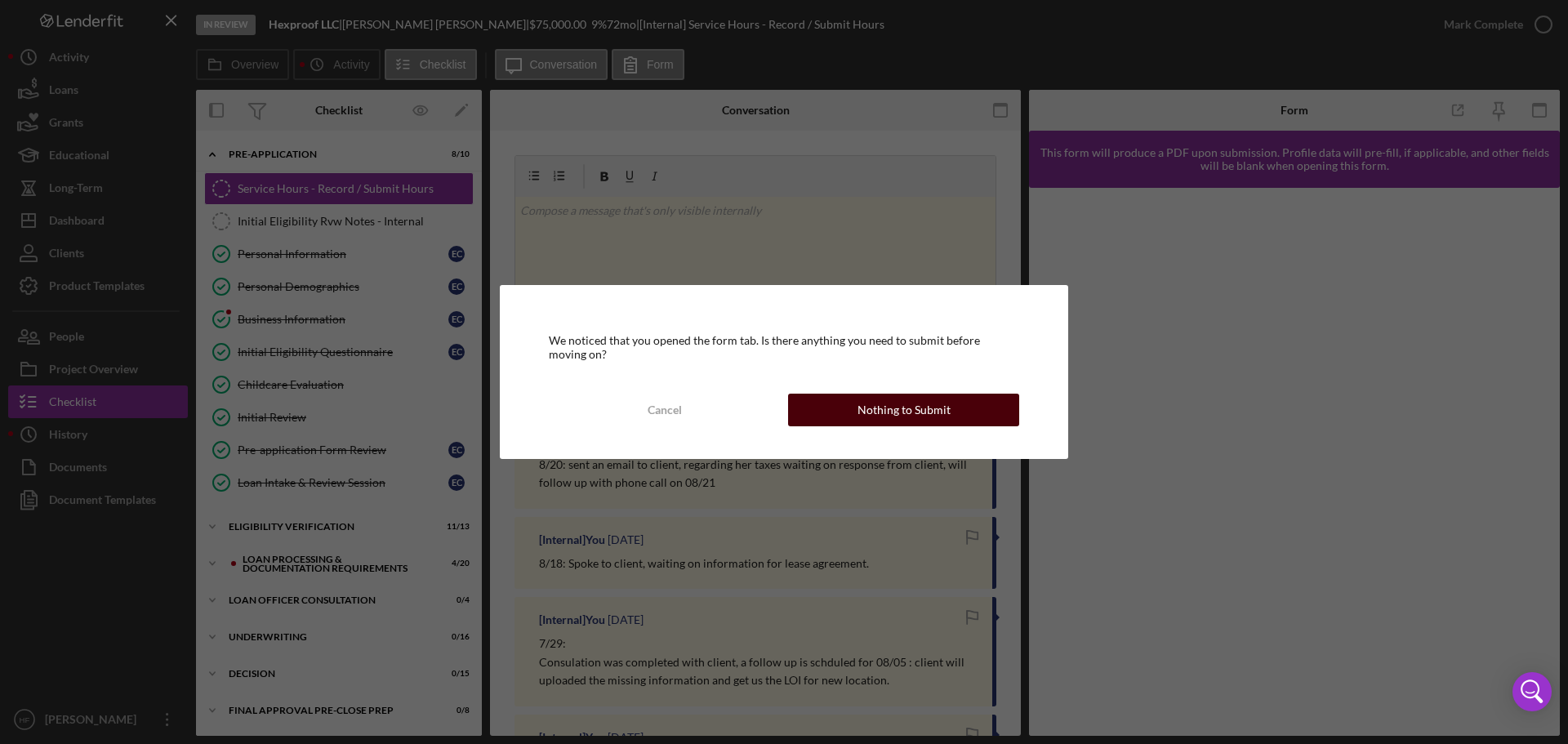
click at [889, 409] on div "Nothing to Submit" at bounding box center [904, 410] width 93 height 33
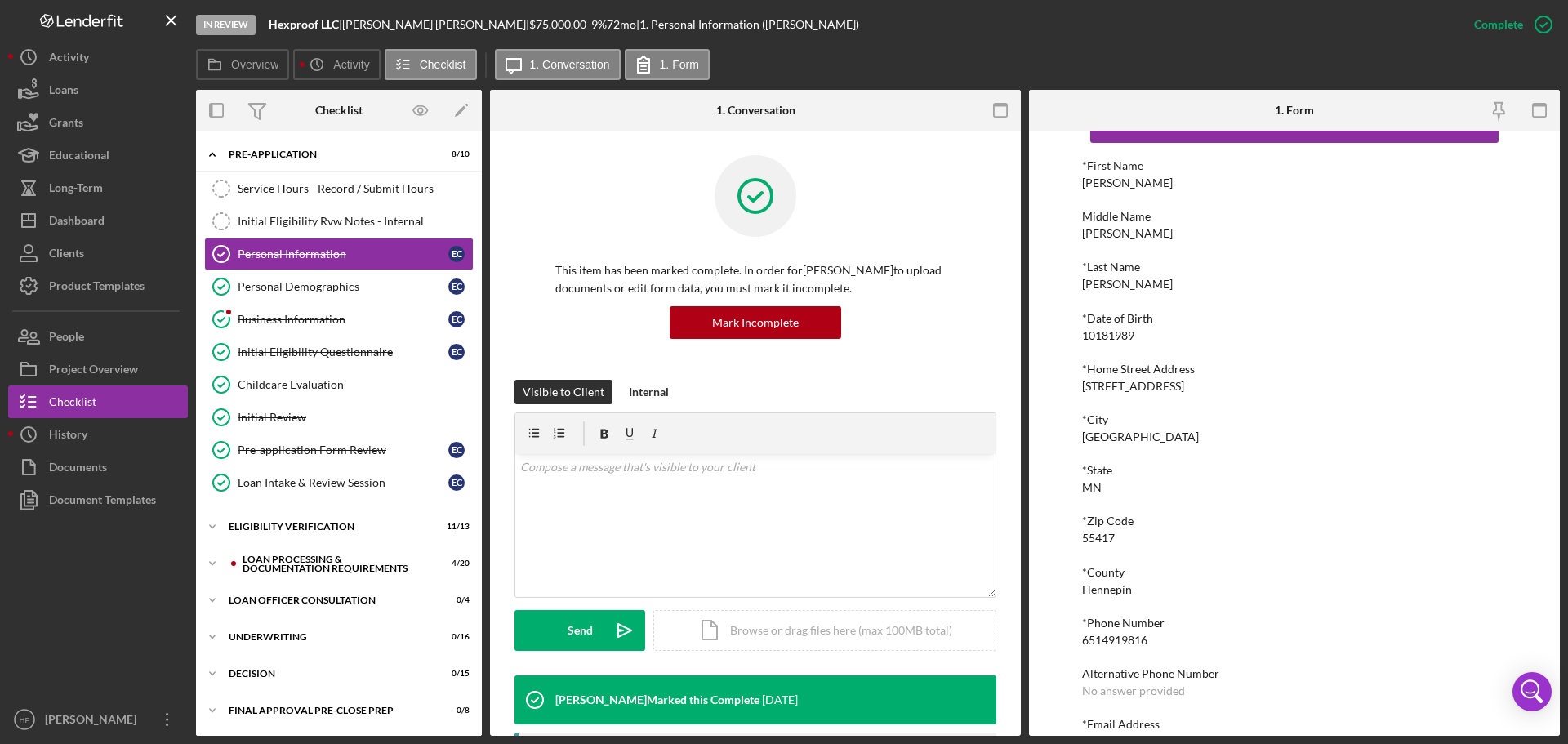
scroll to position [90, 0]
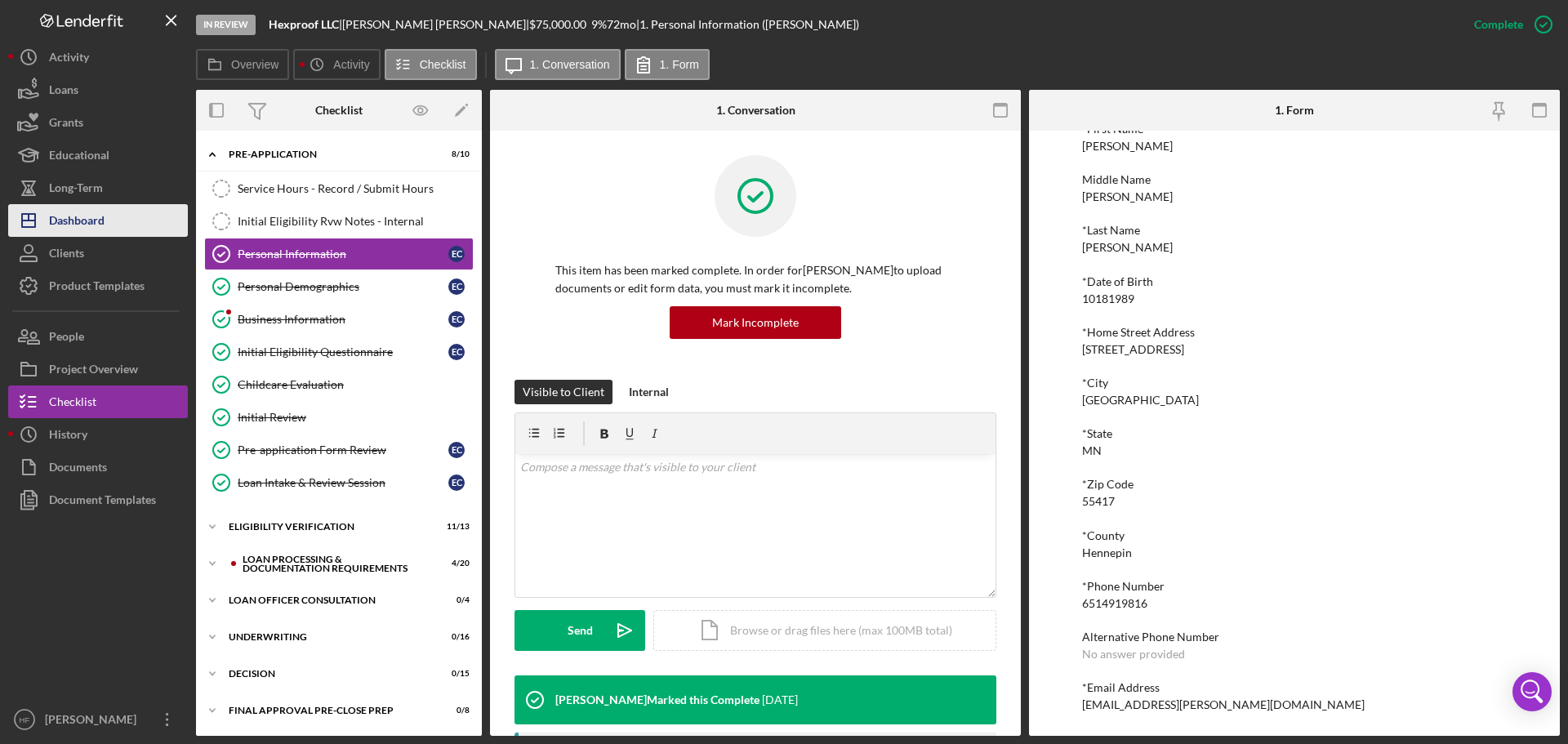
click at [93, 217] on div "Dashboard" at bounding box center [77, 222] width 56 height 36
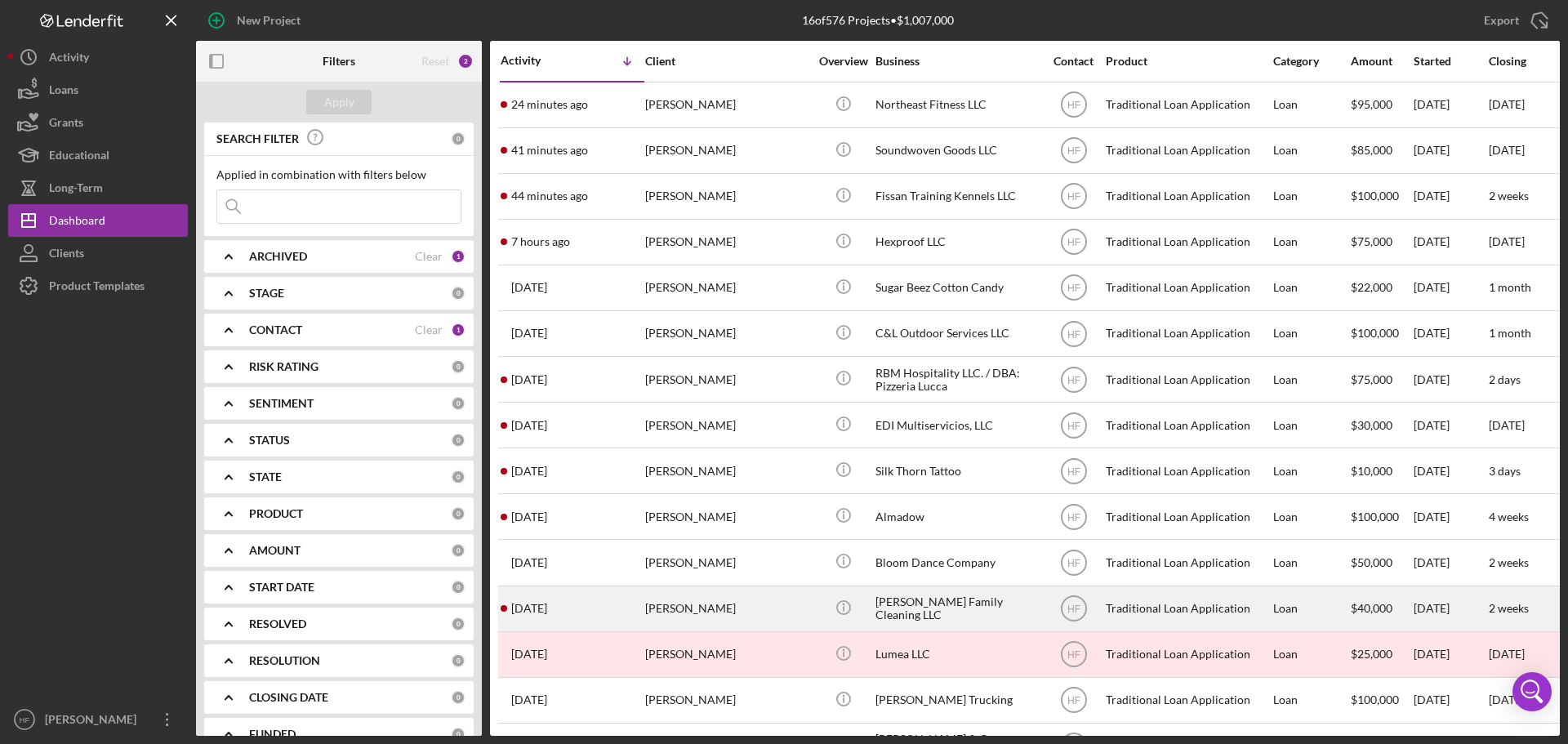
click at [628, 604] on div "[DATE] [PERSON_NAME]" at bounding box center [572, 609] width 143 height 43
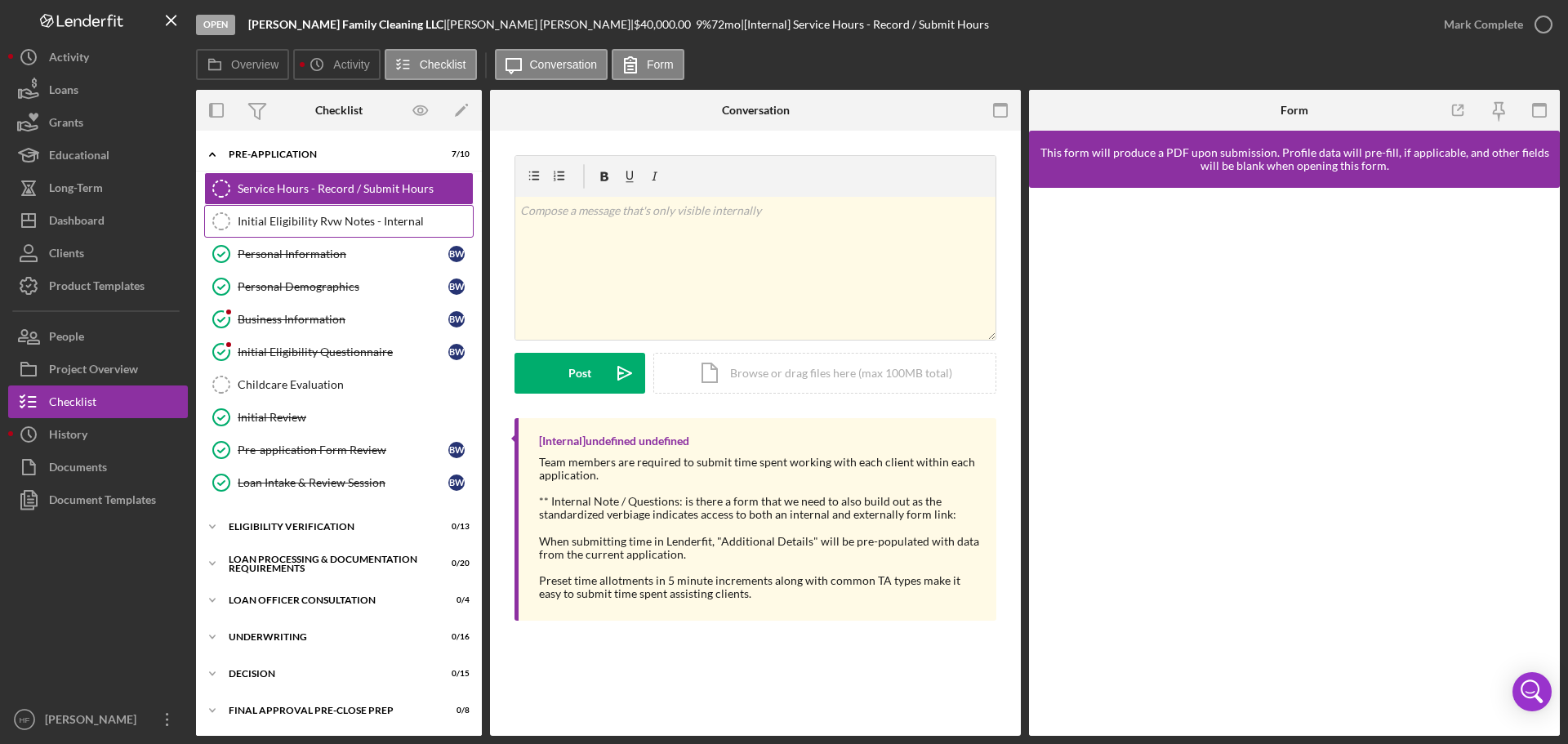
click at [348, 216] on div "Initial Eligibility Rvw Notes - Internal" at bounding box center [356, 221] width 235 height 13
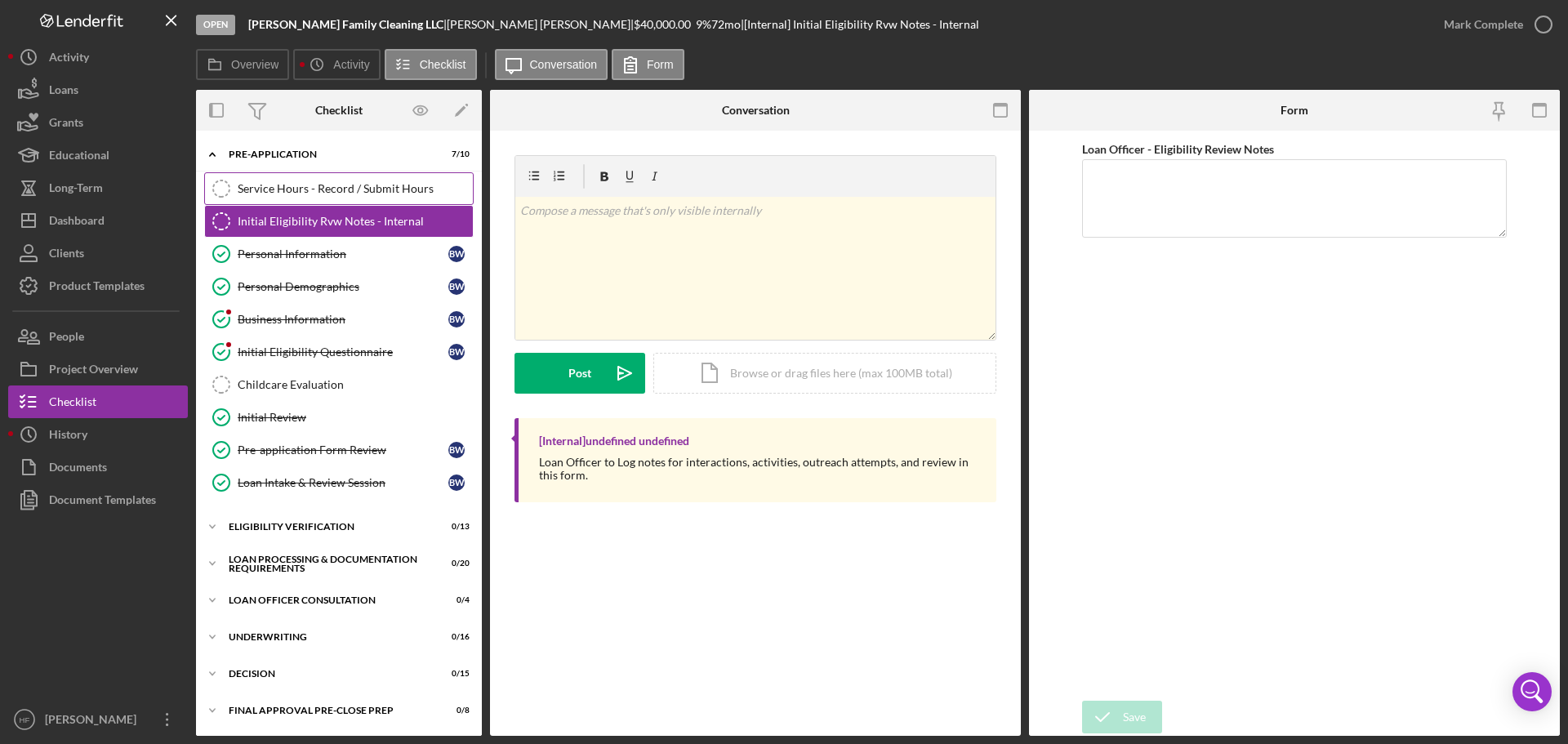
click at [348, 190] on div "Service Hours - Record / Submit Hours" at bounding box center [356, 189] width 235 height 13
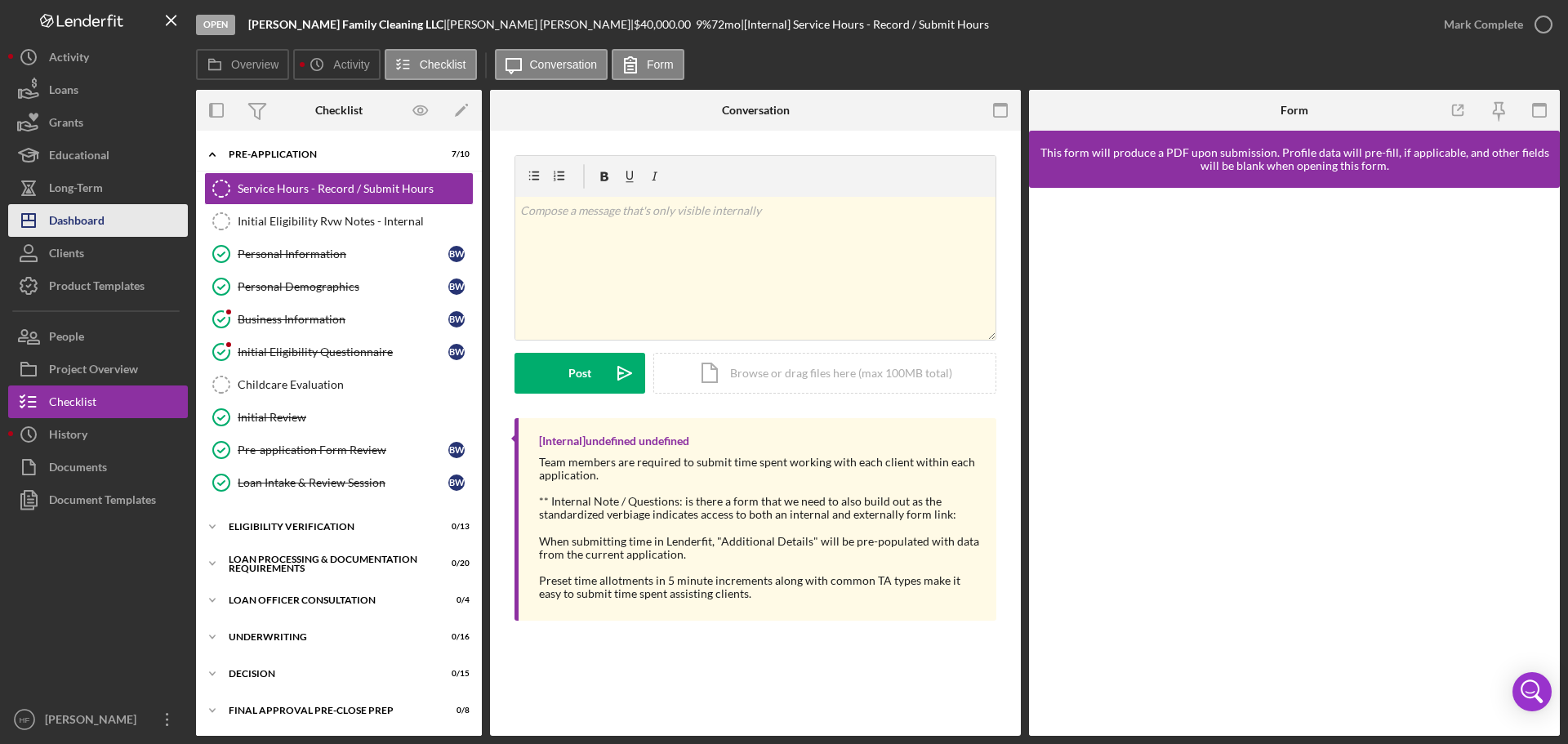
click at [79, 211] on div "Dashboard" at bounding box center [77, 222] width 56 height 36
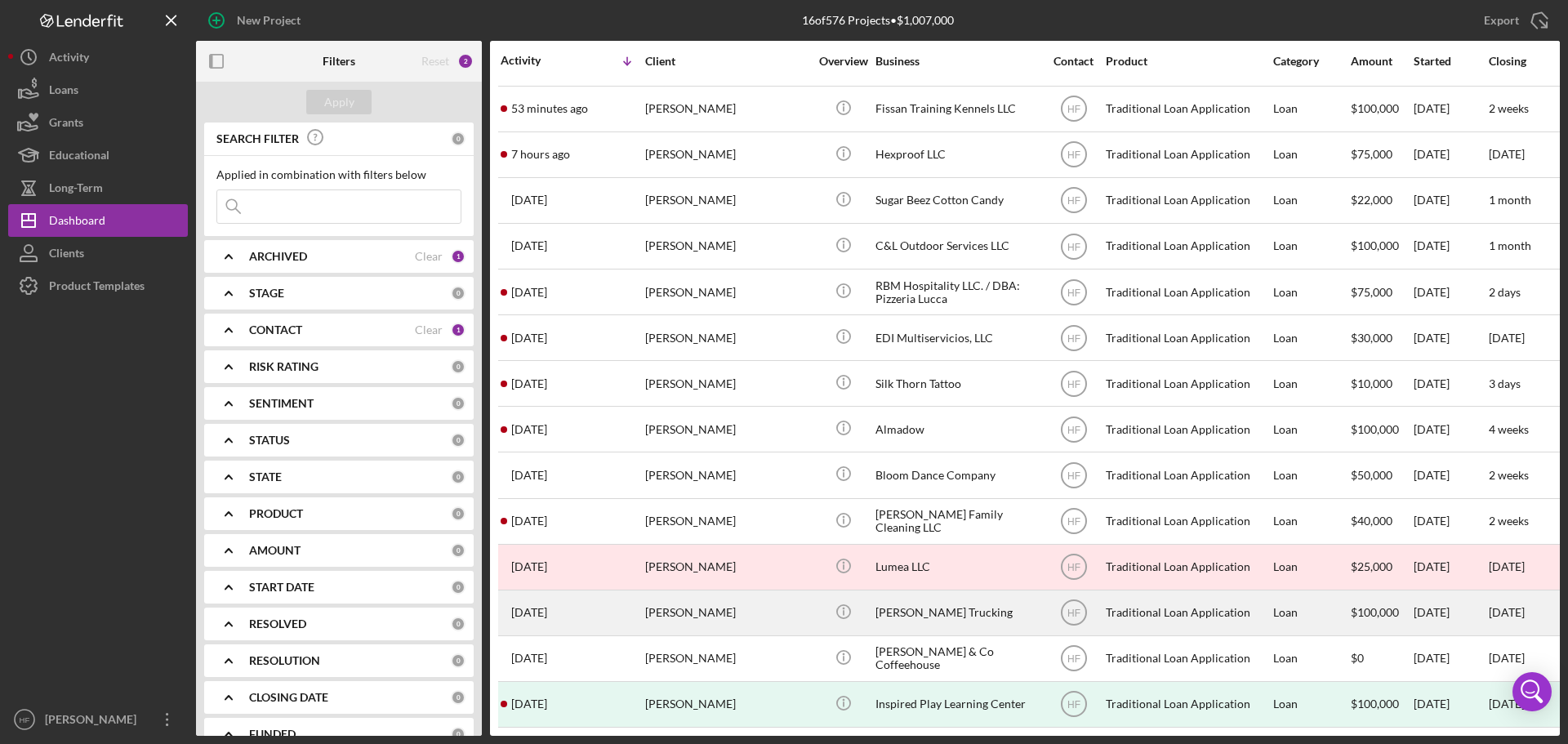
scroll to position [100, 0]
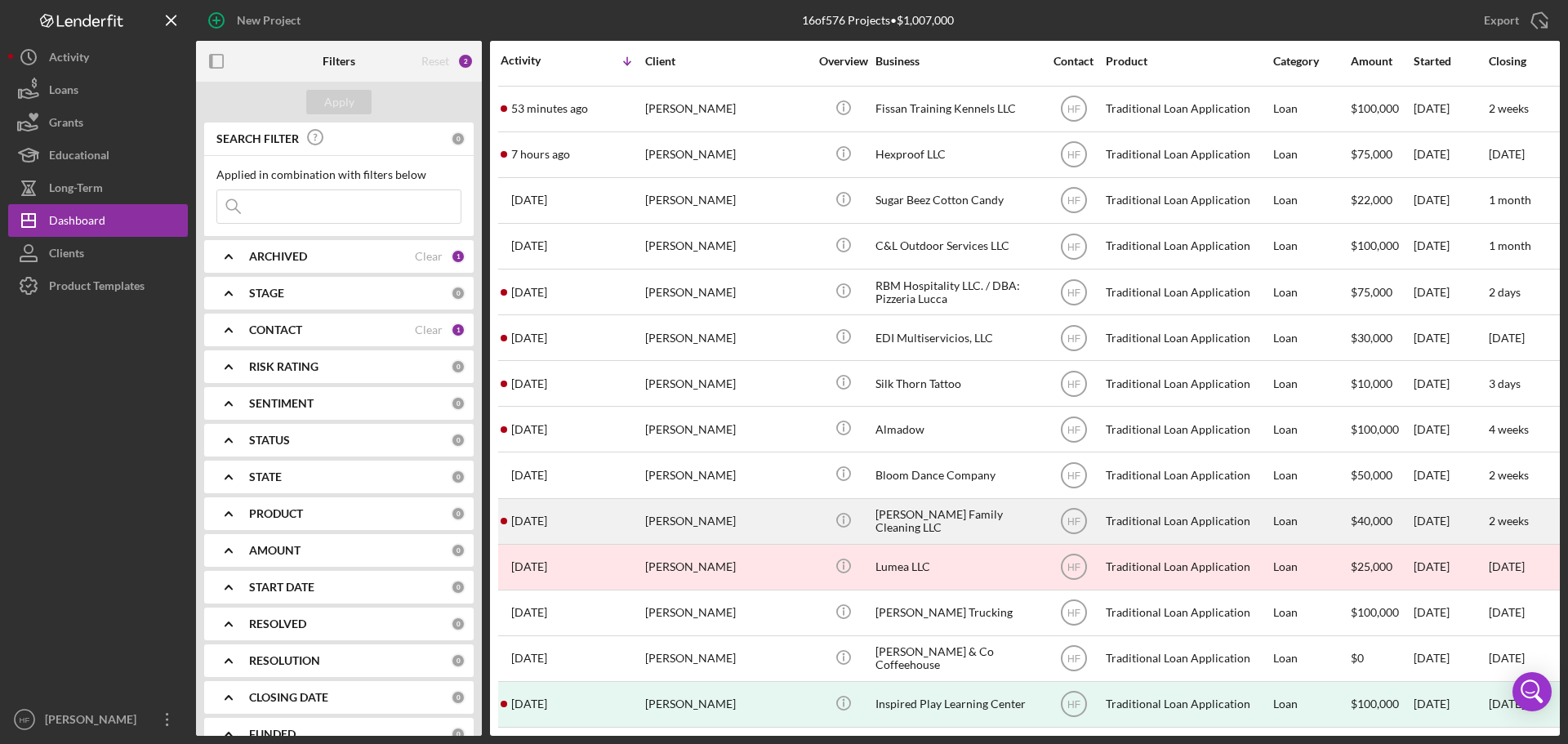
click at [642, 514] on div "[DATE] [PERSON_NAME]" at bounding box center [572, 522] width 143 height 43
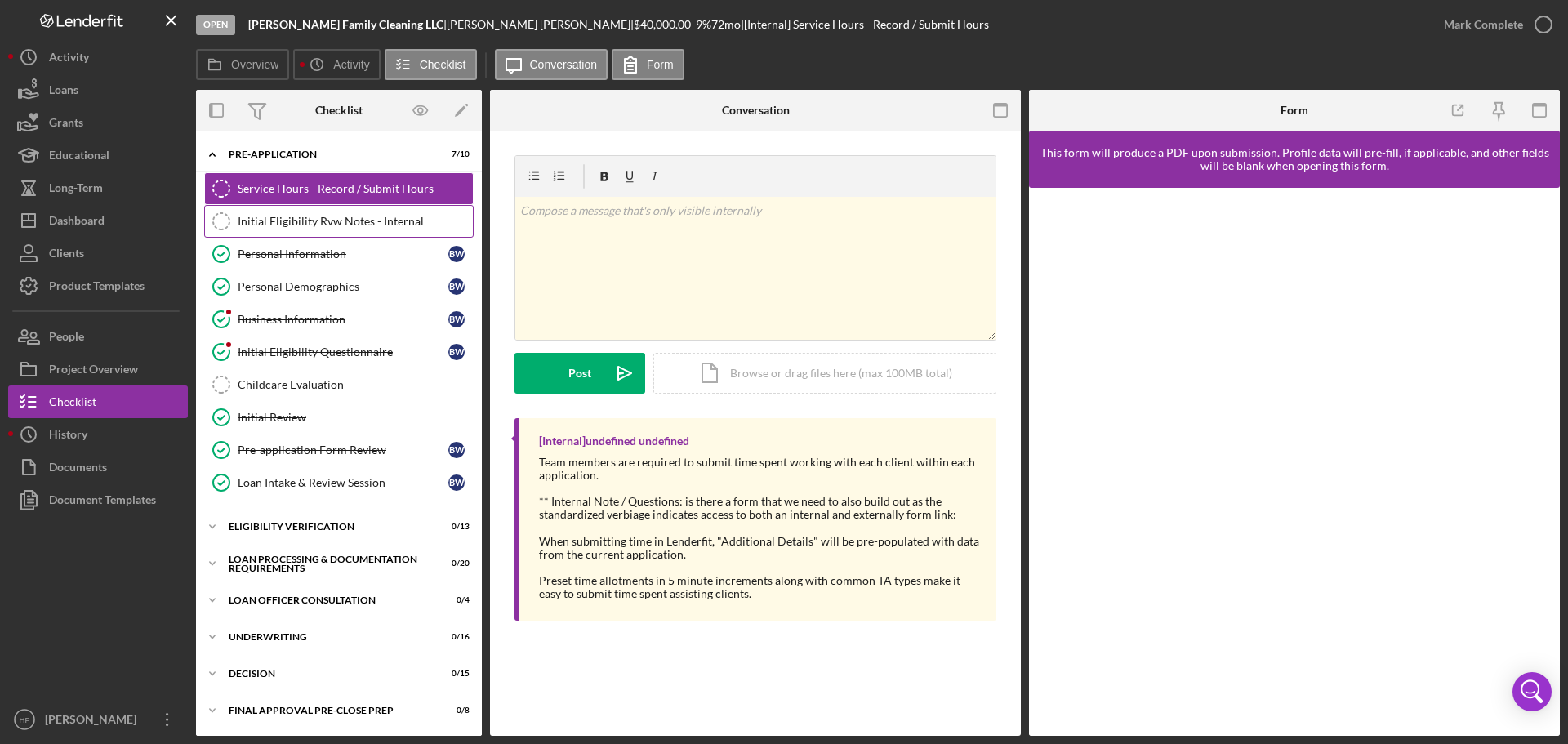
click at [381, 215] on div "Initial Eligibility Rvw Notes - Internal" at bounding box center [356, 221] width 235 height 13
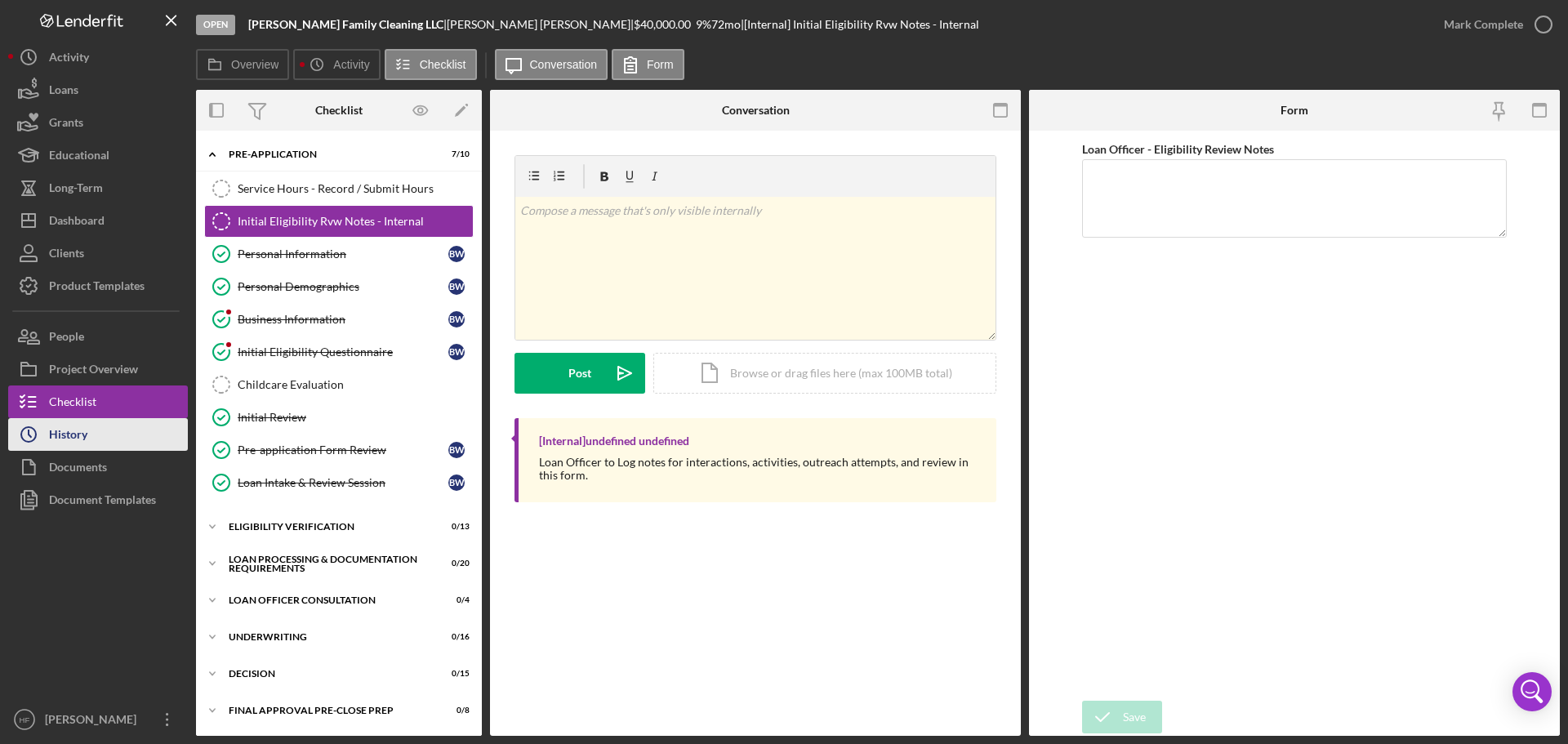
click at [78, 431] on div "History" at bounding box center [68, 436] width 38 height 36
click at [734, 247] on div "v Color teal Color pink Remove color Add row above Add row below Add column bef…" at bounding box center [755, 268] width 481 height 143
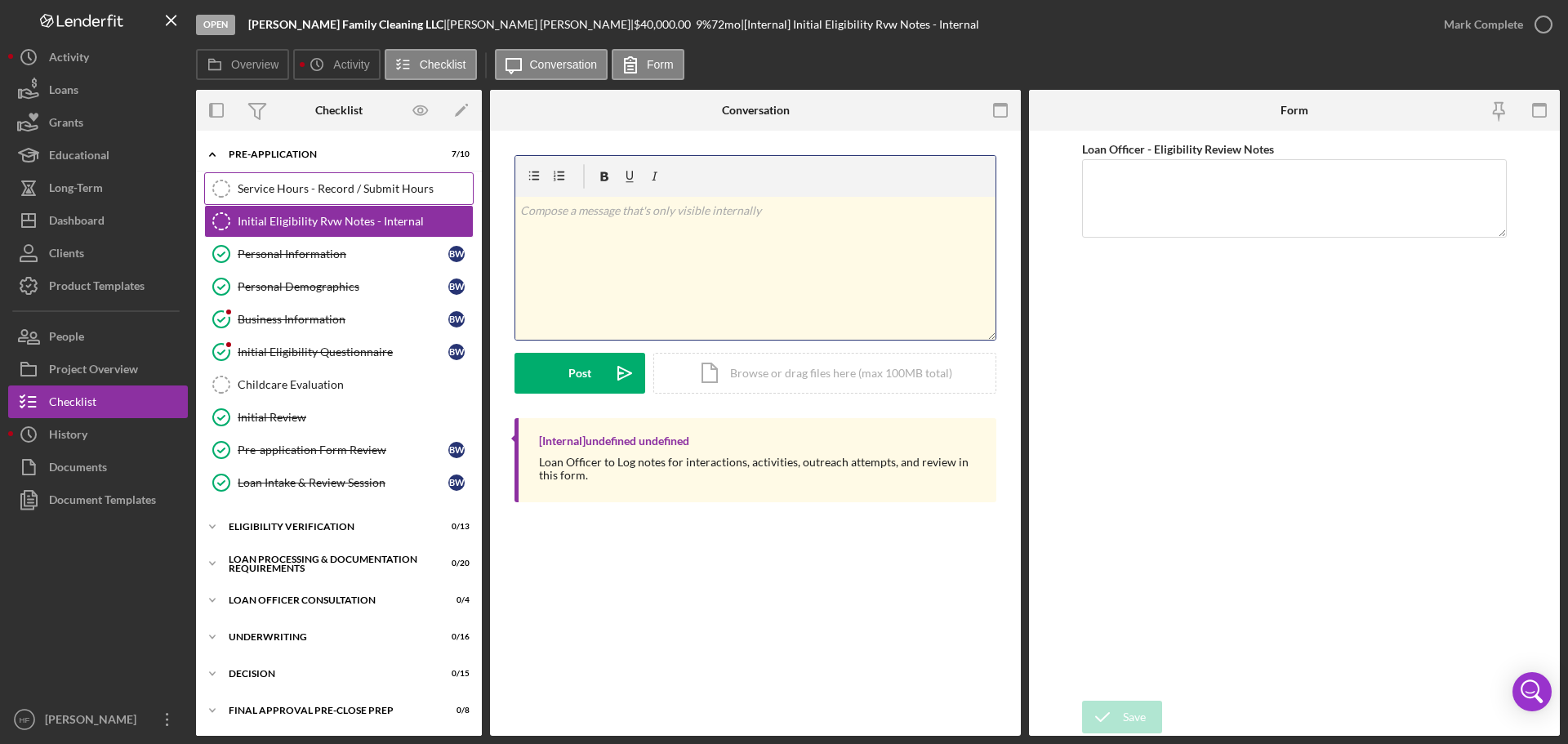
click at [368, 193] on div "Service Hours - Record / Submit Hours" at bounding box center [356, 189] width 235 height 13
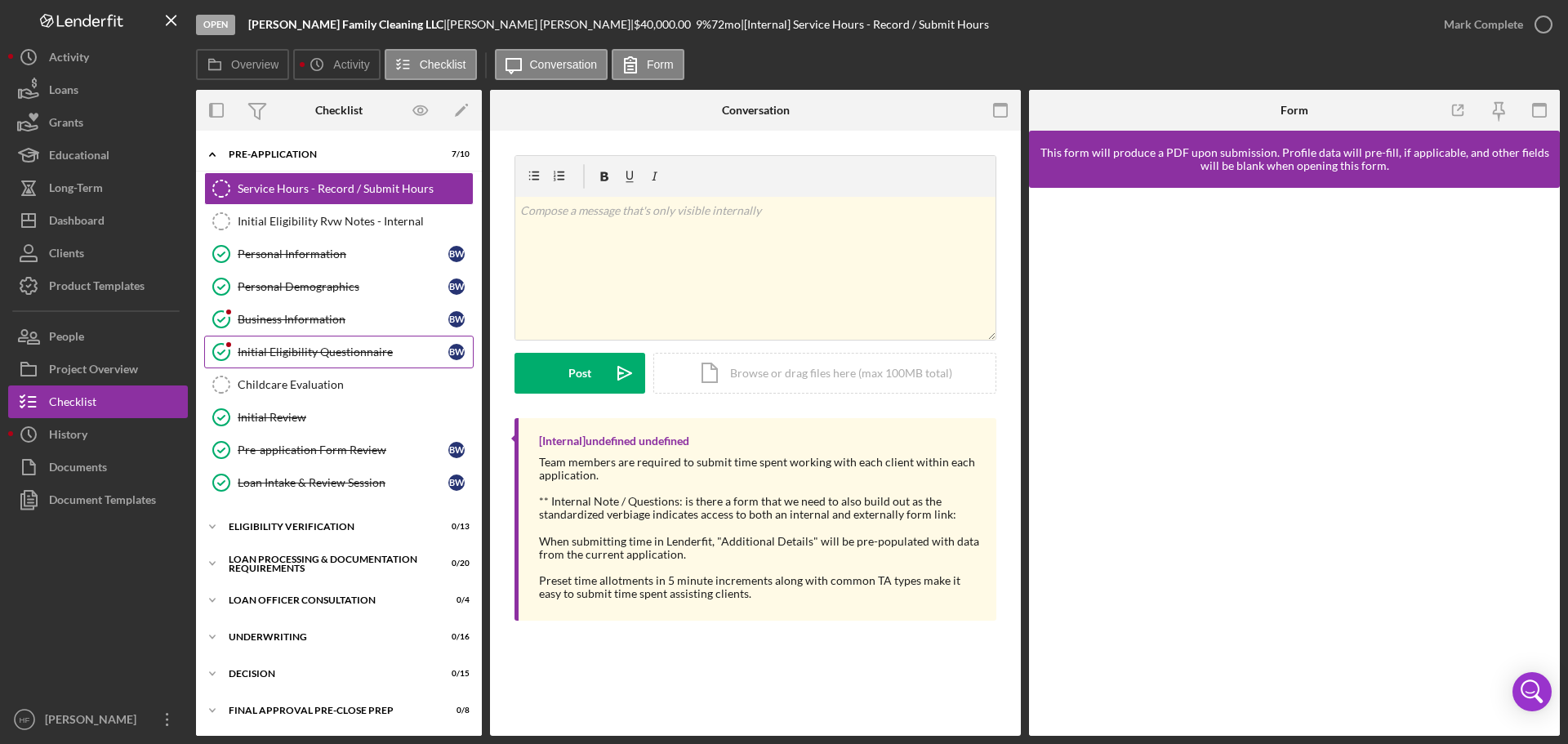
drag, startPoint x: 267, startPoint y: 263, endPoint x: 456, endPoint y: 352, distance: 208.9
click at [268, 263] on link "Personal Information Personal Information B W" at bounding box center [339, 254] width 270 height 33
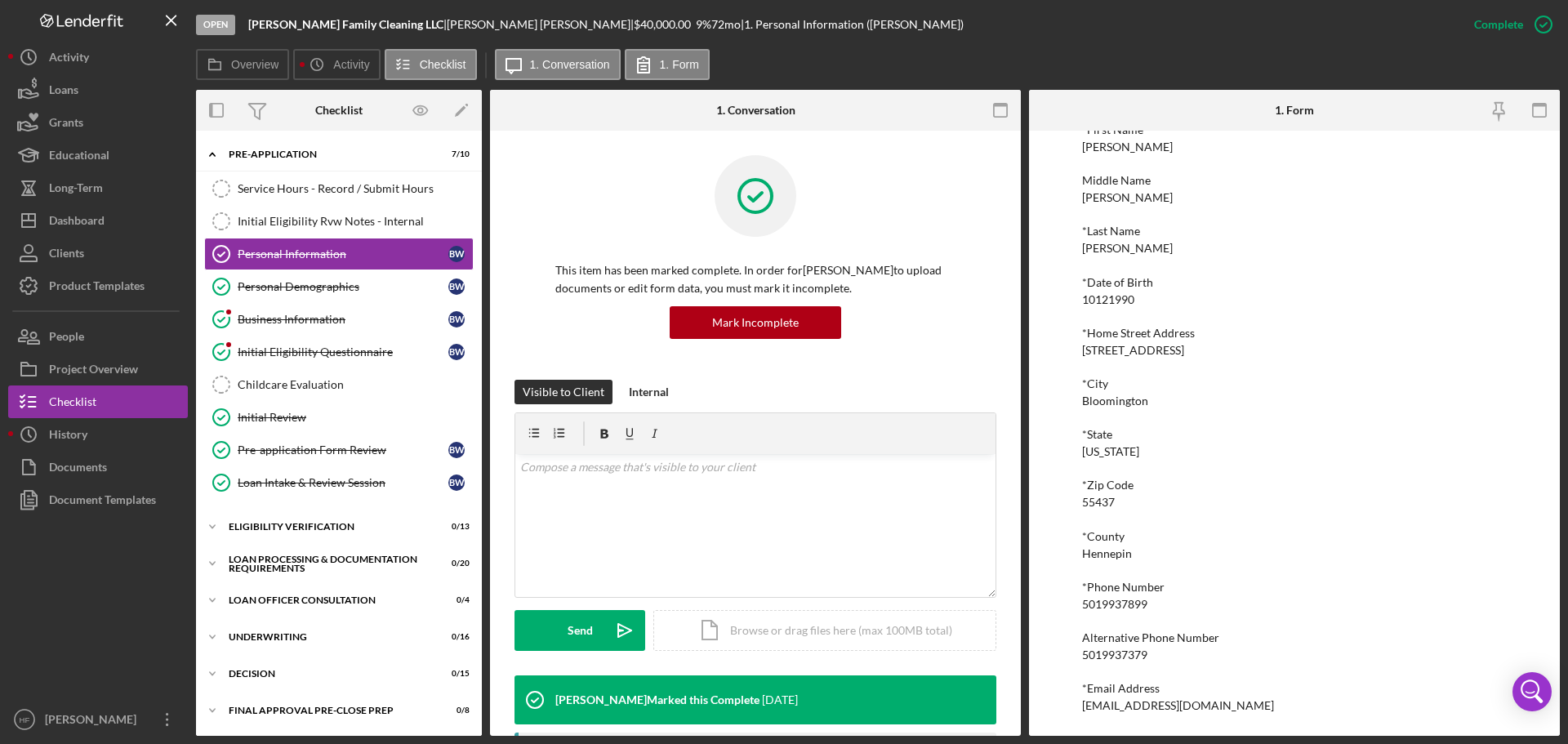
scroll to position [90, 0]
drag, startPoint x: 1084, startPoint y: 698, endPoint x: 1261, endPoint y: 706, distance: 177.2
click at [1261, 706] on div "*Email Address [EMAIL_ADDRESS][DOMAIN_NAME]" at bounding box center [1295, 696] width 425 height 30
drag, startPoint x: 305, startPoint y: 182, endPoint x: 323, endPoint y: 193, distance: 21.1
click at [305, 182] on div "Service Hours - Record / Submit Hours" at bounding box center [356, 189] width 235 height 13
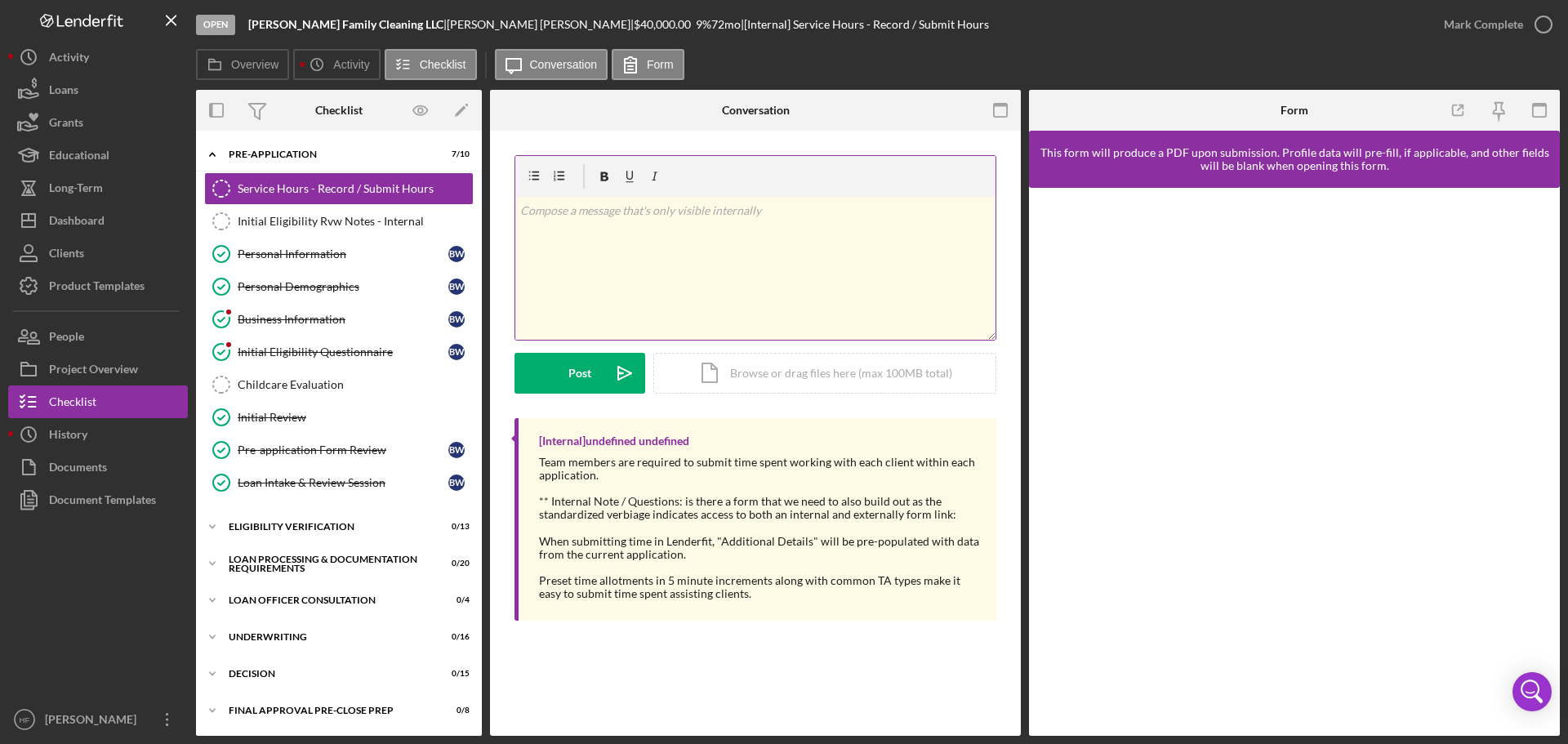
click at [694, 254] on div "v Color teal Color pink Remove color Add row above Add row below Add column bef…" at bounding box center [755, 268] width 481 height 143
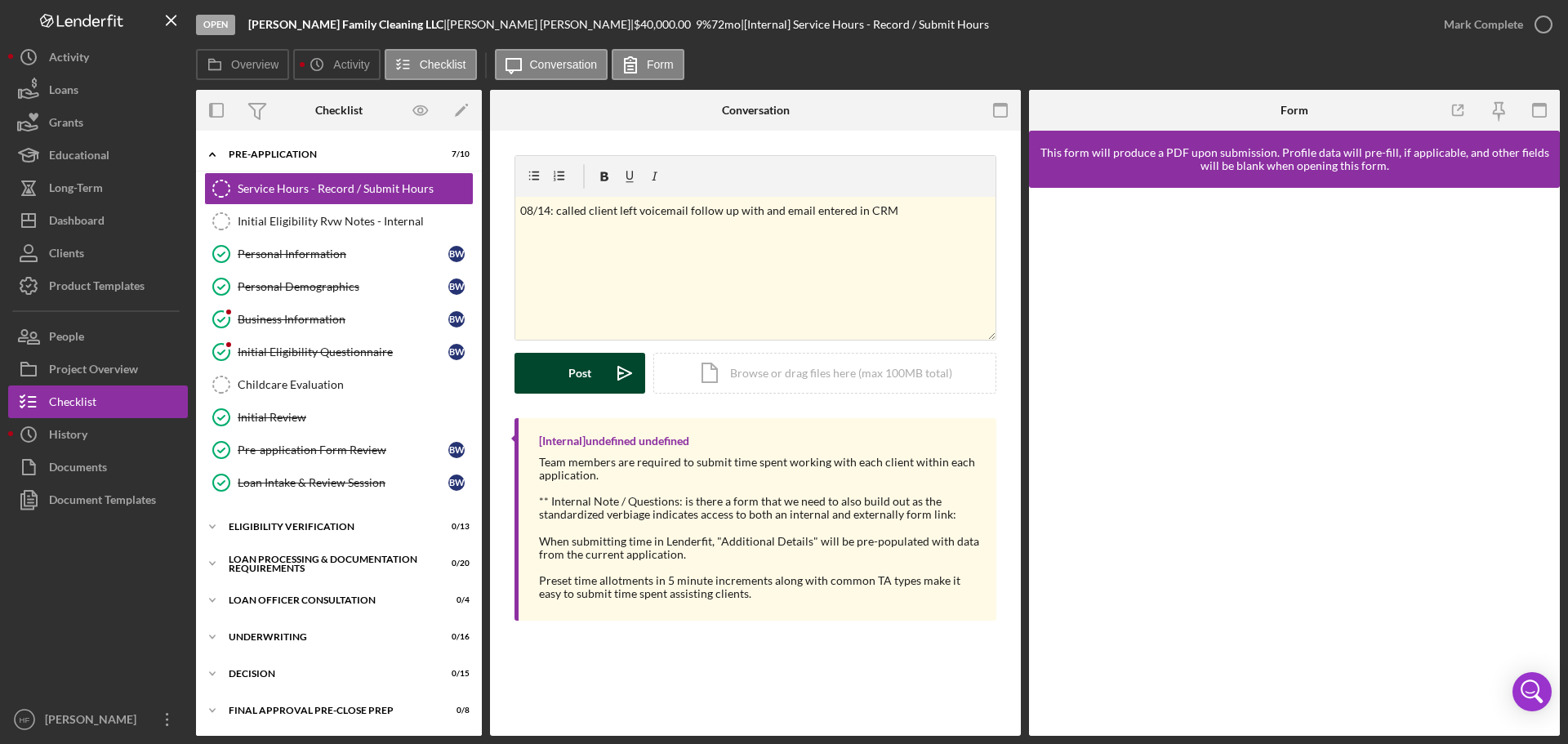
click at [587, 386] on div "Post" at bounding box center [580, 373] width 23 height 41
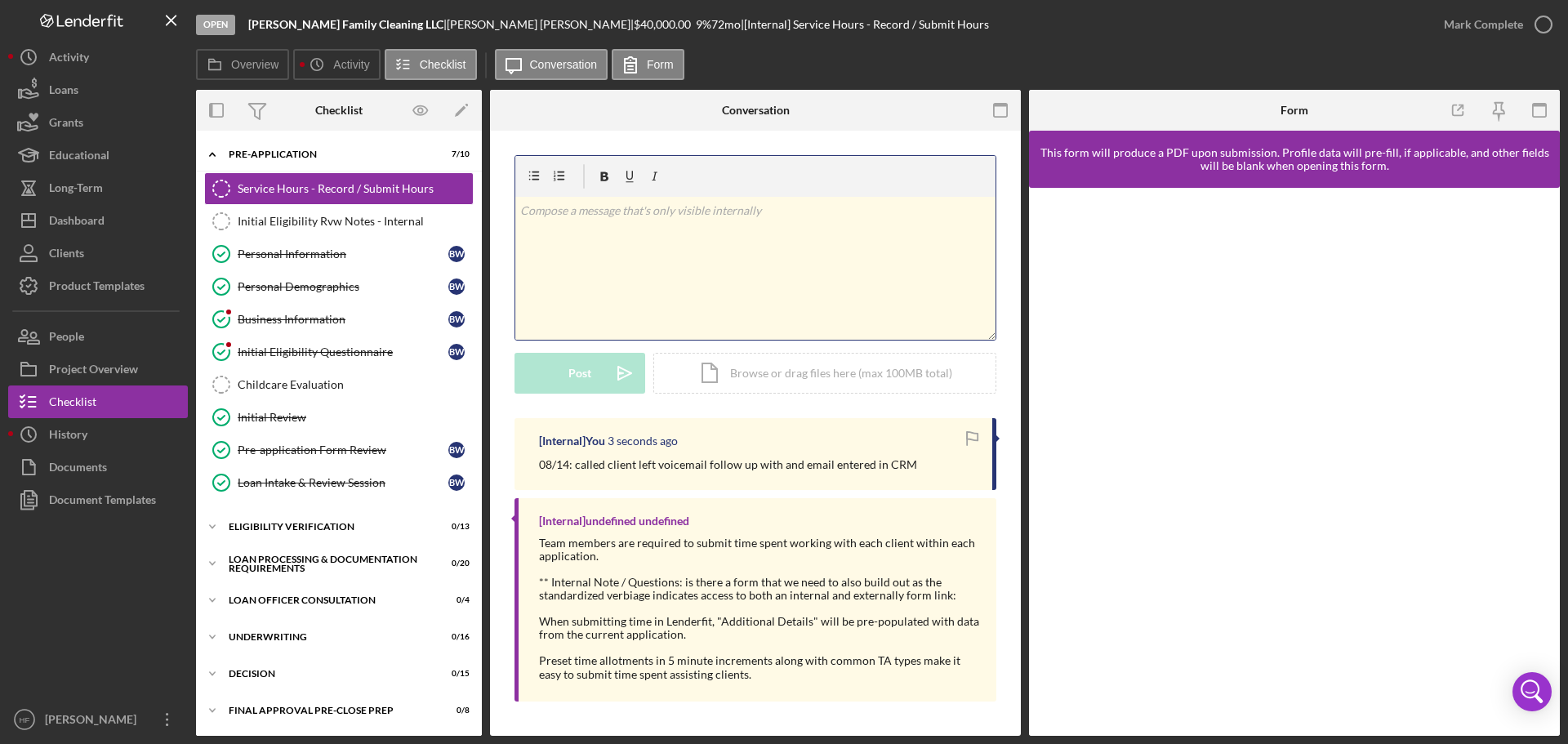
click at [602, 232] on div "v Color teal Color pink Remove color Add row above Add row below Add column bef…" at bounding box center [755, 268] width 481 height 143
click at [553, 389] on button "Post Icon/icon-invite-send" at bounding box center [580, 373] width 131 height 41
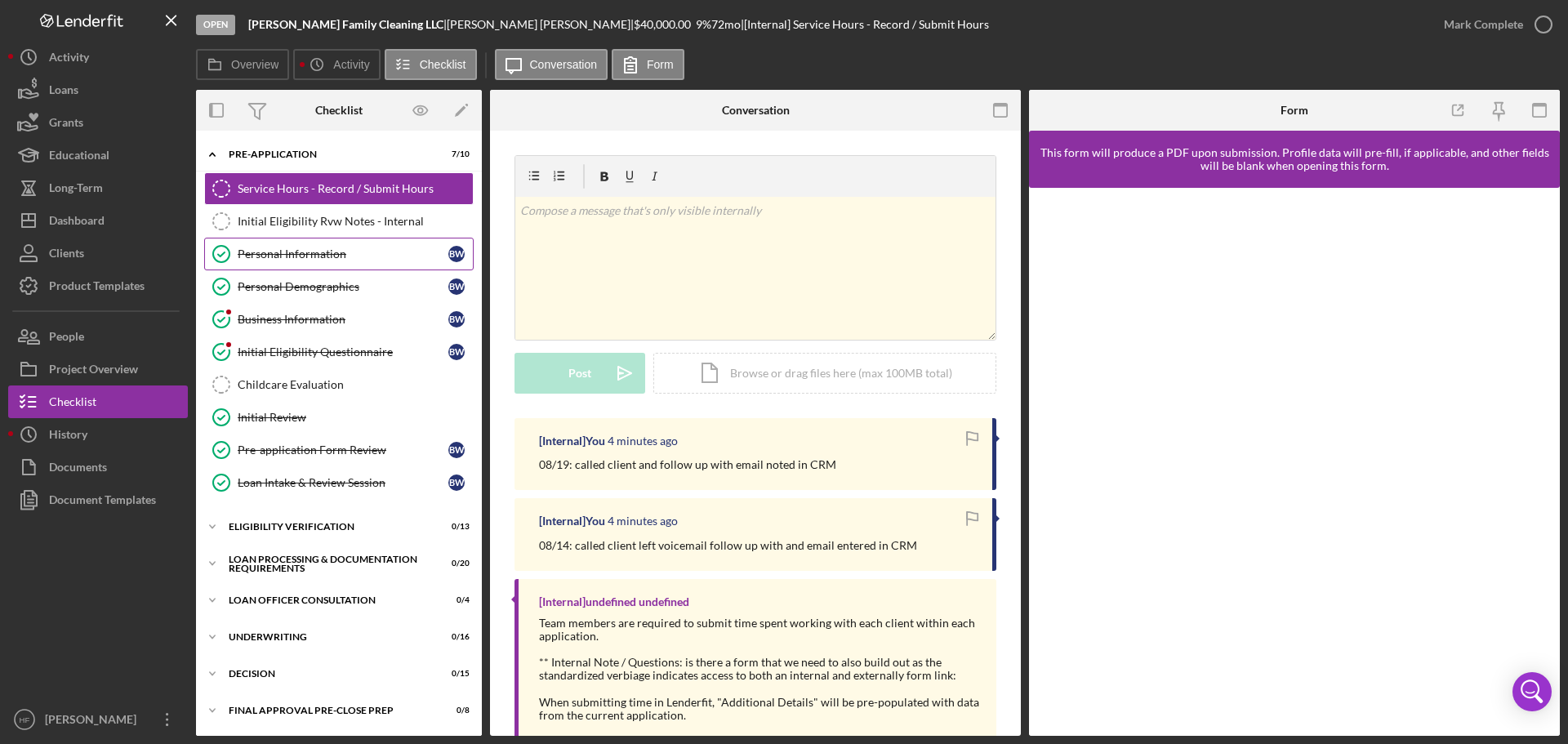
click at [375, 265] on link "Personal Information Personal Information B W" at bounding box center [339, 254] width 270 height 33
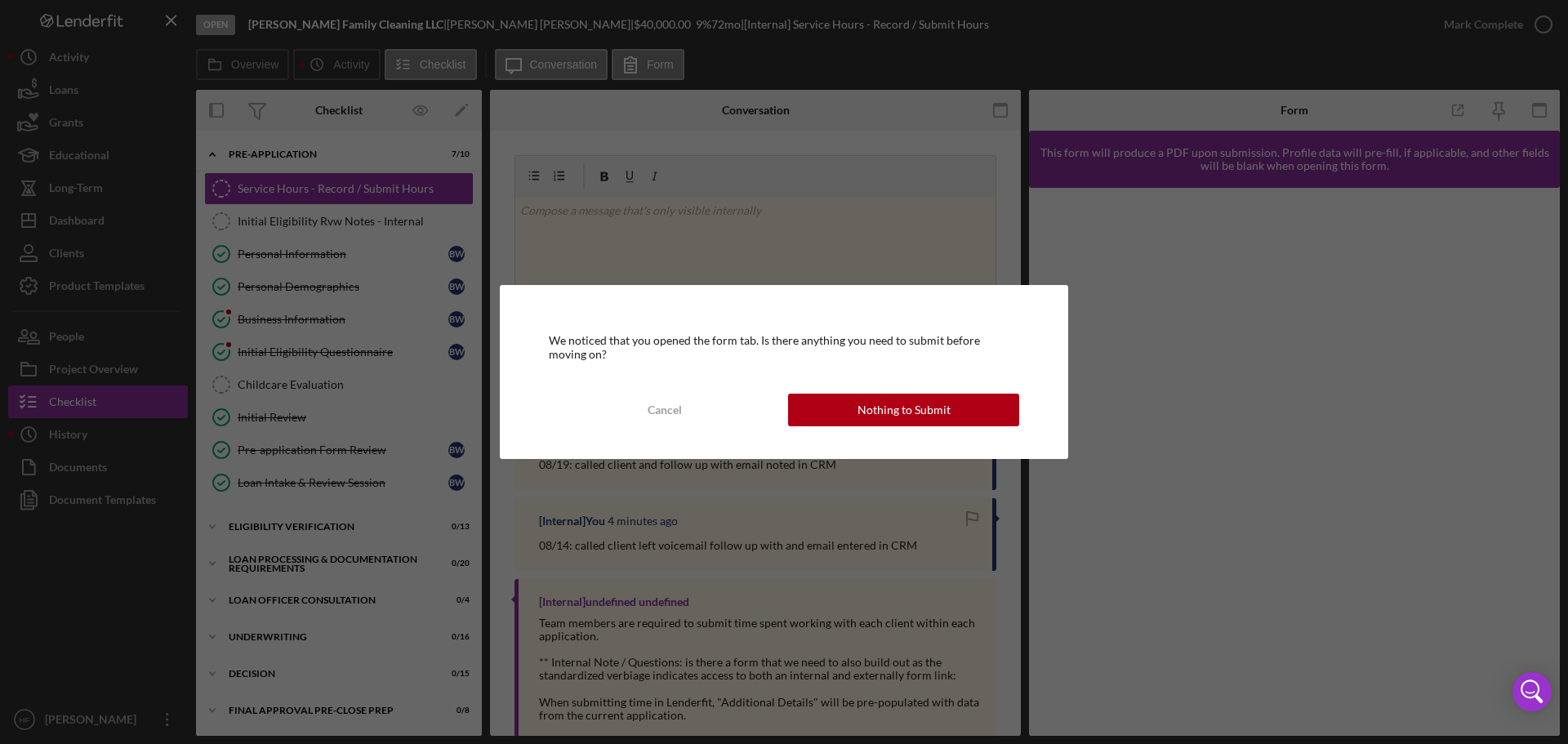
click at [969, 408] on button "Nothing to Submit" at bounding box center [904, 410] width 231 height 33
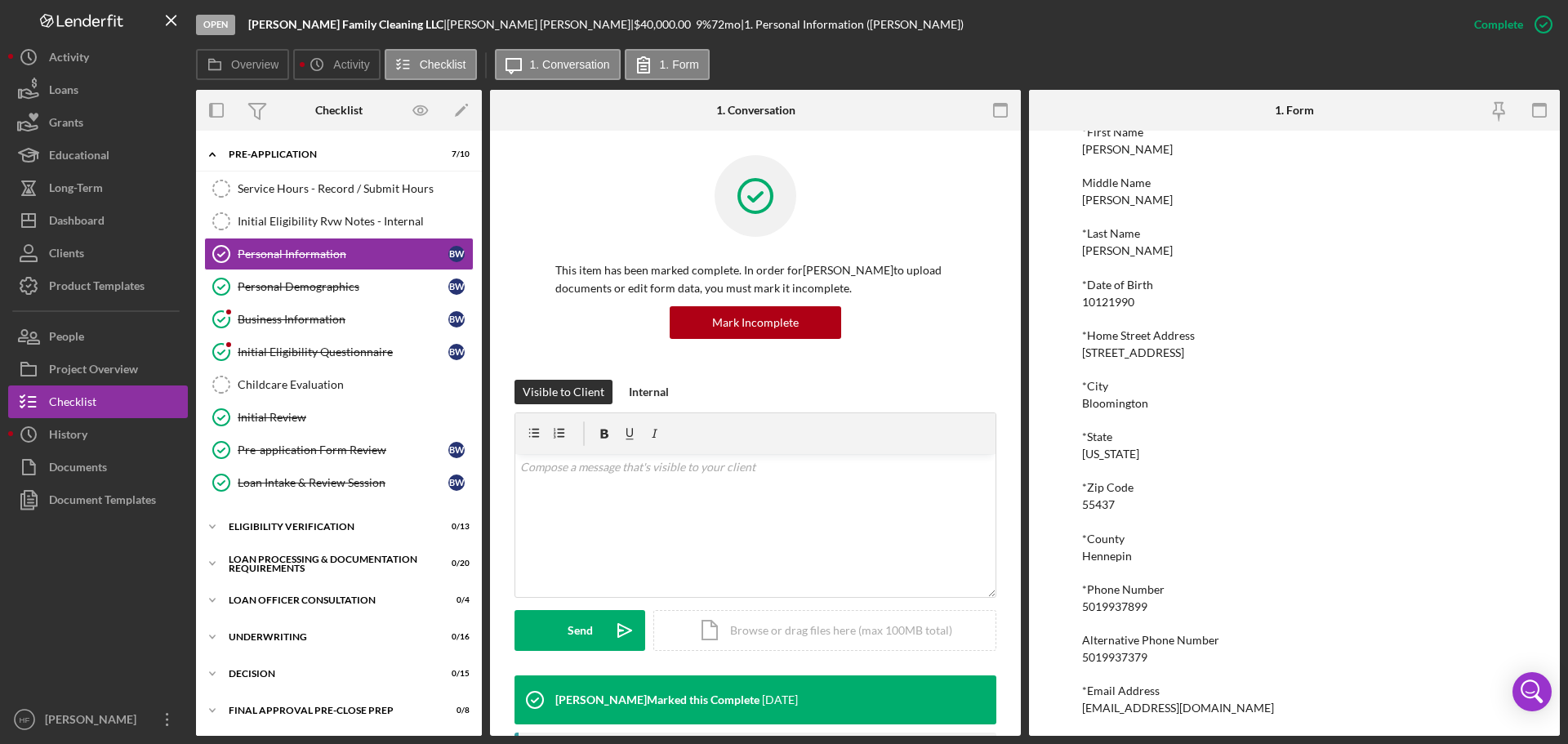
scroll to position [90, 0]
drag, startPoint x: 1280, startPoint y: 702, endPoint x: 1072, endPoint y: 717, distance: 208.5
click at [1072, 717] on div "To edit this form you must mark this item incomplete *First Name [PERSON_NAME] …" at bounding box center [1295, 433] width 531 height 606
click at [366, 194] on div "Service Hours - Record / Submit Hours" at bounding box center [356, 189] width 235 height 13
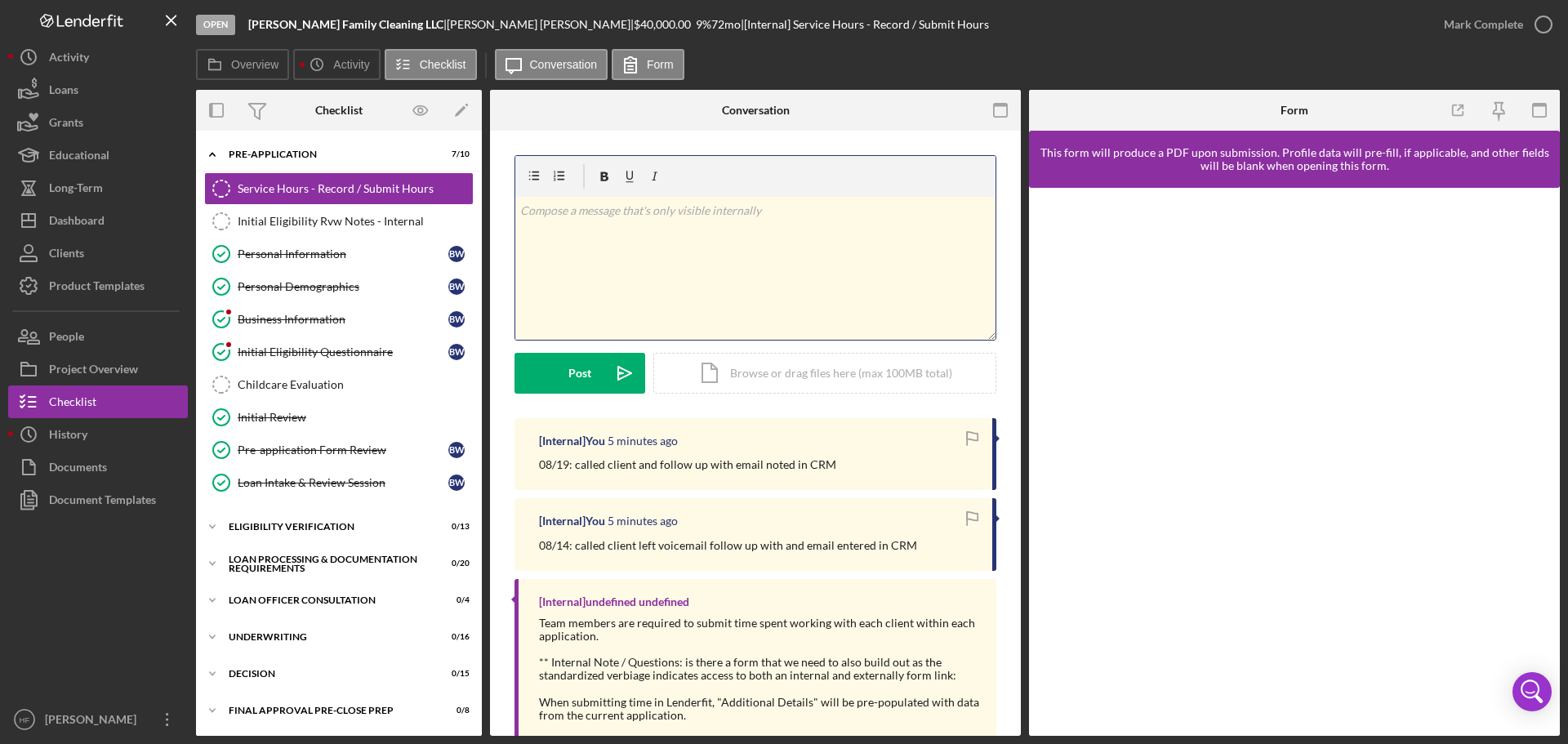
click at [764, 288] on div "v Color teal Color pink Remove color Add row above Add row below Add column bef…" at bounding box center [755, 268] width 481 height 143
click at [618, 272] on div "v Color teal Color pink Remove color Add row above Add row below Add column bef…" at bounding box center [755, 268] width 481 height 143
click at [834, 232] on p "sent another follow up email cc'd lending inbox and added noted to CRM" at bounding box center [756, 233] width 471 height 18
click at [584, 359] on div "Post" at bounding box center [580, 373] width 23 height 41
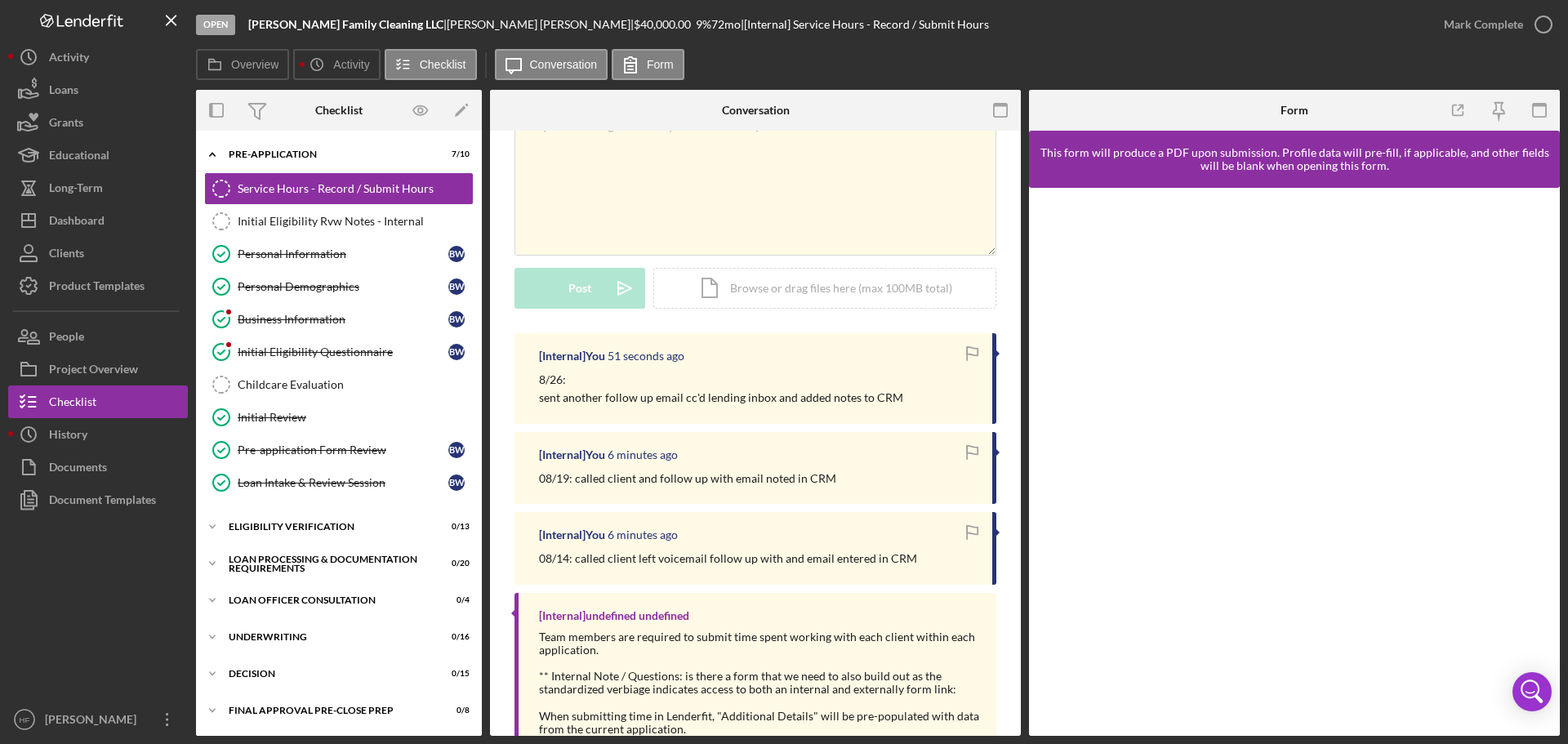
scroll to position [163, 0]
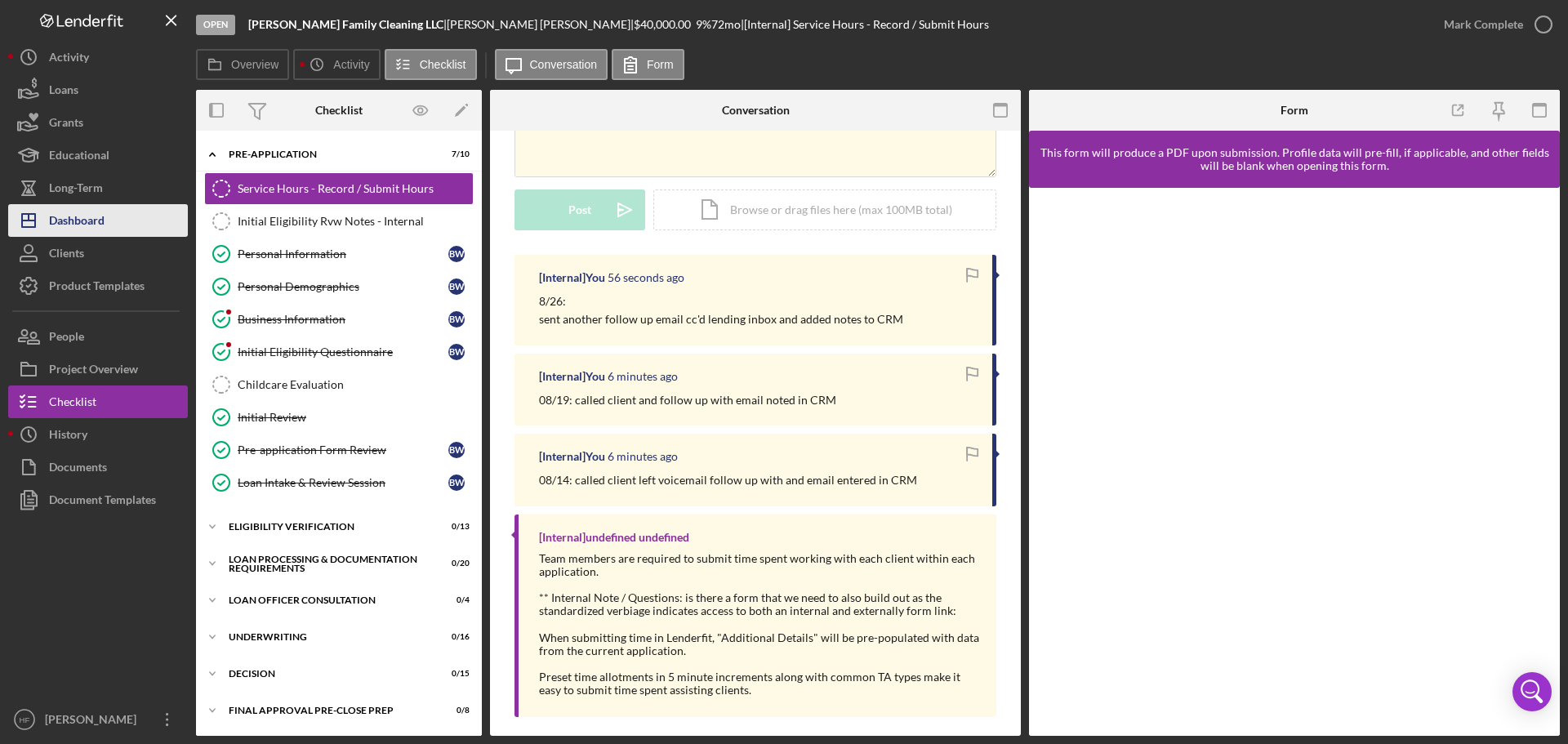
click at [133, 232] on button "Icon/Dashboard Dashboard" at bounding box center [98, 220] width 180 height 33
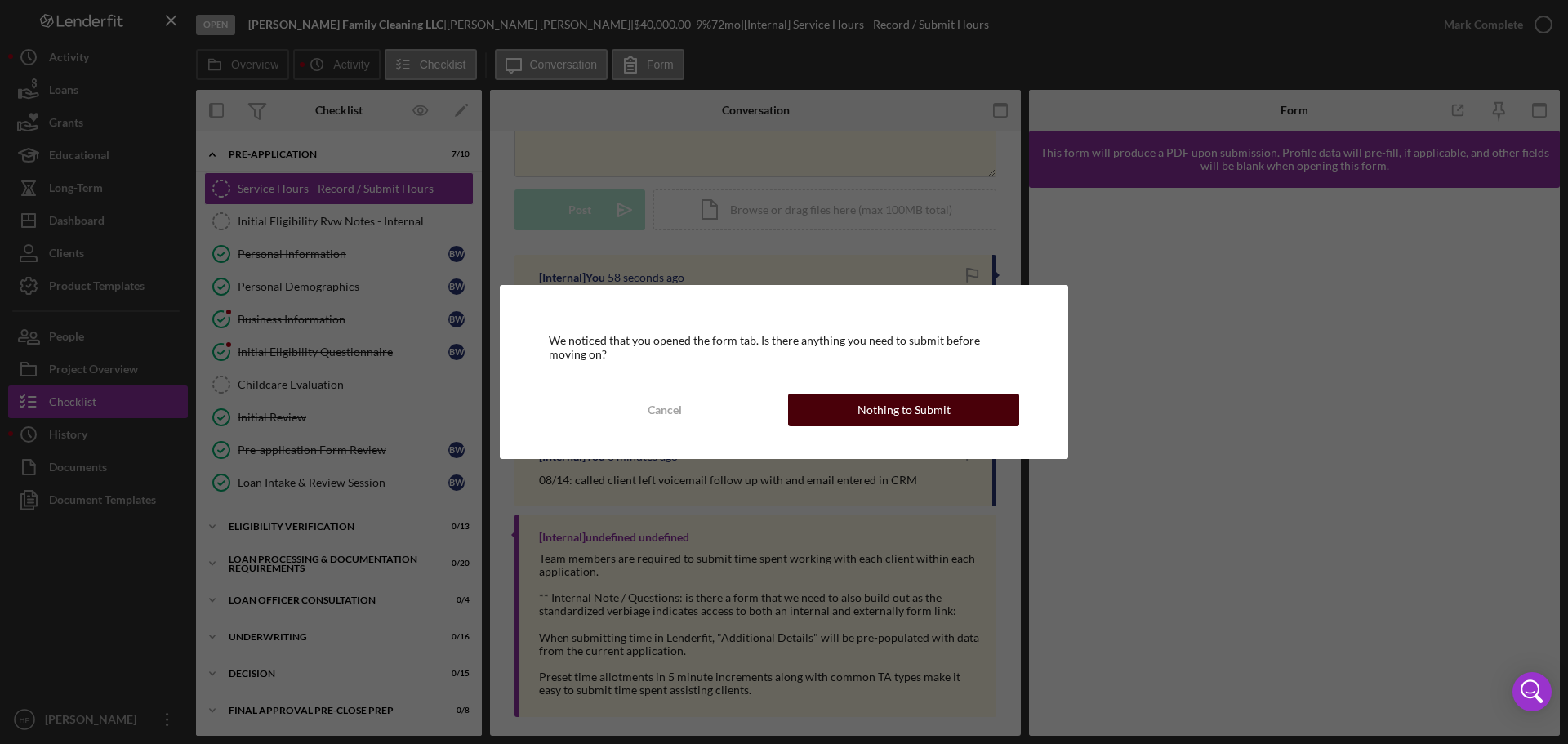
click at [843, 405] on button "Nothing to Submit" at bounding box center [904, 410] width 231 height 33
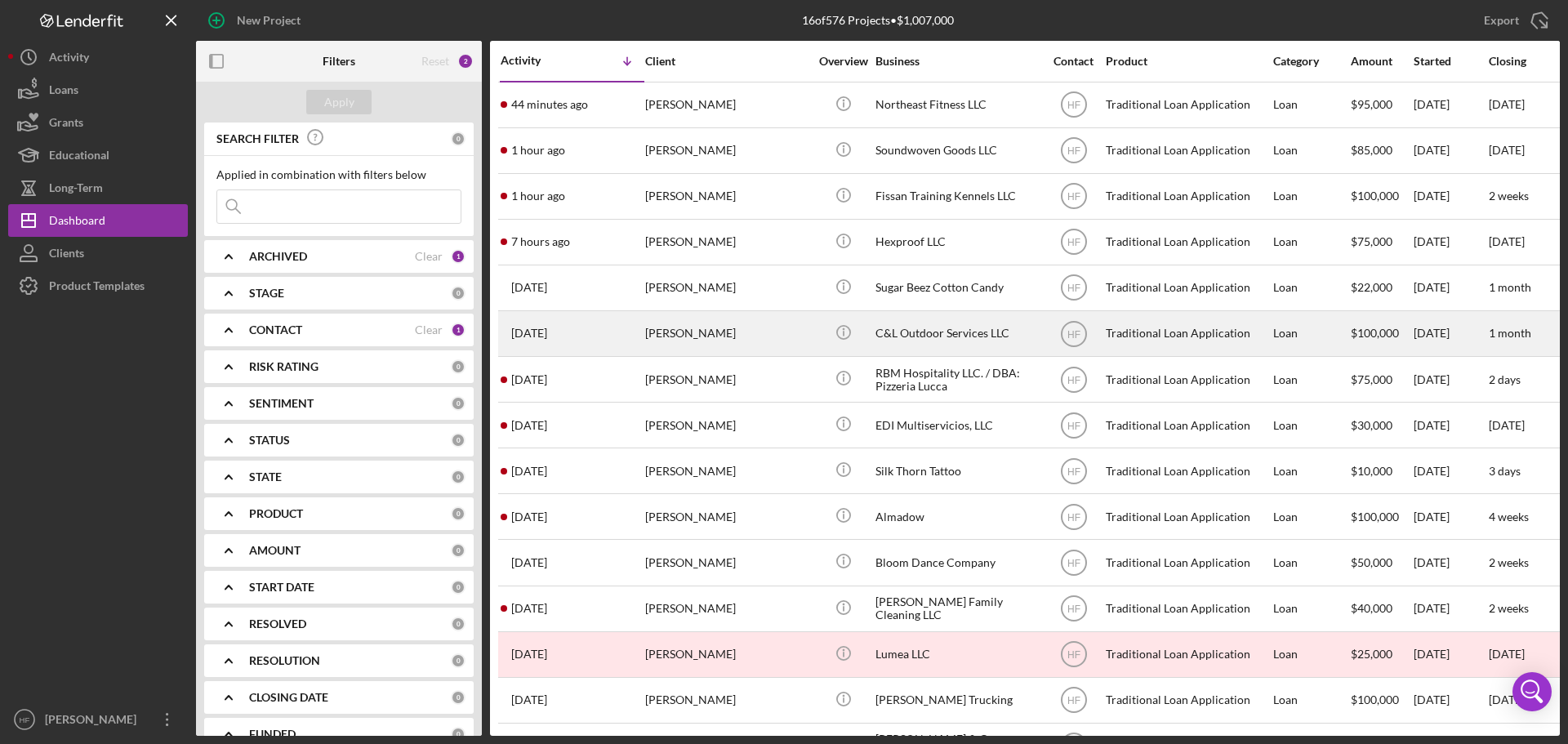
click at [729, 338] on div "[PERSON_NAME]" at bounding box center [726, 333] width 163 height 43
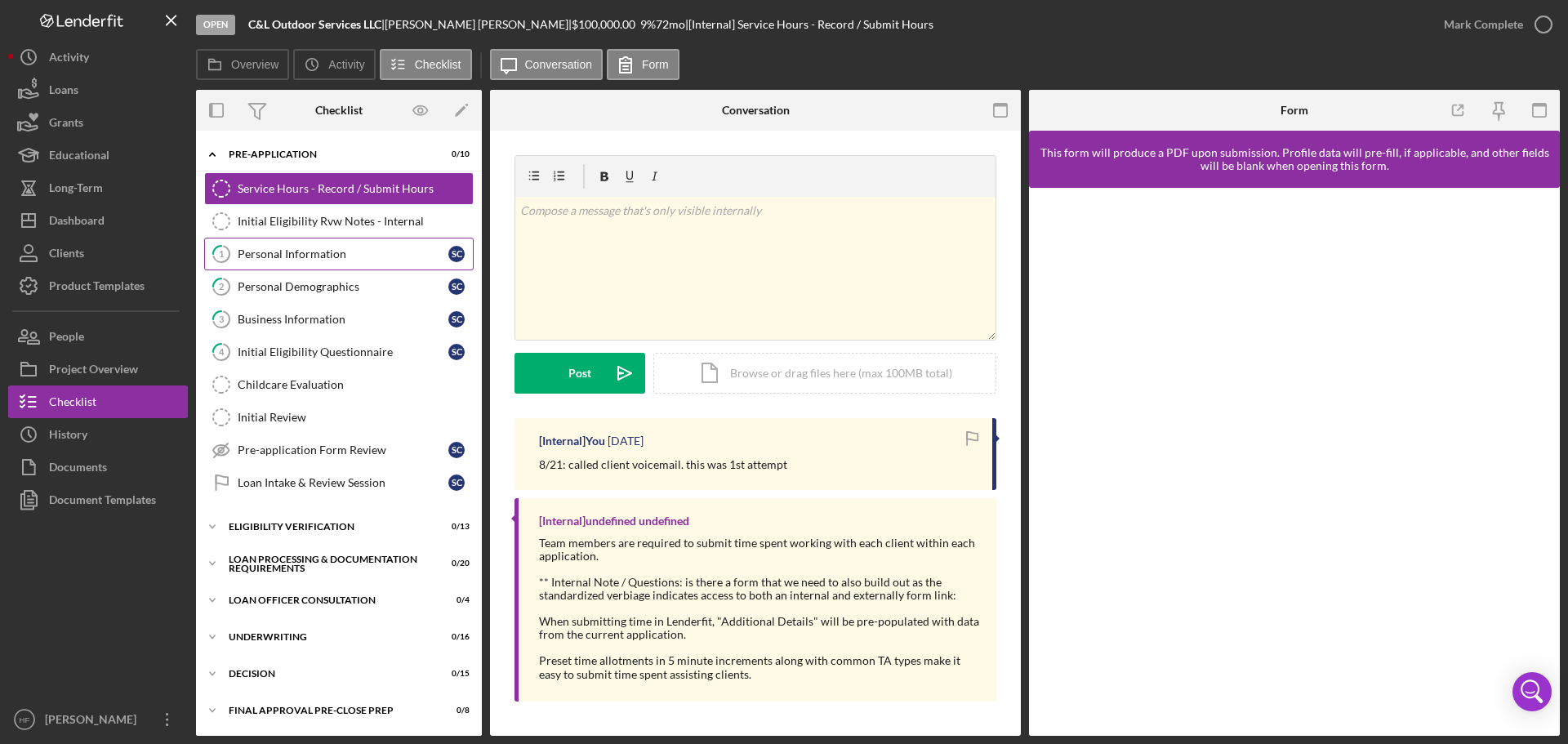
click at [276, 243] on link "1 Personal Information S C" at bounding box center [339, 254] width 270 height 33
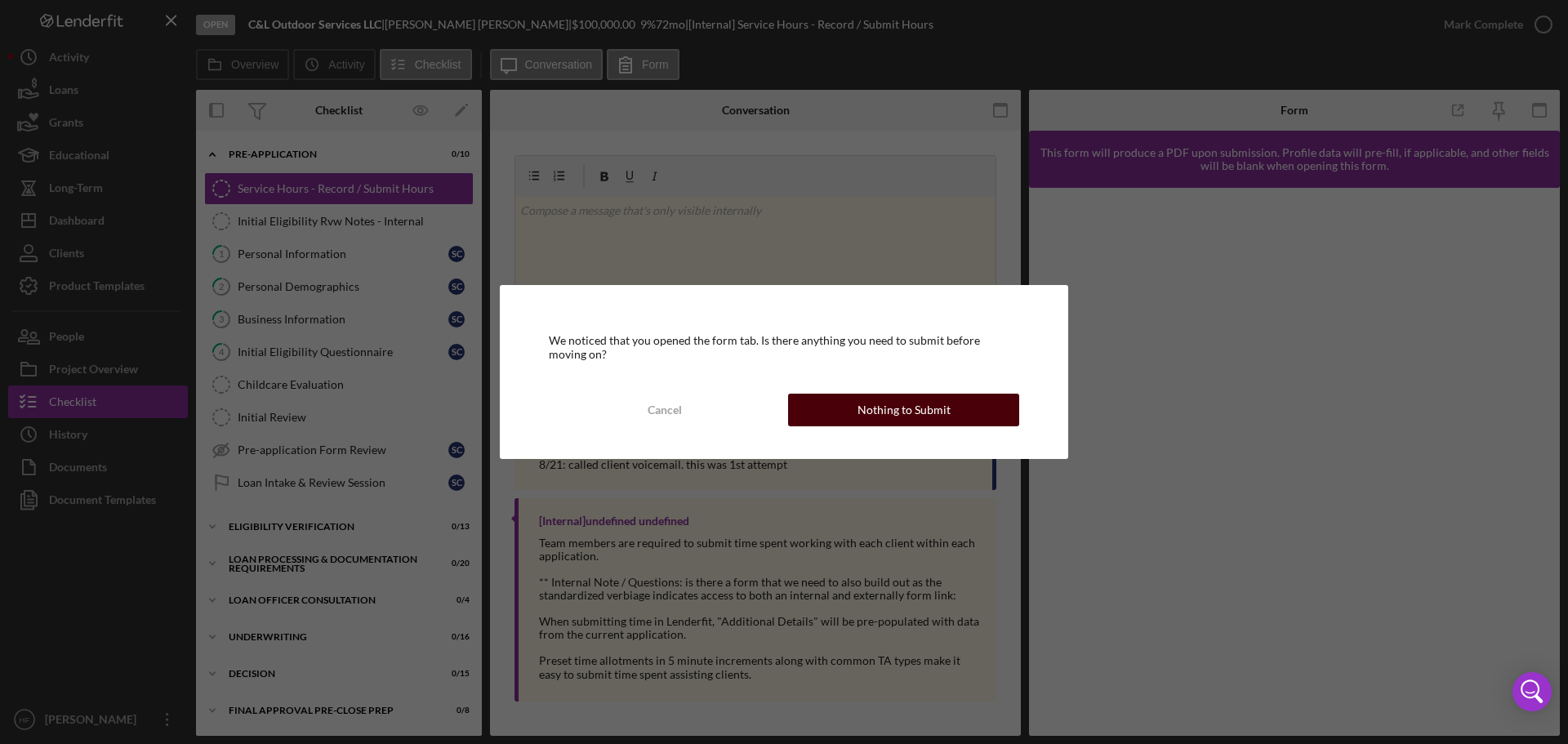
click at [979, 413] on button "Nothing to Submit" at bounding box center [904, 410] width 231 height 33
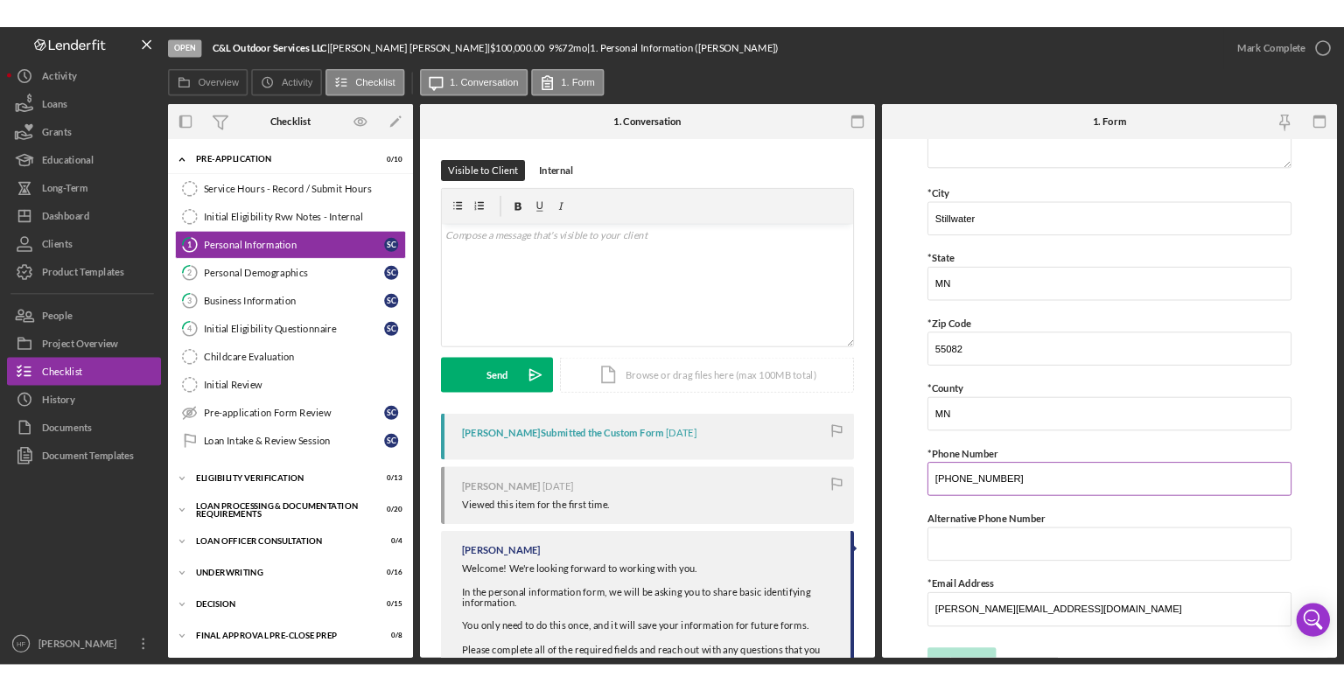
scroll to position [430, 0]
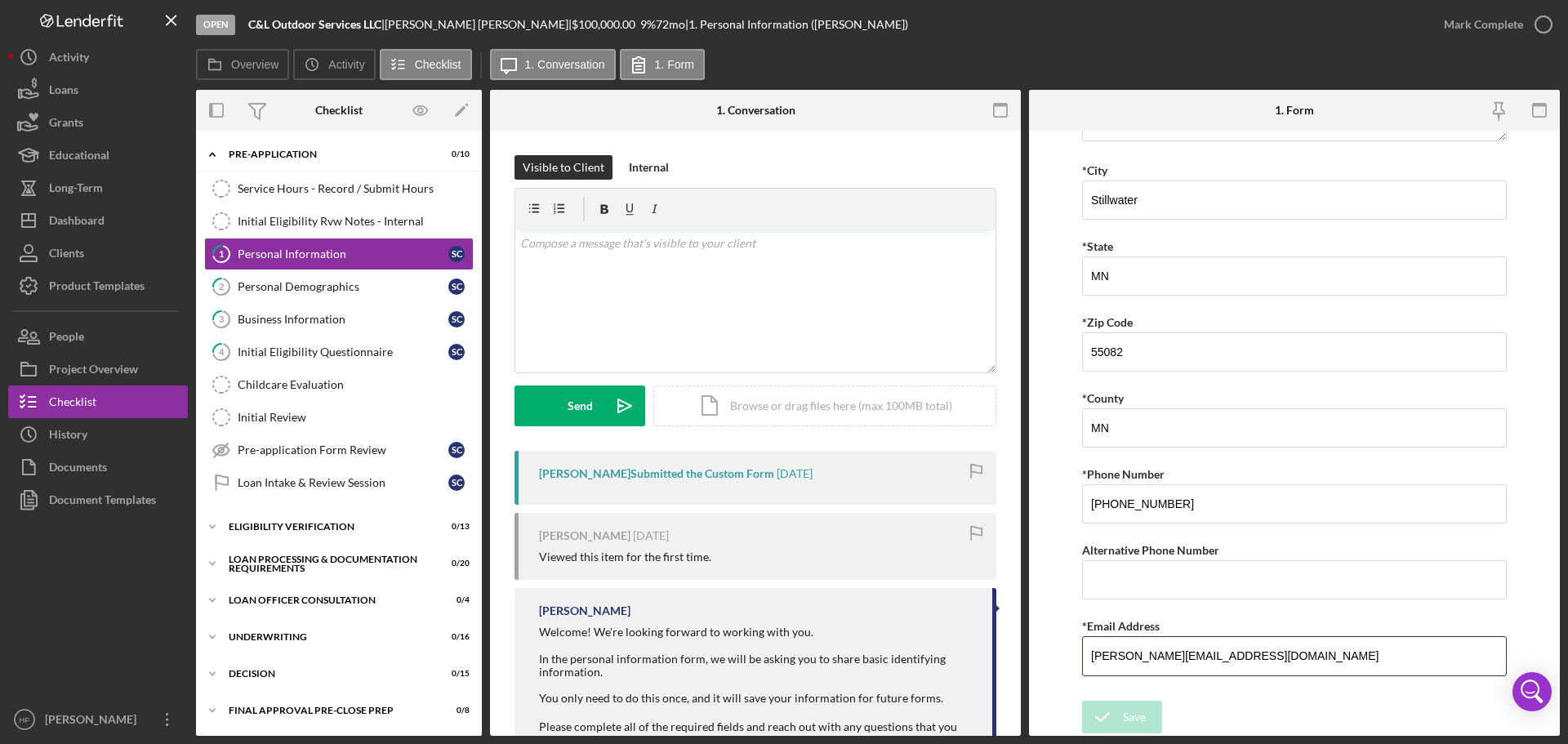
drag, startPoint x: 1268, startPoint y: 662, endPoint x: 1050, endPoint y: 668, distance: 218.1
click at [1044, 668] on form "*First Name [PERSON_NAME] Middle Name *Last Name [PERSON_NAME] *Date of Birth […" at bounding box center [1295, 433] width 531 height 606
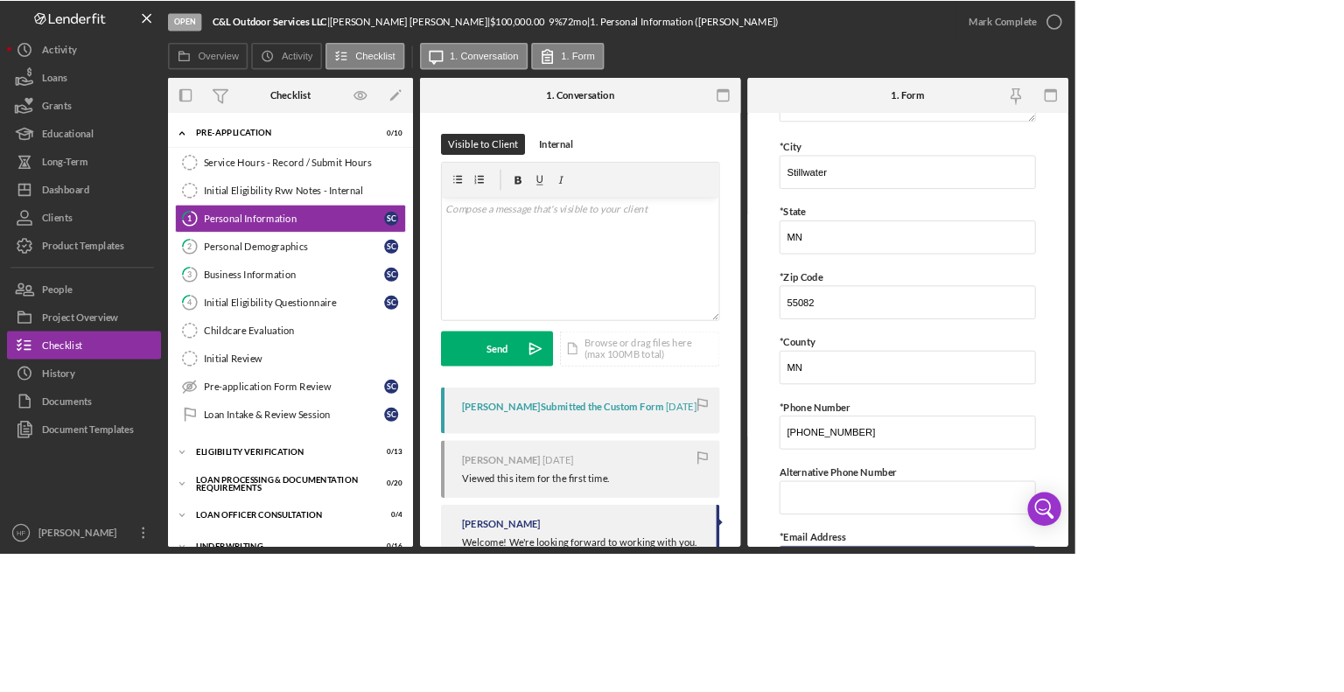
scroll to position [425, 0]
